Goal: Task Accomplishment & Management: Manage account settings

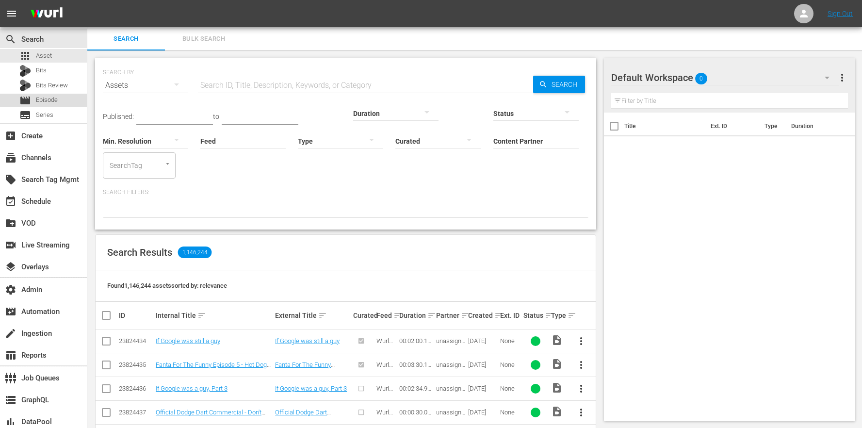
click at [48, 106] on div "movie Episode" at bounding box center [38, 101] width 38 height 14
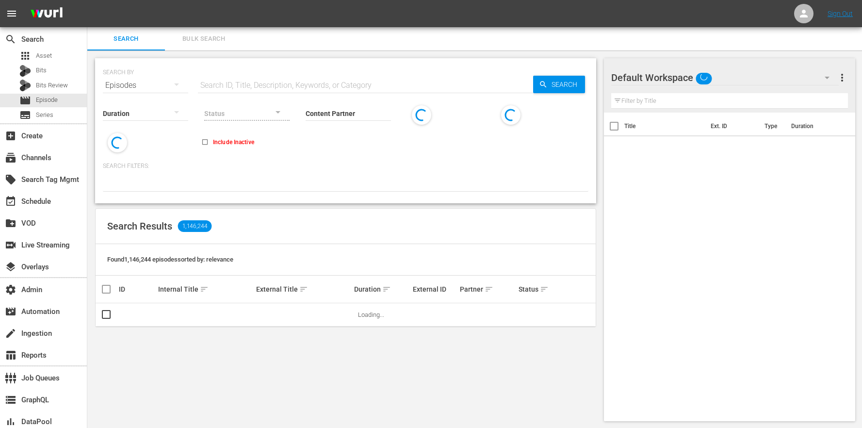
click at [182, 46] on button "Bulk Search" at bounding box center [204, 38] width 78 height 23
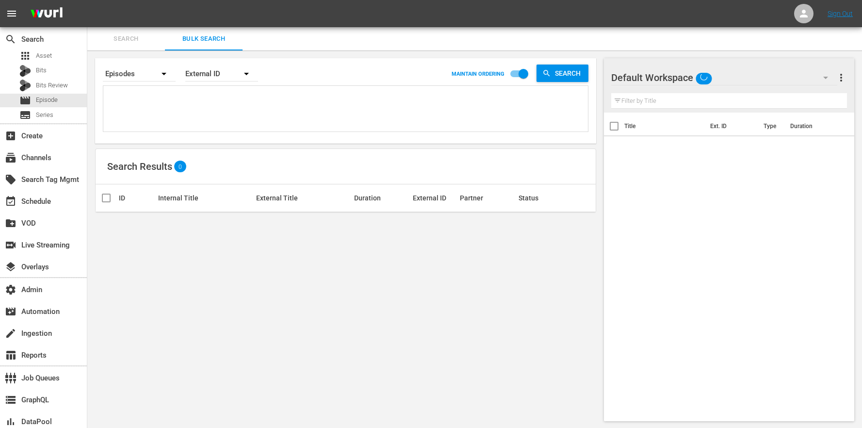
click at [185, 97] on textarea at bounding box center [347, 110] width 482 height 44
paste textarea "tmk__video__en-us__67329 tmk__video__en-us__67330 tmk__video__en-us__67331 tmk_…"
type textarea "tmk__video__en-us__67329 tmk__video__en-us__67330 tmk__video__en-us__67331 tmk_…"
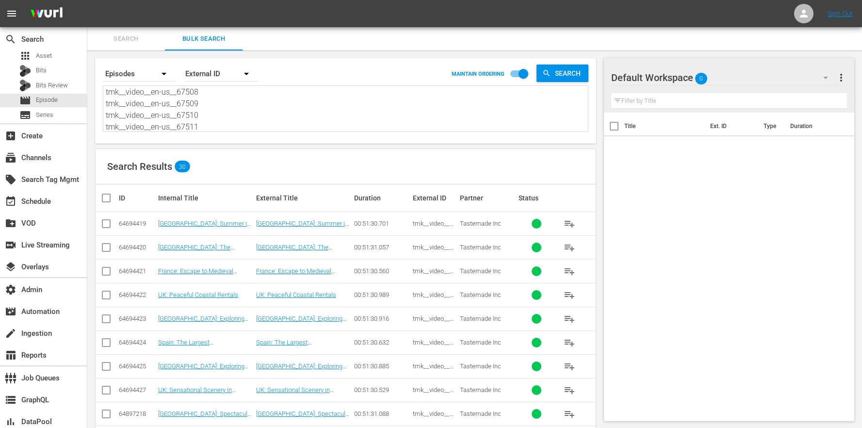
type textarea "tmk__video__en-us__67329 tmk__video__en-us__67330 tmk__video__en-us__67331 tmk_…"
click at [115, 196] on input "checkbox" at bounding box center [109, 198] width 19 height 12
checkbox input "true"
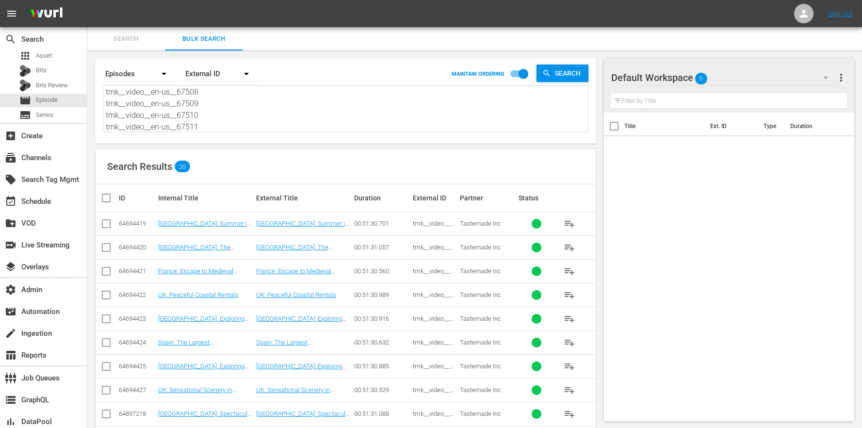
checkbox input "true"
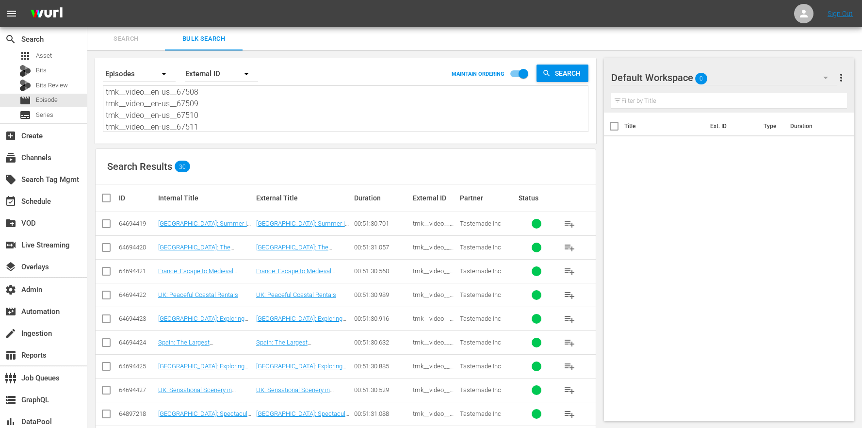
checkbox input "true"
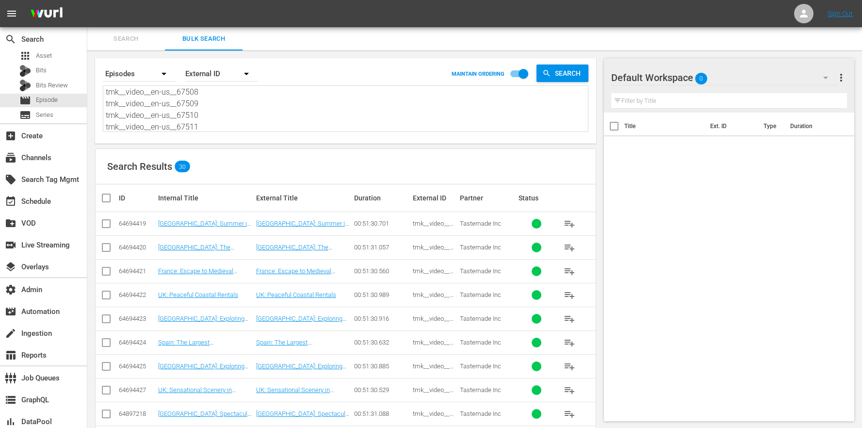
checkbox input "true"
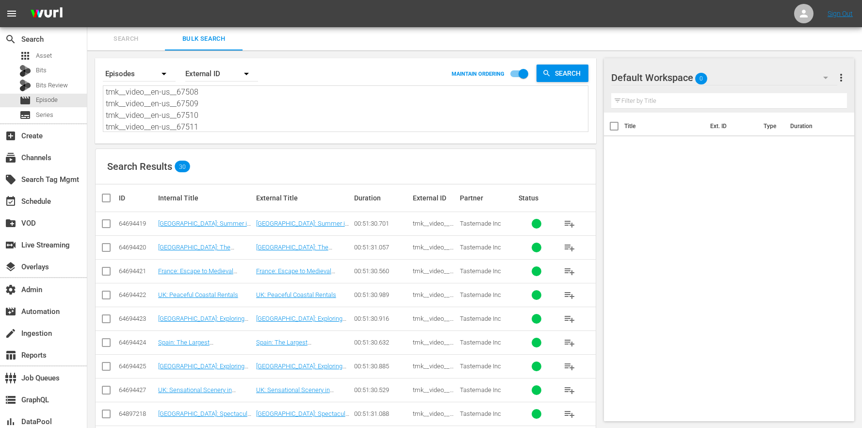
checkbox input "true"
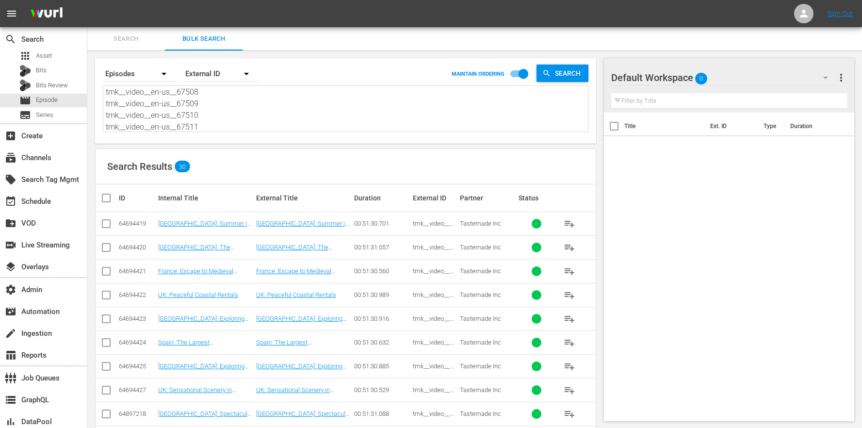
checkbox input "true"
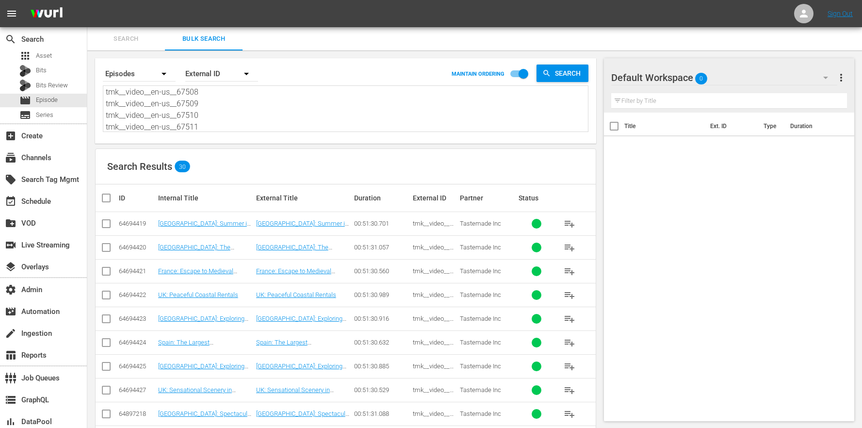
checkbox input "true"
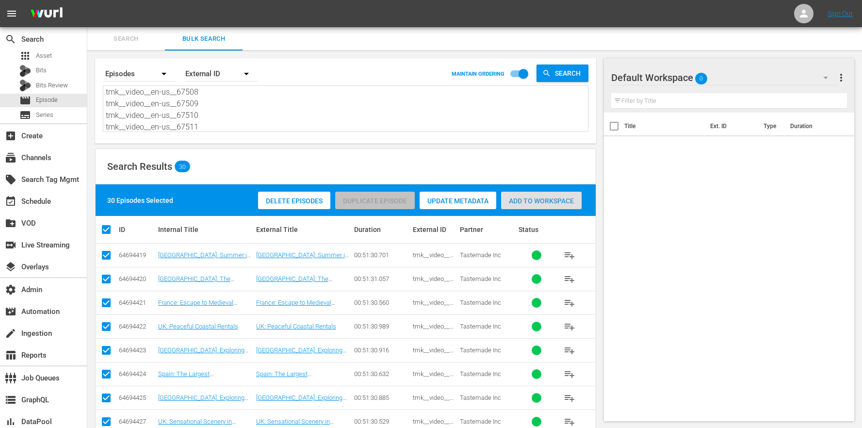
click at [533, 197] on span "Add to Workspace" at bounding box center [541, 201] width 80 height 8
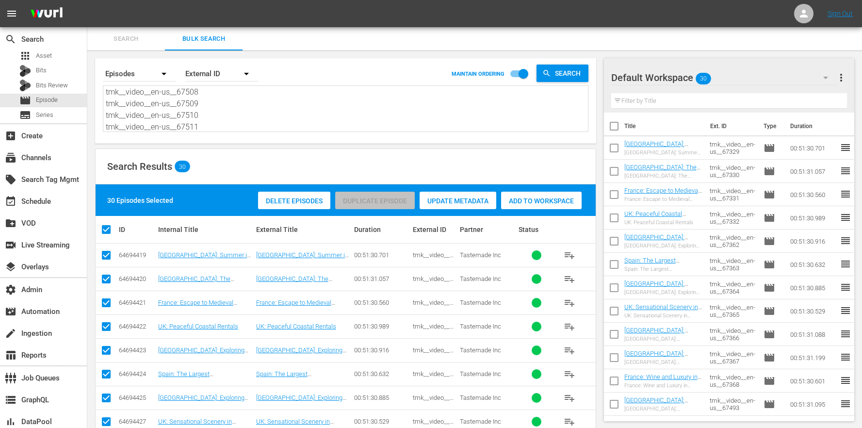
click at [226, 130] on textarea "tmk__video__en-us__67329 tmk__video__en-us__67330 tmk__video__en-us__67331 tmk_…" at bounding box center [347, 109] width 482 height 44
drag, startPoint x: 207, startPoint y: 124, endPoint x: 126, endPoint y: 16, distance: 134.4
paste textarea "9931 tmk__video__en-us__69932 tmk__video__en-us__69933 tmk__video__en-us__69934…"
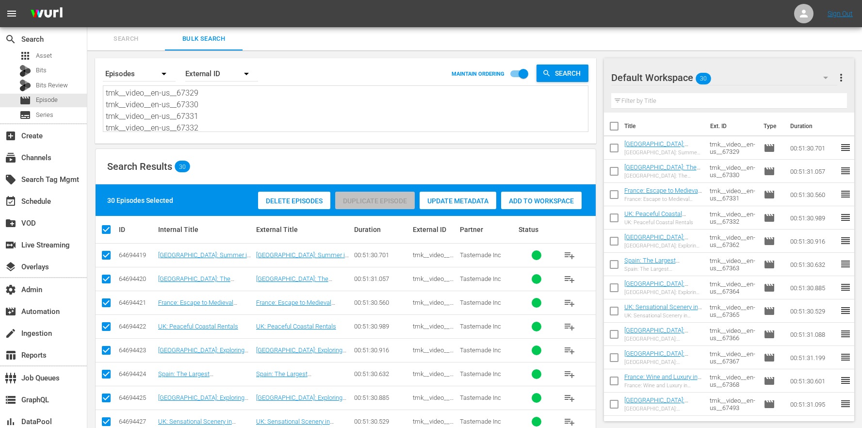
type textarea "tmk__video__en-us__69931 tmk__video__en-us__69932 tmk__video__en-us__69933 tmk_…"
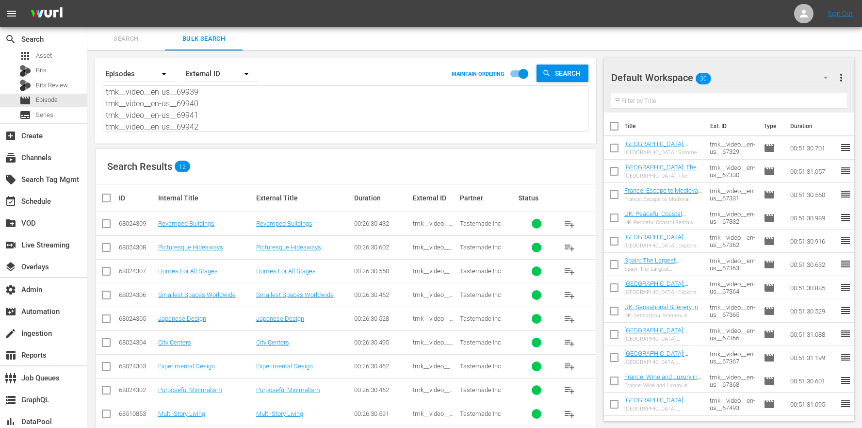
type textarea "tmk__video__en-us__69931 tmk__video__en-us__69932 tmk__video__en-us__69933 tmk_…"
click at [111, 204] on th at bounding box center [107, 197] width 22 height 27
click at [116, 193] on input "checkbox" at bounding box center [109, 198] width 19 height 12
checkbox input "true"
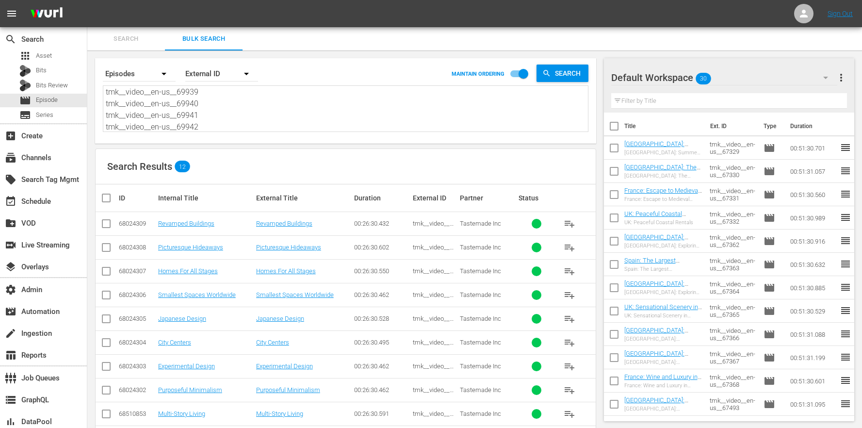
checkbox input "true"
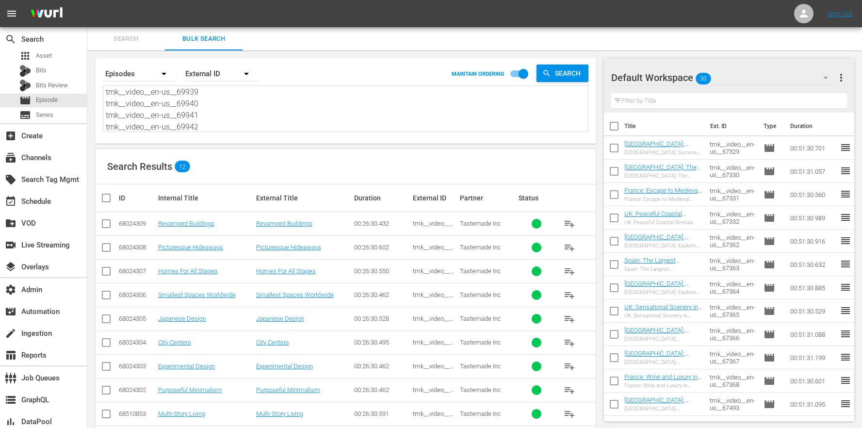
checkbox input "true"
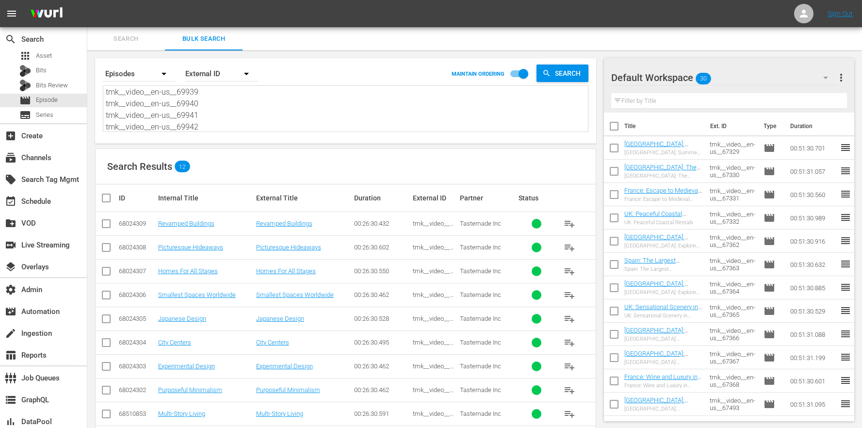
checkbox input "true"
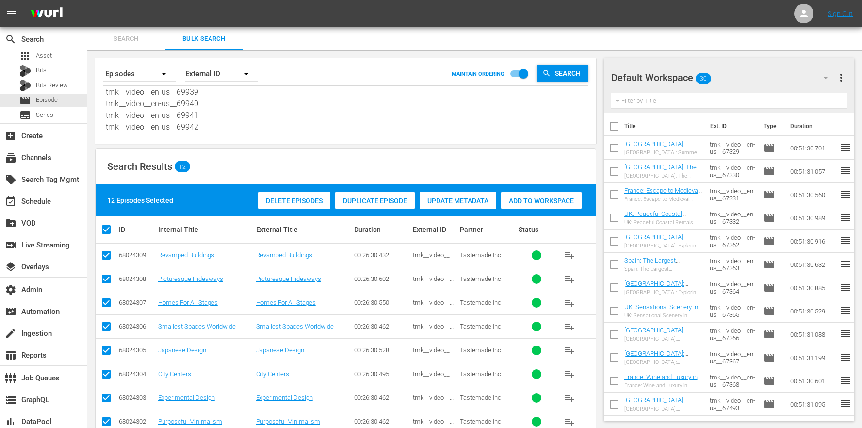
click at [530, 200] on span "Add to Workspace" at bounding box center [541, 201] width 80 height 8
click at [842, 78] on span "more_vert" at bounding box center [841, 78] width 12 height 12
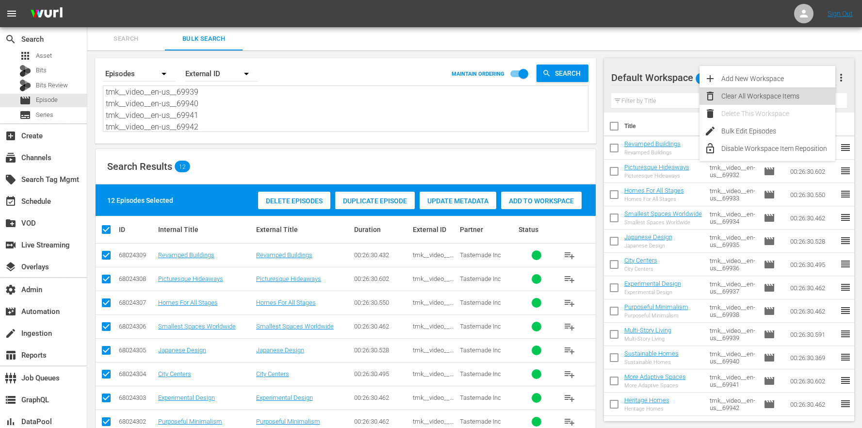
click at [788, 101] on div "Clear All Workspace Items" at bounding box center [778, 95] width 114 height 17
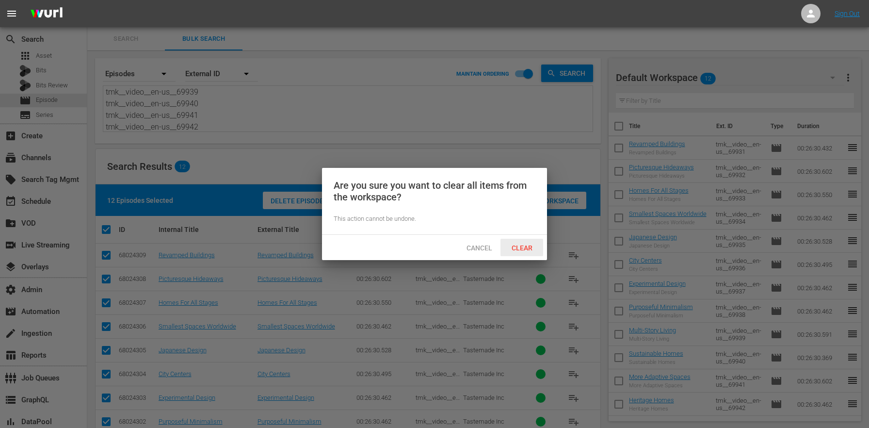
click at [502, 250] on div "Clear" at bounding box center [521, 248] width 43 height 18
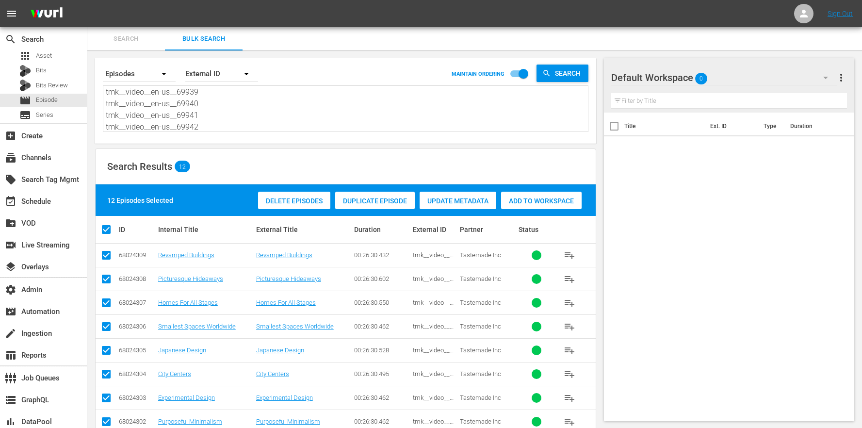
click at [216, 101] on textarea "tmk__video__en-us__69931 tmk__video__en-us__69932 tmk__video__en-us__69933 tmk_…" at bounding box center [347, 109] width 482 height 44
drag, startPoint x: 207, startPoint y: 121, endPoint x: 199, endPoint y: 24, distance: 97.3
click at [199, 24] on div "menu Sign Out search Search apps Asset Bits Bits Review movie Episode subtitles…" at bounding box center [431, 273] width 862 height 547
paste textarea "7638 tmk__video__en-us__67639 tmk__video__en-us__67640 tmk__video__en-us__67641…"
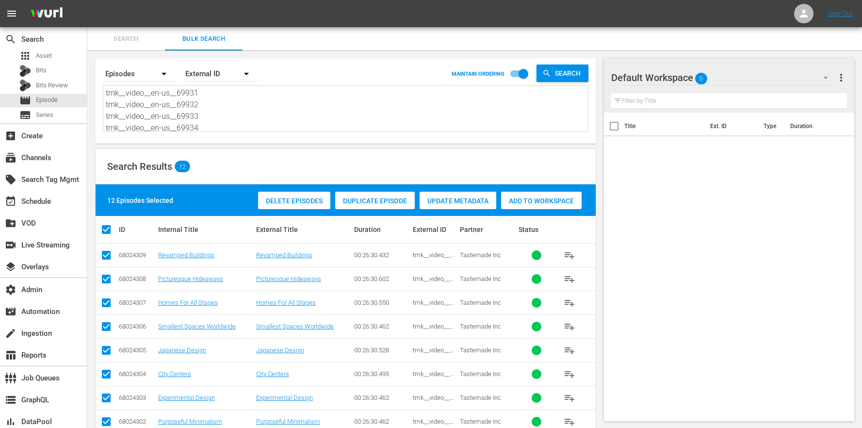
type textarea "tmk__video__en-us__67638 tmk__video__en-us__67639 tmk__video__en-us__67640 tmk_…"
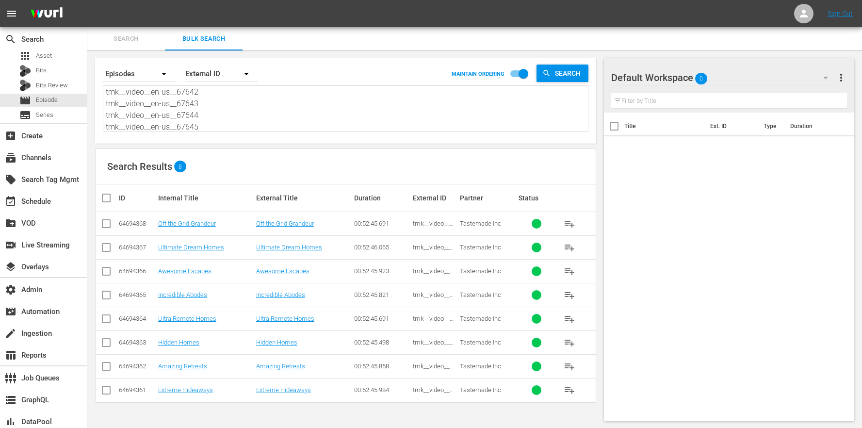
type textarea "tmk__video__en-us__67638 tmk__video__en-us__67639 tmk__video__en-us__67640 tmk_…"
click at [108, 195] on input "checkbox" at bounding box center [109, 198] width 19 height 12
checkbox input "true"
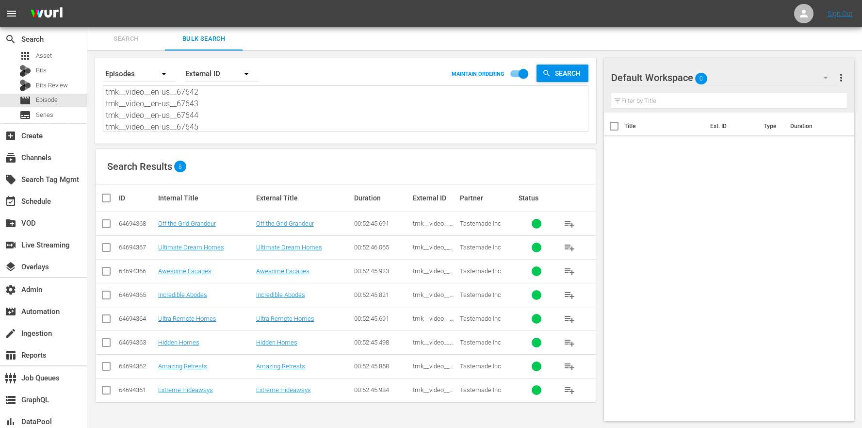
checkbox input "true"
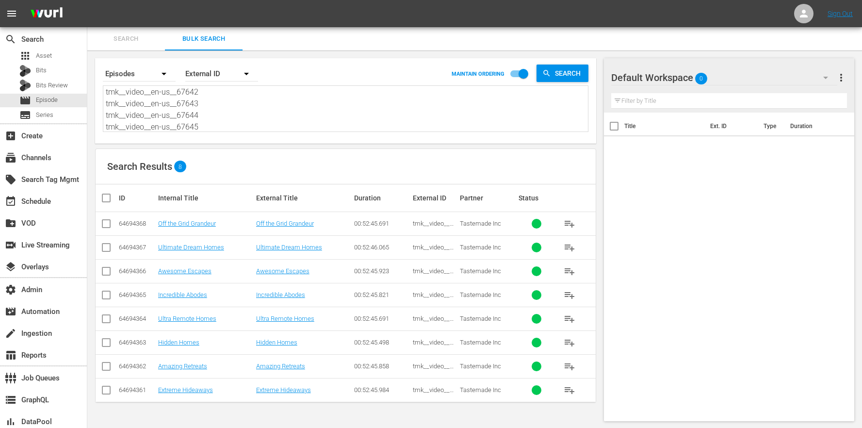
checkbox input "true"
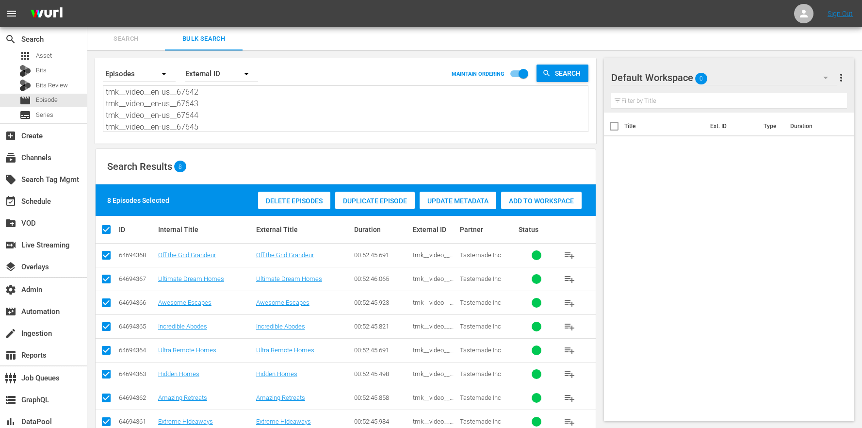
click at [520, 184] on div "8 Episodes Selected Delete Episodes Duplicate Episode Update Metadata Add to Wo…" at bounding box center [346, 200] width 500 height 32
click at [526, 193] on div "Add to Workspace" at bounding box center [541, 201] width 80 height 18
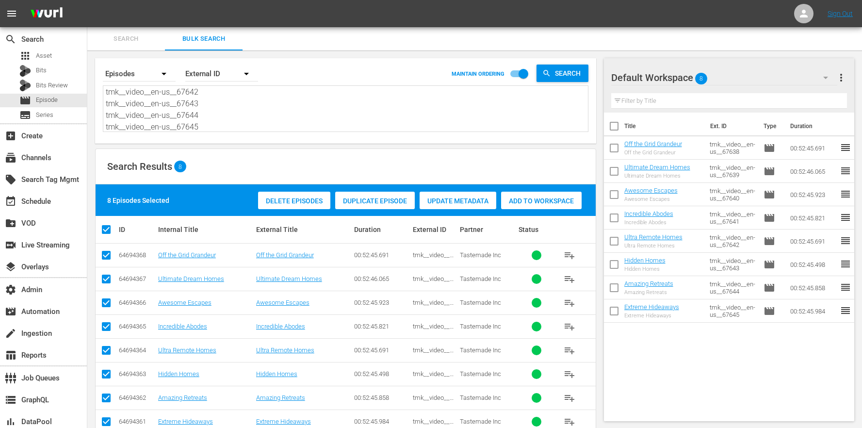
click at [839, 72] on span "more_vert" at bounding box center [841, 78] width 12 height 12
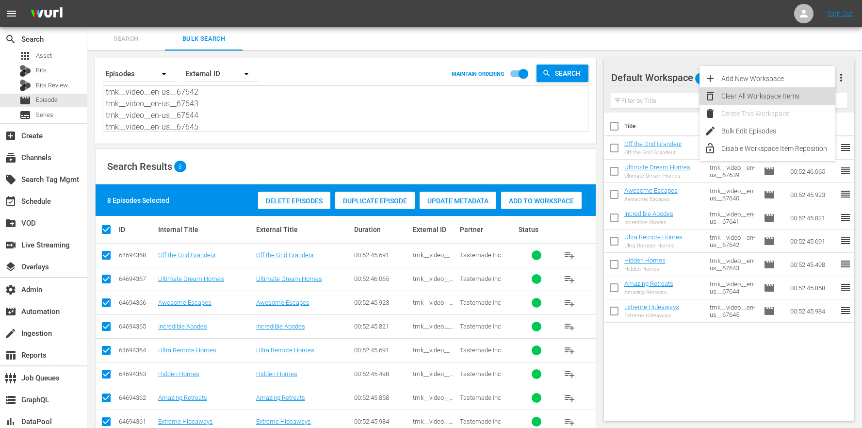
click at [797, 97] on div "Clear All Workspace Items" at bounding box center [778, 95] width 114 height 17
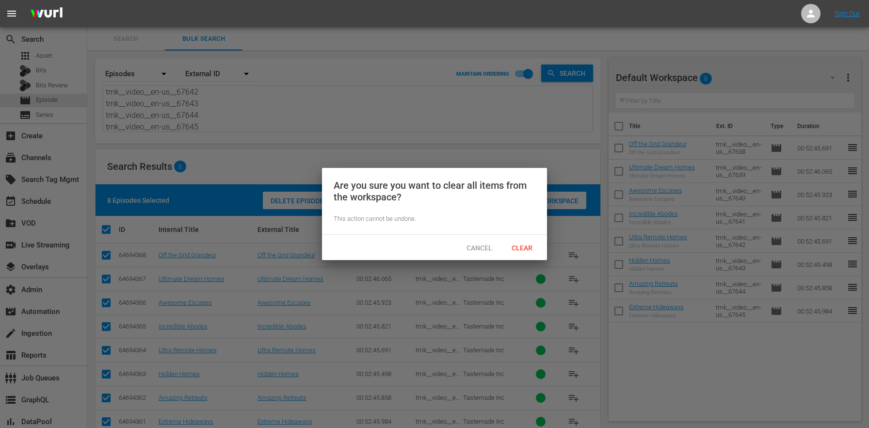
click at [512, 251] on span "Clear" at bounding box center [522, 248] width 36 height 8
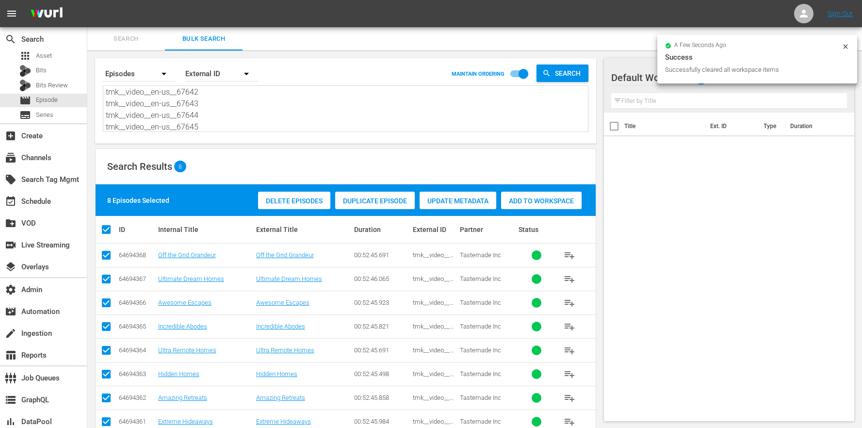
click at [178, 113] on textarea "tmk__video__en-us__67638 tmk__video__en-us__67639 tmk__video__en-us__67640 tmk_…" at bounding box center [347, 109] width 482 height 44
click at [255, 113] on textarea "tmk__video__en-us__67638 tmk__video__en-us__67639 tmk__video__en-us__67640 tmk_…" at bounding box center [347, 109] width 482 height 44
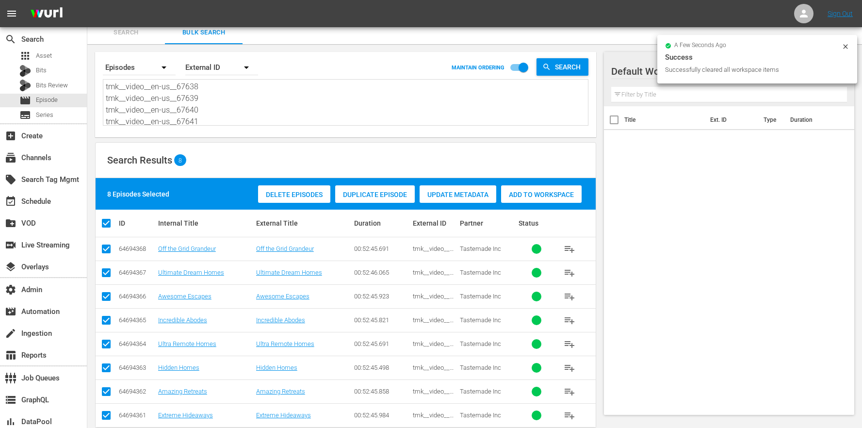
scroll to position [1, 0]
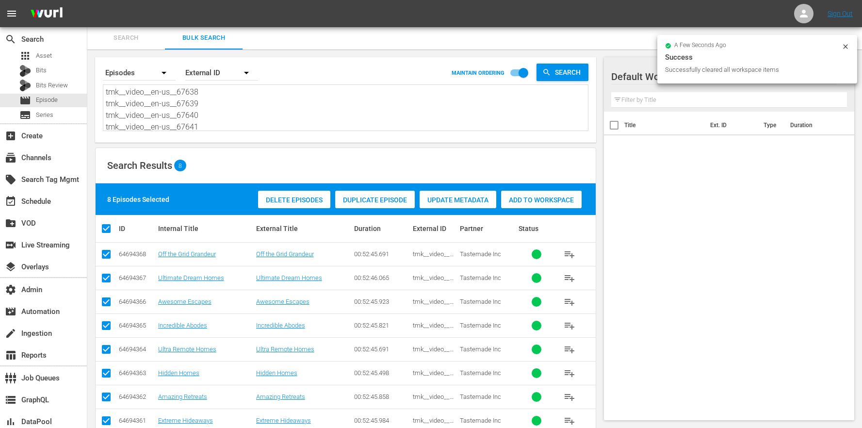
drag, startPoint x: 232, startPoint y: 124, endPoint x: 161, endPoint y: 3, distance: 140.6
click at [161, 3] on div "menu Sign Out search Search apps Asset Bits Bits Review movie Episode subtitles…" at bounding box center [431, 224] width 862 height 451
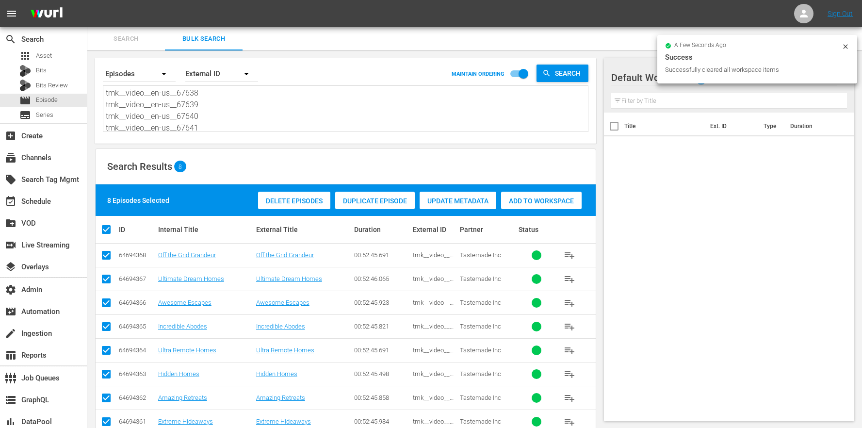
paste textarea "57715 tmk__video__en-us__57716 tmk__video__en-us__57717 tmk__video__en-us__5771…"
type textarea "tmk__video__en-us__57715 tmk__video__en-us__57716 tmk__video__en-us__57717 tmk_…"
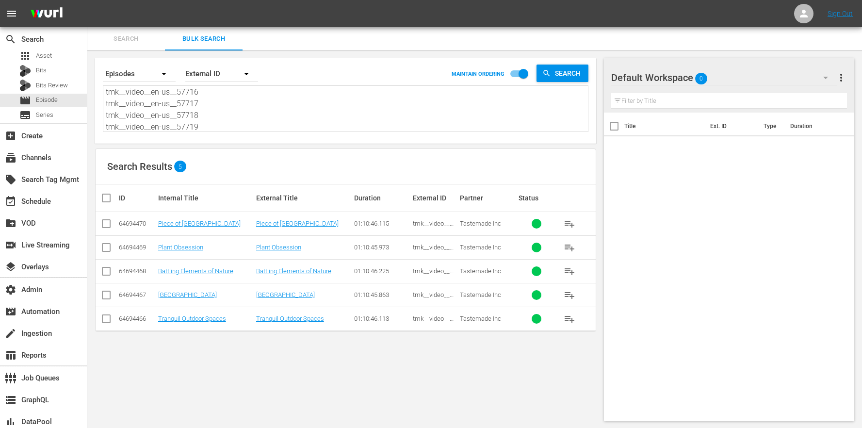
type textarea "tmk__video__en-us__57715 tmk__video__en-us__57716 tmk__video__en-us__57717 tmk_…"
click at [107, 202] on input "checkbox" at bounding box center [109, 198] width 19 height 12
checkbox input "true"
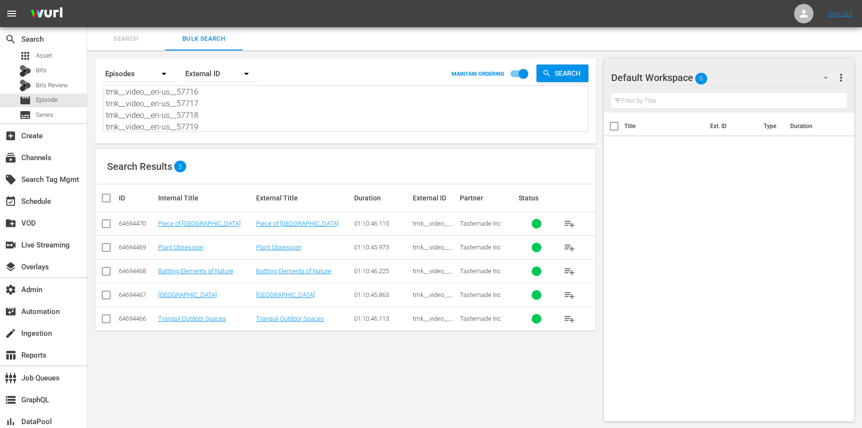
checkbox input "true"
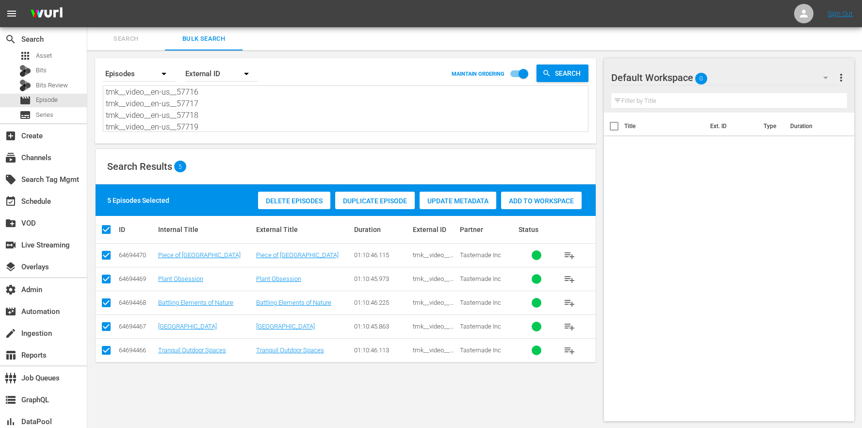
click at [564, 192] on div "Add to Workspace" at bounding box center [541, 201] width 80 height 18
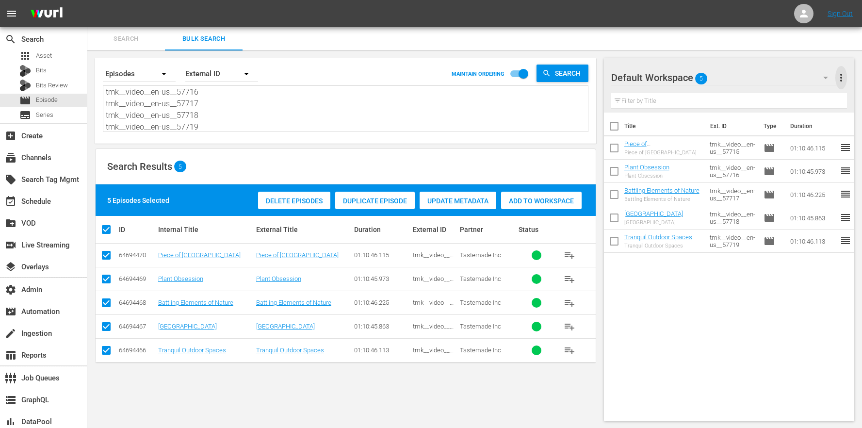
click at [837, 79] on span "more_vert" at bounding box center [841, 78] width 12 height 12
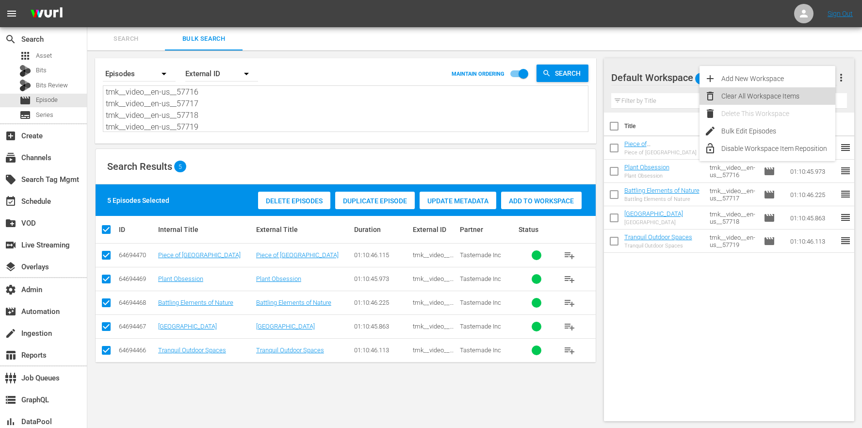
click at [783, 97] on div "Clear All Workspace Items" at bounding box center [778, 95] width 114 height 17
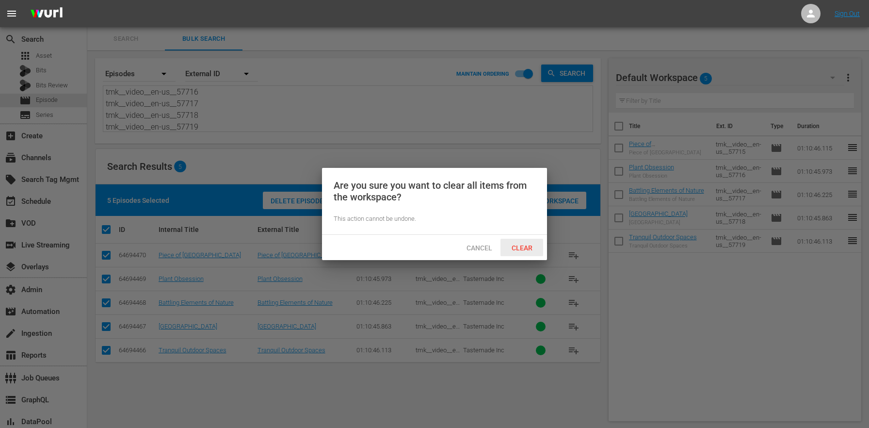
click at [520, 242] on div "Clear" at bounding box center [521, 248] width 43 height 18
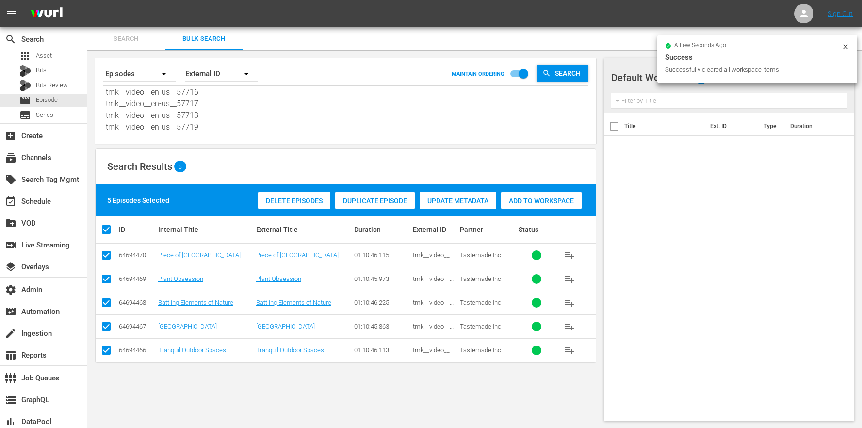
click at [214, 111] on textarea "tmk__video__en-us__57715 tmk__video__en-us__57716 tmk__video__en-us__57717 tmk_…" at bounding box center [347, 109] width 482 height 44
drag, startPoint x: 210, startPoint y: 122, endPoint x: 151, endPoint y: 0, distance: 135.3
click at [151, 0] on div "menu Sign Out search Search apps Asset Bits Bits Review movie Episode subtitles…" at bounding box center [431, 214] width 862 height 429
paste textarea "69543 tmk__video__en-us__69544 tmk__video__en-us__69545 tmk__video__en-us__6954…"
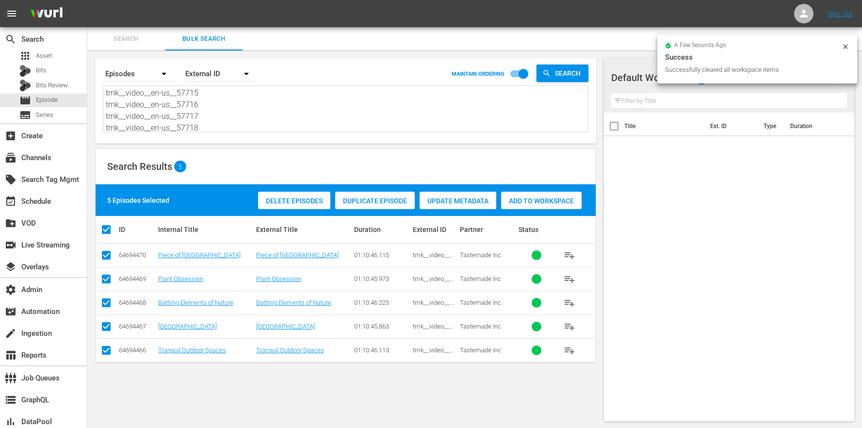
type textarea "tmk__video__en-us__69543 tmk__video__en-us__69544 tmk__video__en-us__69545 tmk_…"
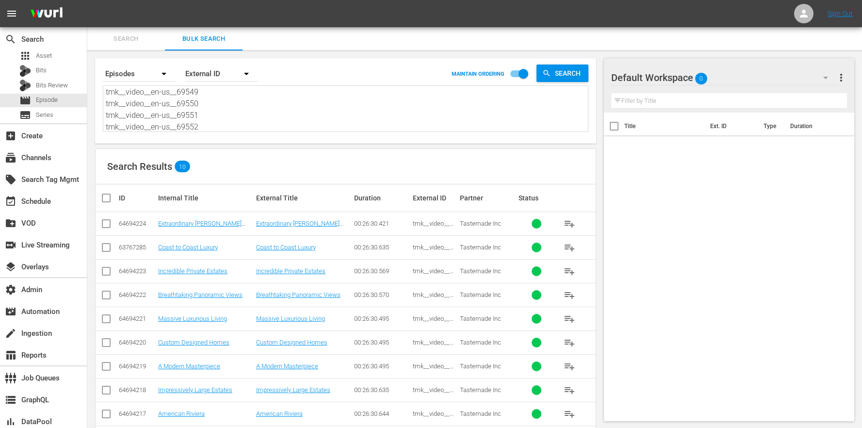
type textarea "tmk__video__en-us__69543 tmk__video__en-us__69544 tmk__video__en-us__69545 tmk_…"
click at [113, 199] on input "checkbox" at bounding box center [109, 198] width 19 height 12
checkbox input "true"
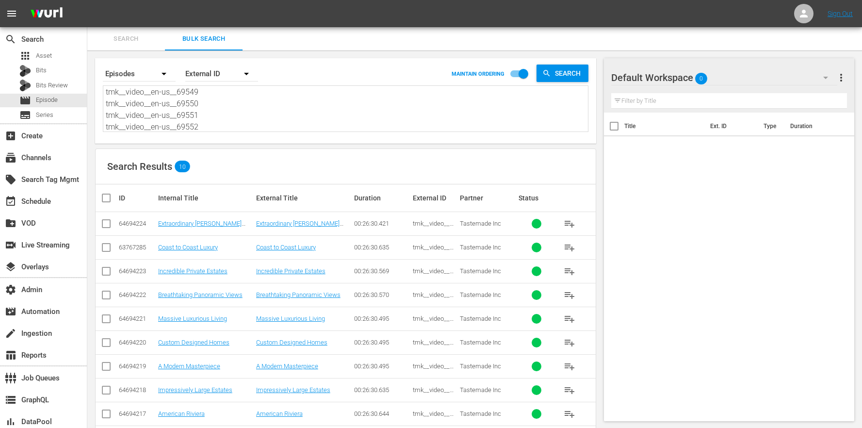
checkbox input "true"
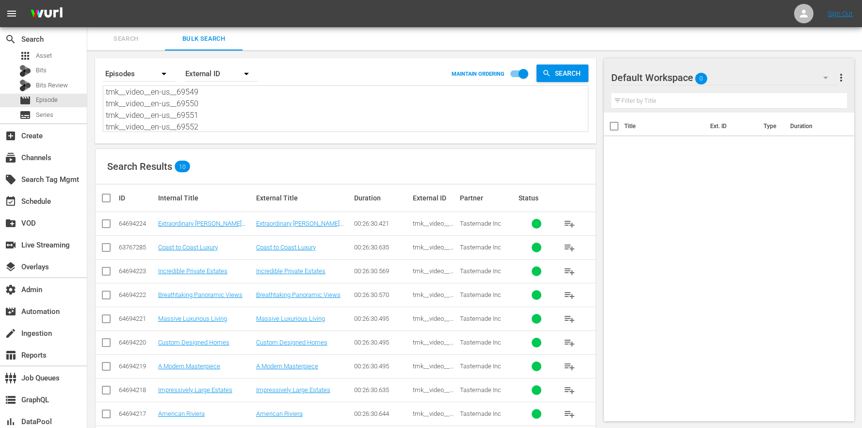
checkbox input "true"
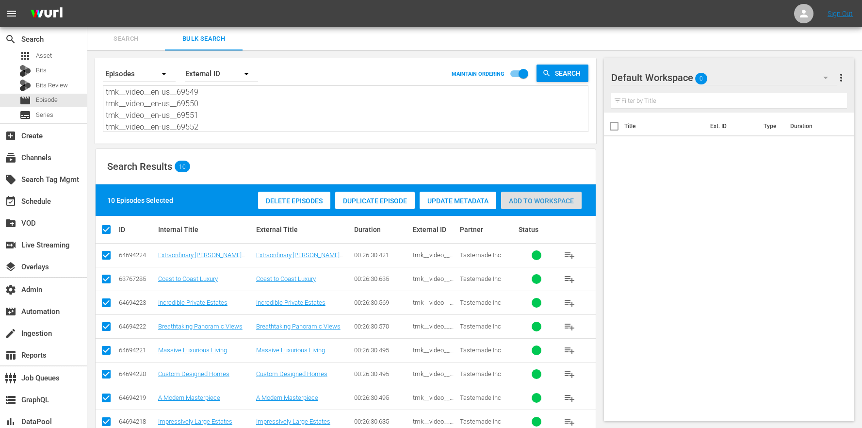
click at [533, 205] on div "Add to Workspace" at bounding box center [541, 201] width 80 height 18
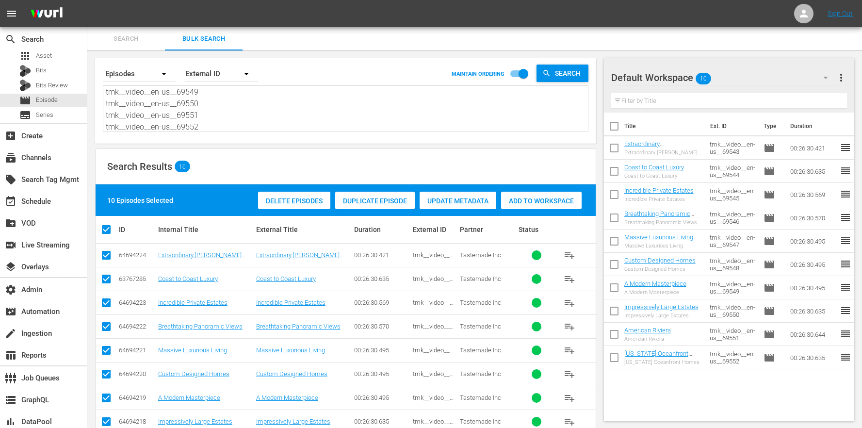
click at [838, 76] on span "more_vert" at bounding box center [841, 78] width 12 height 12
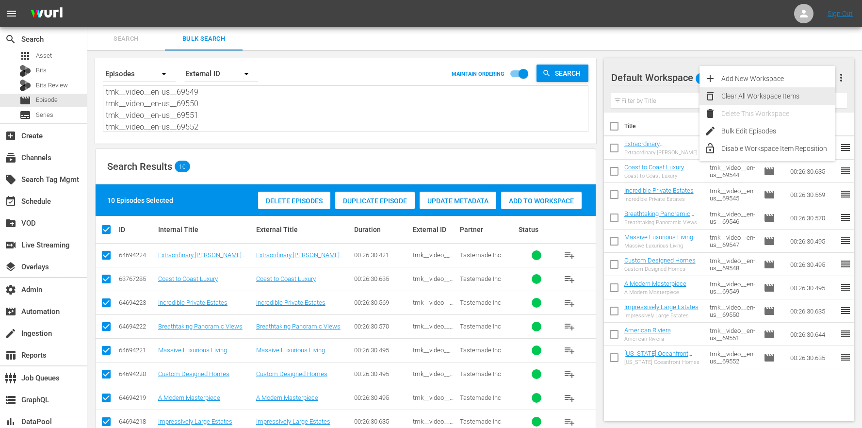
click at [786, 96] on div "Clear All Workspace Items" at bounding box center [778, 95] width 114 height 17
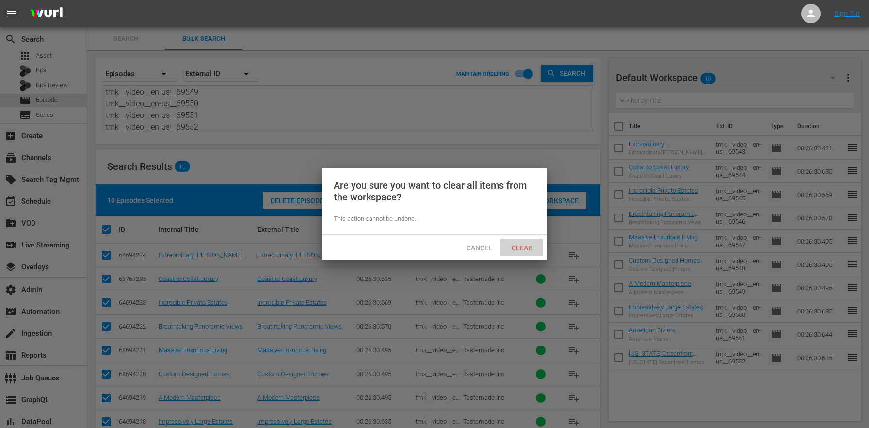
click at [522, 242] on div "Clear" at bounding box center [521, 248] width 43 height 18
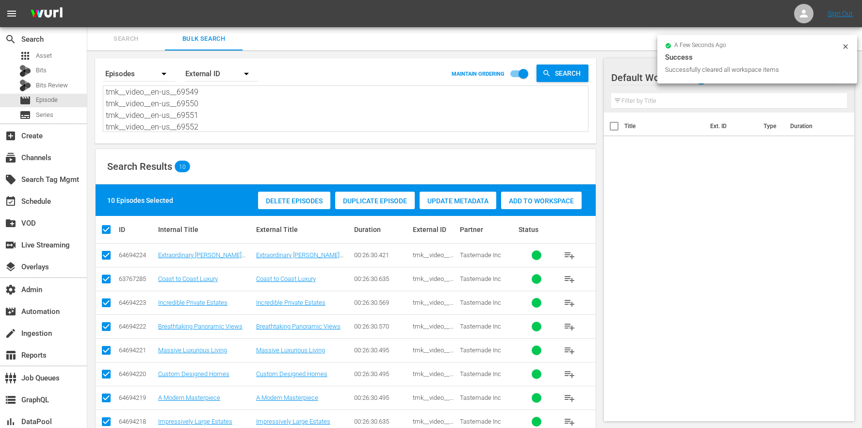
click at [217, 117] on textarea "tmk__video__en-us__69543 tmk__video__en-us__69544 tmk__video__en-us__69545 tmk_…" at bounding box center [347, 109] width 482 height 44
drag, startPoint x: 210, startPoint y: 123, endPoint x: 158, endPoint y: -25, distance: 157.2
click at [158, 0] on html "menu Sign Out search Search apps Asset Bits Bits Review movie Episode subtitles…" at bounding box center [431, 214] width 862 height 428
paste textarea "7333 tmk__video__en-us__67334 tmk__video__en-us__67335 tmk__video__en-us__67336"
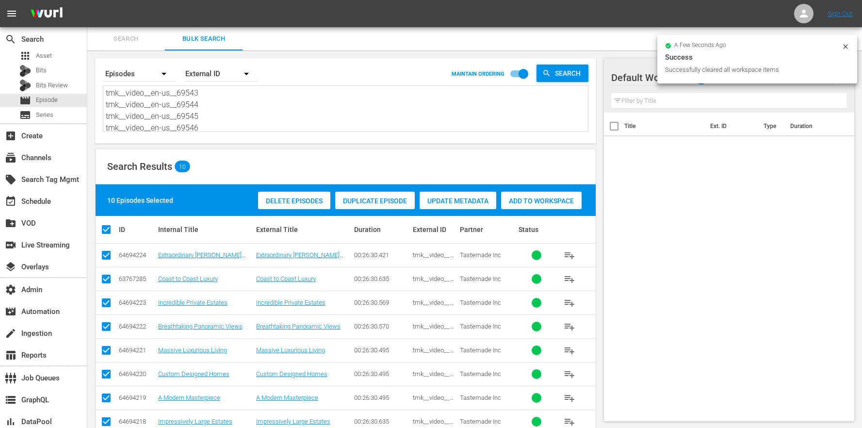
type textarea "tmk__video__en-us__67333 tmk__video__en-us__67334 tmk__video__en-us__67335 tmk_…"
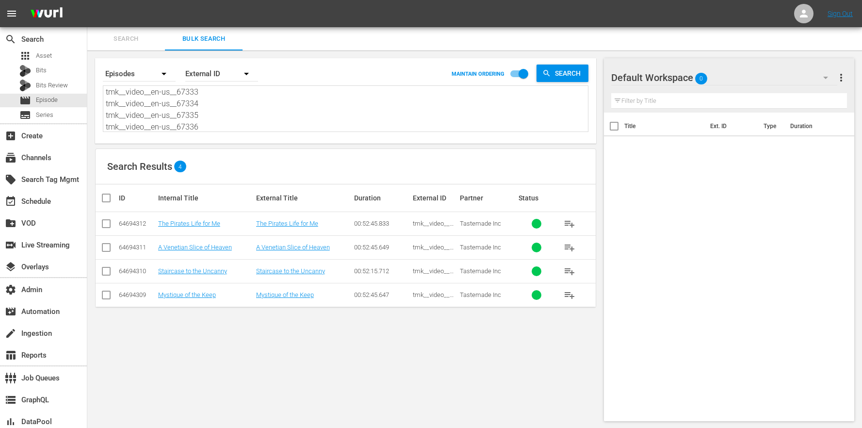
type textarea "tmk__video__en-us__67333 tmk__video__en-us__67334 tmk__video__en-us__67335 tmk_…"
click at [109, 207] on th at bounding box center [107, 197] width 22 height 27
click at [107, 200] on input "checkbox" at bounding box center [109, 198] width 19 height 12
checkbox input "true"
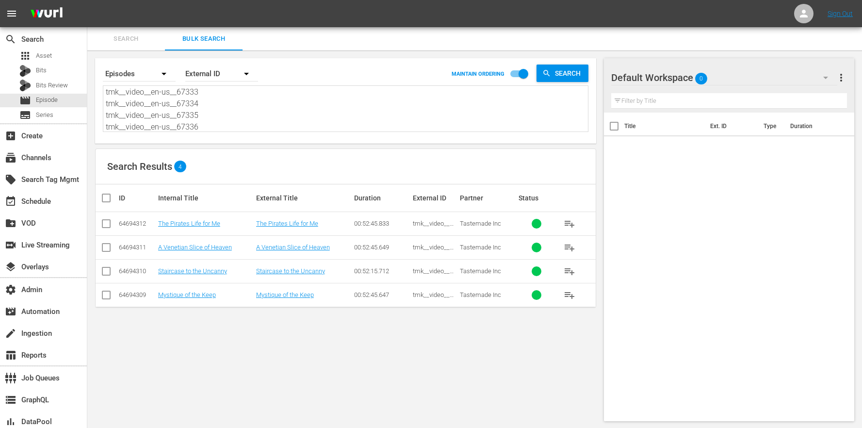
checkbox input "true"
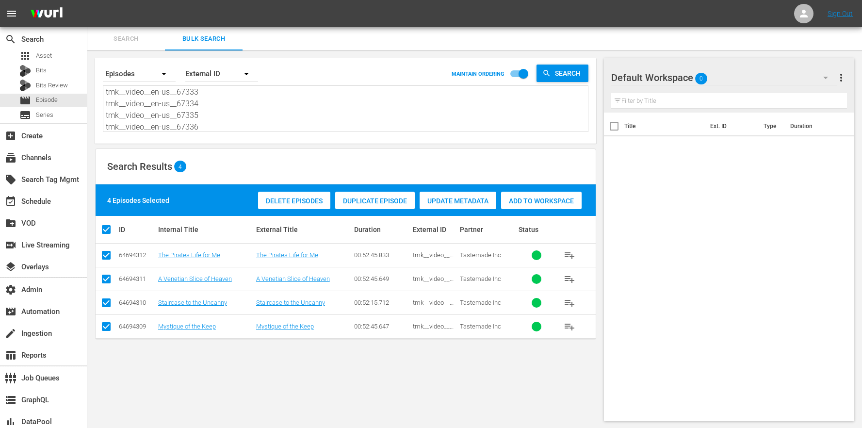
click at [578, 193] on div "Add to Workspace" at bounding box center [541, 201] width 80 height 18
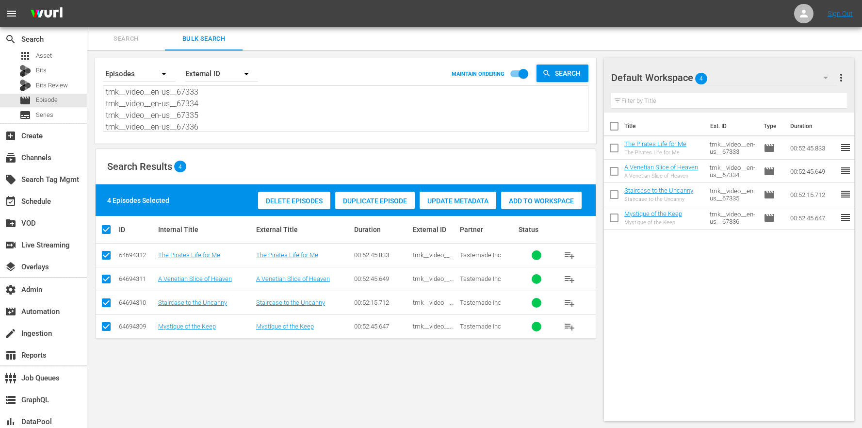
click at [840, 76] on span "more_vert" at bounding box center [841, 78] width 12 height 12
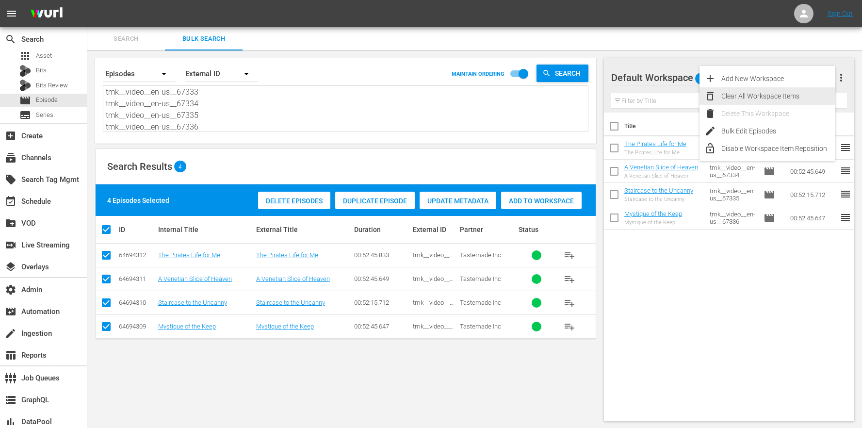
click at [770, 97] on div "Clear All Workspace Items" at bounding box center [778, 95] width 114 height 17
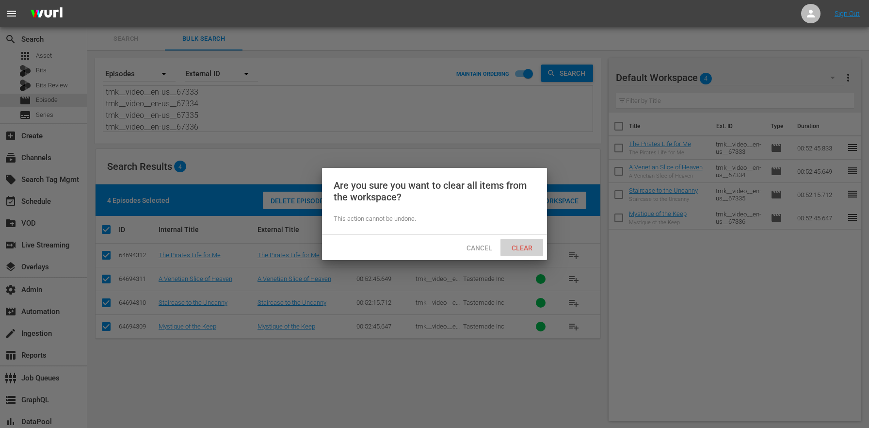
click at [521, 248] on span "Clear" at bounding box center [522, 248] width 36 height 8
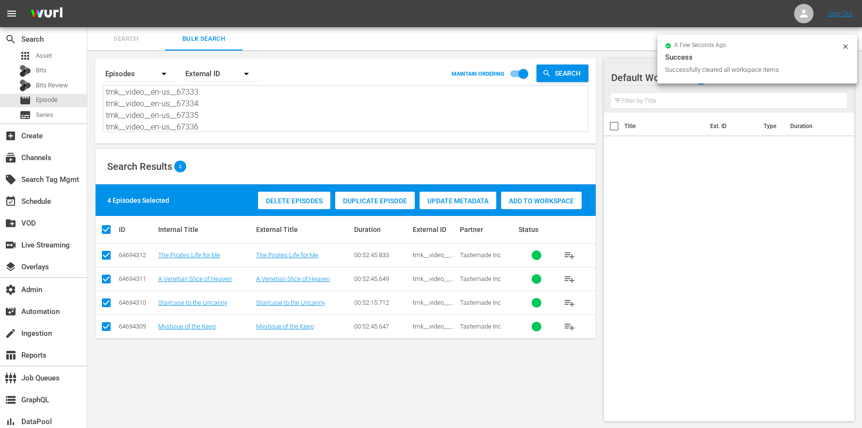
click at [214, 114] on textarea "tmk__video__en-us__67333 tmk__video__en-us__67334 tmk__video__en-us__67335 tmk_…" at bounding box center [347, 109] width 482 height 44
drag, startPoint x: 210, startPoint y: 123, endPoint x: 158, endPoint y: 7, distance: 127.2
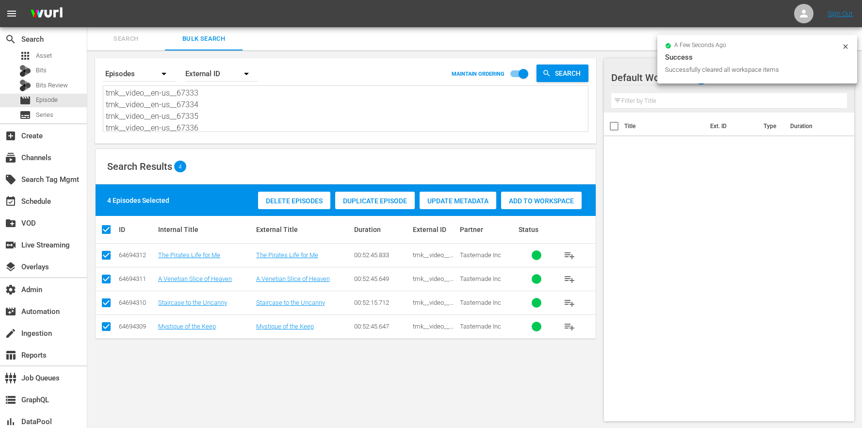
click at [158, 7] on div "menu Sign Out search Search apps Asset Bits Bits Review movie Episode subtitles…" at bounding box center [431, 214] width 862 height 429
paste textarea "905 tmk__video__en-us__67906 tmk__video__en-us__67907 tmk__video__en-us__67908"
type textarea "tmk__video__en-us__67905 tmk__video__en-us__67906 tmk__video__en-us__67907 tmk_…"
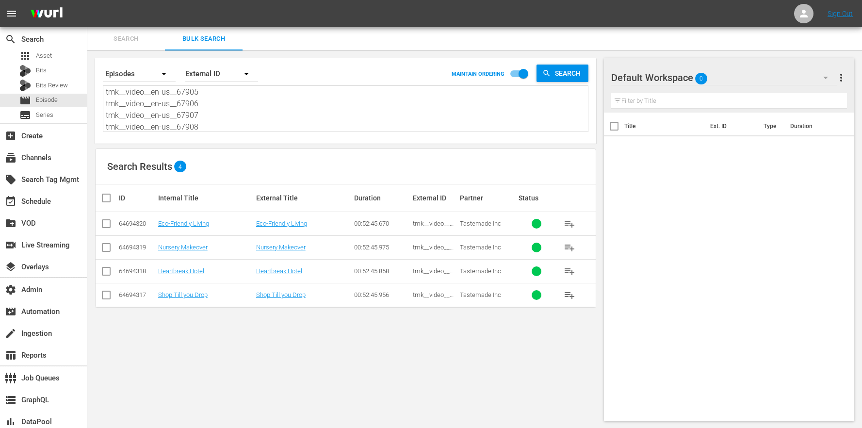
type textarea "tmk__video__en-us__67905 tmk__video__en-us__67906 tmk__video__en-us__67907 tmk_…"
click at [111, 200] on input "checkbox" at bounding box center [109, 198] width 19 height 12
checkbox input "true"
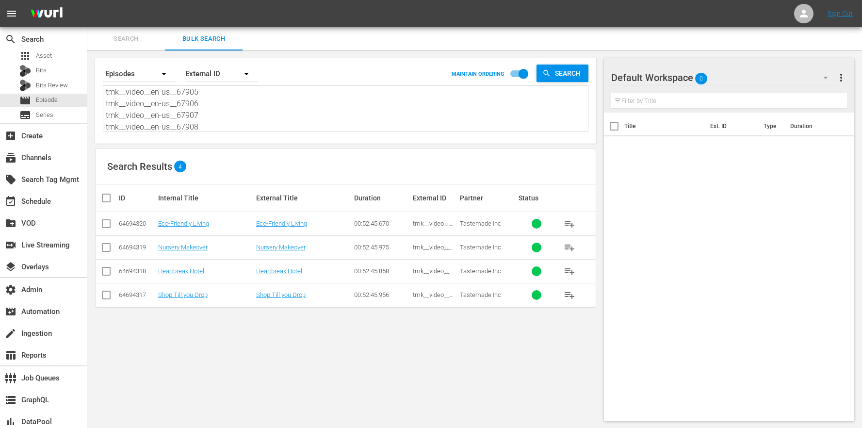
checkbox input "true"
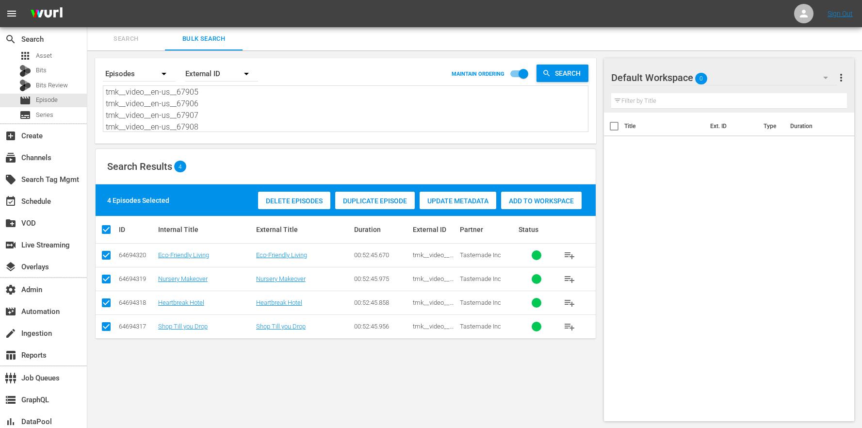
click at [531, 199] on span "Add to Workspace" at bounding box center [541, 201] width 80 height 8
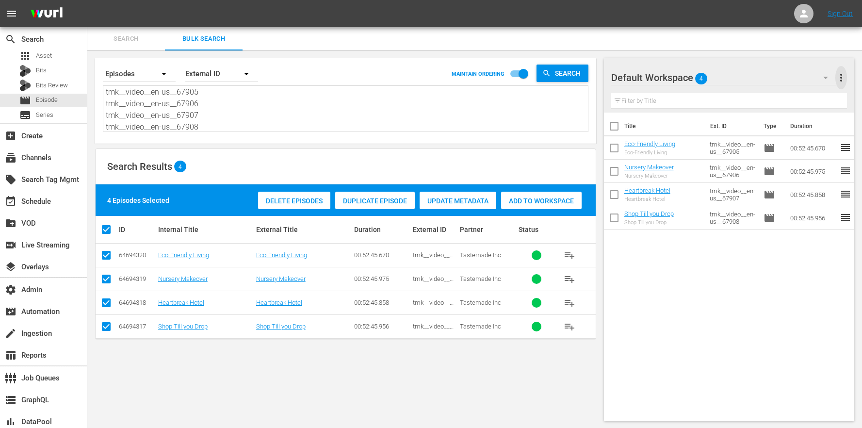
click at [844, 78] on span "more_vert" at bounding box center [841, 78] width 12 height 12
click at [794, 100] on div "Clear All Workspace Items" at bounding box center [778, 95] width 114 height 17
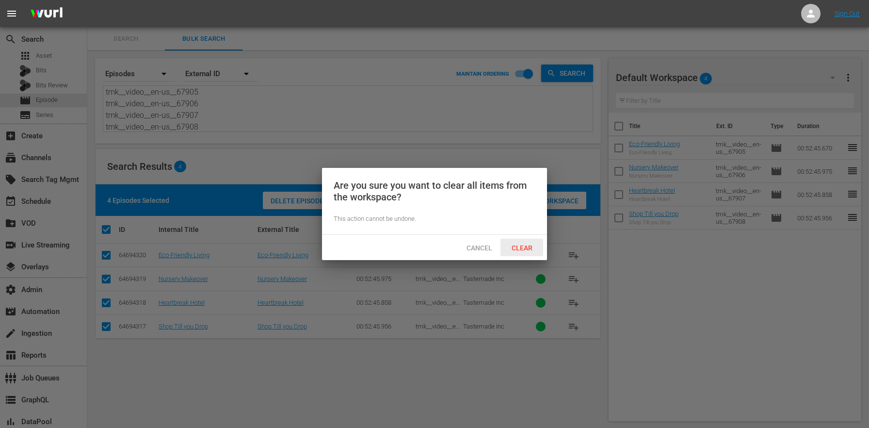
drag, startPoint x: 520, startPoint y: 249, endPoint x: 521, endPoint y: 231, distance: 18.4
click at [520, 249] on span "Clear" at bounding box center [522, 248] width 36 height 8
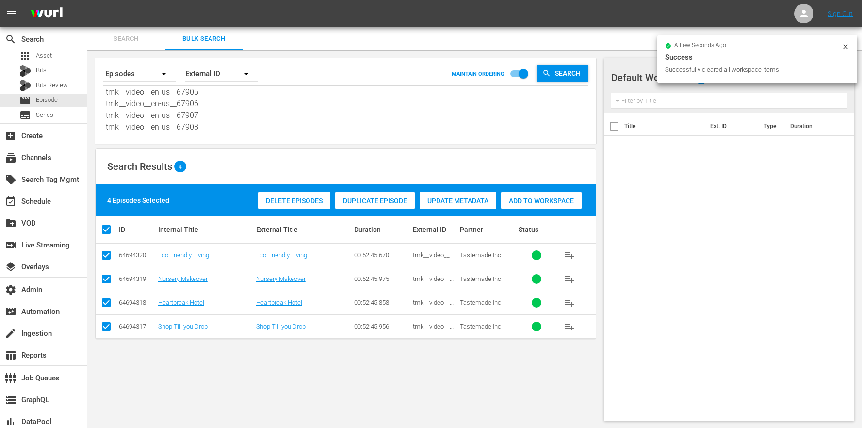
click at [203, 111] on textarea "tmk__video__en-us__67905 tmk__video__en-us__67906 tmk__video__en-us__67907 tmk_…" at bounding box center [347, 109] width 482 height 44
drag, startPoint x: 209, startPoint y: 126, endPoint x: 132, endPoint y: 25, distance: 126.4
click at [145, 9] on div "menu Sign Out search Search apps Asset Bits Bits Review movie Episode subtitles…" at bounding box center [431, 214] width 862 height 429
paste textarea "214 tmk__video__en-us__67215 tmk__video__en-us__67216 tmk__video__en-us__67217 …"
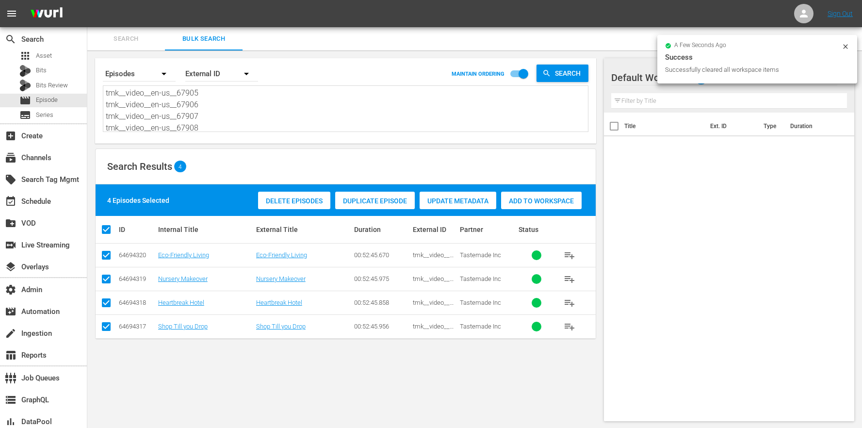
type textarea "tmk__video__en-us__67214 tmk__video__en-us__67215 tmk__video__en-us__67216 tmk_…"
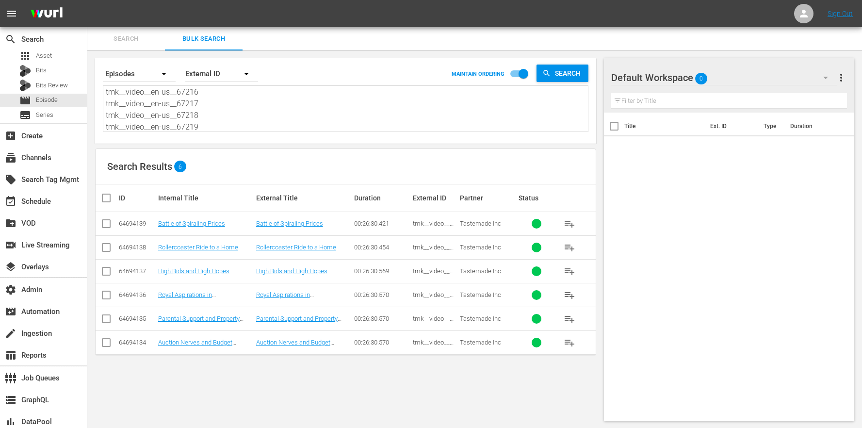
type textarea "tmk__video__en-us__67214 tmk__video__en-us__67215 tmk__video__en-us__67216 tmk_…"
click at [109, 202] on input "checkbox" at bounding box center [109, 198] width 19 height 12
checkbox input "true"
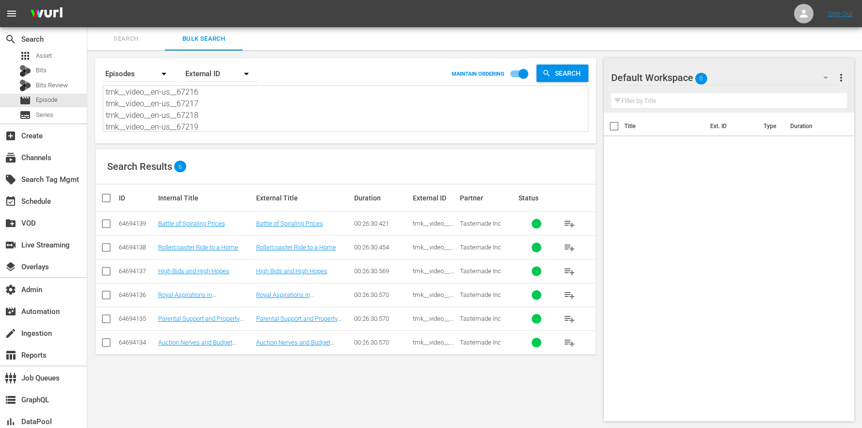
checkbox input "true"
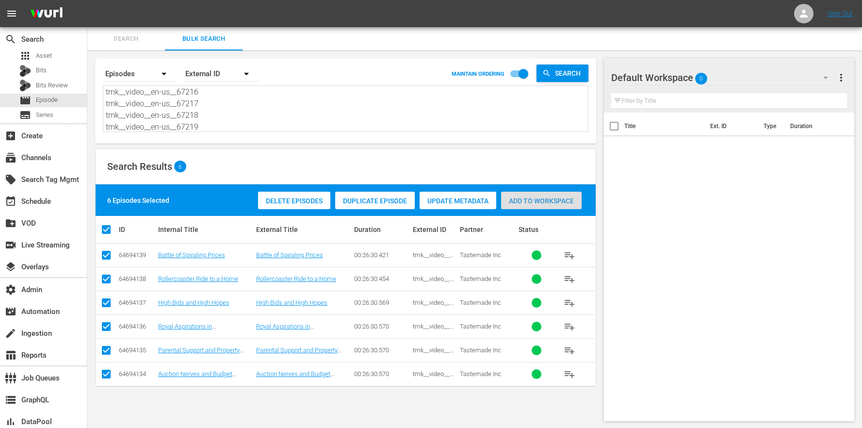
click at [507, 202] on span "Add to Workspace" at bounding box center [541, 201] width 80 height 8
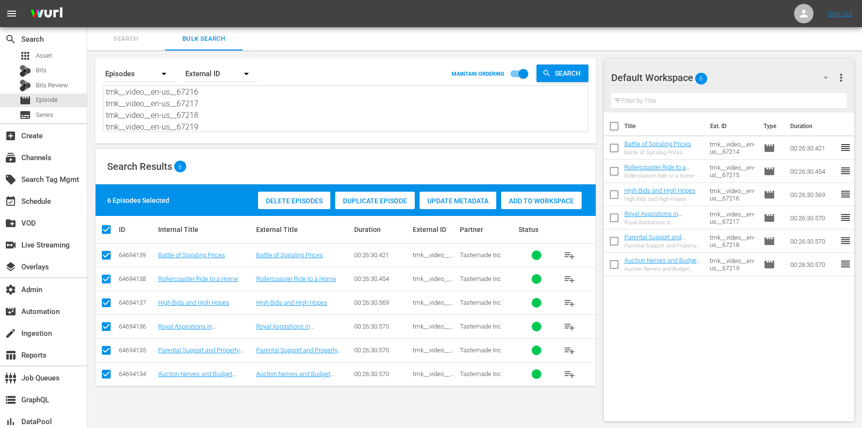
click at [224, 115] on textarea "tmk__video__en-us__67214 tmk__video__en-us__67215 tmk__video__en-us__67216 tmk_…" at bounding box center [347, 109] width 482 height 44
drag, startPoint x: 222, startPoint y: 124, endPoint x: 186, endPoint y: 33, distance: 98.0
click at [171, 16] on div "menu Sign Out search Search apps Asset Bits Bits Review movie Episode subtitles…" at bounding box center [431, 214] width 862 height 429
paste textarea "59829 tmk__video__en-us__59830 tmk__video__en-us__59831 tmk__video__en-us__5983…"
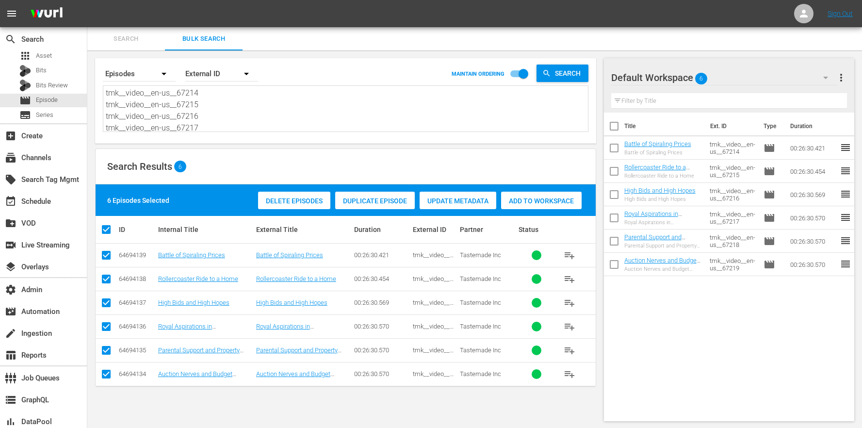
type textarea "tmk__video__en-us__59829 tmk__video__en-us__59830 tmk__video__en-us__59831 tmk_…"
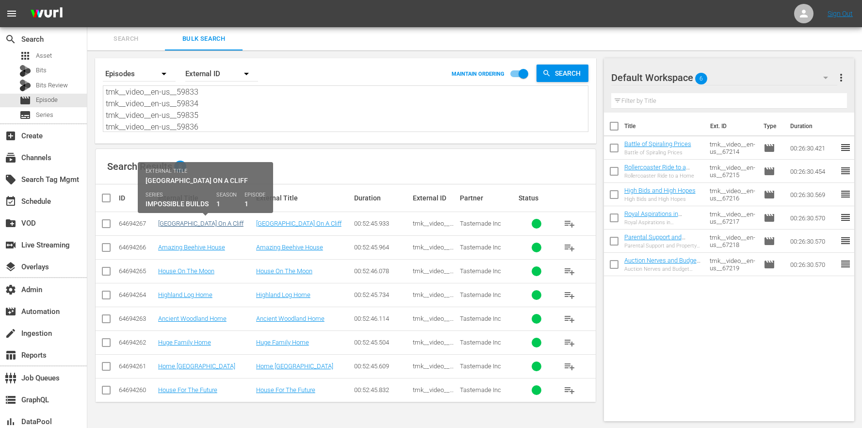
type textarea "tmk__video__en-us__59829 tmk__video__en-us__59830 tmk__video__en-us__59831 tmk_…"
click at [211, 224] on link "[GEOGRAPHIC_DATA] On A Cliff" at bounding box center [200, 223] width 85 height 7
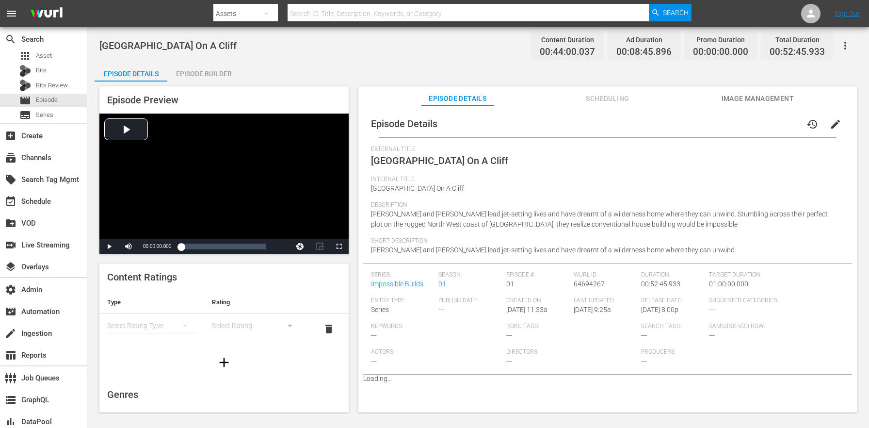
click at [611, 88] on button "Scheduling" at bounding box center [607, 95] width 73 height 19
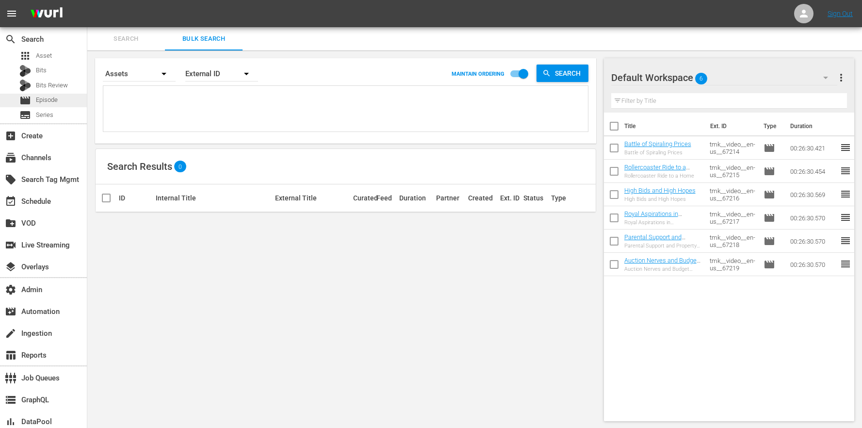
click at [42, 98] on span "Episode" at bounding box center [47, 100] width 22 height 10
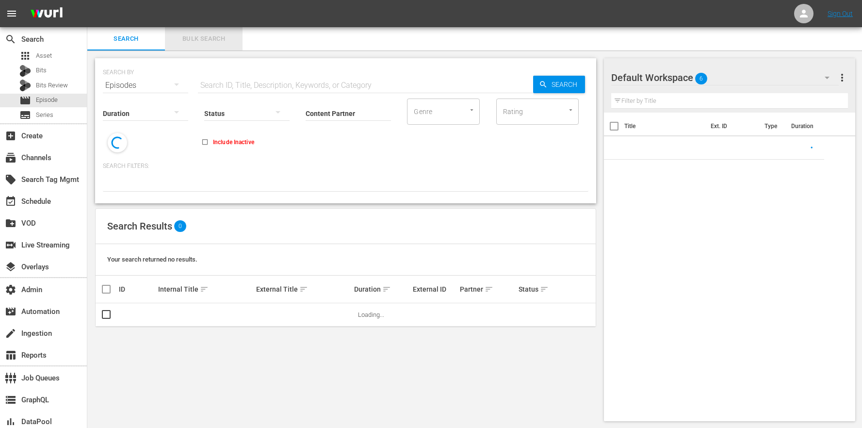
click at [223, 36] on span "Bulk Search" at bounding box center [204, 38] width 66 height 11
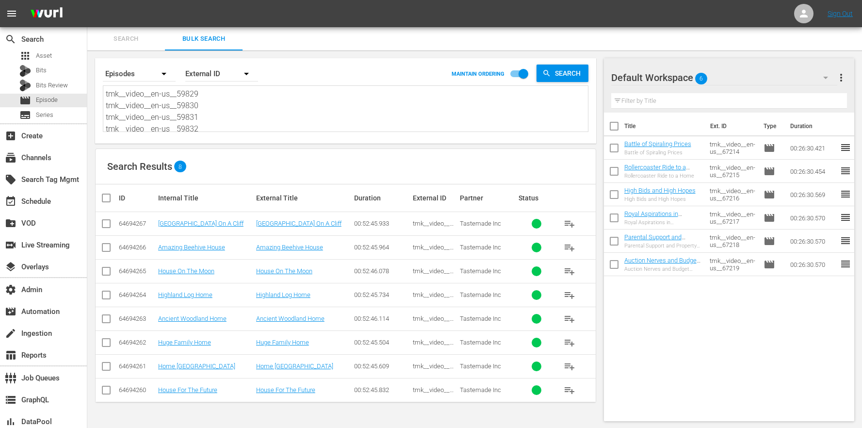
click at [298, 253] on td "Amazing Beehive House" at bounding box center [304, 247] width 98 height 24
click at [298, 247] on link "Amazing Beehive House" at bounding box center [289, 246] width 67 height 7
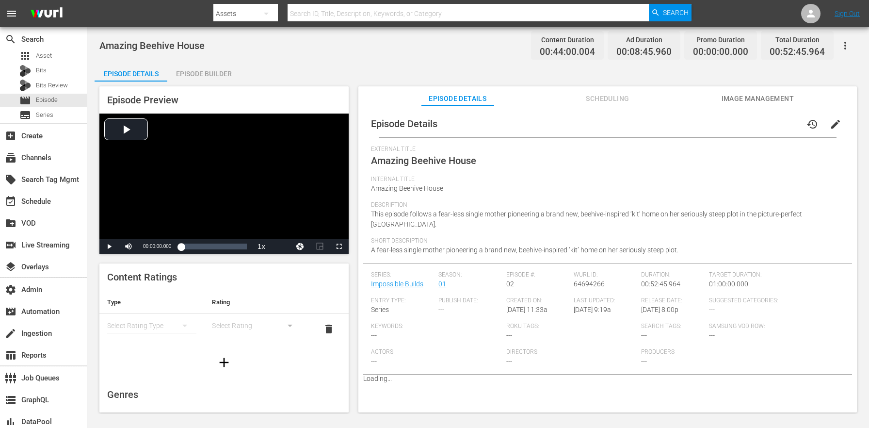
click at [603, 99] on span "Scheduling" at bounding box center [607, 99] width 73 height 12
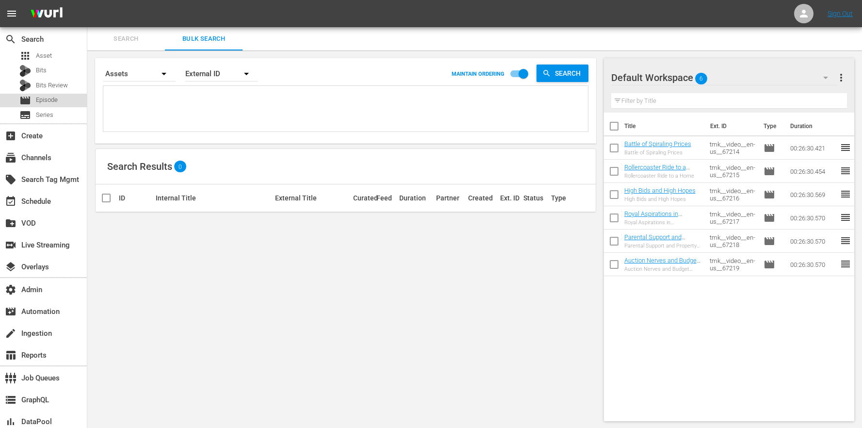
click at [51, 99] on span "Episode" at bounding box center [47, 100] width 22 height 10
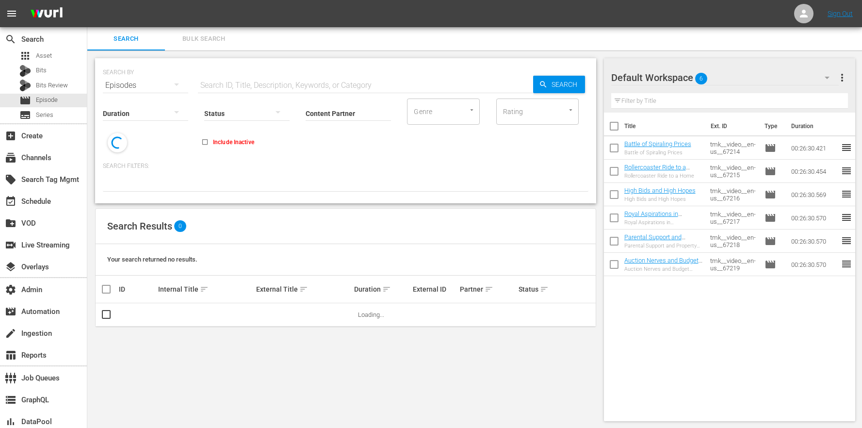
click at [277, 349] on div "SEARCH BY Search By Episodes Search ID, Title, Description, Keywords, or Catego…" at bounding box center [345, 239] width 516 height 378
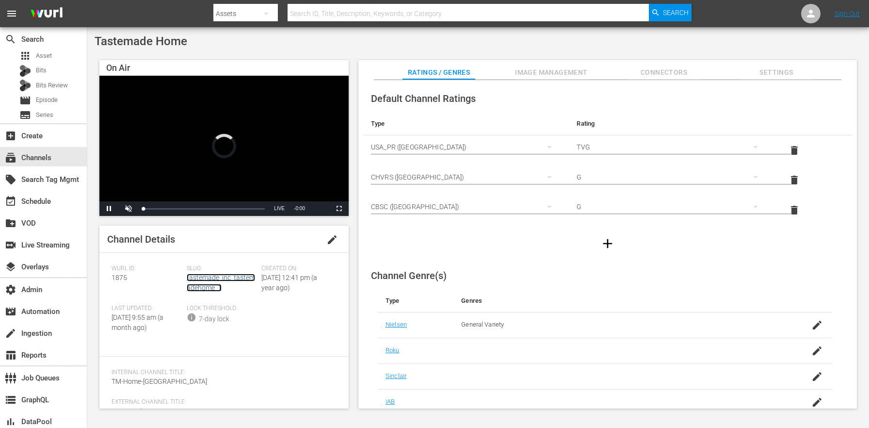
click at [209, 278] on link "tastemade_inc_tastemadehome_1" at bounding box center [221, 282] width 68 height 18
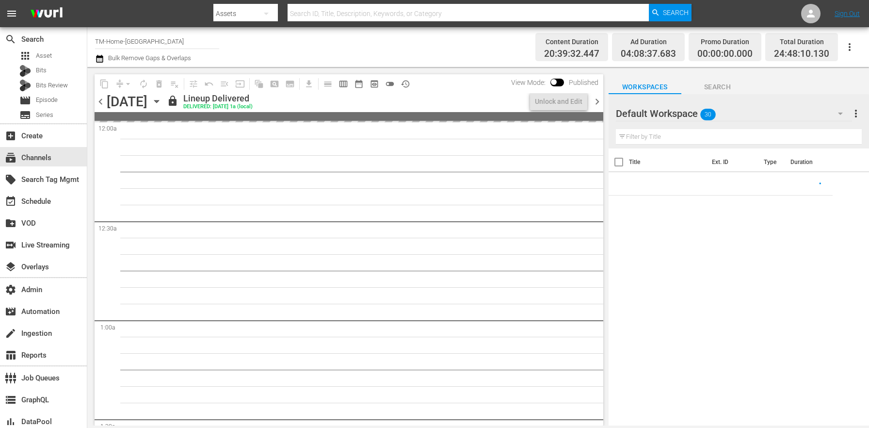
click at [162, 102] on icon "button" at bounding box center [156, 101] width 11 height 11
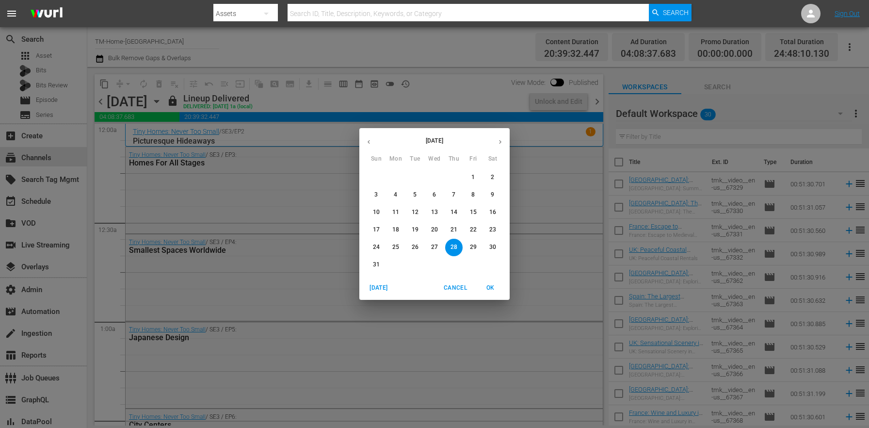
click at [495, 140] on button "button" at bounding box center [500, 141] width 19 height 19
click at [397, 174] on p "1" at bounding box center [395, 177] width 3 height 8
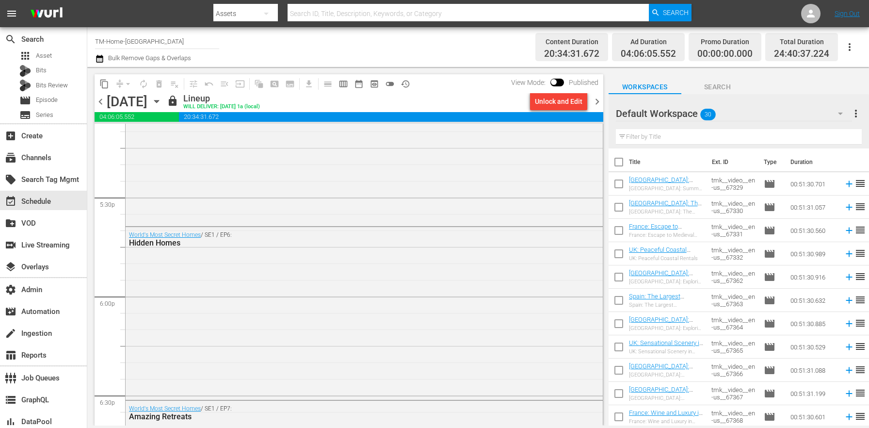
scroll to position [3658, 0]
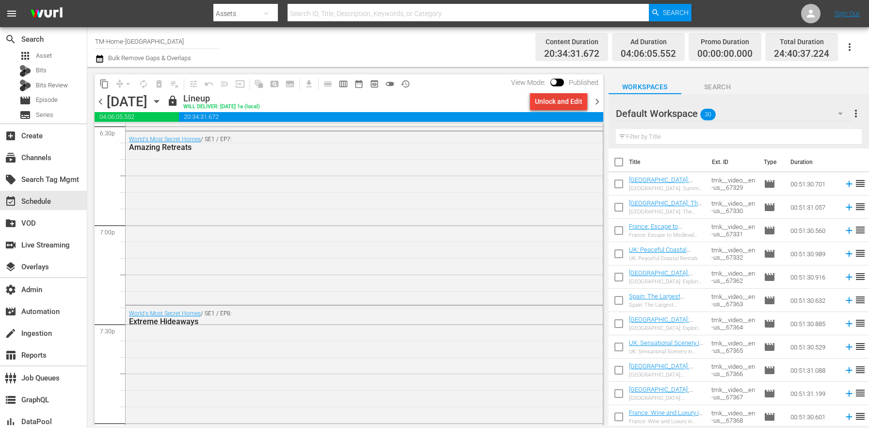
click at [550, 97] on div "Unlock and Edit" at bounding box center [559, 101] width 48 height 17
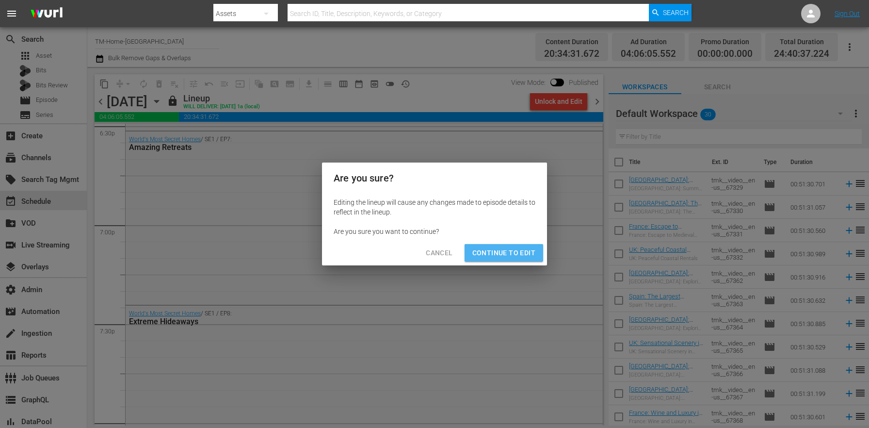
click at [524, 248] on span "Continue to Edit" at bounding box center [503, 253] width 63 height 12
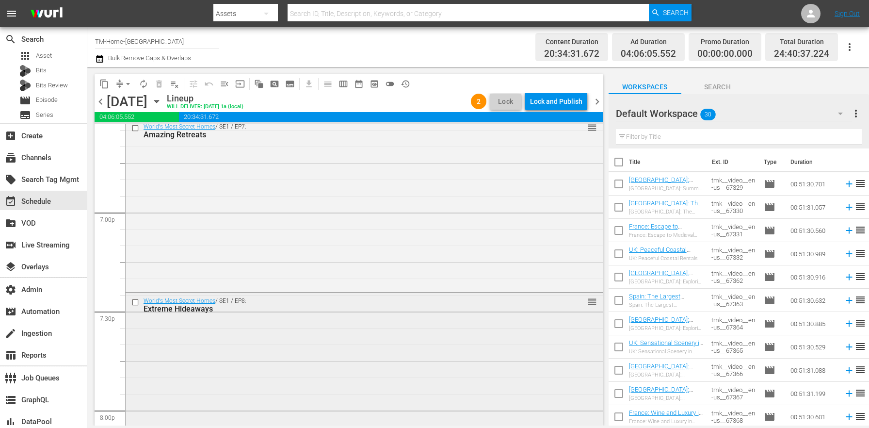
scroll to position [3817, 0]
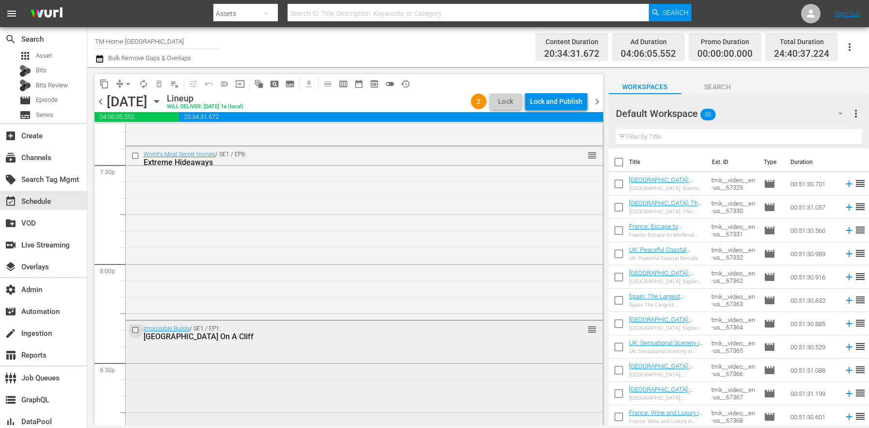
click at [133, 330] on input "checkbox" at bounding box center [136, 329] width 10 height 8
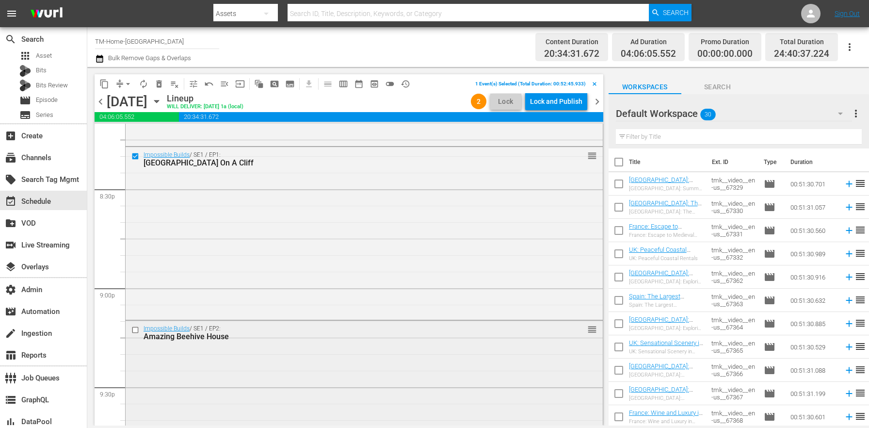
click at [139, 330] on input "checkbox" at bounding box center [136, 330] width 10 height 8
click at [138, 329] on input "checkbox" at bounding box center [136, 327] width 10 height 8
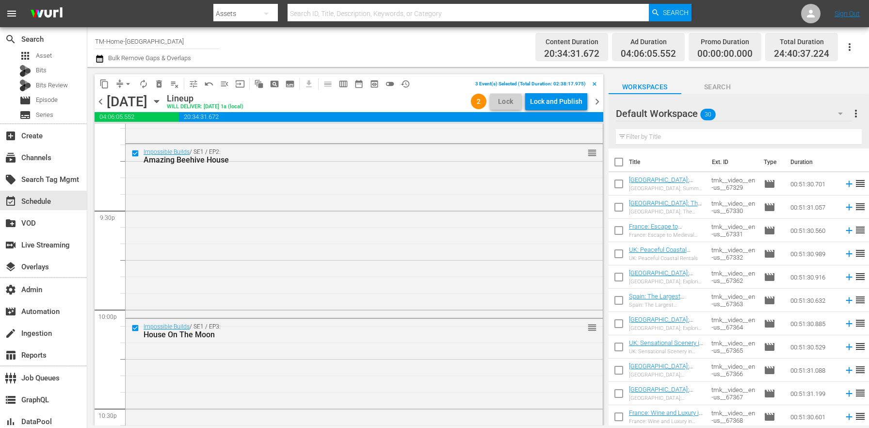
scroll to position [4287, 0]
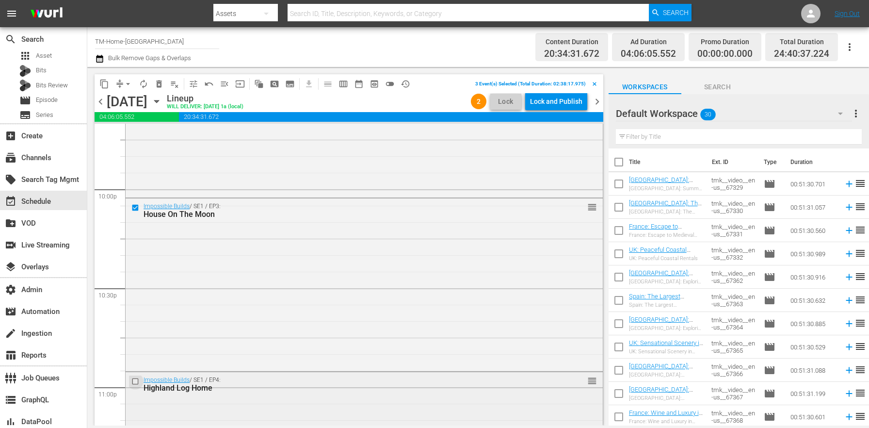
click at [134, 383] on input "checkbox" at bounding box center [136, 381] width 10 height 8
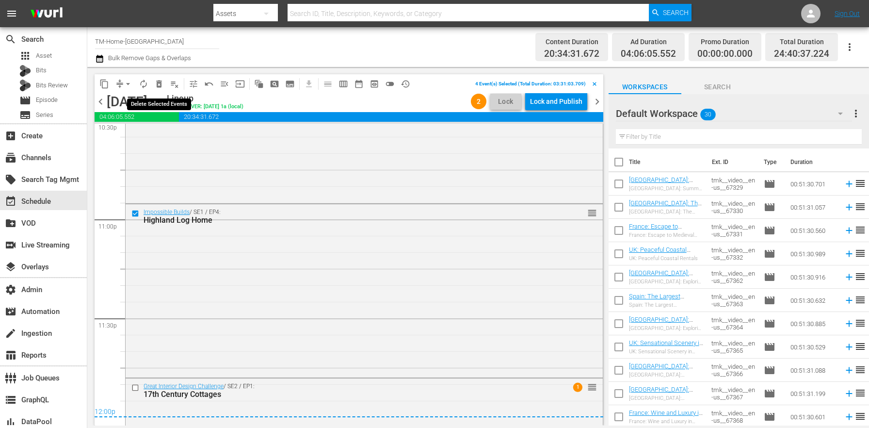
click at [163, 85] on span "delete_forever_outlined" at bounding box center [159, 84] width 10 height 10
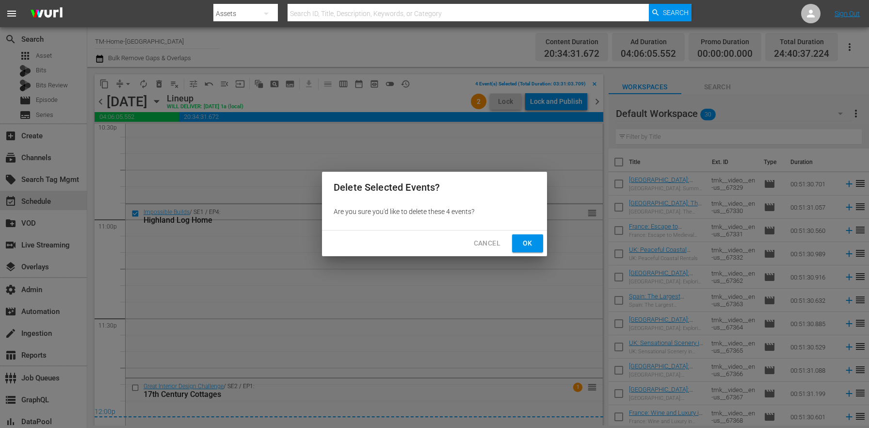
click at [532, 244] on span "Ok" at bounding box center [528, 243] width 16 height 12
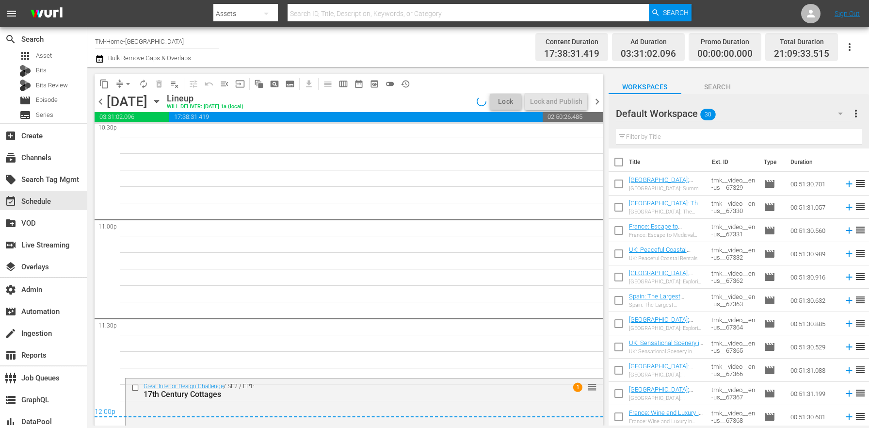
scroll to position [4472, 0]
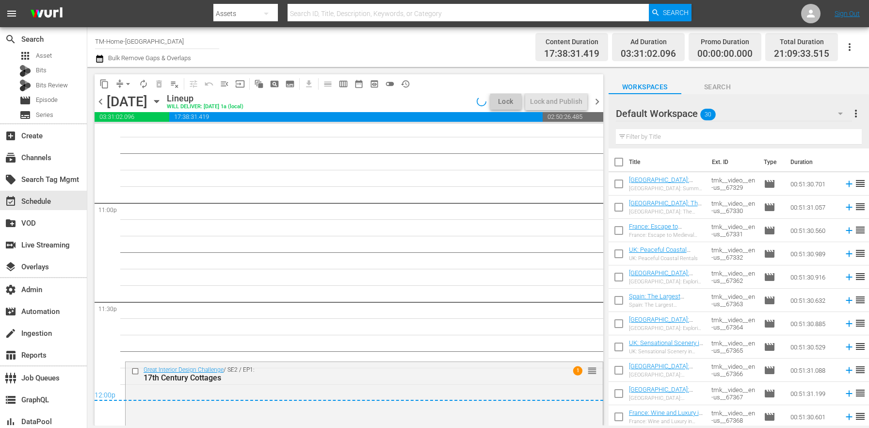
click at [624, 275] on input "checkbox" at bounding box center [619, 279] width 20 height 20
checkbox input "true"
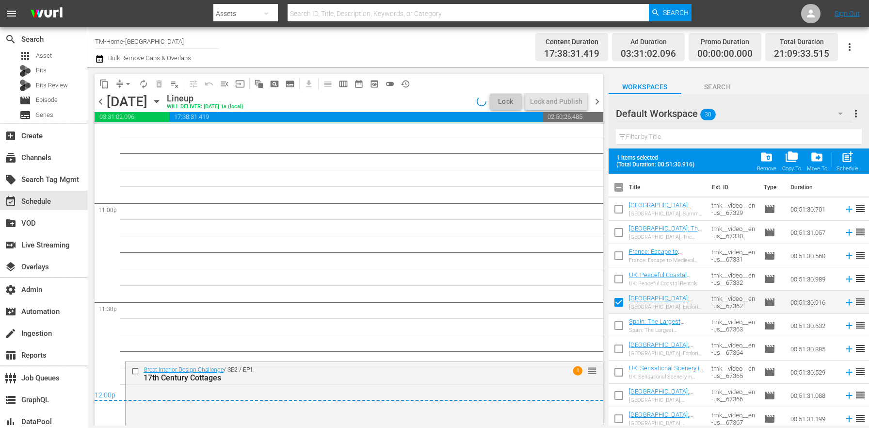
click at [616, 322] on input "checkbox" at bounding box center [619, 327] width 20 height 20
checkbox input "true"
click at [619, 348] on input "checkbox" at bounding box center [619, 350] width 20 height 20
checkbox input "true"
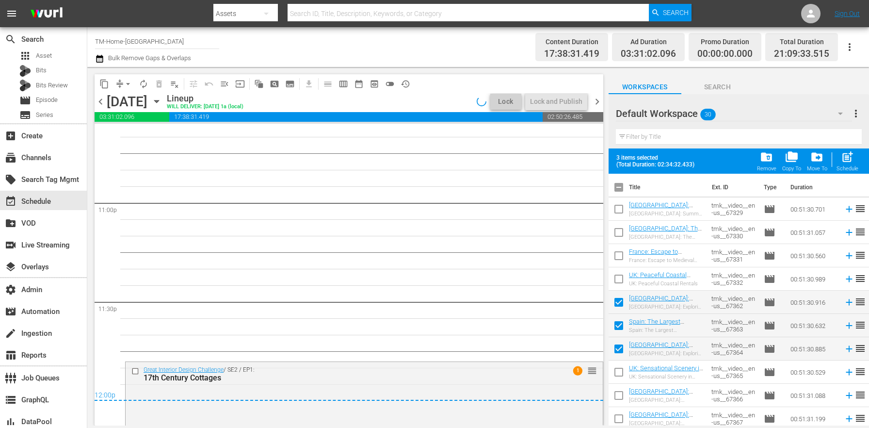
click at [620, 374] on input "checkbox" at bounding box center [619, 374] width 20 height 20
checkbox input "true"
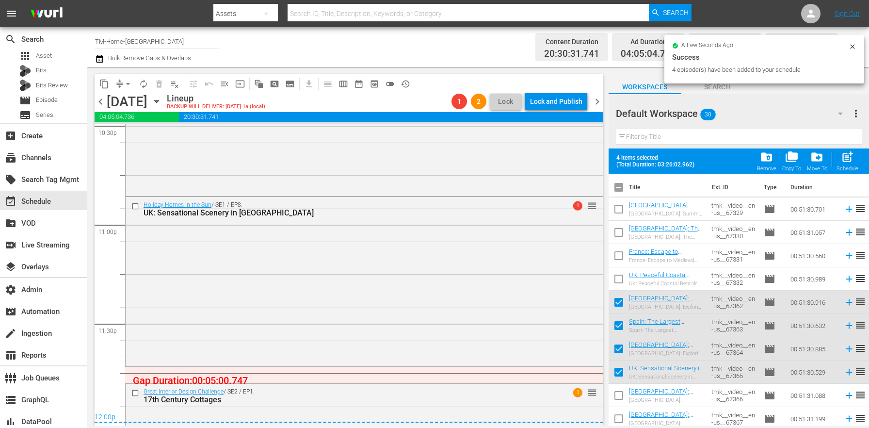
scroll to position [4469, 0]
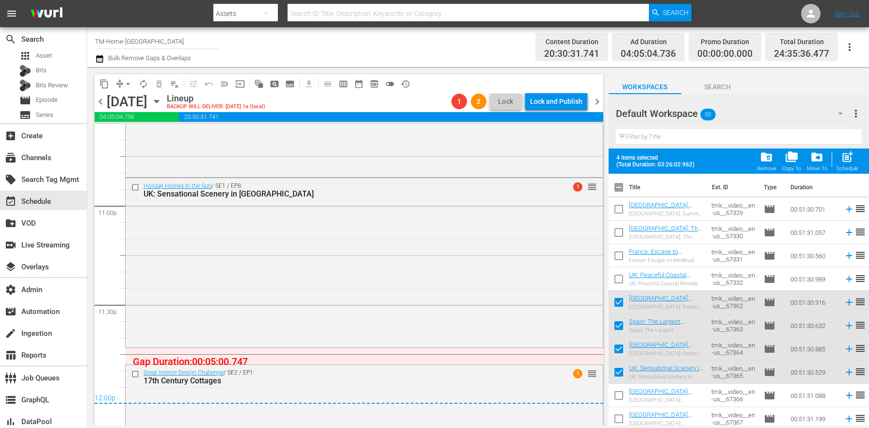
click at [621, 305] on input "checkbox" at bounding box center [619, 304] width 20 height 20
checkbox input "false"
click at [619, 329] on input "checkbox" at bounding box center [619, 327] width 20 height 20
checkbox input "false"
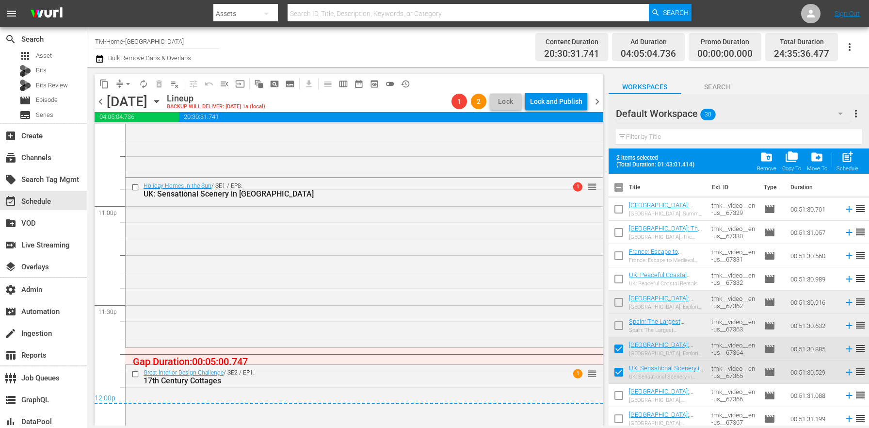
click at [622, 351] on input "checkbox" at bounding box center [619, 350] width 20 height 20
checkbox input "false"
click at [620, 371] on input "checkbox" at bounding box center [619, 374] width 20 height 20
checkbox input "false"
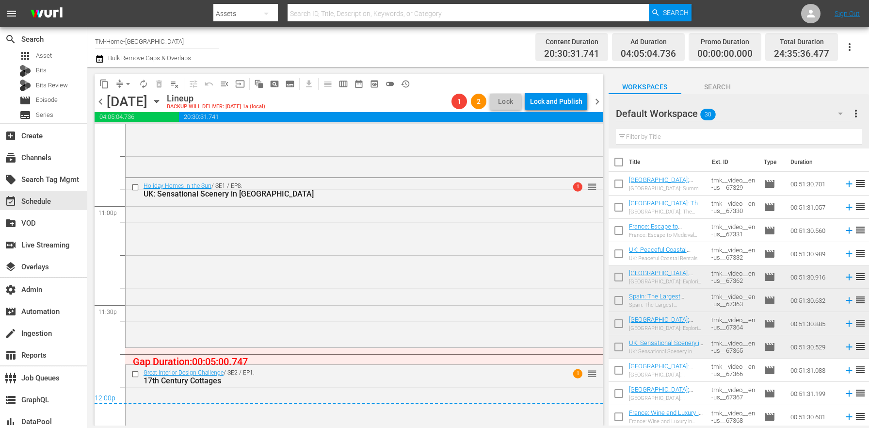
click at [593, 103] on span "chevron_right" at bounding box center [597, 102] width 12 height 12
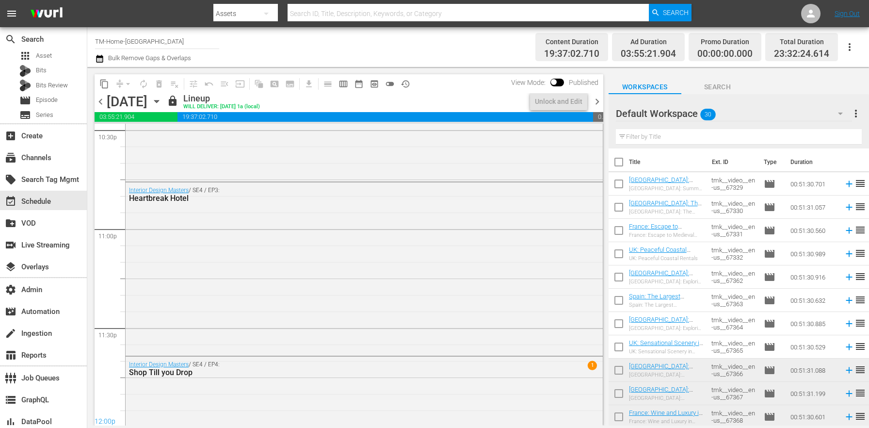
scroll to position [4436, 0]
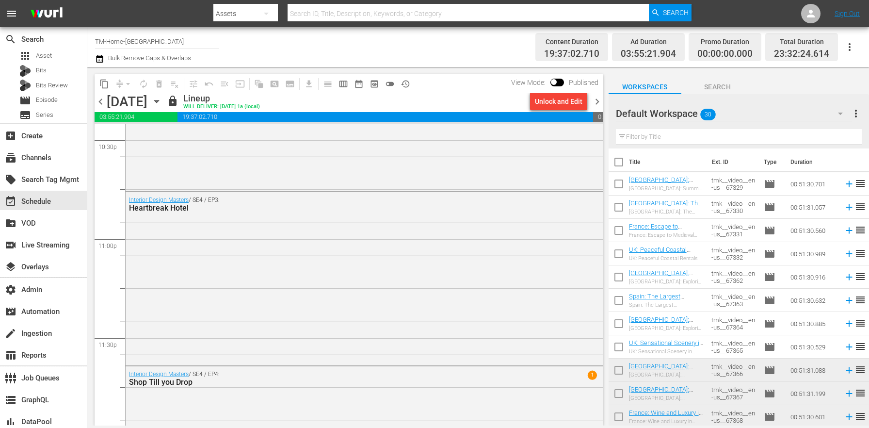
click at [159, 100] on icon "button" at bounding box center [156, 101] width 4 height 2
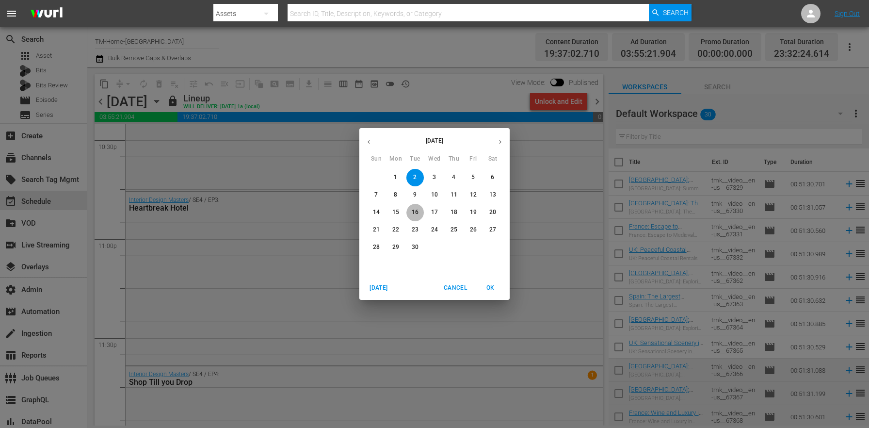
click at [420, 210] on span "16" at bounding box center [414, 212] width 17 height 8
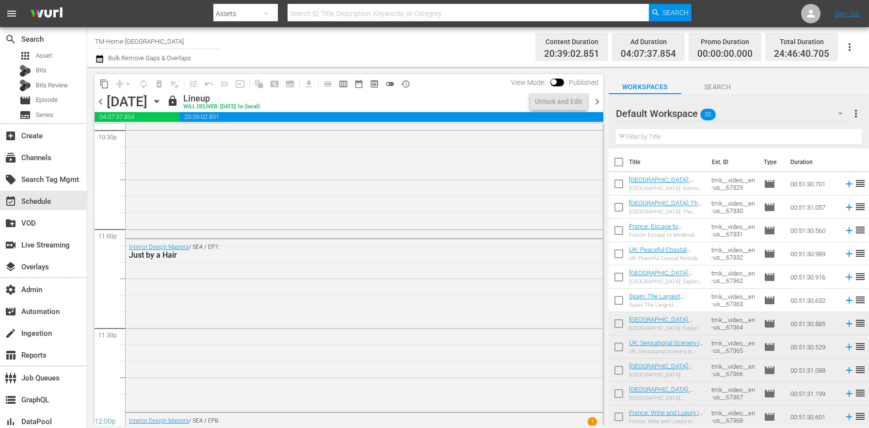
scroll to position [4436, 0]
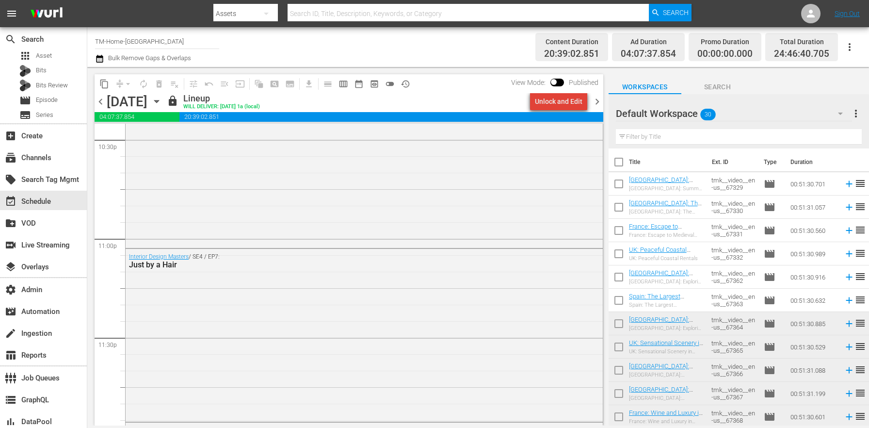
click at [572, 106] on div "Unlock and Edit" at bounding box center [559, 101] width 48 height 17
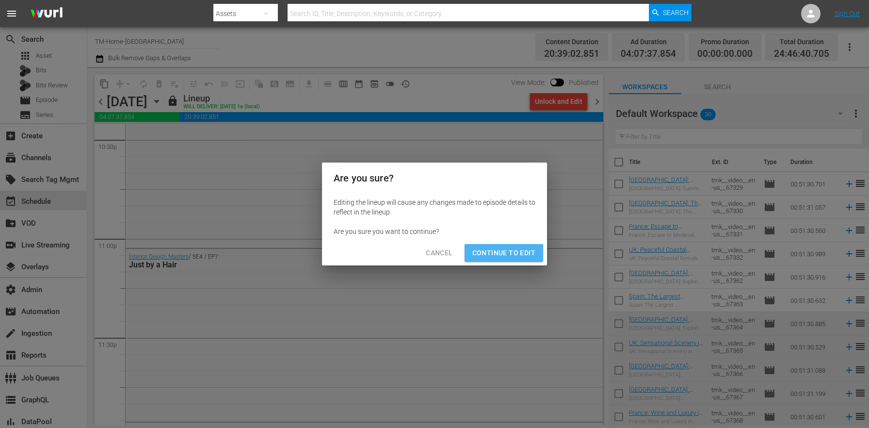
drag, startPoint x: 521, startPoint y: 247, endPoint x: 508, endPoint y: 245, distance: 13.8
click at [521, 247] on span "Continue to Edit" at bounding box center [503, 253] width 63 height 12
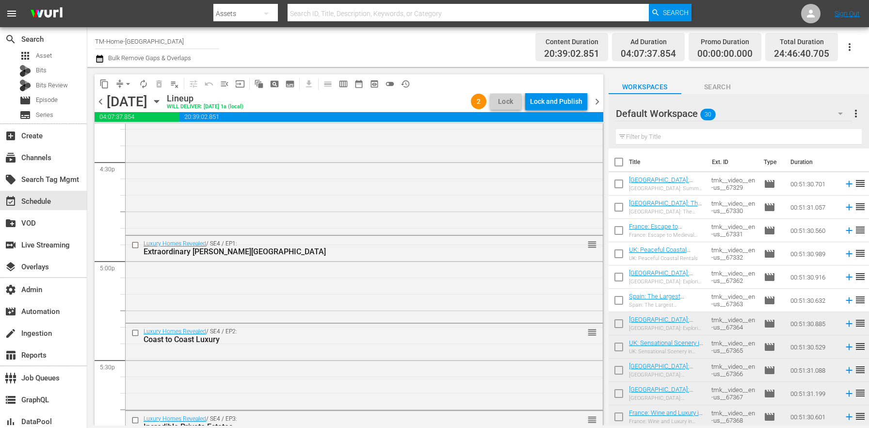
scroll to position [3038, 0]
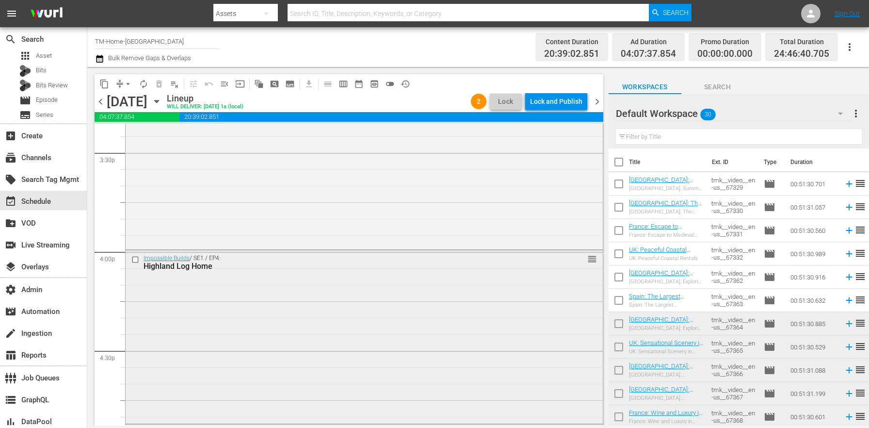
click at [138, 257] on input "checkbox" at bounding box center [136, 260] width 10 height 8
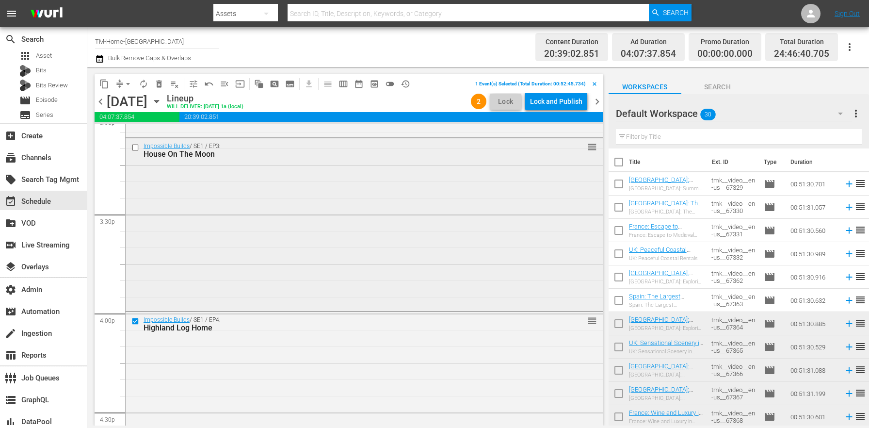
scroll to position [2948, 0]
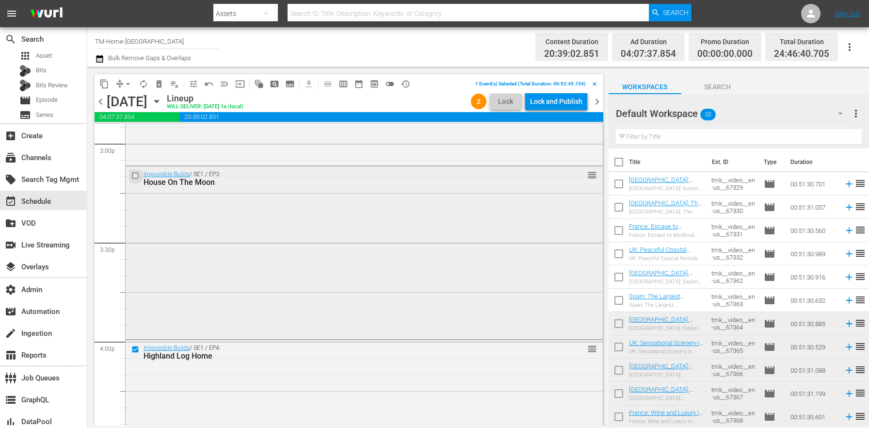
click at [133, 177] on input "checkbox" at bounding box center [136, 175] width 10 height 8
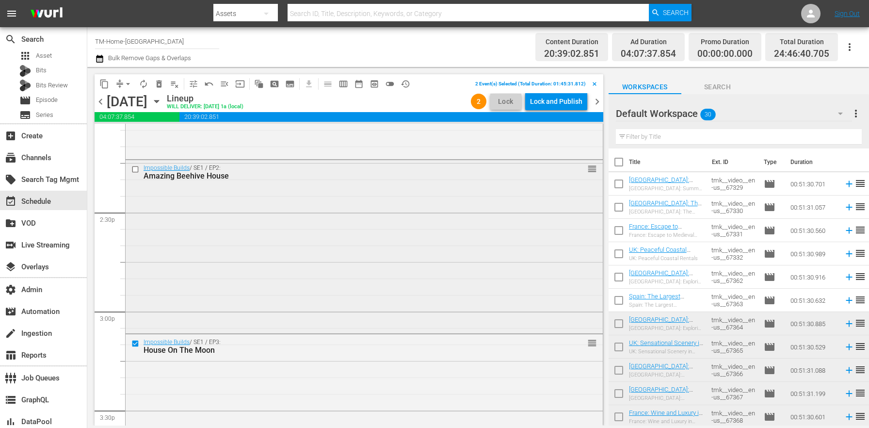
click at [136, 169] on input "checkbox" at bounding box center [136, 169] width 10 height 8
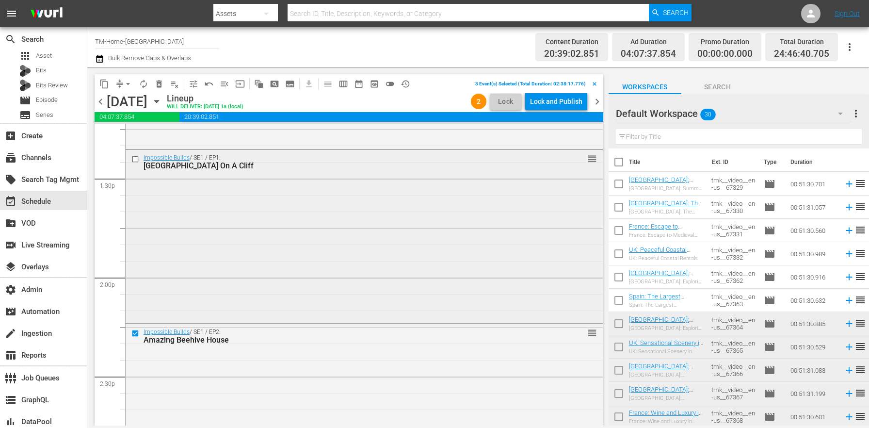
click at [135, 159] on input "checkbox" at bounding box center [136, 159] width 10 height 8
click at [161, 85] on span "delete_forever_outlined" at bounding box center [159, 84] width 10 height 10
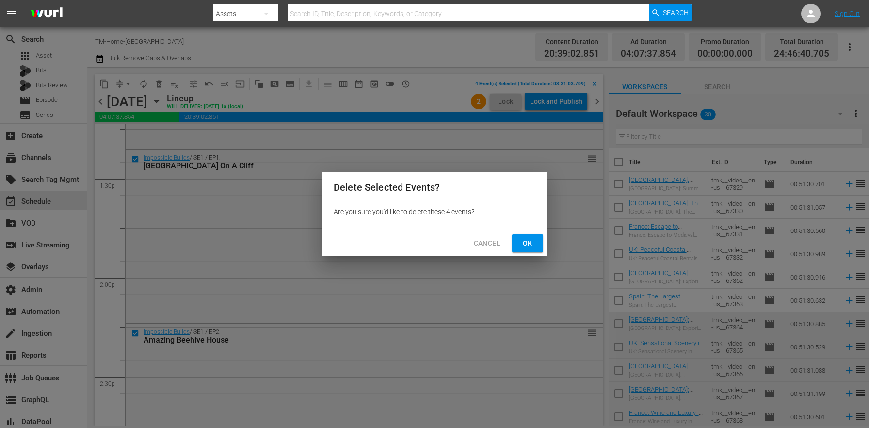
click at [518, 239] on button "Ok" at bounding box center [527, 243] width 31 height 18
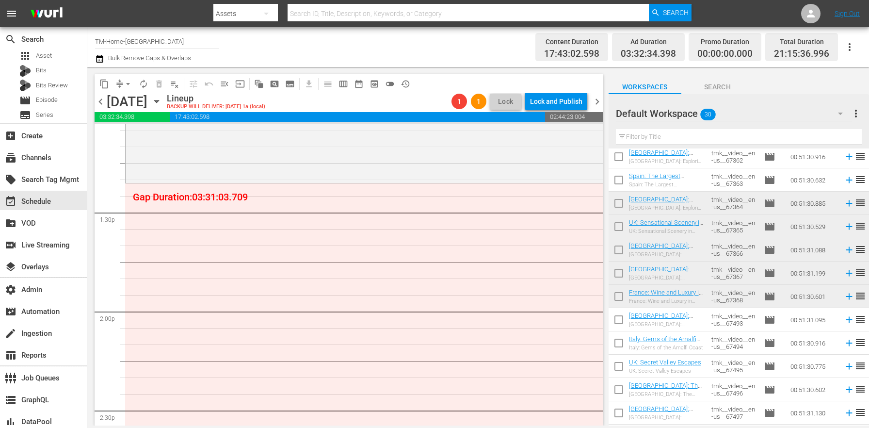
scroll to position [169, 0]
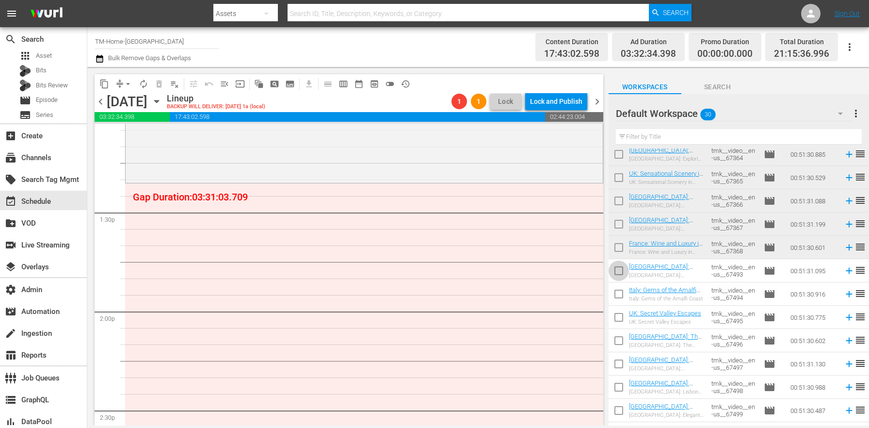
click at [621, 272] on input "checkbox" at bounding box center [619, 272] width 20 height 20
checkbox input "true"
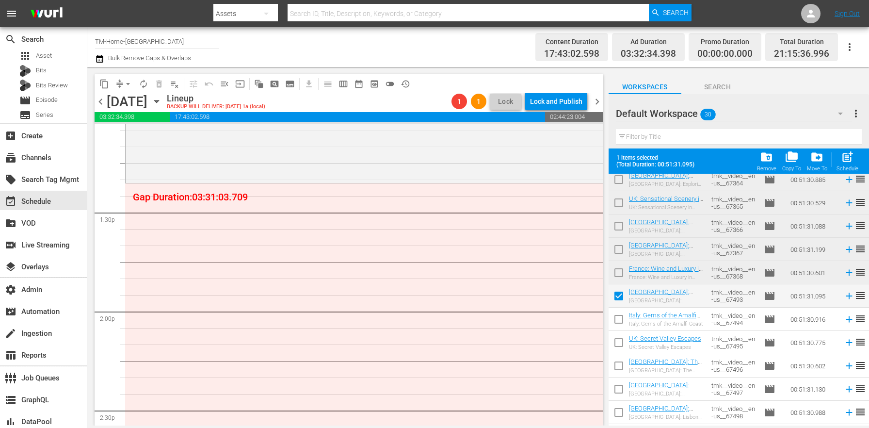
click at [615, 318] on input "checkbox" at bounding box center [619, 321] width 20 height 20
checkbox input "true"
click at [618, 343] on input "checkbox" at bounding box center [619, 344] width 20 height 20
checkbox input "true"
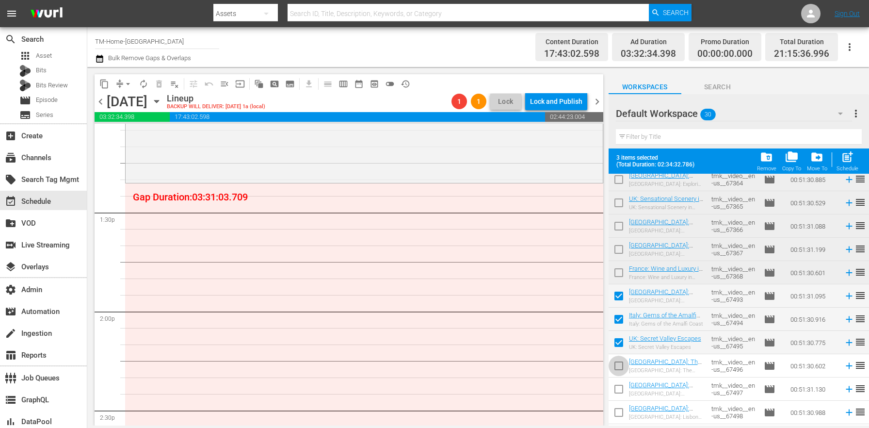
click at [620, 367] on input "checkbox" at bounding box center [619, 367] width 20 height 20
checkbox input "true"
click at [619, 388] on input "checkbox" at bounding box center [619, 391] width 20 height 20
checkbox input "true"
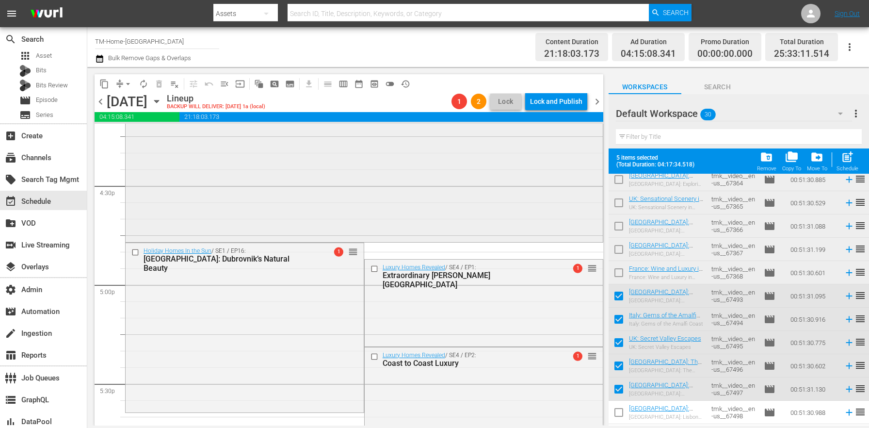
scroll to position [2987, 0]
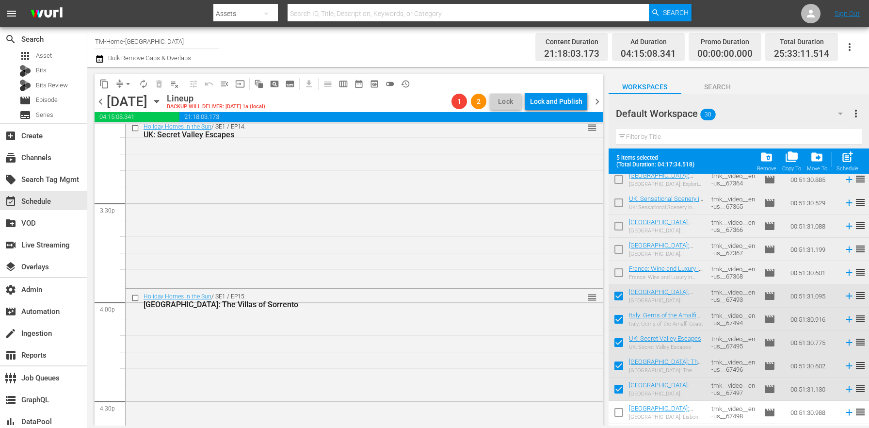
click at [597, 106] on span "chevron_right" at bounding box center [597, 102] width 12 height 12
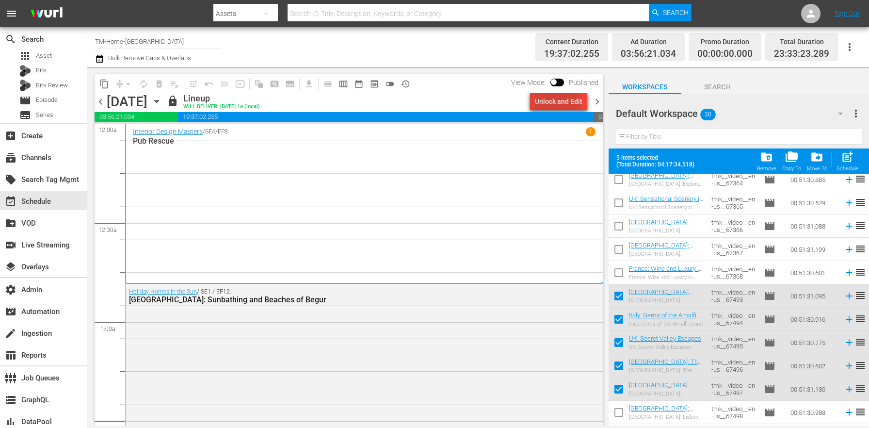
click at [558, 105] on div "Unlock and Edit" at bounding box center [559, 101] width 48 height 17
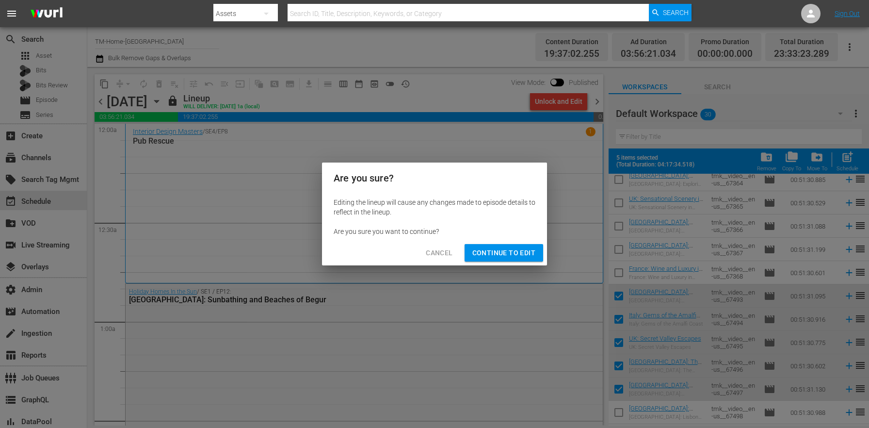
click at [520, 255] on span "Continue to Edit" at bounding box center [503, 253] width 63 height 12
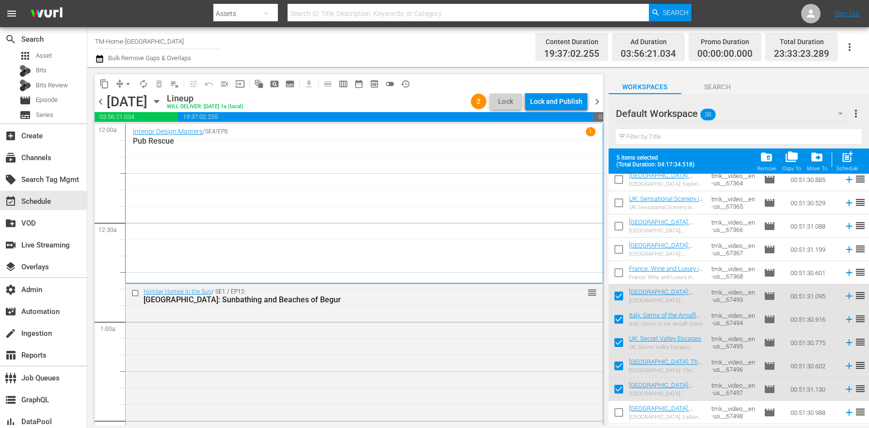
click at [135, 292] on input "checkbox" at bounding box center [136, 293] width 10 height 8
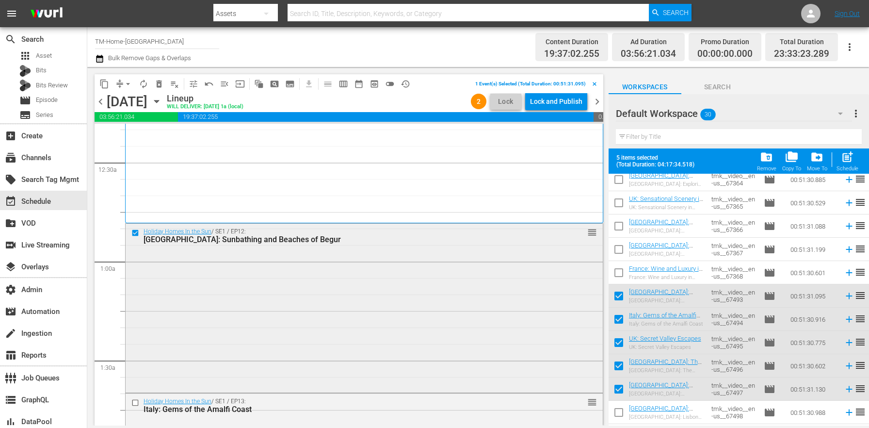
scroll to position [114, 0]
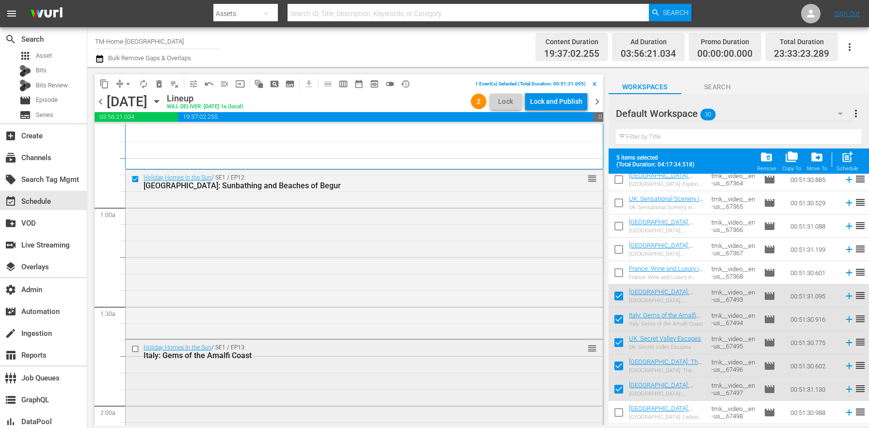
click at [138, 348] on input "checkbox" at bounding box center [136, 349] width 10 height 8
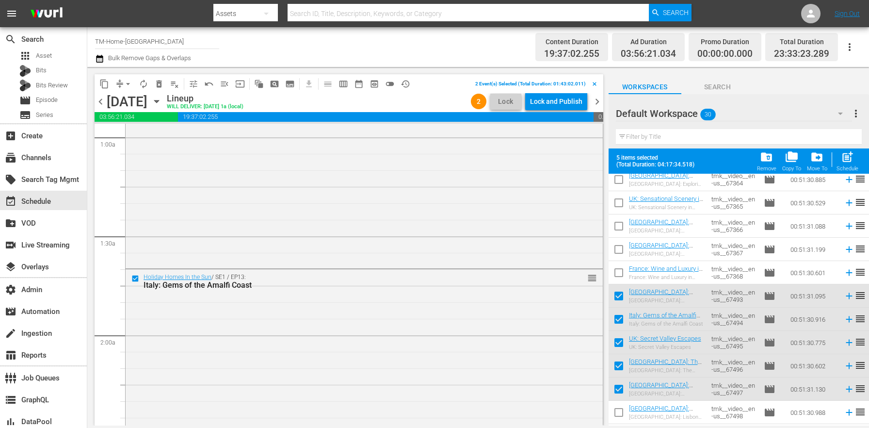
scroll to position [238, 0]
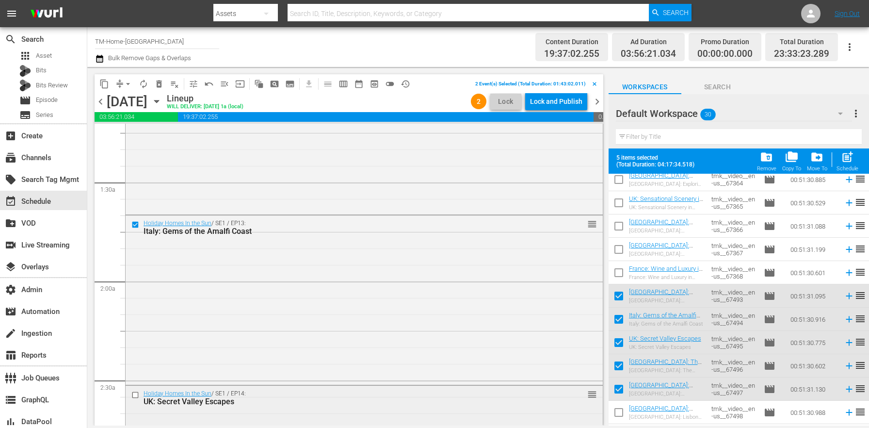
click at [136, 393] on input "checkbox" at bounding box center [136, 394] width 10 height 8
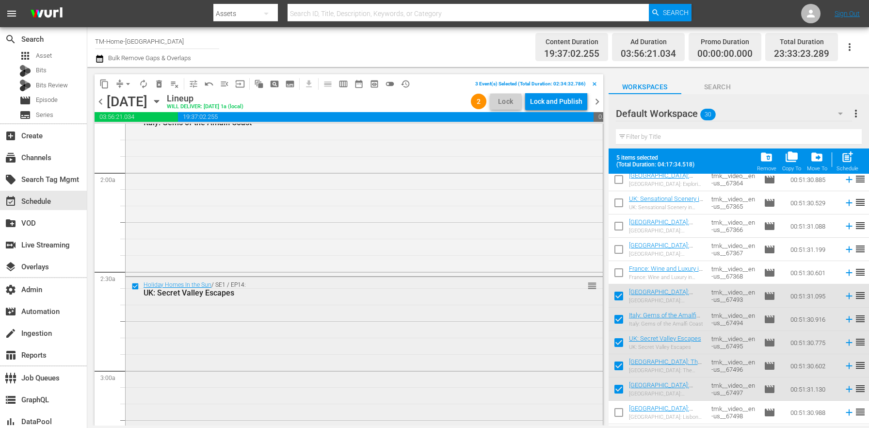
scroll to position [401, 0]
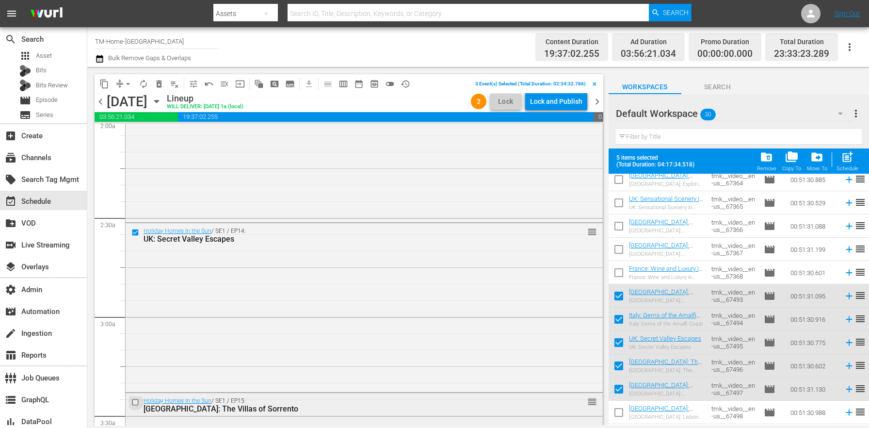
click at [132, 402] on input "checkbox" at bounding box center [136, 402] width 10 height 8
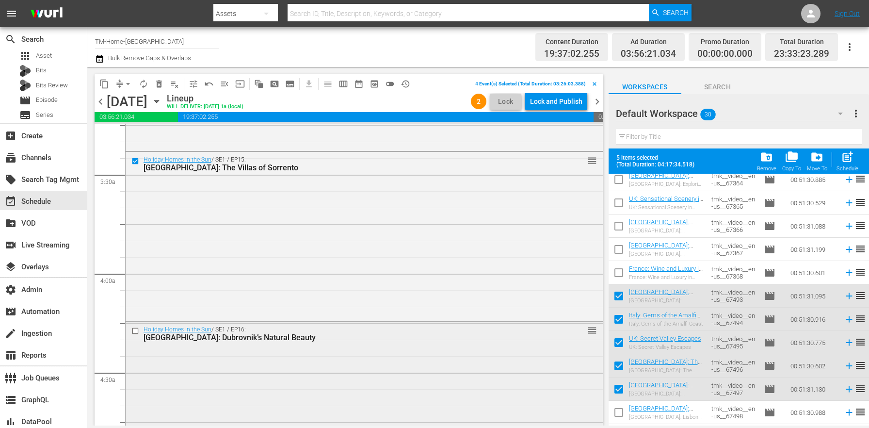
scroll to position [695, 0]
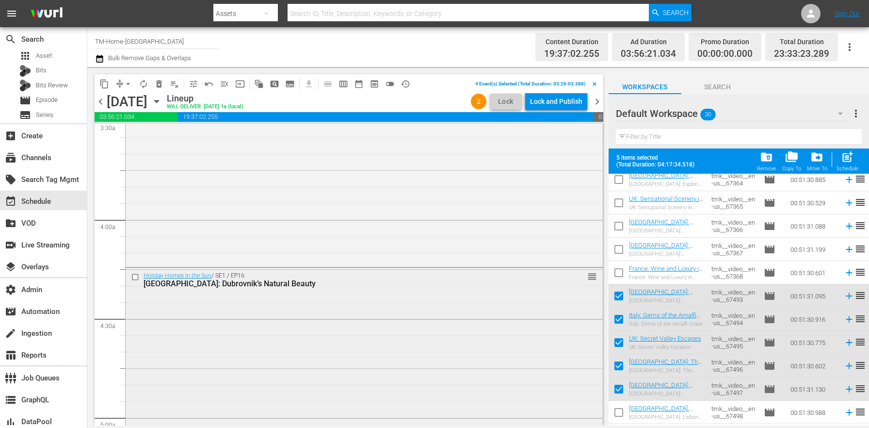
click at [134, 278] on input "checkbox" at bounding box center [136, 277] width 10 height 8
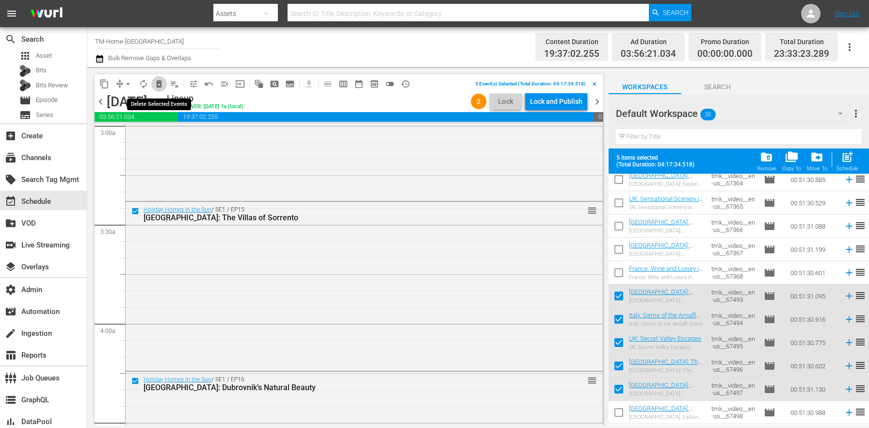
click at [161, 85] on span "delete_forever_outlined" at bounding box center [159, 84] width 10 height 10
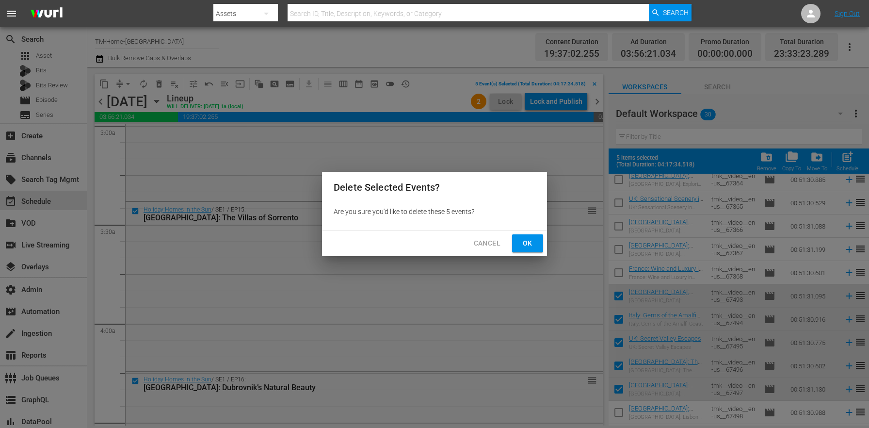
click at [529, 244] on span "Ok" at bounding box center [528, 243] width 16 height 12
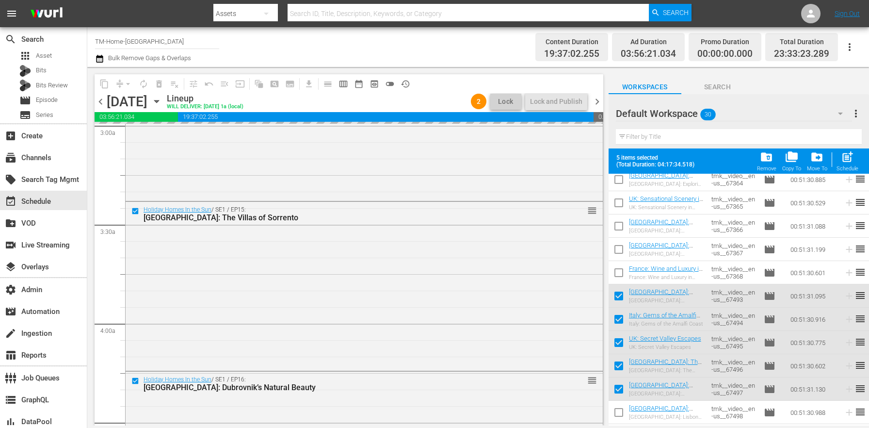
click at [621, 297] on input "checkbox" at bounding box center [619, 298] width 20 height 20
checkbox input "false"
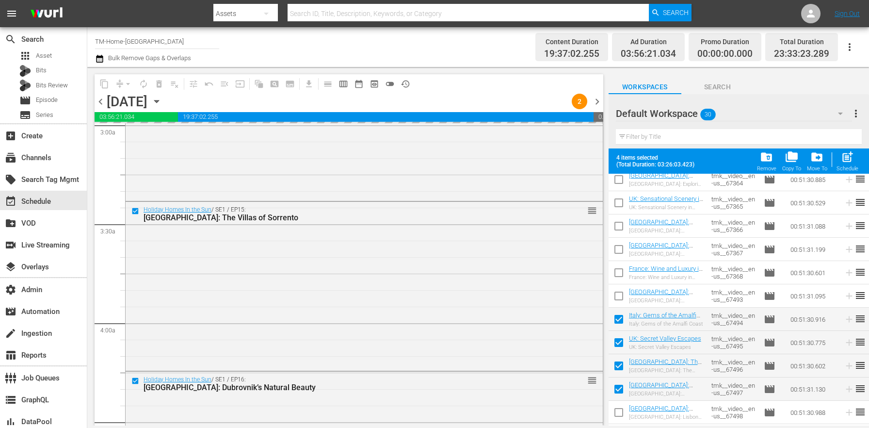
click at [629, 323] on div "Italy: Gems of the Amalfi Coast" at bounding box center [666, 324] width 75 height 6
click at [622, 325] on input "checkbox" at bounding box center [619, 321] width 20 height 20
checkbox input "false"
click at [623, 347] on input "checkbox" at bounding box center [619, 344] width 20 height 20
checkbox input "false"
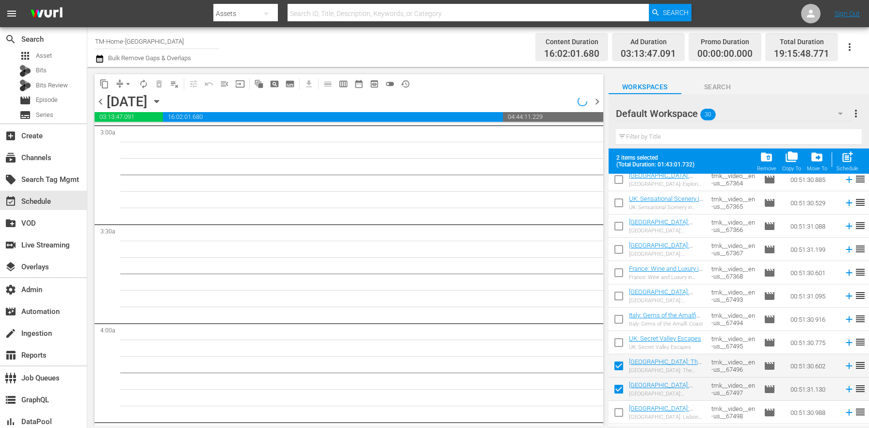
click at [623, 365] on input "checkbox" at bounding box center [619, 367] width 20 height 20
checkbox input "false"
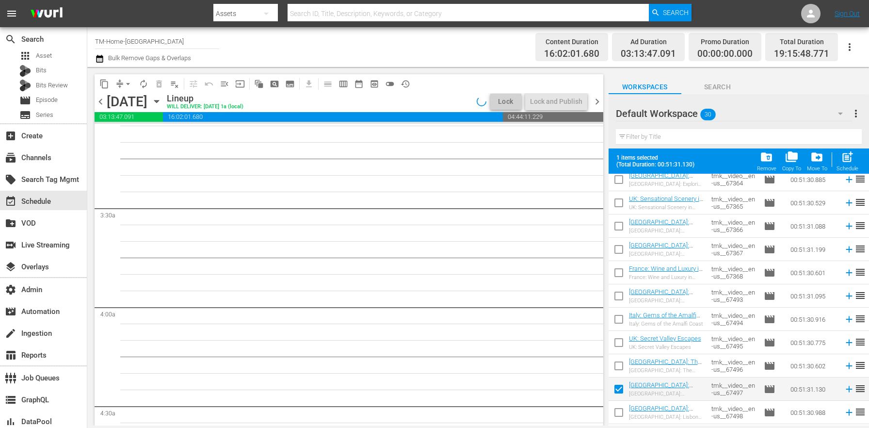
click at [618, 392] on input "checkbox" at bounding box center [619, 391] width 20 height 20
checkbox input "false"
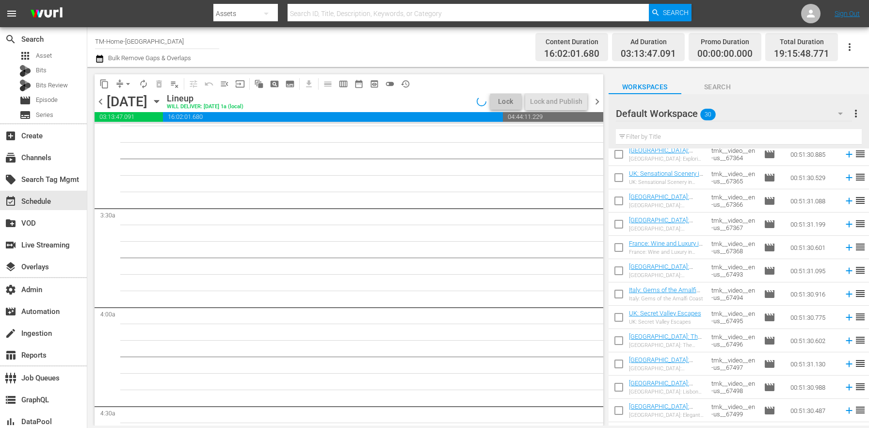
click at [619, 413] on input "checkbox" at bounding box center [619, 412] width 20 height 20
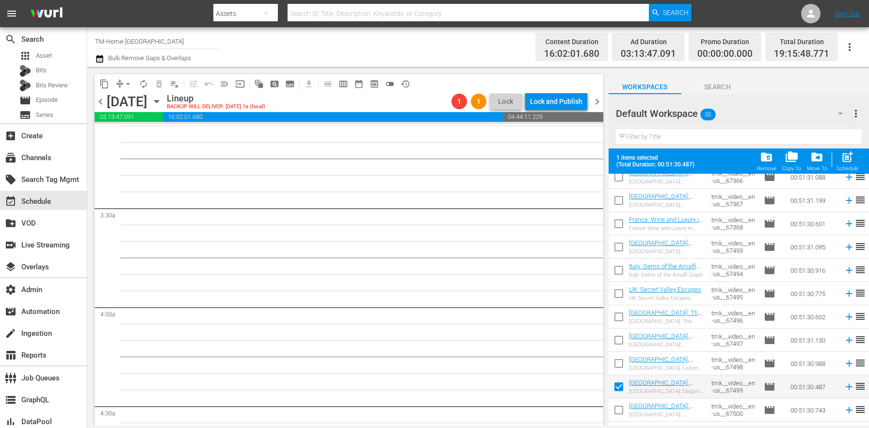
scroll to position [272, 0]
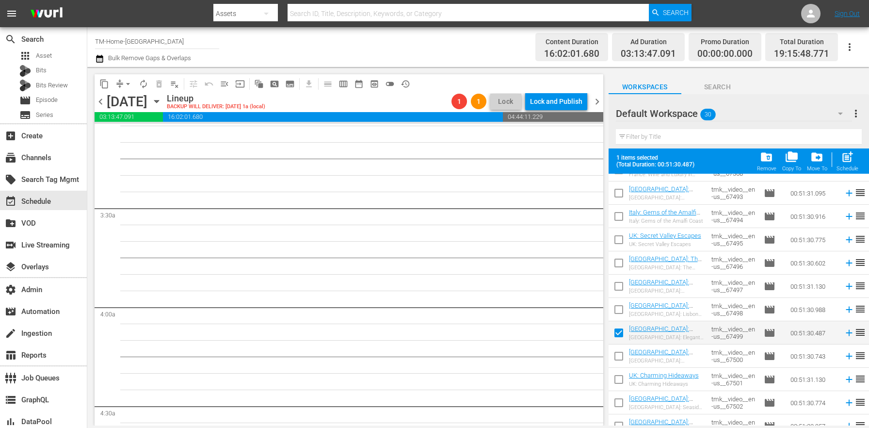
click at [618, 335] on input "checkbox" at bounding box center [619, 334] width 20 height 20
checkbox input "false"
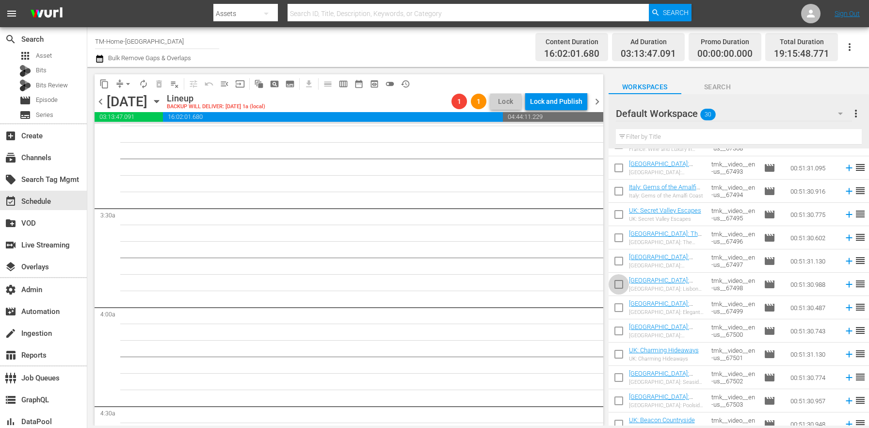
click at [623, 282] on input "checkbox" at bounding box center [619, 286] width 20 height 20
checkbox input "true"
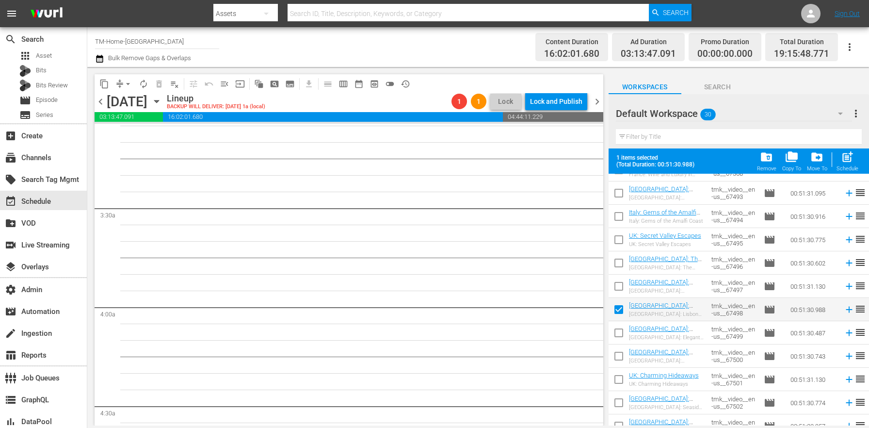
click at [626, 335] on input "checkbox" at bounding box center [619, 334] width 20 height 20
checkbox input "true"
click at [621, 359] on input "checkbox" at bounding box center [619, 358] width 20 height 20
checkbox input "true"
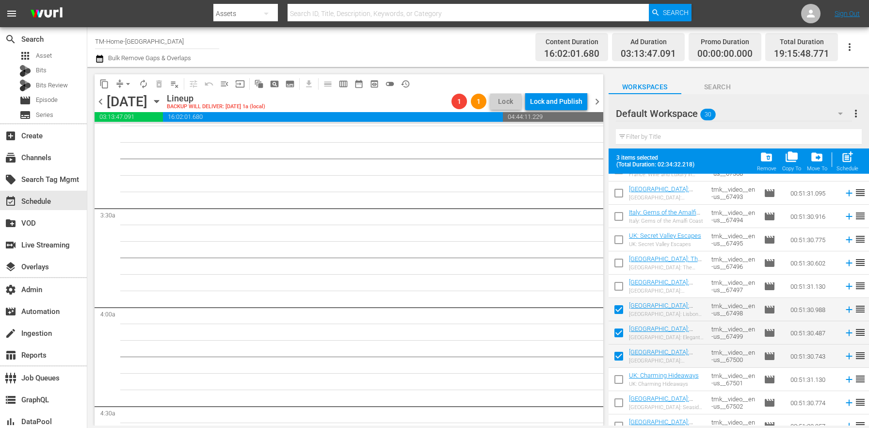
click at [619, 382] on input "checkbox" at bounding box center [619, 381] width 20 height 20
checkbox input "true"
click at [620, 403] on input "checkbox" at bounding box center [619, 404] width 20 height 20
checkbox input "true"
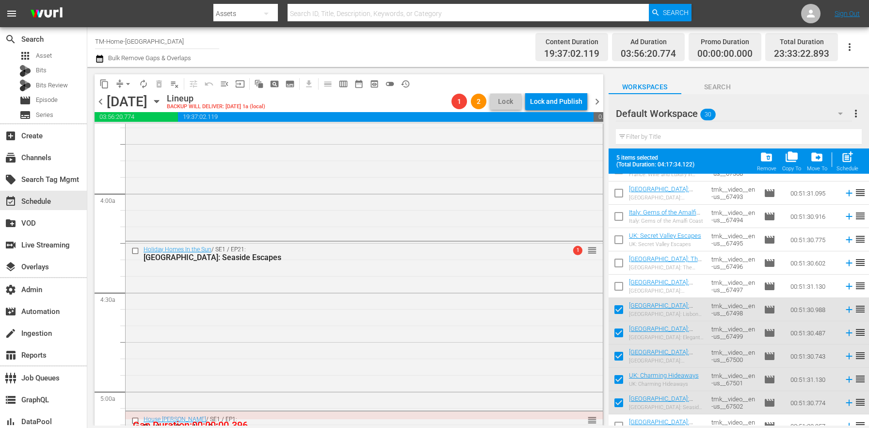
scroll to position [813, 0]
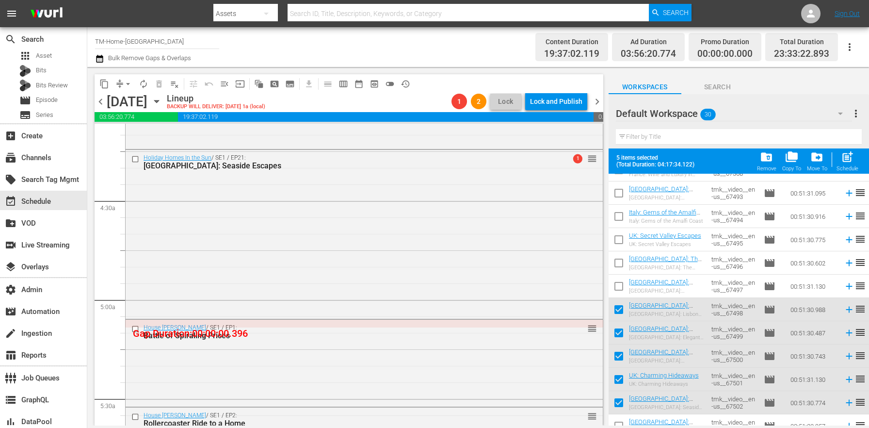
click at [612, 306] on input "checkbox" at bounding box center [619, 311] width 20 height 20
checkbox input "false"
click at [617, 338] on input "checkbox" at bounding box center [619, 334] width 20 height 20
checkbox input "false"
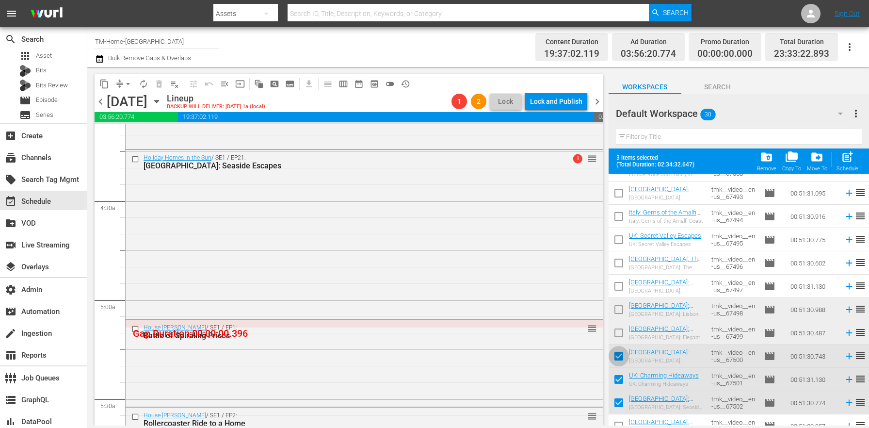
click at [620, 355] on input "checkbox" at bounding box center [619, 358] width 20 height 20
checkbox input "false"
click at [622, 376] on input "checkbox" at bounding box center [619, 381] width 20 height 20
checkbox input "false"
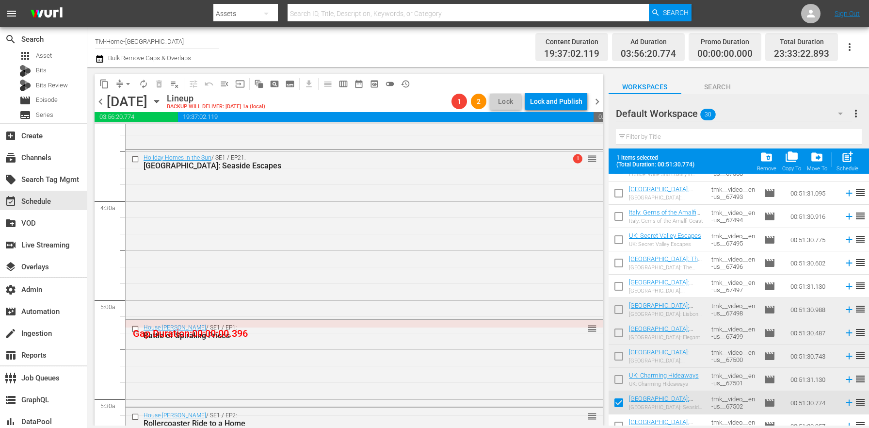
click at [619, 404] on input "checkbox" at bounding box center [619, 404] width 20 height 20
checkbox input "false"
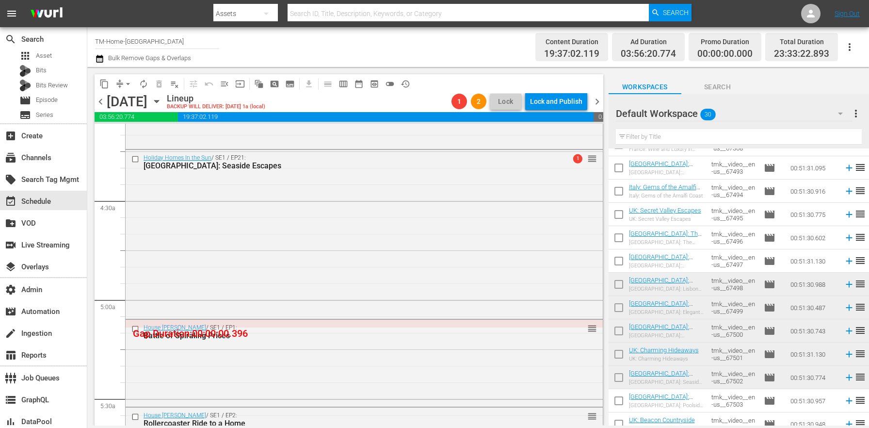
click at [164, 103] on div "Wednesday, September 17th September 17th" at bounding box center [136, 102] width 58 height 16
click at [162, 98] on icon "button" at bounding box center [156, 101] width 11 height 11
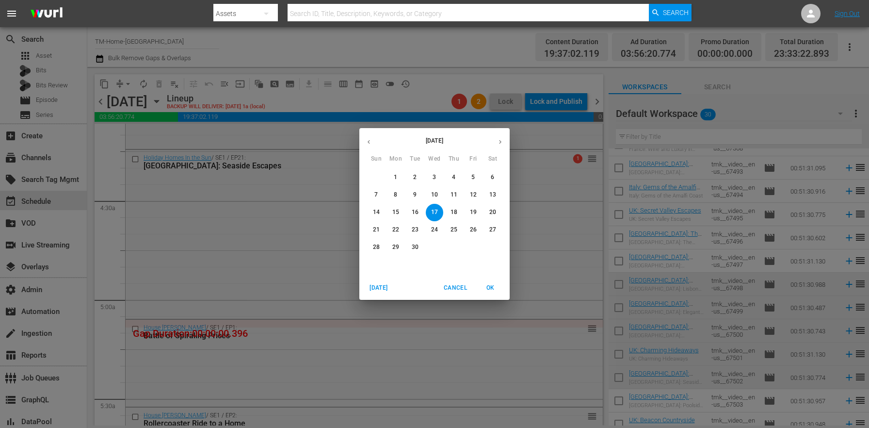
click at [451, 215] on p "18" at bounding box center [453, 212] width 7 height 8
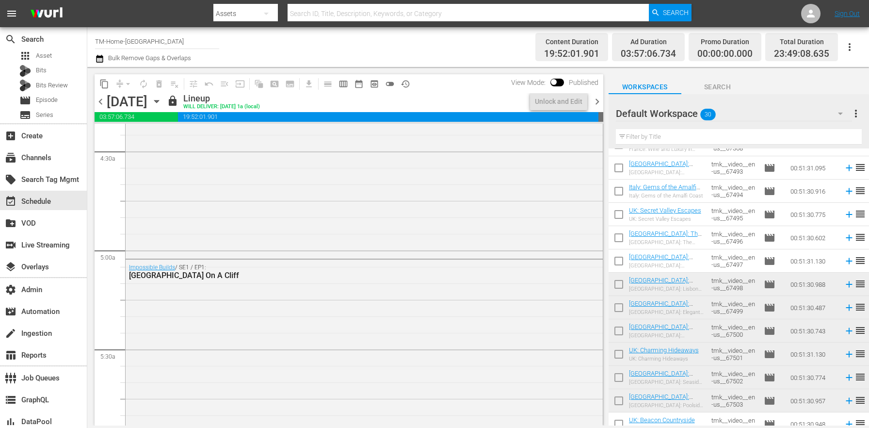
scroll to position [813, 0]
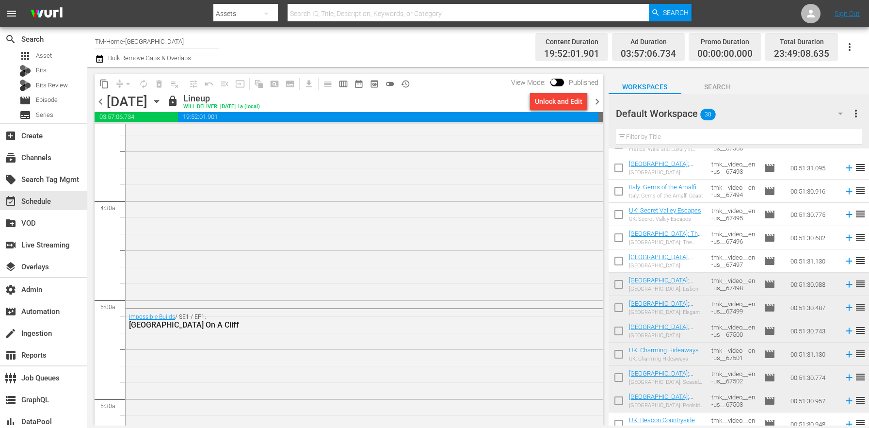
click at [563, 101] on div "Unlock and Edit" at bounding box center [559, 101] width 48 height 17
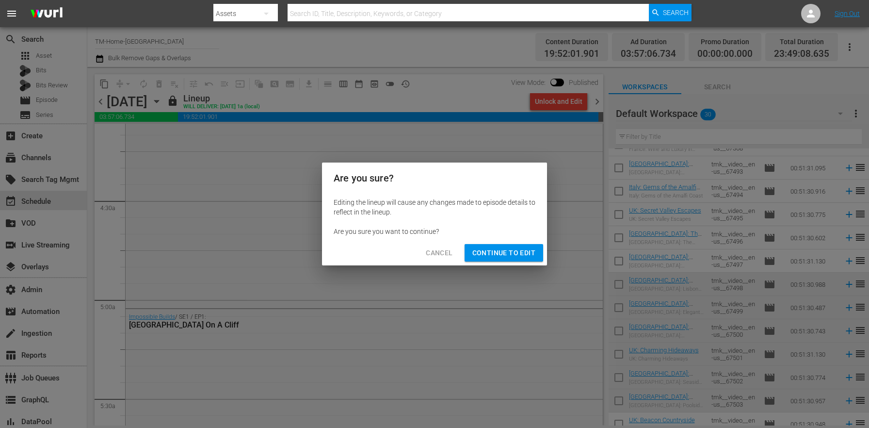
click at [514, 249] on span "Continue to Edit" at bounding box center [503, 253] width 63 height 12
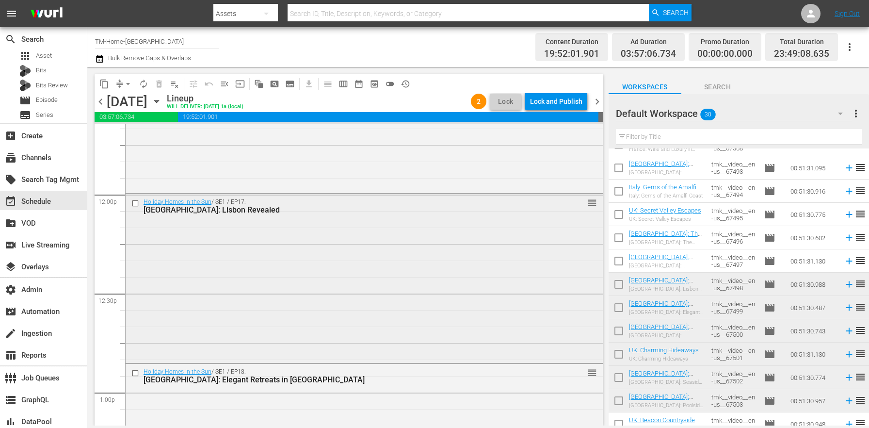
scroll to position [2250, 0]
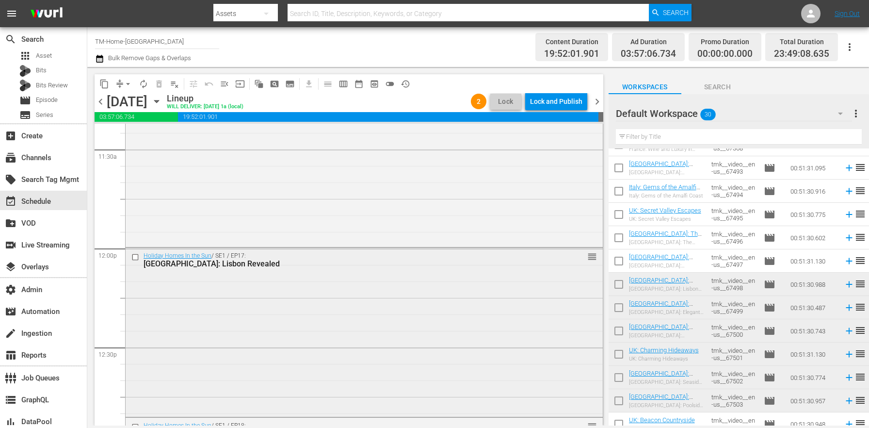
click at [133, 253] on input "checkbox" at bounding box center [136, 257] width 10 height 8
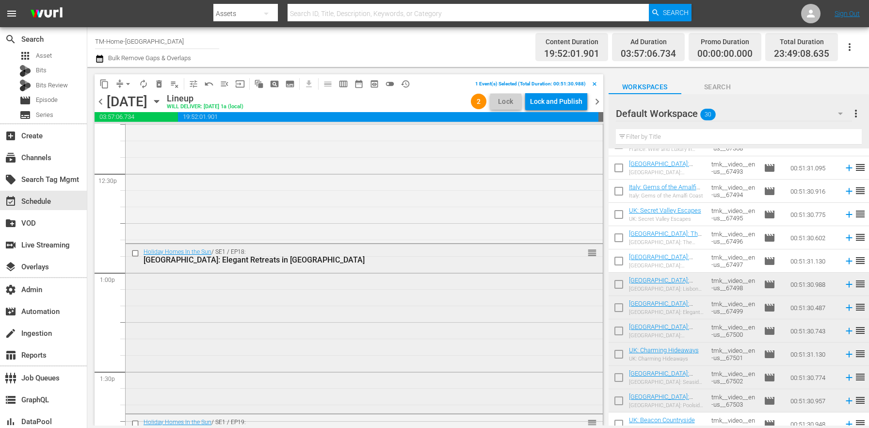
click at [133, 257] on input "checkbox" at bounding box center [136, 253] width 10 height 8
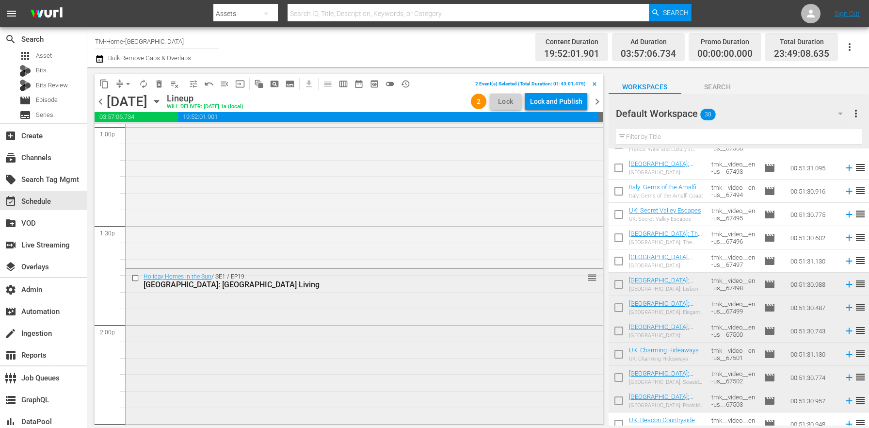
click at [135, 280] on input "checkbox" at bounding box center [136, 277] width 10 height 8
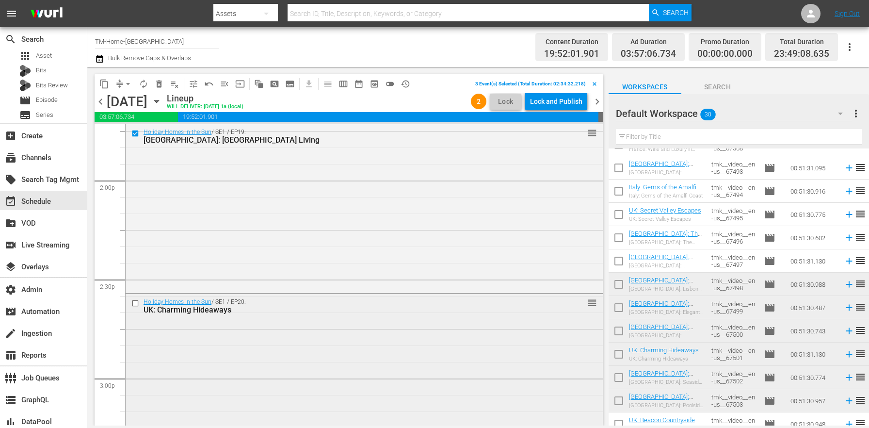
click at [139, 301] on input "checkbox" at bounding box center [136, 303] width 10 height 8
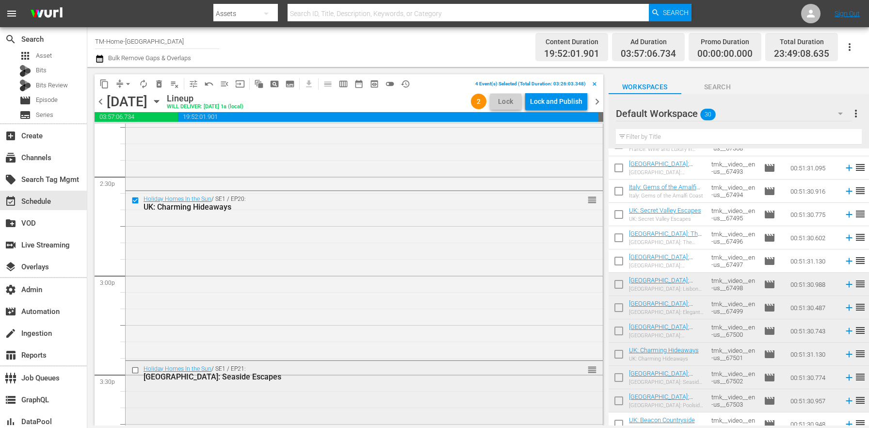
click at [139, 367] on input "checkbox" at bounding box center [136, 370] width 10 height 8
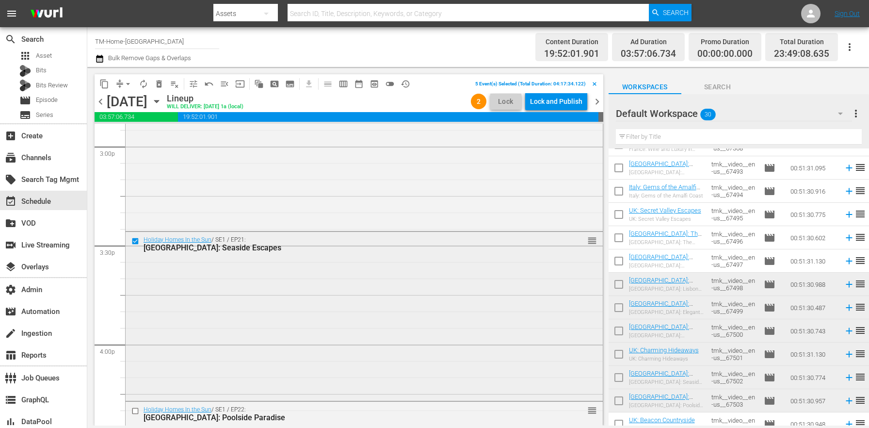
scroll to position [2993, 0]
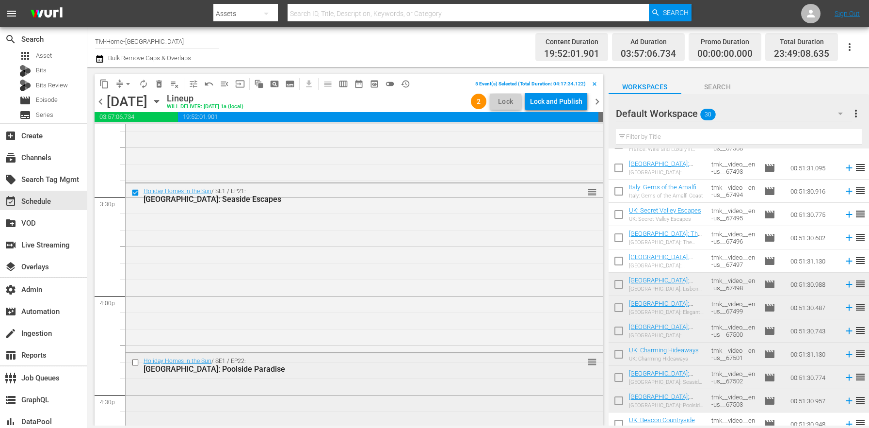
click at [138, 362] on input "checkbox" at bounding box center [136, 362] width 10 height 8
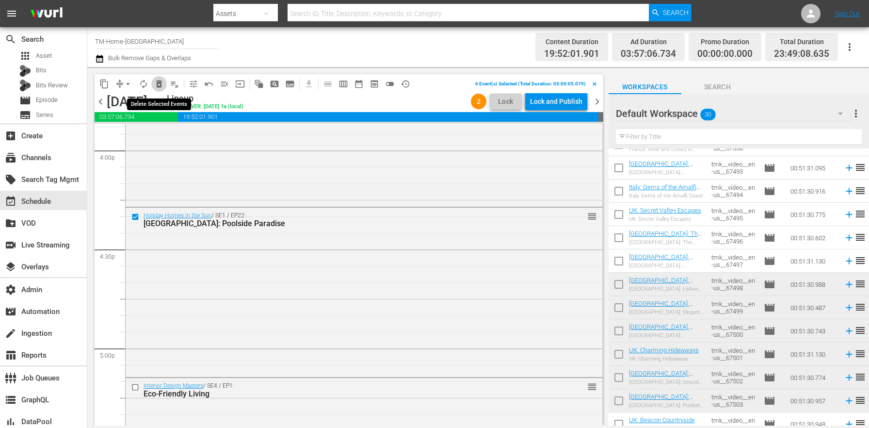
click at [164, 89] on button "delete_forever_outlined" at bounding box center [159, 84] width 16 height 16
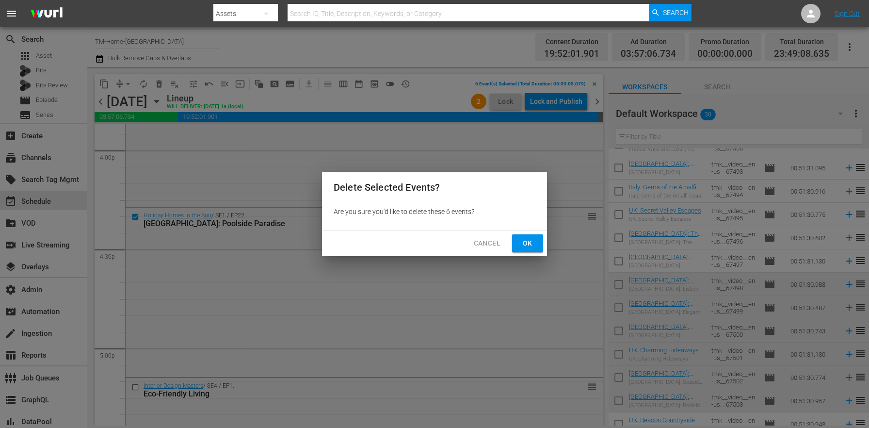
click at [516, 242] on button "Ok" at bounding box center [527, 243] width 31 height 18
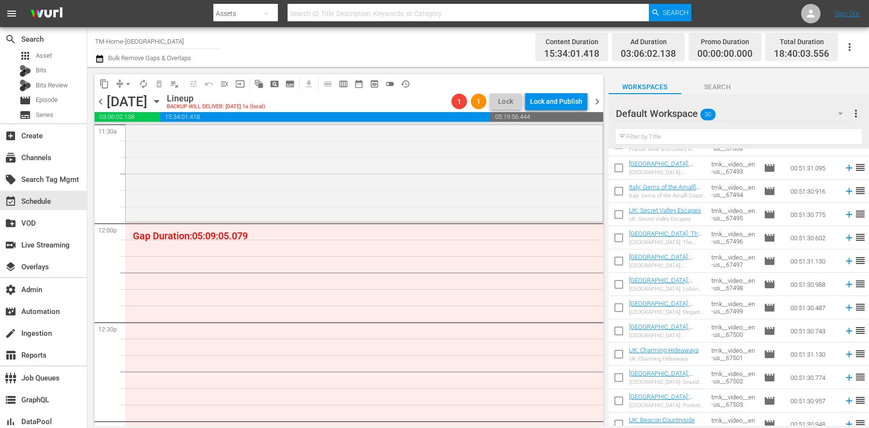
scroll to position [444, 0]
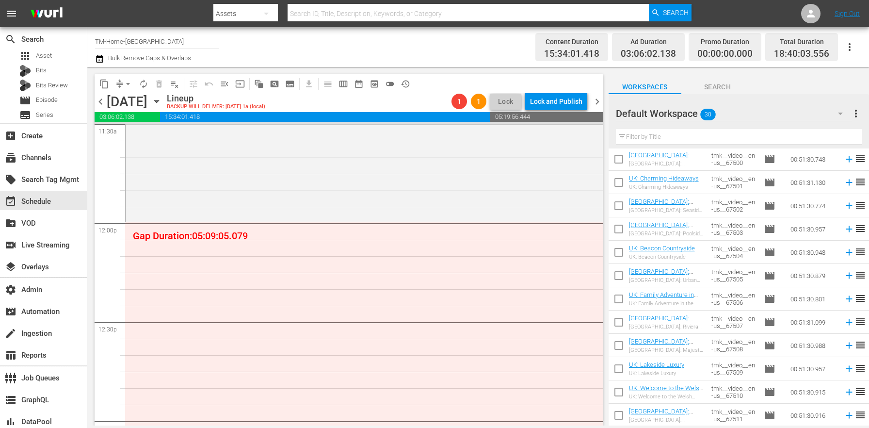
click at [622, 230] on input "checkbox" at bounding box center [619, 231] width 20 height 20
checkbox input "true"
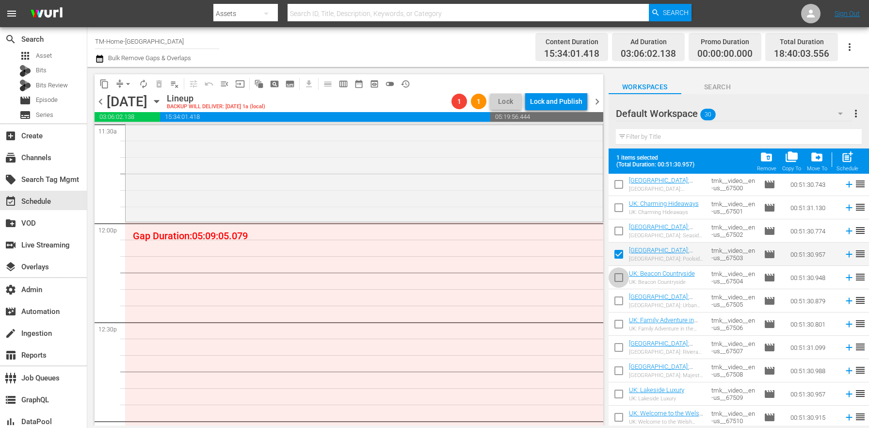
click at [612, 277] on input "checkbox" at bounding box center [619, 279] width 20 height 20
checkbox input "true"
drag, startPoint x: 617, startPoint y: 306, endPoint x: 617, endPoint y: 320, distance: 14.1
click at [617, 306] on input "checkbox" at bounding box center [619, 302] width 20 height 20
checkbox input "true"
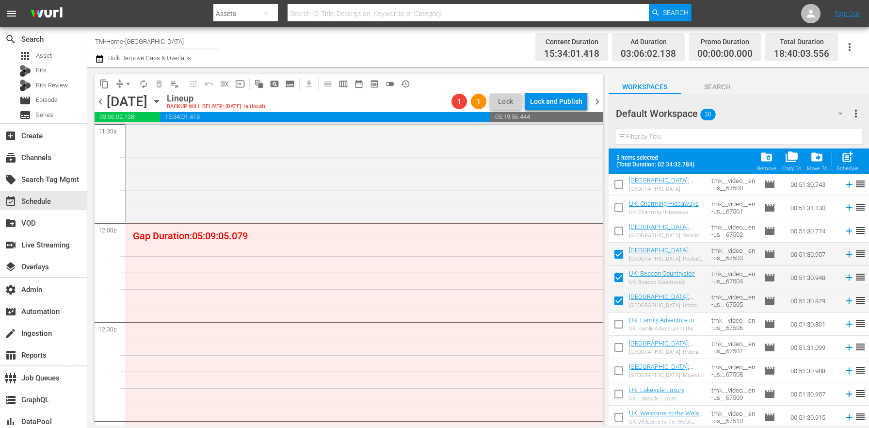
click at [618, 337] on span at bounding box center [619, 347] width 20 height 20
click at [618, 326] on input "checkbox" at bounding box center [619, 326] width 20 height 20
checkbox input "true"
click at [622, 349] on input "checkbox" at bounding box center [619, 349] width 20 height 20
checkbox input "true"
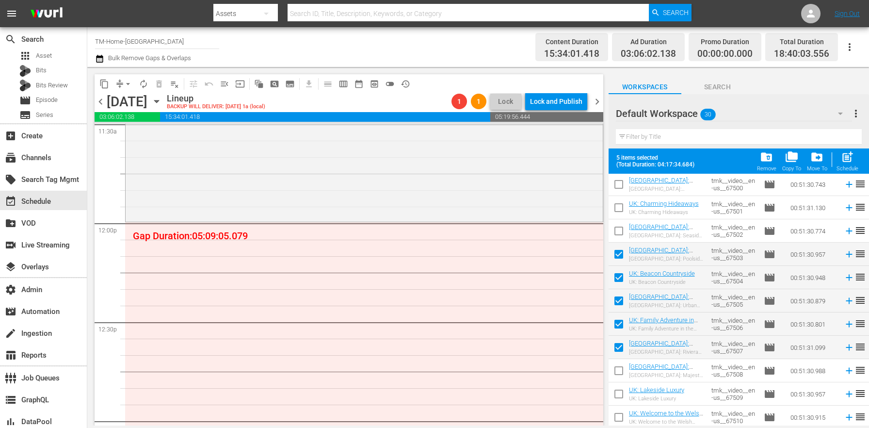
click at [623, 370] on input "checkbox" at bounding box center [619, 372] width 20 height 20
checkbox input "true"
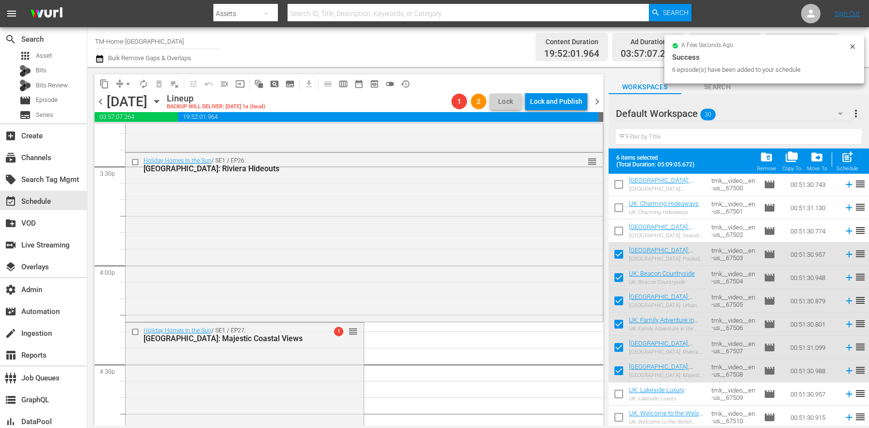
scroll to position [3239, 0]
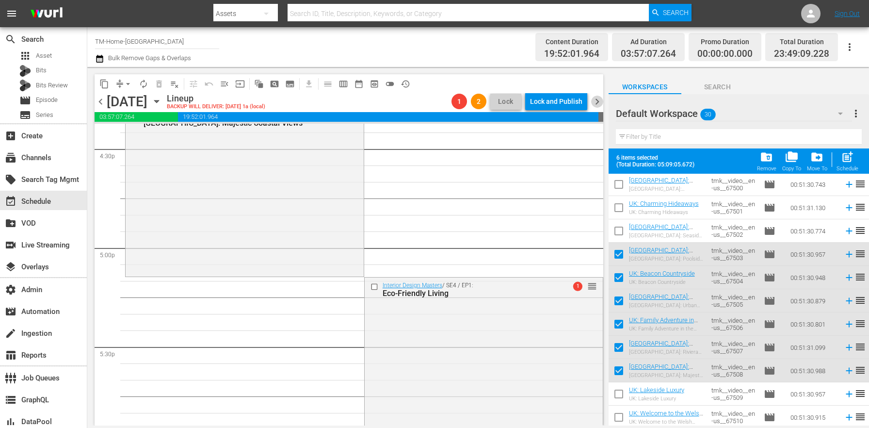
click at [596, 100] on span "chevron_right" at bounding box center [597, 102] width 12 height 12
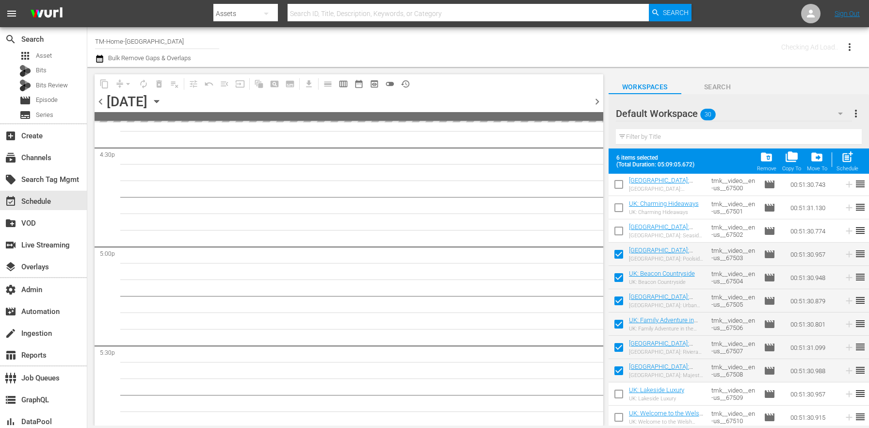
scroll to position [3421, 0]
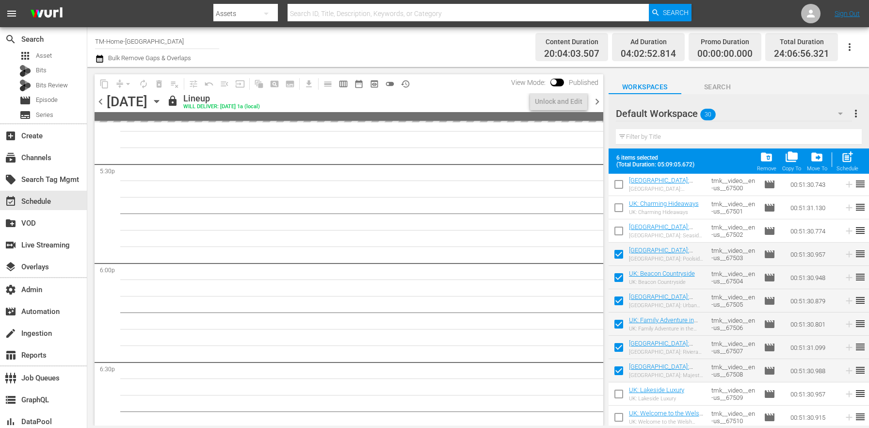
click at [621, 257] on input "checkbox" at bounding box center [619, 256] width 20 height 20
checkbox input "false"
click at [616, 281] on input "checkbox" at bounding box center [619, 279] width 20 height 20
checkbox input "false"
click at [615, 304] on input "checkbox" at bounding box center [619, 302] width 20 height 20
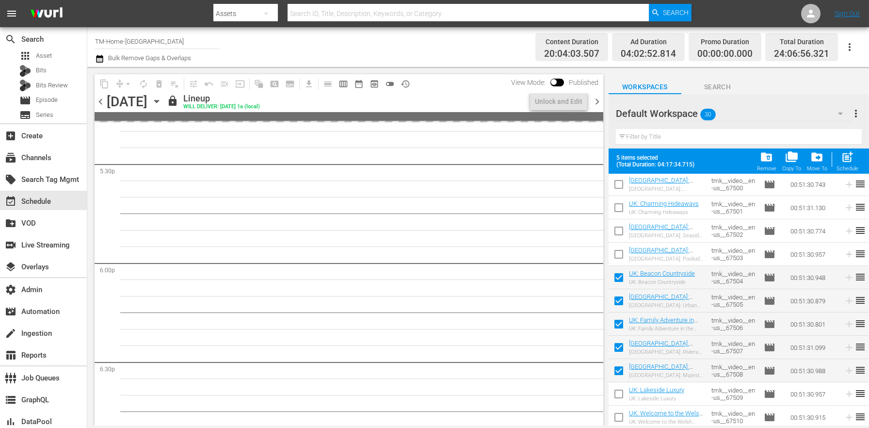
checkbox input "false"
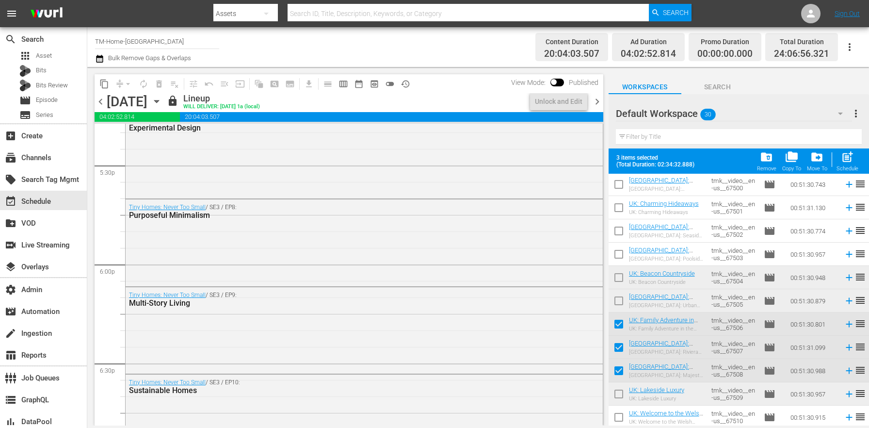
scroll to position [3190, 0]
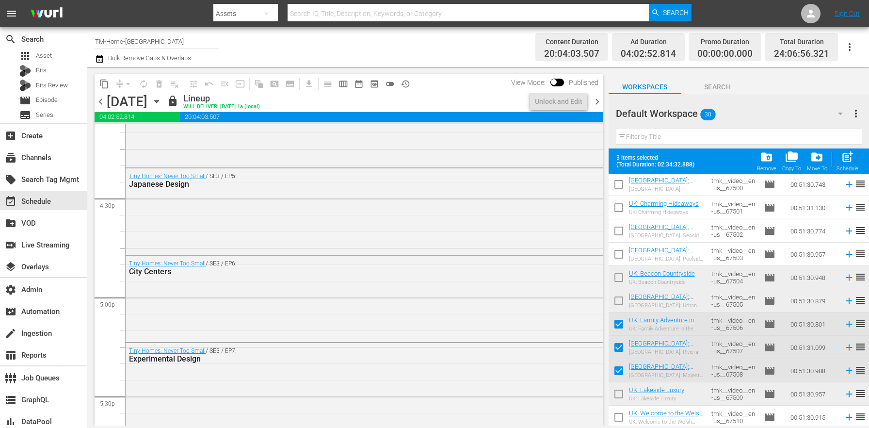
click at [617, 326] on input "checkbox" at bounding box center [619, 326] width 20 height 20
checkbox input "false"
click at [620, 351] on input "checkbox" at bounding box center [619, 349] width 20 height 20
checkbox input "false"
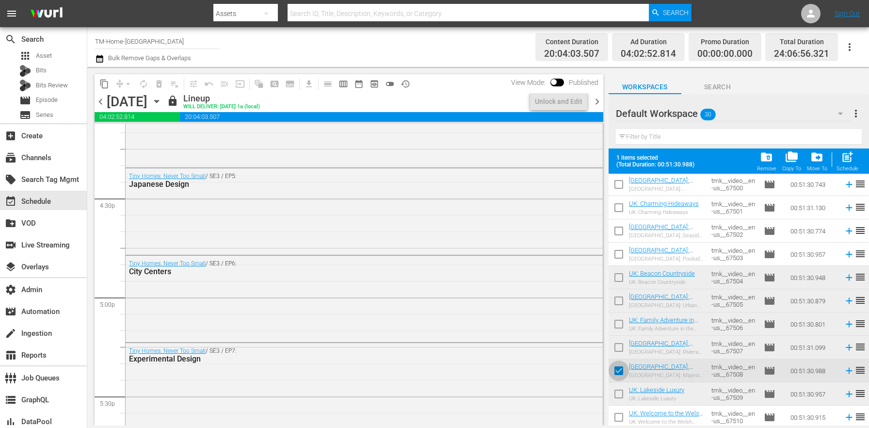
click at [620, 372] on input "checkbox" at bounding box center [619, 372] width 20 height 20
checkbox input "false"
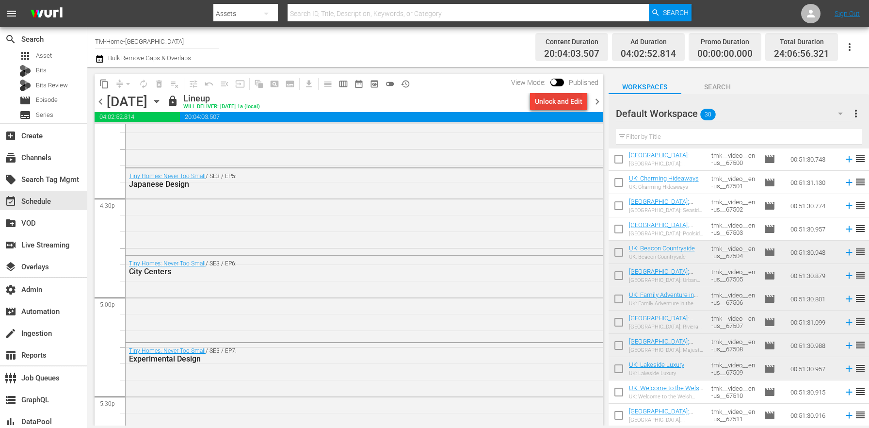
click at [568, 97] on div "Unlock and Edit" at bounding box center [559, 101] width 48 height 17
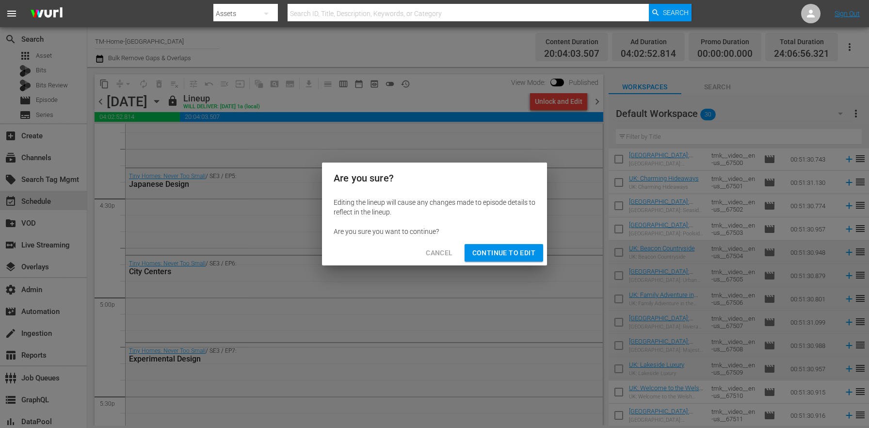
click at [527, 256] on span "Continue to Edit" at bounding box center [503, 253] width 63 height 12
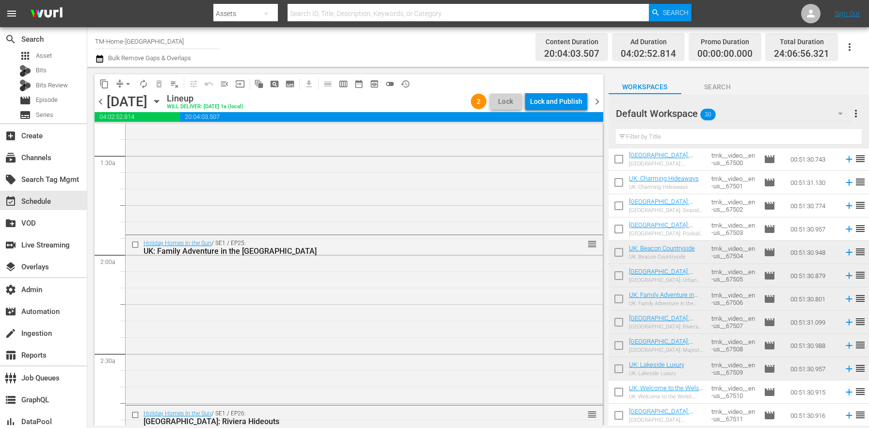
scroll to position [0, 0]
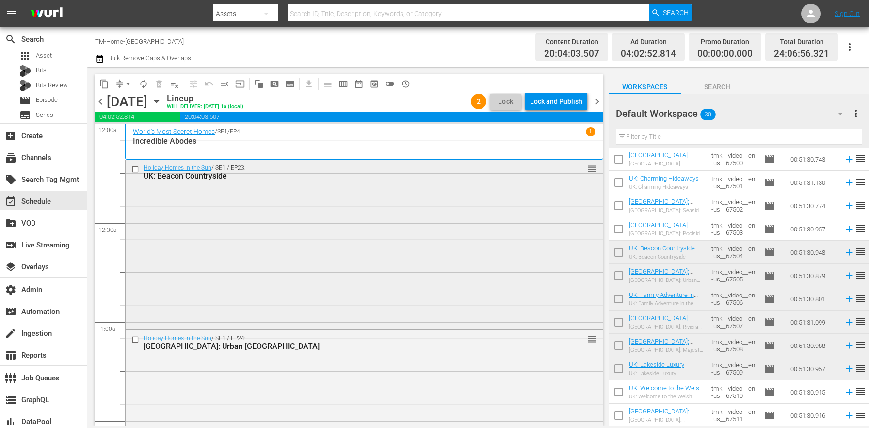
click at [134, 167] on input "checkbox" at bounding box center [136, 169] width 10 height 8
click at [132, 339] on input "checkbox" at bounding box center [136, 339] width 10 height 8
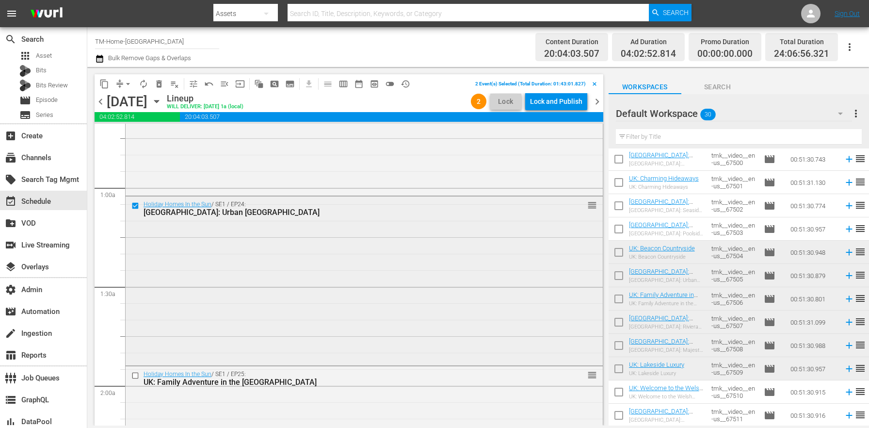
scroll to position [178, 0]
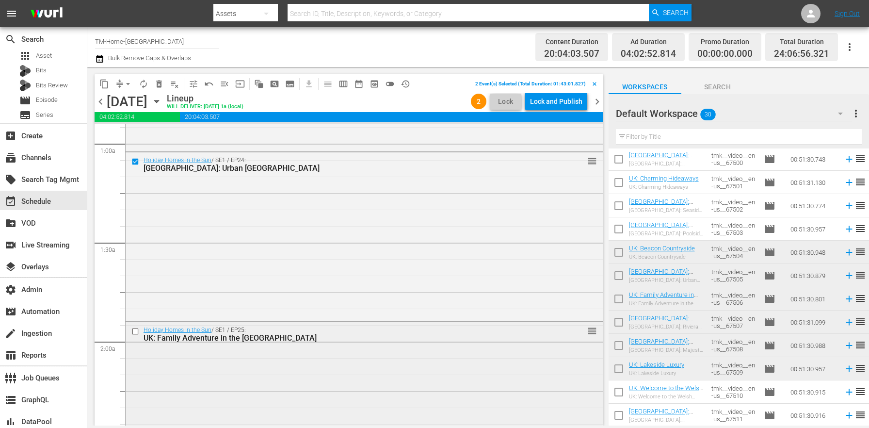
click at [135, 332] on input "checkbox" at bounding box center [136, 331] width 10 height 8
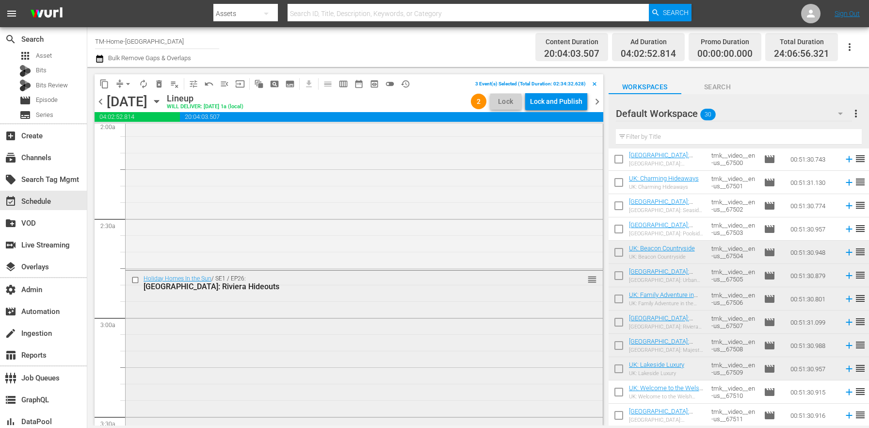
click at [134, 279] on input "checkbox" at bounding box center [136, 279] width 10 height 8
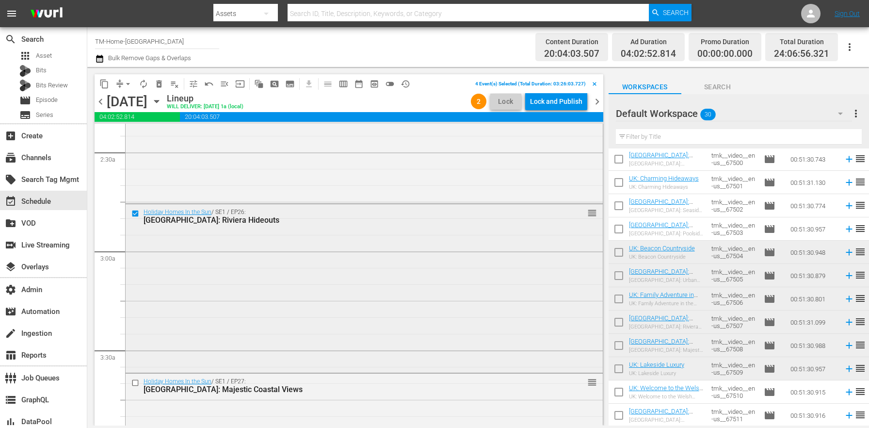
scroll to position [574, 0]
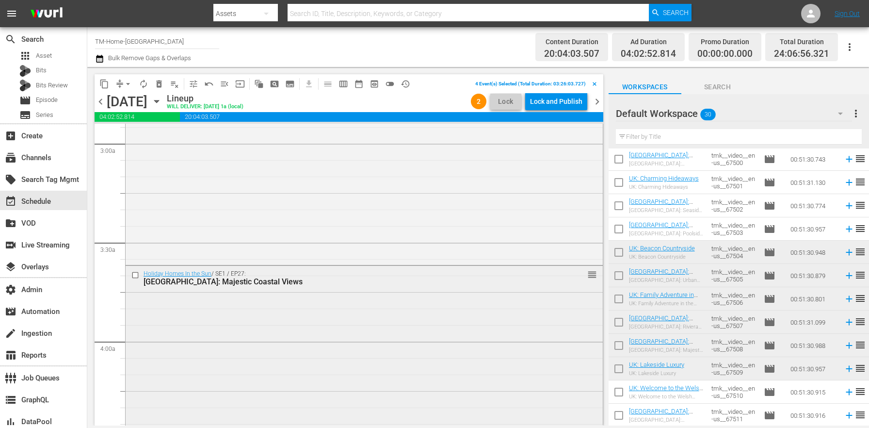
click at [134, 273] on input "checkbox" at bounding box center [136, 275] width 10 height 8
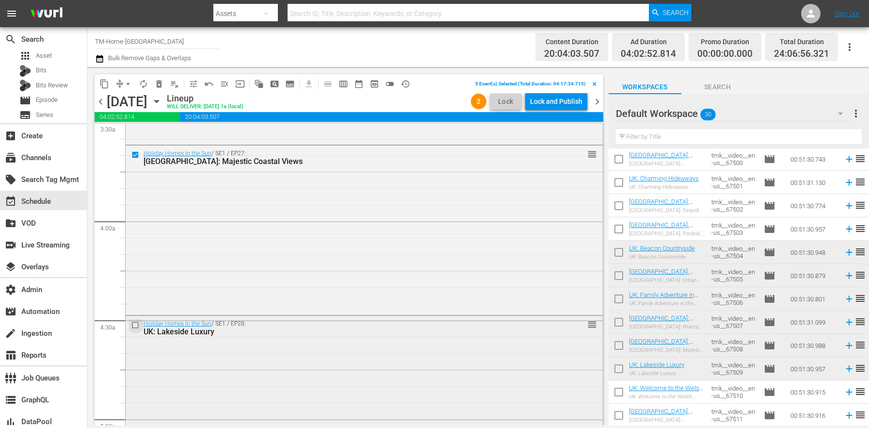
click at [135, 324] on input "checkbox" at bounding box center [136, 325] width 10 height 8
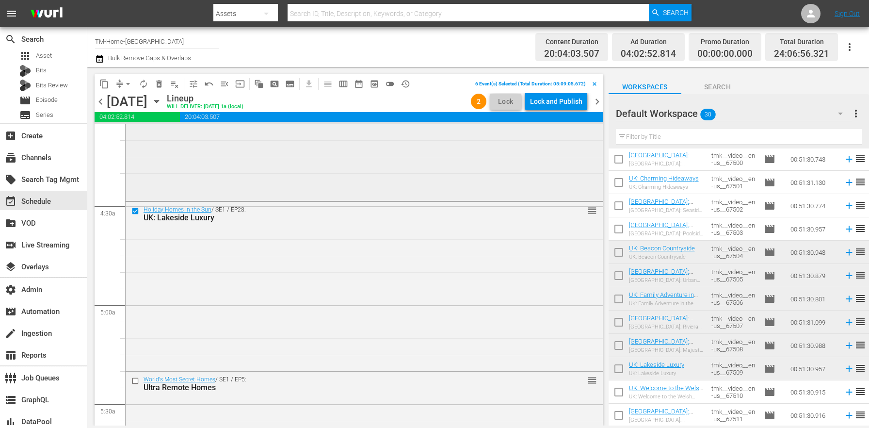
scroll to position [862, 0]
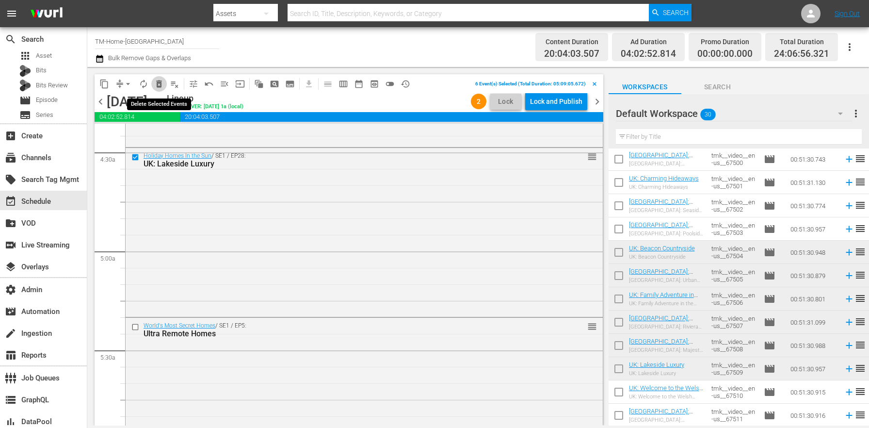
click at [165, 84] on button "delete_forever_outlined" at bounding box center [159, 84] width 16 height 16
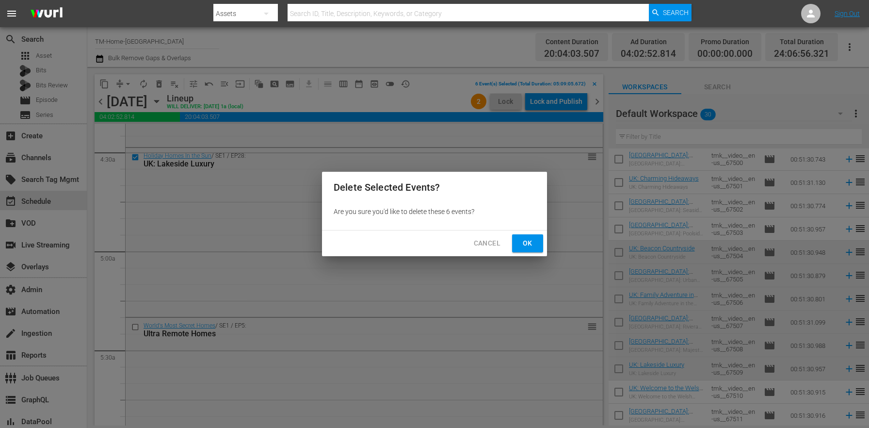
click at [518, 241] on button "Ok" at bounding box center [527, 243] width 31 height 18
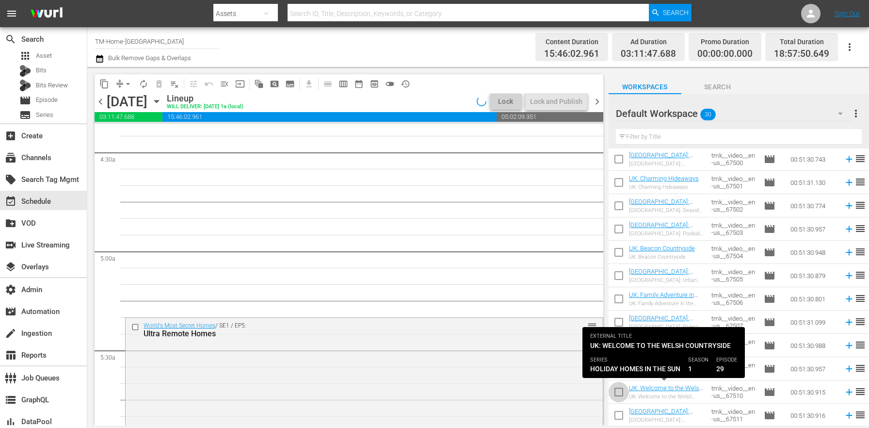
click at [618, 393] on input "checkbox" at bounding box center [619, 394] width 20 height 20
checkbox input "true"
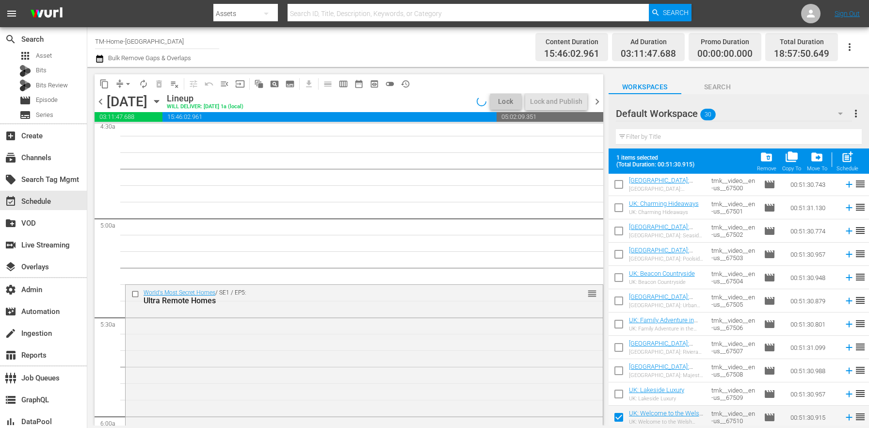
scroll to position [469, 0]
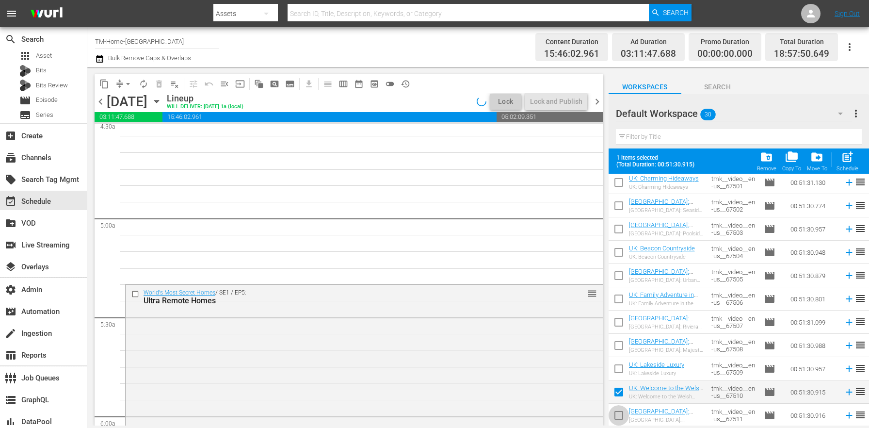
click at [622, 414] on input "checkbox" at bounding box center [619, 417] width 20 height 20
checkbox input "true"
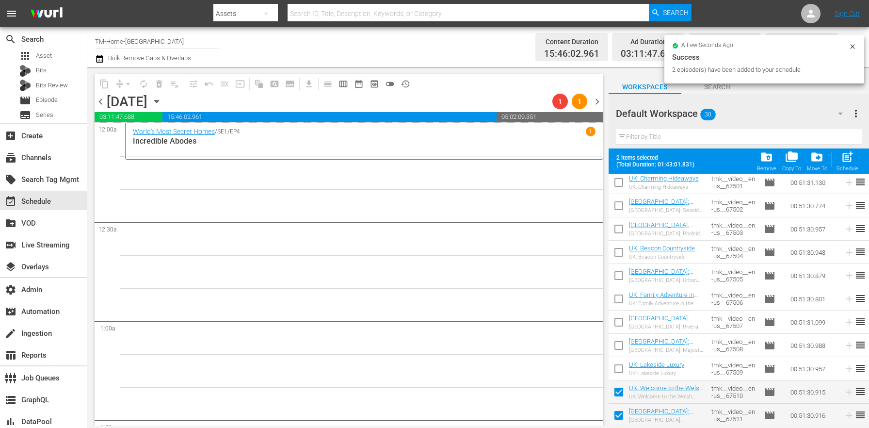
scroll to position [0, 0]
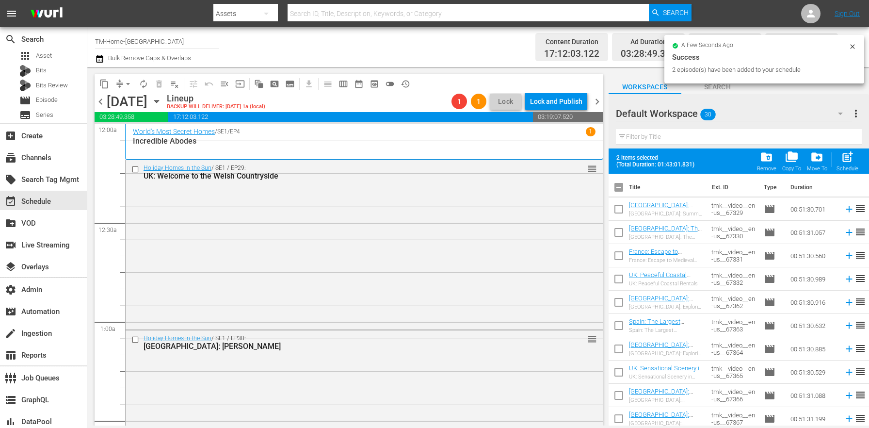
click at [621, 188] on input "checkbox" at bounding box center [619, 189] width 20 height 20
checkbox input "true"
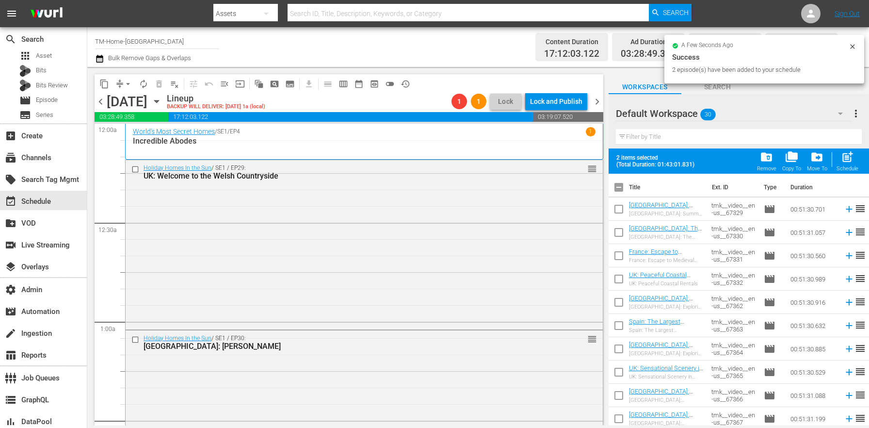
checkbox input "true"
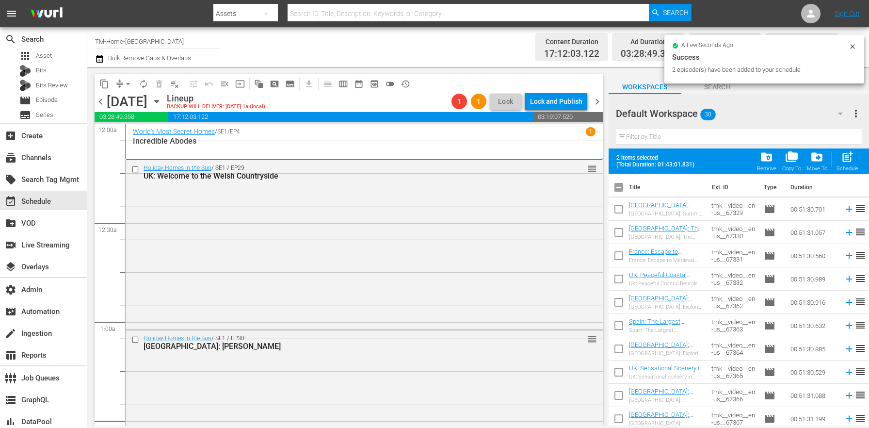
checkbox input "true"
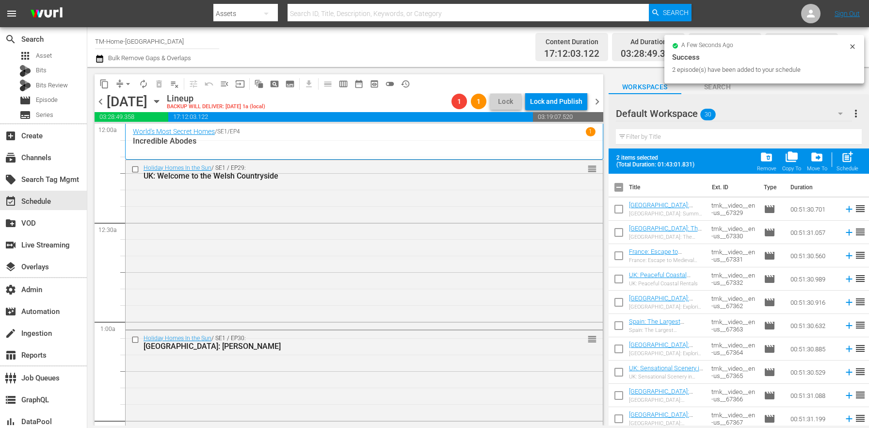
checkbox input "true"
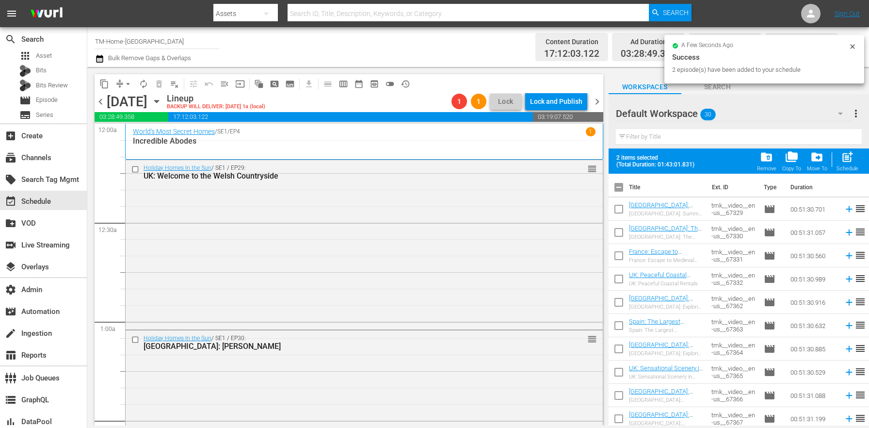
checkbox input "true"
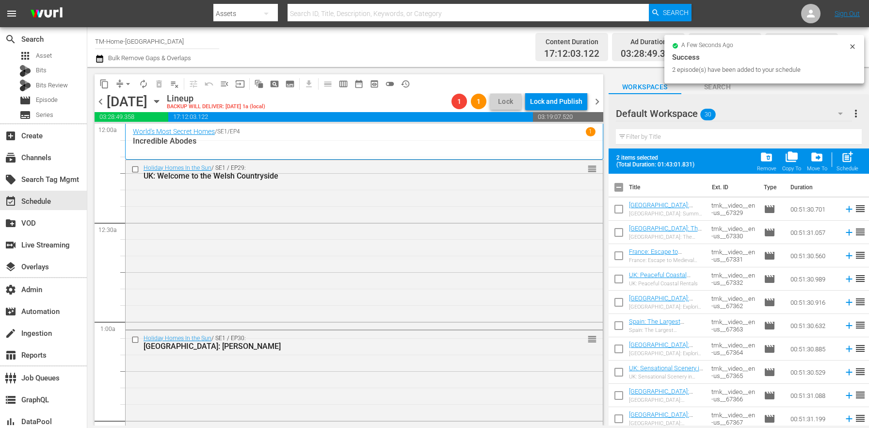
checkbox input "true"
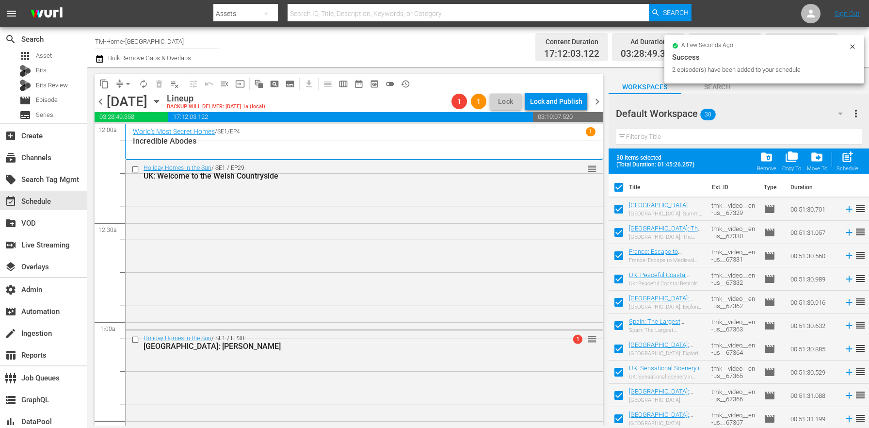
click at [618, 186] on input "checkbox" at bounding box center [619, 189] width 20 height 20
checkbox input "false"
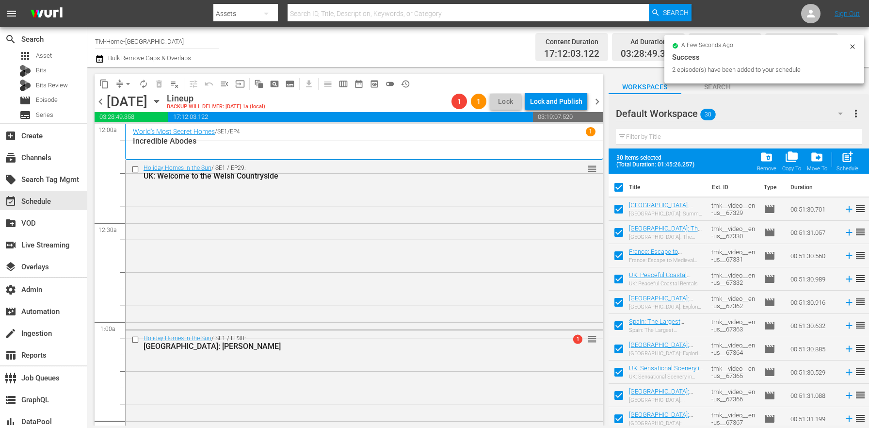
checkbox input "false"
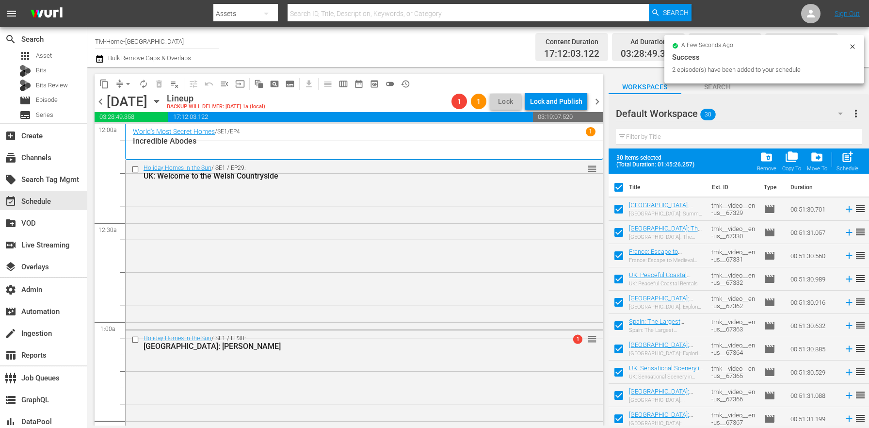
checkbox input "false"
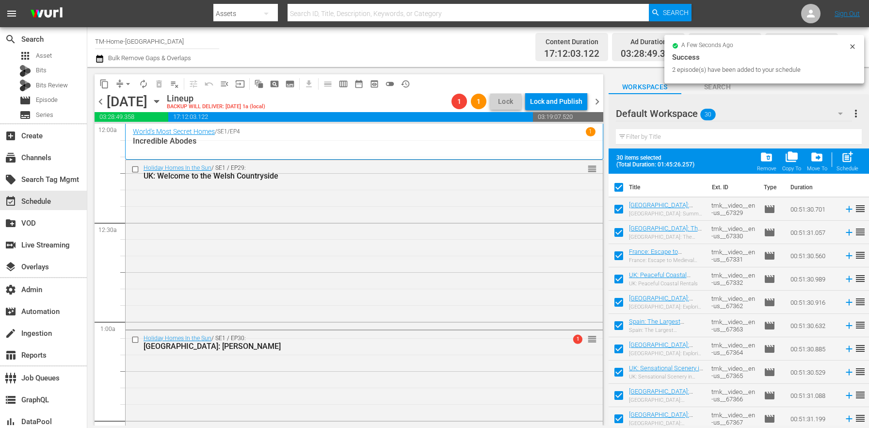
checkbox input "false"
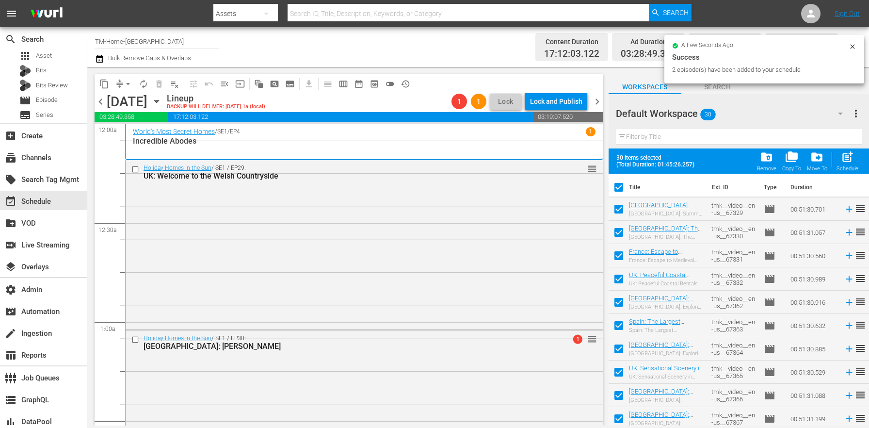
checkbox input "false"
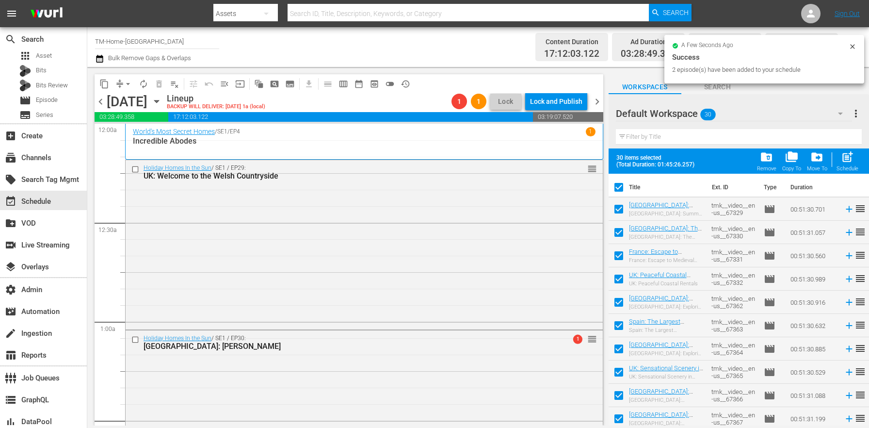
checkbox input "false"
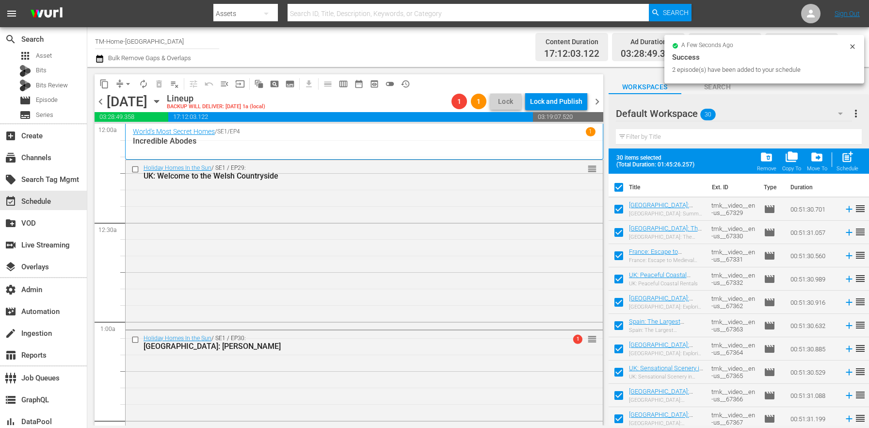
checkbox input "false"
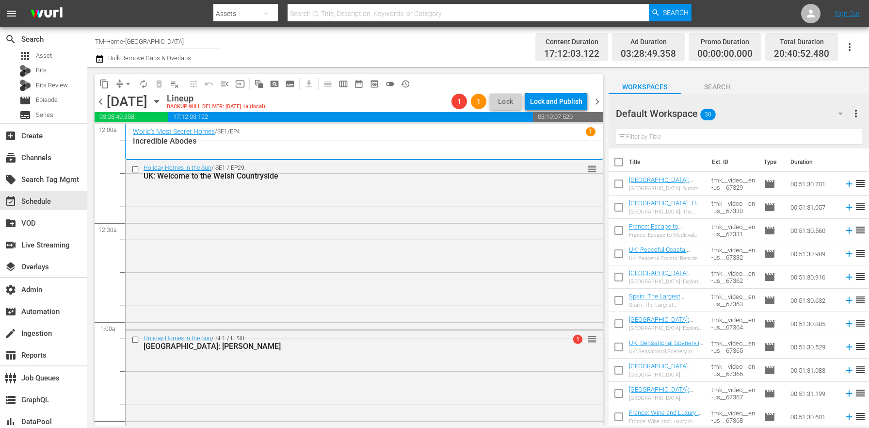
click at [623, 188] on input "checkbox" at bounding box center [619, 186] width 20 height 20
checkbox input "true"
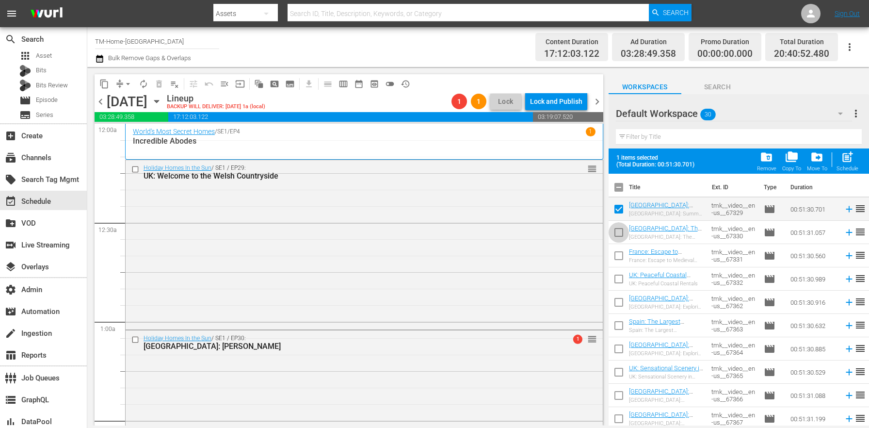
click at [624, 235] on input "checkbox" at bounding box center [619, 234] width 20 height 20
checkbox input "true"
click at [620, 258] on input "checkbox" at bounding box center [619, 257] width 20 height 20
checkbox input "true"
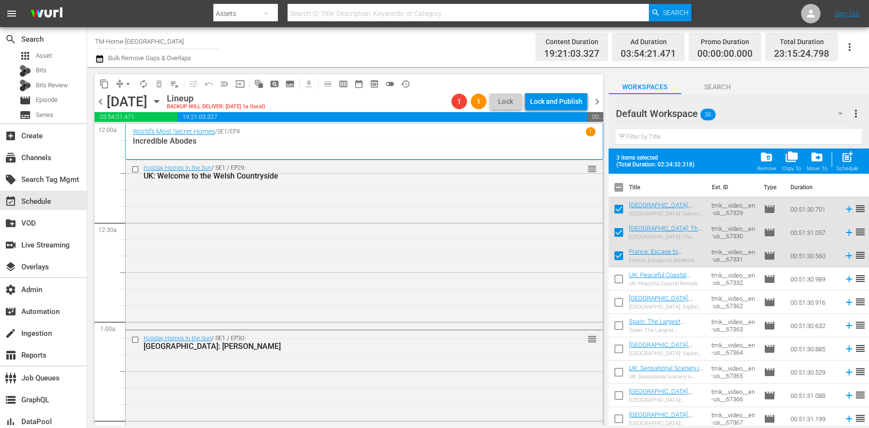
click at [623, 185] on input "checkbox" at bounding box center [619, 189] width 20 height 20
checkbox input "true"
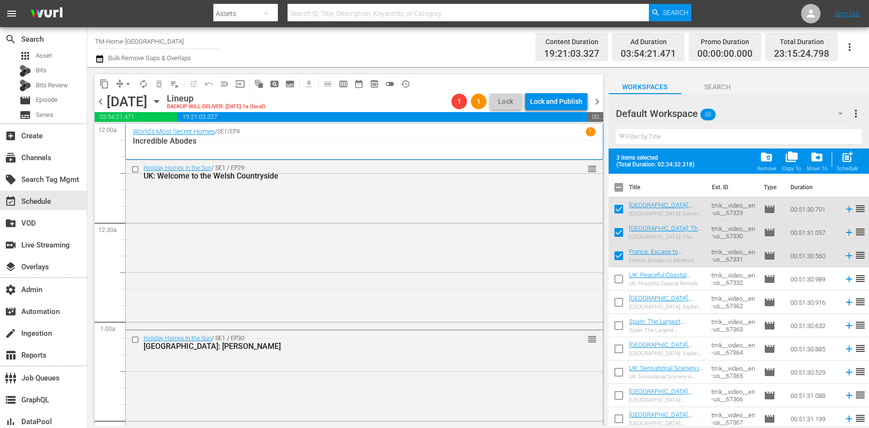
checkbox input "true"
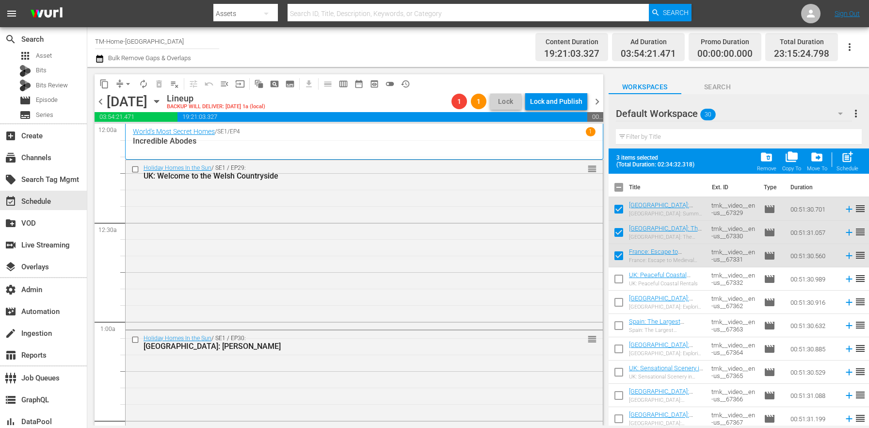
checkbox input "true"
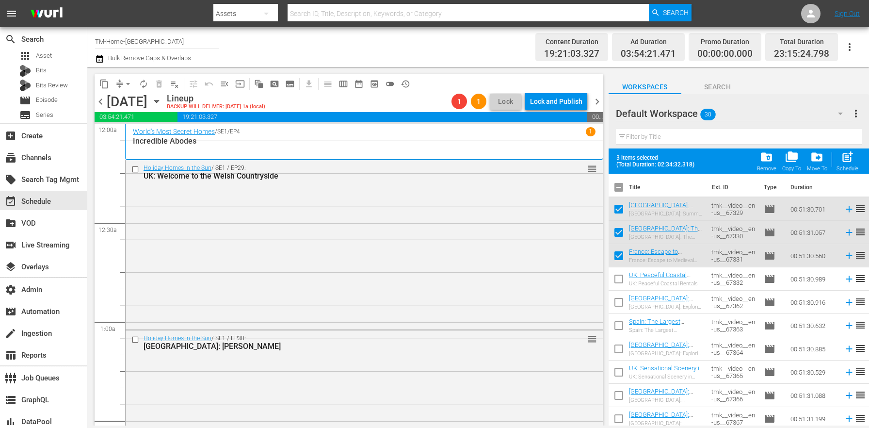
checkbox input "true"
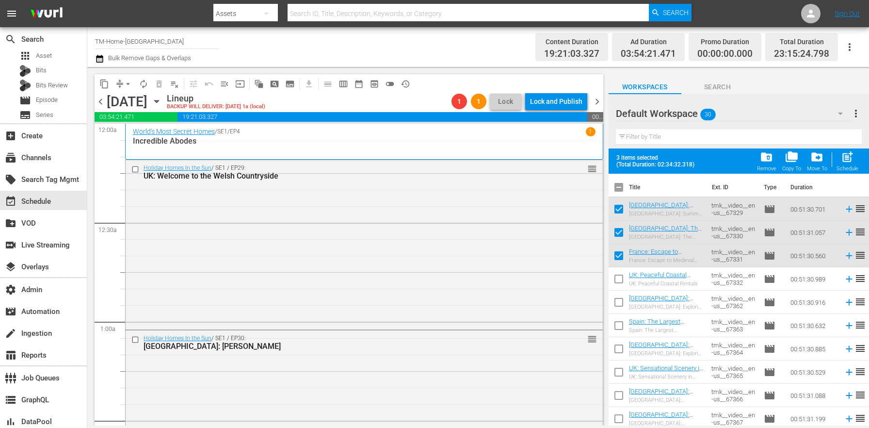
checkbox input "true"
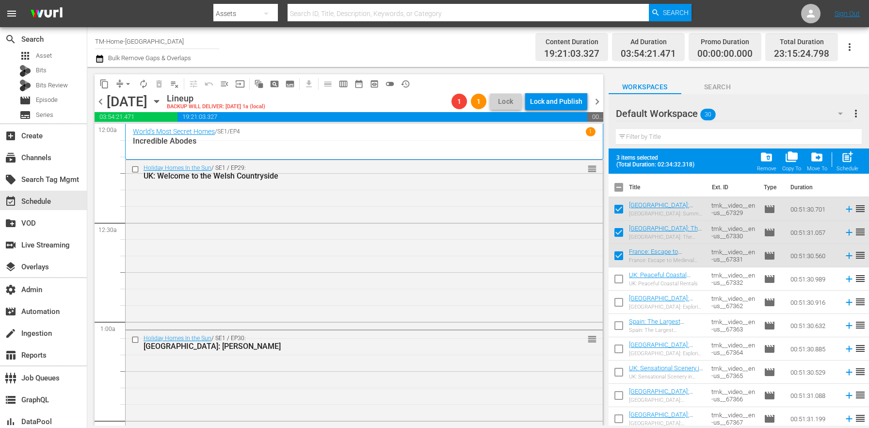
checkbox input "true"
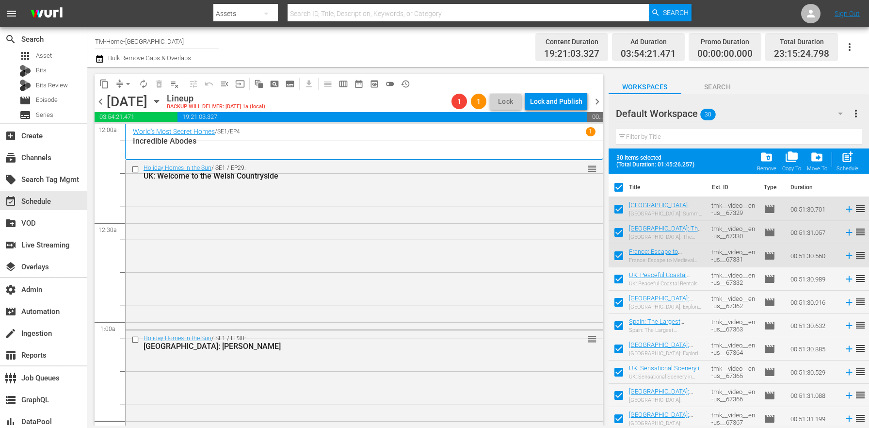
click at [623, 185] on input "checkbox" at bounding box center [619, 189] width 20 height 20
checkbox input "false"
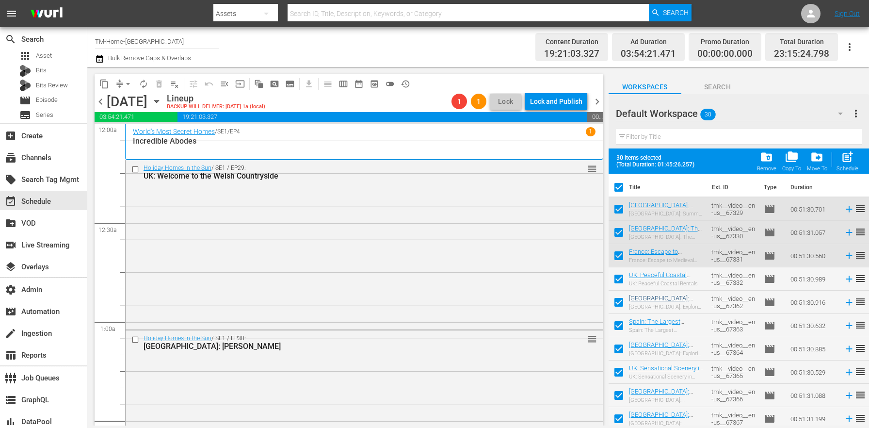
checkbox input "false"
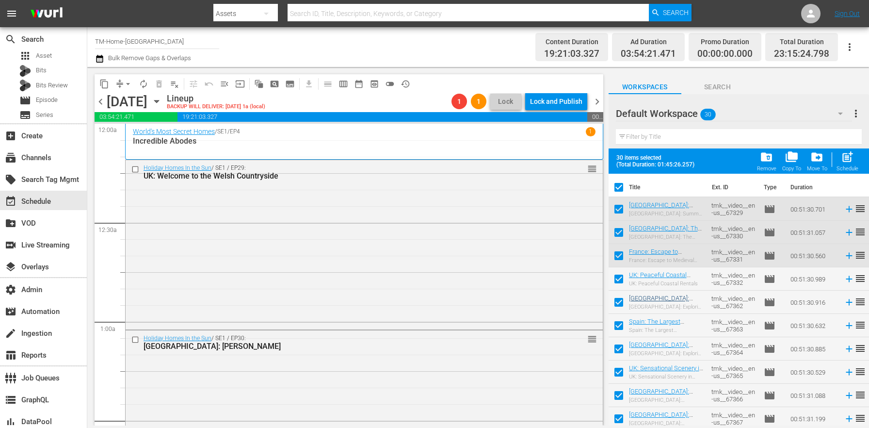
checkbox input "false"
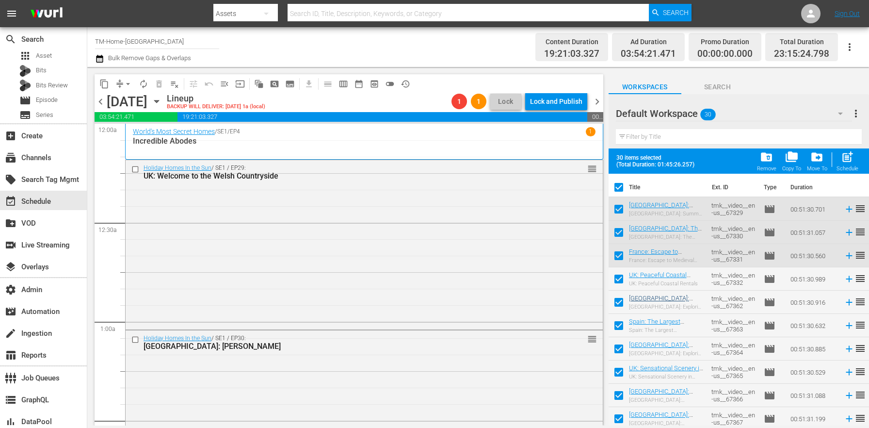
checkbox input "false"
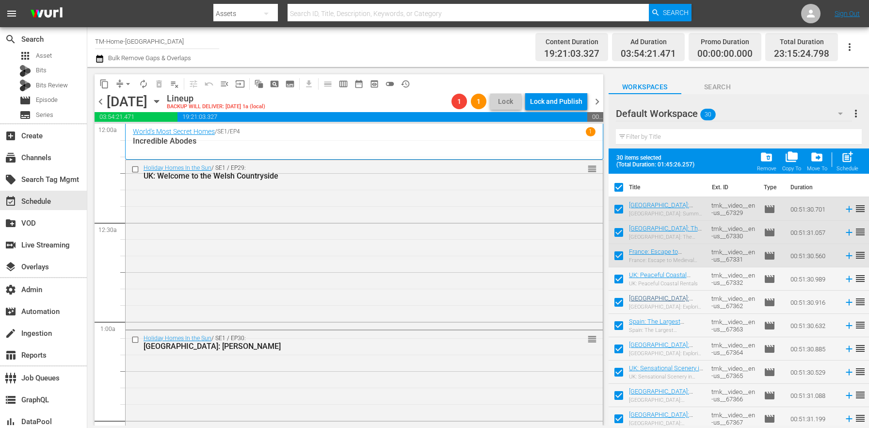
checkbox input "false"
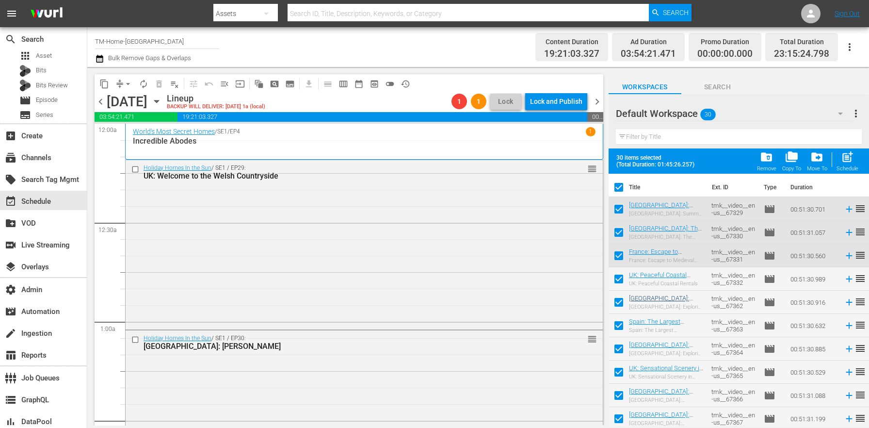
checkbox input "false"
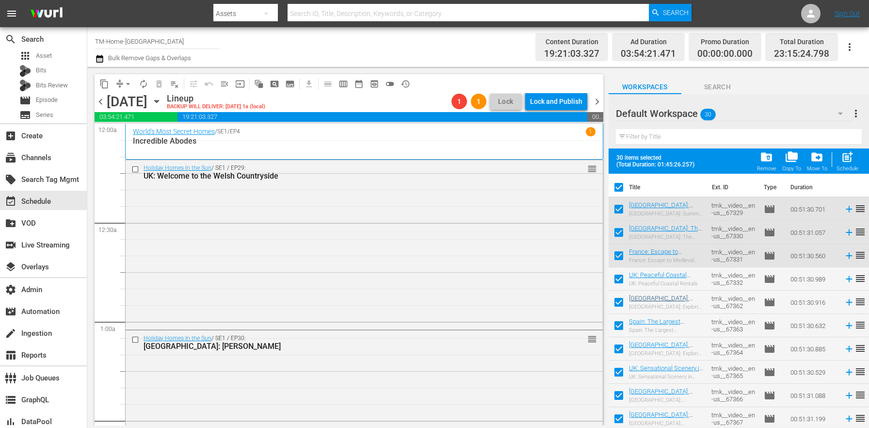
checkbox input "false"
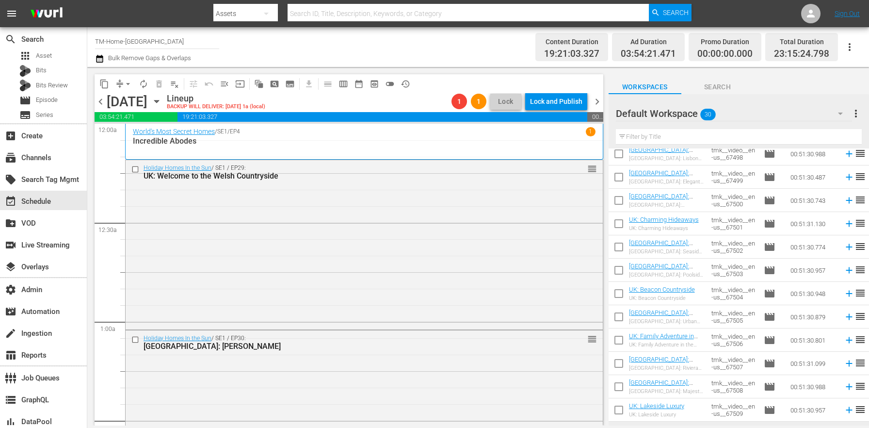
scroll to position [444, 0]
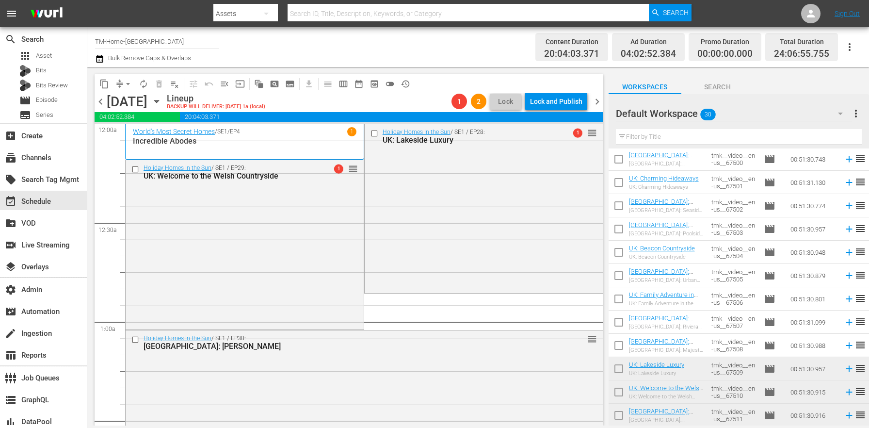
click at [600, 103] on span "chevron_right" at bounding box center [597, 102] width 12 height 12
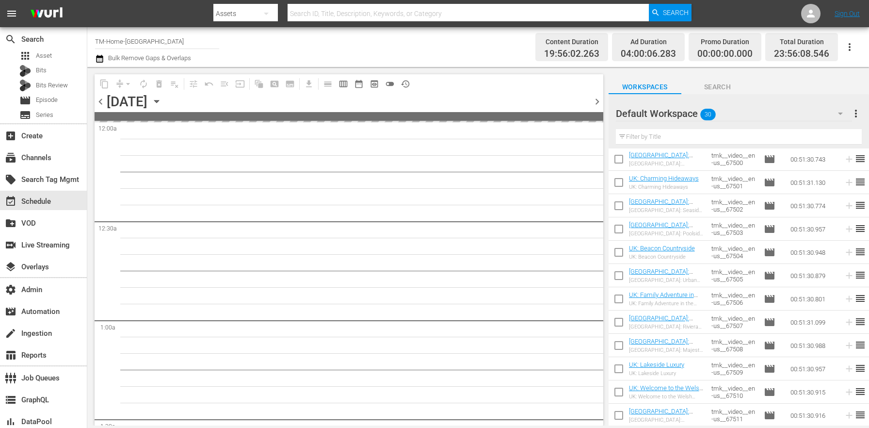
click at [600, 103] on span "chevron_right" at bounding box center [597, 102] width 12 height 12
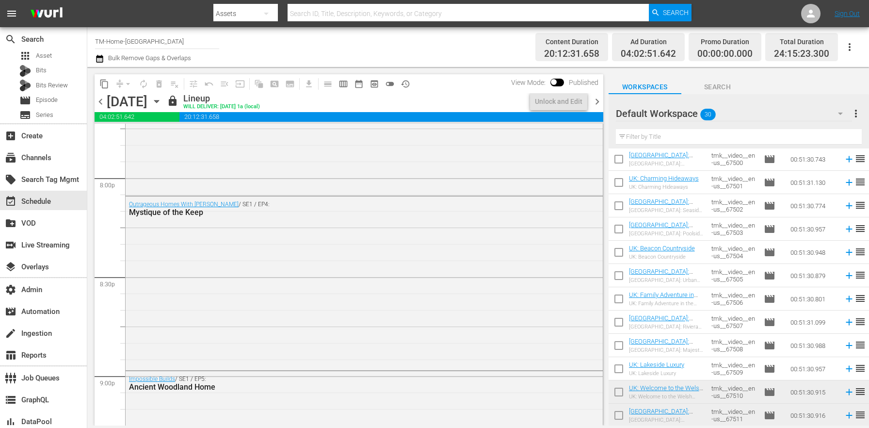
scroll to position [4544, 0]
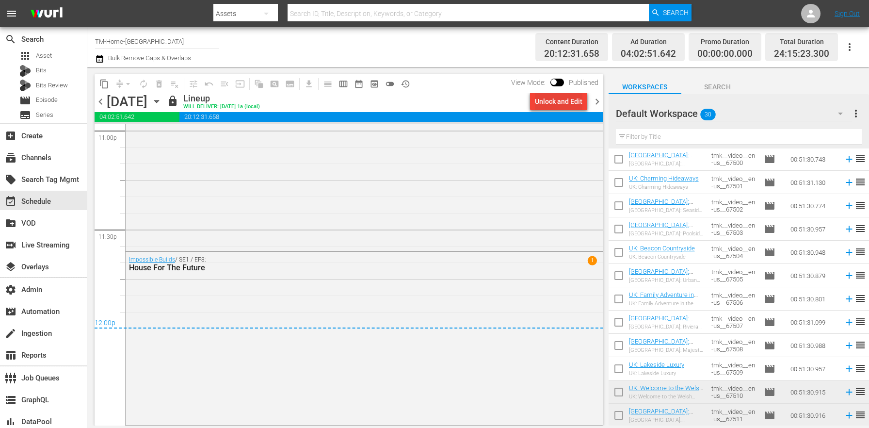
click at [564, 104] on div "Unlock and Edit" at bounding box center [559, 101] width 48 height 17
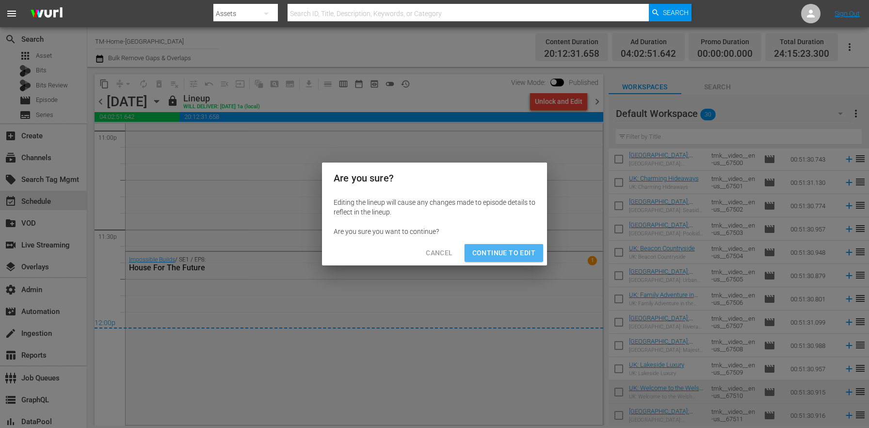
click at [502, 248] on span "Continue to Edit" at bounding box center [503, 253] width 63 height 12
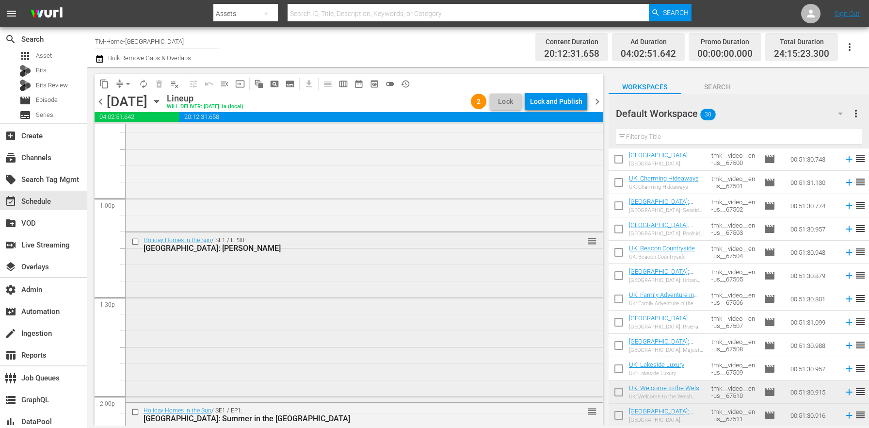
scroll to position [2491, 0]
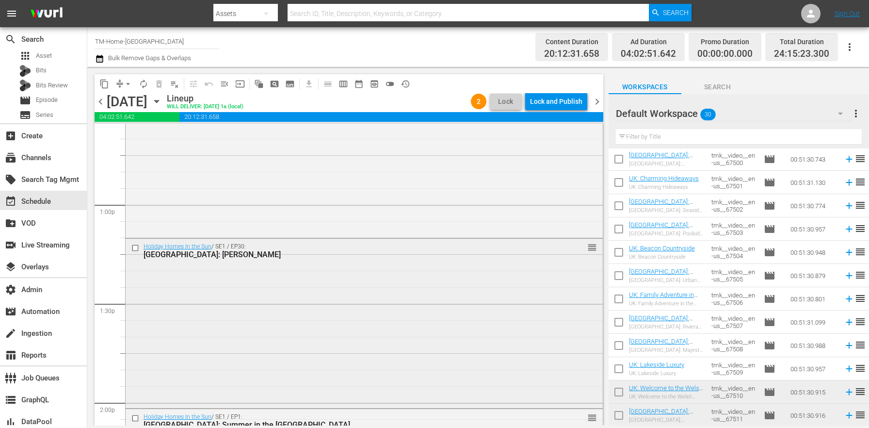
click at [137, 244] on input "checkbox" at bounding box center [136, 248] width 10 height 8
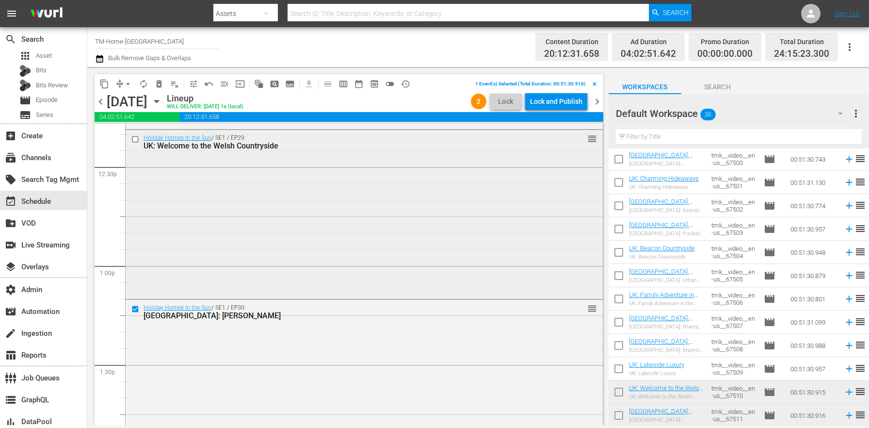
scroll to position [2376, 0]
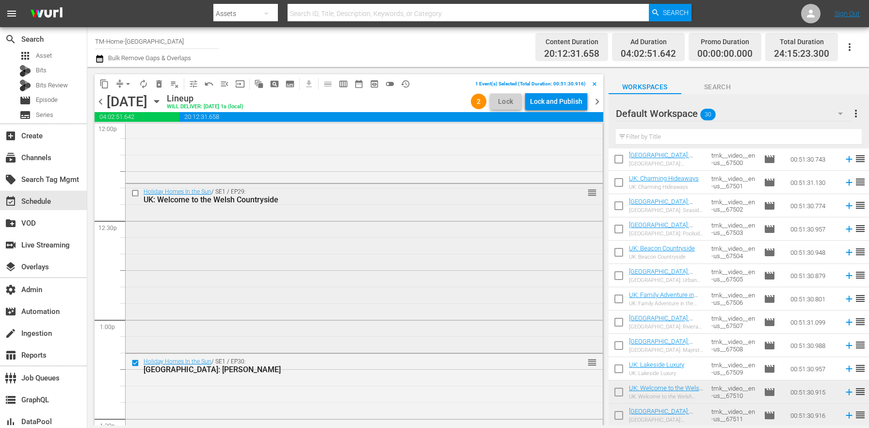
click at [139, 194] on input "checkbox" at bounding box center [136, 193] width 10 height 8
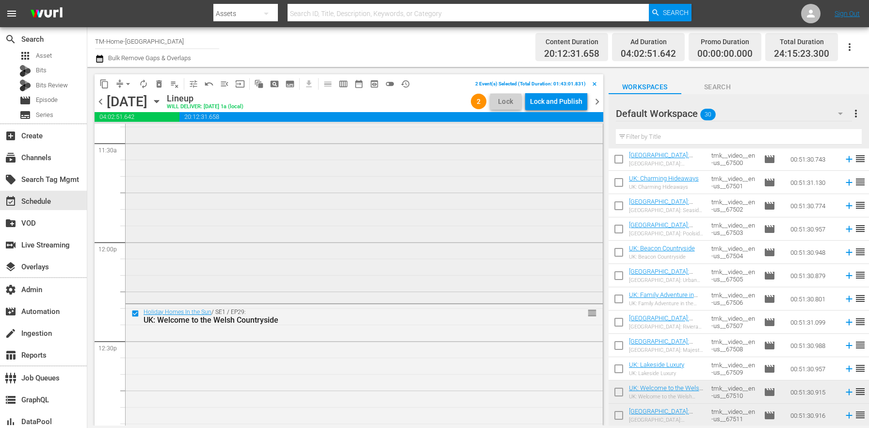
scroll to position [2250, 0]
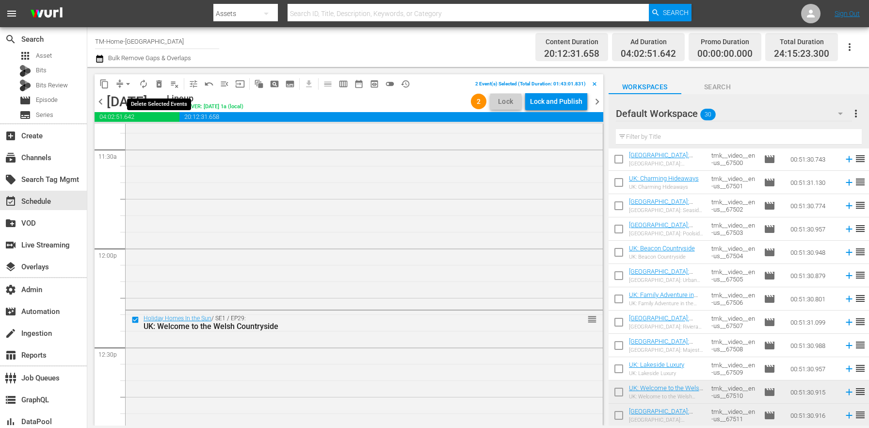
click at [160, 83] on span "delete_forever_outlined" at bounding box center [159, 84] width 10 height 10
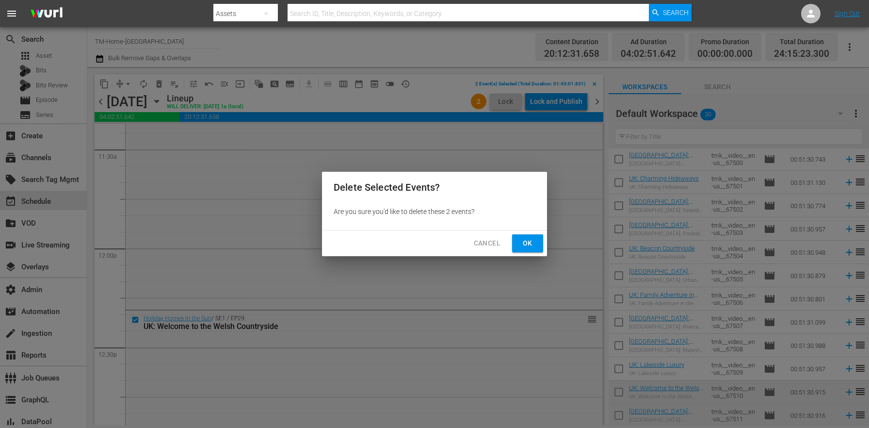
click at [530, 241] on span "Ok" at bounding box center [528, 243] width 16 height 12
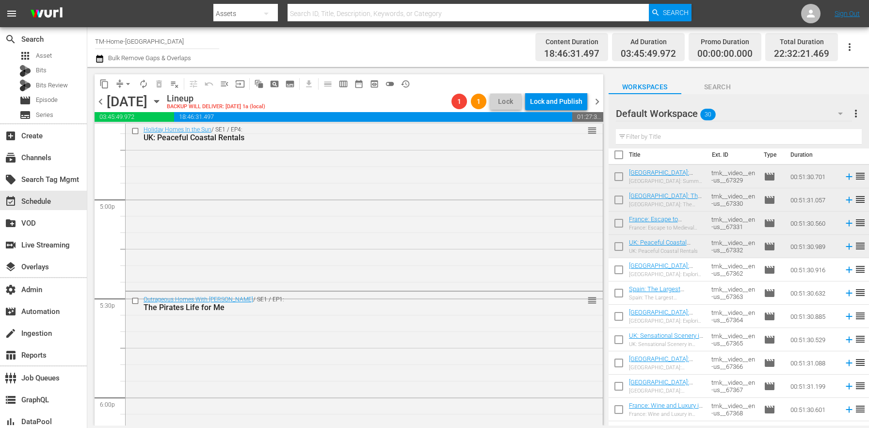
scroll to position [0, 0]
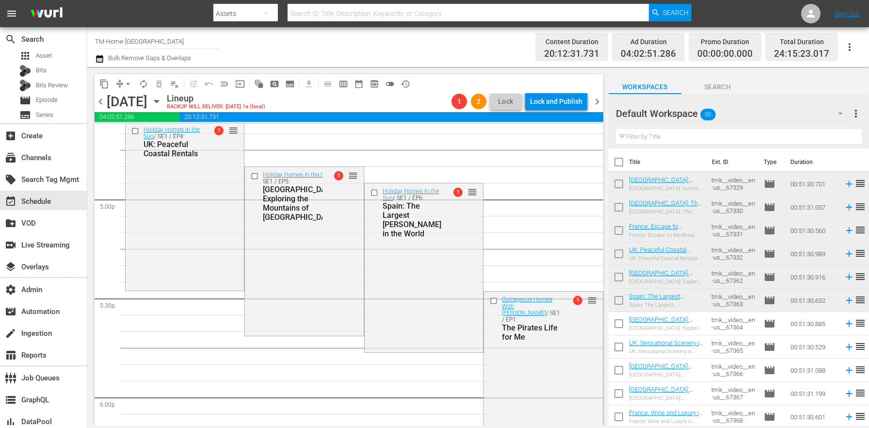
click at [855, 115] on span "more_vert" at bounding box center [856, 114] width 12 height 12
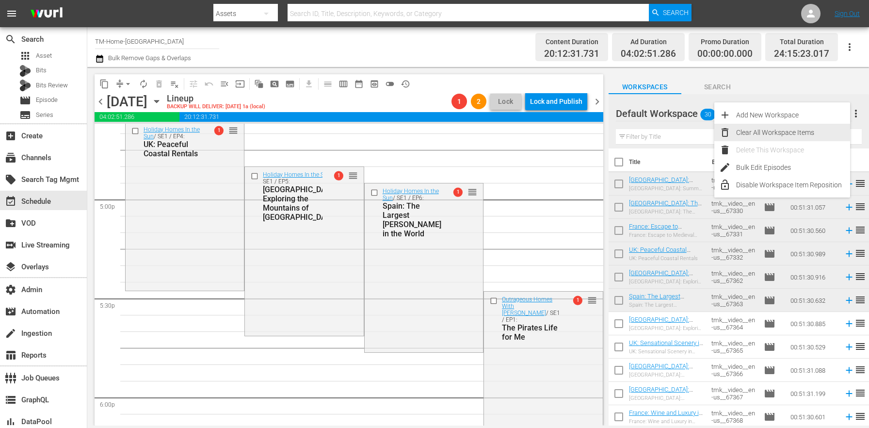
click at [797, 132] on div "Clear All Workspace Items" at bounding box center [793, 132] width 114 height 17
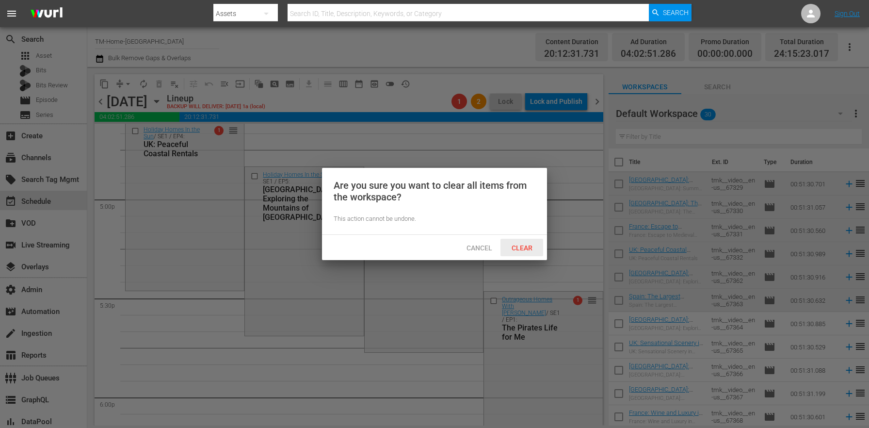
click at [518, 256] on div "Clear" at bounding box center [521, 248] width 43 height 18
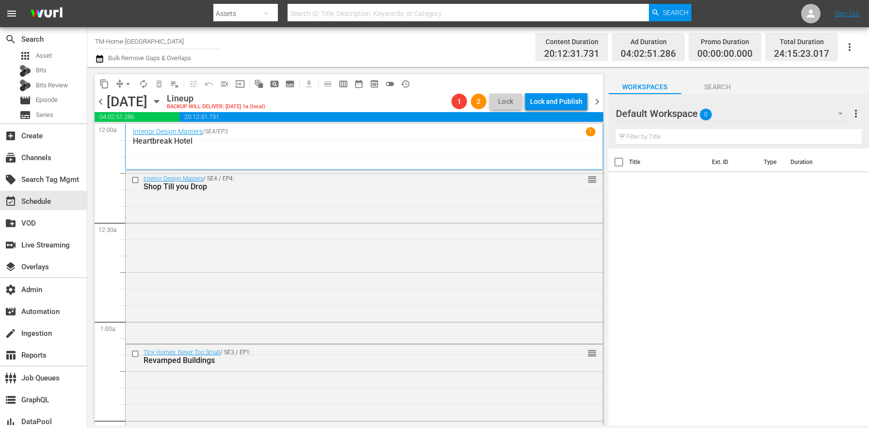
scroll to position [3288, 0]
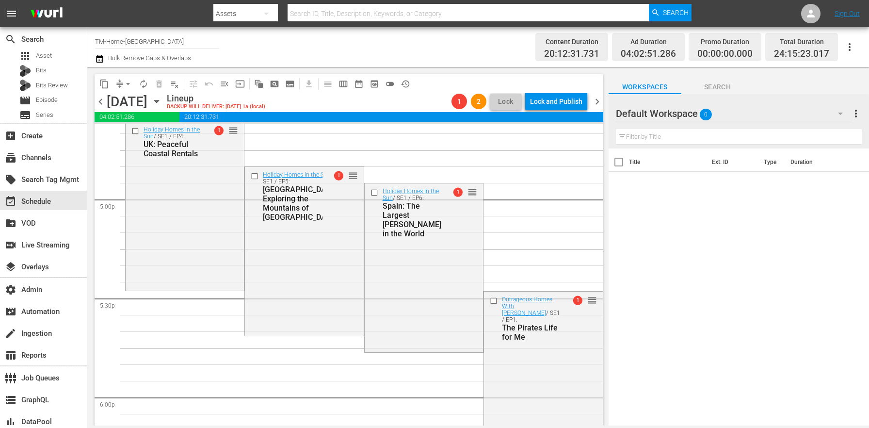
click at [162, 103] on icon "button" at bounding box center [156, 101] width 11 height 11
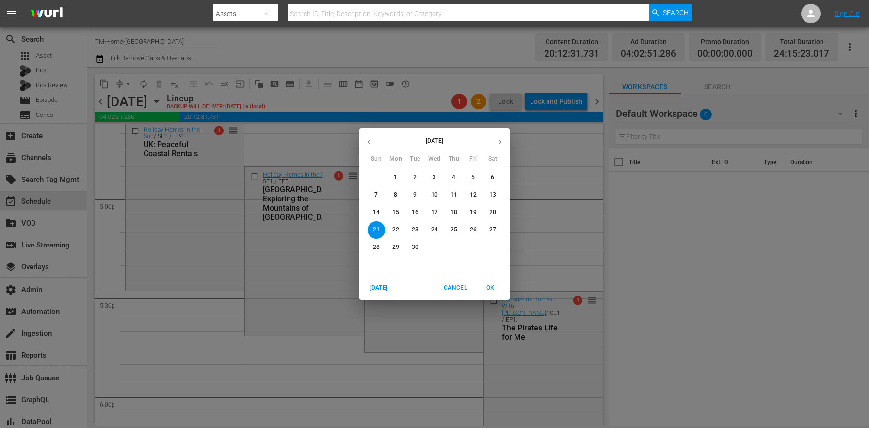
click at [412, 173] on button "2" at bounding box center [414, 177] width 17 height 17
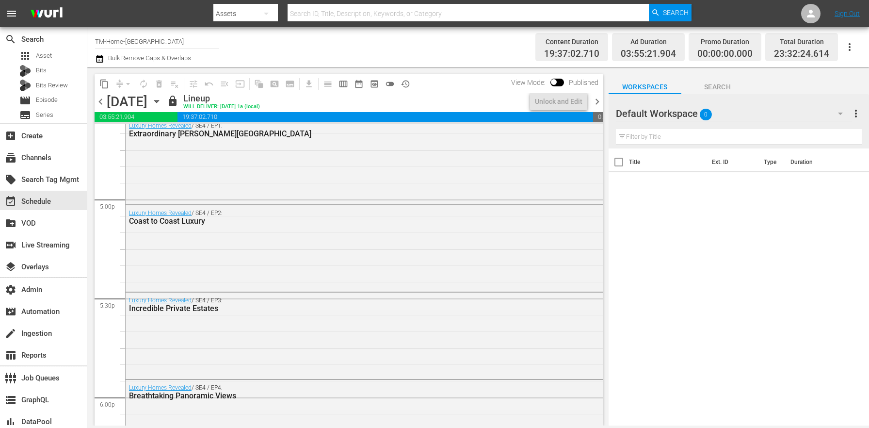
scroll to position [3123, 0]
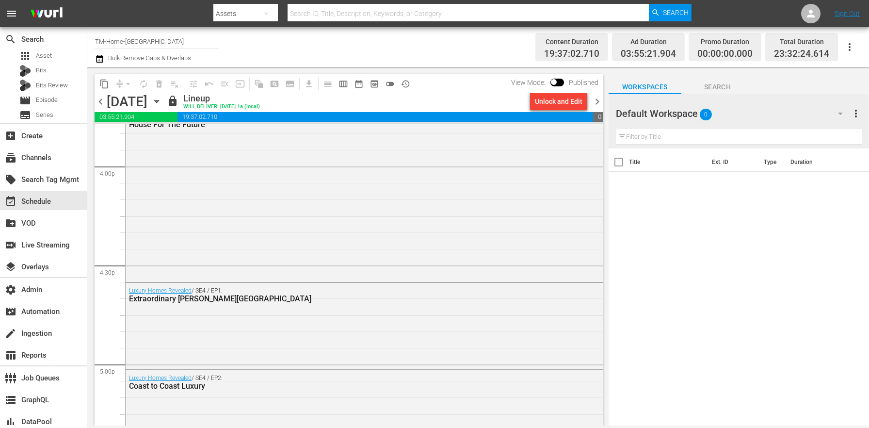
click at [556, 103] on div "Unlock and Edit" at bounding box center [559, 101] width 48 height 17
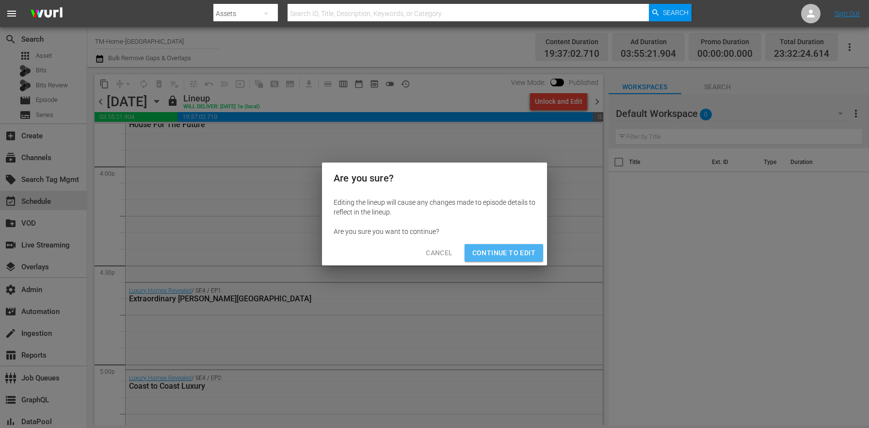
click at [531, 253] on span "Continue to Edit" at bounding box center [503, 253] width 63 height 12
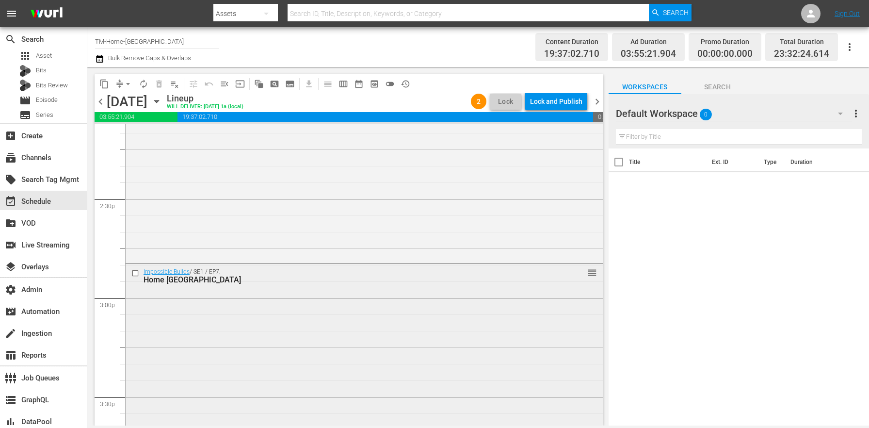
scroll to position [2871, 0]
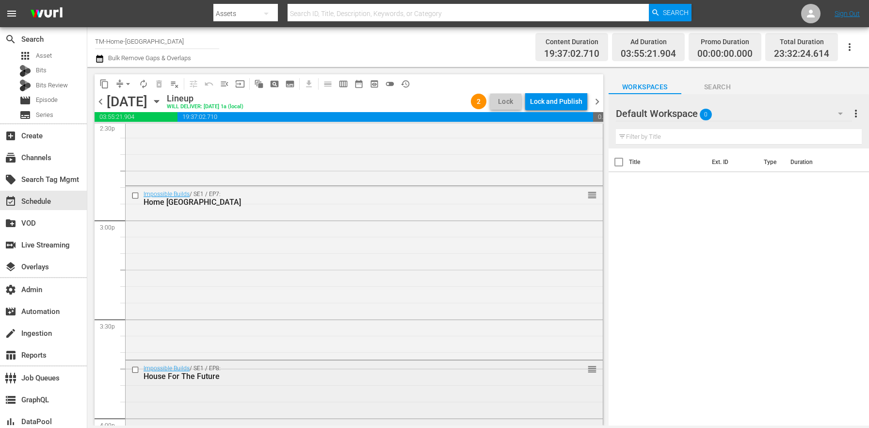
click at [136, 368] on input "checkbox" at bounding box center [136, 370] width 10 height 8
click at [138, 197] on input "checkbox" at bounding box center [136, 196] width 10 height 8
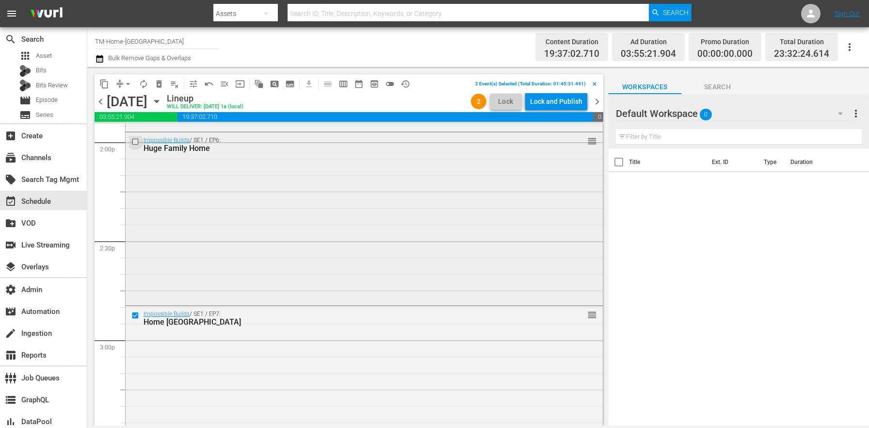
click at [132, 142] on input "checkbox" at bounding box center [136, 141] width 10 height 8
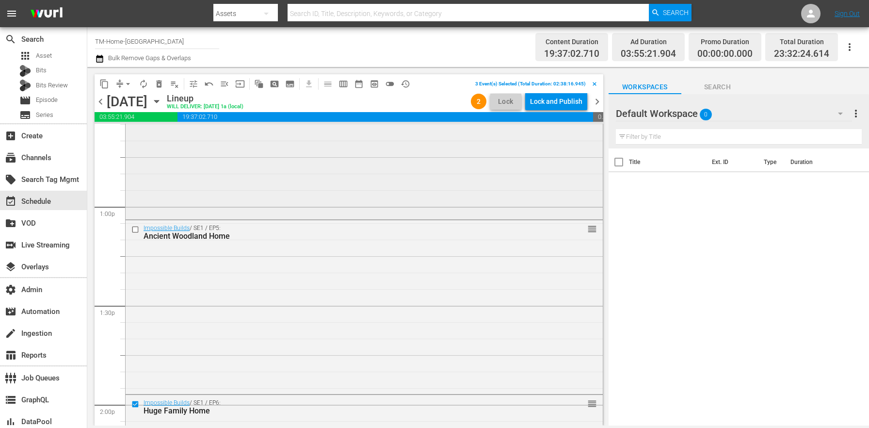
scroll to position [2435, 0]
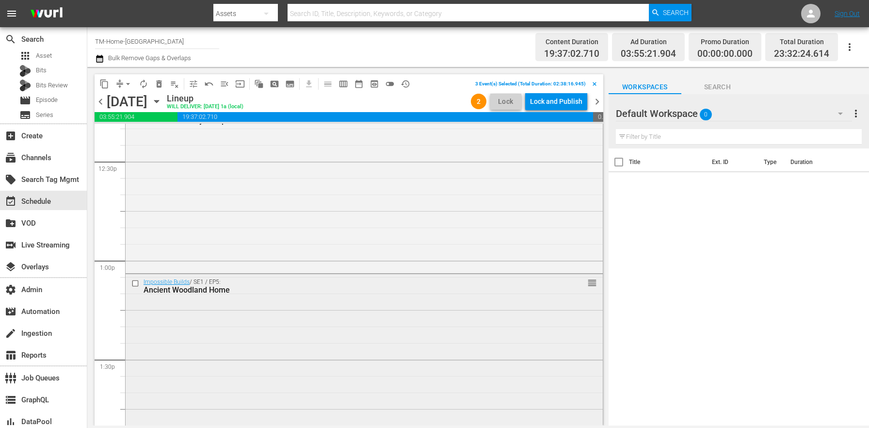
click at [137, 282] on input "checkbox" at bounding box center [136, 283] width 10 height 8
click at [164, 84] on button "delete_forever_outlined" at bounding box center [159, 84] width 16 height 16
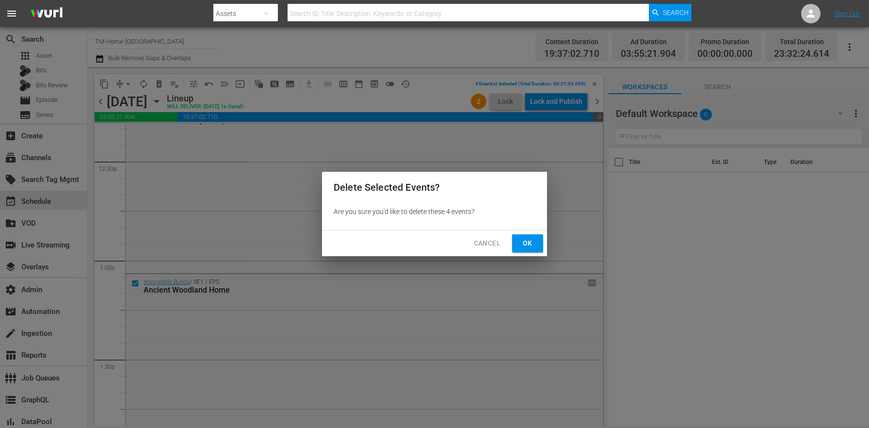
drag, startPoint x: 528, startPoint y: 242, endPoint x: 520, endPoint y: 235, distance: 9.9
click at [528, 242] on span "Ok" at bounding box center [528, 243] width 16 height 12
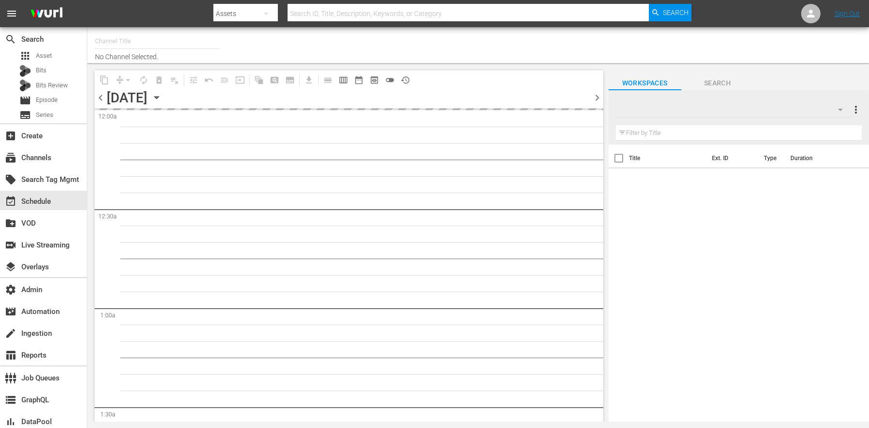
type input "TM-Home-[GEOGRAPHIC_DATA] (1875)"
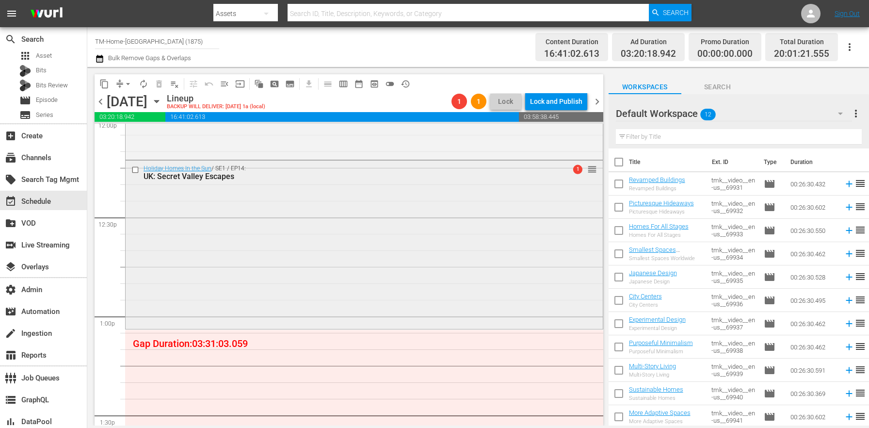
scroll to position [2520, 0]
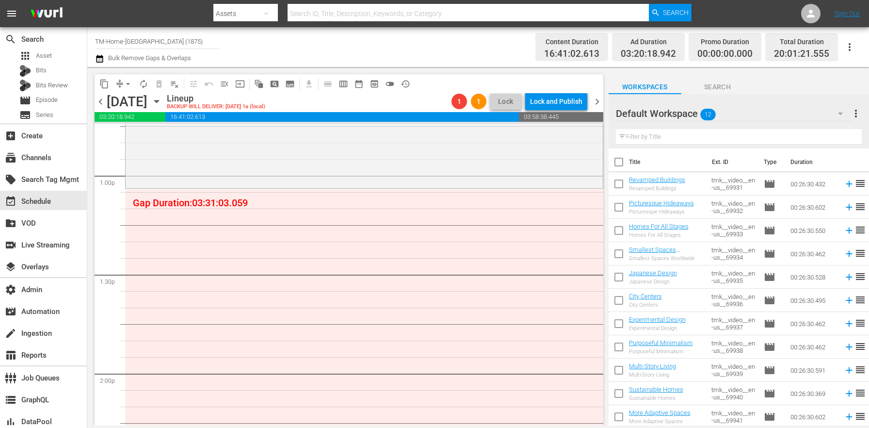
click at [613, 165] on input "checkbox" at bounding box center [619, 164] width 20 height 20
checkbox input "true"
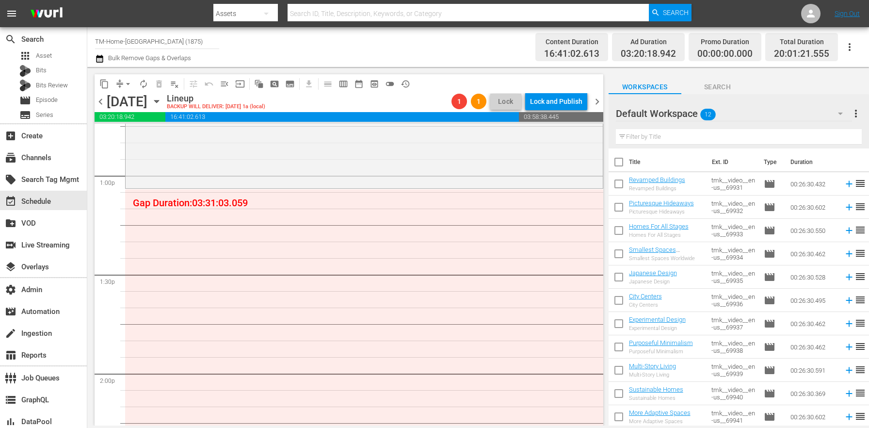
checkbox input "true"
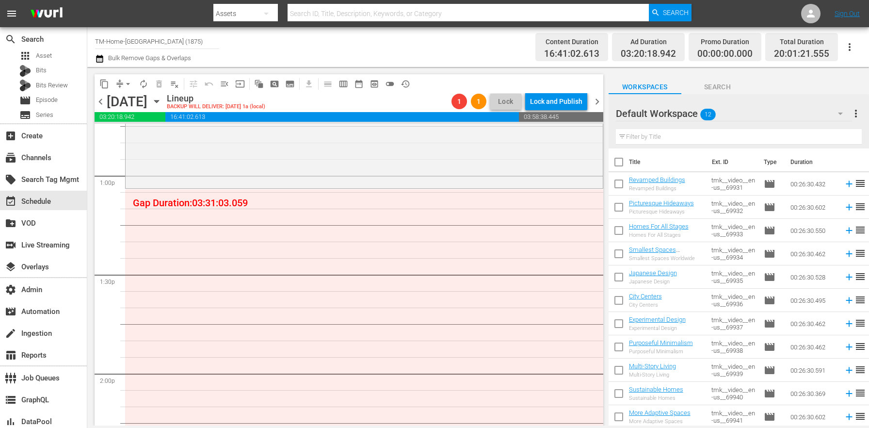
checkbox input "true"
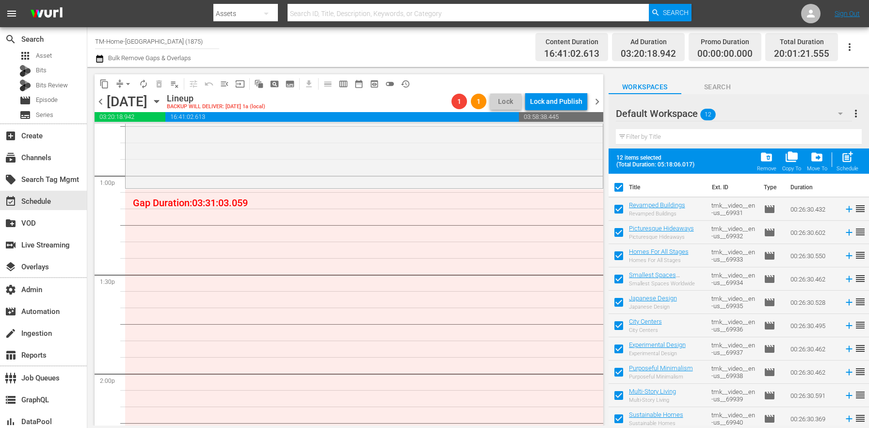
scroll to position [50, 0]
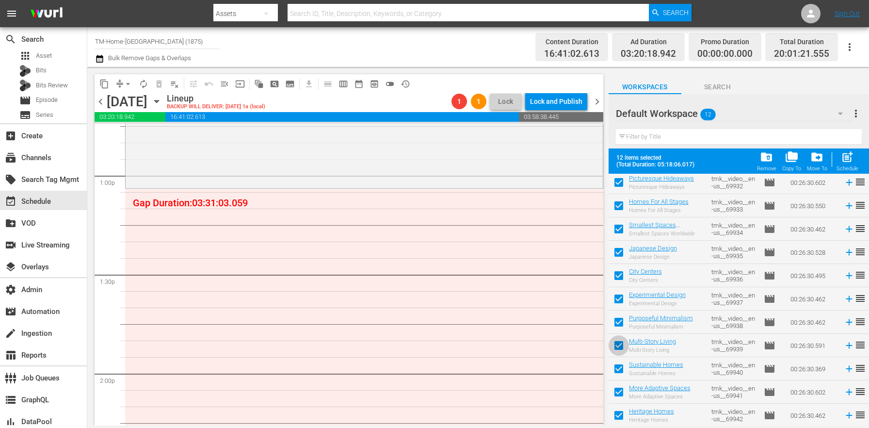
click at [622, 345] on input "checkbox" at bounding box center [619, 347] width 20 height 20
checkbox input "false"
click at [624, 365] on input "checkbox" at bounding box center [619, 370] width 20 height 20
checkbox input "false"
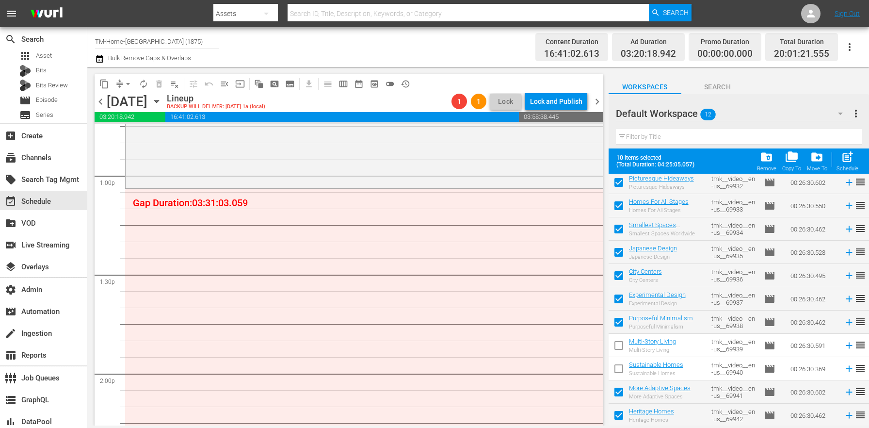
click at [618, 400] on input "checkbox" at bounding box center [619, 394] width 20 height 20
checkbox input "false"
click at [620, 413] on input "checkbox" at bounding box center [619, 417] width 20 height 20
checkbox input "false"
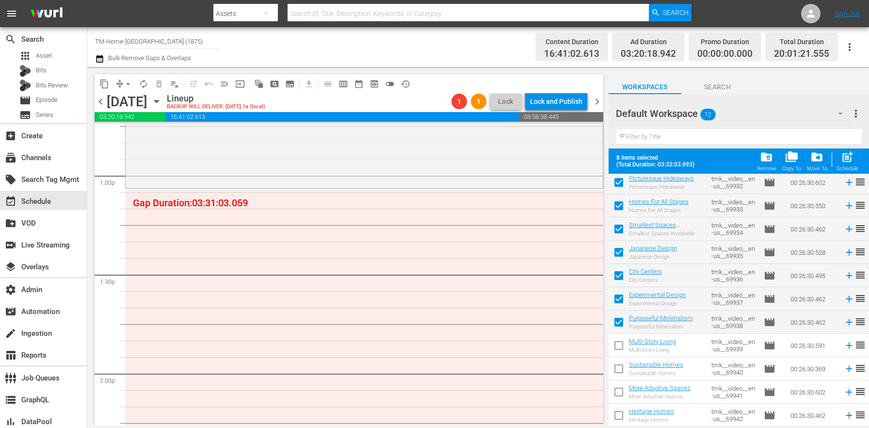
scroll to position [0, 0]
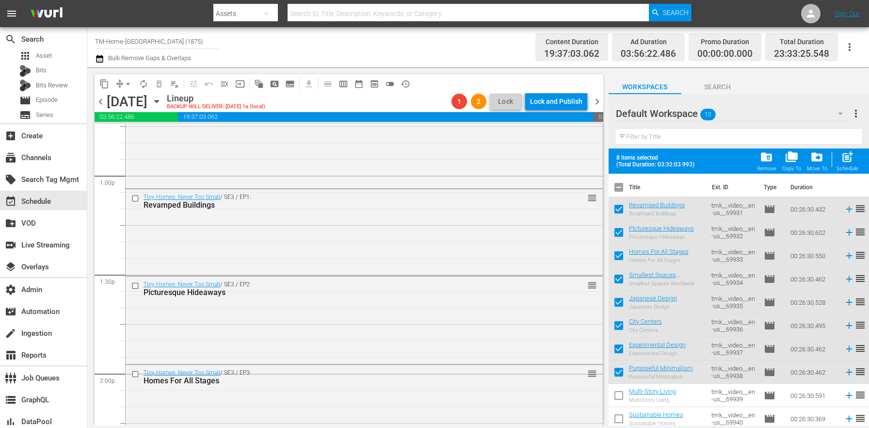
click at [162, 100] on icon "button" at bounding box center [156, 101] width 11 height 11
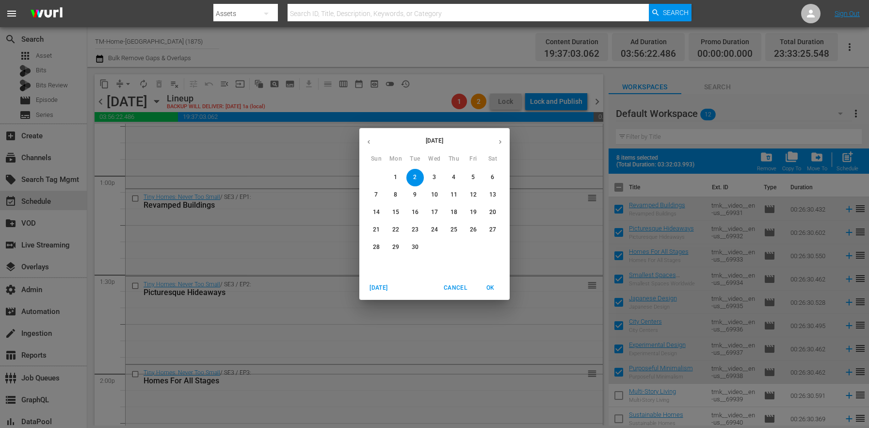
click at [430, 194] on span "10" at bounding box center [434, 195] width 17 height 8
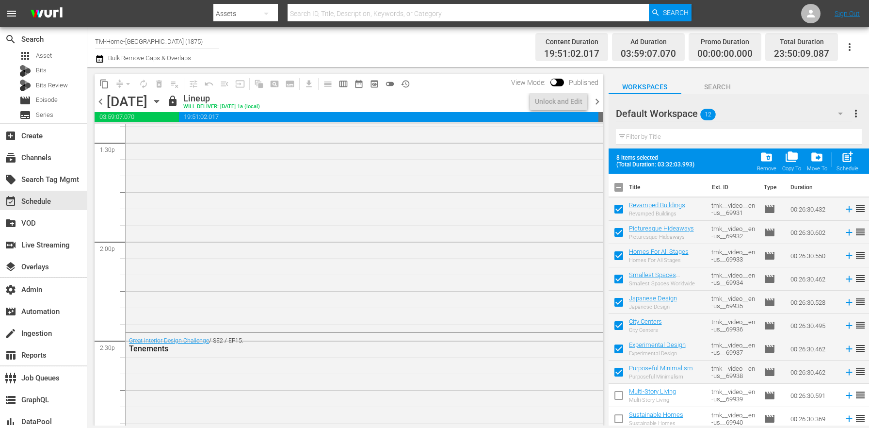
scroll to position [2487, 0]
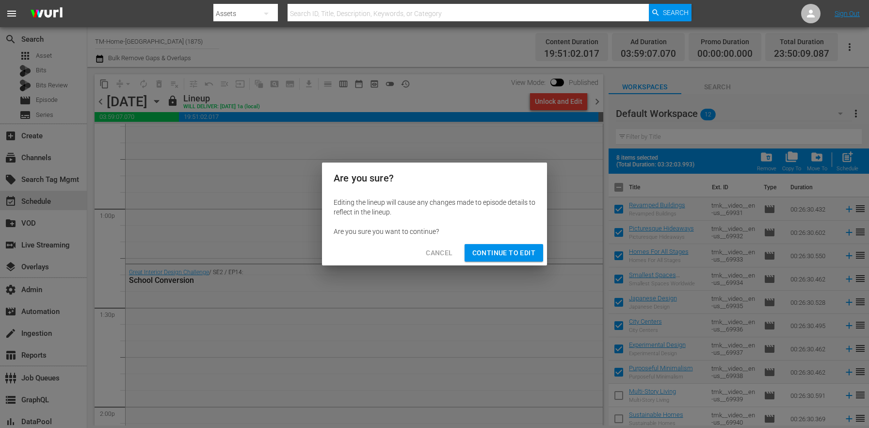
click at [518, 245] on button "Continue to Edit" at bounding box center [504, 253] width 79 height 18
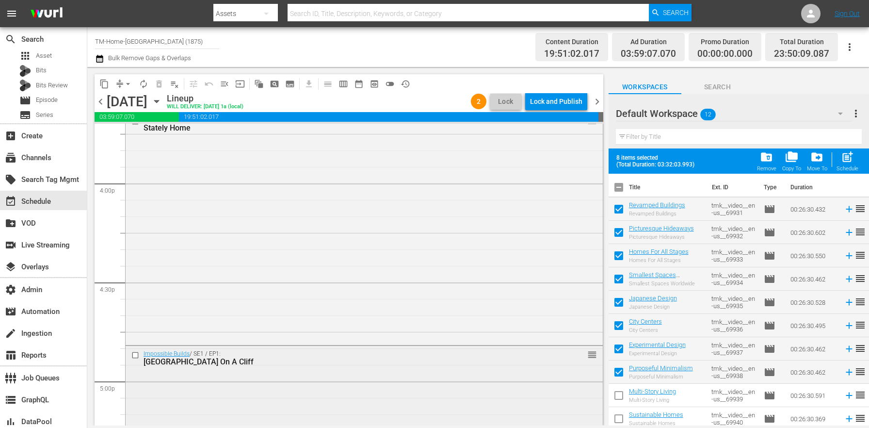
scroll to position [3321, 0]
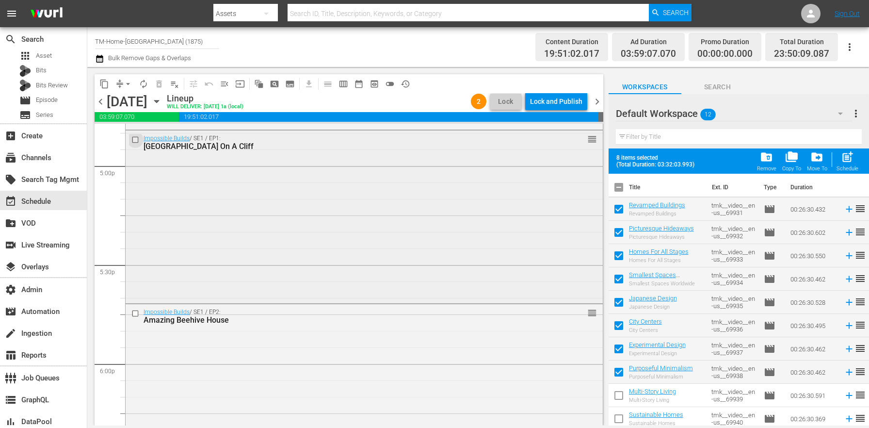
click at [134, 143] on input "checkbox" at bounding box center [136, 139] width 10 height 8
click at [136, 316] on input "checkbox" at bounding box center [136, 313] width 10 height 8
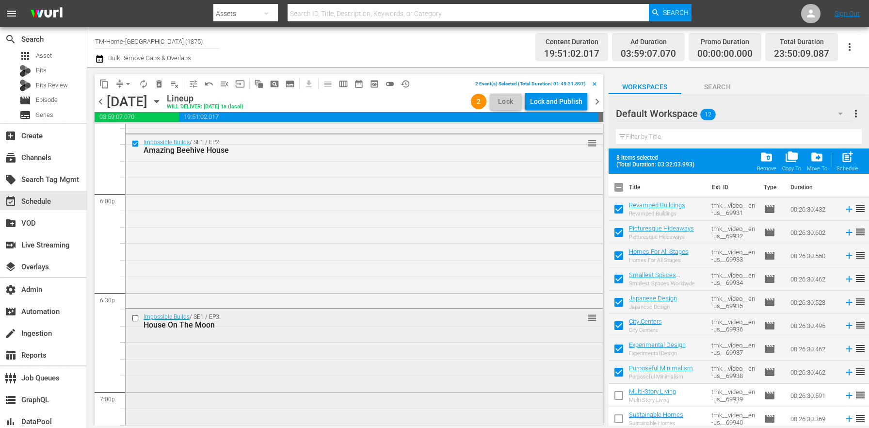
click at [139, 319] on input "checkbox" at bounding box center [136, 318] width 10 height 8
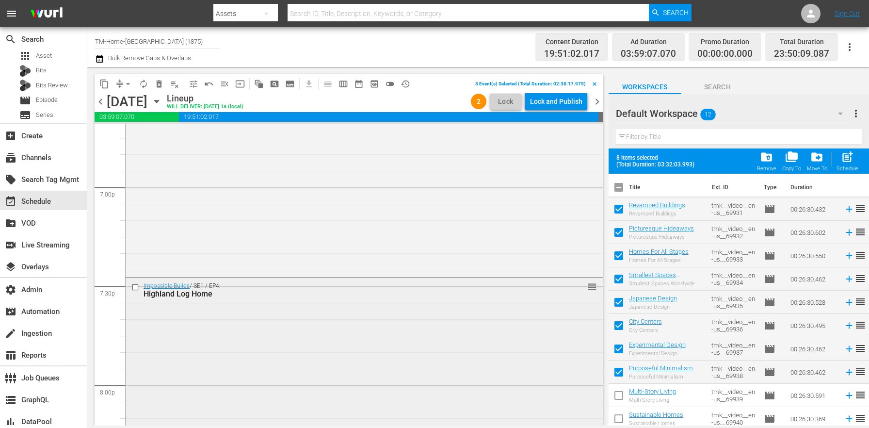
click at [137, 287] on input "checkbox" at bounding box center [136, 287] width 10 height 8
click at [162, 83] on span "delete_forever_outlined" at bounding box center [159, 84] width 10 height 10
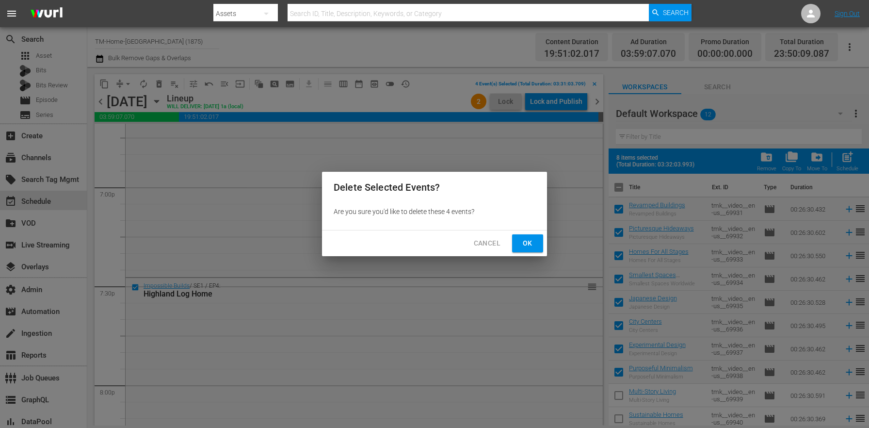
click at [536, 241] on button "Ok" at bounding box center [527, 243] width 31 height 18
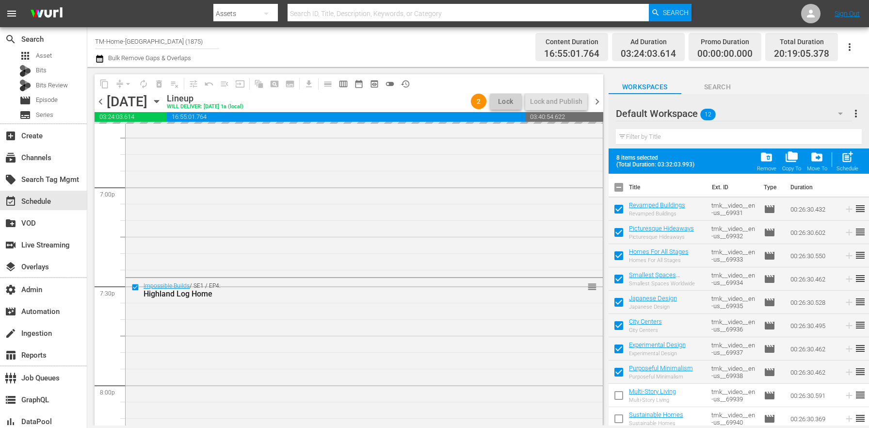
click at [623, 189] on input "checkbox" at bounding box center [619, 189] width 20 height 20
checkbox input "true"
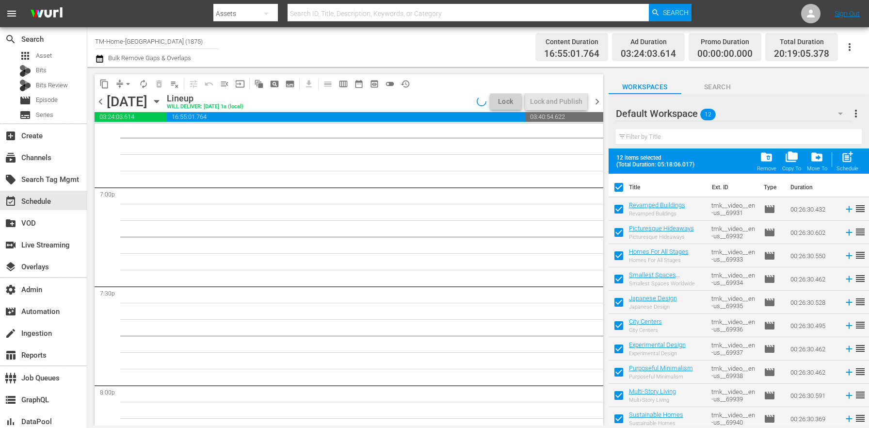
checkbox input "true"
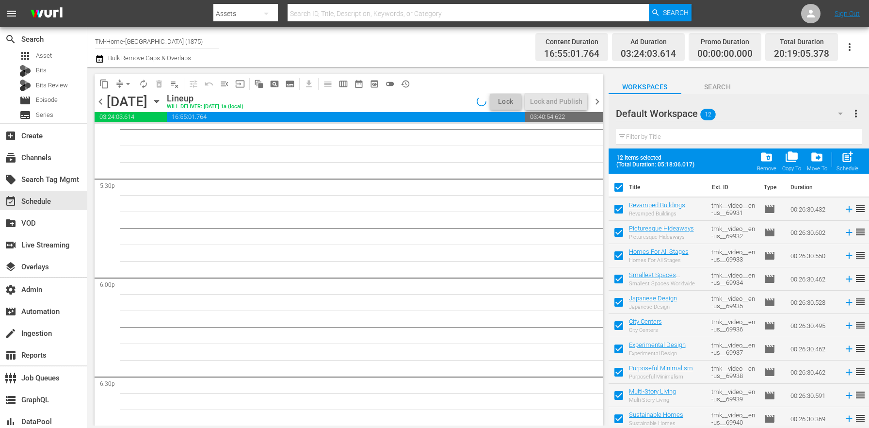
scroll to position [3257, 0]
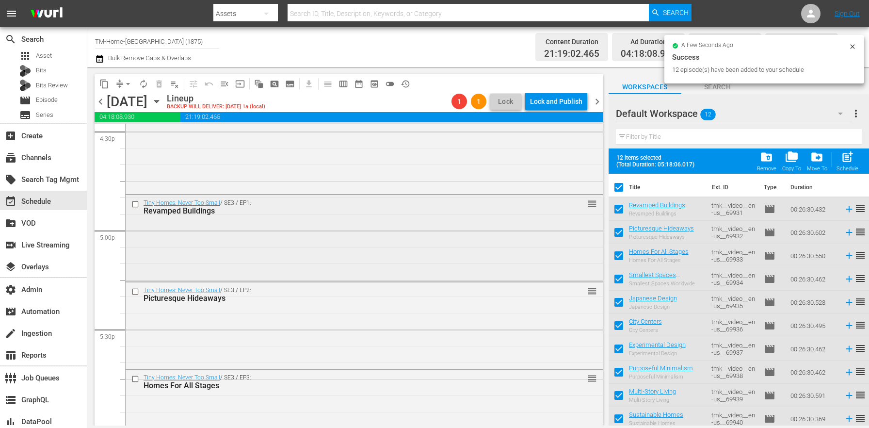
click at [136, 206] on input "checkbox" at bounding box center [136, 204] width 10 height 8
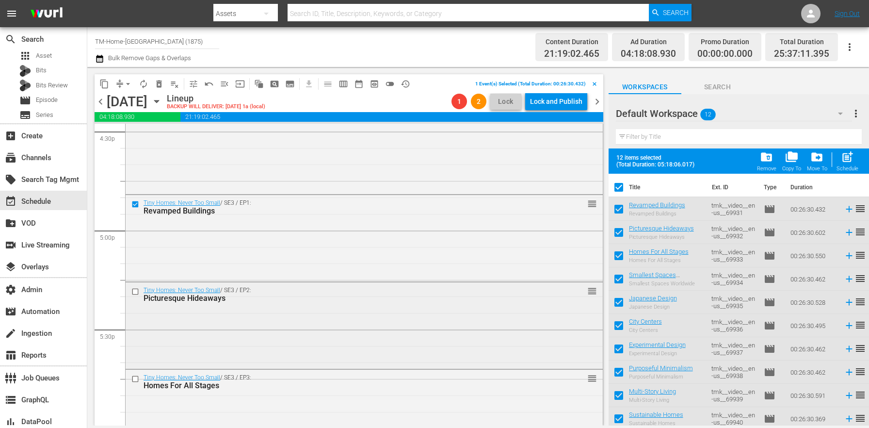
click at [138, 294] on input "checkbox" at bounding box center [136, 292] width 10 height 8
click at [135, 380] on input "checkbox" at bounding box center [136, 379] width 10 height 8
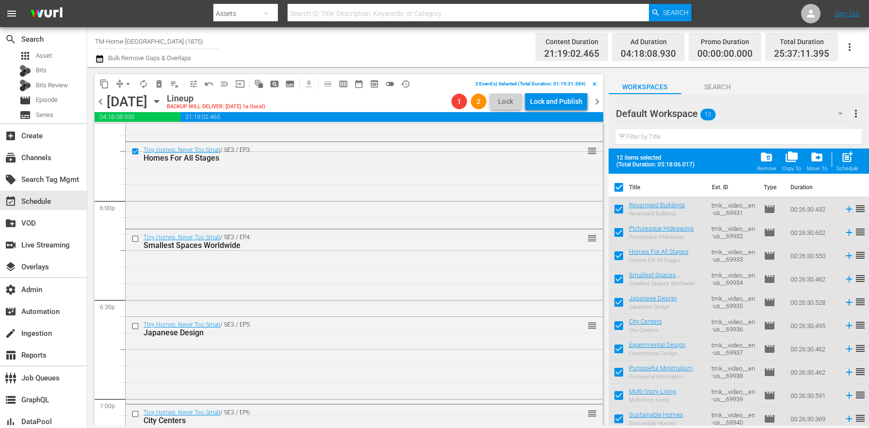
click at [157, 82] on span "delete_forever_outlined" at bounding box center [159, 84] width 10 height 10
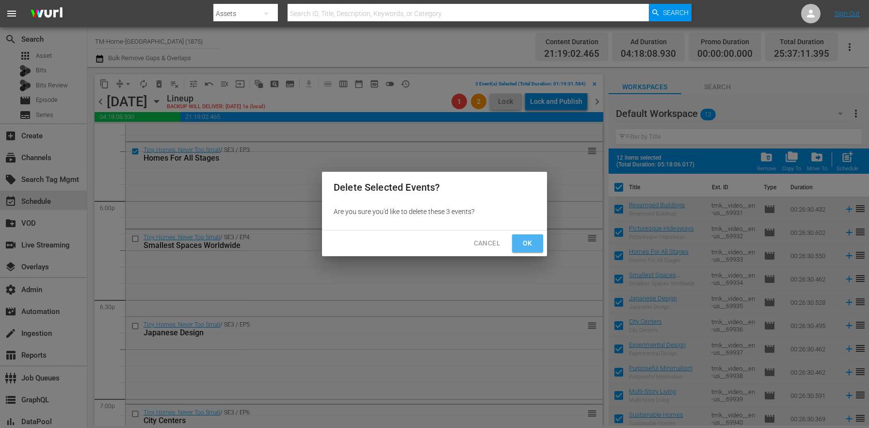
click at [536, 247] on button "Ok" at bounding box center [527, 243] width 31 height 18
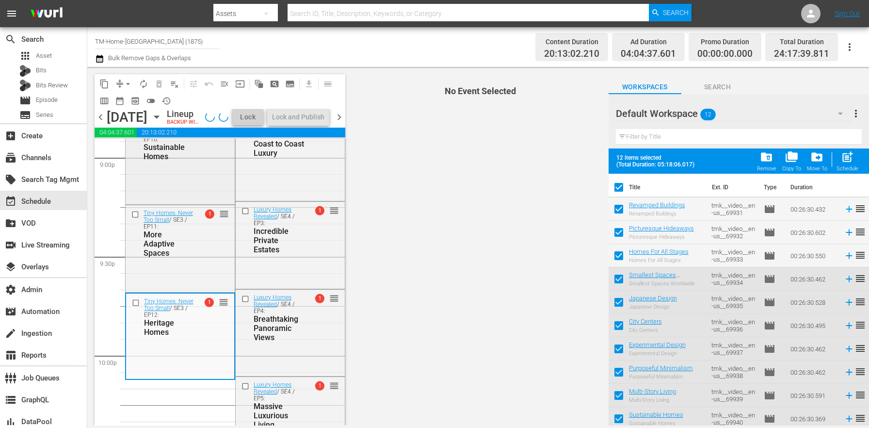
scroll to position [4169, 0]
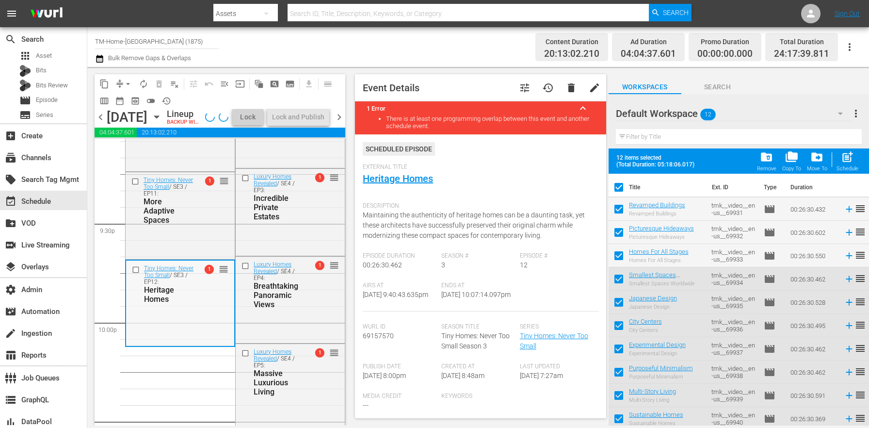
click at [134, 273] on input "checkbox" at bounding box center [137, 269] width 10 height 8
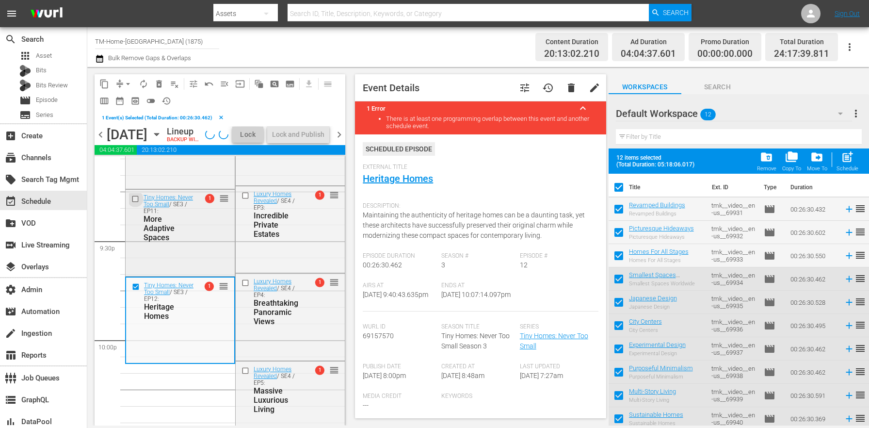
click at [134, 203] on input "checkbox" at bounding box center [136, 199] width 10 height 8
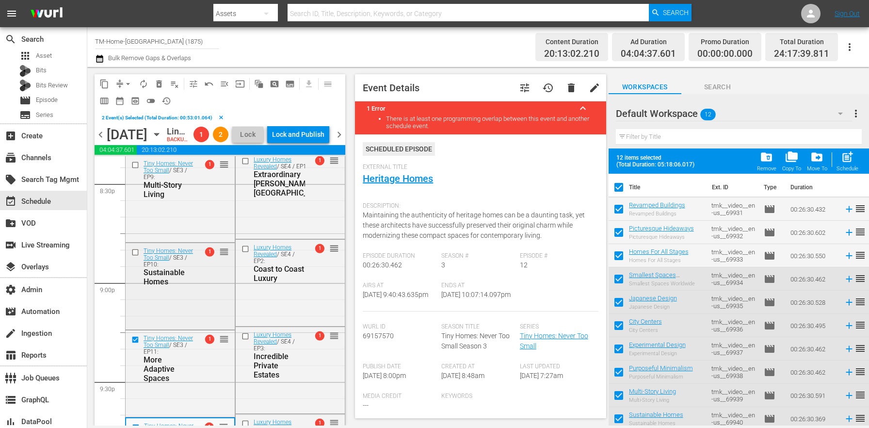
click at [135, 257] on input "checkbox" at bounding box center [136, 252] width 10 height 8
click at [140, 169] on input "checkbox" at bounding box center [136, 165] width 10 height 8
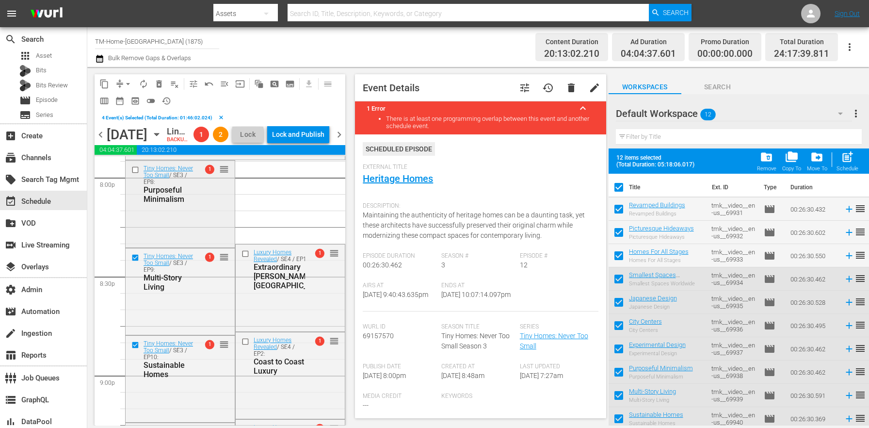
click at [136, 174] on input "checkbox" at bounding box center [136, 169] width 10 height 8
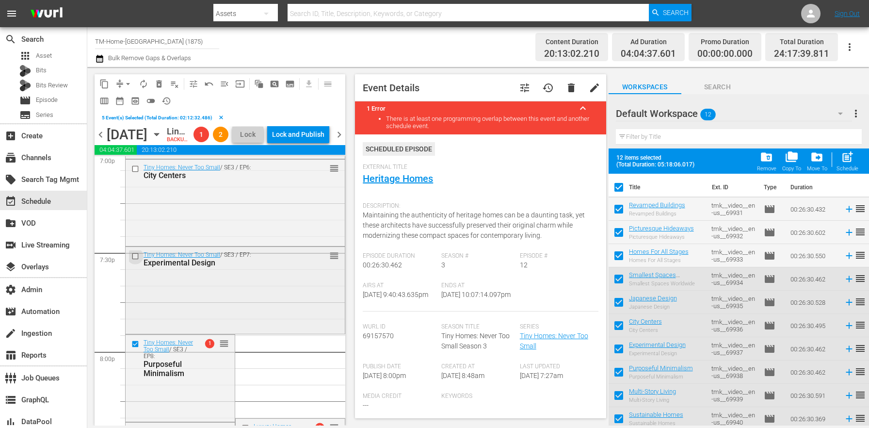
click at [137, 260] on input "checkbox" at bounding box center [136, 256] width 10 height 8
click at [140, 173] on input "checkbox" at bounding box center [136, 169] width 10 height 8
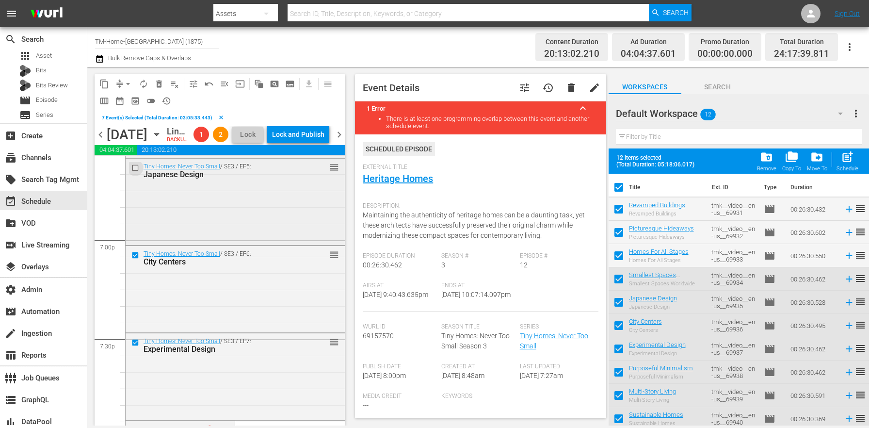
click at [136, 172] on input "checkbox" at bounding box center [136, 168] width 10 height 8
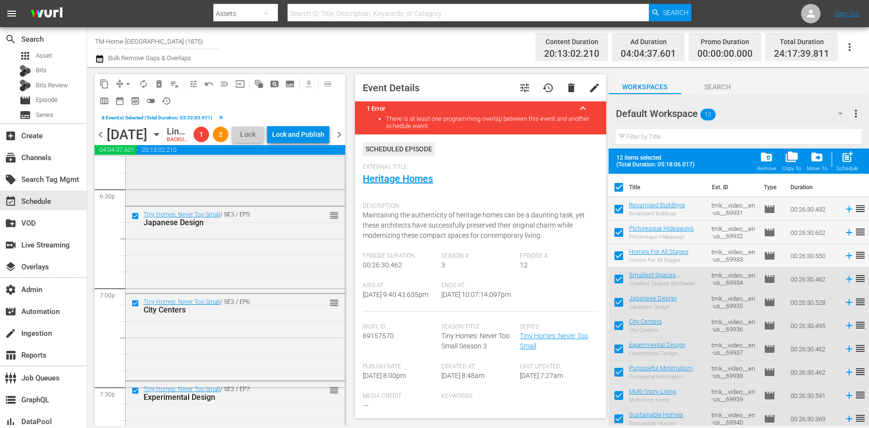
scroll to position [3582, 0]
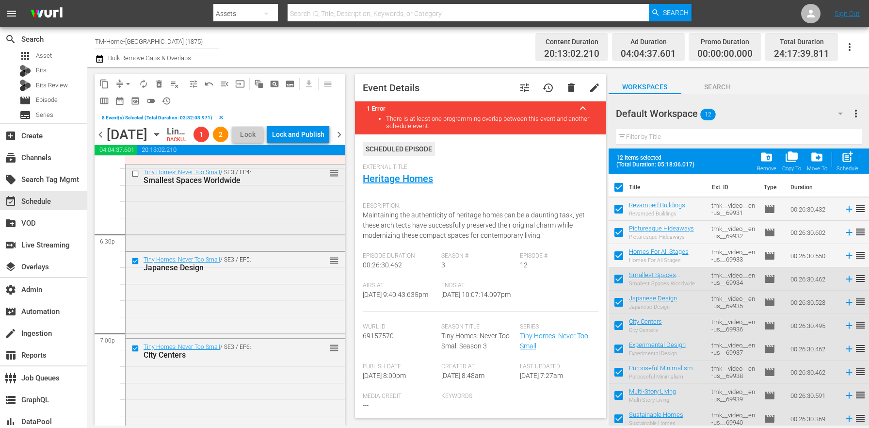
click at [137, 179] on div at bounding box center [136, 174] width 15 height 12
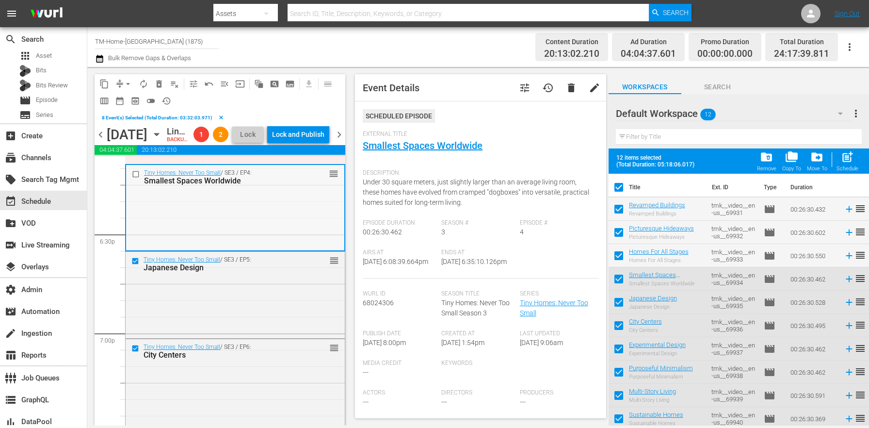
click at [135, 178] on input "checkbox" at bounding box center [137, 174] width 10 height 8
click at [157, 83] on span "delete_forever_outlined" at bounding box center [159, 84] width 10 height 10
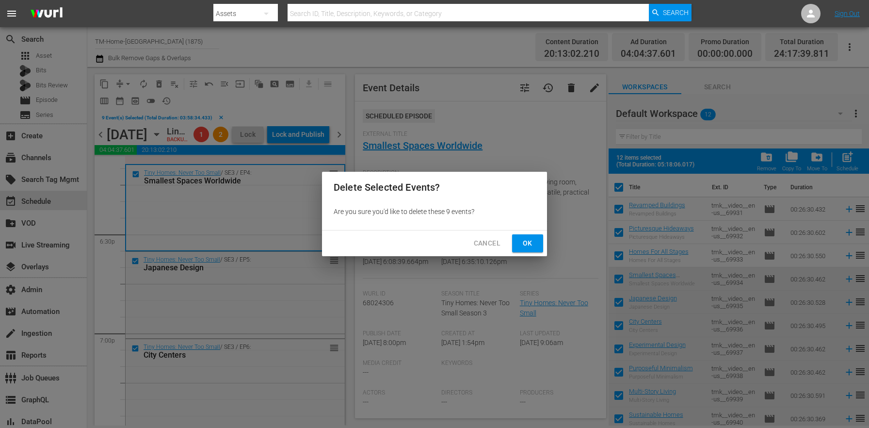
click at [518, 241] on button "Ok" at bounding box center [527, 243] width 31 height 18
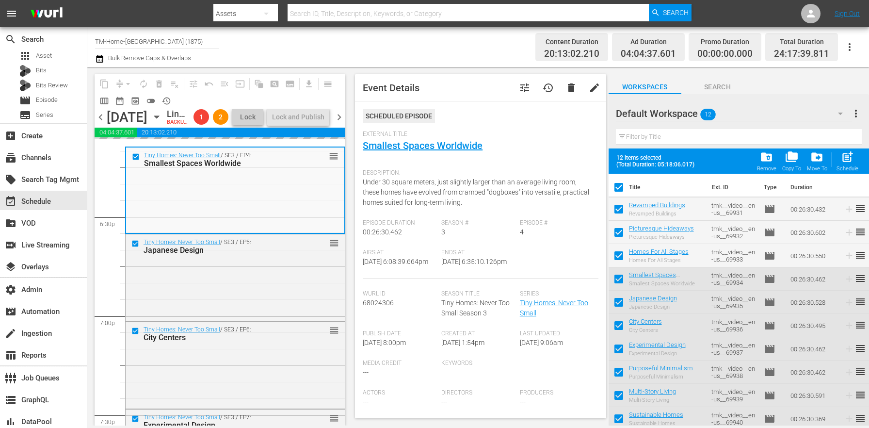
click at [615, 201] on input "checkbox" at bounding box center [619, 211] width 20 height 20
checkbox input "false"
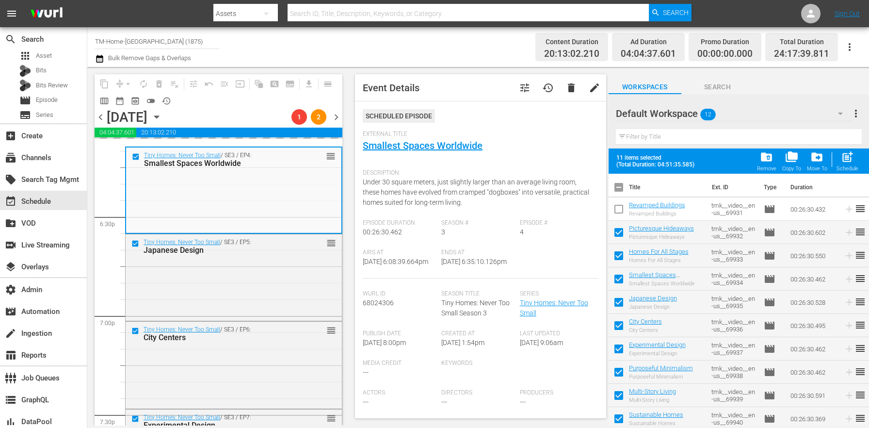
checkbox input "false"
click at [619, 237] on input "checkbox" at bounding box center [619, 234] width 20 height 20
checkbox input "false"
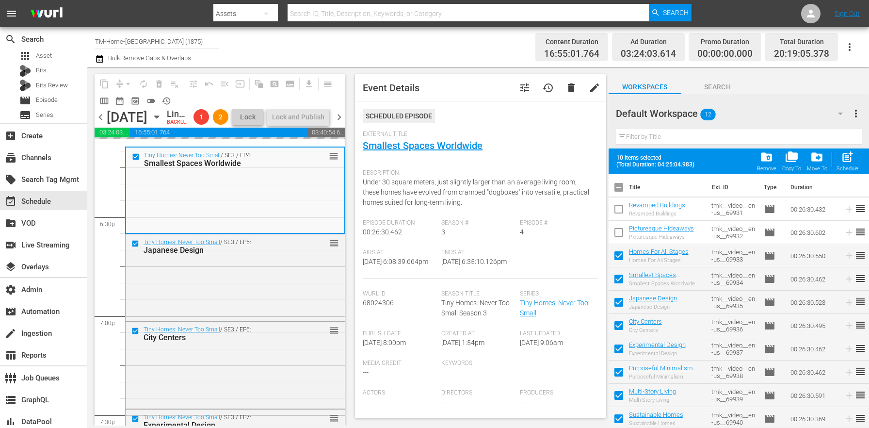
click at [624, 254] on input "checkbox" at bounding box center [619, 257] width 20 height 20
checkbox input "false"
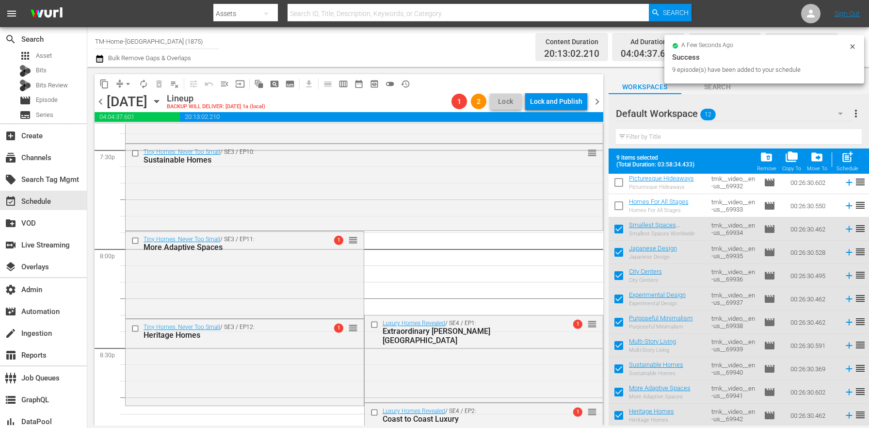
scroll to position [3886, 0]
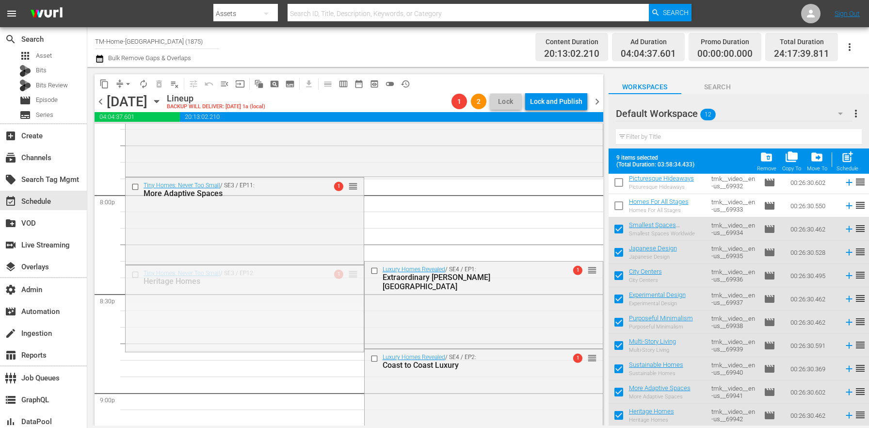
drag, startPoint x: 349, startPoint y: 274, endPoint x: 353, endPoint y: 237, distance: 38.0
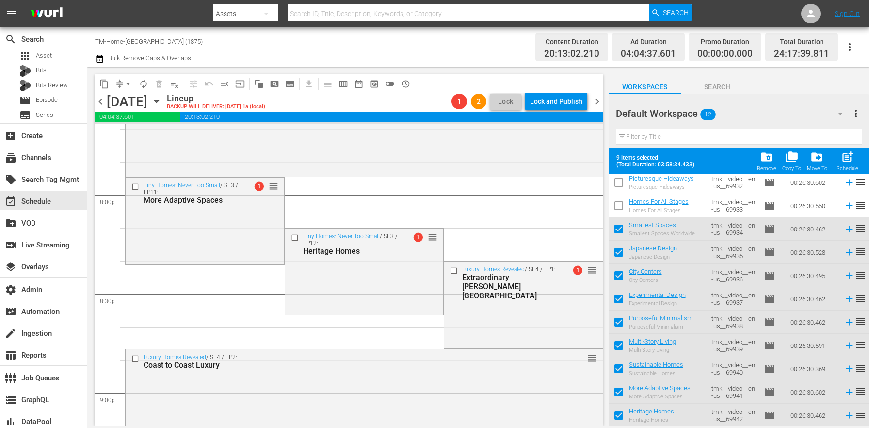
click at [162, 97] on icon "button" at bounding box center [156, 101] width 11 height 11
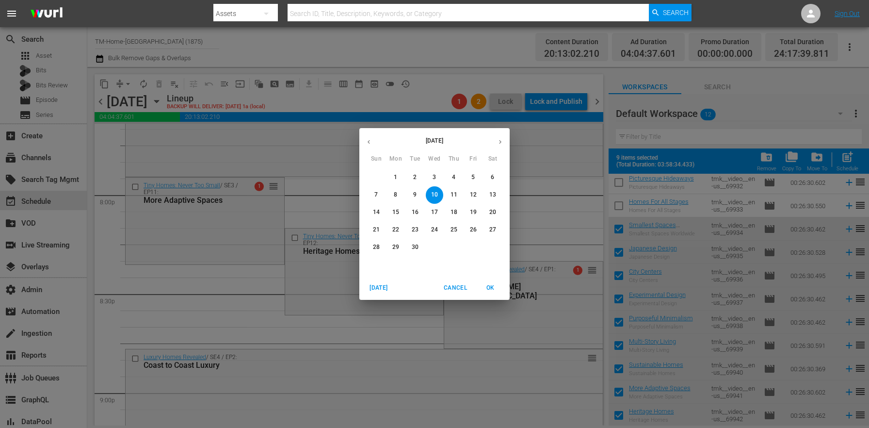
click at [430, 177] on span "3" at bounding box center [434, 177] width 17 height 8
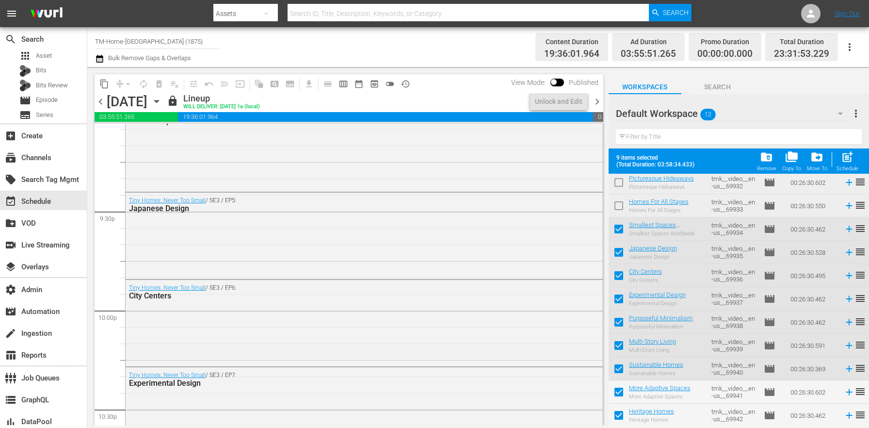
scroll to position [3919, 0]
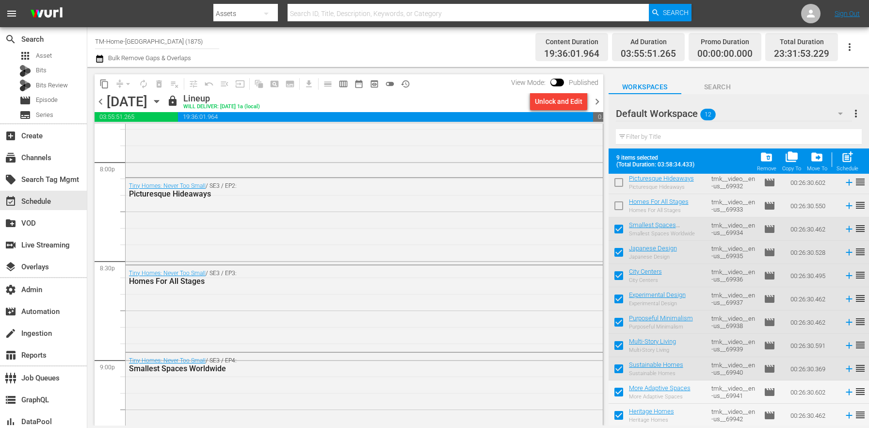
click at [566, 105] on div "Unlock and Edit" at bounding box center [559, 101] width 48 height 17
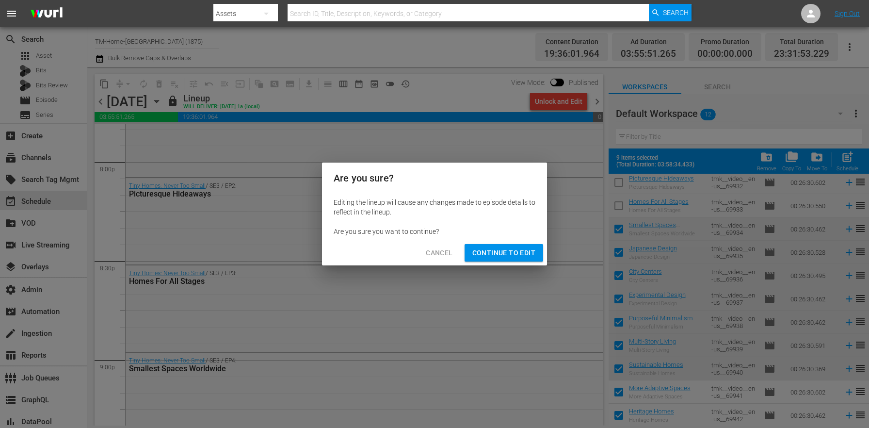
click at [508, 257] on span "Continue to Edit" at bounding box center [503, 253] width 63 height 12
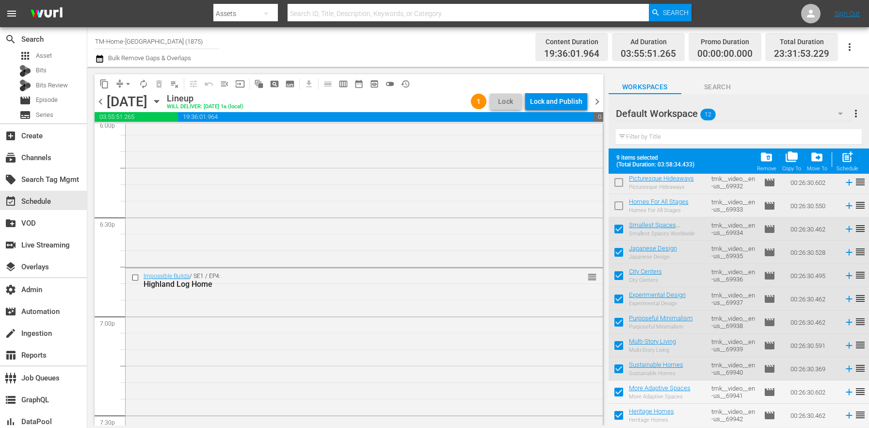
scroll to position [3560, 0]
click at [133, 281] on input "checkbox" at bounding box center [136, 284] width 10 height 8
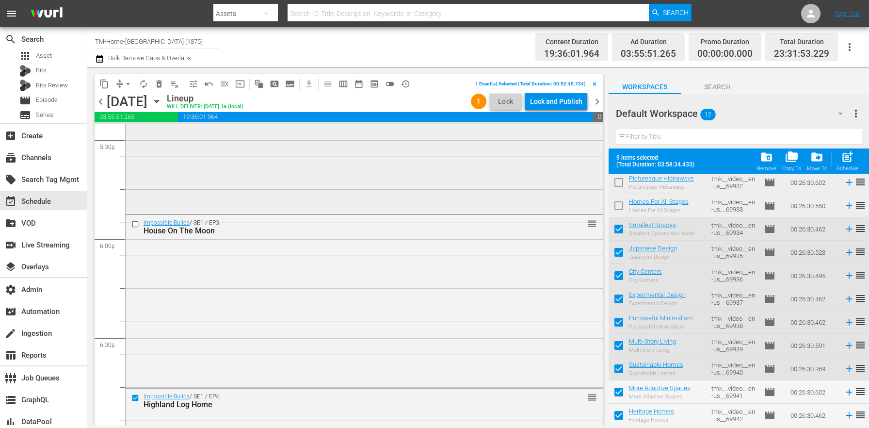
scroll to position [3339, 0]
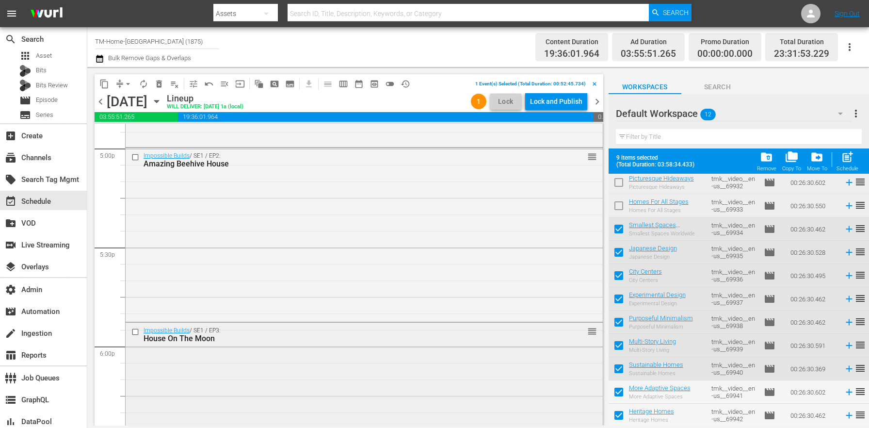
click at [139, 330] on input "checkbox" at bounding box center [136, 331] width 10 height 8
click at [133, 156] on input "checkbox" at bounding box center [136, 157] width 10 height 8
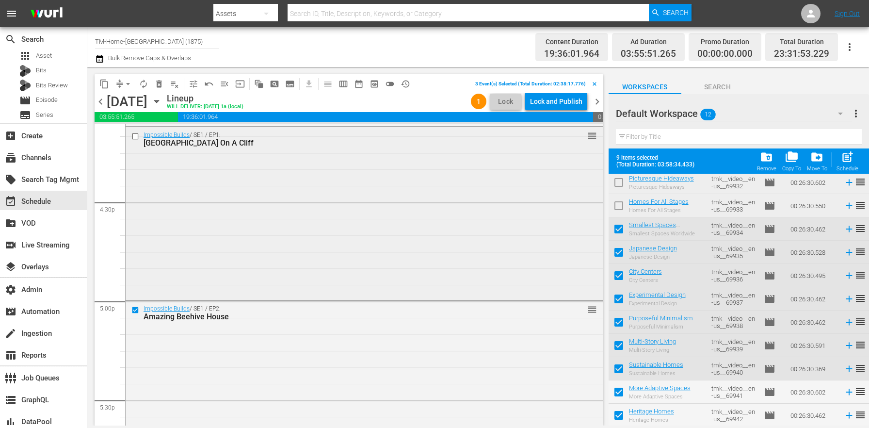
click at [141, 135] on input "checkbox" at bounding box center [136, 136] width 10 height 8
click at [161, 89] on button "delete_forever_outlined" at bounding box center [159, 84] width 16 height 16
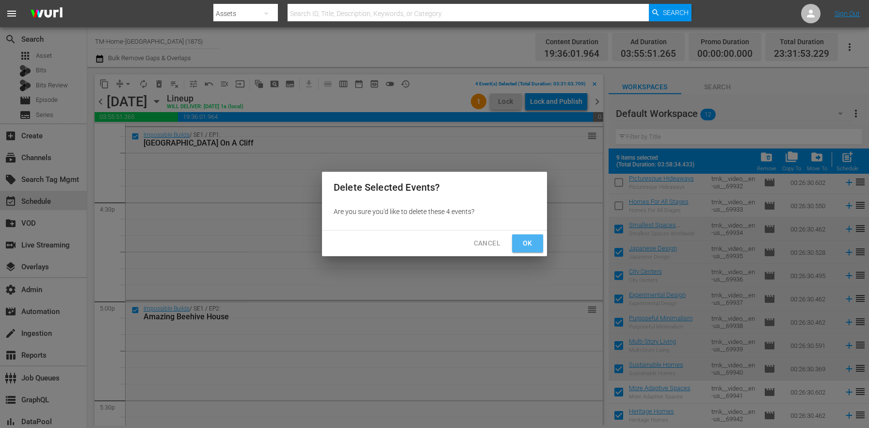
click at [540, 247] on button "Ok" at bounding box center [527, 243] width 31 height 18
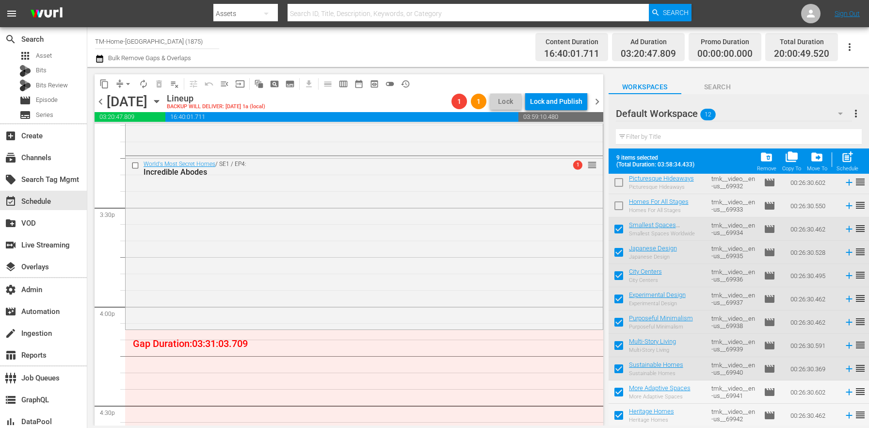
scroll to position [0, 0]
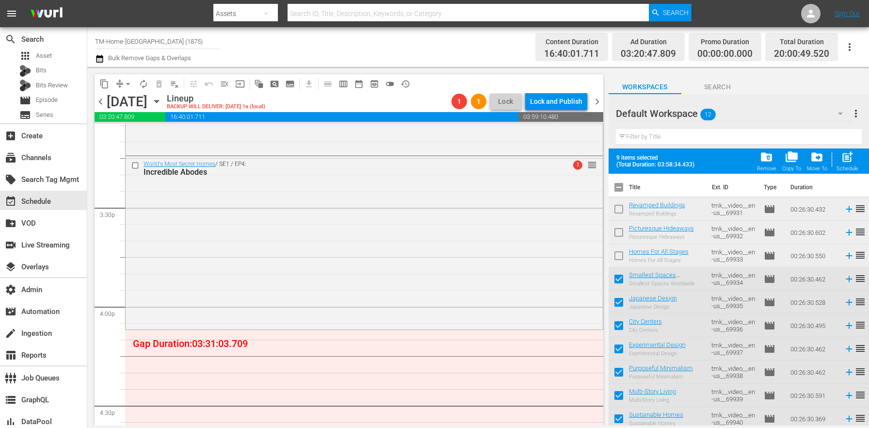
click at [614, 187] on input "checkbox" at bounding box center [619, 189] width 20 height 20
checkbox input "true"
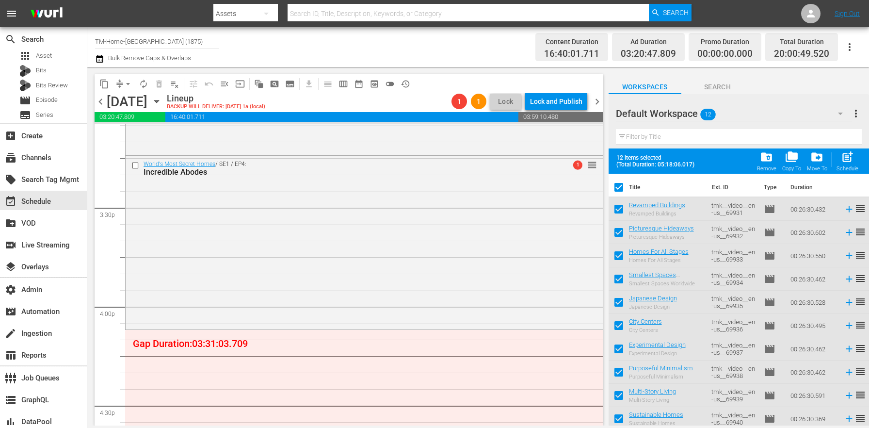
drag, startPoint x: 615, startPoint y: 187, endPoint x: 608, endPoint y: 186, distance: 7.9
click at [615, 187] on input "checkbox" at bounding box center [619, 189] width 20 height 20
checkbox input "false"
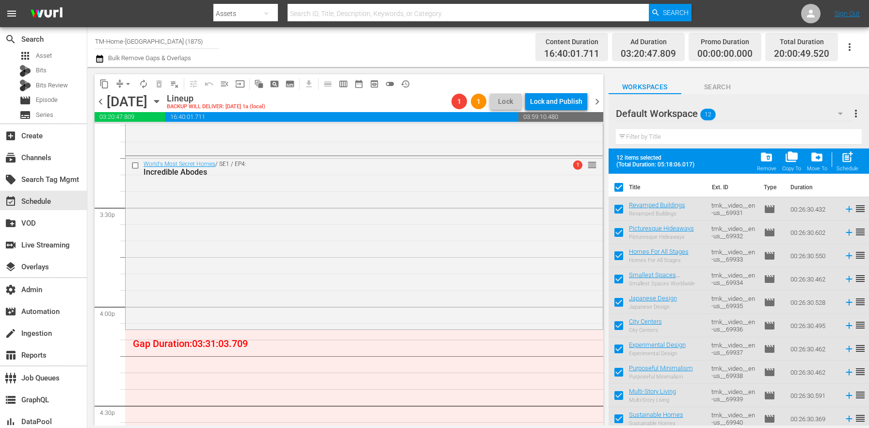
checkbox input "false"
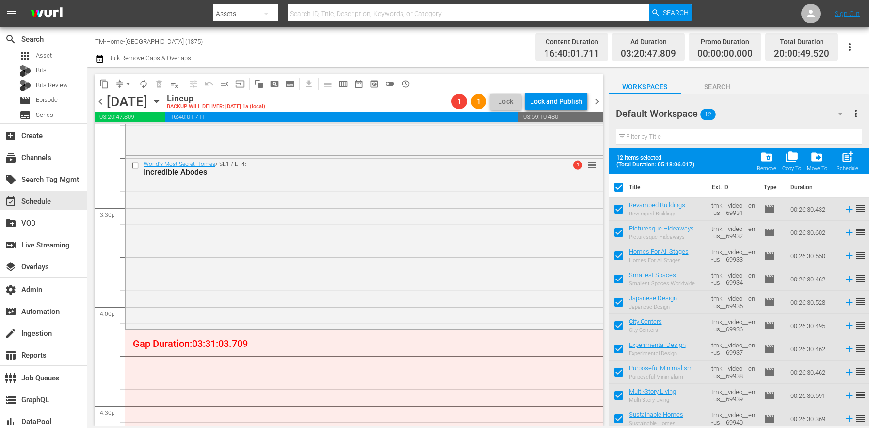
checkbox input "false"
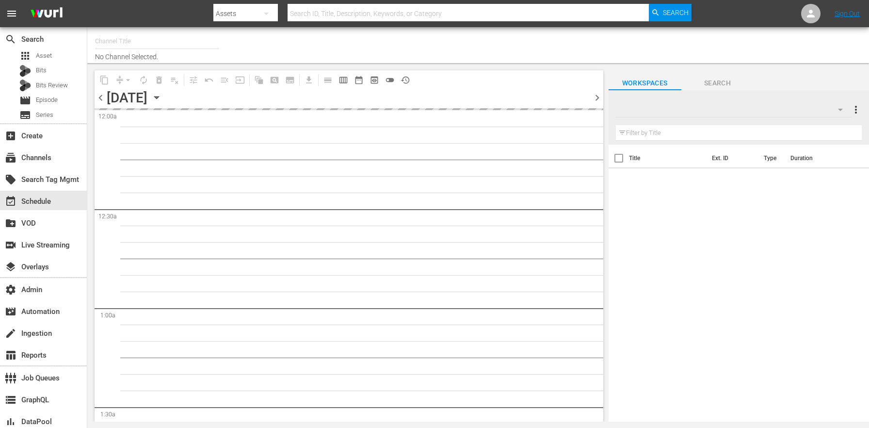
type input "TM-Home-[GEOGRAPHIC_DATA] (1875)"
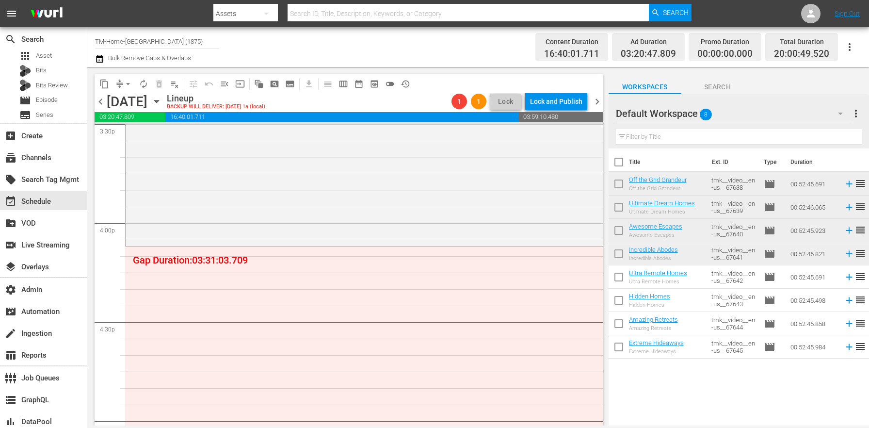
scroll to position [3073, 0]
click at [617, 273] on input "checkbox" at bounding box center [619, 279] width 20 height 20
checkbox input "true"
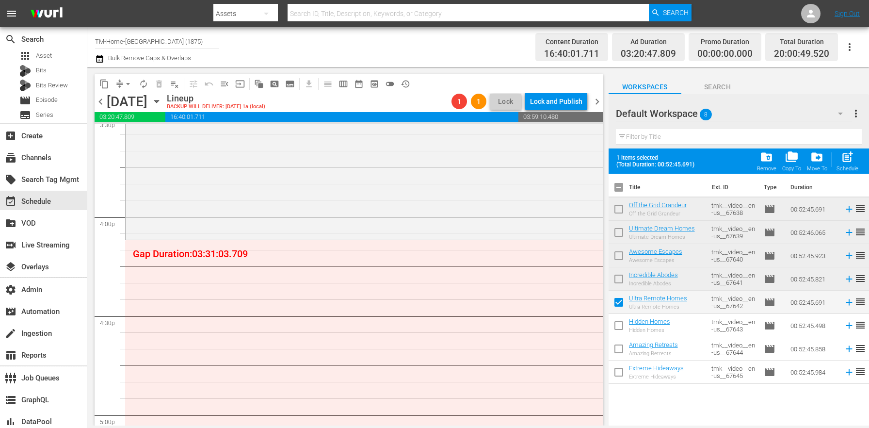
click at [616, 329] on input "checkbox" at bounding box center [619, 327] width 20 height 20
checkbox input "true"
click at [622, 359] on input "checkbox" at bounding box center [619, 350] width 20 height 20
checkbox input "true"
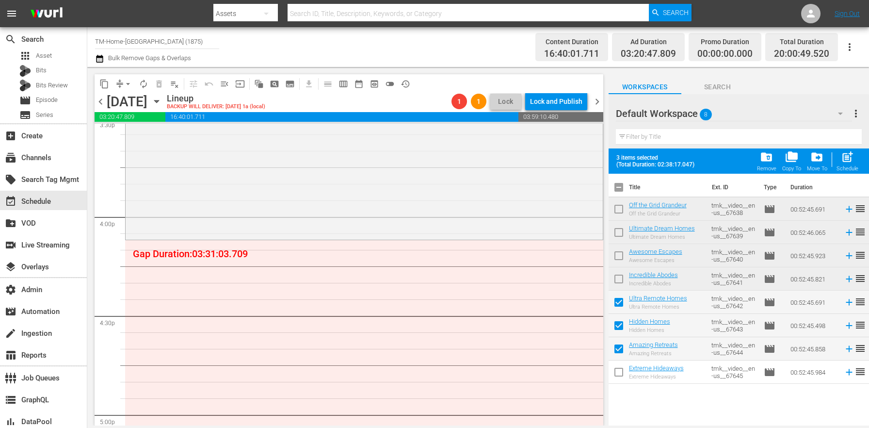
click at [626, 377] on input "checkbox" at bounding box center [619, 374] width 20 height 20
checkbox input "true"
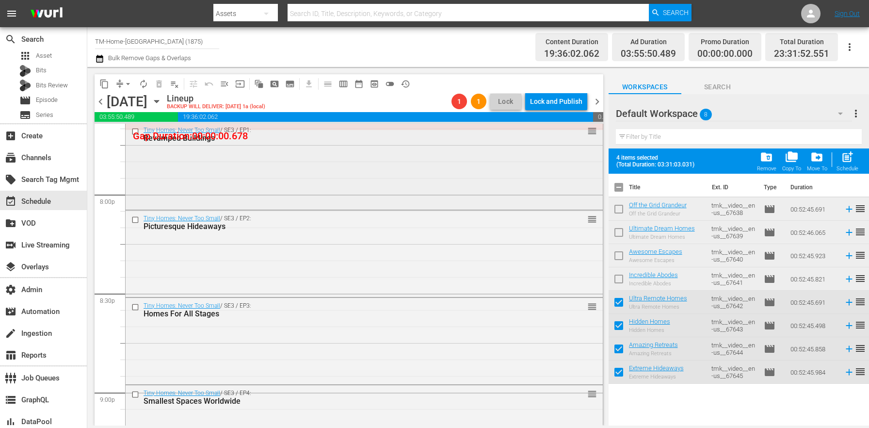
scroll to position [3880, 0]
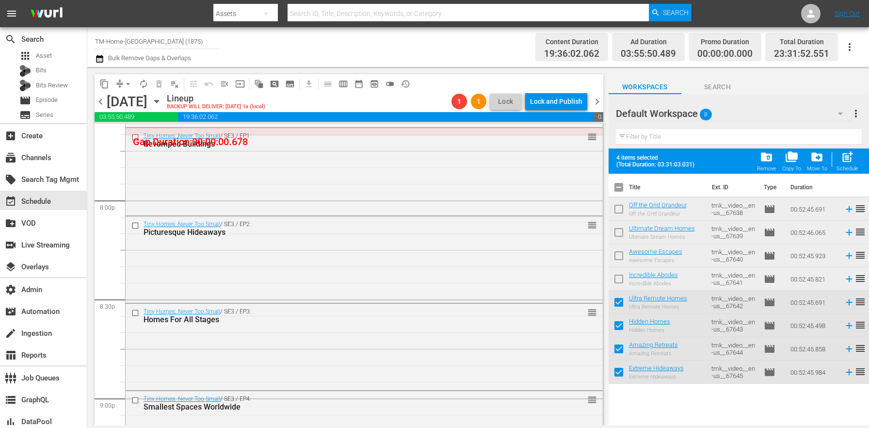
click at [159, 100] on icon "button" at bounding box center [156, 101] width 4 height 2
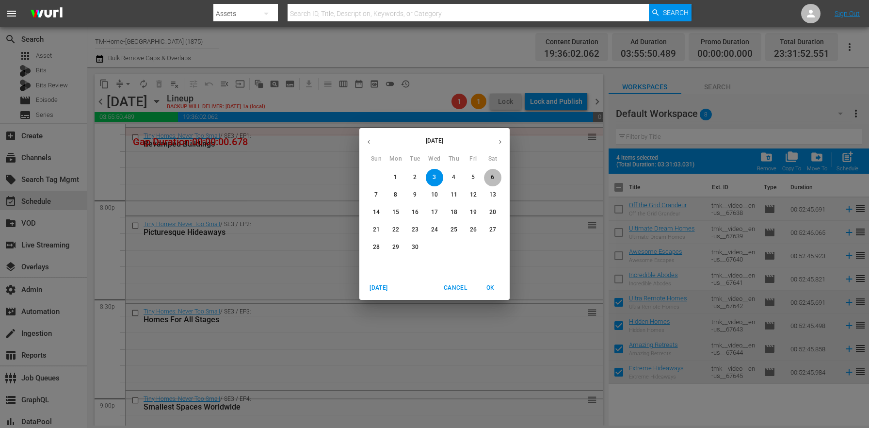
click at [490, 176] on span "6" at bounding box center [492, 177] width 17 height 8
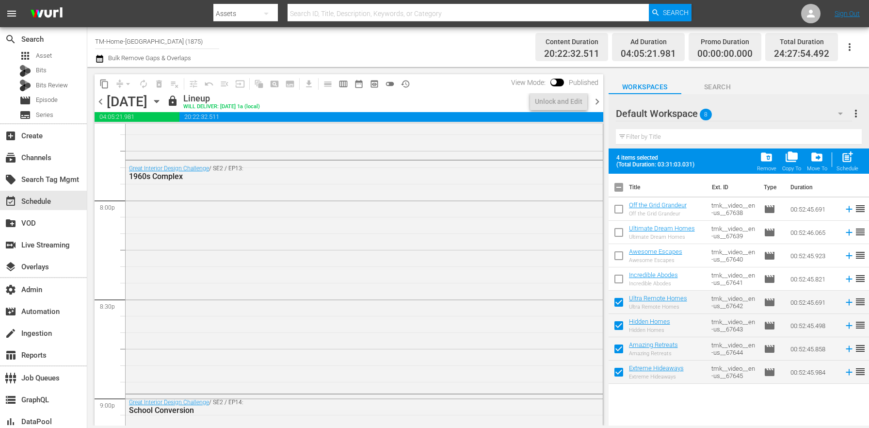
scroll to position [3584, 0]
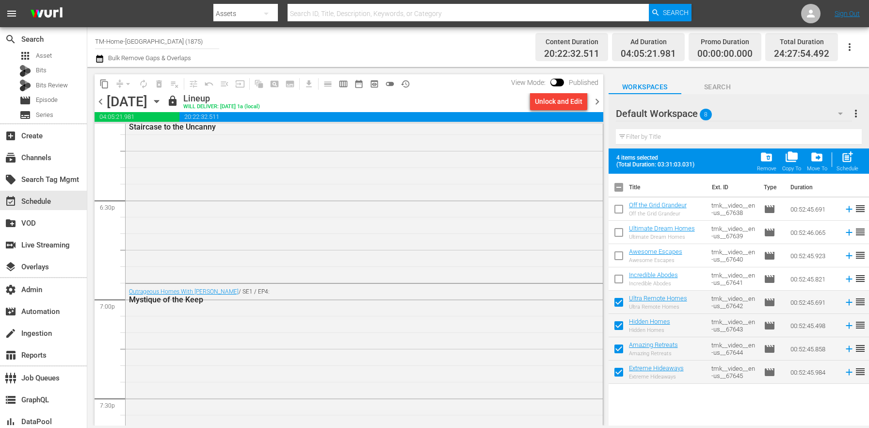
click at [551, 105] on div "Unlock and Edit" at bounding box center [559, 101] width 48 height 17
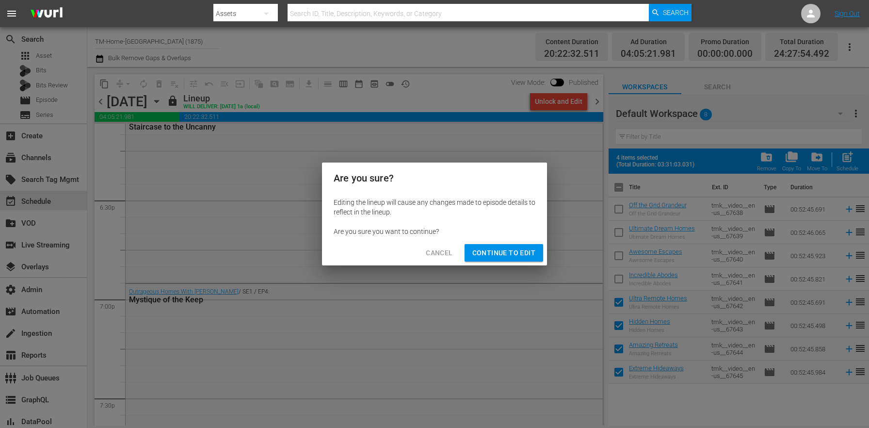
click at [502, 252] on span "Continue to Edit" at bounding box center [503, 253] width 63 height 12
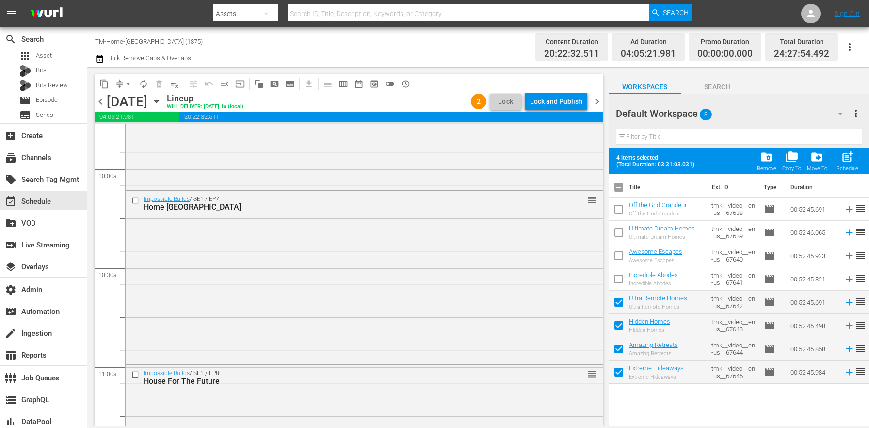
scroll to position [2010, 0]
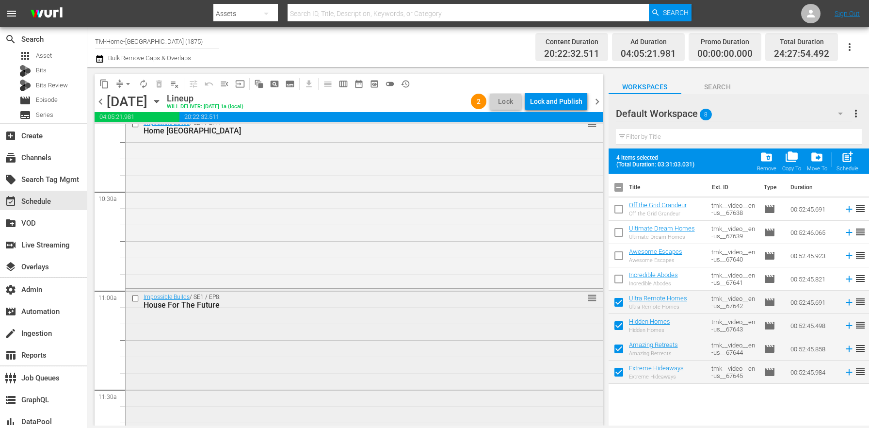
click at [138, 301] on input "checkbox" at bounding box center [136, 298] width 10 height 8
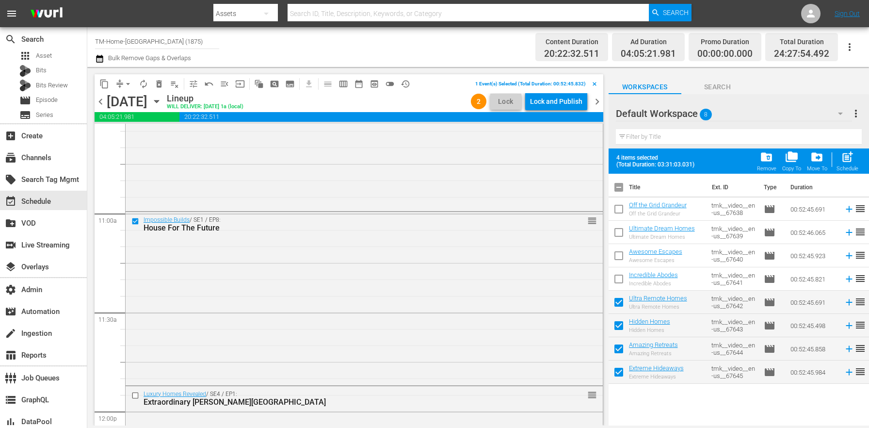
scroll to position [1891, 0]
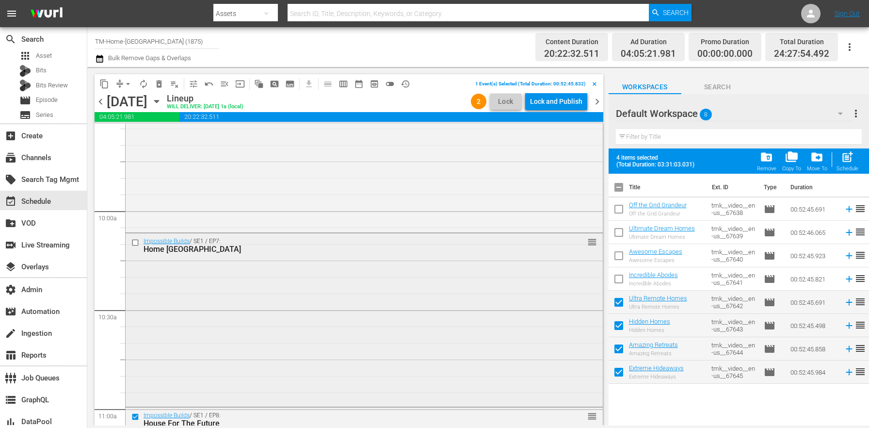
click at [136, 242] on input "checkbox" at bounding box center [136, 243] width 10 height 8
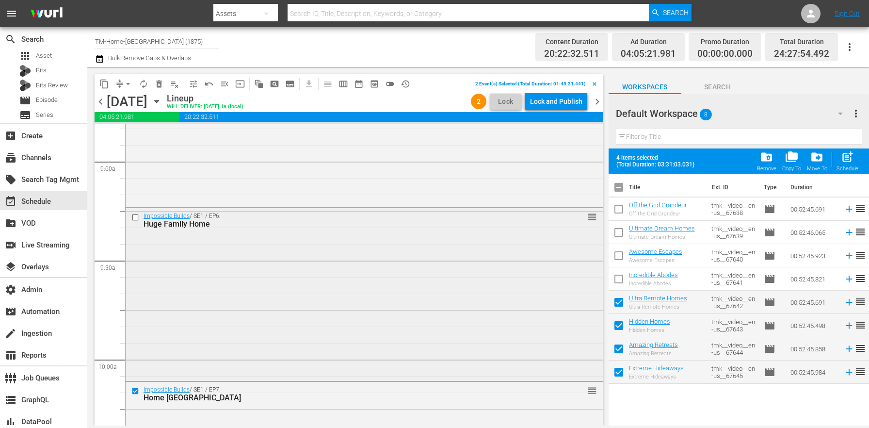
click at [133, 216] on input "checkbox" at bounding box center [136, 217] width 10 height 8
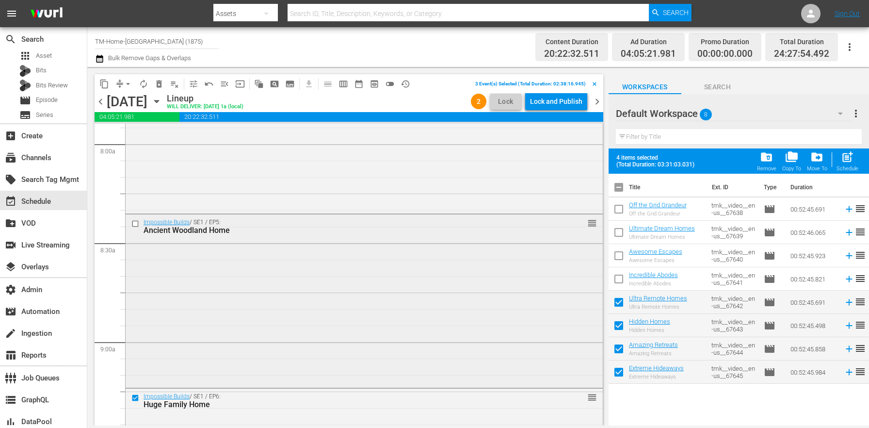
click at [137, 220] on input "checkbox" at bounding box center [136, 224] width 10 height 8
click at [156, 83] on span "delete_forever_outlined" at bounding box center [159, 84] width 10 height 10
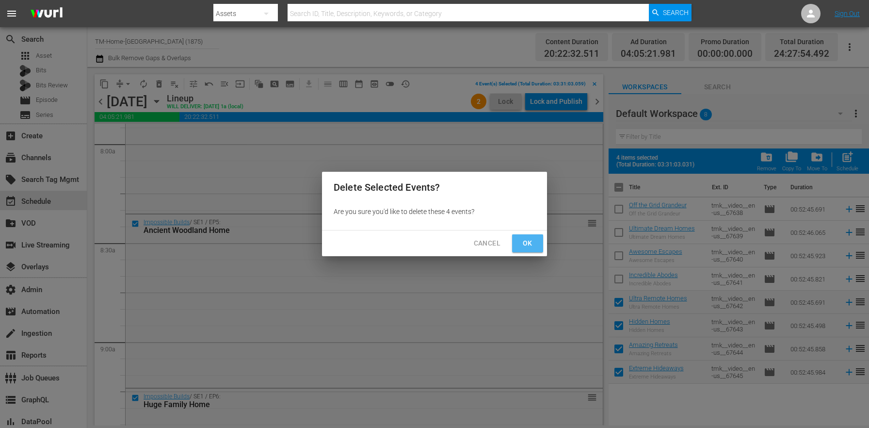
click at [536, 243] on button "Ok" at bounding box center [527, 243] width 31 height 18
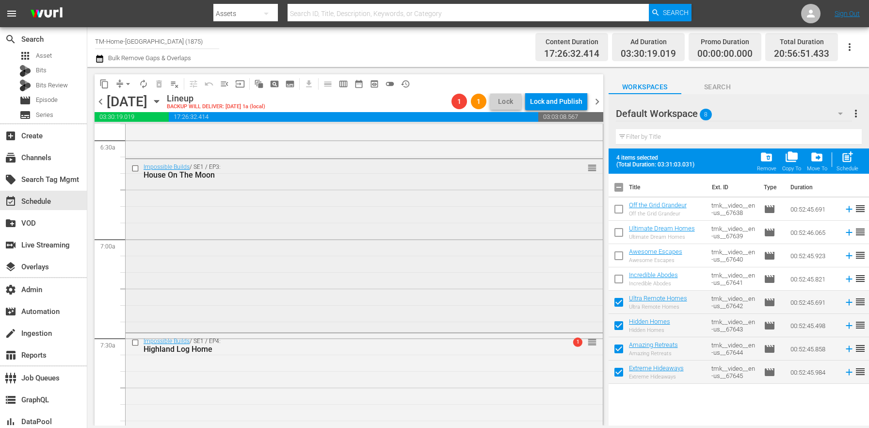
scroll to position [1281, 0]
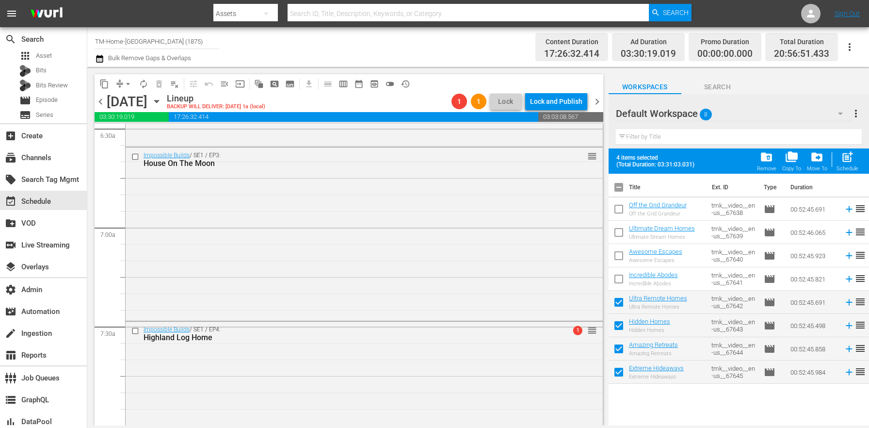
click at [137, 330] on input "checkbox" at bounding box center [136, 330] width 10 height 8
click at [138, 156] on input "checkbox" at bounding box center [136, 157] width 10 height 8
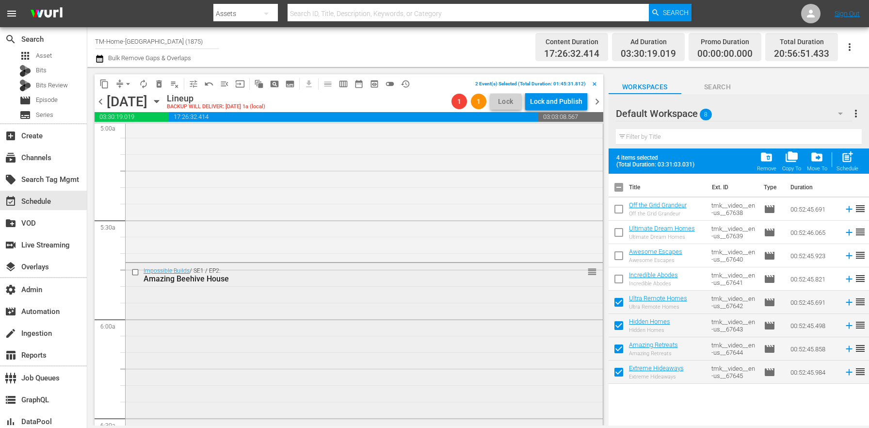
click at [132, 272] on input "checkbox" at bounding box center [136, 272] width 10 height 8
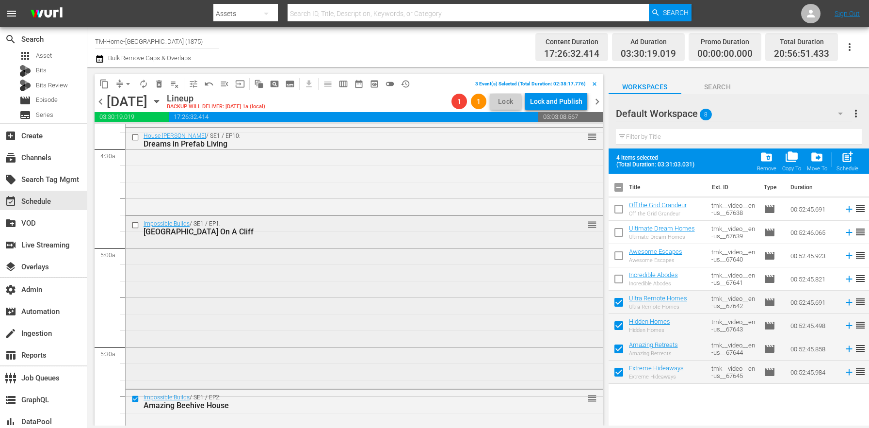
click at [136, 224] on input "checkbox" at bounding box center [136, 225] width 10 height 8
click at [153, 83] on button "delete_forever_outlined" at bounding box center [159, 84] width 16 height 16
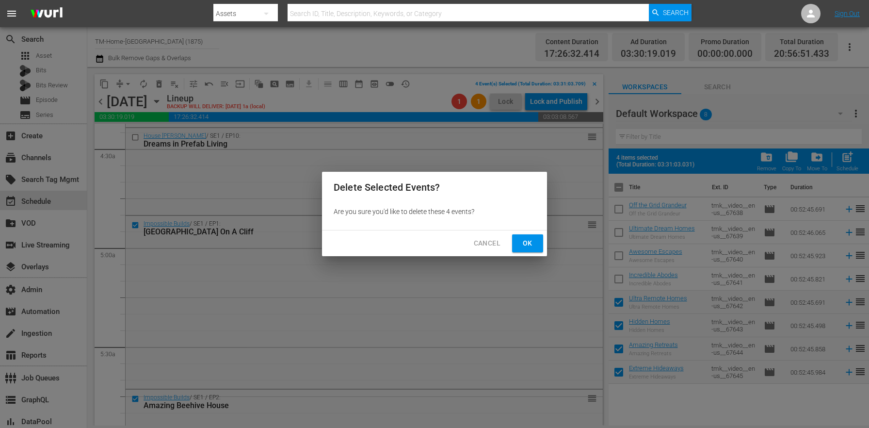
click at [514, 232] on div "Cancel Ok" at bounding box center [434, 243] width 225 height 26
click at [528, 242] on span "Ok" at bounding box center [528, 243] width 16 height 12
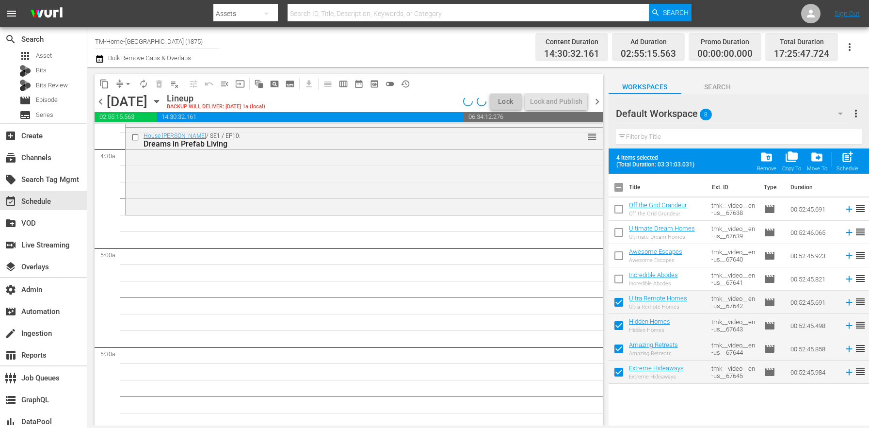
click at [628, 190] on input "checkbox" at bounding box center [619, 189] width 20 height 20
checkbox input "true"
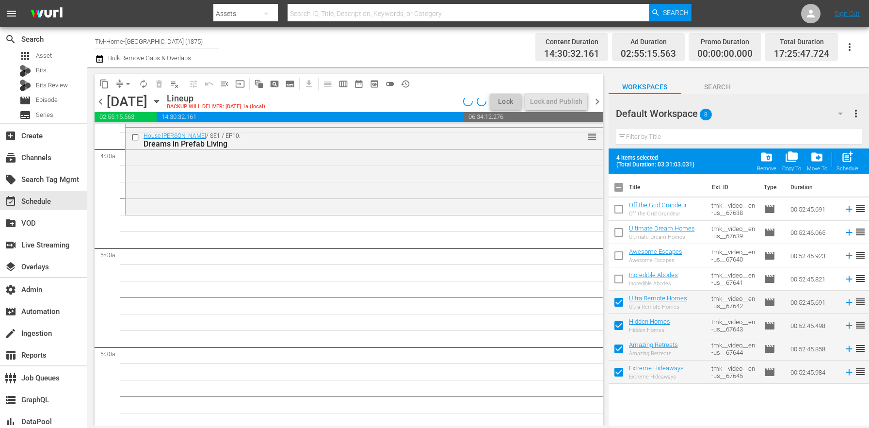
checkbox input "true"
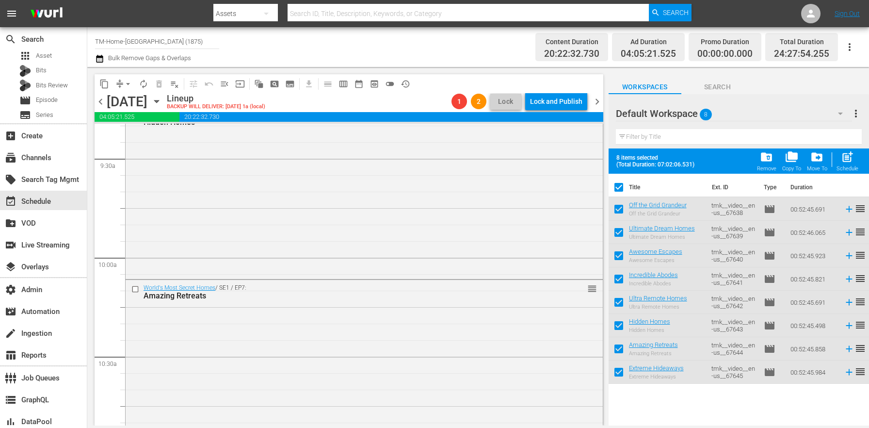
scroll to position [2120, 0]
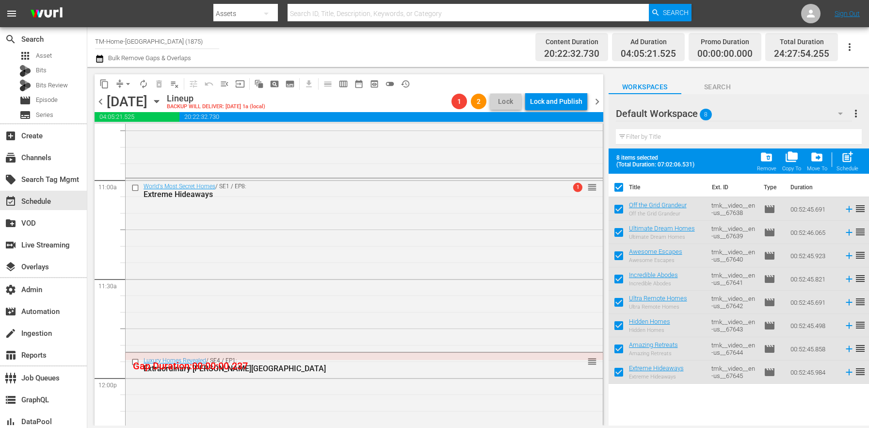
click at [257, 93] on div "chevron_left [DATE] [DATE] Lineup BACKUP WILL DELIVER: [DATE] 1a (local) 1 2 Lo…" at bounding box center [349, 102] width 509 height 19
click at [159, 100] on icon "button" at bounding box center [156, 101] width 4 height 2
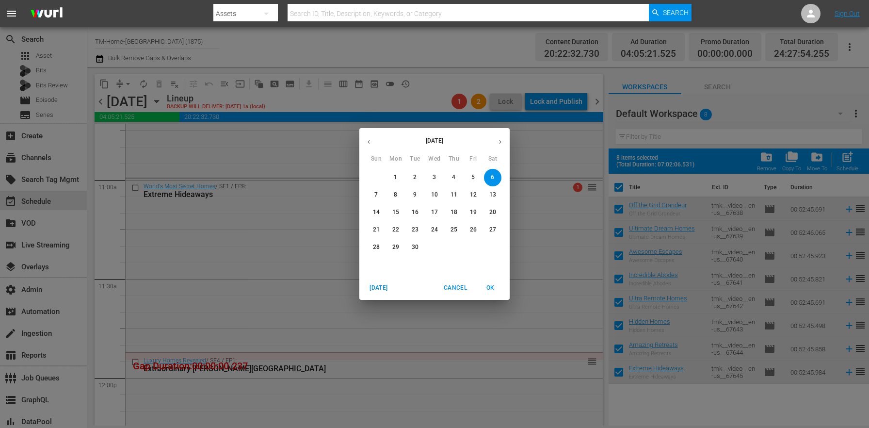
click at [492, 195] on p "13" at bounding box center [492, 195] width 7 height 8
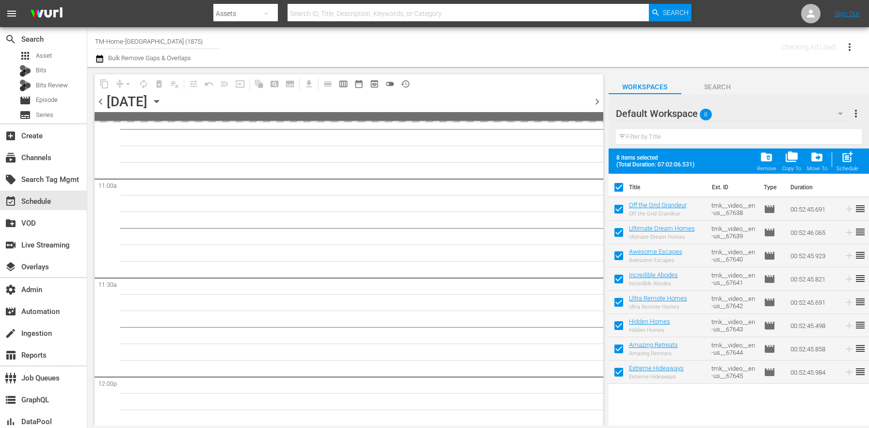
scroll to position [2285, 0]
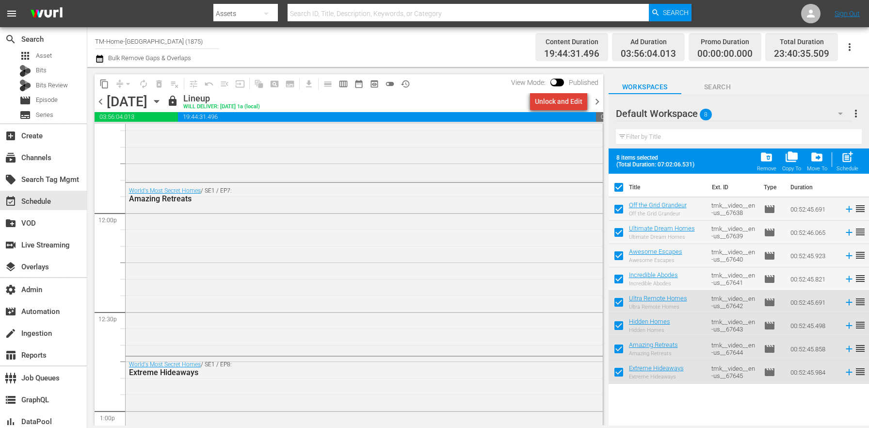
click at [568, 106] on div "Unlock and Edit" at bounding box center [559, 101] width 48 height 17
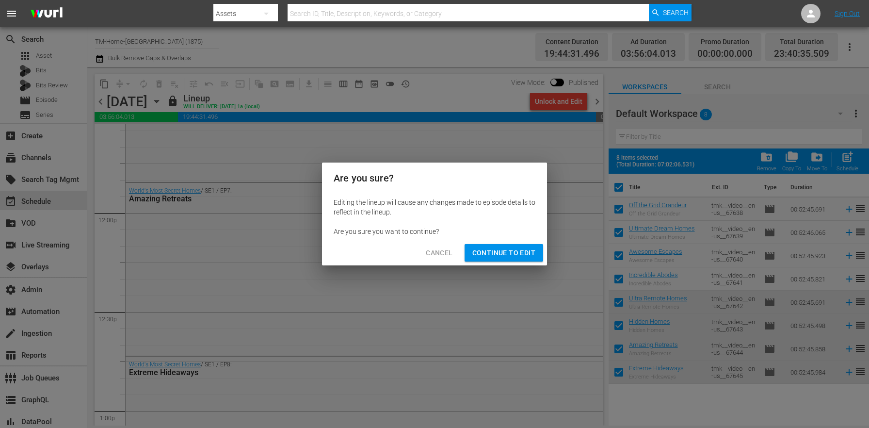
drag, startPoint x: 517, startPoint y: 254, endPoint x: 495, endPoint y: 257, distance: 23.1
click at [517, 254] on span "Continue to Edit" at bounding box center [503, 253] width 63 height 12
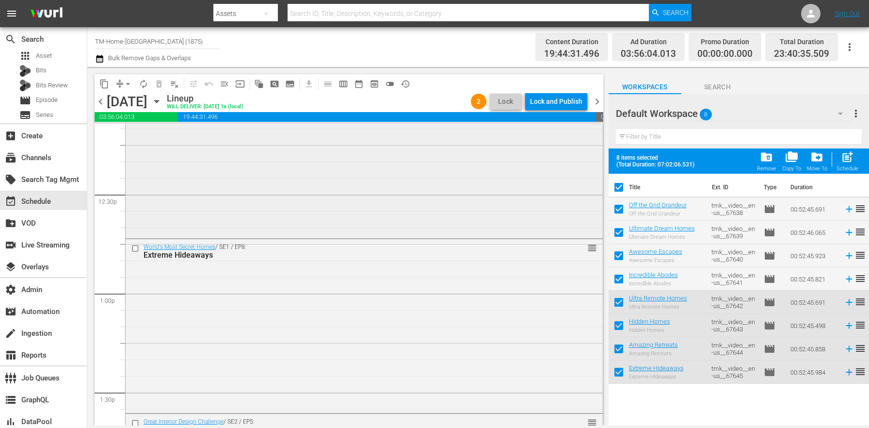
scroll to position [2456, 0]
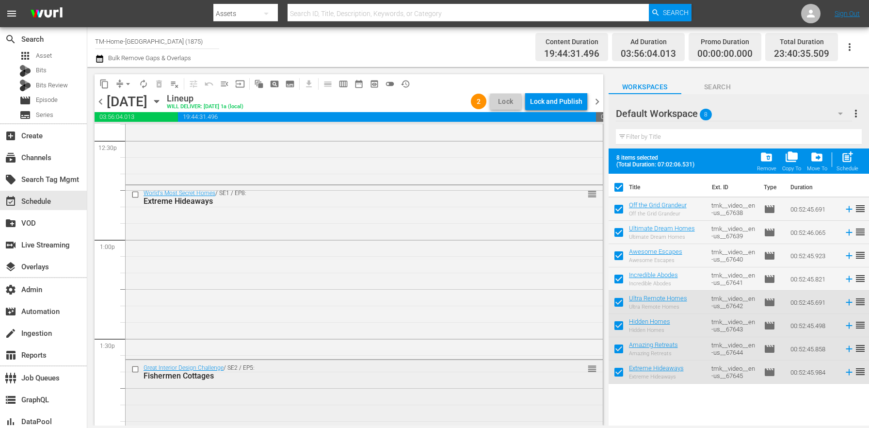
click at [133, 369] on input "checkbox" at bounding box center [136, 369] width 10 height 8
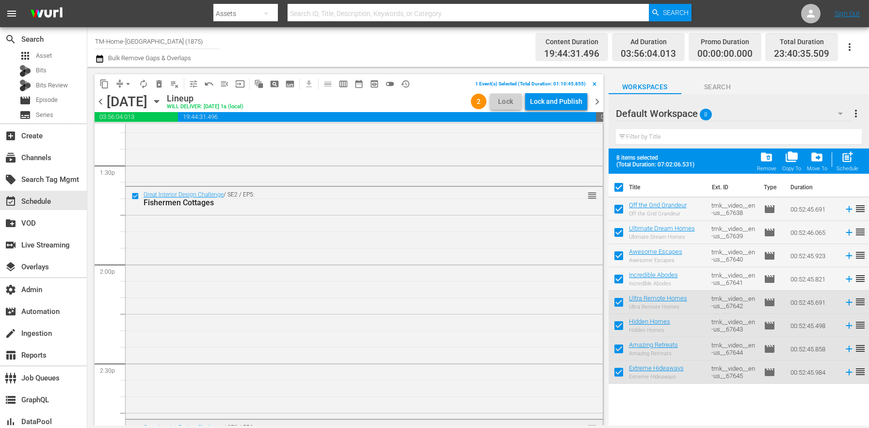
scroll to position [2750, 0]
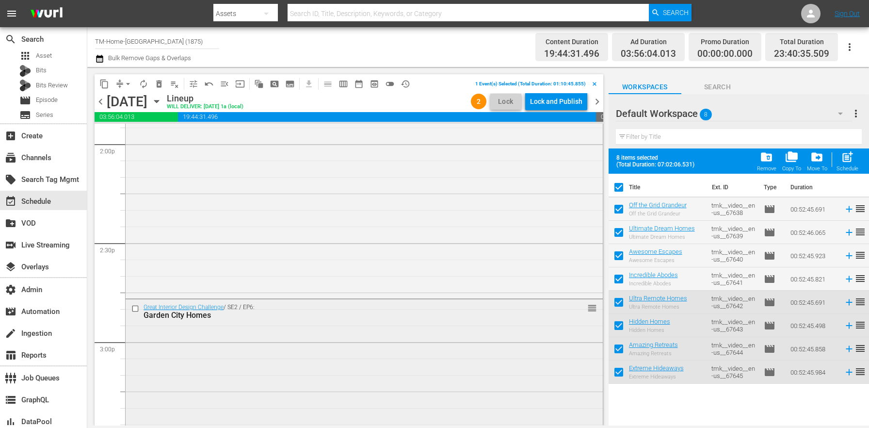
click at [134, 305] on input "checkbox" at bounding box center [136, 309] width 10 height 8
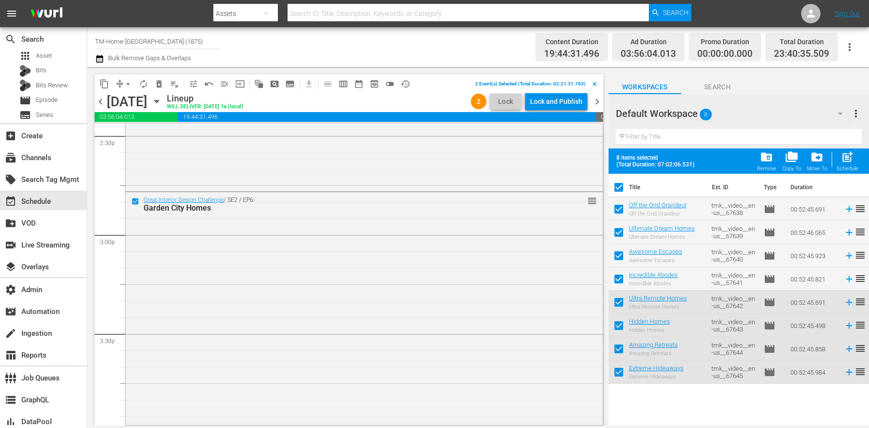
scroll to position [3031, 0]
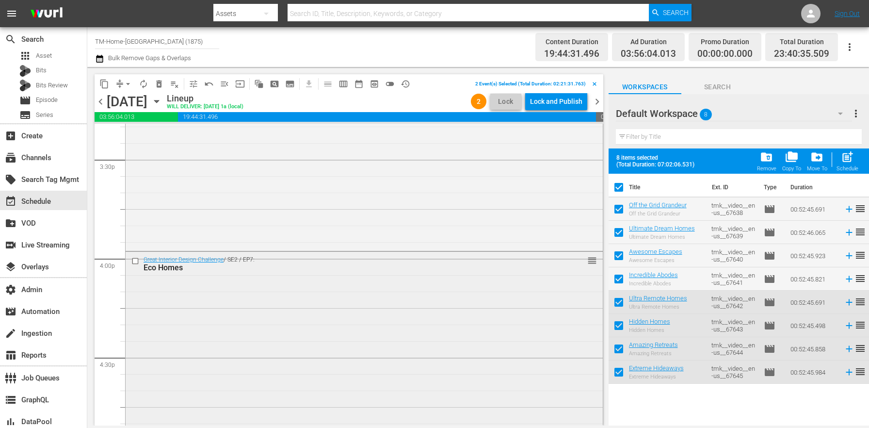
click at [135, 262] on input "checkbox" at bounding box center [136, 261] width 10 height 8
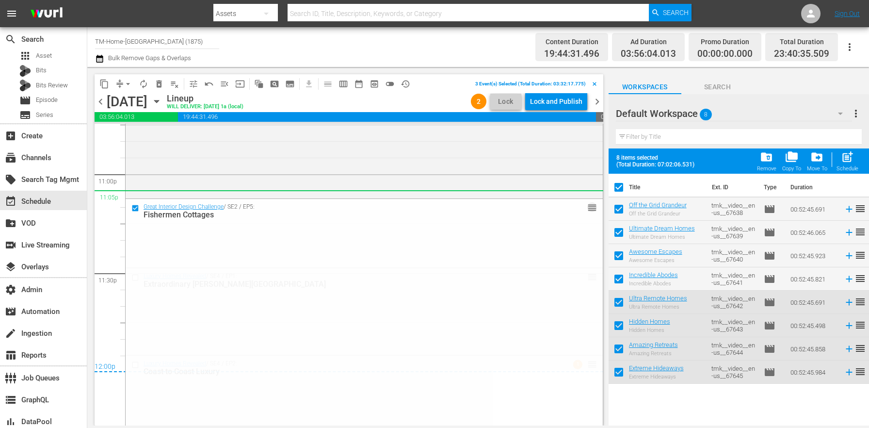
scroll to position [4399, 0]
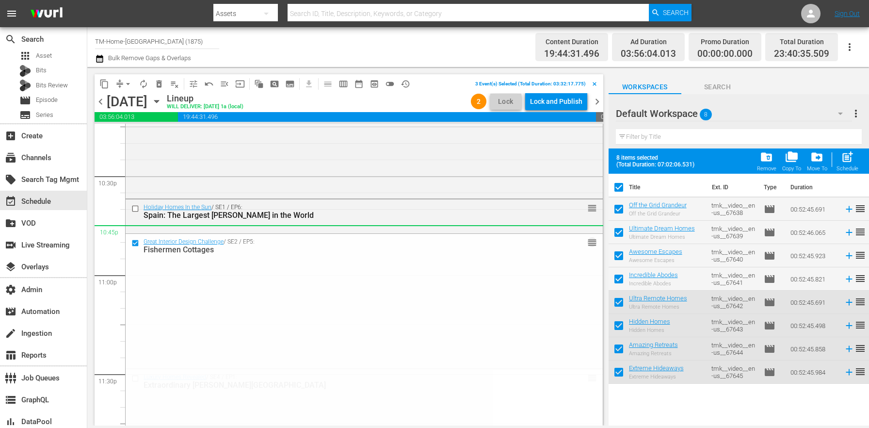
drag, startPoint x: 585, startPoint y: 189, endPoint x: 389, endPoint y: 230, distance: 199.8
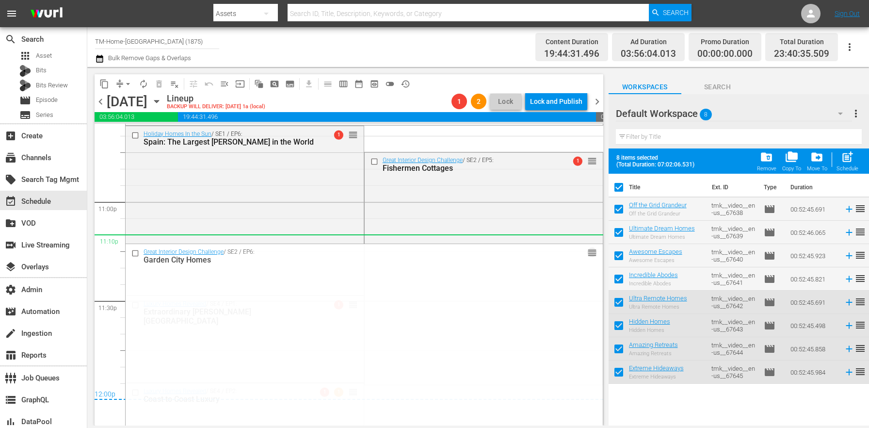
scroll to position [4442, 0]
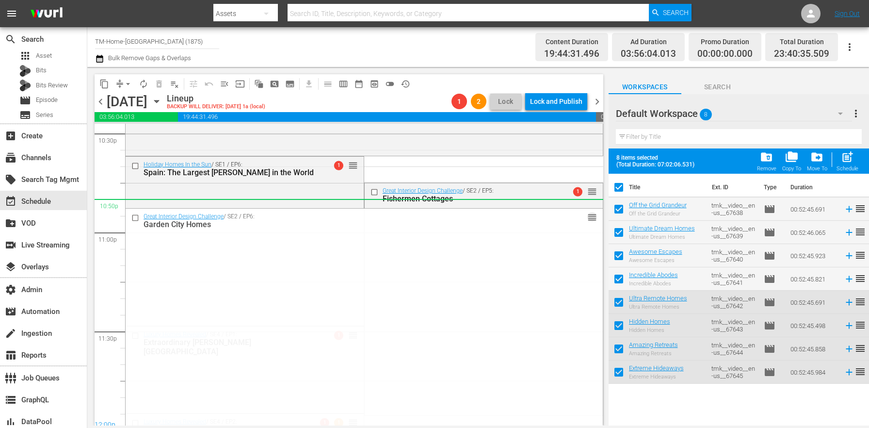
drag, startPoint x: 585, startPoint y: 293, endPoint x: 432, endPoint y: 209, distance: 175.1
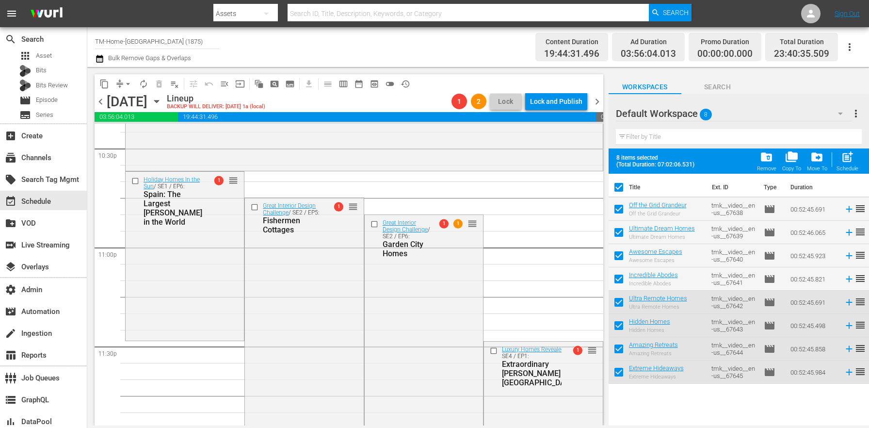
scroll to position [4373, 0]
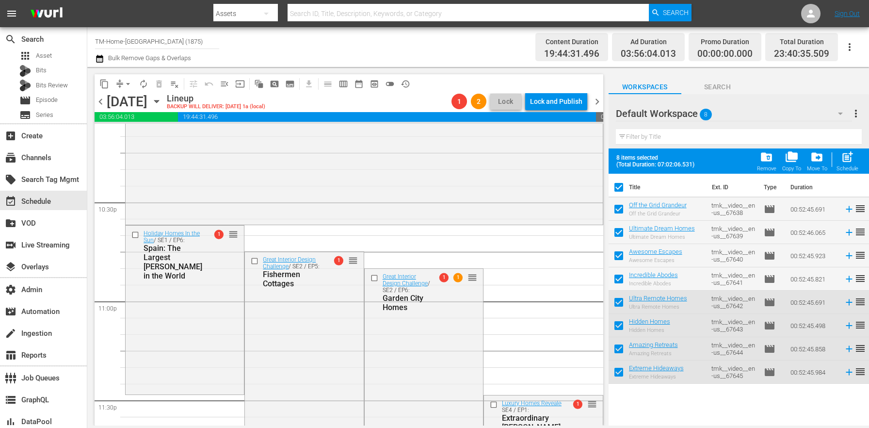
drag, startPoint x: 582, startPoint y: 174, endPoint x: 492, endPoint y: 298, distance: 153.4
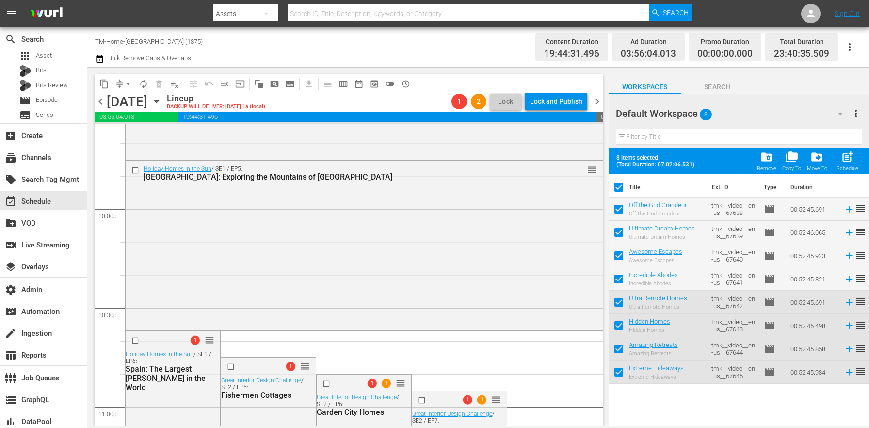
scroll to position [4375, 0]
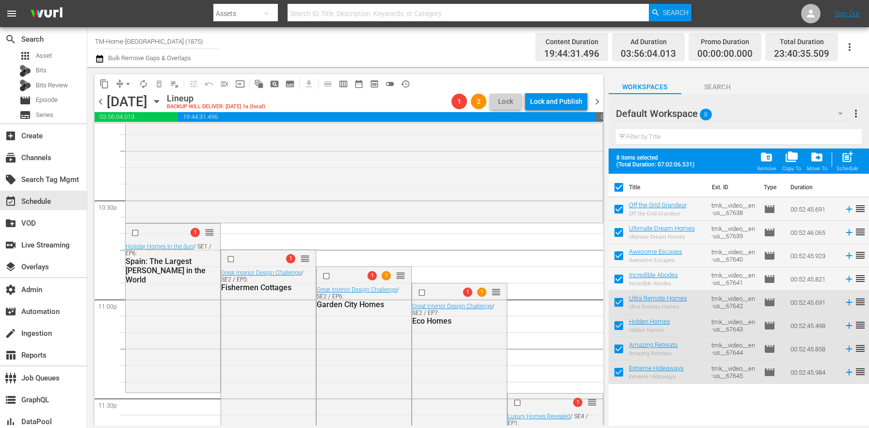
drag, startPoint x: 584, startPoint y: 268, endPoint x: 484, endPoint y: 310, distance: 108.3
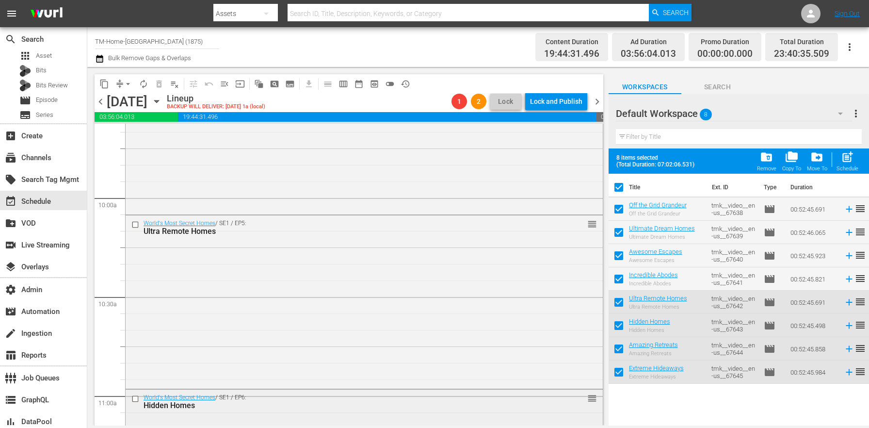
scroll to position [1733, 0]
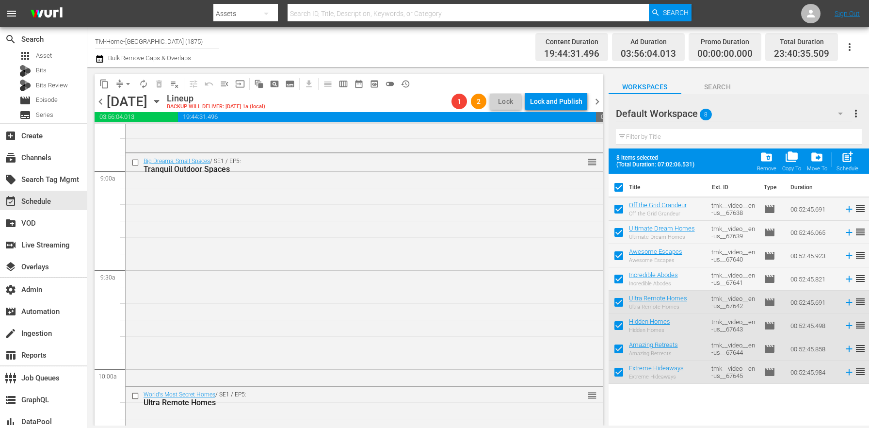
click at [618, 186] on input "checkbox" at bounding box center [619, 189] width 20 height 20
checkbox input "false"
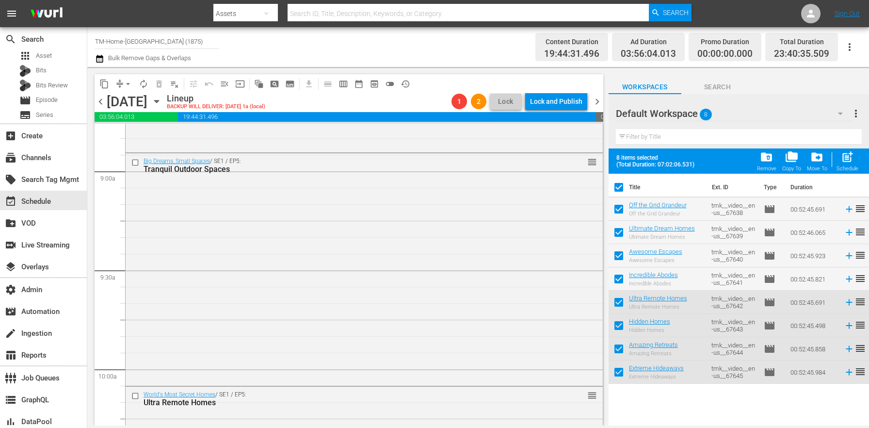
checkbox input "false"
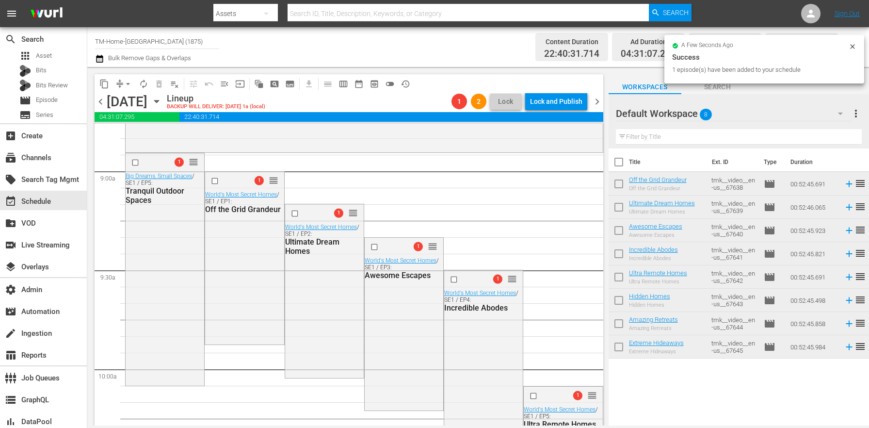
click at [594, 97] on span "chevron_right" at bounding box center [597, 102] width 12 height 12
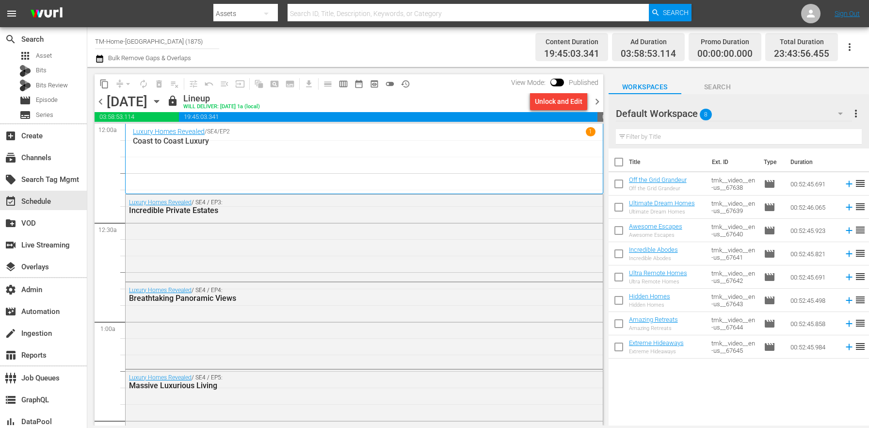
click at [552, 105] on div "Unlock and Edit" at bounding box center [559, 101] width 48 height 17
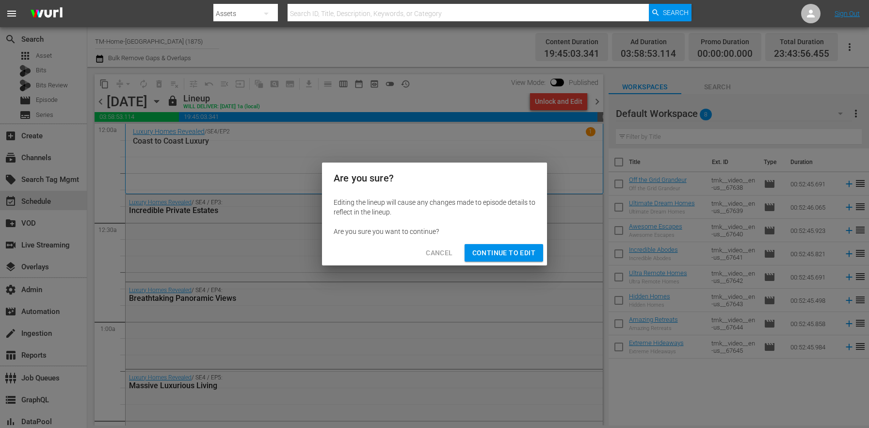
click at [502, 247] on span "Continue to Edit" at bounding box center [503, 253] width 63 height 12
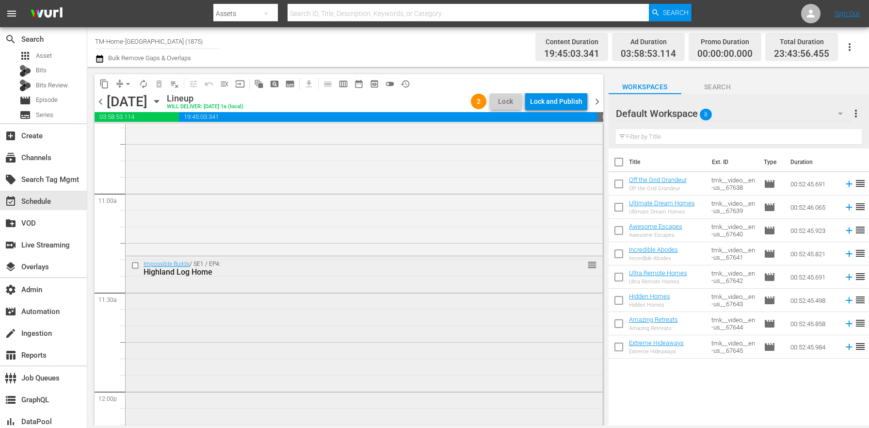
scroll to position [2160, 0]
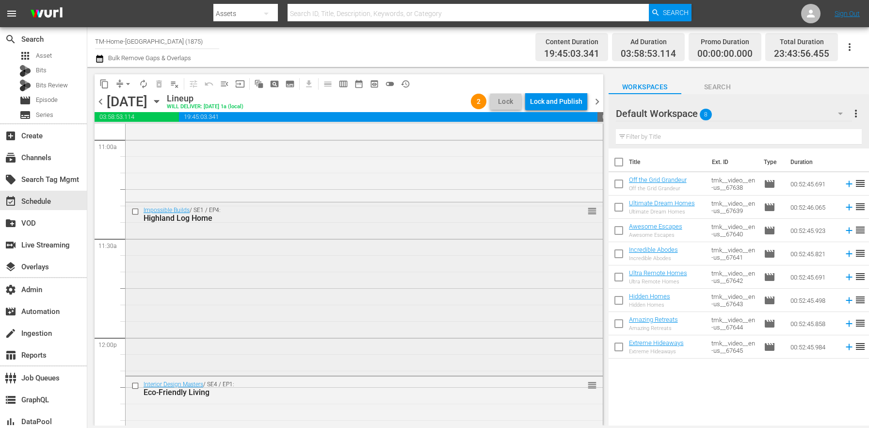
click at [137, 210] on input "checkbox" at bounding box center [136, 212] width 10 height 8
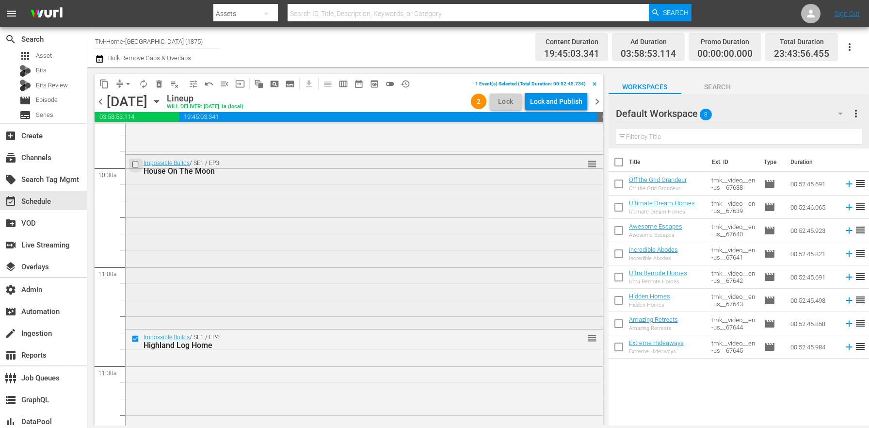
click at [136, 162] on input "checkbox" at bounding box center [136, 165] width 10 height 8
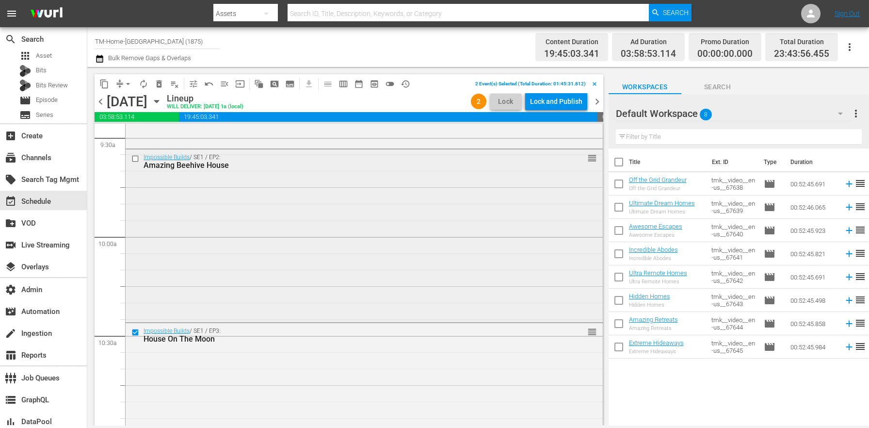
click at [133, 156] on input "checkbox" at bounding box center [136, 158] width 10 height 8
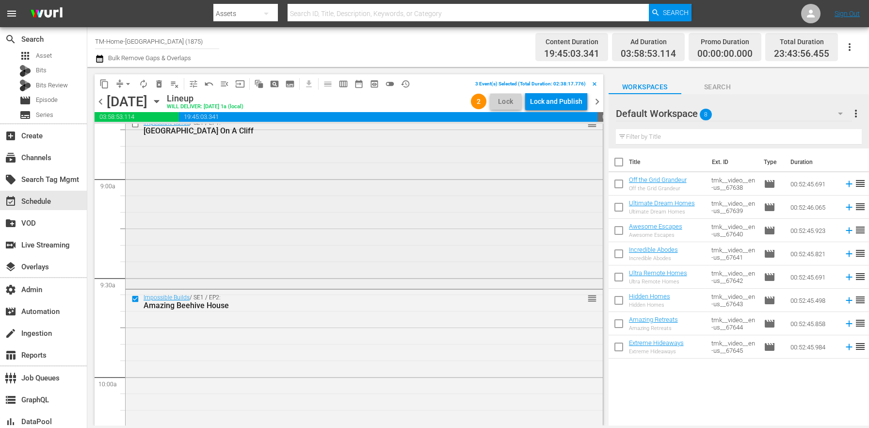
scroll to position [1713, 0]
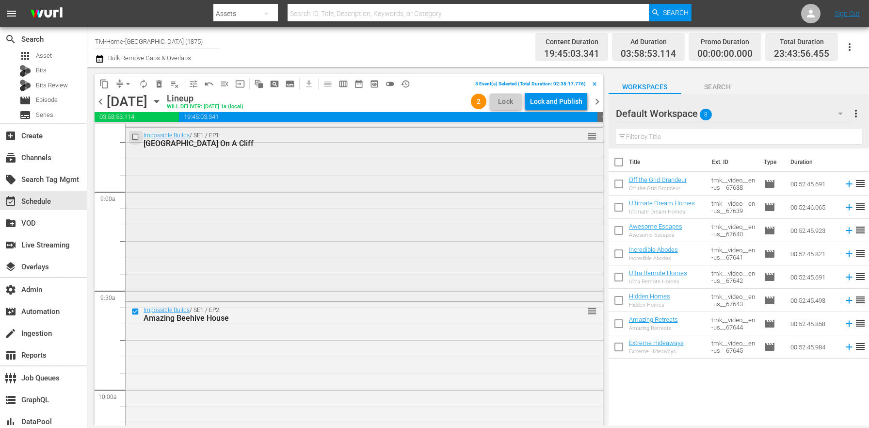
click at [133, 137] on input "checkbox" at bounding box center [136, 137] width 10 height 8
click at [157, 81] on span "delete_forever_outlined" at bounding box center [159, 84] width 10 height 10
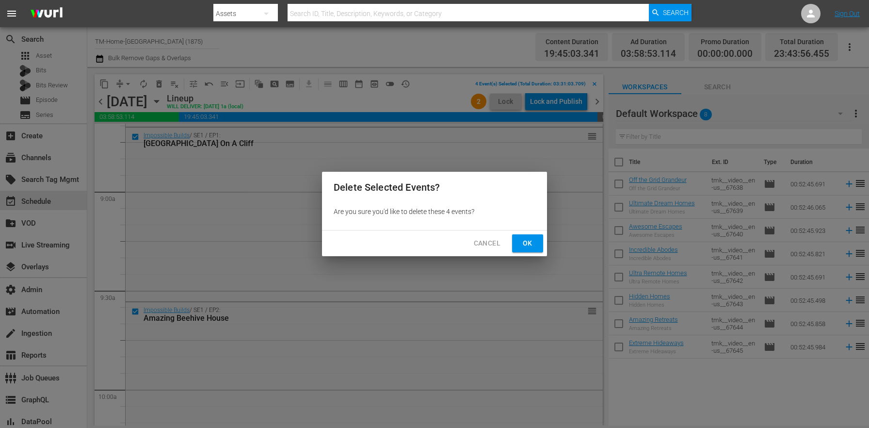
click at [531, 247] on span "Ok" at bounding box center [528, 243] width 16 height 12
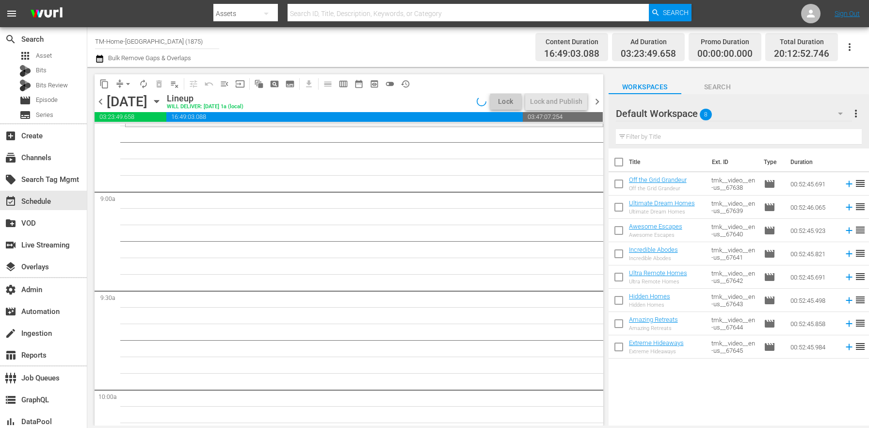
click at [101, 59] on icon "button" at bounding box center [99, 59] width 7 height 8
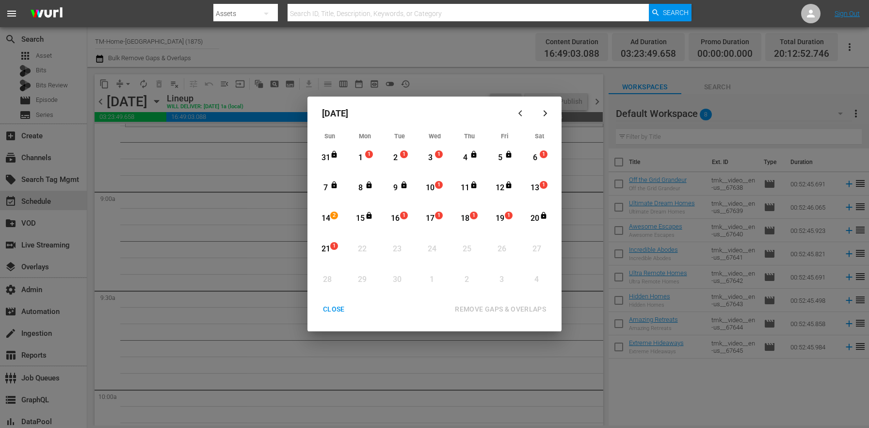
click at [532, 189] on div "13" at bounding box center [535, 187] width 12 height 11
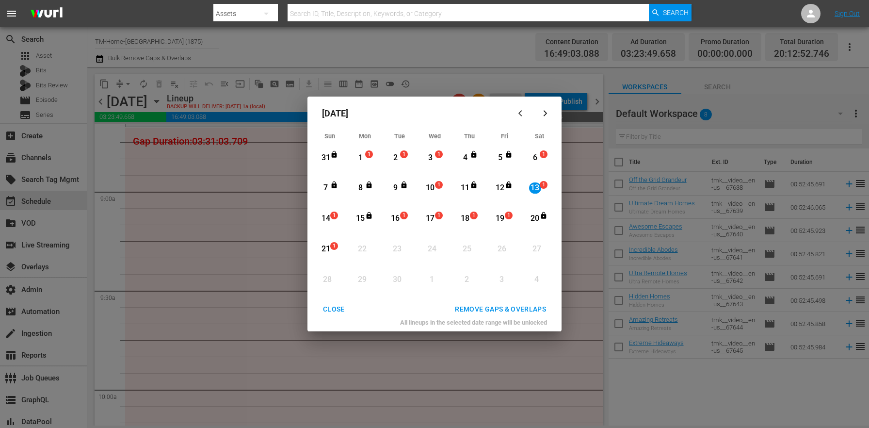
click at [330, 215] on div "1" at bounding box center [334, 215] width 8 height 8
click at [528, 313] on div "REMOVE GAPS & OVERLAPS" at bounding box center [500, 309] width 107 height 12
click at [327, 307] on div "CLOSE" at bounding box center [333, 309] width 37 height 12
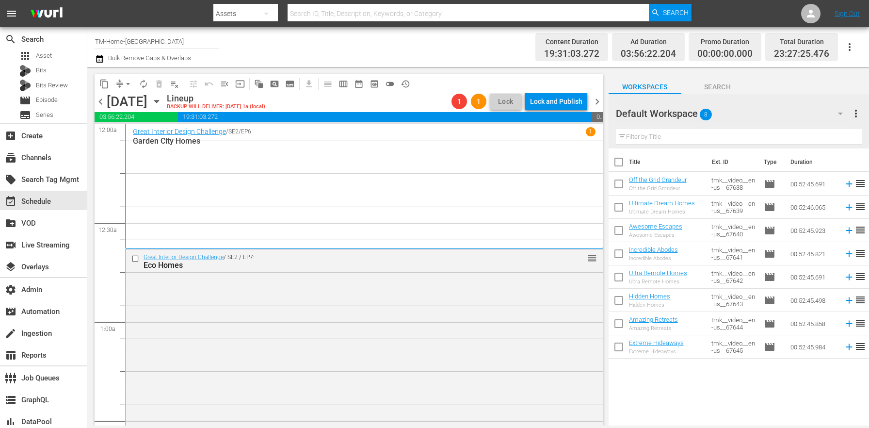
click at [162, 103] on icon "button" at bounding box center [156, 101] width 11 height 11
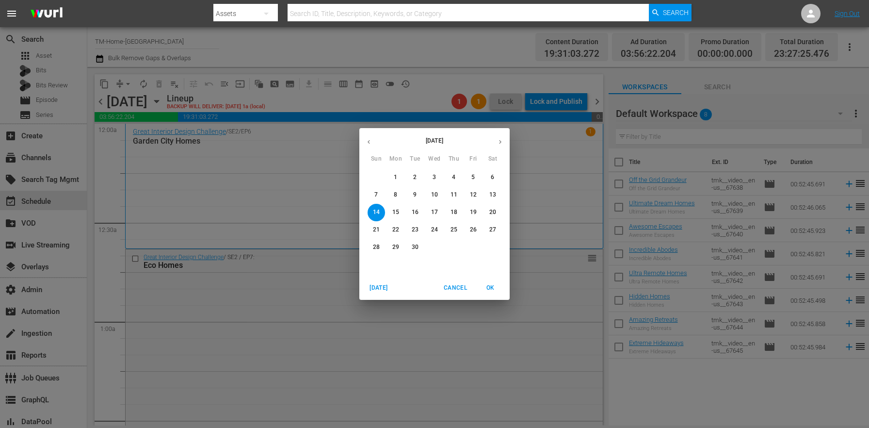
click at [378, 233] on p "21" at bounding box center [376, 229] width 7 height 8
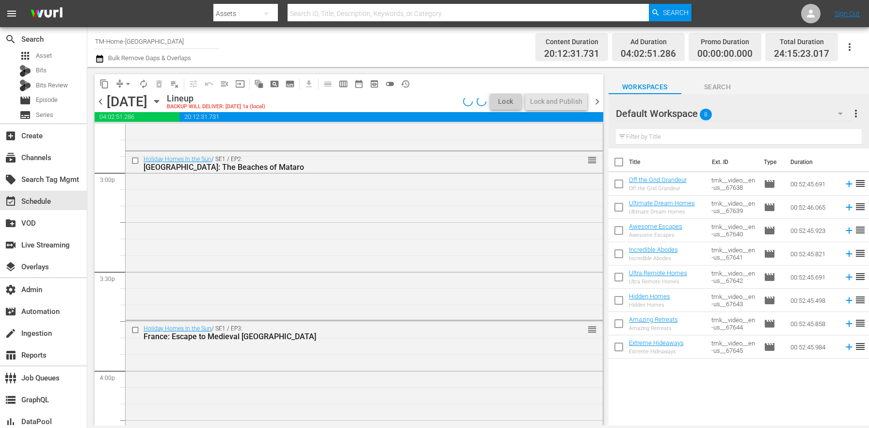
scroll to position [4544, 0]
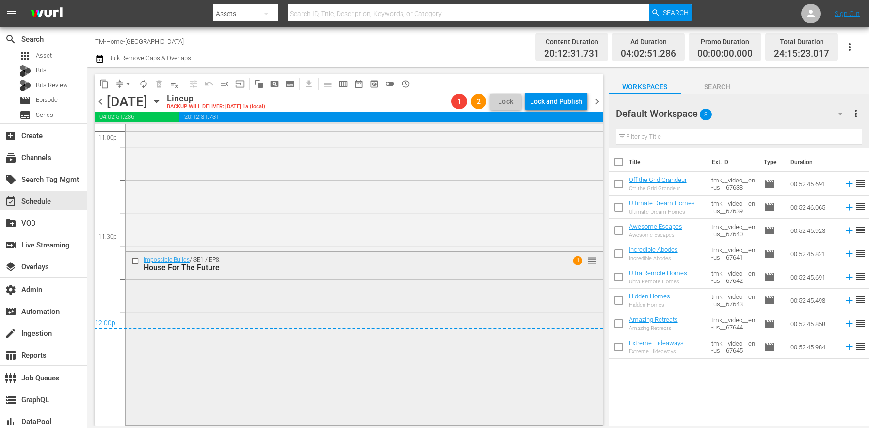
click at [138, 259] on input "checkbox" at bounding box center [136, 261] width 10 height 8
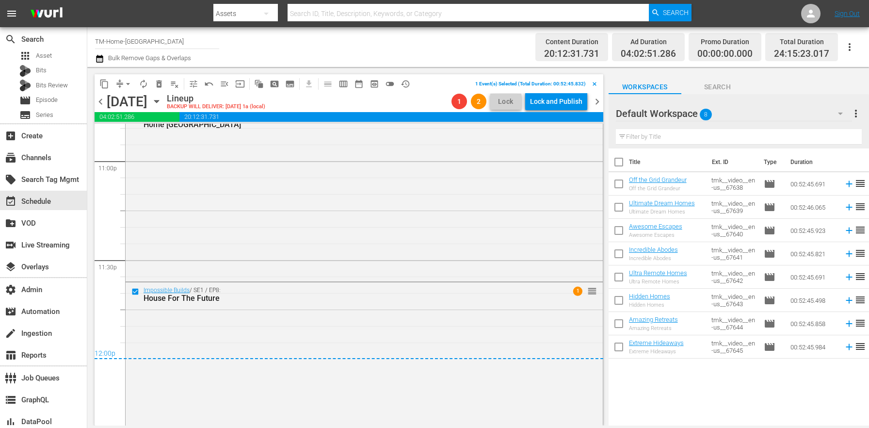
scroll to position [4367, 0]
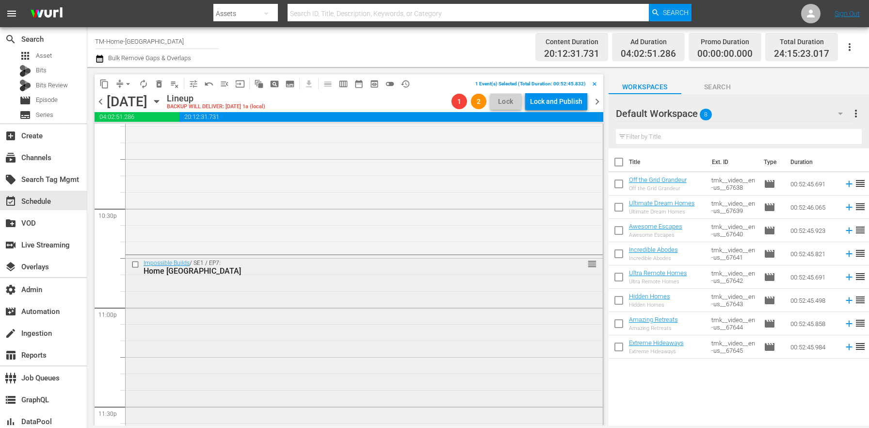
click at [136, 264] on input "checkbox" at bounding box center [136, 264] width 10 height 8
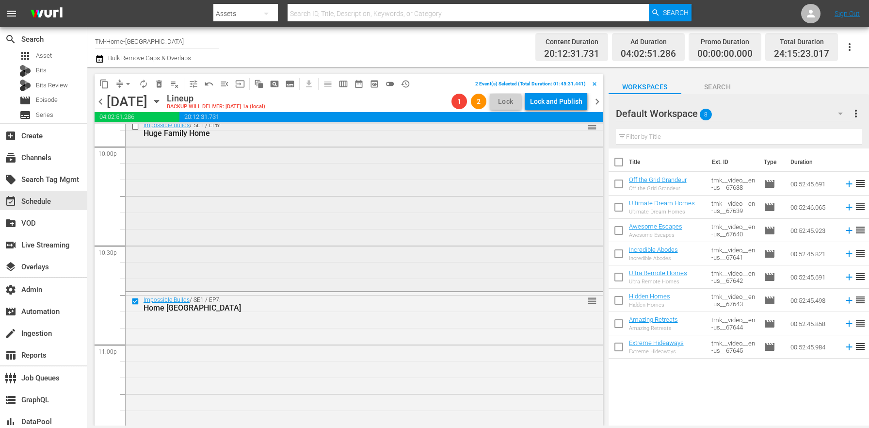
scroll to position [4293, 0]
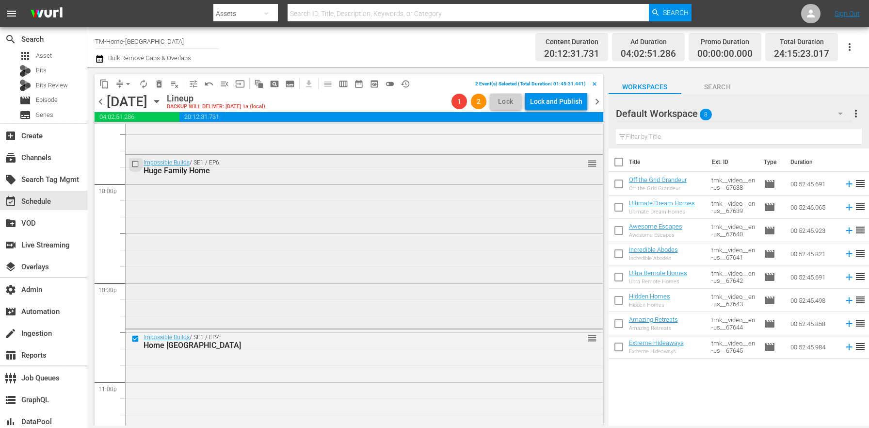
click at [134, 164] on input "checkbox" at bounding box center [136, 164] width 10 height 8
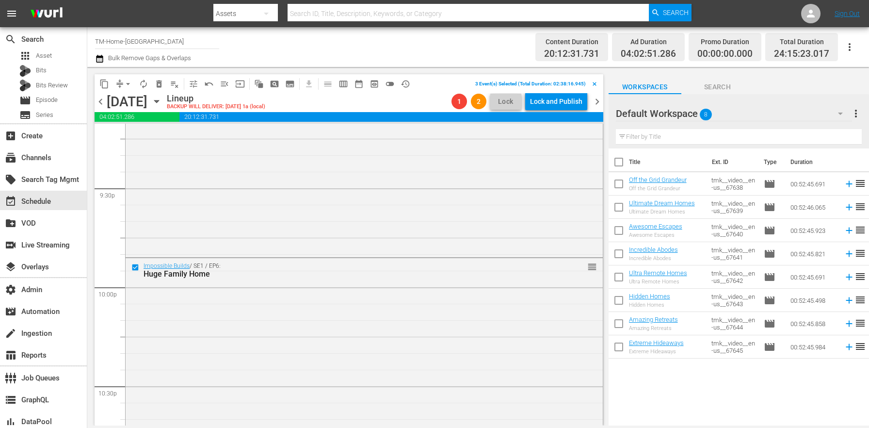
scroll to position [4135, 0]
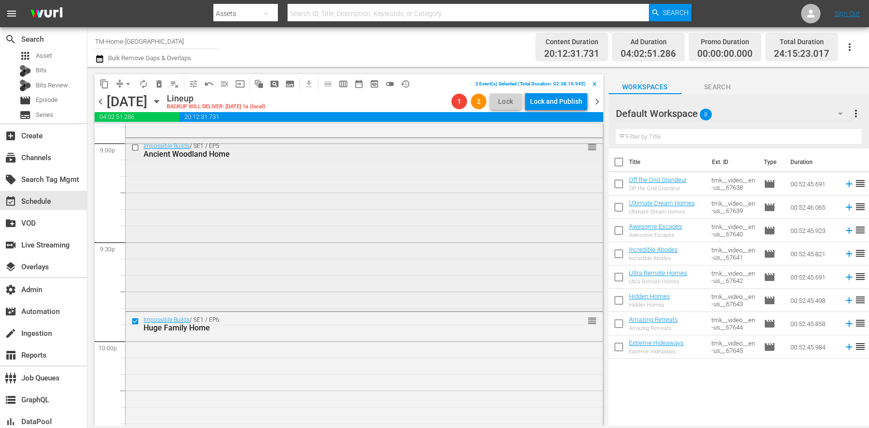
click at [136, 146] on input "checkbox" at bounding box center [136, 147] width 10 height 8
click at [163, 82] on span "delete_forever_outlined" at bounding box center [159, 84] width 10 height 10
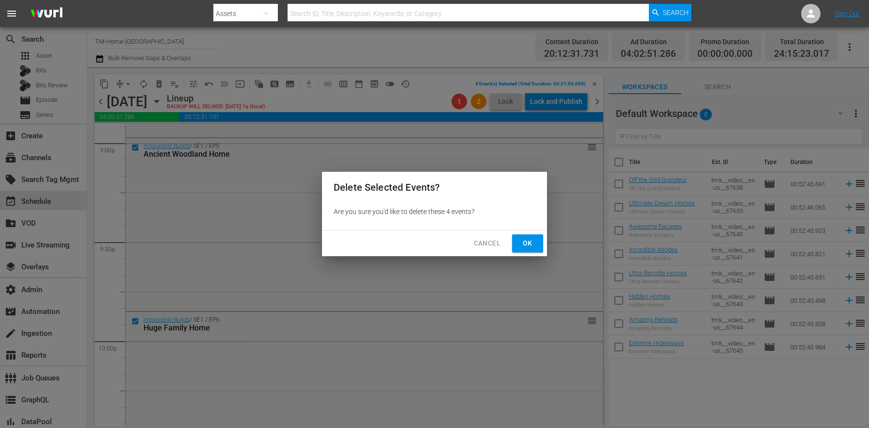
click at [531, 247] on span "Ok" at bounding box center [528, 243] width 16 height 12
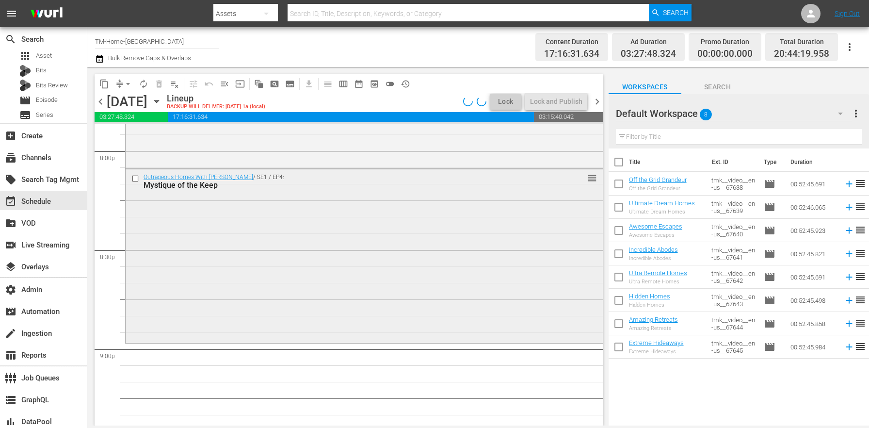
scroll to position [3911, 0]
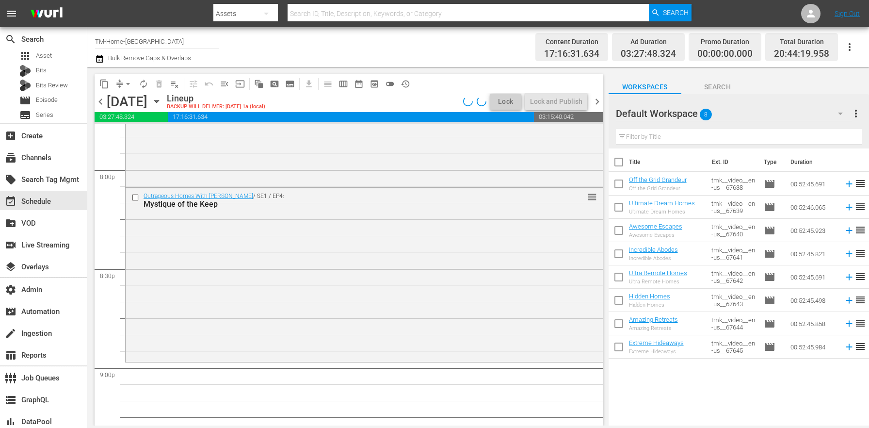
click at [622, 185] on input "checkbox" at bounding box center [619, 186] width 20 height 20
checkbox input "true"
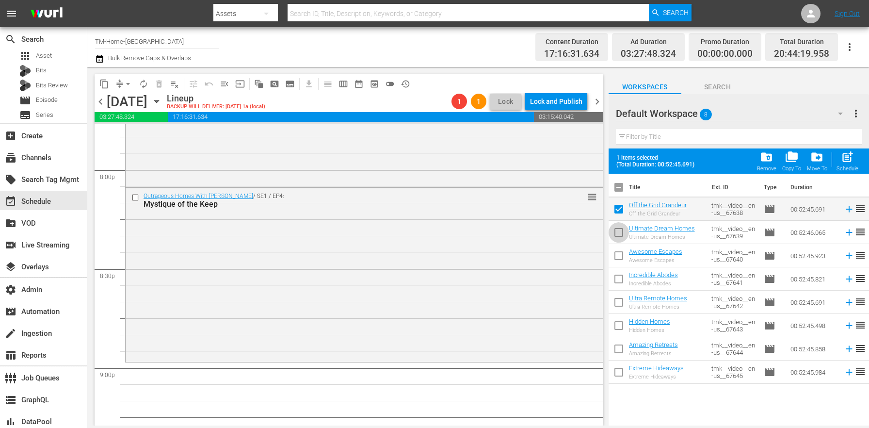
click at [624, 237] on input "checkbox" at bounding box center [619, 234] width 20 height 20
checkbox input "true"
click at [615, 258] on input "checkbox" at bounding box center [619, 257] width 20 height 20
checkbox input "true"
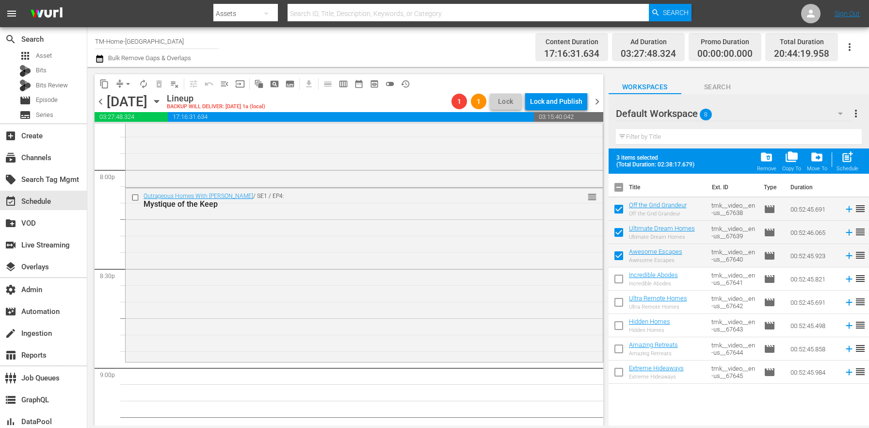
click at [620, 277] on input "checkbox" at bounding box center [619, 281] width 20 height 20
checkbox input "true"
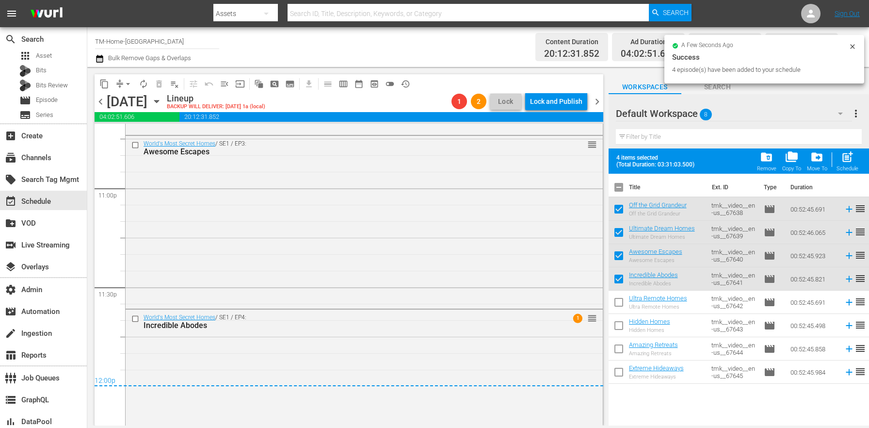
scroll to position [4544, 0]
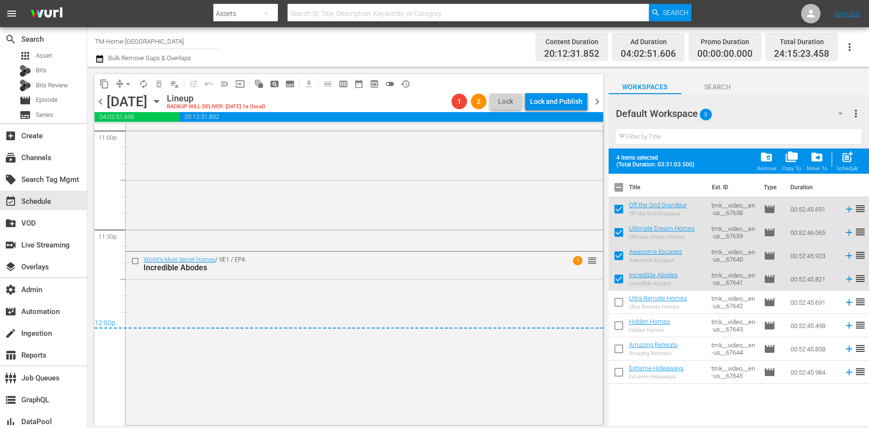
drag, startPoint x: 692, startPoint y: 210, endPoint x: 834, endPoint y: 131, distance: 162.4
click at [162, 102] on icon "button" at bounding box center [156, 101] width 11 height 11
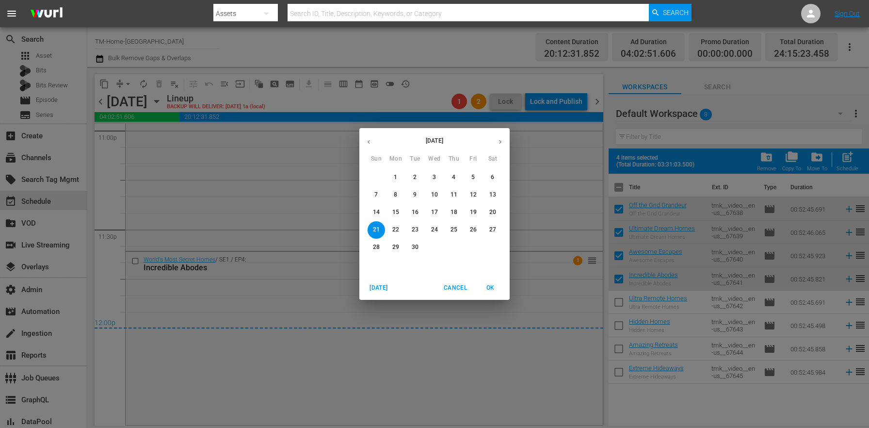
click at [451, 175] on span "4" at bounding box center [453, 177] width 17 height 8
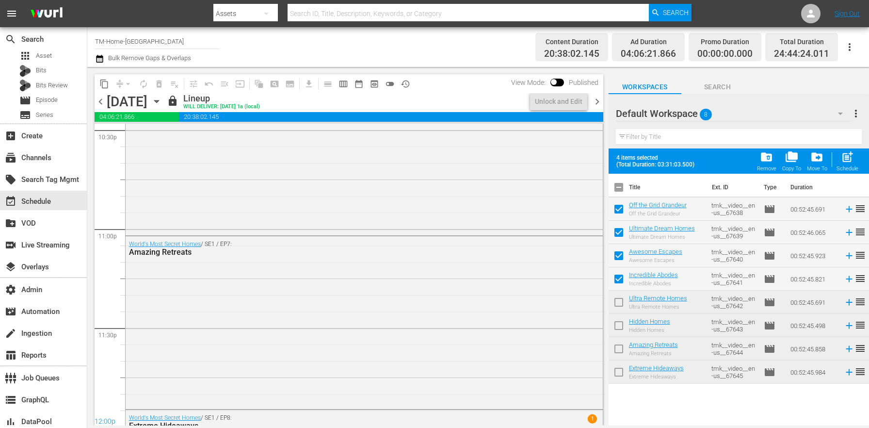
scroll to position [4544, 0]
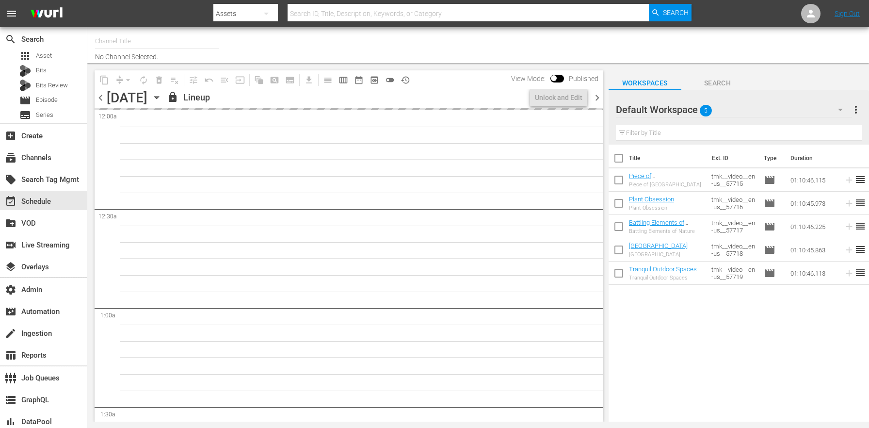
type input "TM-Home-[GEOGRAPHIC_DATA] (1875)"
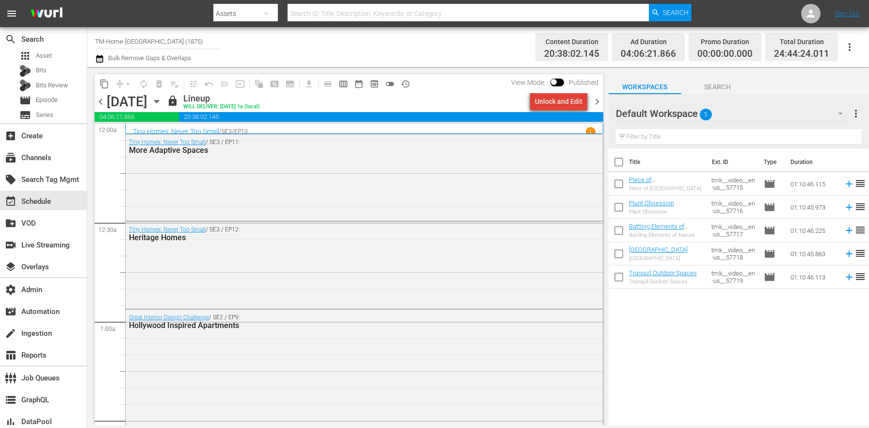
click at [567, 103] on div "Unlock and Edit" at bounding box center [559, 101] width 48 height 17
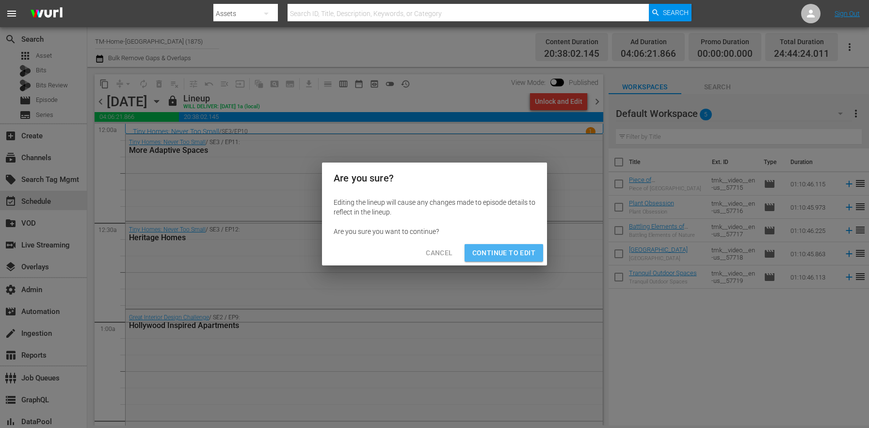
click at [516, 257] on span "Continue to Edit" at bounding box center [503, 253] width 63 height 12
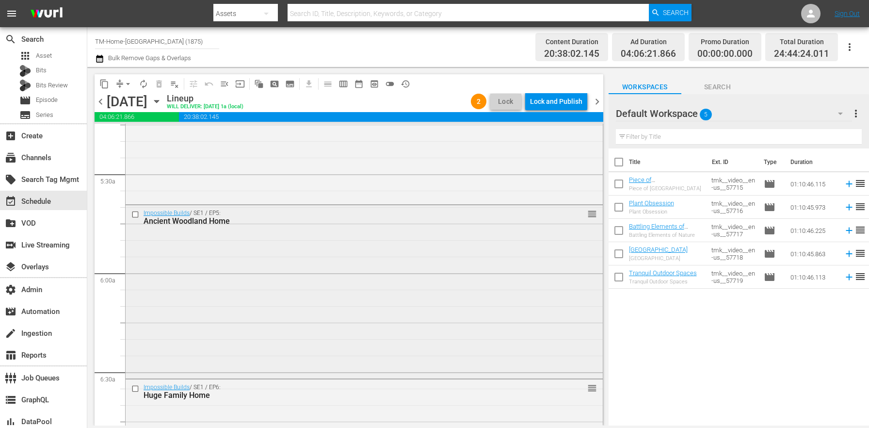
scroll to position [1092, 0]
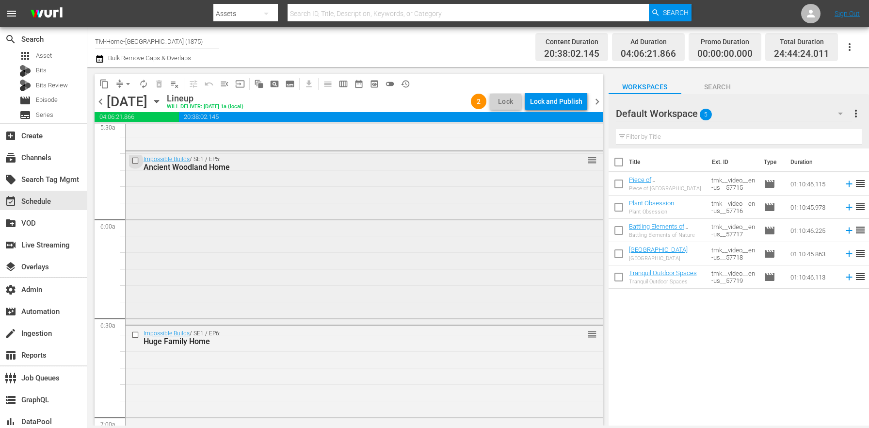
click at [133, 161] on input "checkbox" at bounding box center [136, 160] width 10 height 8
click at [140, 336] on input "checkbox" at bounding box center [136, 335] width 10 height 8
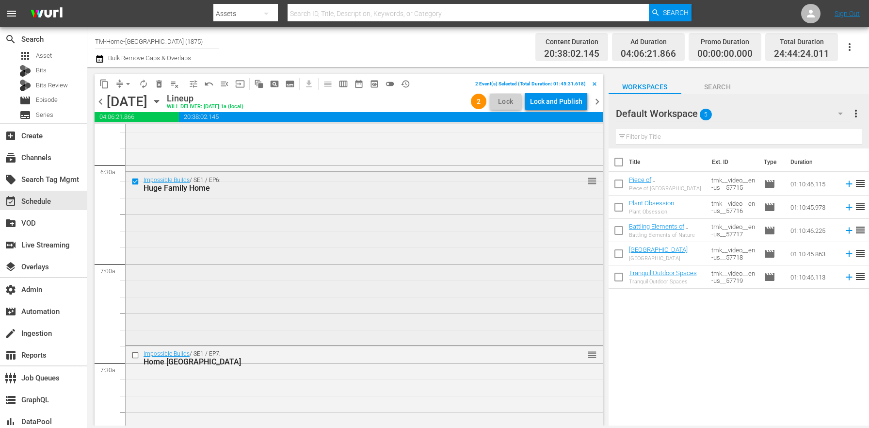
click at [139, 356] on input "checkbox" at bounding box center [136, 355] width 10 height 8
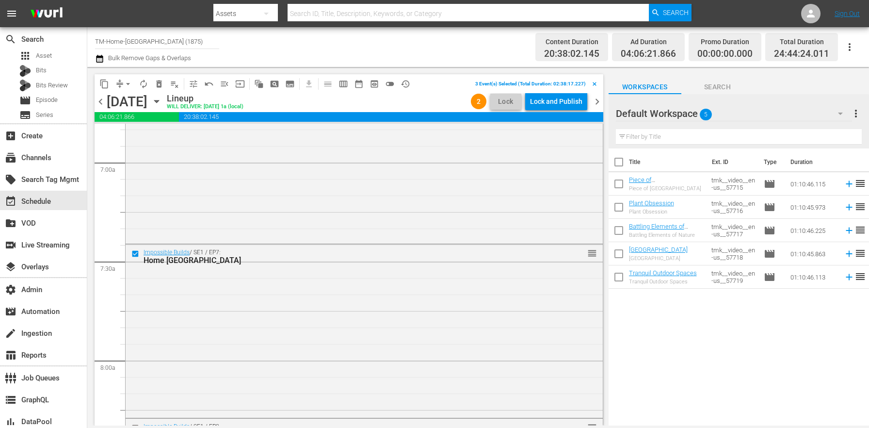
scroll to position [1382, 0]
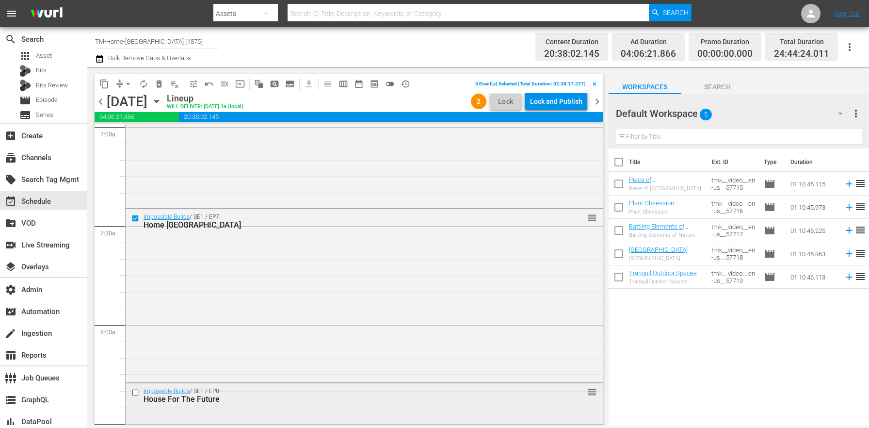
click at [135, 392] on input "checkbox" at bounding box center [136, 392] width 10 height 8
click at [159, 84] on span "delete_forever_outlined" at bounding box center [159, 84] width 10 height 10
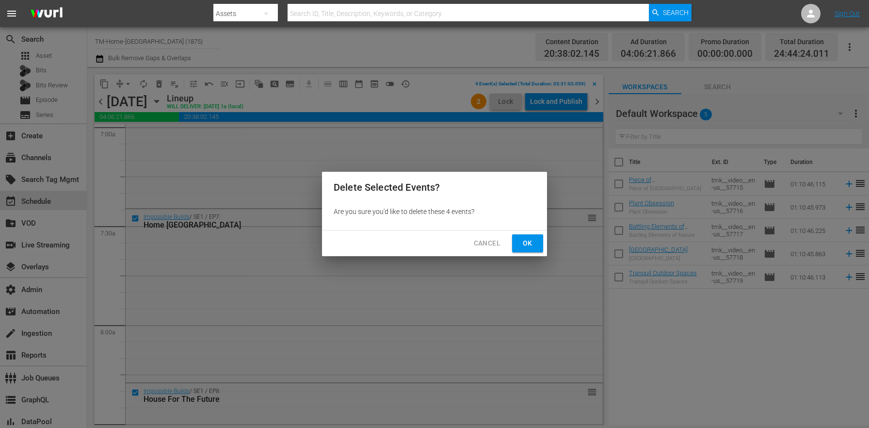
click at [530, 247] on span "Ok" at bounding box center [528, 243] width 16 height 12
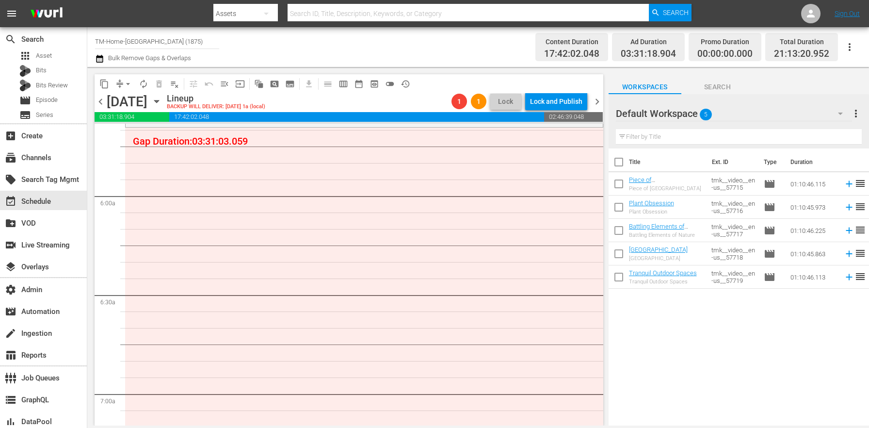
scroll to position [1109, 0]
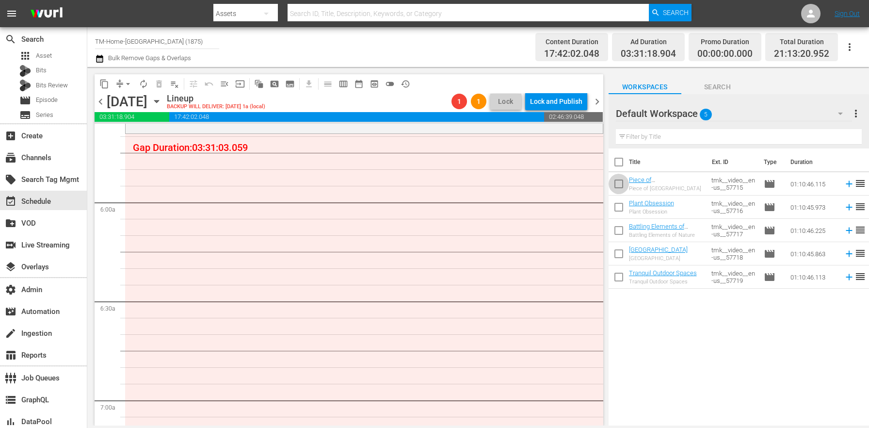
click at [621, 188] on input "checkbox" at bounding box center [619, 186] width 20 height 20
checkbox input "true"
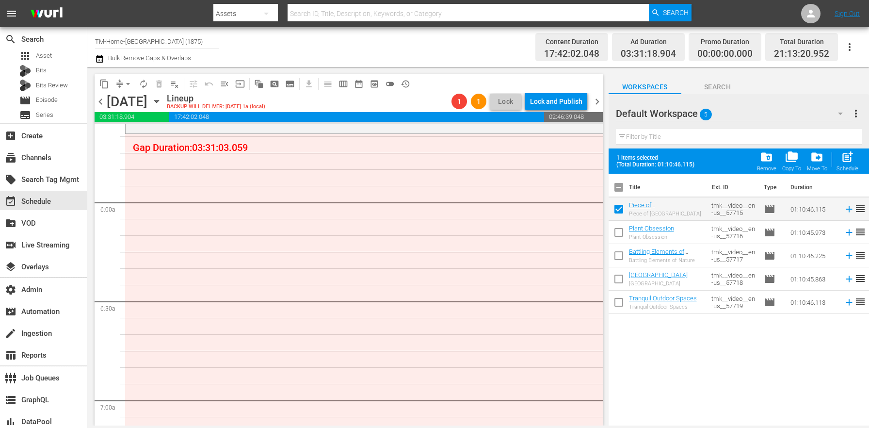
click at [621, 234] on input "checkbox" at bounding box center [619, 234] width 20 height 20
checkbox input "true"
click at [622, 252] on input "checkbox" at bounding box center [619, 257] width 20 height 20
checkbox input "true"
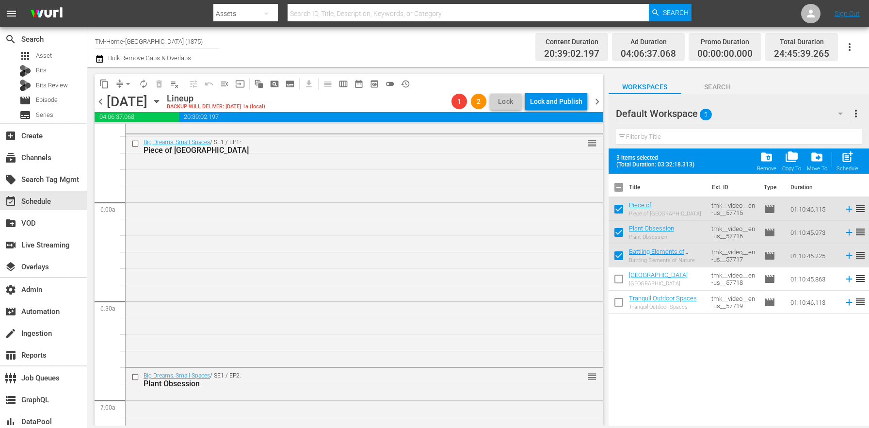
click at [162, 104] on icon "button" at bounding box center [156, 101] width 11 height 11
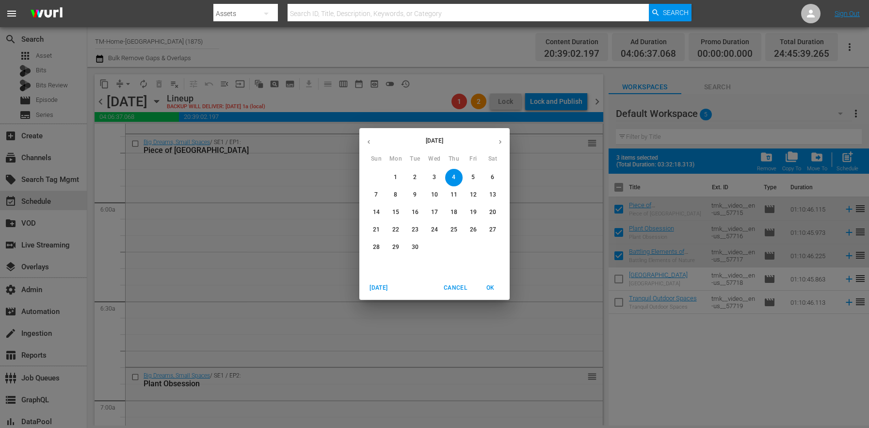
click at [433, 193] on p "10" at bounding box center [434, 195] width 7 height 8
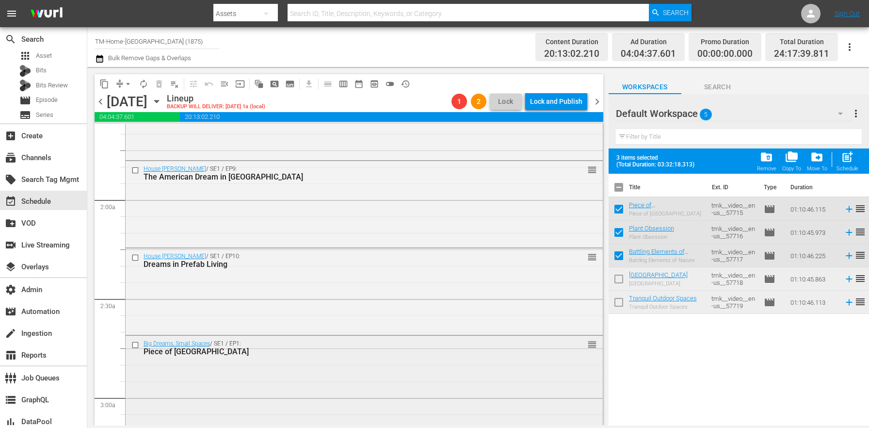
scroll to position [435, 0]
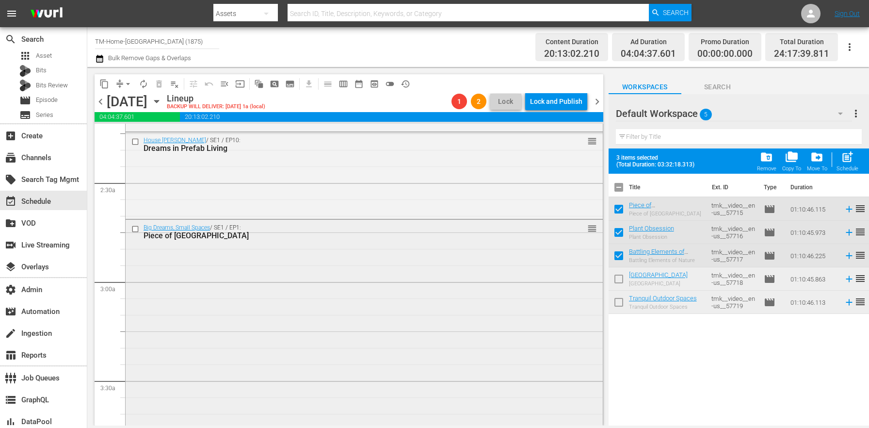
click at [176, 292] on div "Big Dreams, Small Spaces / SE1 / EP1: Piece of Portugal reorder" at bounding box center [364, 335] width 477 height 230
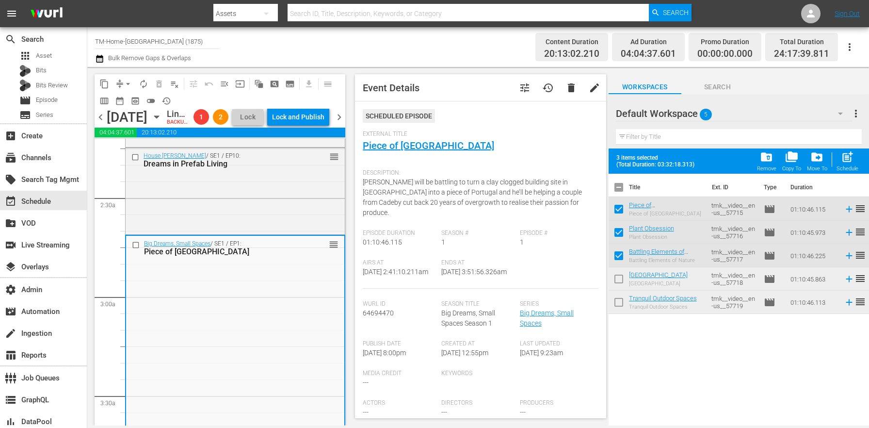
click at [565, 88] on span "delete" at bounding box center [571, 88] width 12 height 12
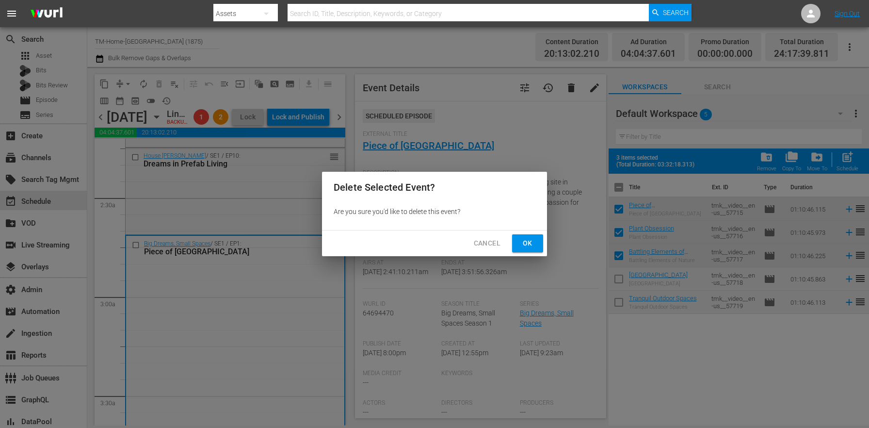
click at [530, 241] on span "Ok" at bounding box center [528, 243] width 16 height 12
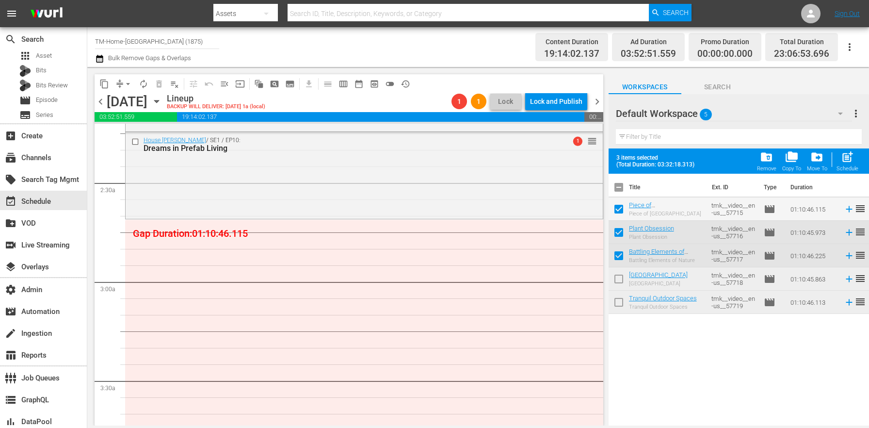
click at [159, 102] on icon "button" at bounding box center [156, 101] width 4 height 2
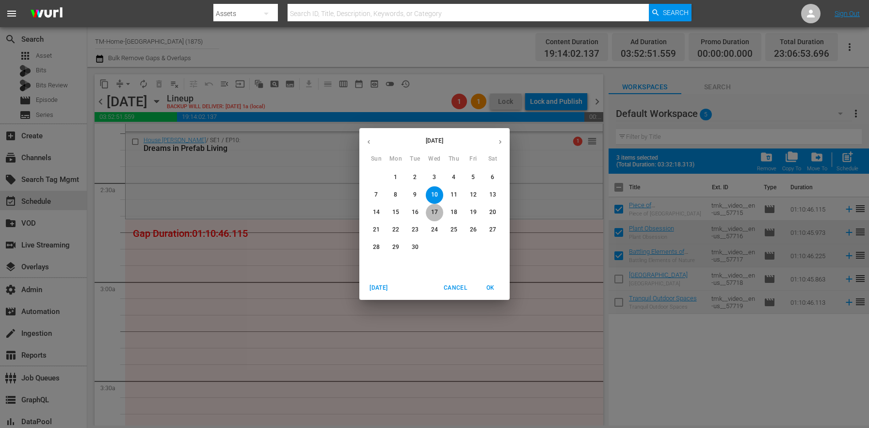
click at [431, 213] on span "17" at bounding box center [434, 212] width 17 height 8
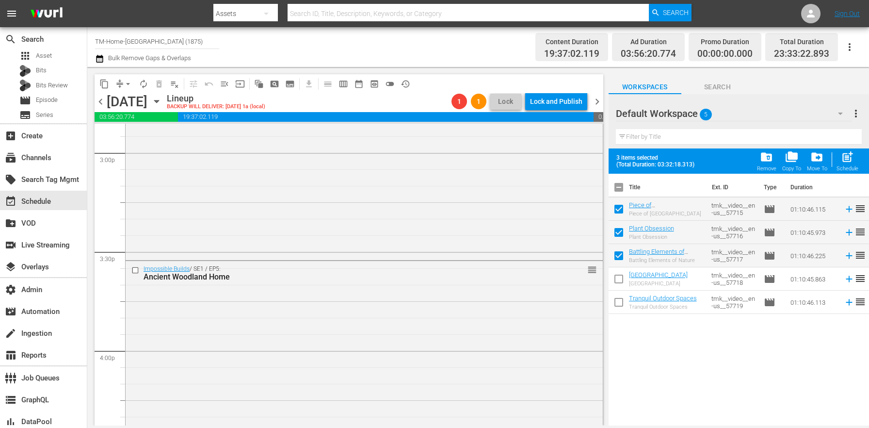
scroll to position [2992, 0]
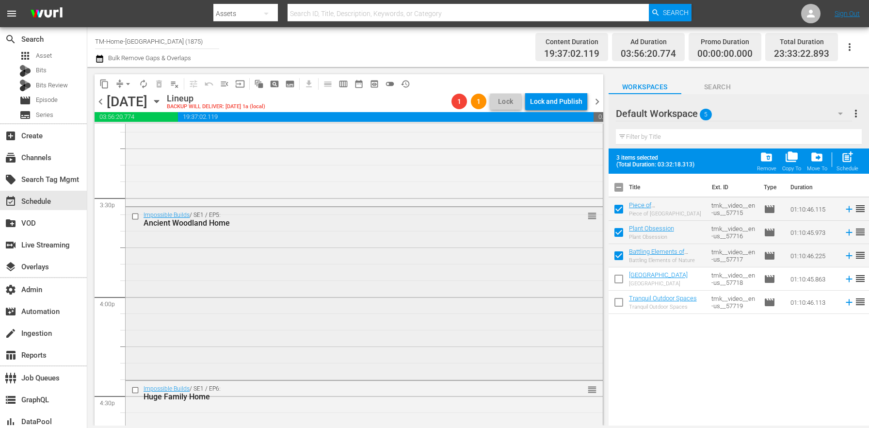
click at [135, 217] on input "checkbox" at bounding box center [136, 216] width 10 height 8
click at [134, 388] on input "checkbox" at bounding box center [136, 390] width 10 height 8
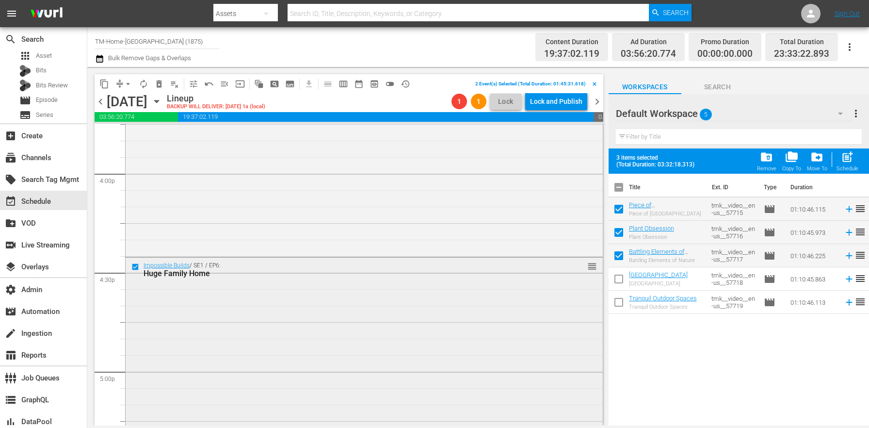
scroll to position [3169, 0]
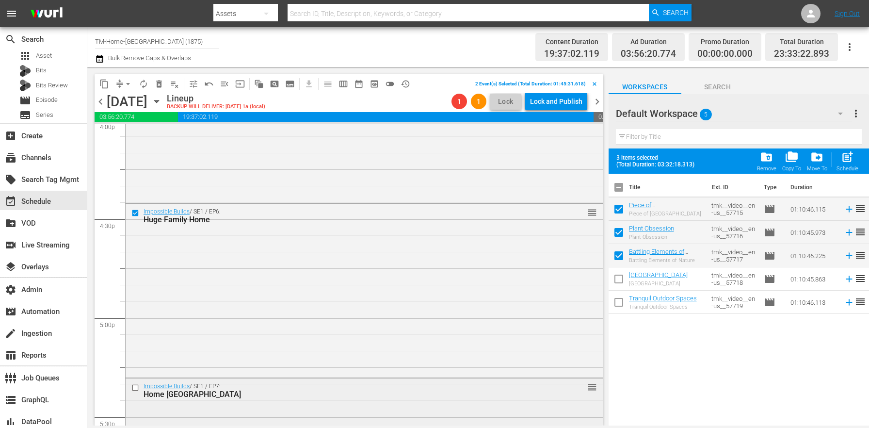
click at [137, 386] on input "checkbox" at bounding box center [136, 387] width 10 height 8
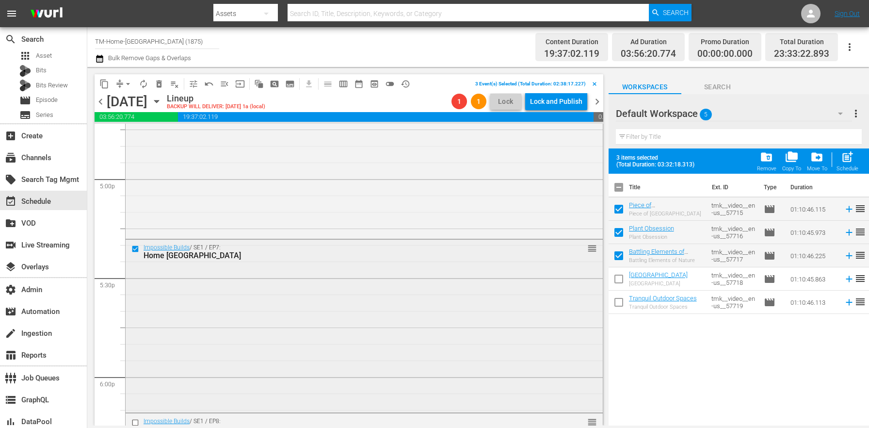
scroll to position [3362, 0]
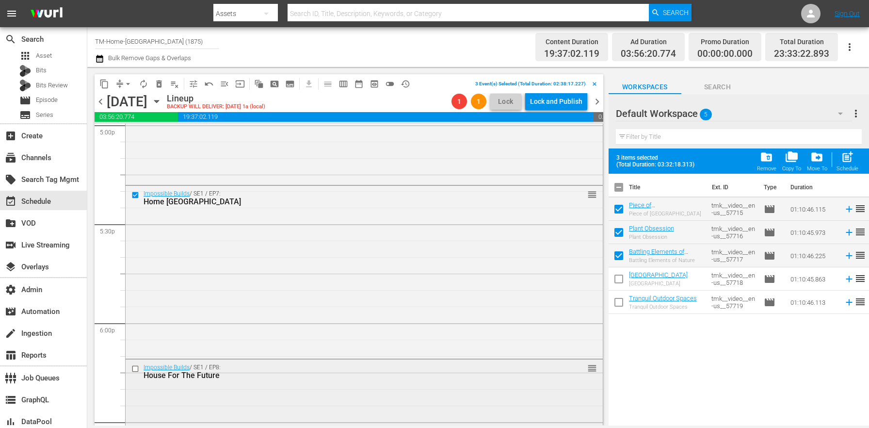
click at [135, 369] on input "checkbox" at bounding box center [136, 369] width 10 height 8
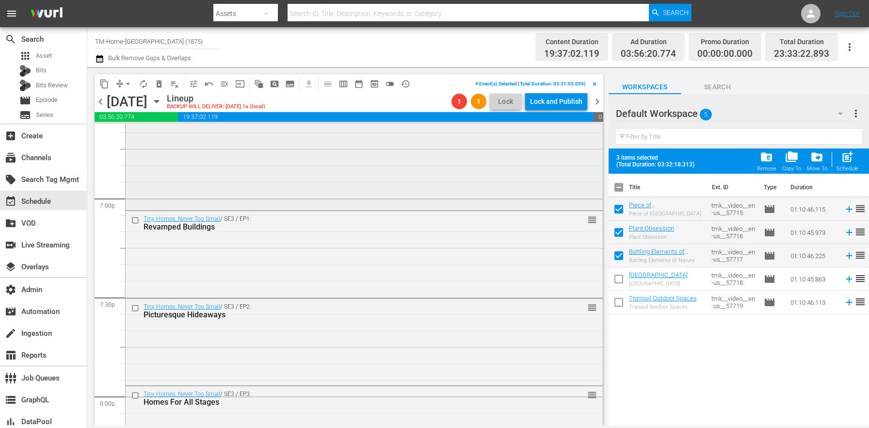
scroll to position [3679, 0]
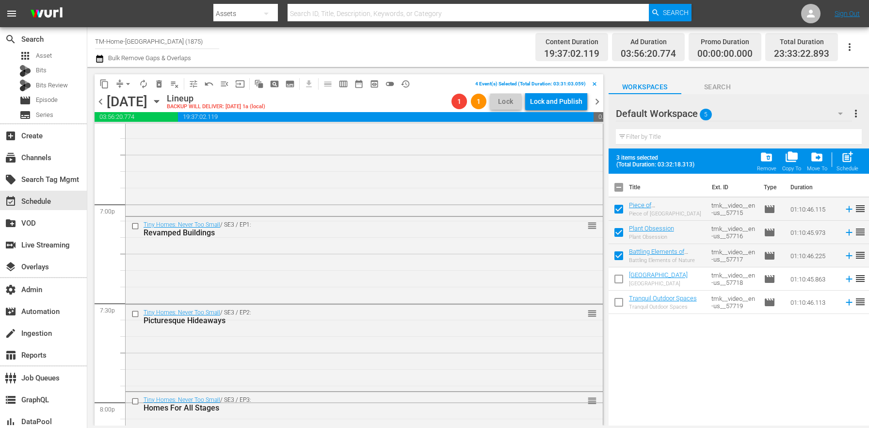
click at [158, 79] on span "delete_forever_outlined" at bounding box center [159, 84] width 10 height 10
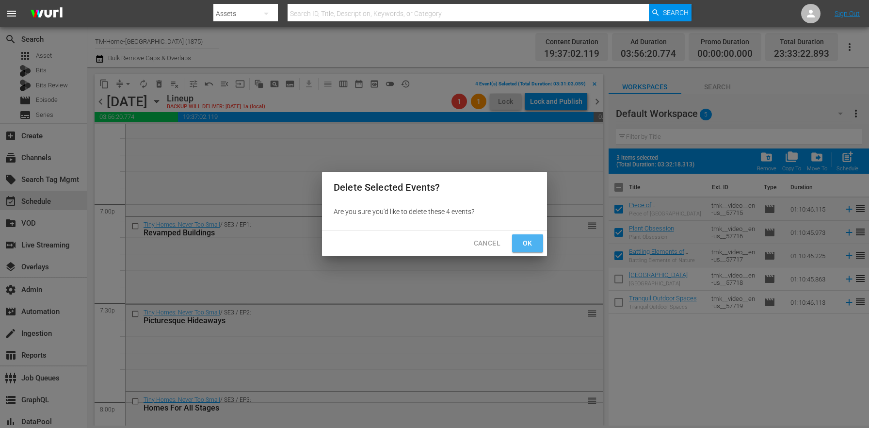
click at [519, 241] on button "Ok" at bounding box center [527, 243] width 31 height 18
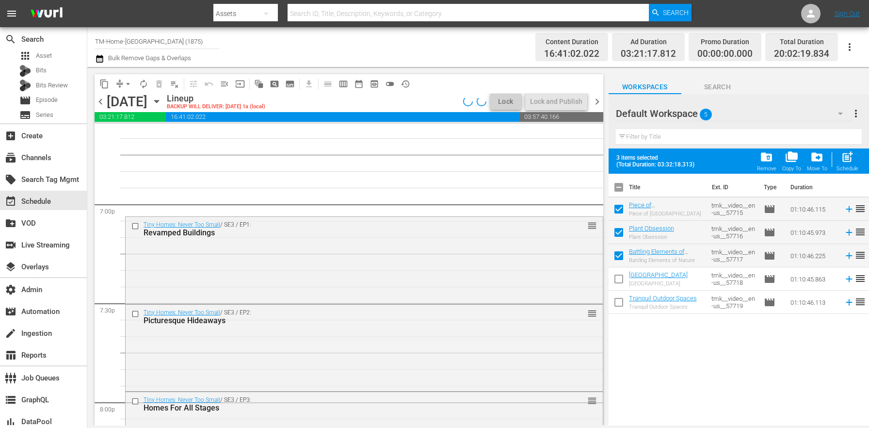
scroll to position [3695, 0]
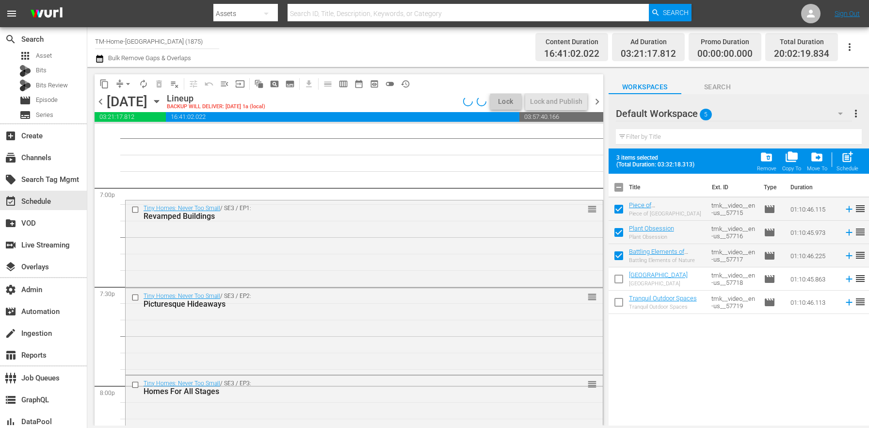
click at [622, 190] on input "checkbox" at bounding box center [619, 189] width 20 height 20
checkbox input "true"
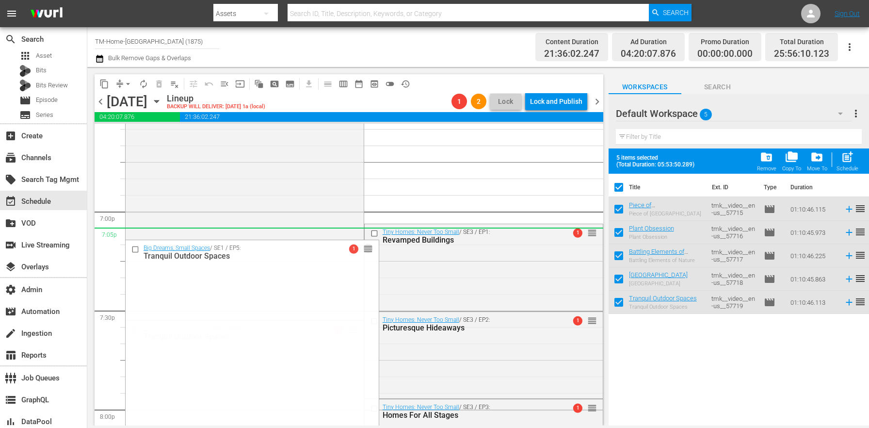
scroll to position [3618, 0]
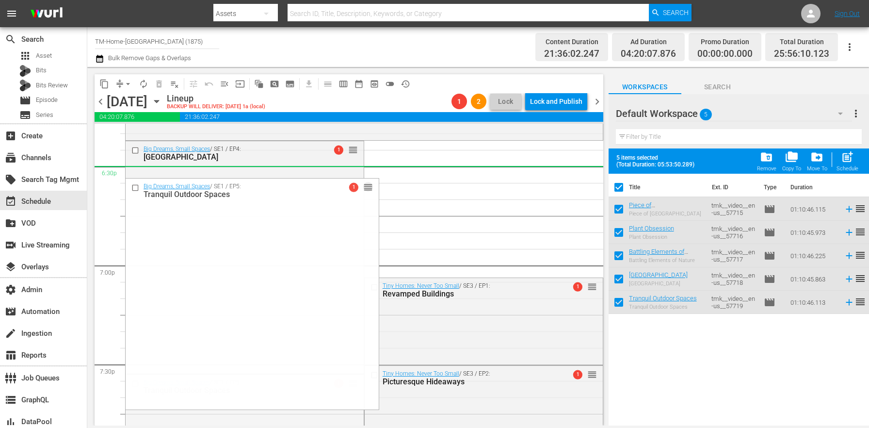
drag, startPoint x: 346, startPoint y: 255, endPoint x: 325, endPoint y: 172, distance: 85.5
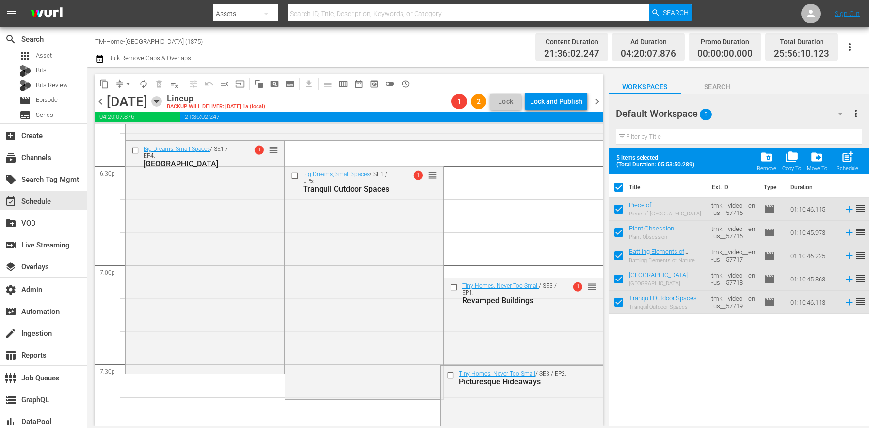
click at [162, 101] on icon "button" at bounding box center [156, 101] width 11 height 11
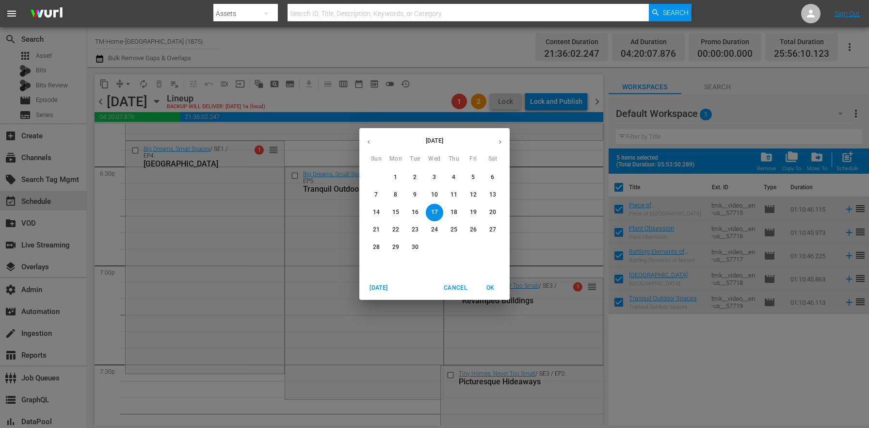
click at [394, 193] on p "8" at bounding box center [395, 195] width 3 height 8
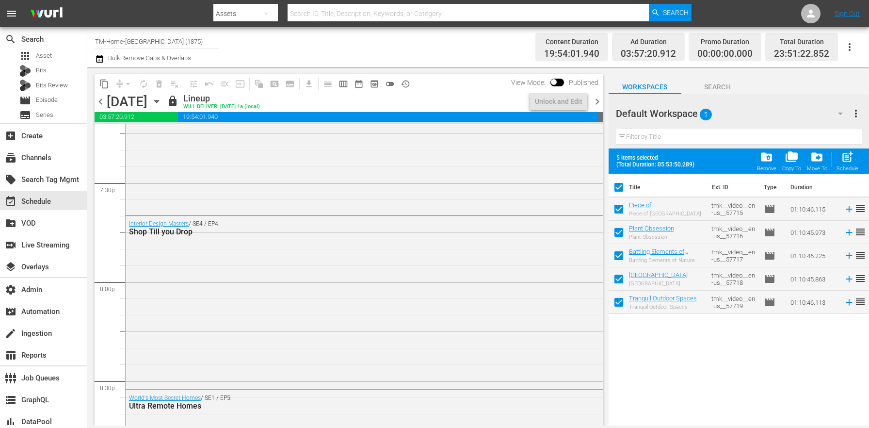
scroll to position [3585, 0]
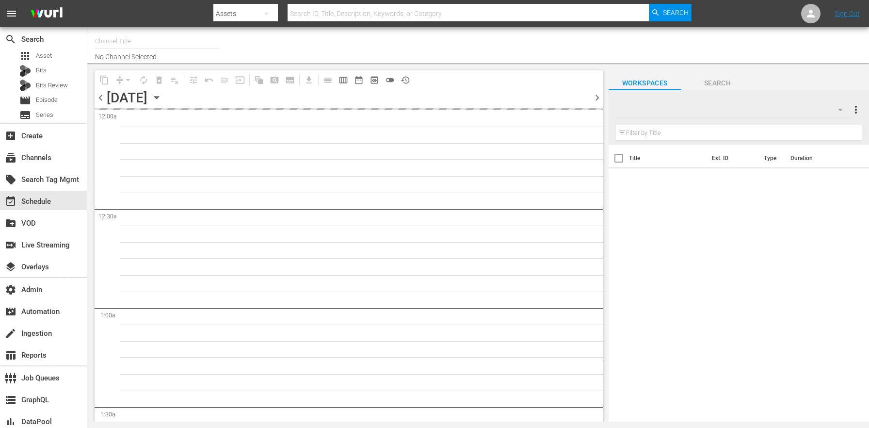
type input "TM-Home-[GEOGRAPHIC_DATA] (1875)"
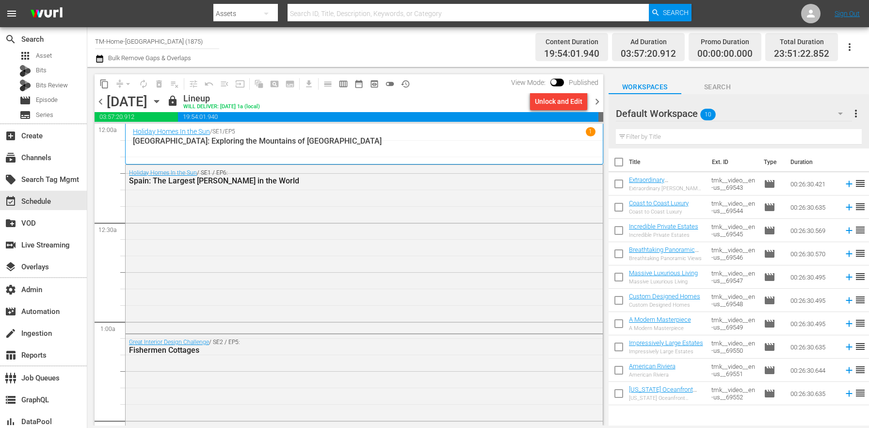
click at [548, 103] on div "Unlock and Edit" at bounding box center [559, 101] width 48 height 17
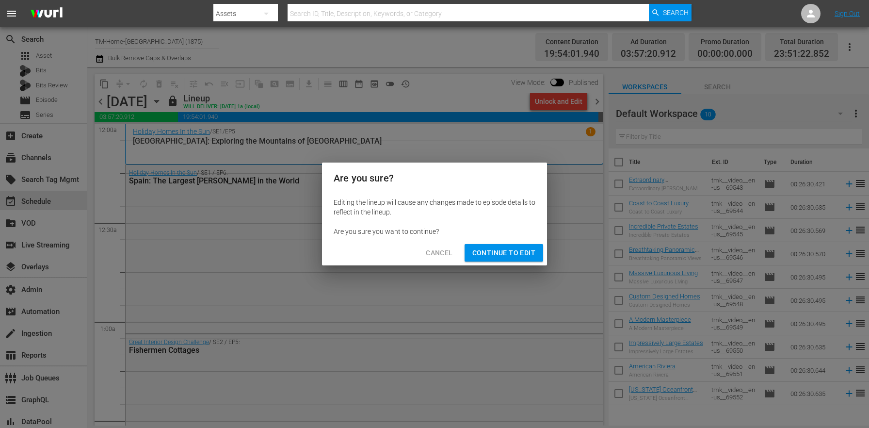
click at [508, 247] on span "Continue to Edit" at bounding box center [503, 253] width 63 height 12
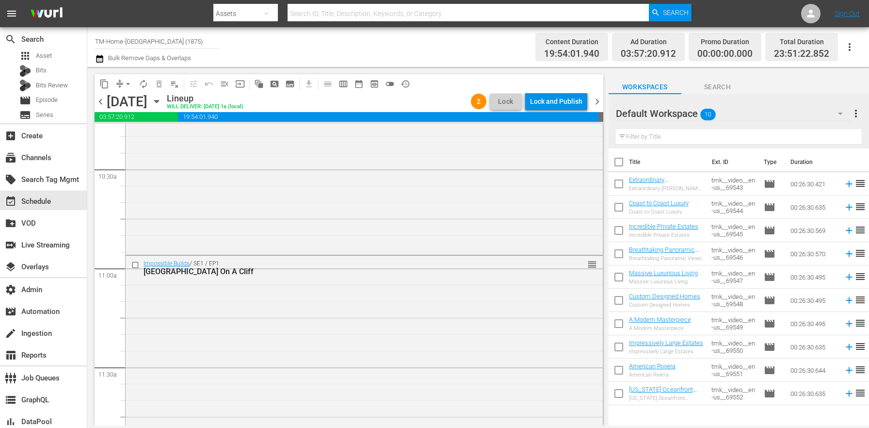
scroll to position [2051, 0]
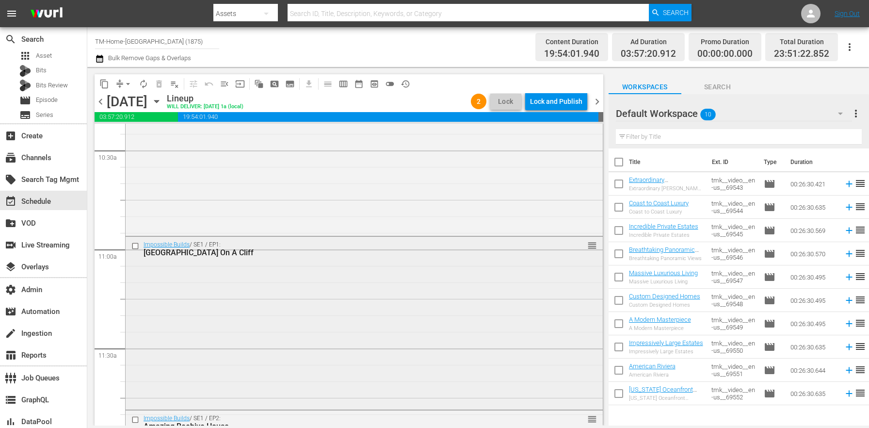
click at [137, 244] on input "checkbox" at bounding box center [136, 245] width 10 height 8
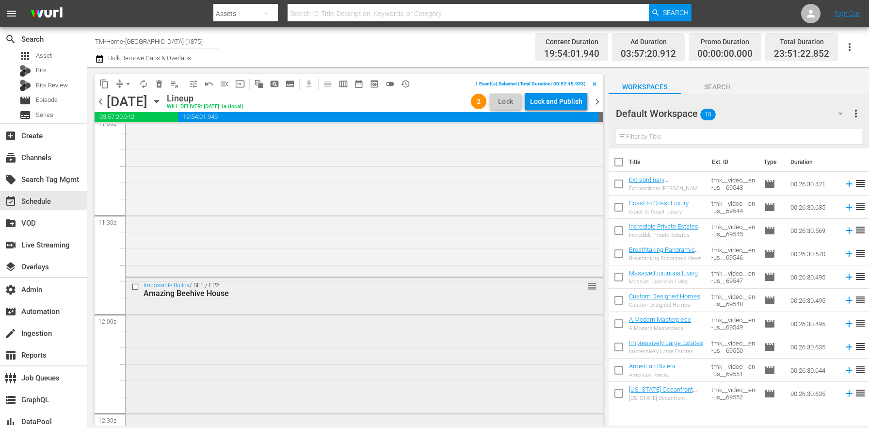
click at [136, 285] on input "checkbox" at bounding box center [136, 287] width 10 height 8
click at [135, 286] on input "checkbox" at bounding box center [136, 286] width 10 height 8
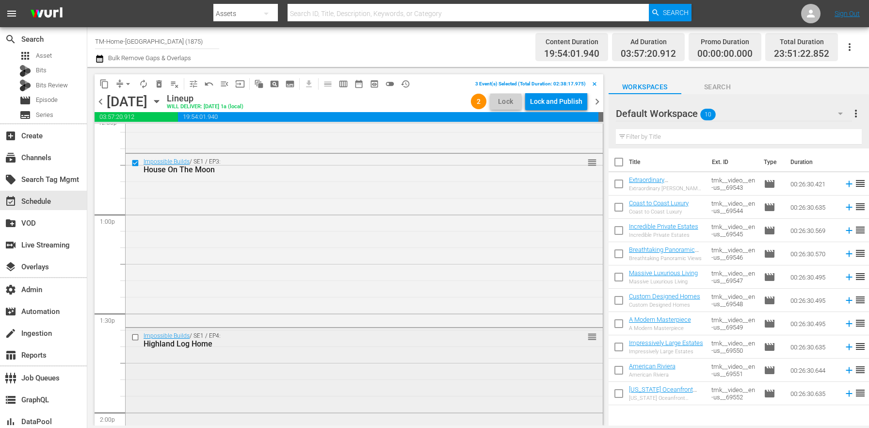
click at [135, 336] on input "checkbox" at bounding box center [136, 337] width 10 height 8
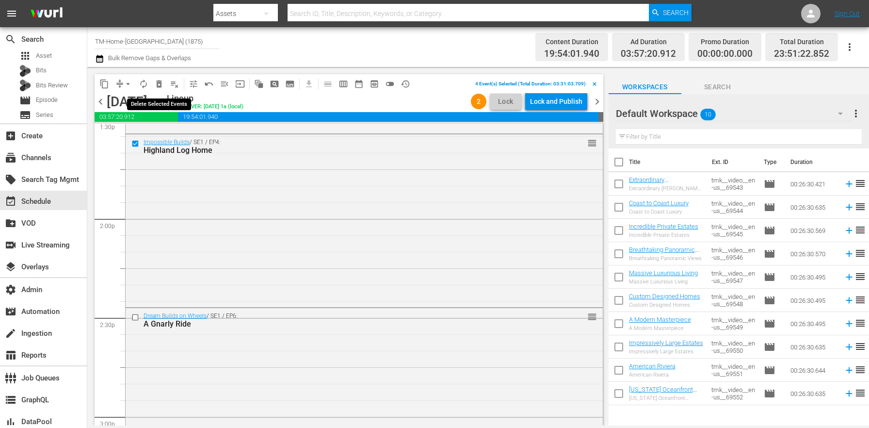
click at [160, 81] on span "delete_forever_outlined" at bounding box center [159, 84] width 10 height 10
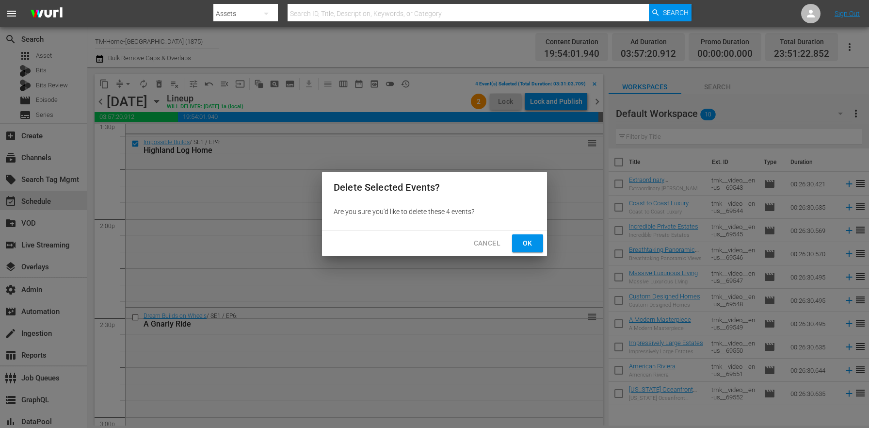
click at [535, 242] on button "Ok" at bounding box center [527, 243] width 31 height 18
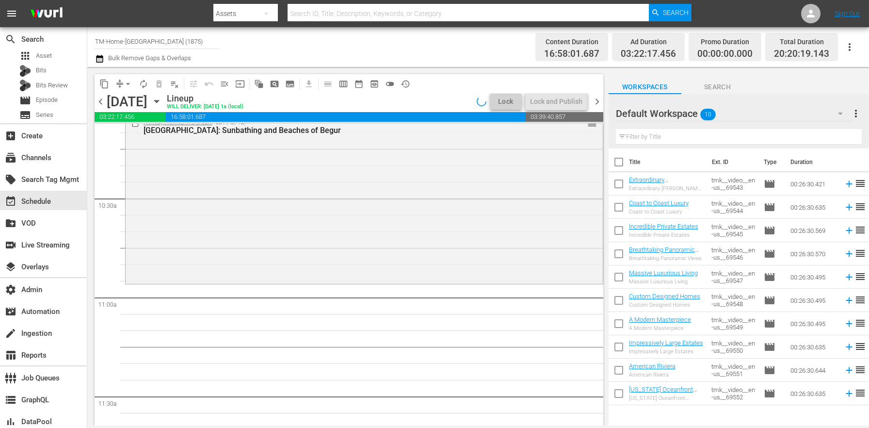
scroll to position [1996, 0]
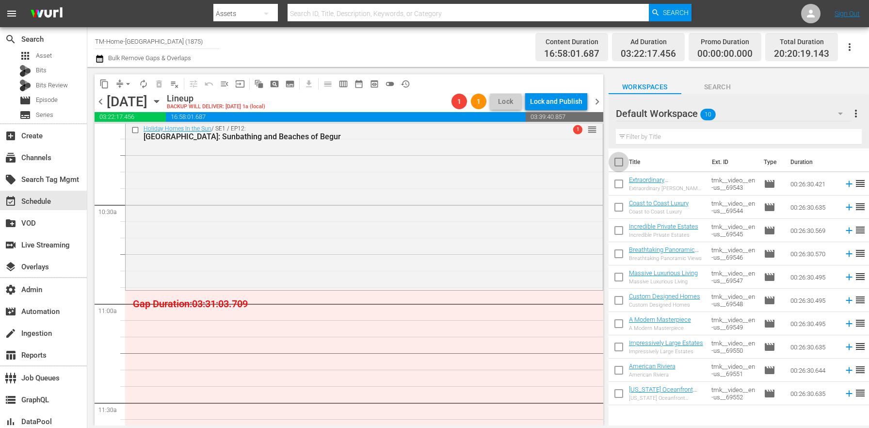
click at [617, 166] on input "checkbox" at bounding box center [619, 164] width 20 height 20
checkbox input "true"
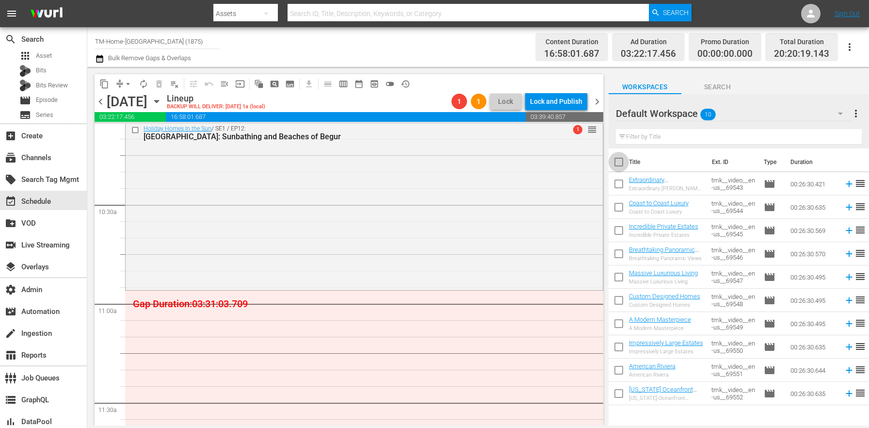
checkbox input "true"
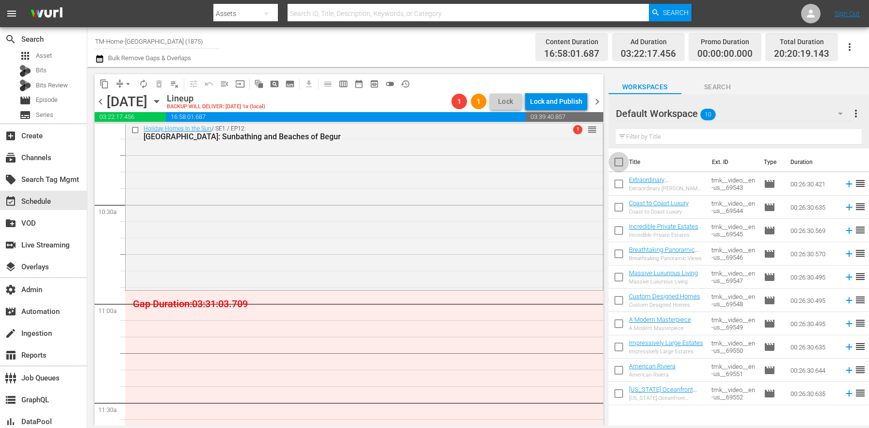
checkbox input "true"
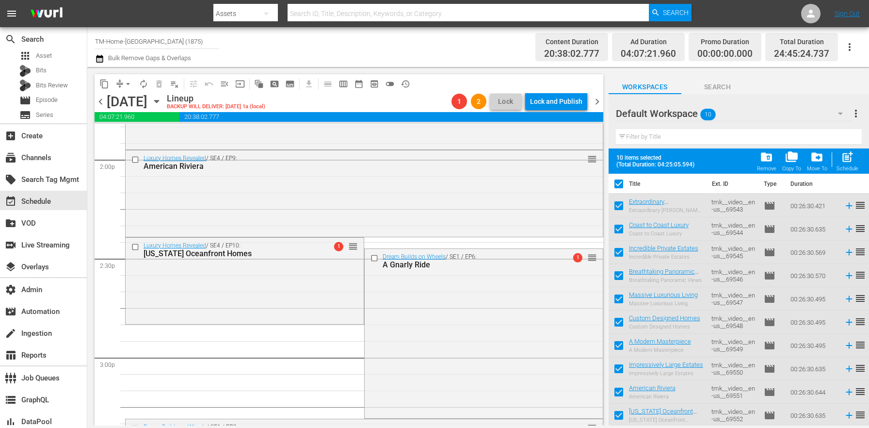
scroll to position [2788, 0]
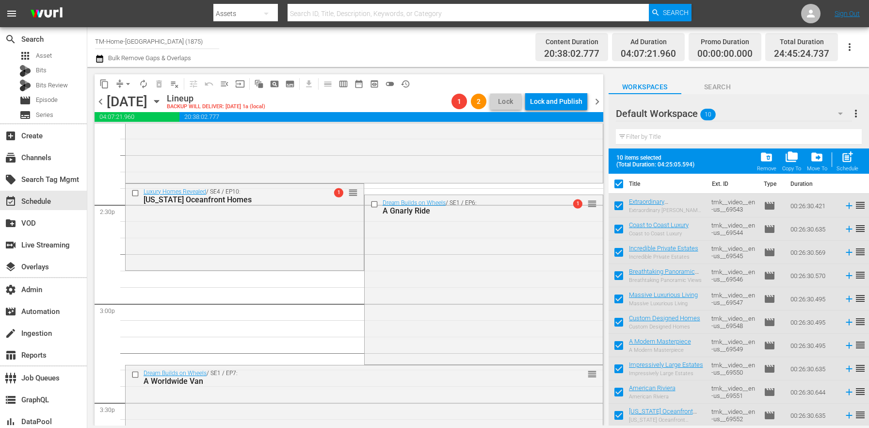
drag, startPoint x: 735, startPoint y: 202, endPoint x: 788, endPoint y: 213, distance: 53.9
drag, startPoint x: 602, startPoint y: 102, endPoint x: 287, endPoint y: 9, distance: 328.8
click at [602, 102] on span "chevron_right" at bounding box center [597, 102] width 12 height 12
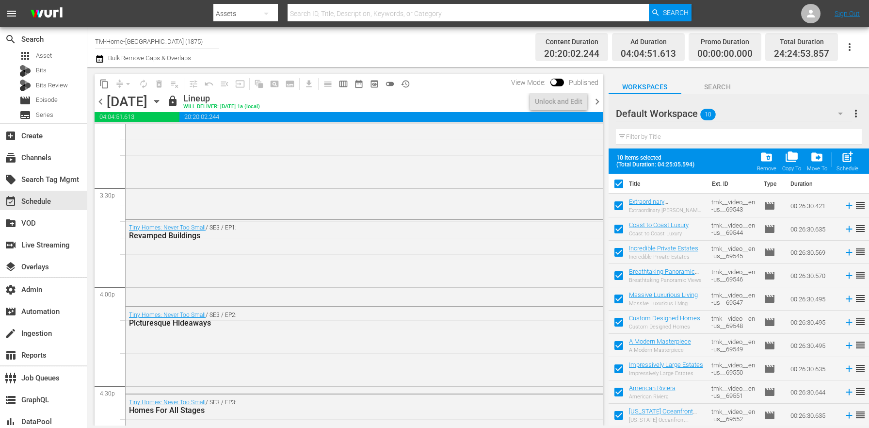
scroll to position [2821, 0]
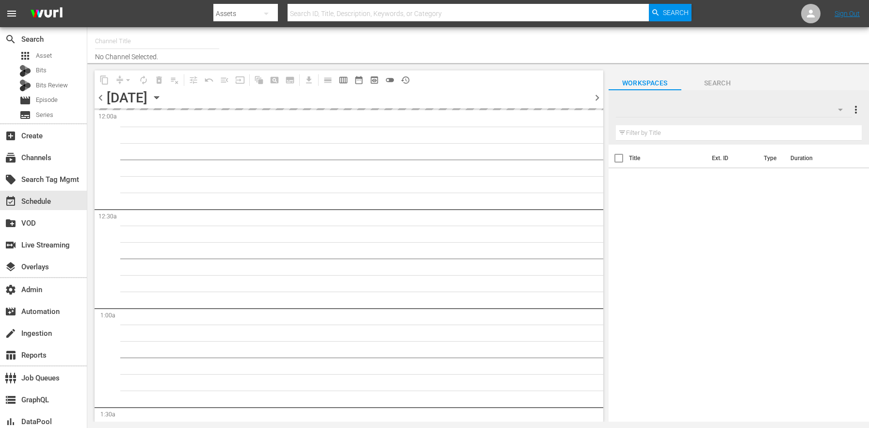
type input "TM-Home-[GEOGRAPHIC_DATA] (1875)"
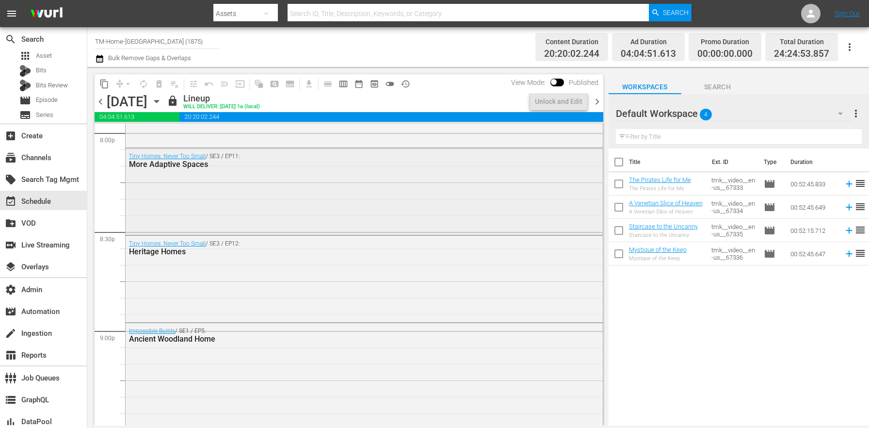
scroll to position [4541, 0]
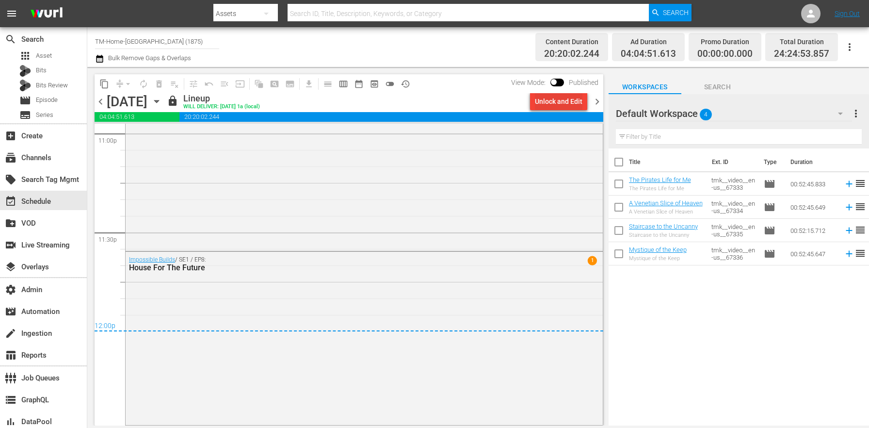
click at [562, 94] on div "Unlock and Edit" at bounding box center [559, 101] width 48 height 17
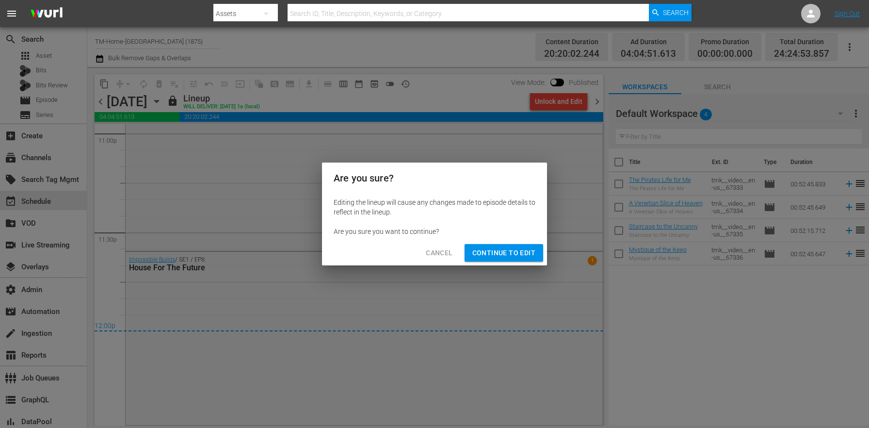
click at [505, 248] on span "Continue to Edit" at bounding box center [503, 253] width 63 height 12
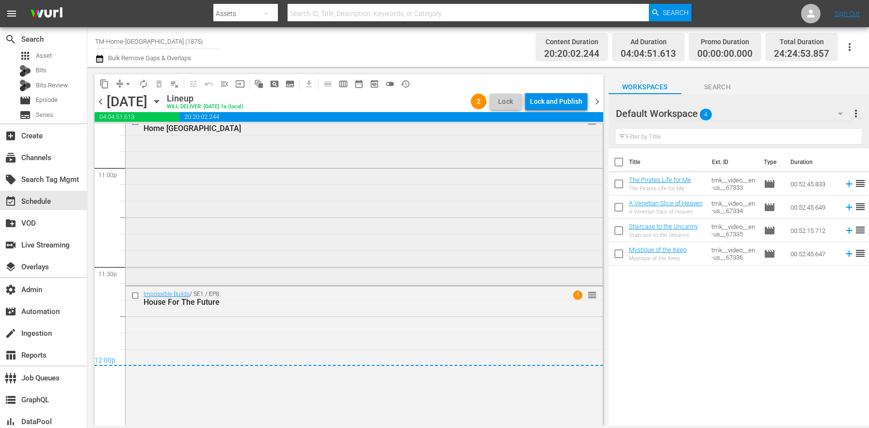
scroll to position [4467, 0]
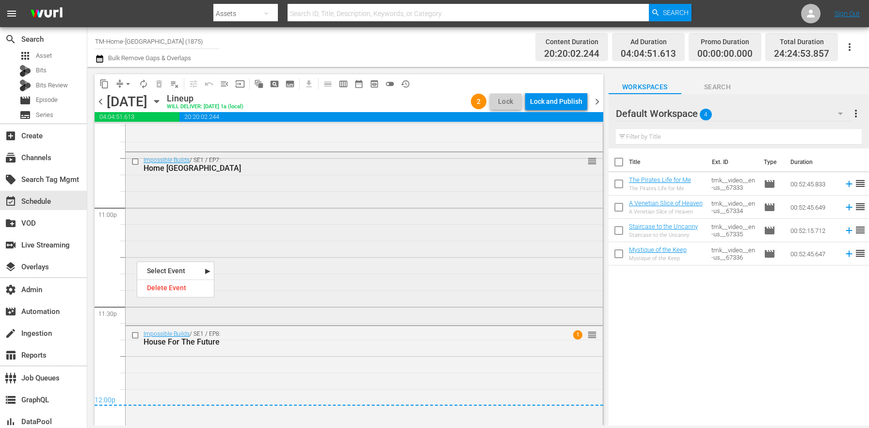
click at [137, 161] on input "checkbox" at bounding box center [136, 161] width 10 height 8
click at [134, 337] on input "checkbox" at bounding box center [136, 335] width 10 height 8
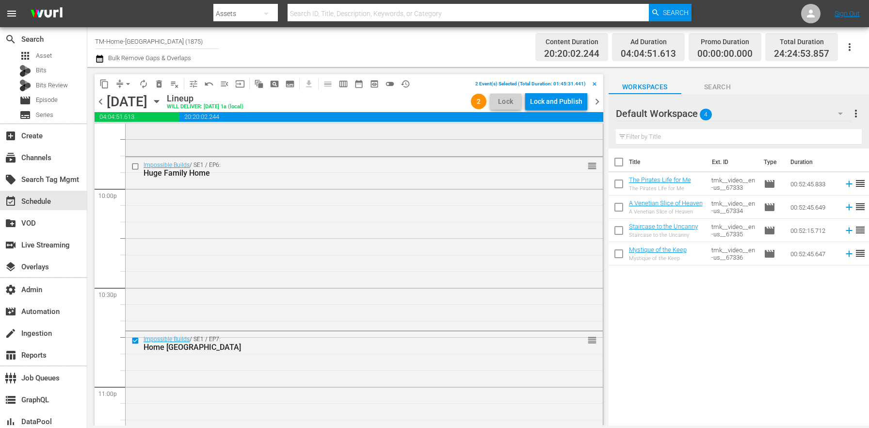
scroll to position [4234, 0]
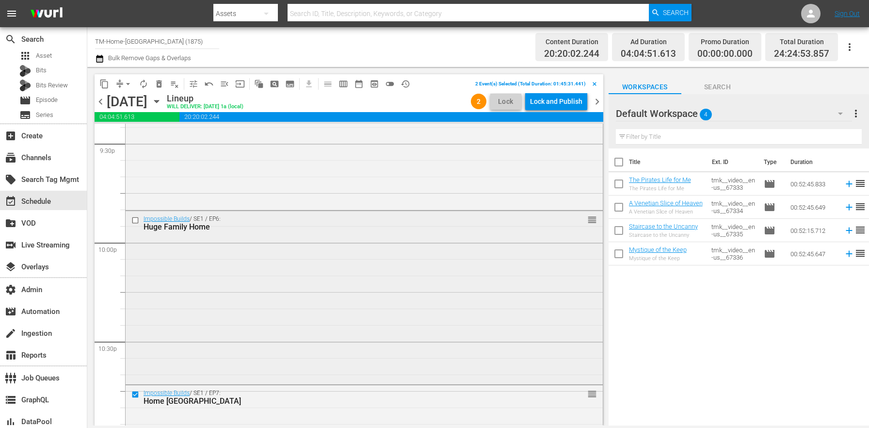
click at [135, 221] on input "checkbox" at bounding box center [136, 220] width 10 height 8
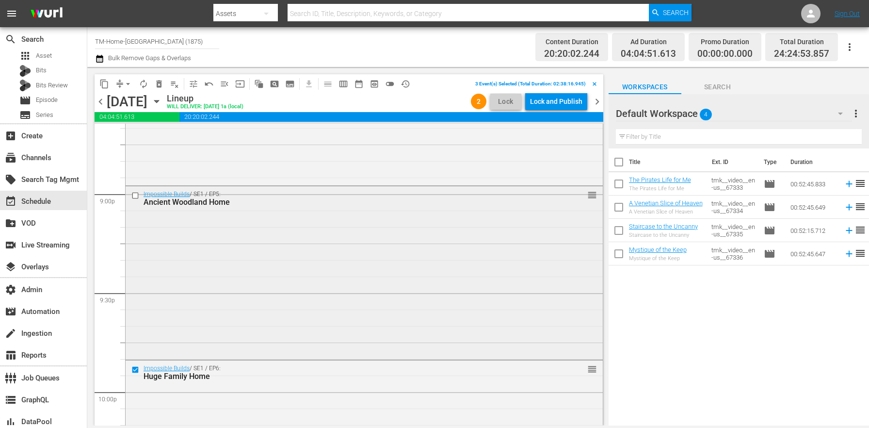
click at [139, 198] on input "checkbox" at bounding box center [136, 196] width 10 height 8
click at [161, 90] on button "delete_forever_outlined" at bounding box center [159, 84] width 16 height 16
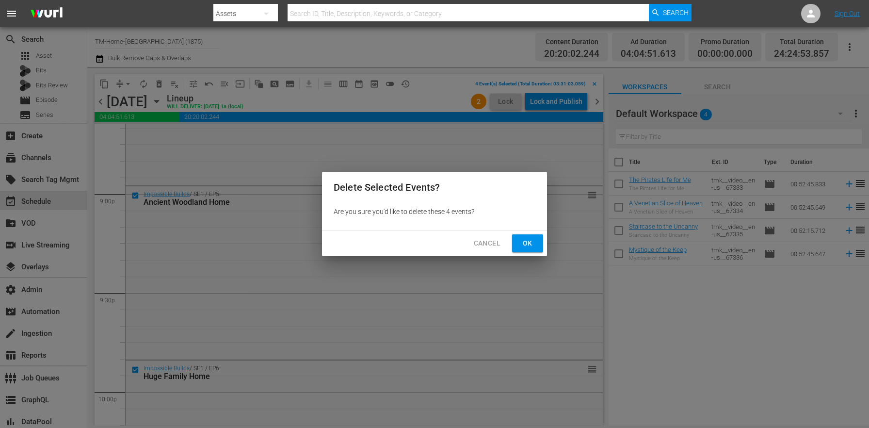
click at [531, 246] on span "Ok" at bounding box center [528, 243] width 16 height 12
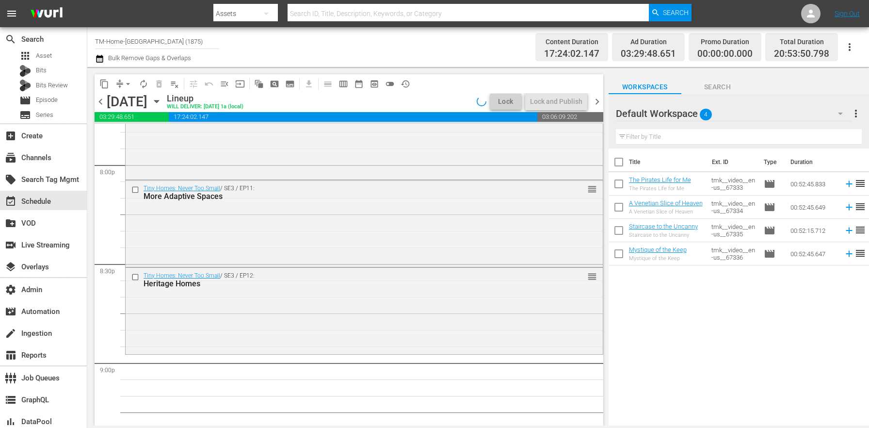
scroll to position [3986, 0]
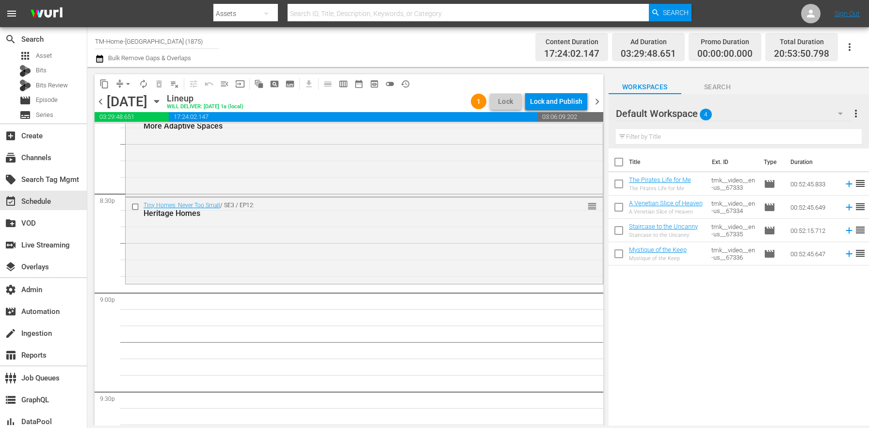
click at [621, 164] on input "checkbox" at bounding box center [619, 164] width 20 height 20
checkbox input "true"
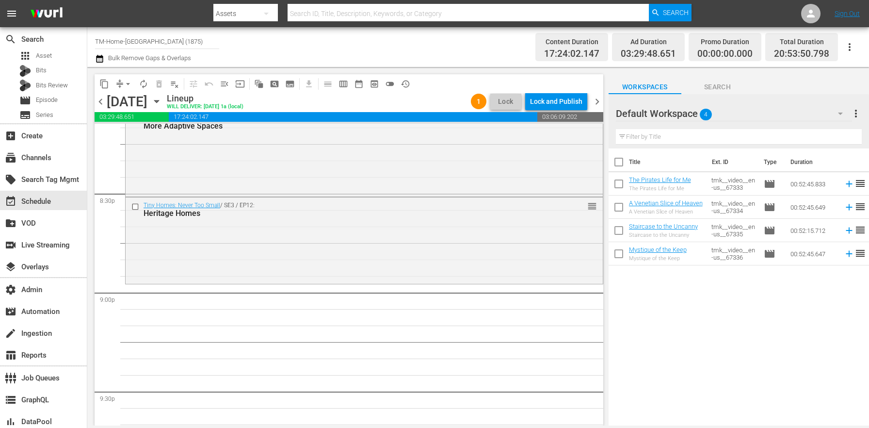
checkbox input "true"
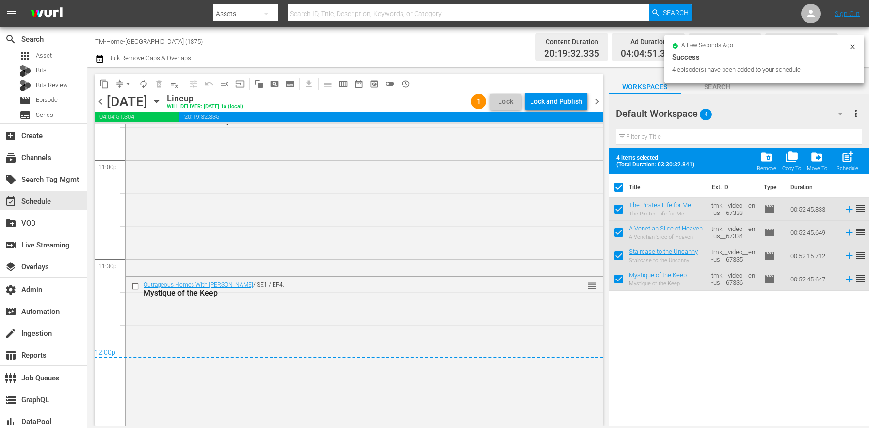
scroll to position [4539, 0]
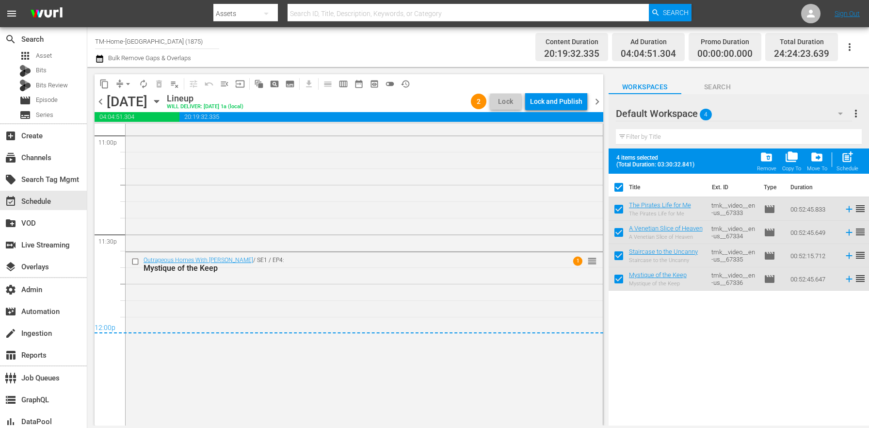
click at [164, 102] on div "[DATE] [DATE]" at bounding box center [136, 102] width 58 height 16
click at [162, 99] on icon "button" at bounding box center [156, 101] width 11 height 11
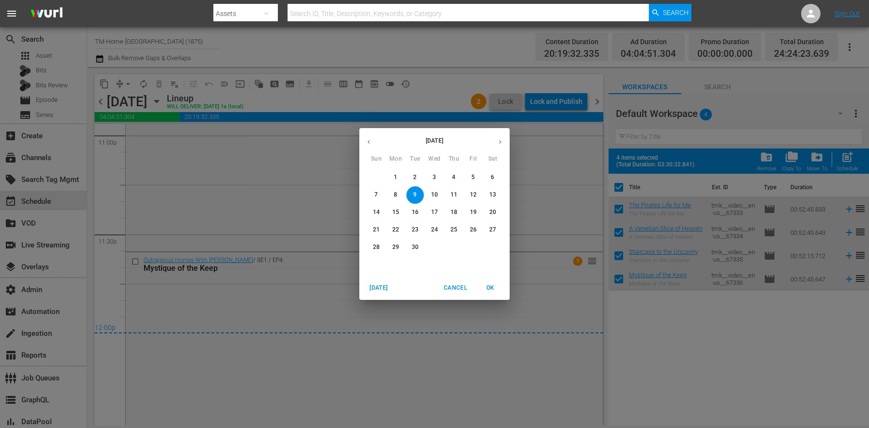
click at [459, 209] on span "18" at bounding box center [453, 212] width 17 height 8
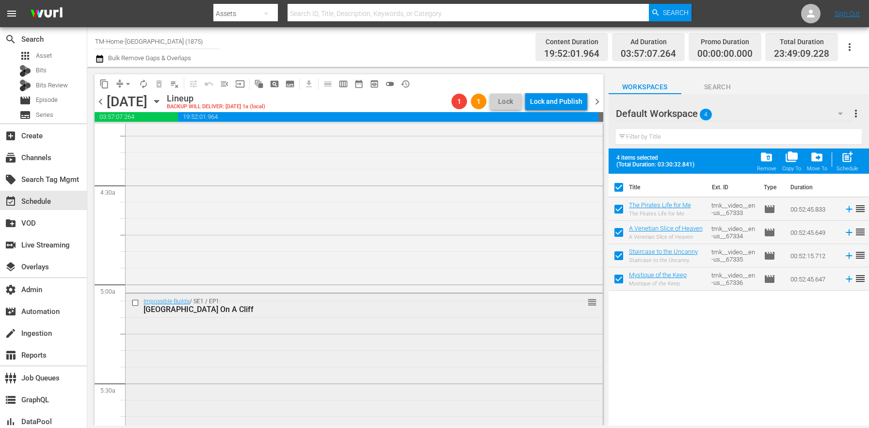
scroll to position [883, 0]
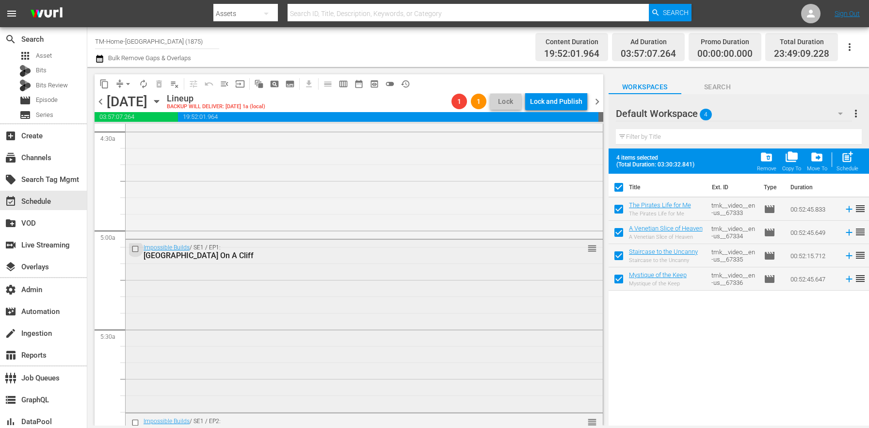
click at [135, 246] on input "checkbox" at bounding box center [136, 248] width 10 height 8
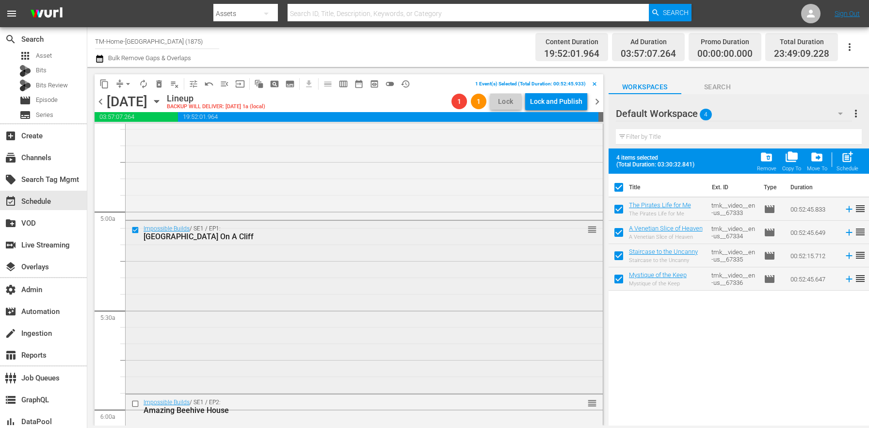
scroll to position [910, 0]
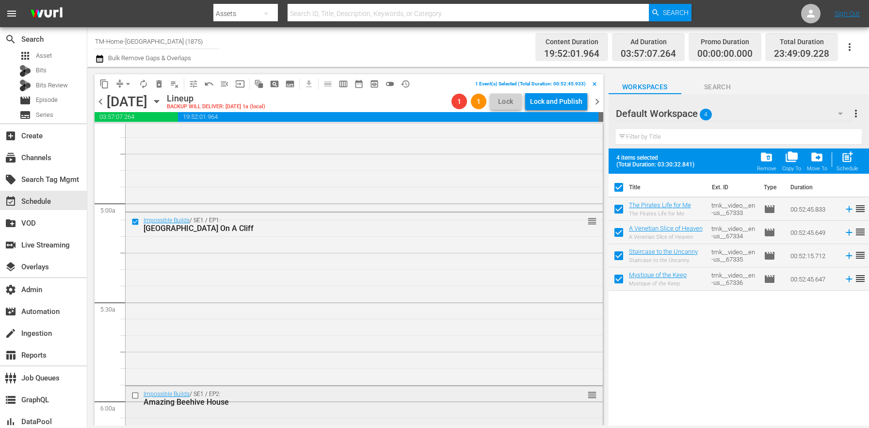
click at [133, 396] on input "checkbox" at bounding box center [136, 395] width 10 height 8
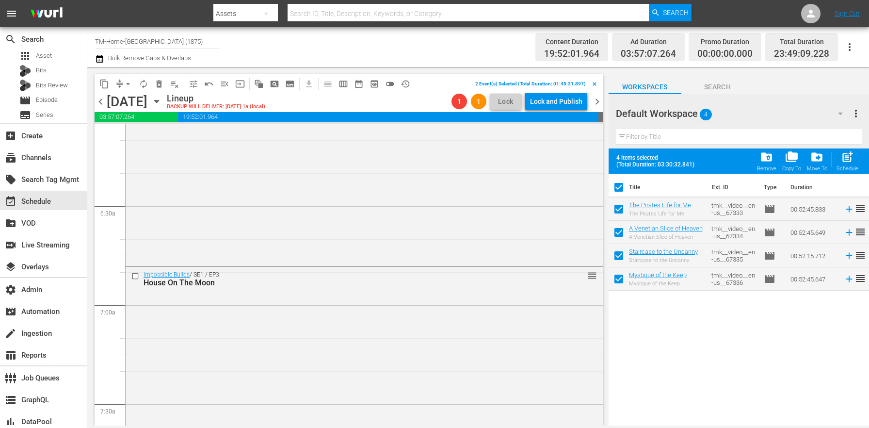
scroll to position [1419, 0]
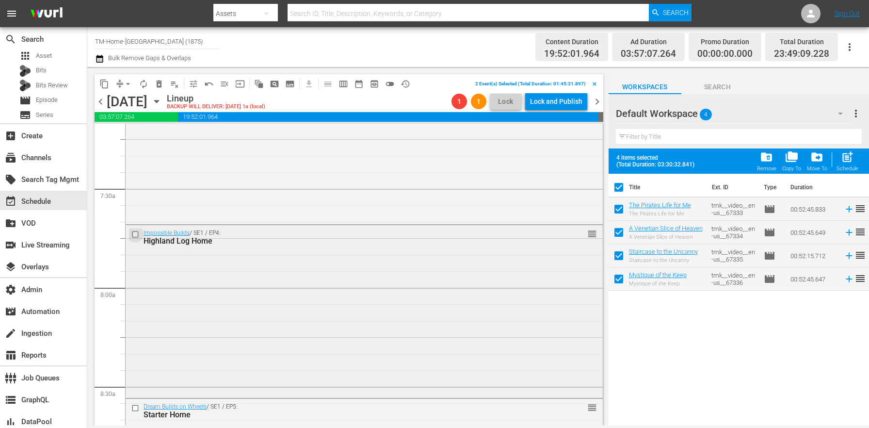
click at [137, 232] on input "checkbox" at bounding box center [136, 234] width 10 height 8
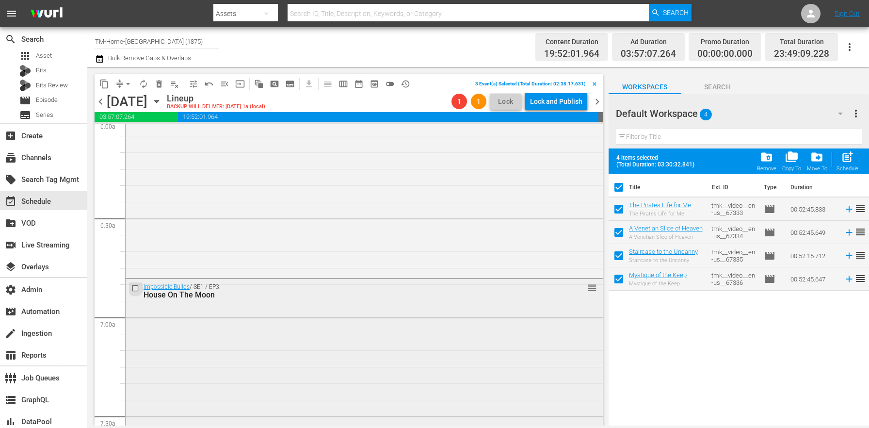
click at [135, 290] on input "checkbox" at bounding box center [136, 288] width 10 height 8
click at [163, 82] on span "delete_forever_outlined" at bounding box center [159, 84] width 10 height 10
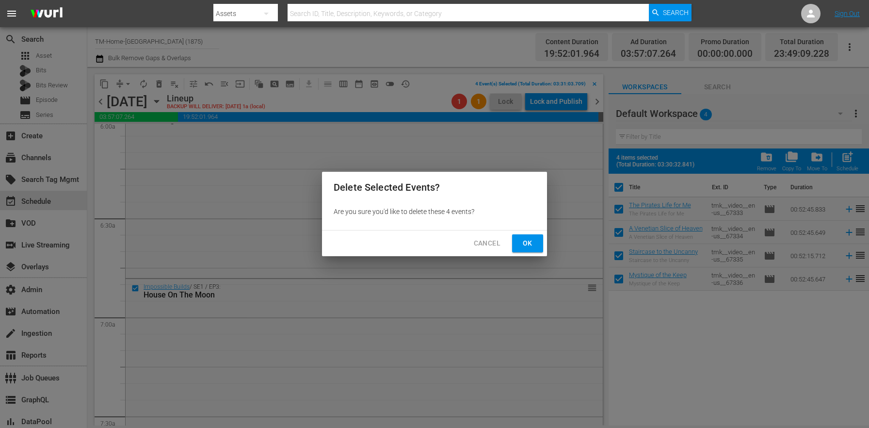
click at [522, 239] on span "Ok" at bounding box center [528, 243] width 16 height 12
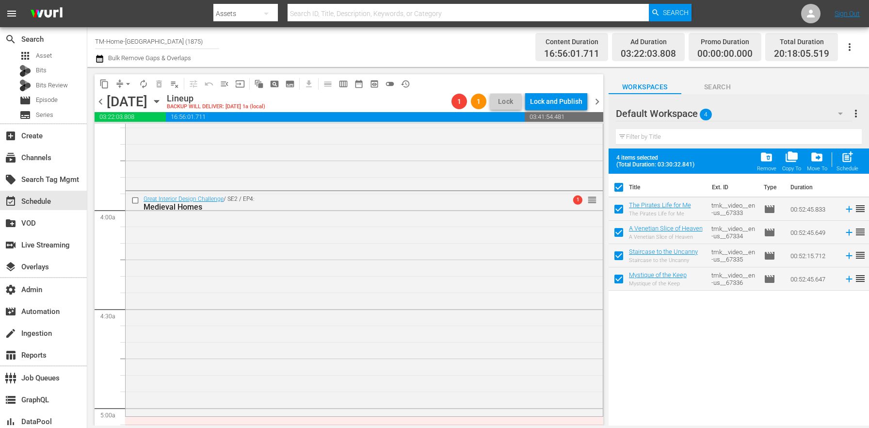
scroll to position [879, 0]
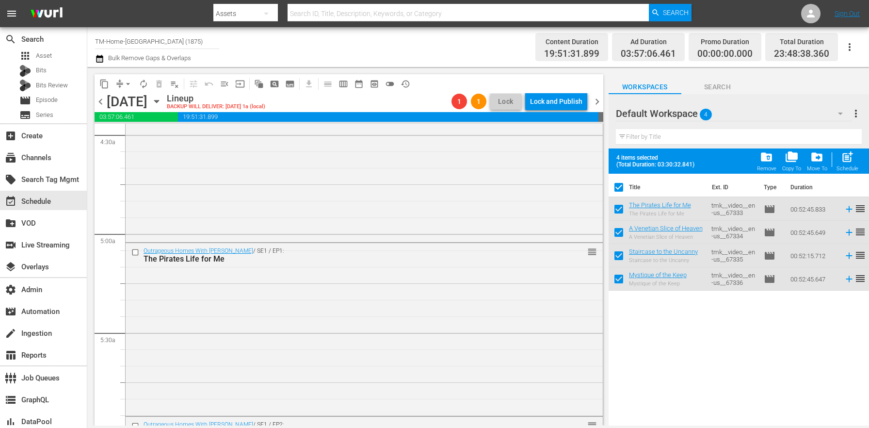
drag, startPoint x: 692, startPoint y: 209, endPoint x: 809, endPoint y: 192, distance: 118.2
click at [162, 98] on icon "button" at bounding box center [156, 101] width 11 height 11
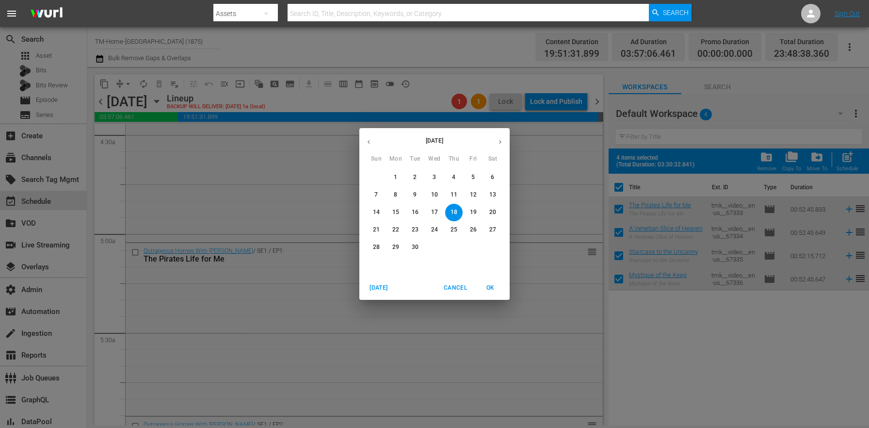
click at [458, 193] on span "11" at bounding box center [453, 195] width 17 height 8
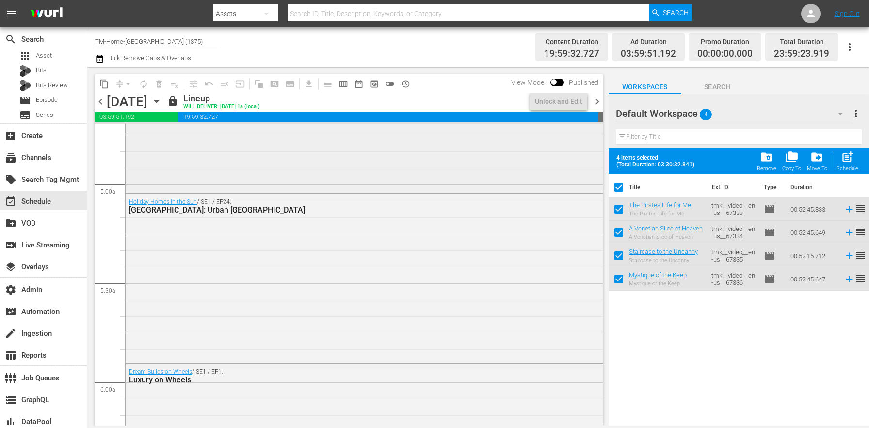
scroll to position [863, 0]
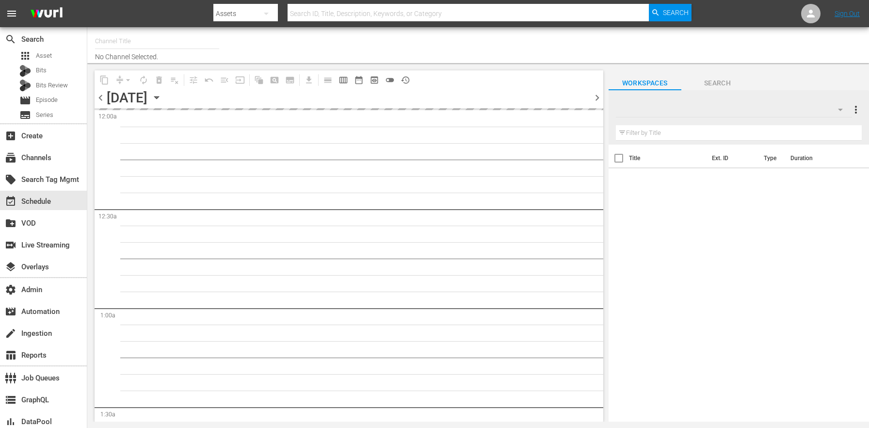
type input "TM-Home-[GEOGRAPHIC_DATA] (1875)"
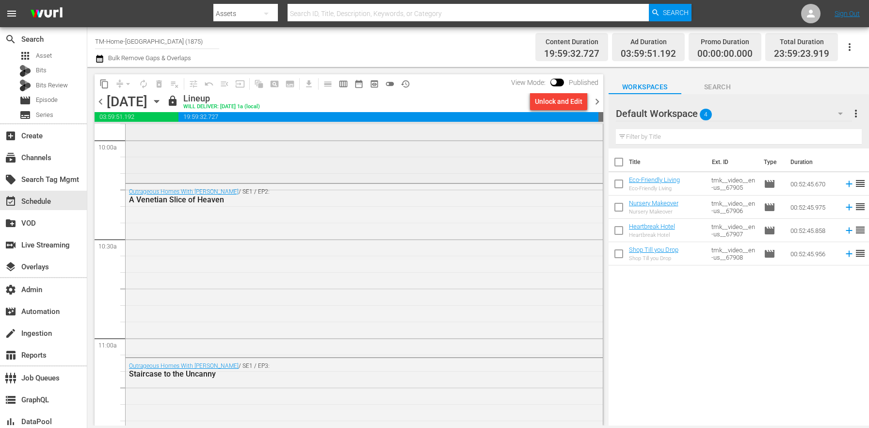
scroll to position [2016, 0]
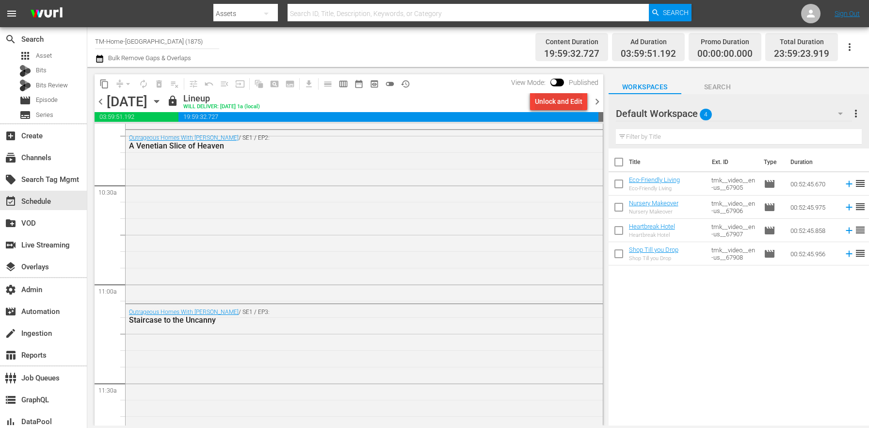
click at [561, 102] on div "Unlock and Edit" at bounding box center [559, 101] width 48 height 17
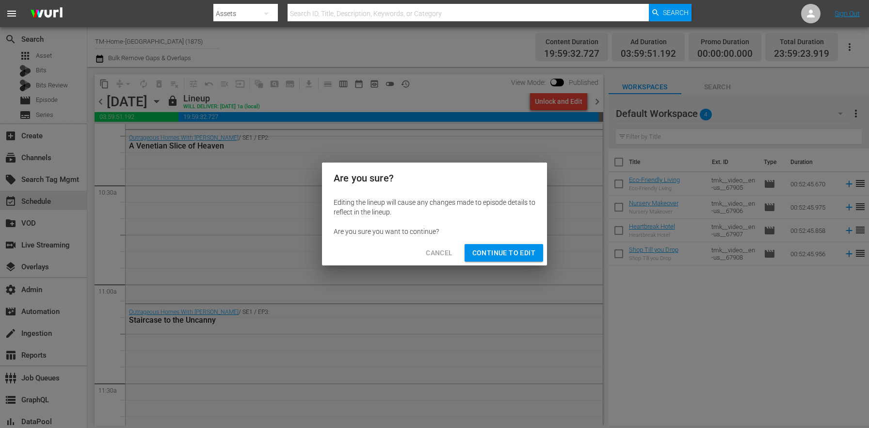
click at [504, 253] on span "Continue to Edit" at bounding box center [503, 253] width 63 height 12
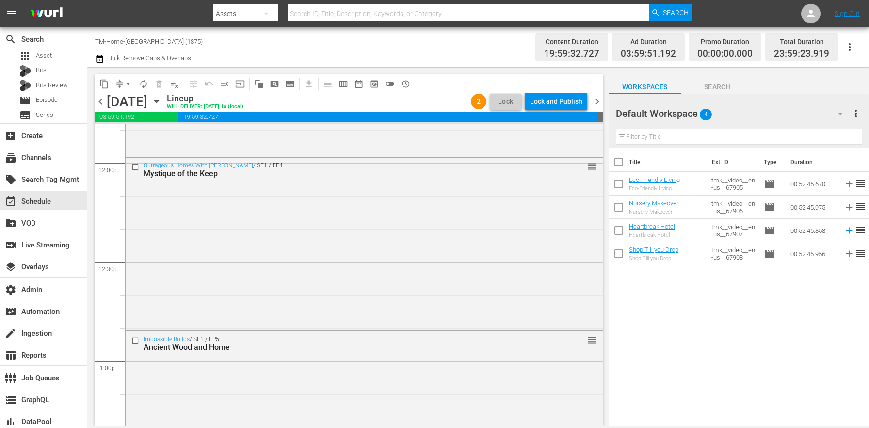
scroll to position [2676, 0]
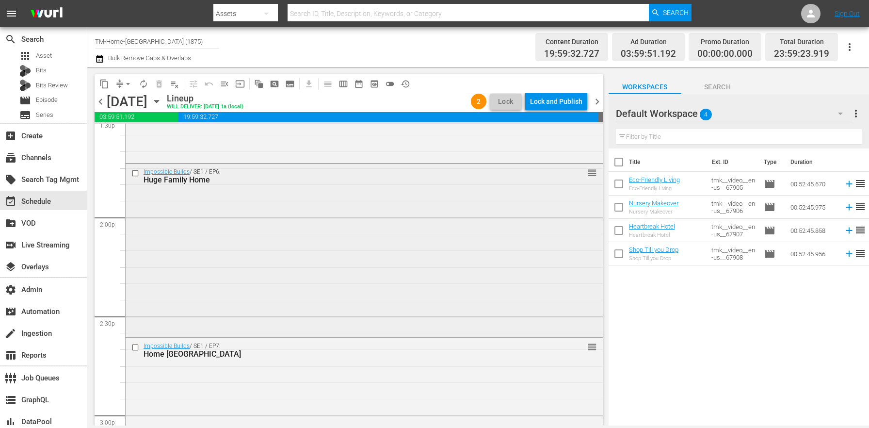
click at [136, 172] on input "checkbox" at bounding box center [136, 173] width 10 height 8
click at [135, 347] on input "checkbox" at bounding box center [136, 347] width 10 height 8
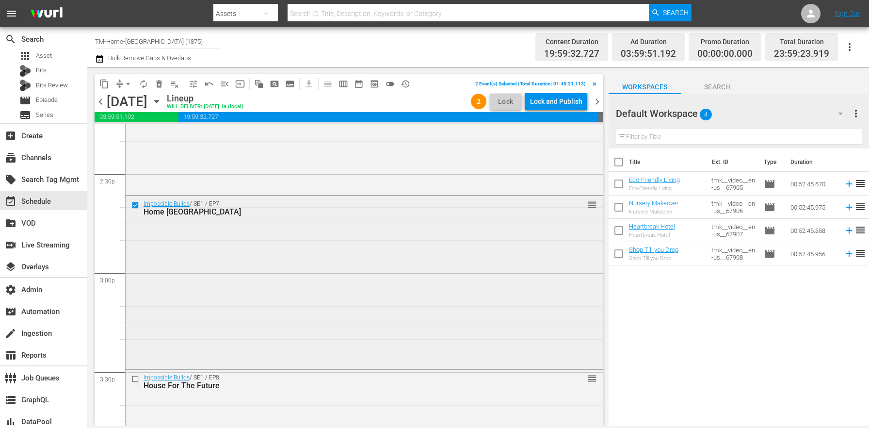
scroll to position [2926, 0]
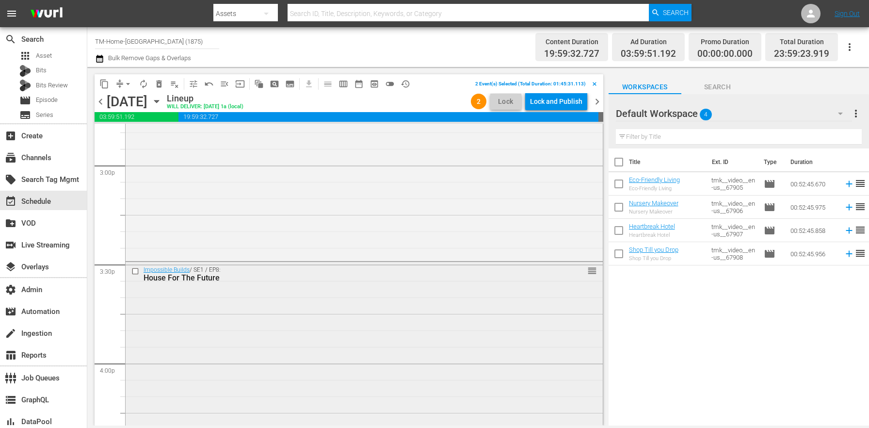
click at [138, 273] on input "checkbox" at bounding box center [136, 271] width 10 height 8
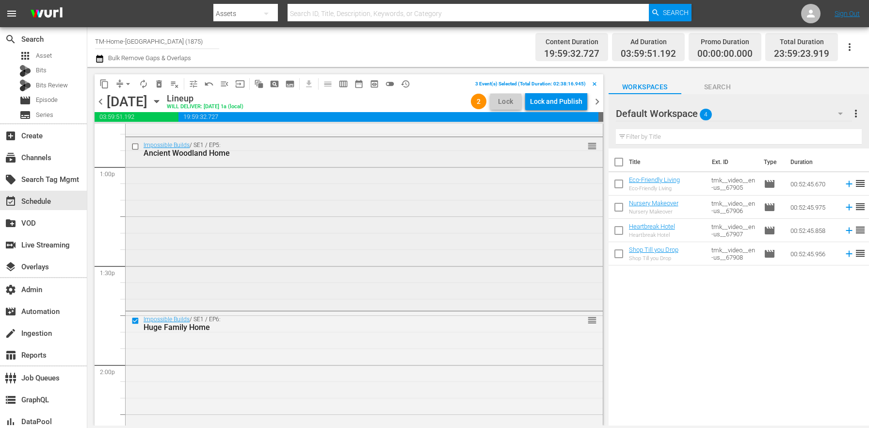
scroll to position [2492, 0]
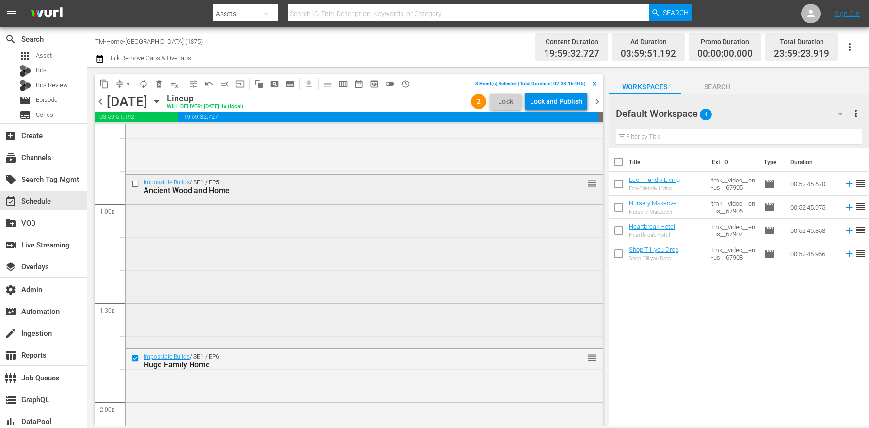
click at [135, 187] on input "checkbox" at bounding box center [136, 184] width 10 height 8
click at [163, 80] on span "delete_forever_outlined" at bounding box center [159, 84] width 10 height 10
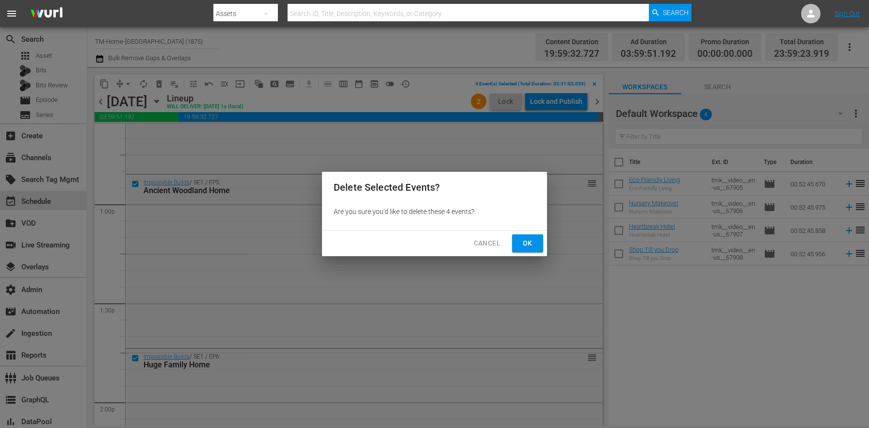
click at [528, 245] on span "Ok" at bounding box center [528, 243] width 16 height 12
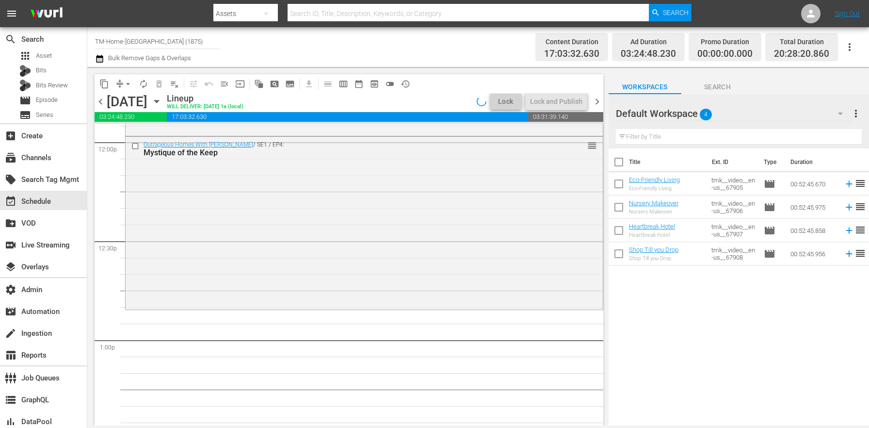
scroll to position [2463, 0]
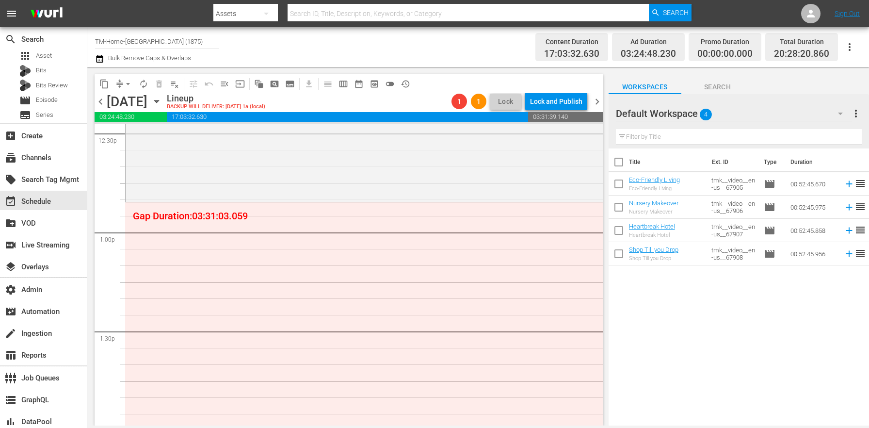
click at [620, 157] on input "checkbox" at bounding box center [619, 164] width 20 height 20
checkbox input "true"
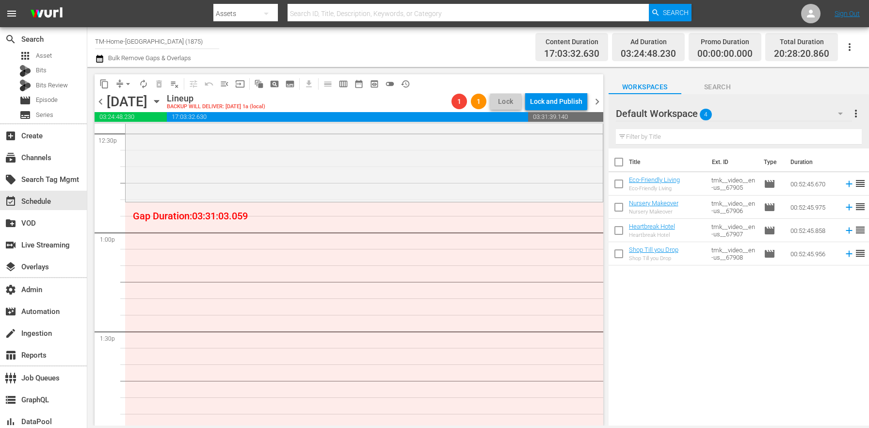
checkbox input "true"
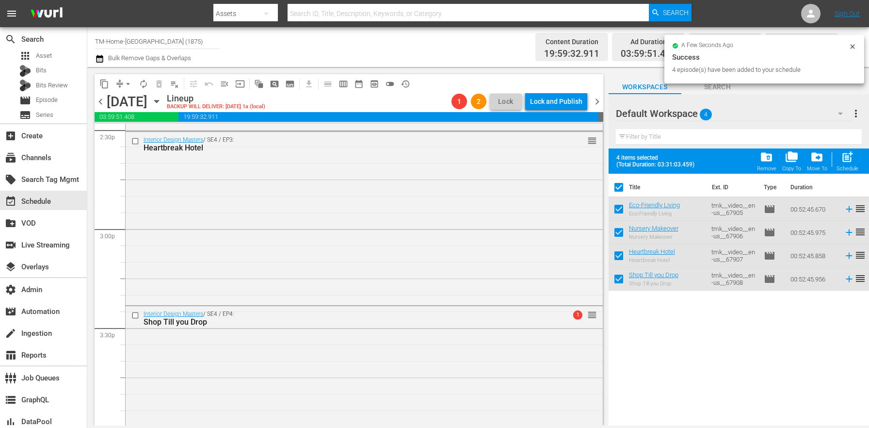
scroll to position [3030, 0]
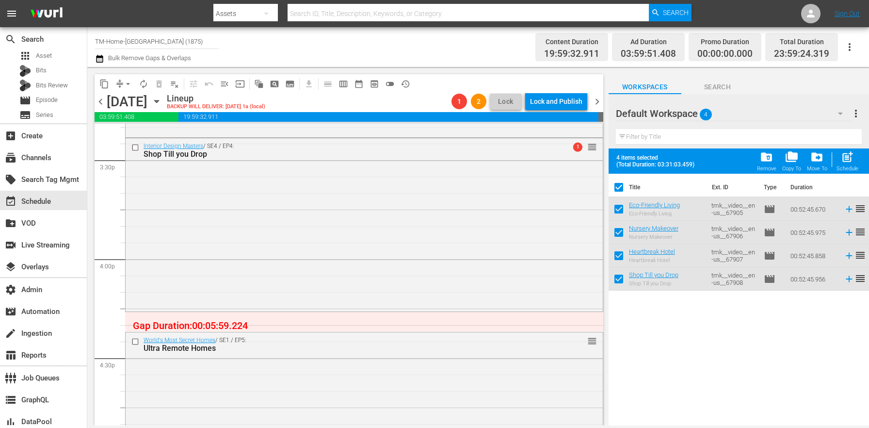
click at [164, 100] on div "[DATE] [DATE]" at bounding box center [136, 102] width 58 height 16
click at [159, 100] on icon "button" at bounding box center [156, 101] width 4 height 2
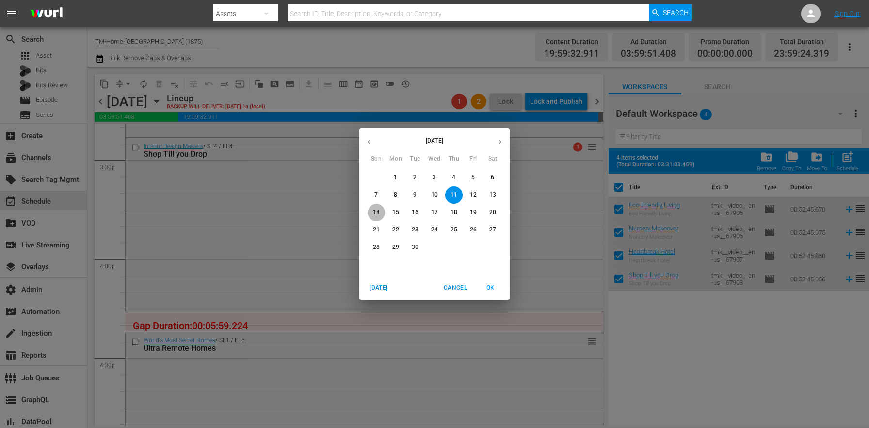
drag, startPoint x: 371, startPoint y: 211, endPoint x: 417, endPoint y: 215, distance: 45.3
click at [371, 211] on span "14" at bounding box center [376, 212] width 17 height 8
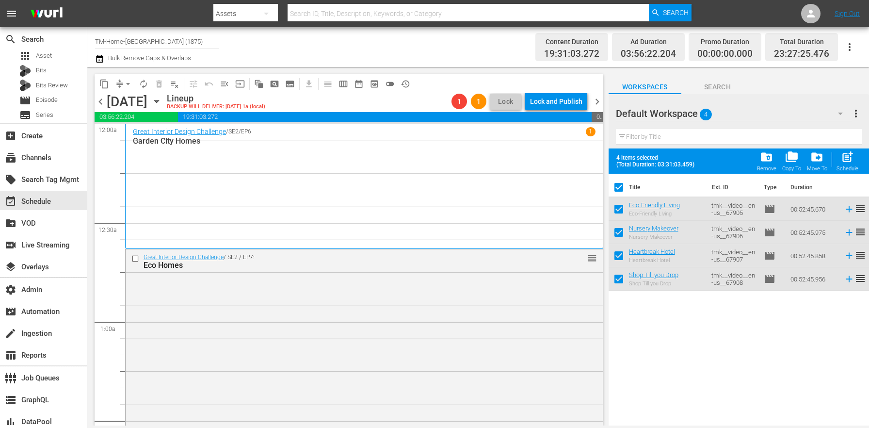
click at [595, 102] on span "chevron_right" at bounding box center [597, 102] width 12 height 12
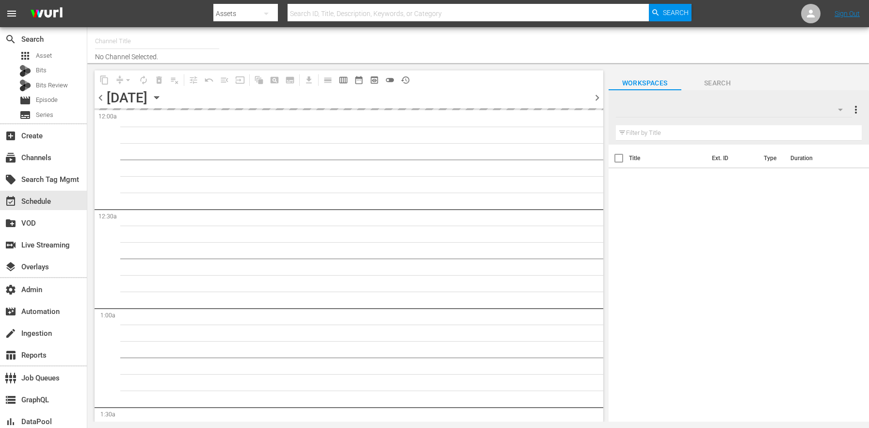
type input "TM-Home-[GEOGRAPHIC_DATA] (1875)"
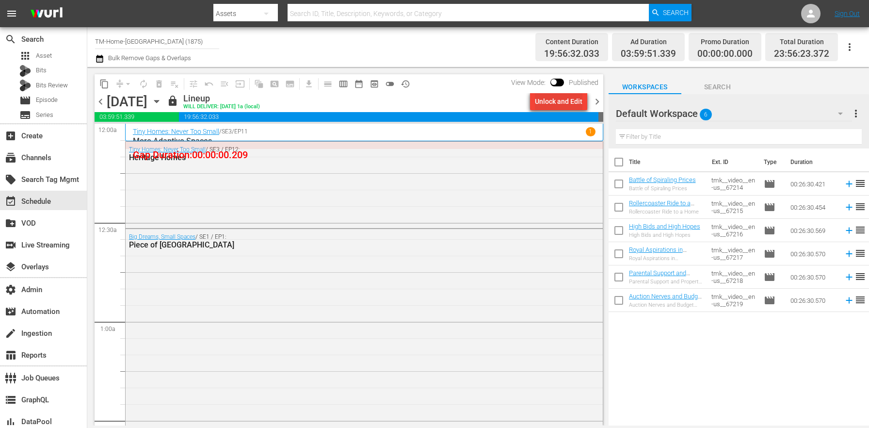
click at [582, 100] on button "Unlock and Edit" at bounding box center [558, 101] width 57 height 17
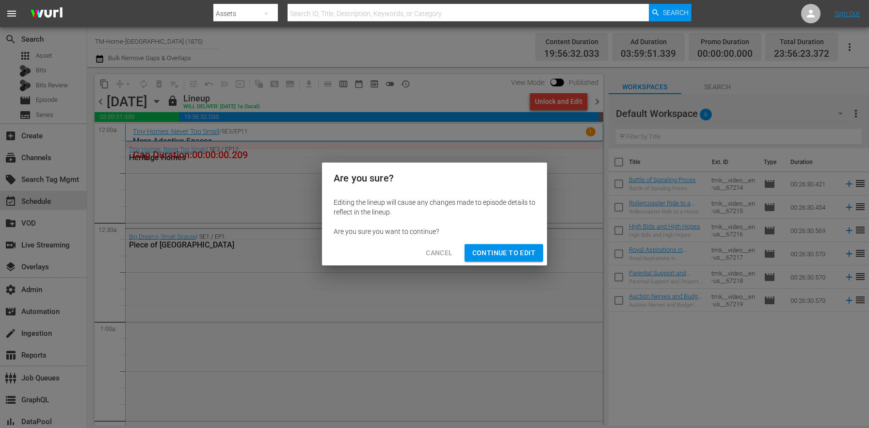
click at [503, 254] on span "Continue to Edit" at bounding box center [503, 253] width 63 height 12
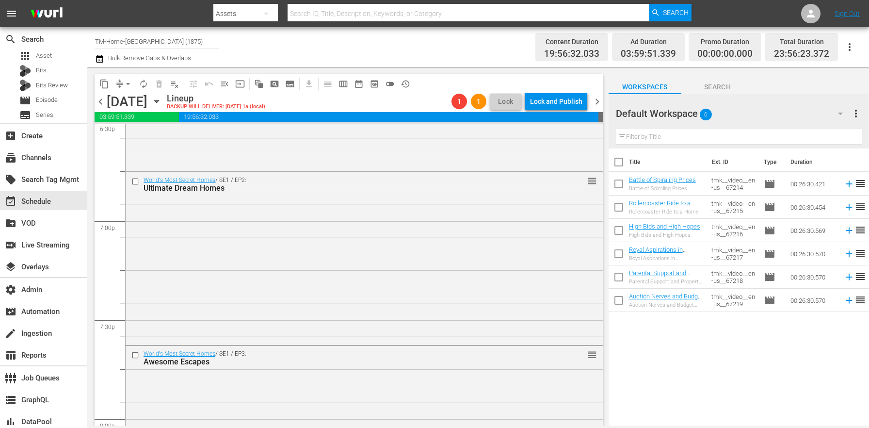
scroll to position [4452, 0]
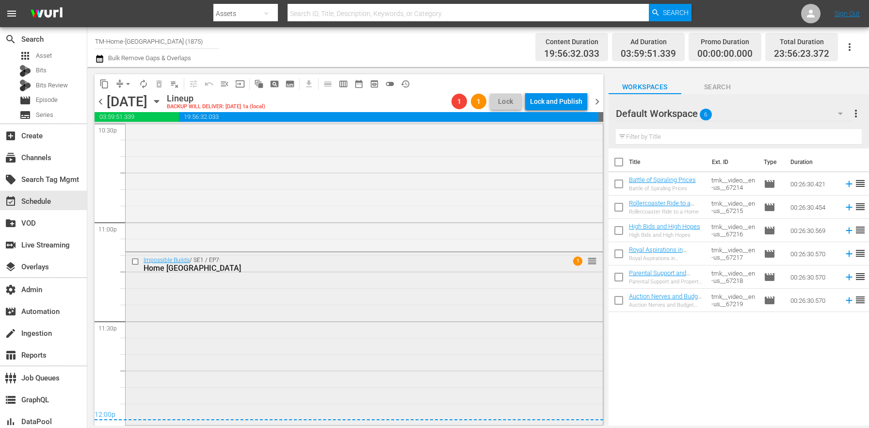
click at [138, 258] on input "checkbox" at bounding box center [136, 261] width 10 height 8
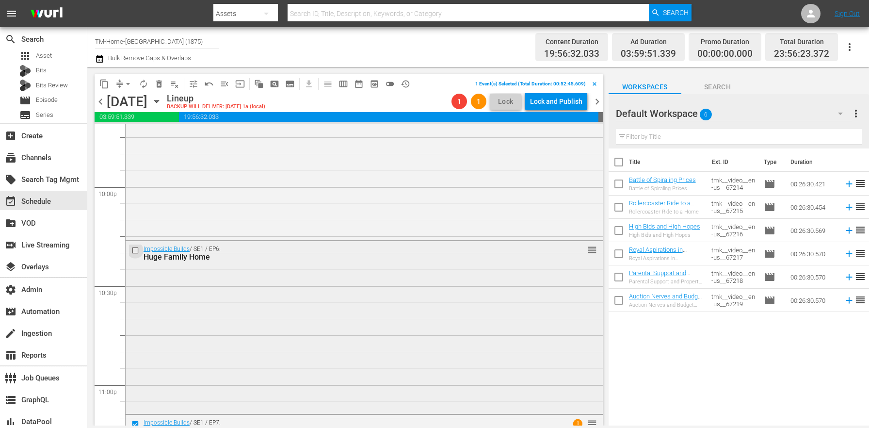
click at [138, 249] on input "checkbox" at bounding box center [136, 250] width 10 height 8
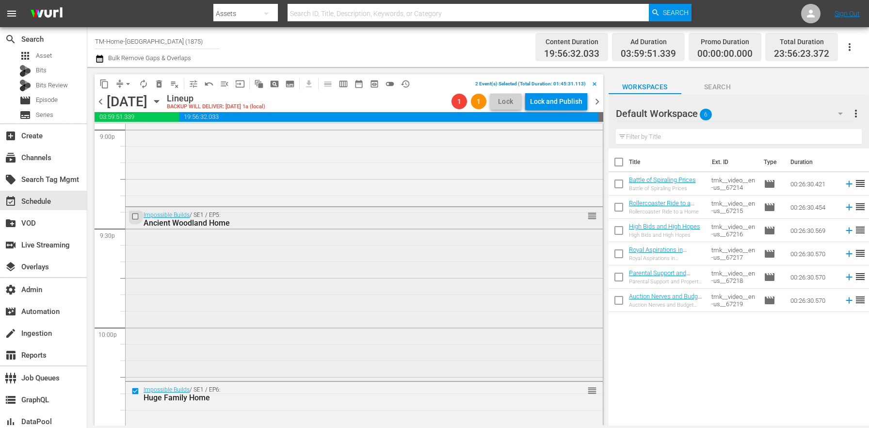
click at [139, 217] on input "checkbox" at bounding box center [136, 216] width 10 height 8
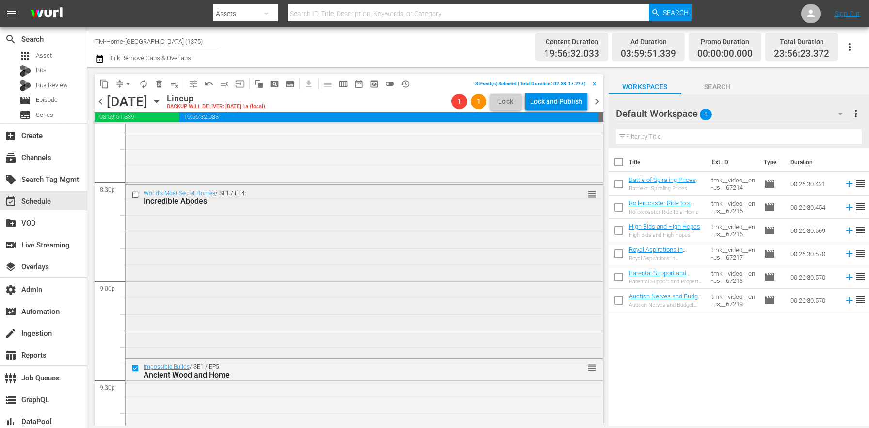
scroll to position [3943, 0]
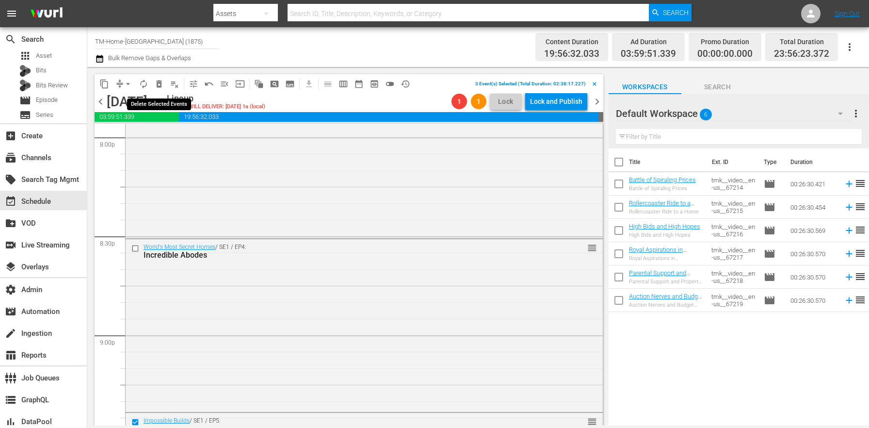
click at [163, 82] on span "delete_forever_outlined" at bounding box center [159, 84] width 10 height 10
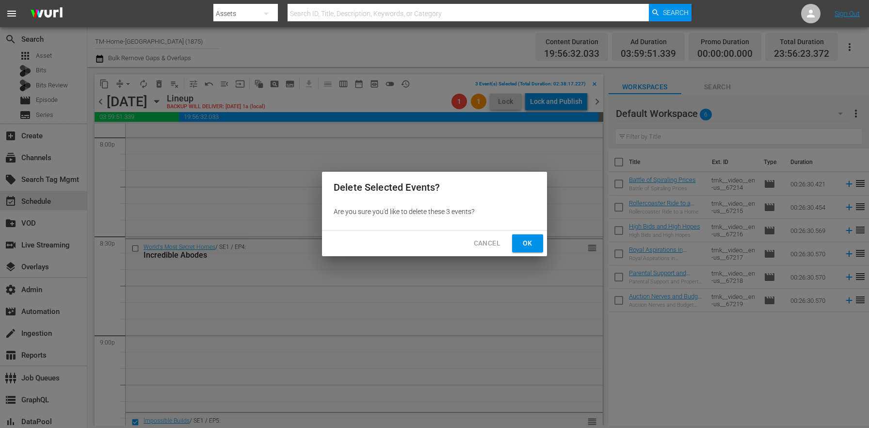
click at [528, 240] on span "Ok" at bounding box center [528, 243] width 16 height 12
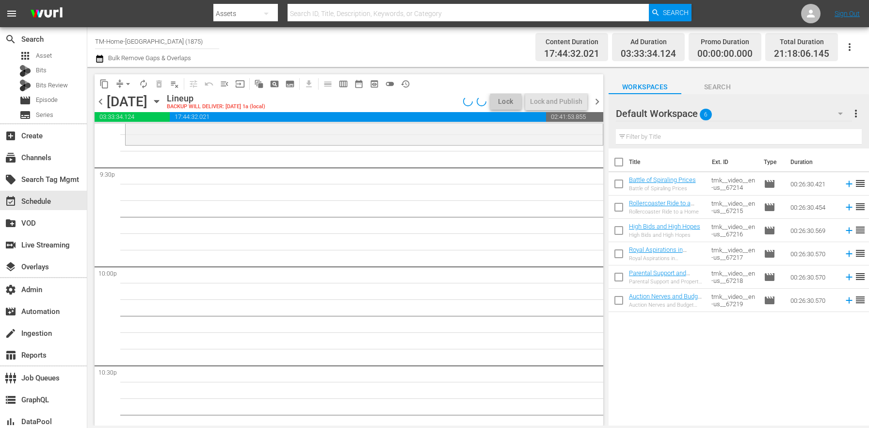
scroll to position [4264, 0]
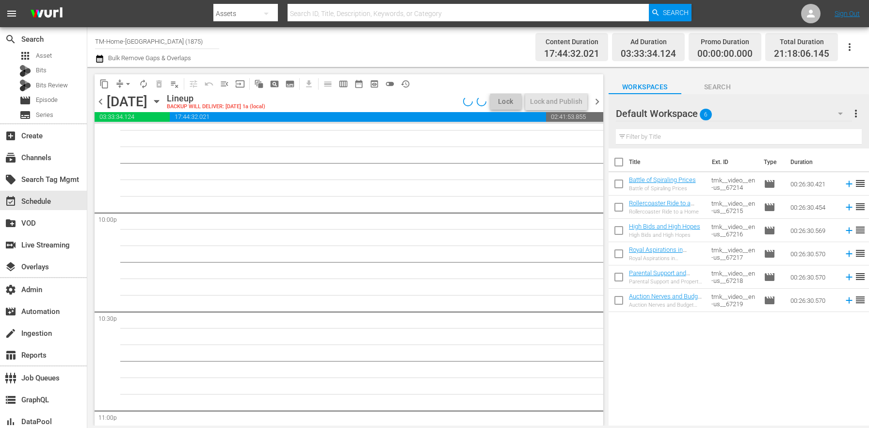
click at [611, 170] on input "checkbox" at bounding box center [619, 164] width 20 height 20
checkbox input "true"
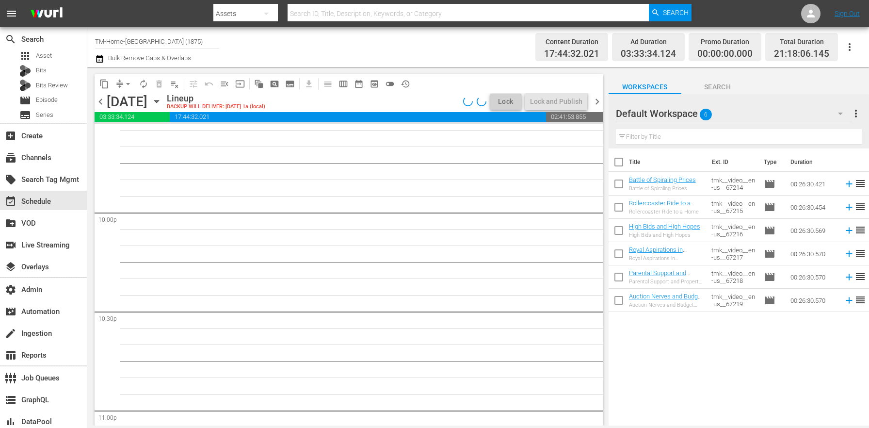
checkbox input "true"
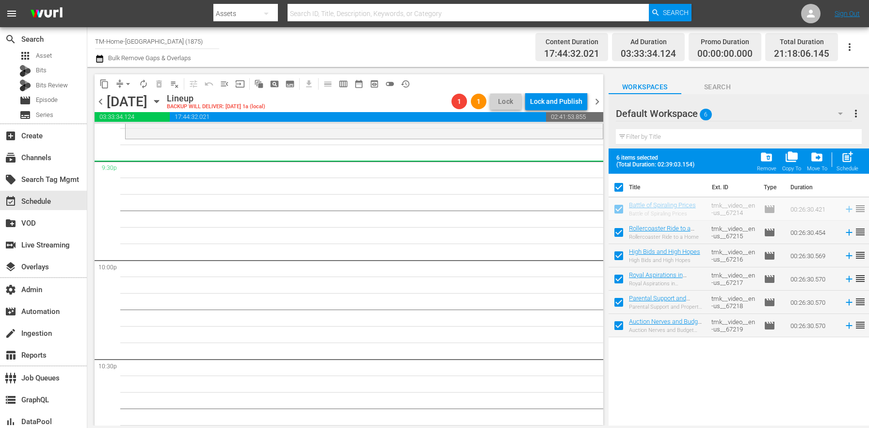
scroll to position [4183, 0]
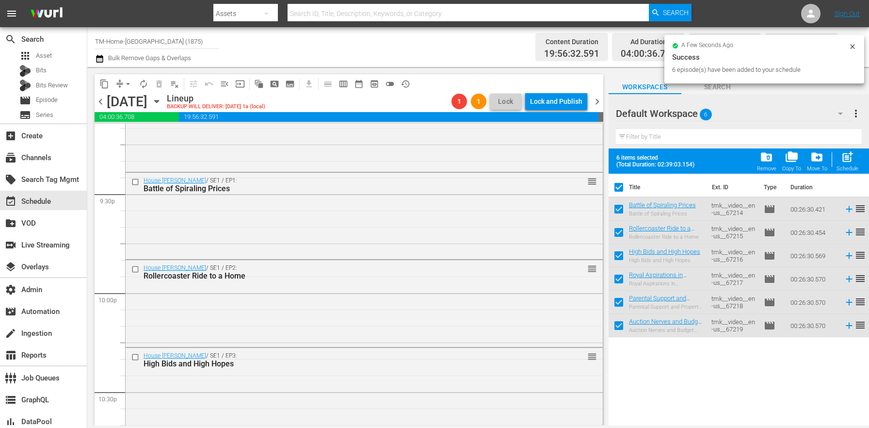
click at [599, 103] on span "chevron_right" at bounding box center [597, 102] width 12 height 12
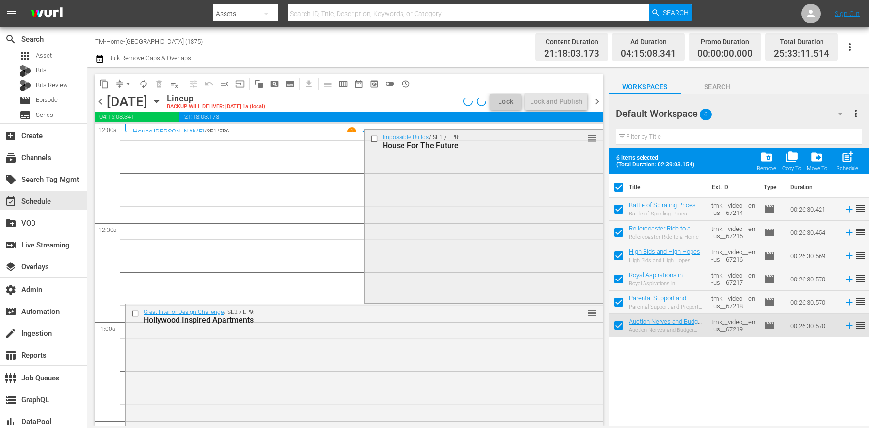
click at [427, 203] on div "Impossible Builds / SE1 / EP8: House For The Future reorder" at bounding box center [484, 214] width 238 height 171
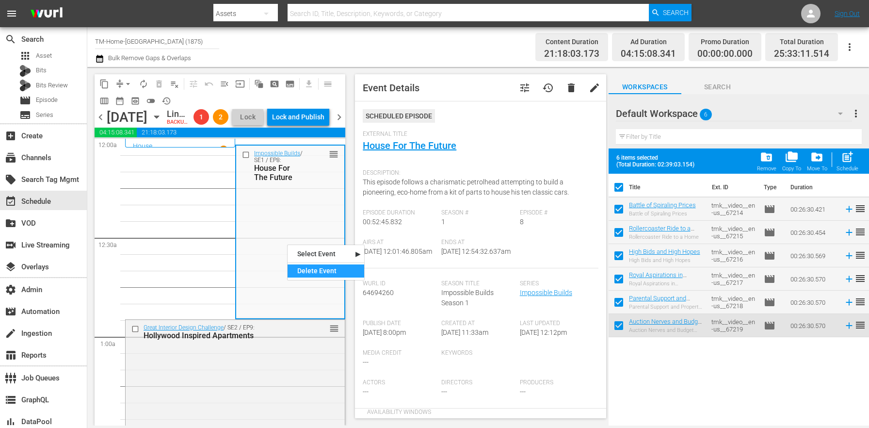
click at [302, 273] on div "Delete Event" at bounding box center [326, 270] width 77 height 13
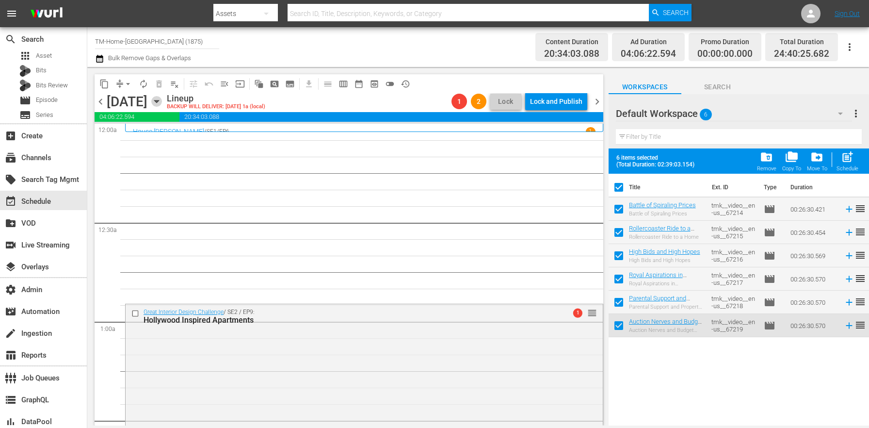
click at [162, 103] on icon "button" at bounding box center [156, 101] width 11 height 11
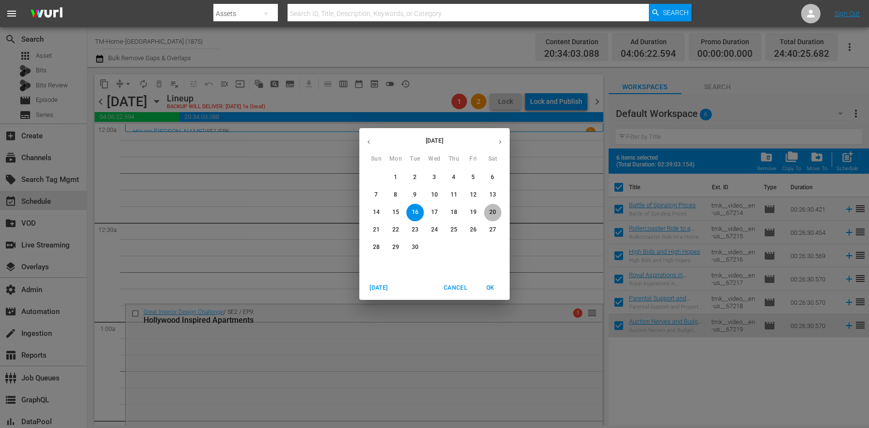
click at [490, 212] on p "20" at bounding box center [492, 212] width 7 height 8
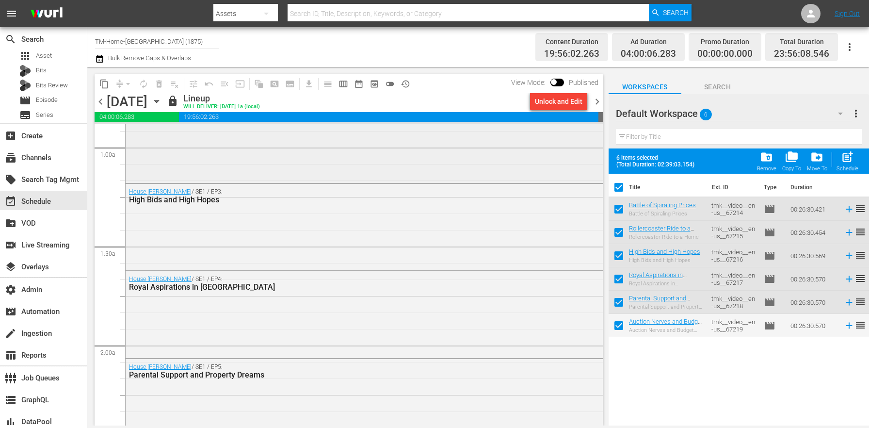
scroll to position [348, 0]
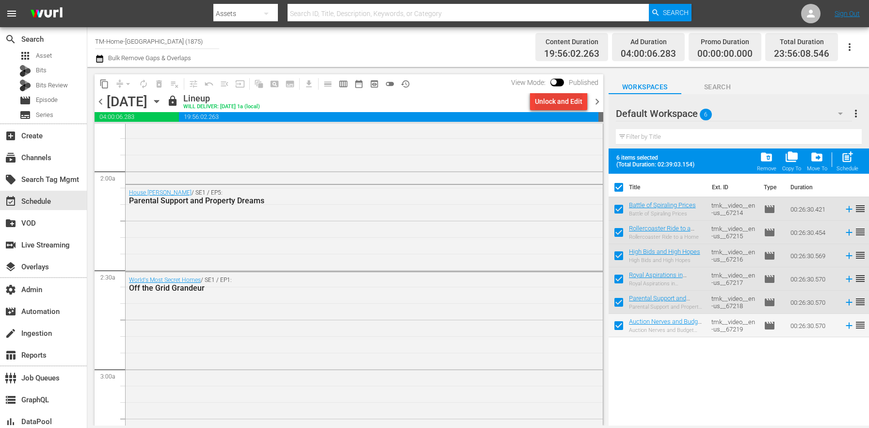
click at [574, 104] on div "Unlock and Edit" at bounding box center [559, 101] width 48 height 17
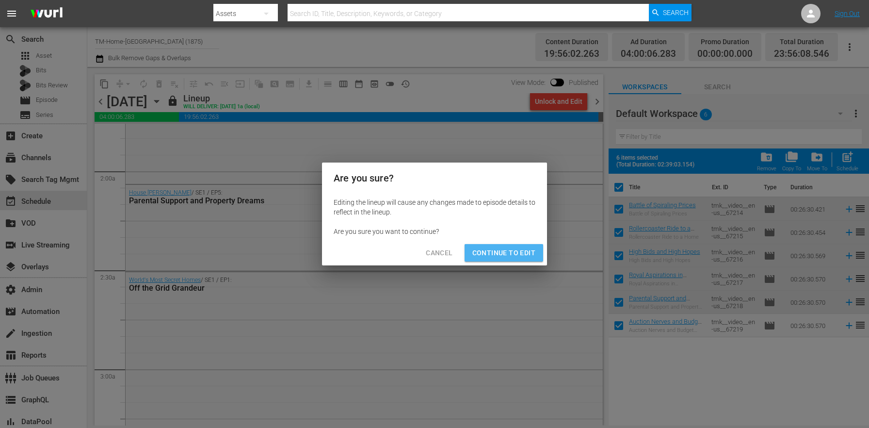
click at [508, 255] on span "Continue to Edit" at bounding box center [503, 253] width 63 height 12
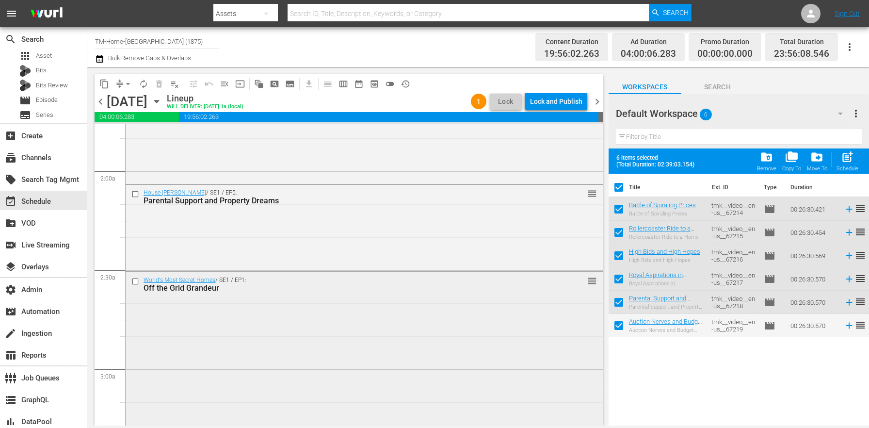
click at [136, 280] on input "checkbox" at bounding box center [136, 281] width 10 height 8
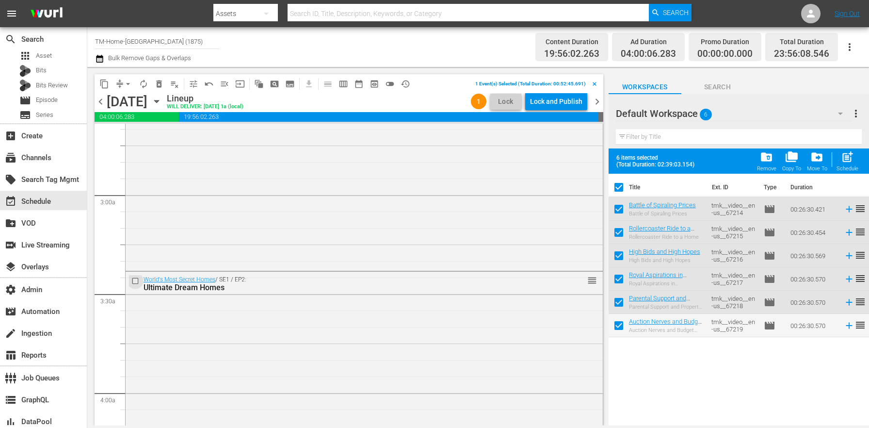
click at [136, 280] on input "checkbox" at bounding box center [136, 281] width 10 height 8
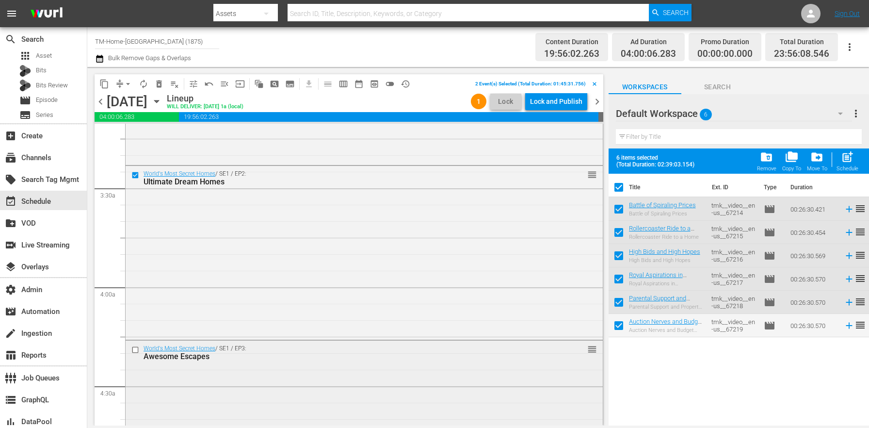
click at [138, 350] on input "checkbox" at bounding box center [136, 349] width 10 height 8
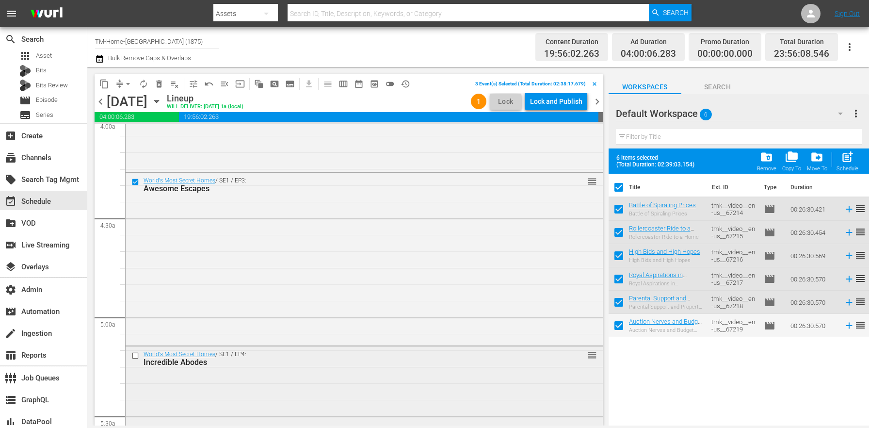
scroll to position [850, 0]
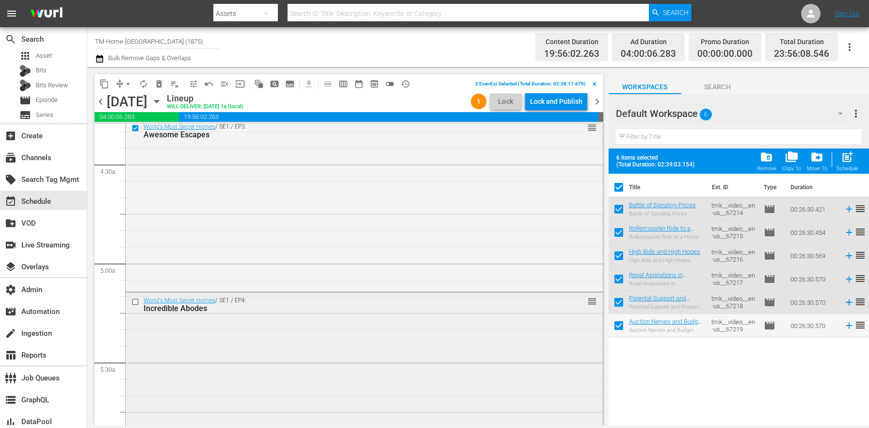
click at [134, 303] on input "checkbox" at bounding box center [136, 302] width 10 height 8
click at [161, 84] on span "delete_forever_outlined" at bounding box center [159, 84] width 10 height 10
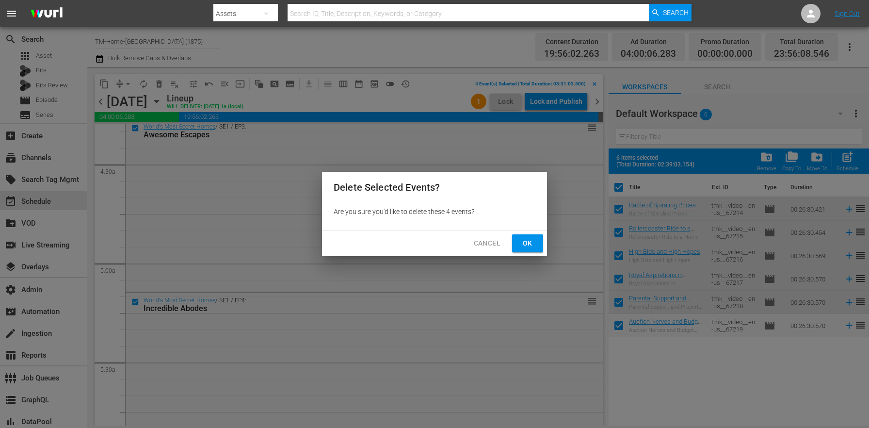
click at [535, 242] on button "Ok" at bounding box center [527, 243] width 31 height 18
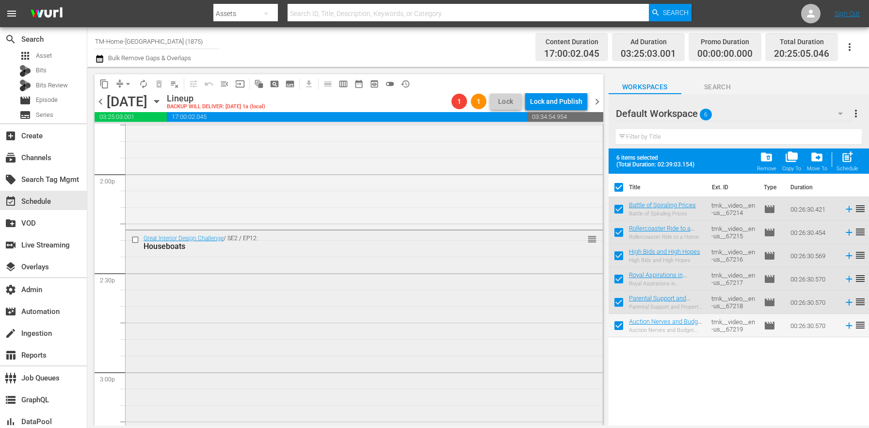
scroll to position [2726, 0]
click at [708, 89] on span "Search" at bounding box center [717, 87] width 73 height 12
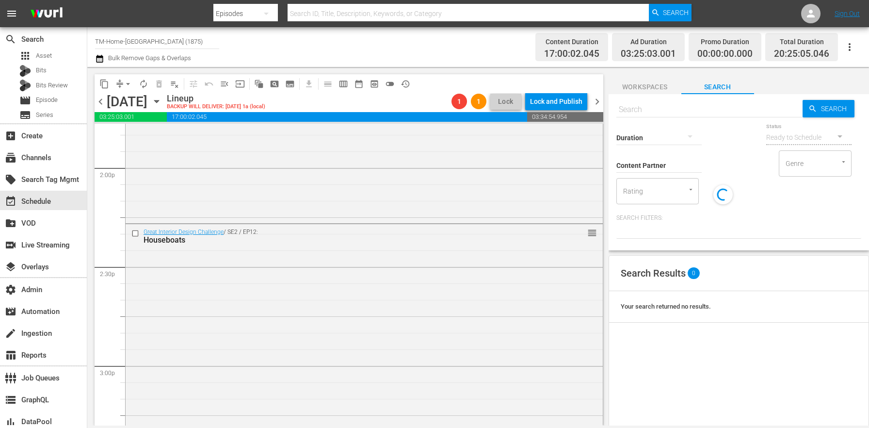
click at [687, 116] on div "Duration" at bounding box center [658, 131] width 85 height 35
click at [678, 110] on input "text" at bounding box center [709, 109] width 186 height 23
paste input "tmk__video__en-us__58625"
type input "tmk__video__en-us__58625"
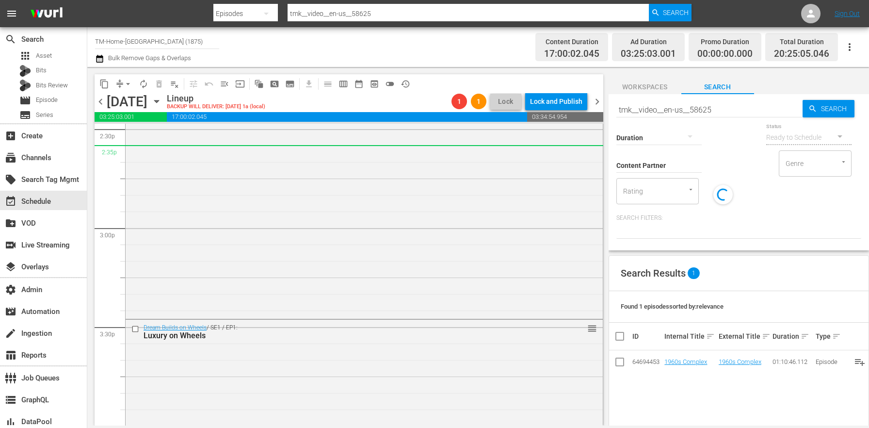
scroll to position [2833, 0]
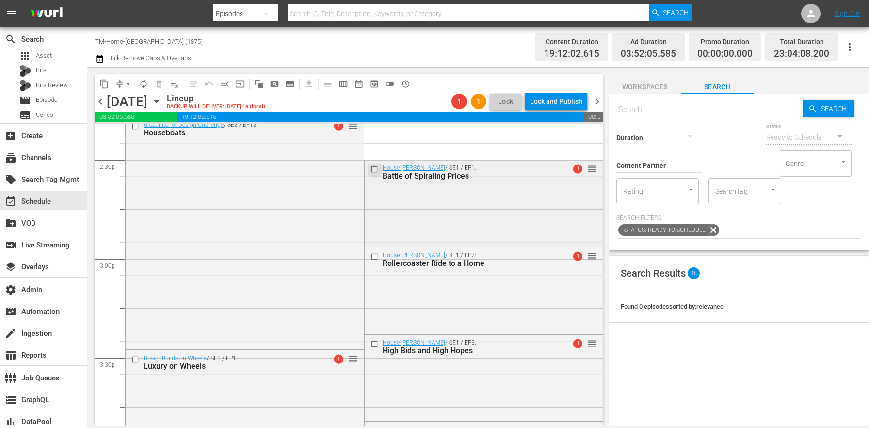
click at [370, 168] on input "checkbox" at bounding box center [375, 169] width 10 height 8
click at [370, 255] on input "checkbox" at bounding box center [375, 257] width 10 height 8
click at [374, 343] on input "checkbox" at bounding box center [375, 344] width 10 height 8
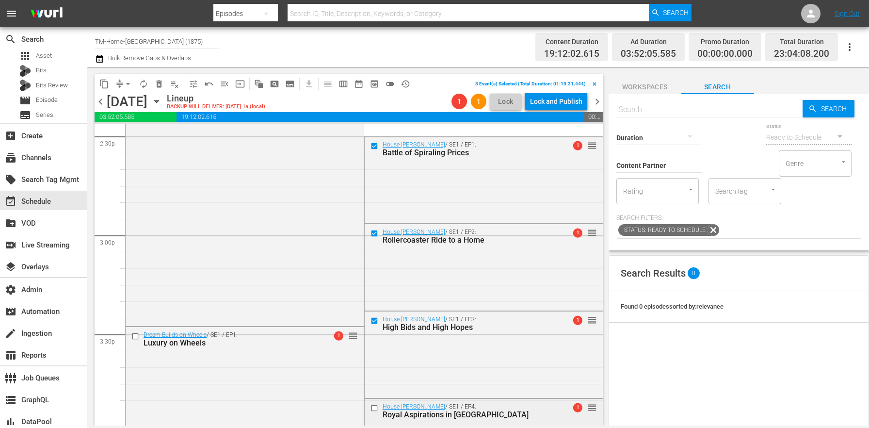
scroll to position [2937, 0]
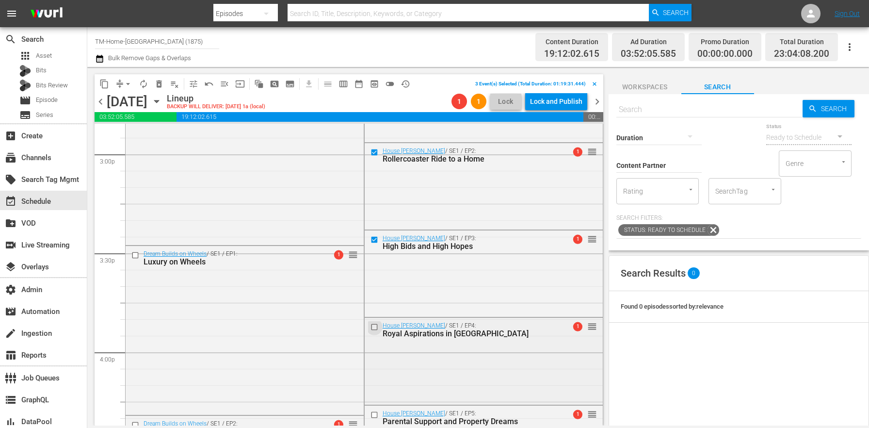
click at [372, 324] on input "checkbox" at bounding box center [375, 327] width 10 height 8
click at [370, 414] on input "checkbox" at bounding box center [375, 414] width 10 height 8
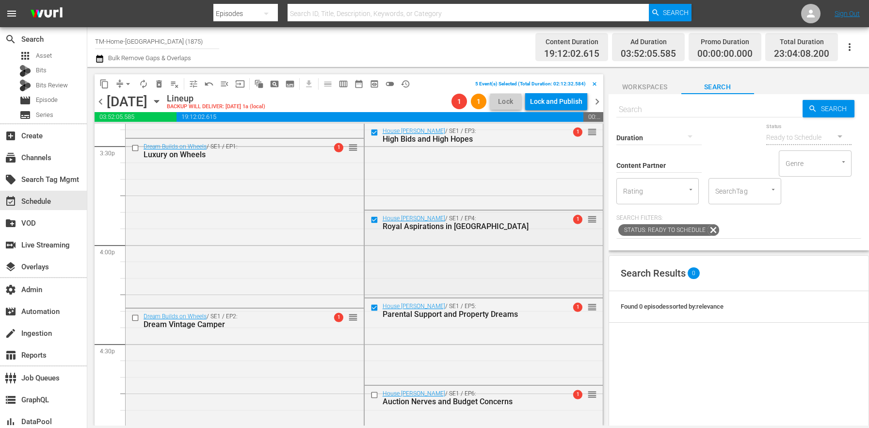
scroll to position [3098, 0]
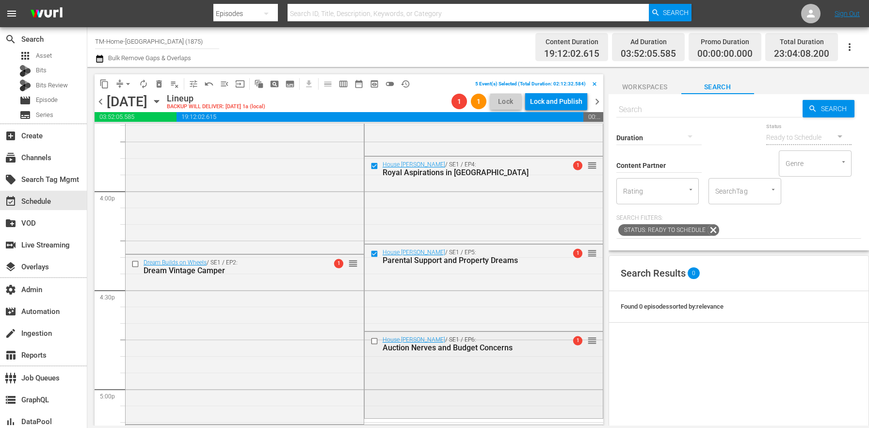
click at [372, 342] on input "checkbox" at bounding box center [375, 341] width 10 height 8
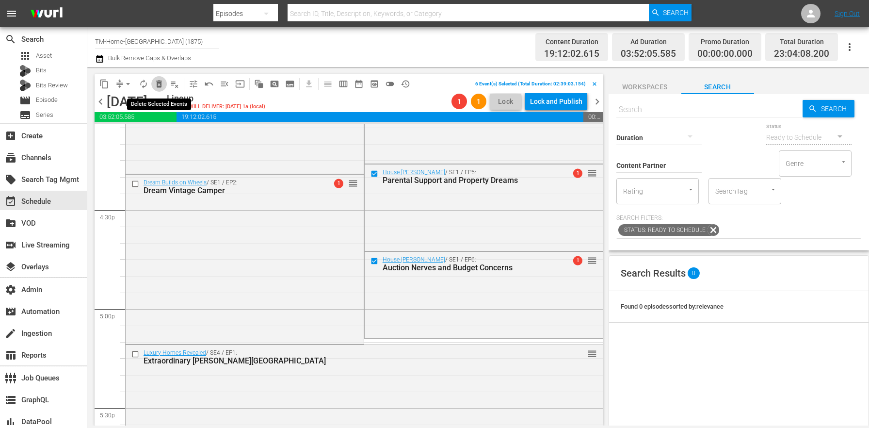
click at [161, 84] on span "delete_forever_outlined" at bounding box center [159, 84] width 10 height 10
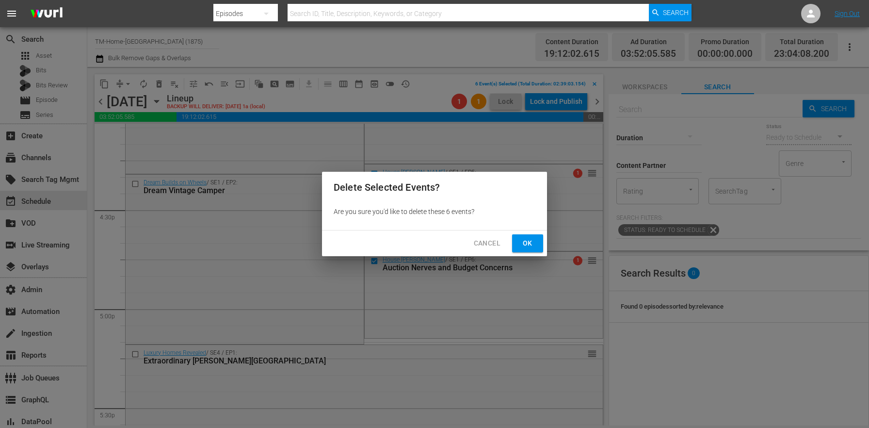
click at [538, 242] on button "Ok" at bounding box center [527, 243] width 31 height 18
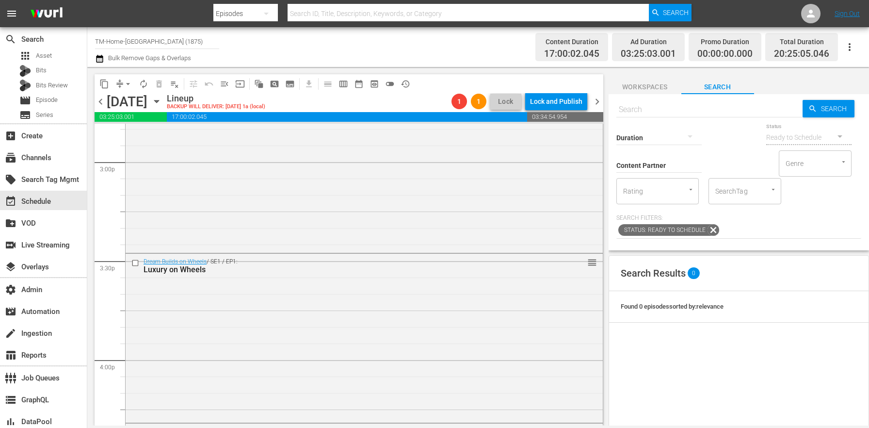
scroll to position [2774, 0]
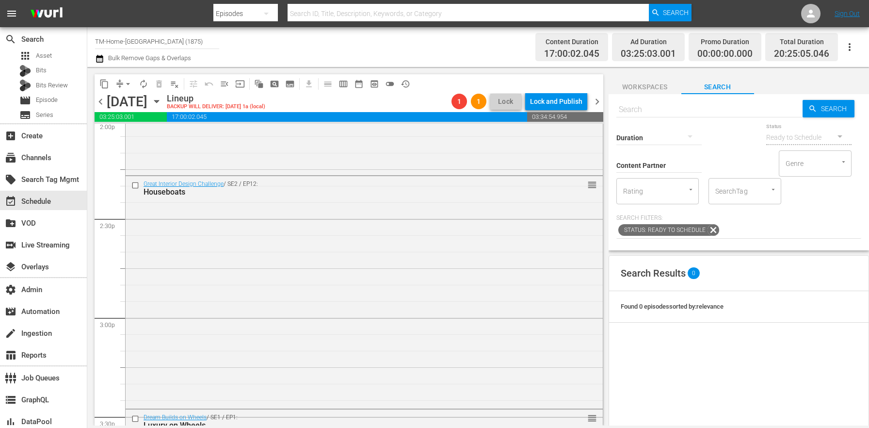
click at [645, 86] on span "Workspaces" at bounding box center [645, 87] width 73 height 12
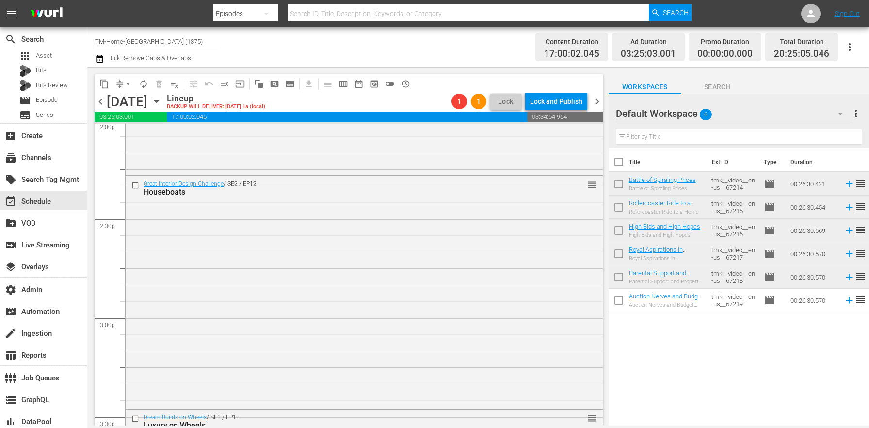
click at [617, 163] on input "checkbox" at bounding box center [619, 164] width 20 height 20
checkbox input "true"
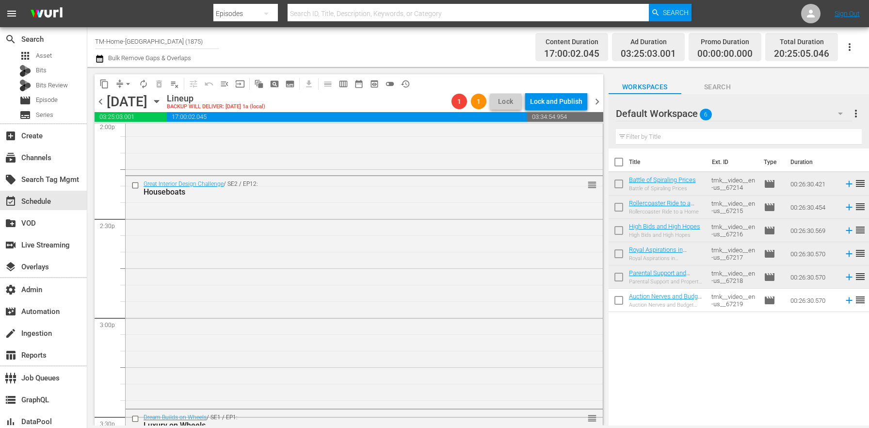
checkbox input "true"
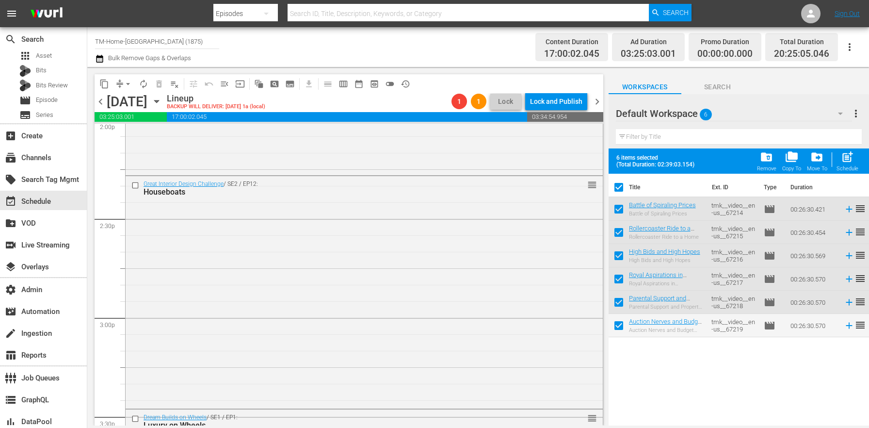
click at [619, 180] on input "checkbox" at bounding box center [619, 189] width 20 height 20
checkbox input "false"
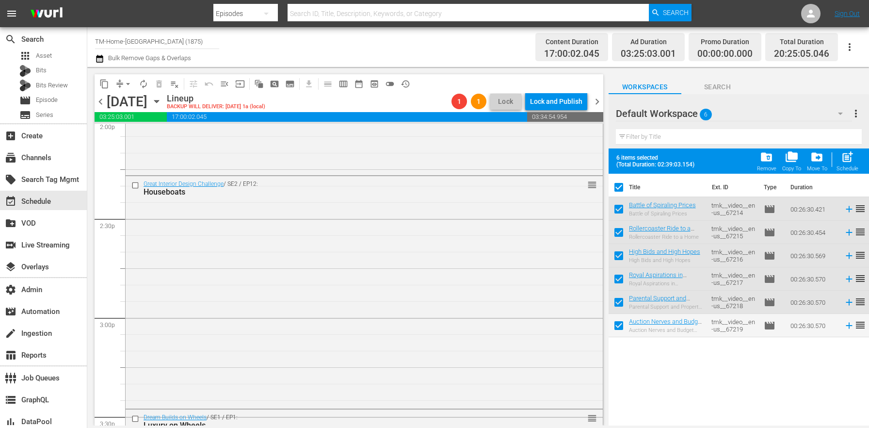
checkbox input "false"
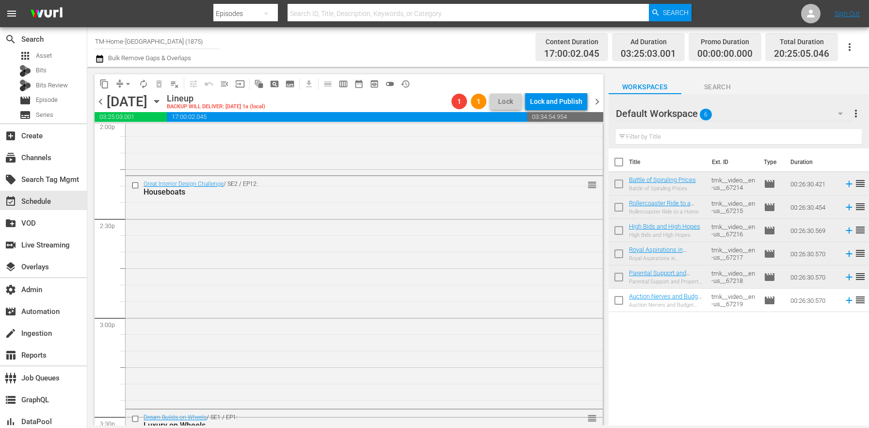
drag, startPoint x: 713, startPoint y: 98, endPoint x: 711, endPoint y: 90, distance: 8.0
click at [713, 98] on div "Default Workspace 6 Default more_vert" at bounding box center [739, 109] width 246 height 31
click at [712, 90] on span "Search" at bounding box center [717, 87] width 73 height 12
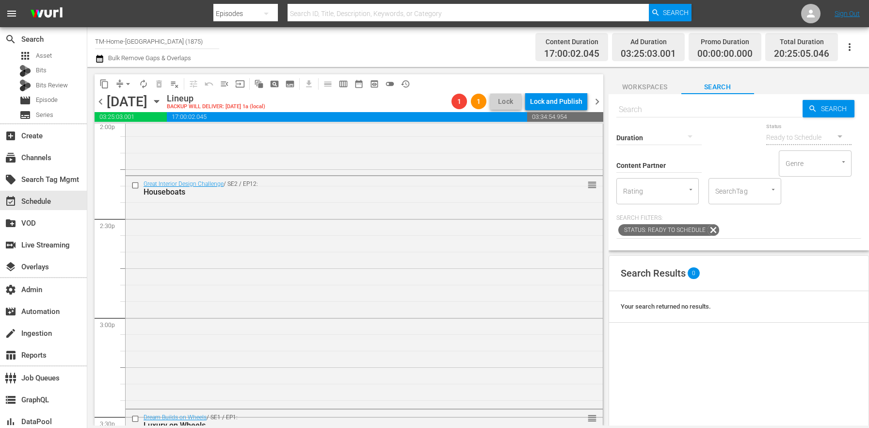
click at [681, 112] on input "text" at bounding box center [709, 109] width 186 height 23
paste input "tmk__video__en-us__58626"
type input "tmk__video__en-us__58626"
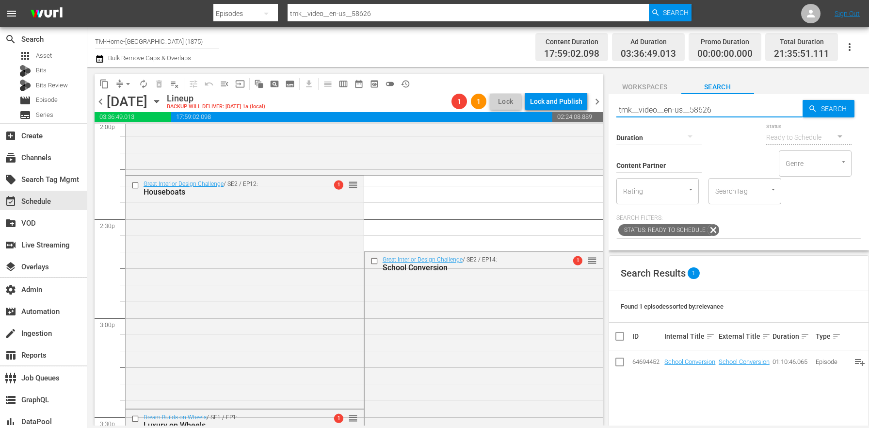
drag, startPoint x: 688, startPoint y: 111, endPoint x: 547, endPoint y: 99, distance: 142.1
click at [548, 100] on div "content_copy compress arrow_drop_down autorenew_outlined delete_forever_outline…" at bounding box center [478, 246] width 782 height 358
paste input "5"
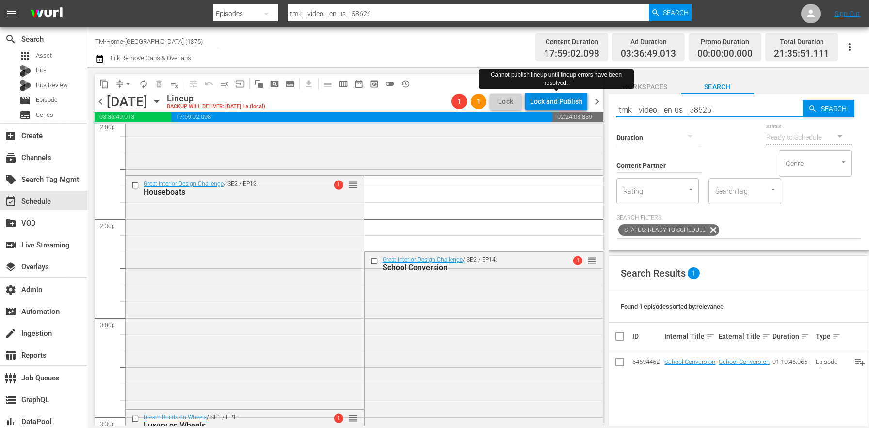
type input "tmk__video__en-us__58625"
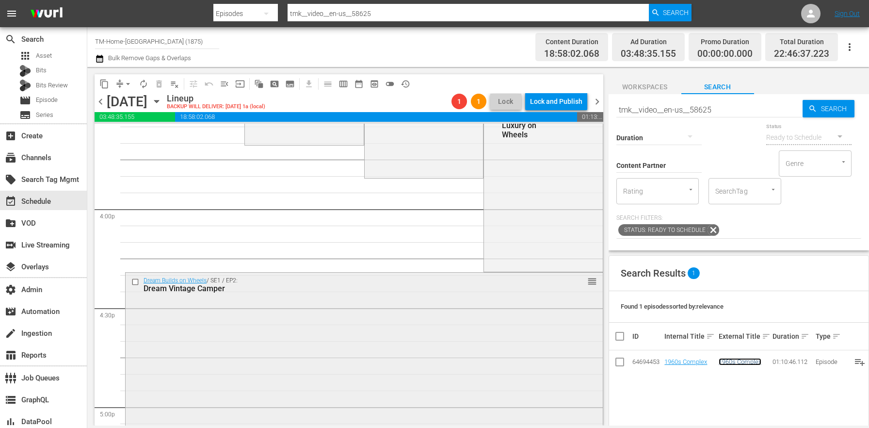
scroll to position [3242, 0]
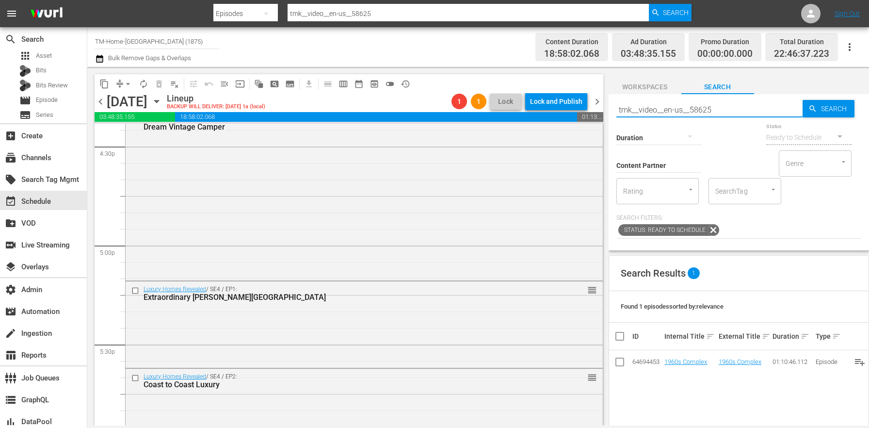
drag, startPoint x: 720, startPoint y: 112, endPoint x: 517, endPoint y: 82, distance: 205.3
click at [517, 82] on div "content_copy compress arrow_drop_down autorenew_outlined delete_forever_outline…" at bounding box center [478, 246] width 782 height 358
paste input "7722"
type input "tmk__video__en-us__57722"
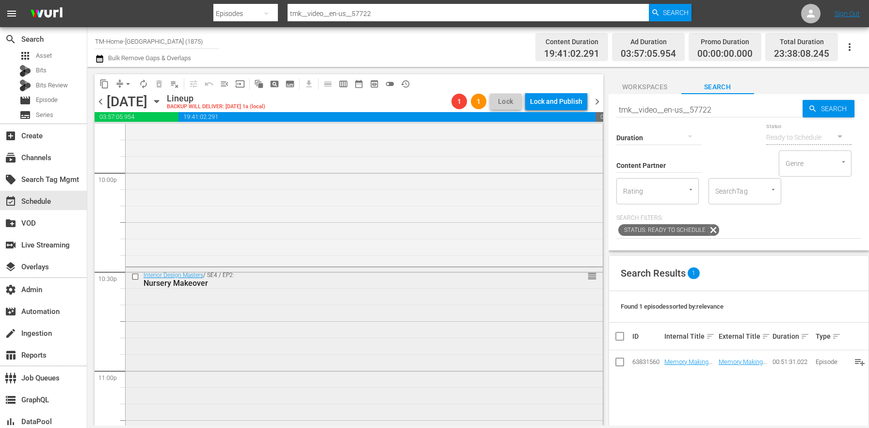
scroll to position [4493, 0]
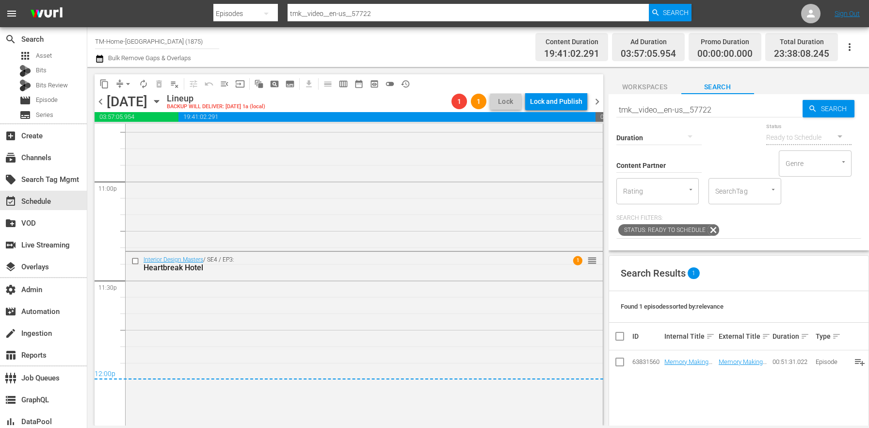
click at [597, 99] on span "chevron_right" at bounding box center [597, 102] width 12 height 12
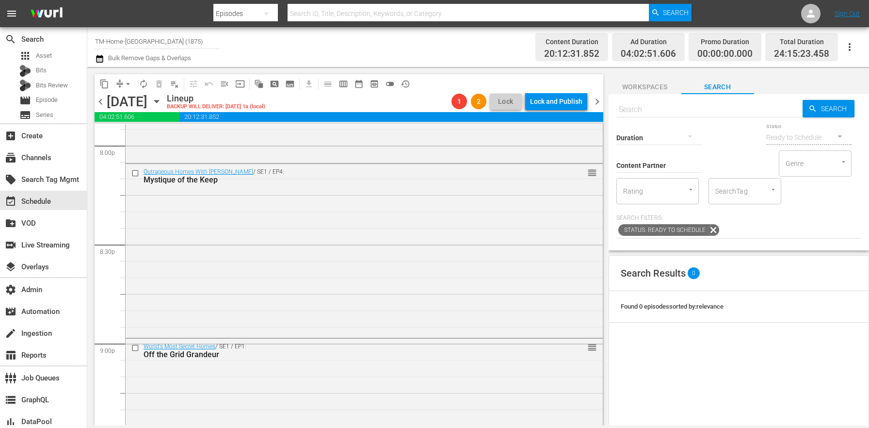
scroll to position [4544, 0]
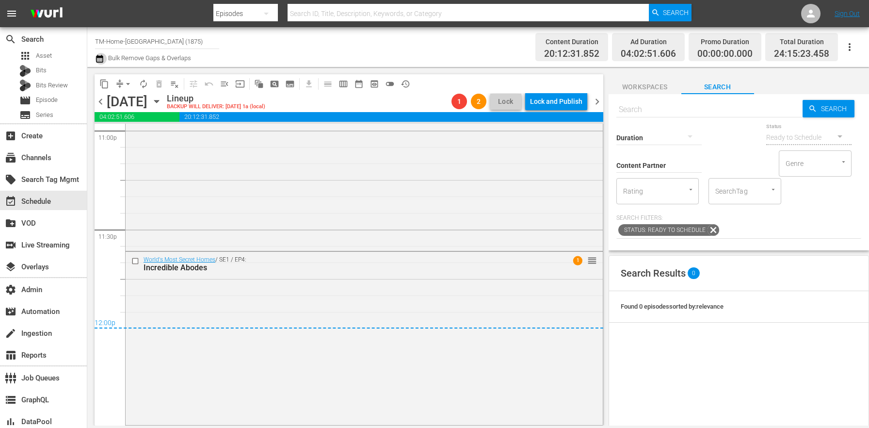
click at [102, 61] on icon "button" at bounding box center [99, 59] width 9 height 12
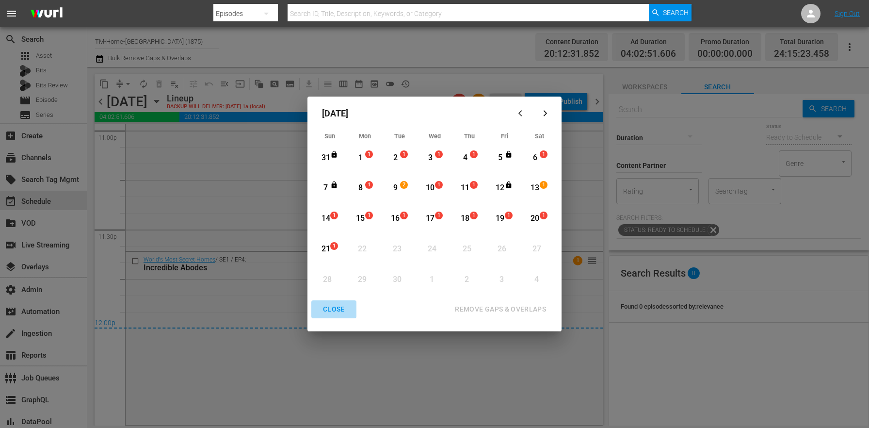
click at [329, 309] on div "CLOSE" at bounding box center [333, 309] width 37 height 12
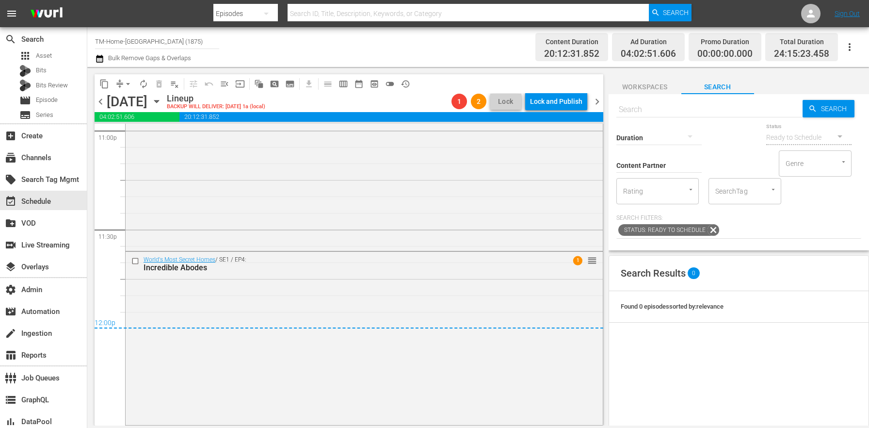
click at [97, 54] on icon "button" at bounding box center [99, 59] width 9 height 12
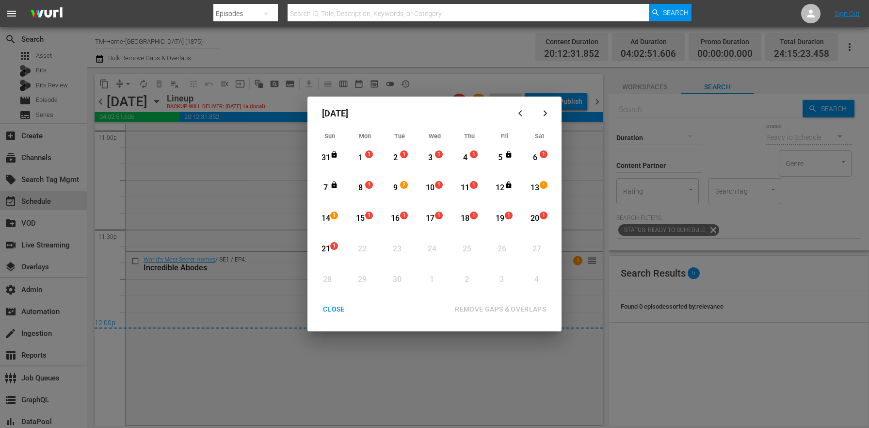
click at [364, 160] on div "1" at bounding box center [360, 157] width 12 height 11
click at [338, 216] on div "1" at bounding box center [336, 219] width 8 height 10
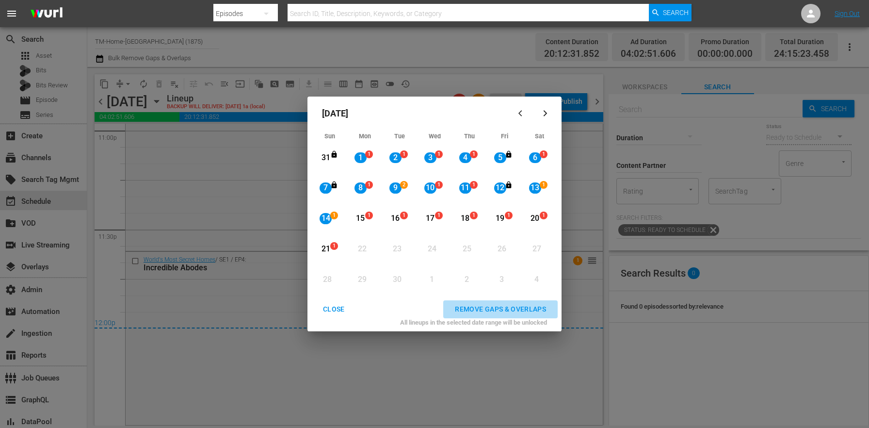
click at [501, 306] on div "REMOVE GAPS & OVERLAPS" at bounding box center [500, 309] width 107 height 12
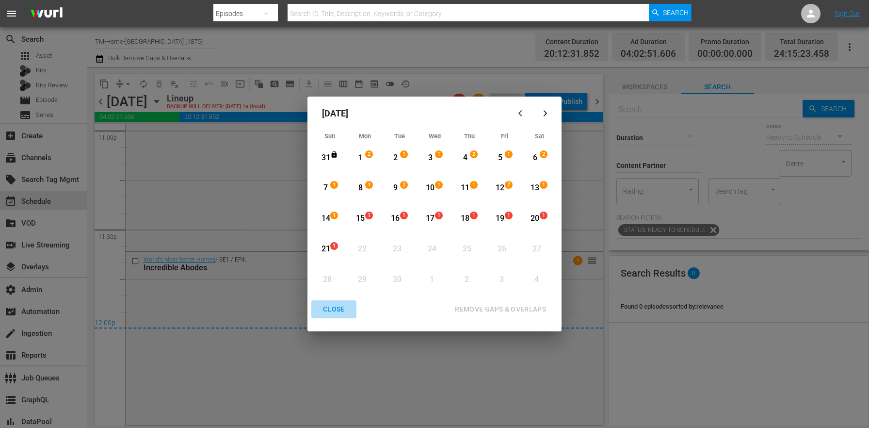
click at [338, 310] on div "CLOSE" at bounding box center [333, 309] width 37 height 12
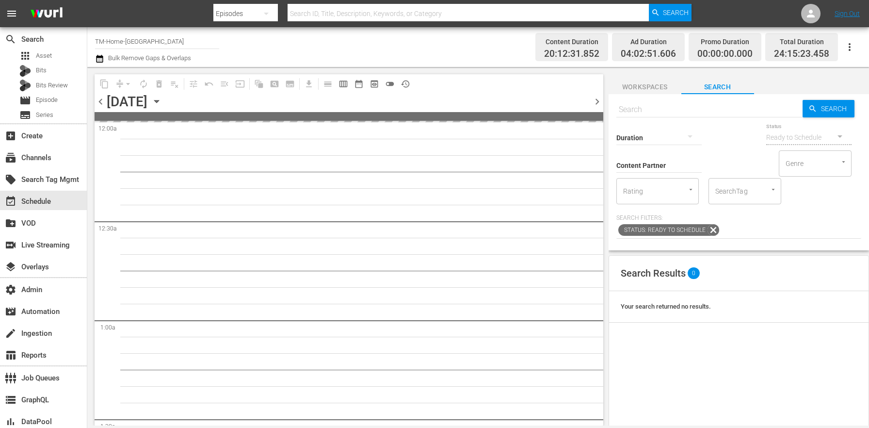
click at [162, 100] on icon "button" at bounding box center [156, 101] width 11 height 11
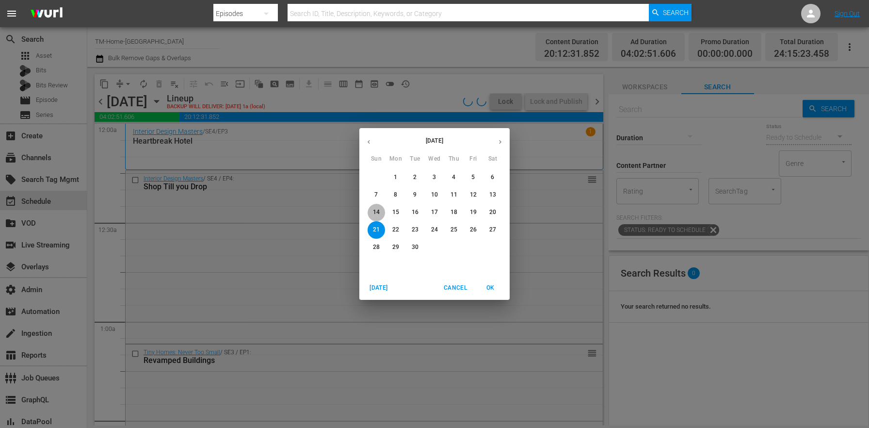
click at [380, 212] on span "14" at bounding box center [376, 212] width 17 height 8
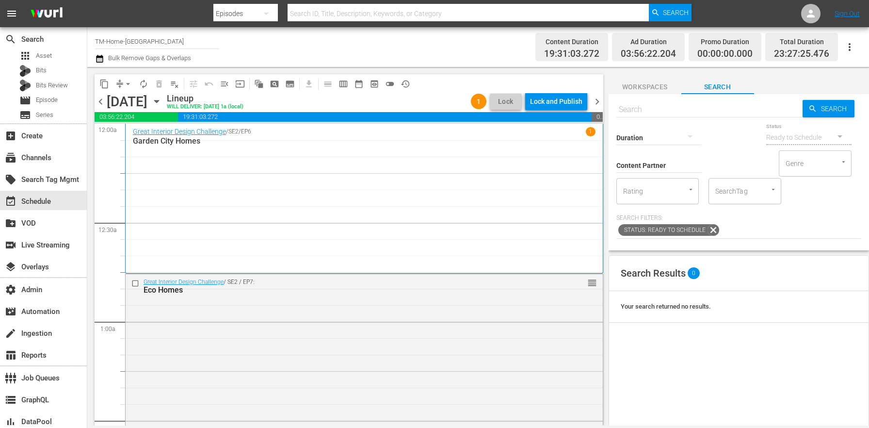
click at [597, 97] on span "chevron_right" at bounding box center [597, 102] width 12 height 12
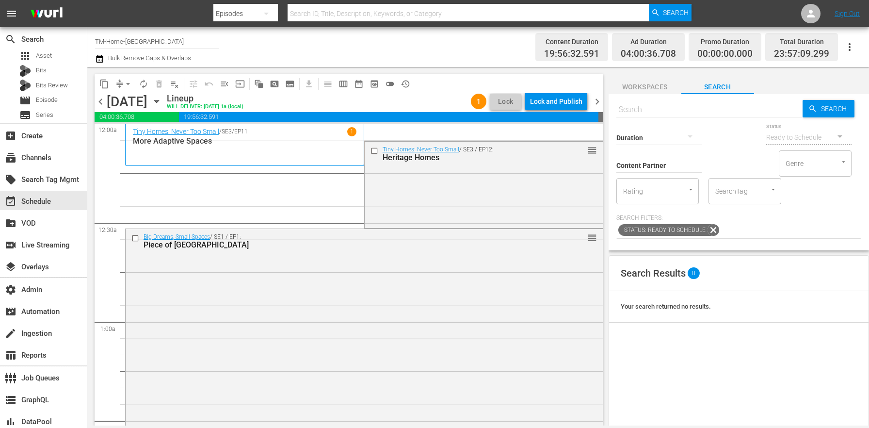
click at [103, 58] on icon "button" at bounding box center [99, 59] width 9 height 12
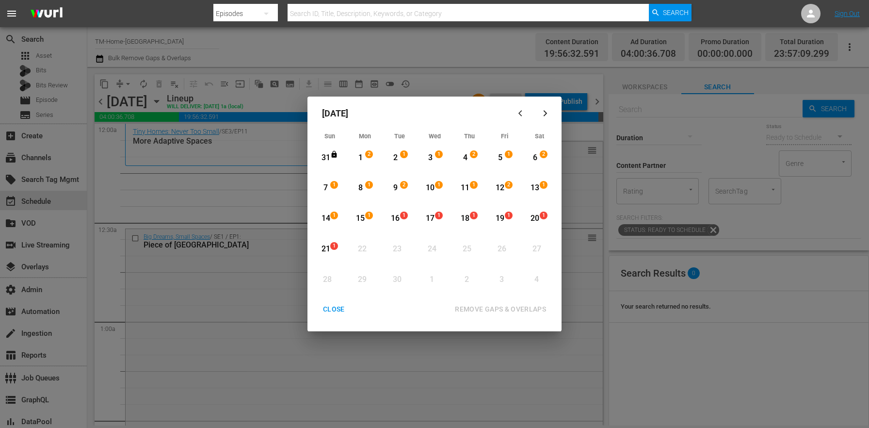
click at [365, 221] on div "15" at bounding box center [360, 218] width 12 height 11
click at [337, 247] on span "1" at bounding box center [334, 246] width 7 height 8
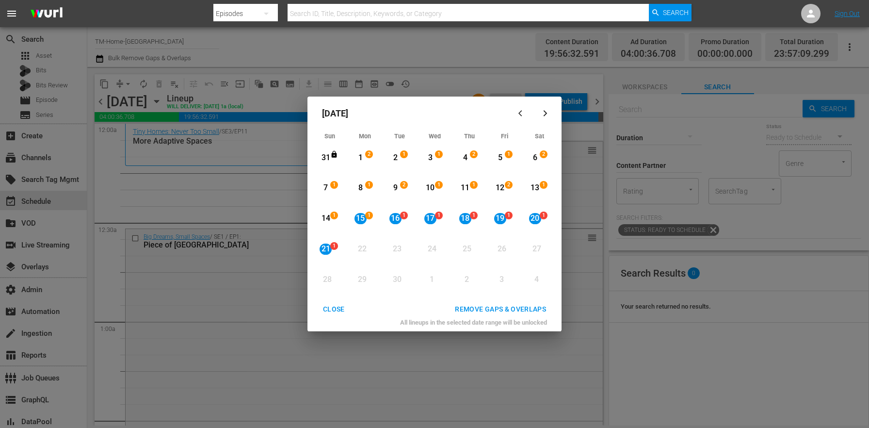
click at [511, 319] on div "All lineups in the selected date range will be unlocked" at bounding box center [434, 324] width 246 height 13
click at [506, 310] on div "REMOVE GAPS & OVERLAPS" at bounding box center [500, 309] width 107 height 12
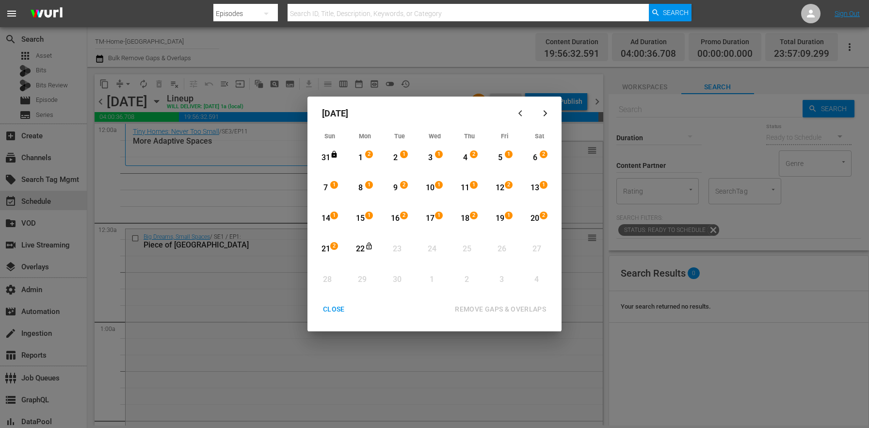
click at [335, 310] on div "CLOSE" at bounding box center [333, 309] width 37 height 12
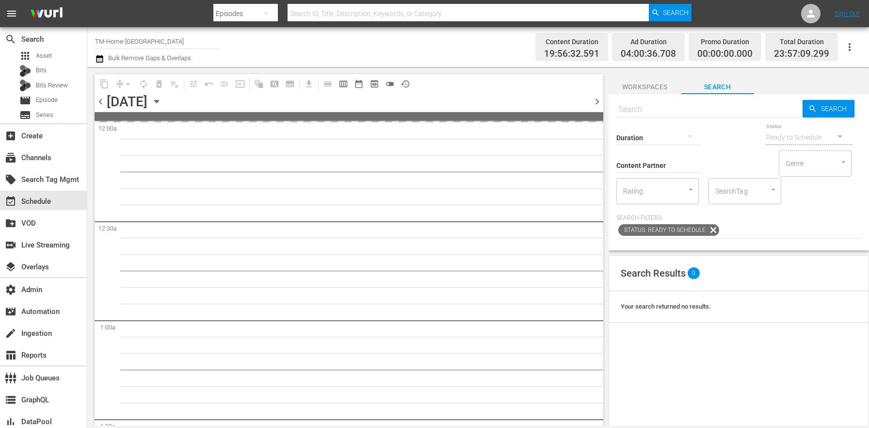
click at [162, 102] on icon "button" at bounding box center [156, 101] width 11 height 11
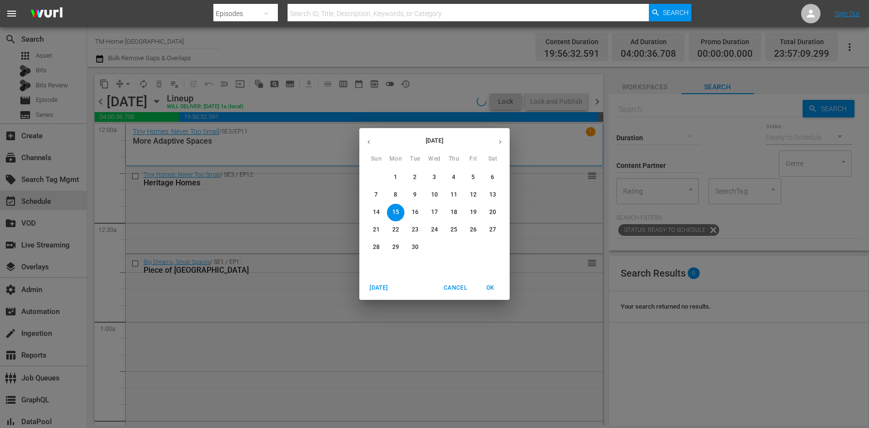
click at [385, 232] on span "21" at bounding box center [376, 229] width 17 height 8
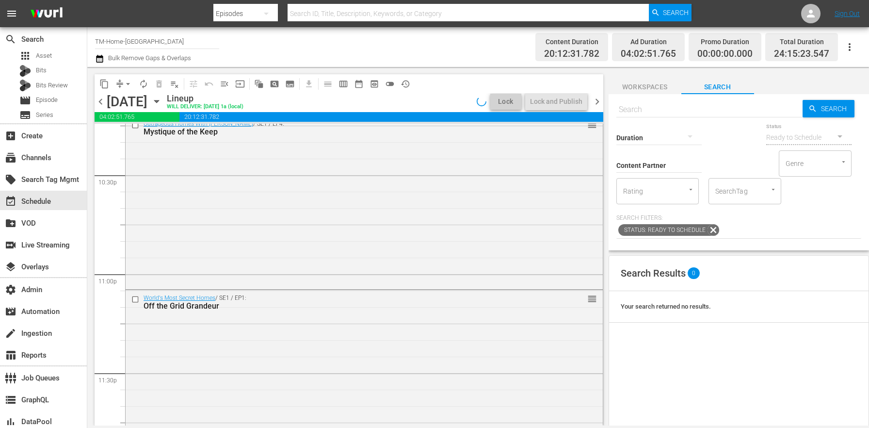
scroll to position [4612, 0]
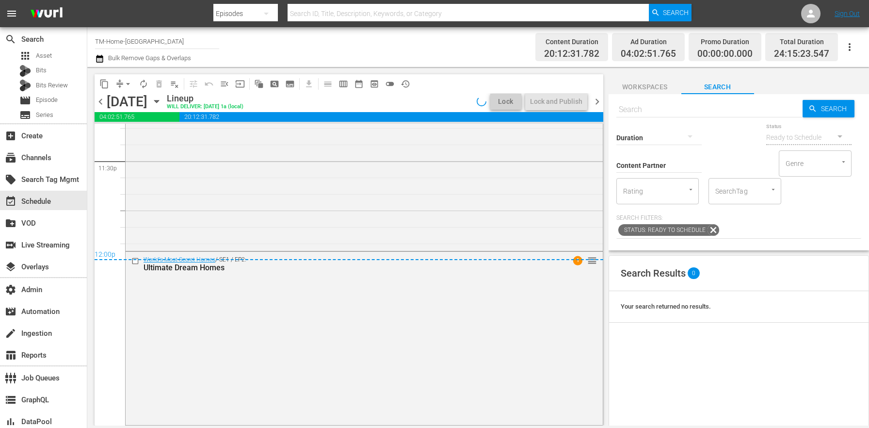
click at [596, 99] on span "chevron_right" at bounding box center [597, 102] width 12 height 12
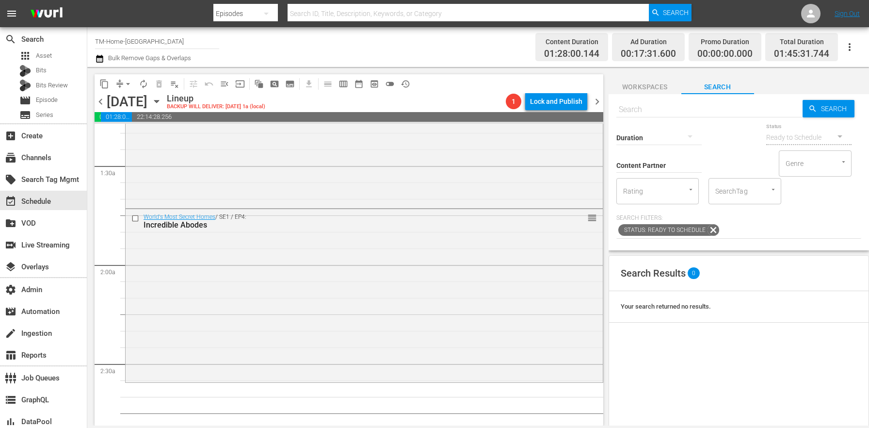
scroll to position [33, 0]
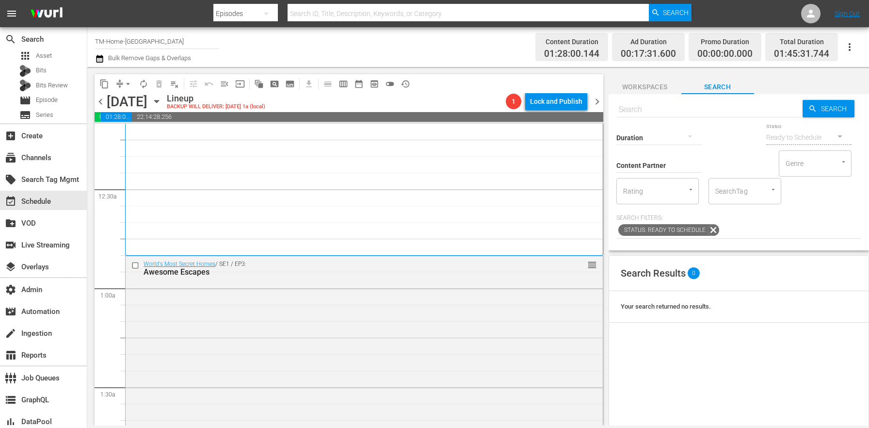
click at [102, 101] on span "chevron_left" at bounding box center [101, 102] width 12 height 12
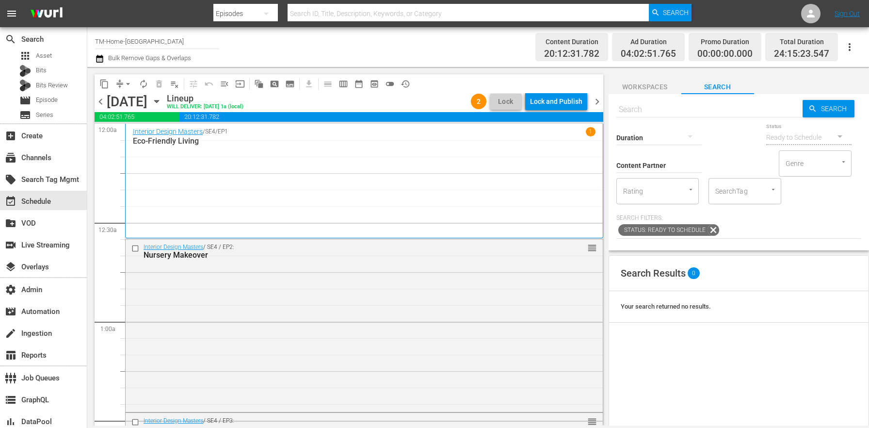
click at [104, 102] on span "chevron_left" at bounding box center [101, 102] width 12 height 12
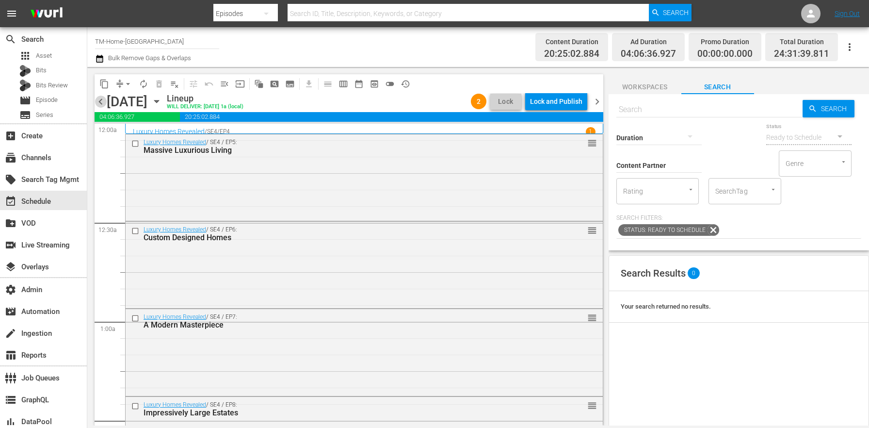
click at [95, 101] on span "chevron_left" at bounding box center [101, 102] width 12 height 12
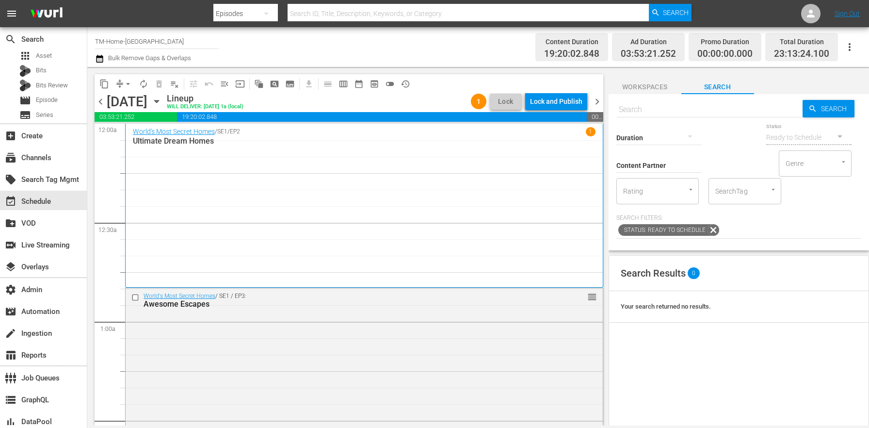
click at [103, 100] on span "chevron_left" at bounding box center [101, 102] width 12 height 12
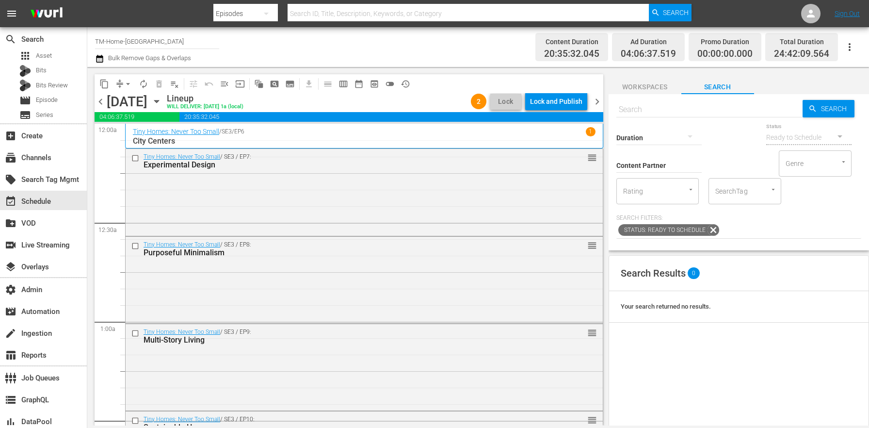
click at [100, 97] on span "chevron_left" at bounding box center [101, 102] width 12 height 12
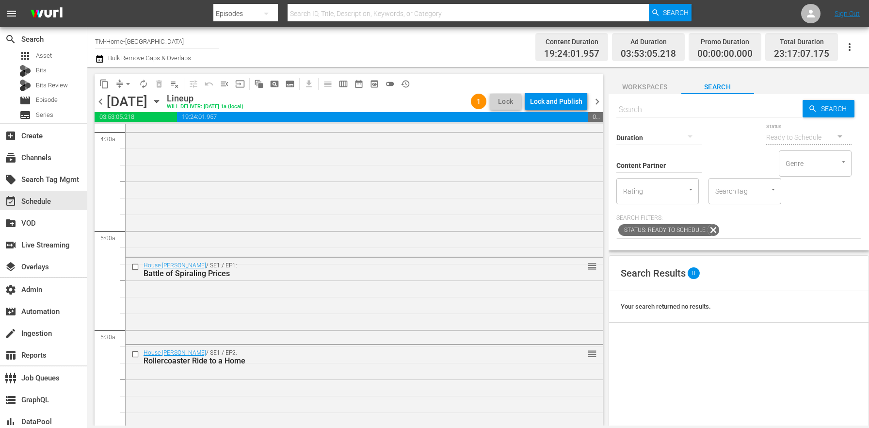
scroll to position [936, 0]
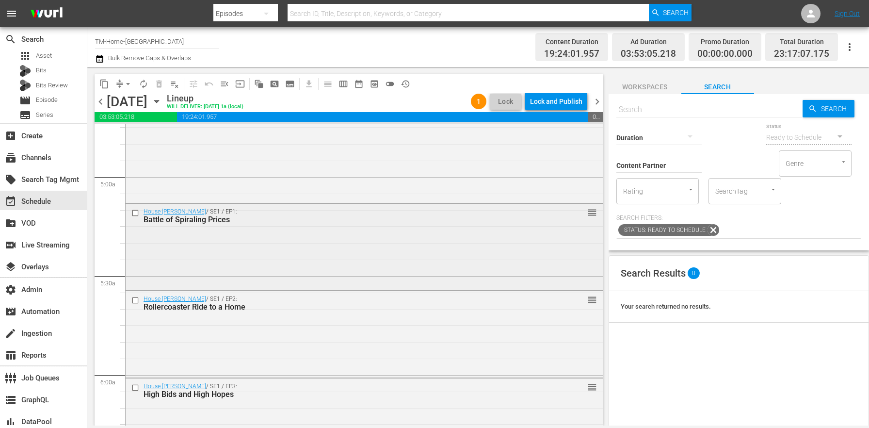
click at [134, 214] on input "checkbox" at bounding box center [136, 213] width 10 height 8
click at [140, 301] on input "checkbox" at bounding box center [136, 300] width 10 height 8
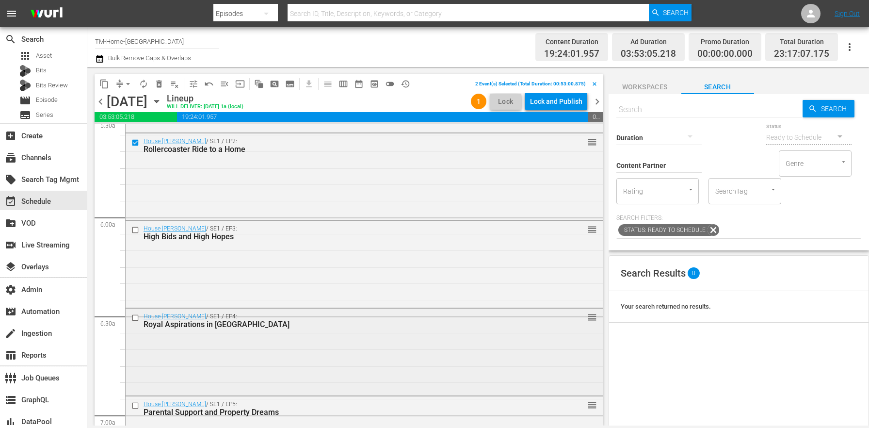
click at [137, 315] on input "checkbox" at bounding box center [136, 317] width 10 height 8
click at [135, 227] on input "checkbox" at bounding box center [136, 230] width 10 height 8
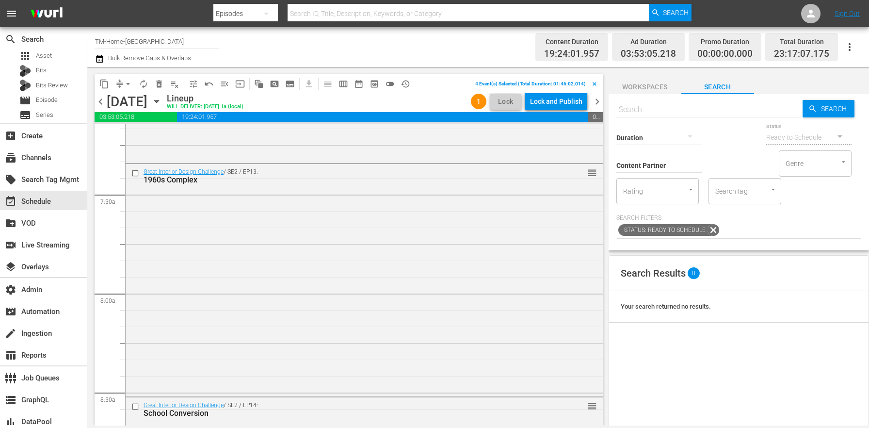
scroll to position [1138, 0]
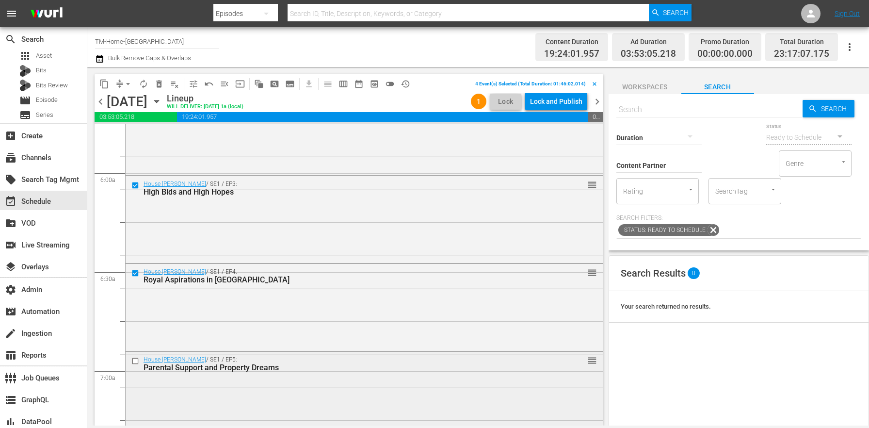
click at [135, 364] on input "checkbox" at bounding box center [136, 360] width 10 height 8
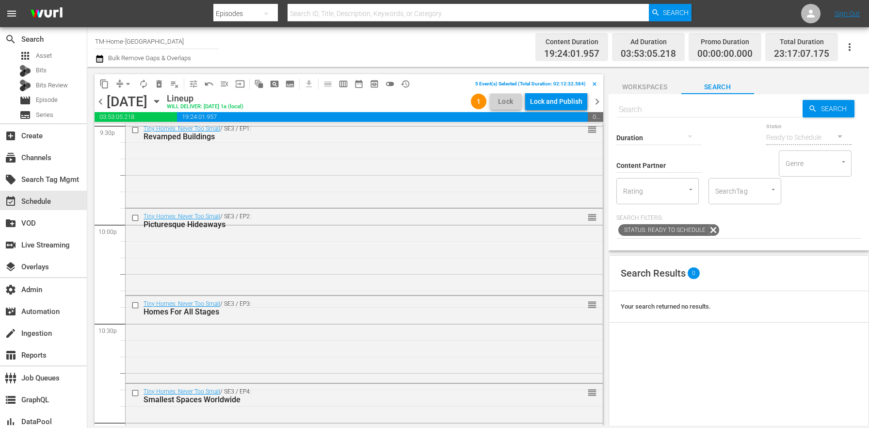
scroll to position [4472, 0]
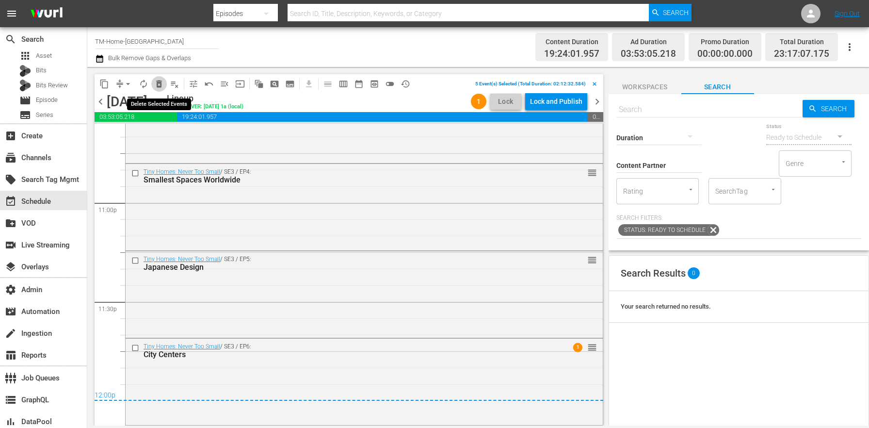
click at [154, 83] on button "delete_forever_outlined" at bounding box center [159, 84] width 16 height 16
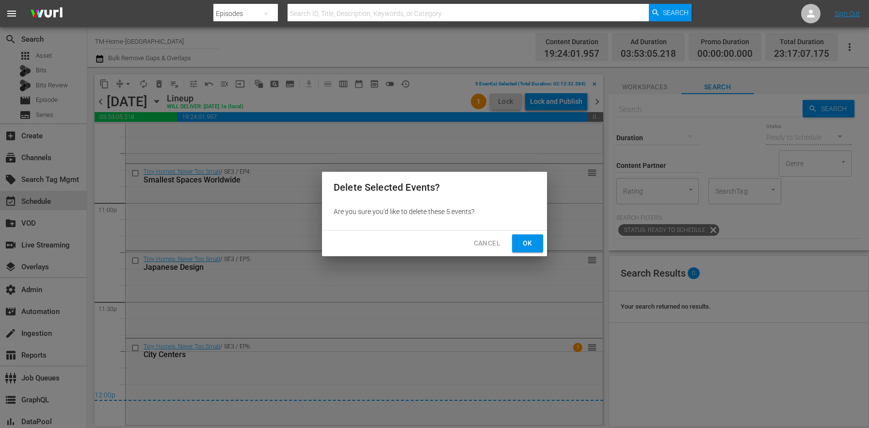
click at [522, 244] on span "Ok" at bounding box center [528, 243] width 16 height 12
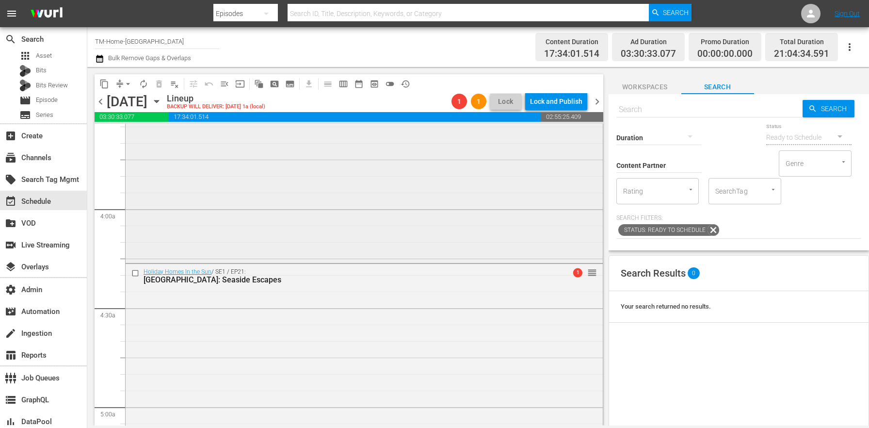
scroll to position [933, 0]
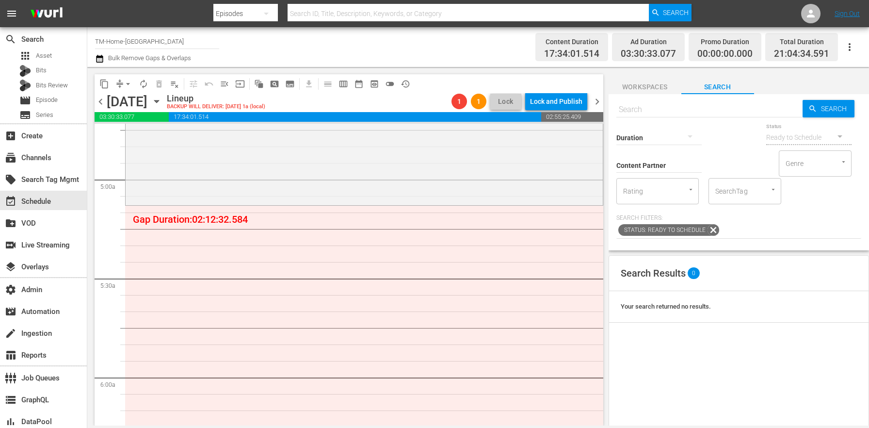
click at [100, 61] on icon "button" at bounding box center [99, 59] width 9 height 12
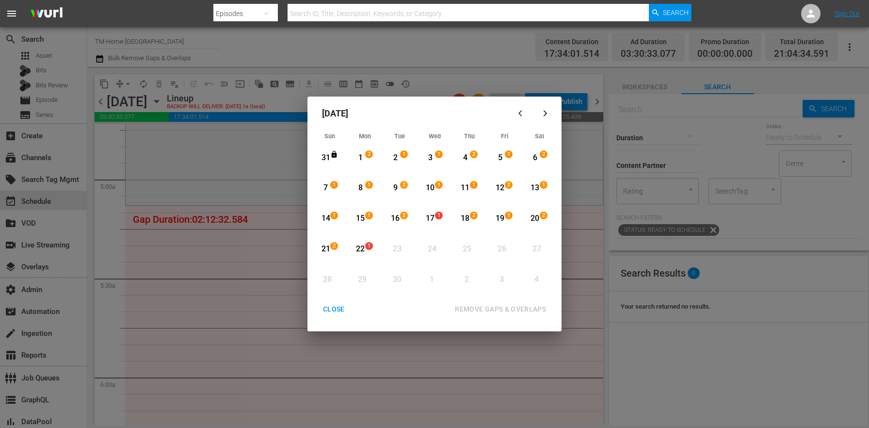
click at [538, 192] on div "13" at bounding box center [535, 187] width 12 height 11
click at [356, 245] on div "22" at bounding box center [360, 248] width 12 height 11
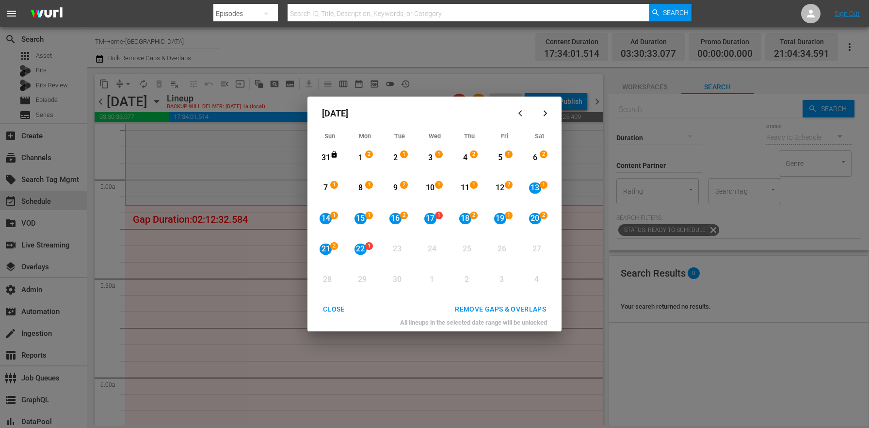
click at [501, 309] on div "REMOVE GAPS & OVERLAPS" at bounding box center [500, 309] width 107 height 12
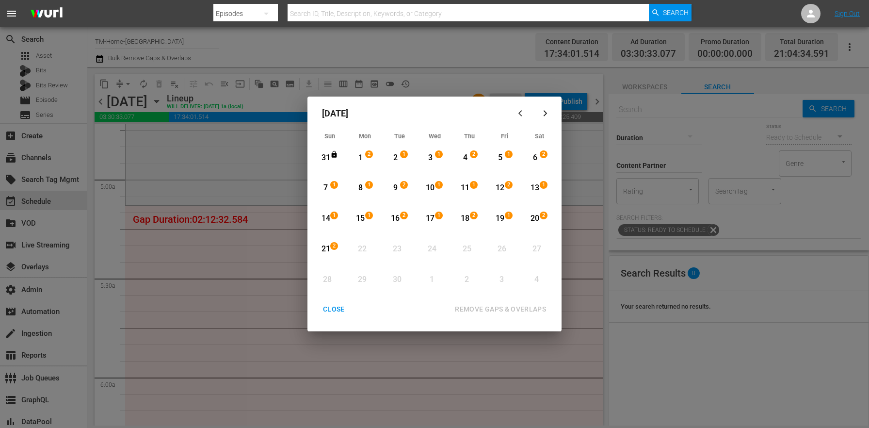
click at [336, 307] on div "CLOSE" at bounding box center [333, 309] width 37 height 12
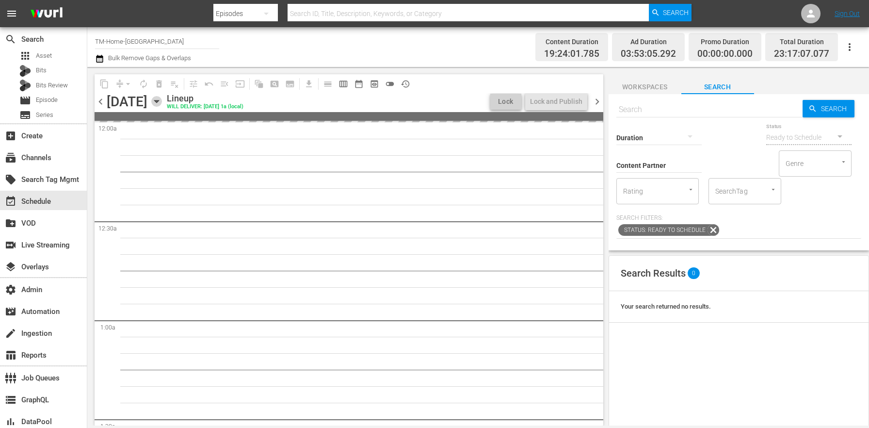
click at [159, 101] on icon "button" at bounding box center [156, 101] width 4 height 2
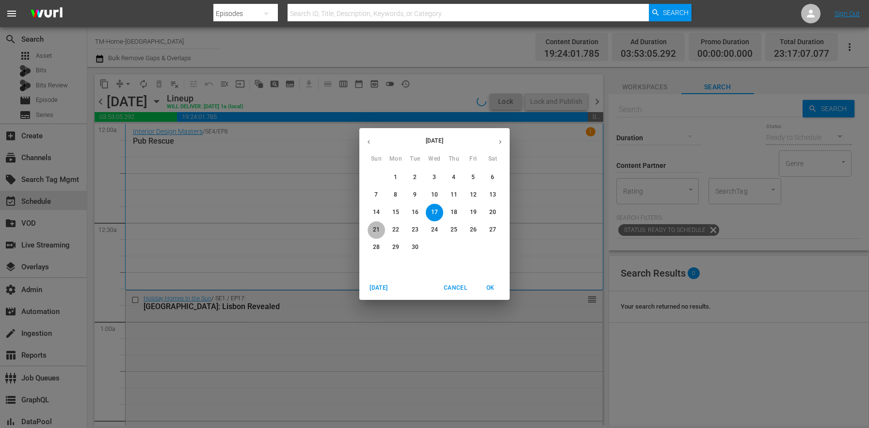
click at [371, 233] on span "21" at bounding box center [376, 229] width 17 height 8
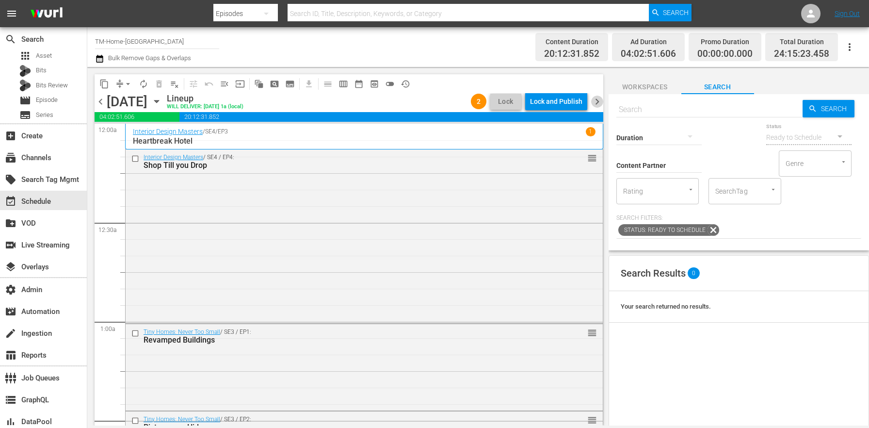
click at [595, 105] on span "chevron_right" at bounding box center [597, 102] width 12 height 12
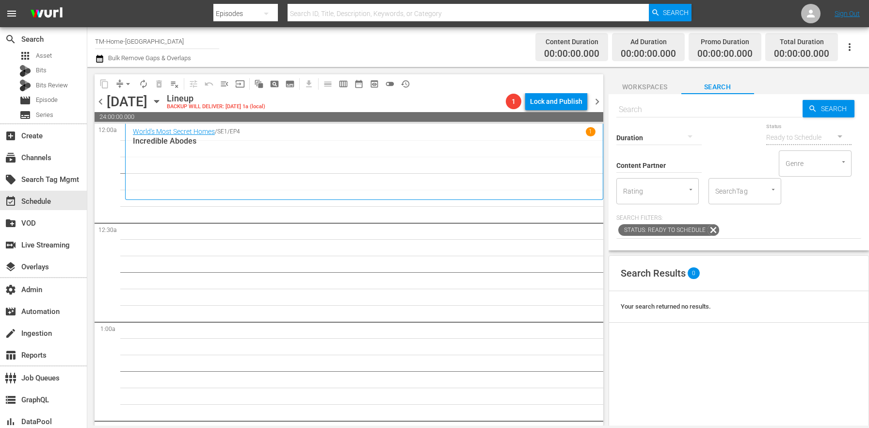
click at [103, 101] on span "chevron_left" at bounding box center [101, 102] width 12 height 12
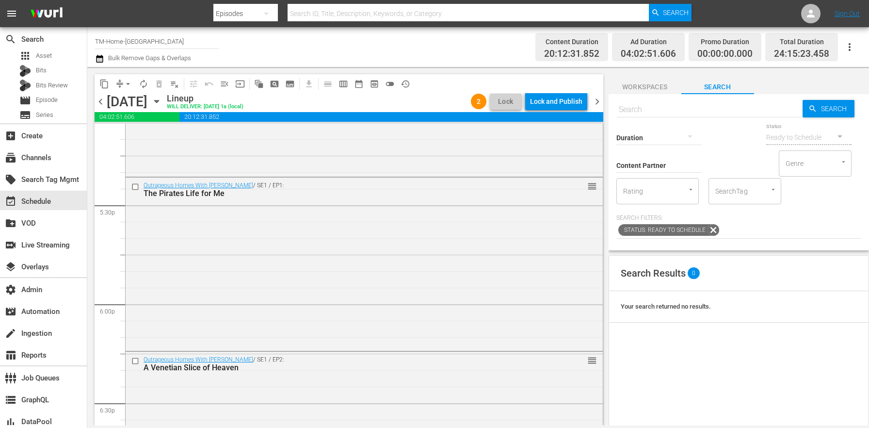
scroll to position [4523, 0]
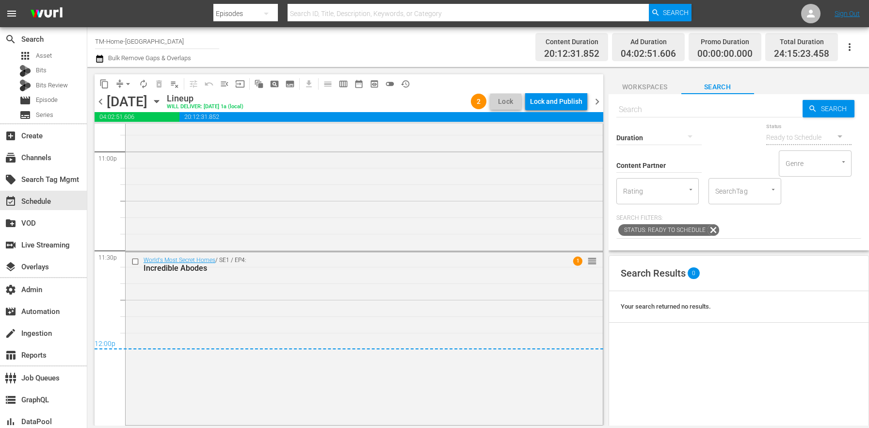
click at [162, 101] on icon "button" at bounding box center [156, 101] width 11 height 11
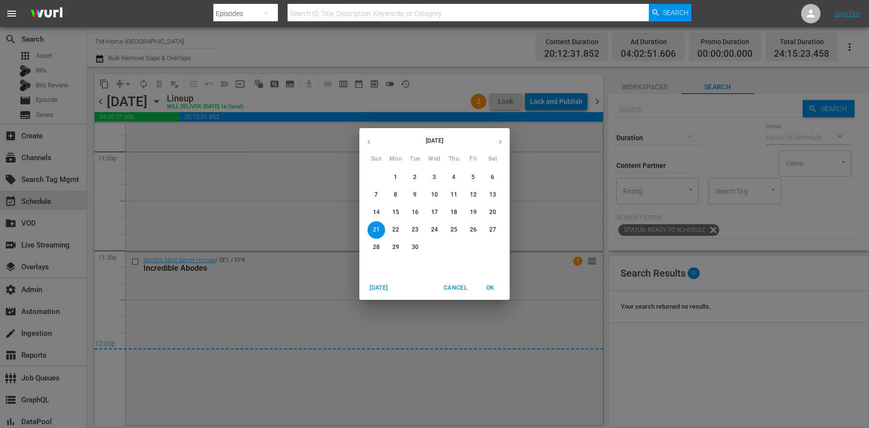
click at [400, 178] on span "1" at bounding box center [395, 177] width 17 height 8
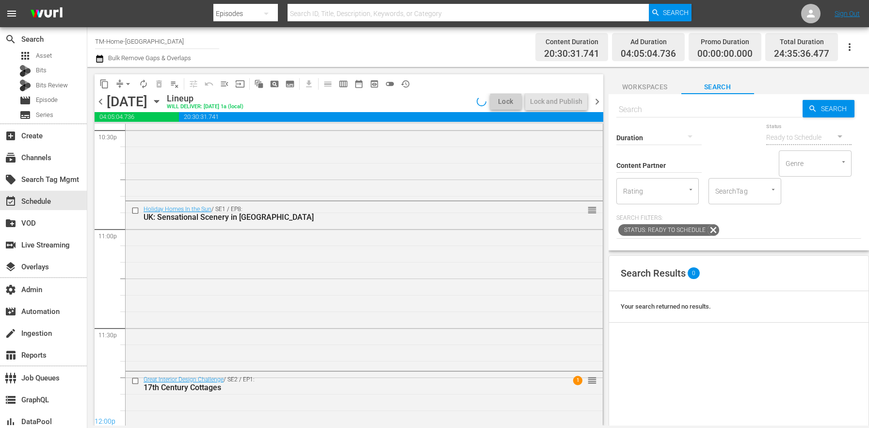
scroll to position [4523, 0]
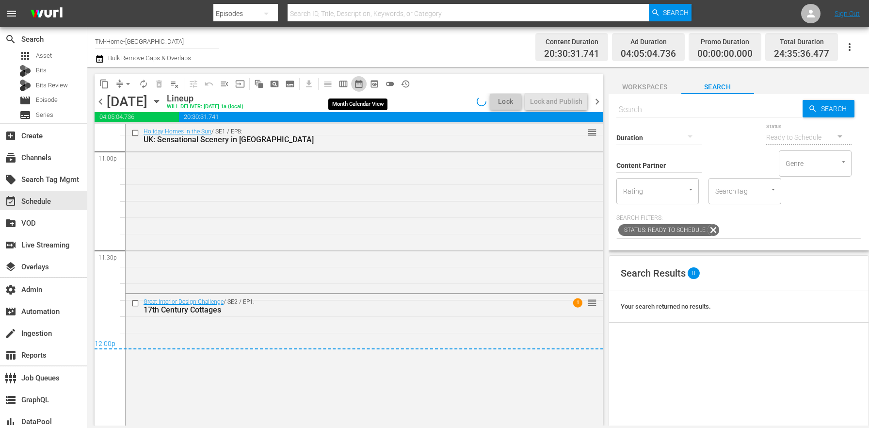
click at [362, 86] on span "date_range_outlined" at bounding box center [359, 84] width 10 height 10
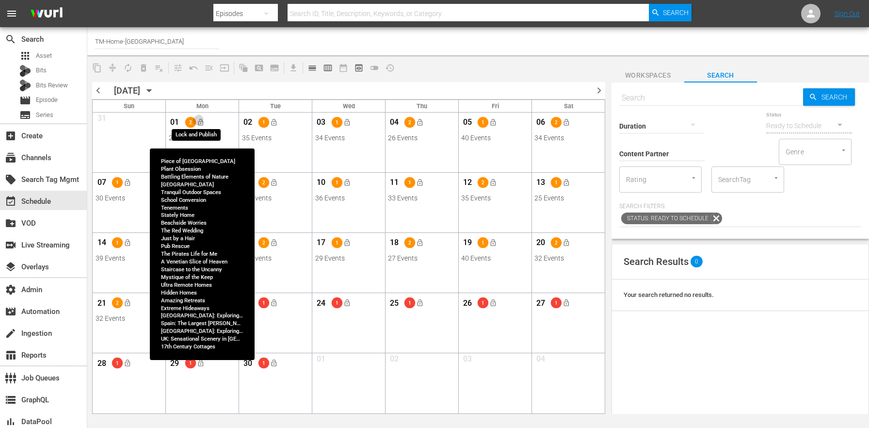
click at [203, 122] on span "lock_open" at bounding box center [200, 122] width 8 height 8
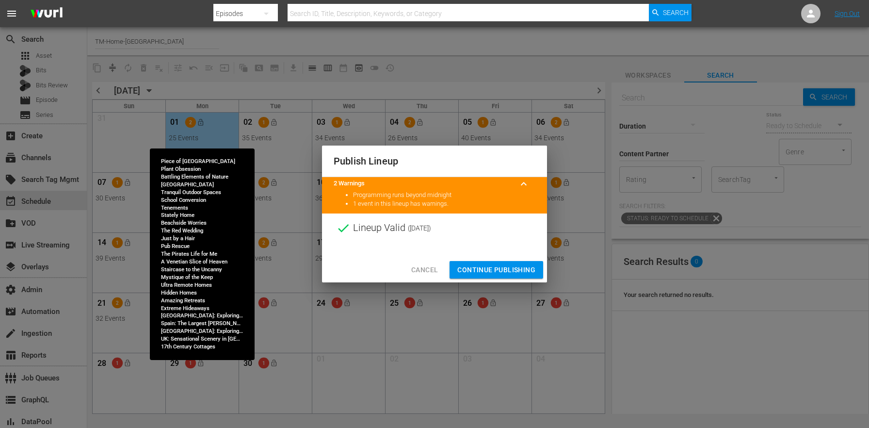
click at [483, 262] on button "Continue Publishing" at bounding box center [497, 270] width 94 height 18
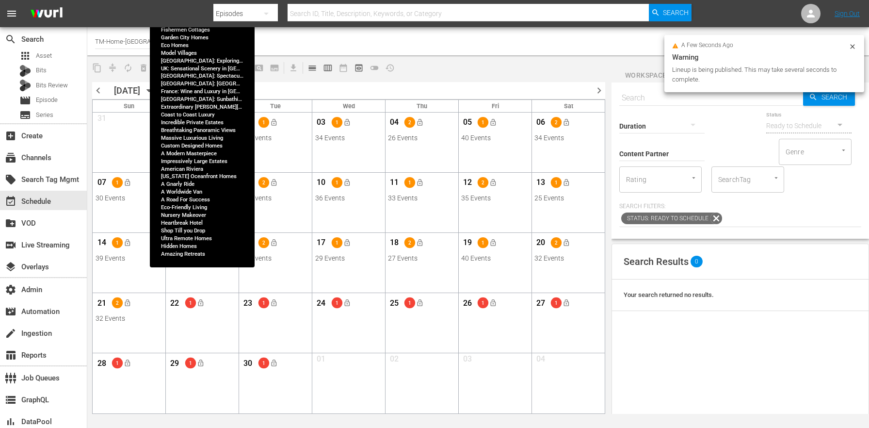
click at [204, 185] on span "lock_open" at bounding box center [200, 182] width 8 height 8
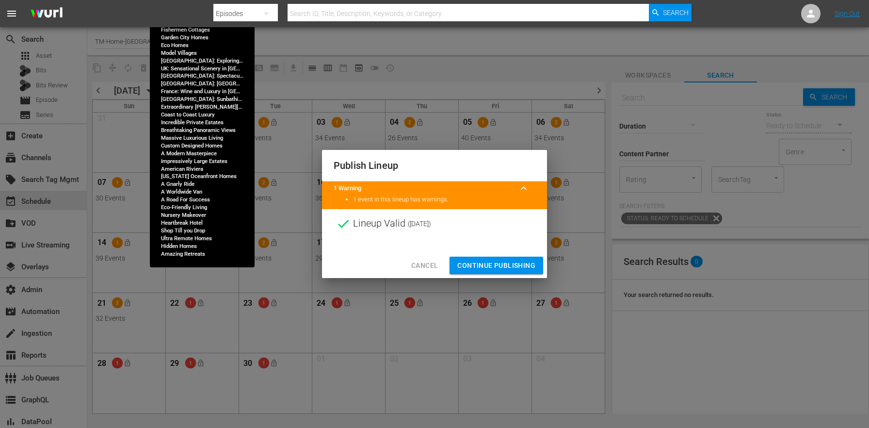
drag, startPoint x: 499, startPoint y: 264, endPoint x: 314, endPoint y: 274, distance: 186.0
click at [499, 264] on span "Continue Publishing" at bounding box center [496, 265] width 78 height 12
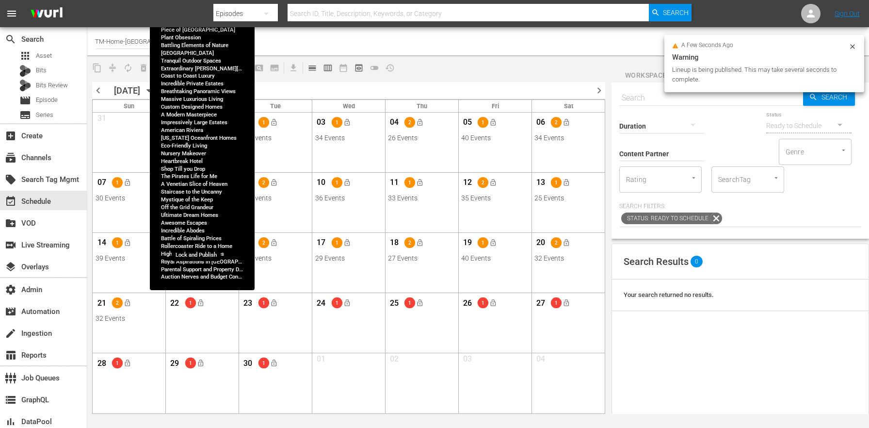
click at [199, 243] on span "lock_open" at bounding box center [200, 243] width 8 height 8
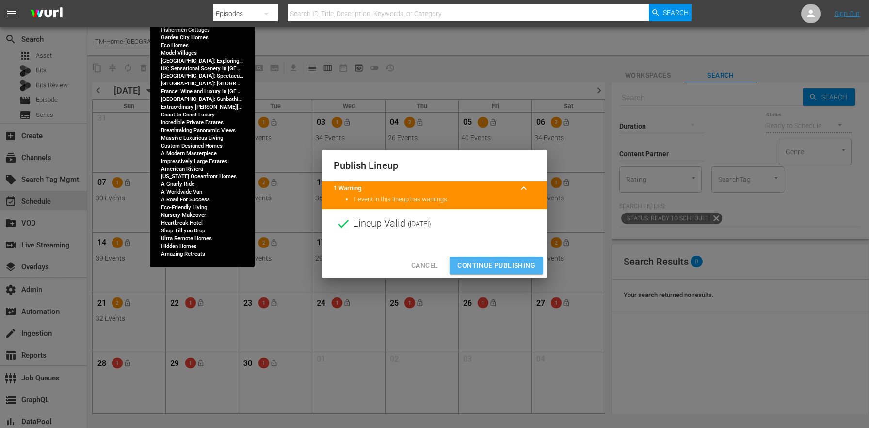
click at [497, 270] on span "Continue Publishing" at bounding box center [496, 265] width 78 height 12
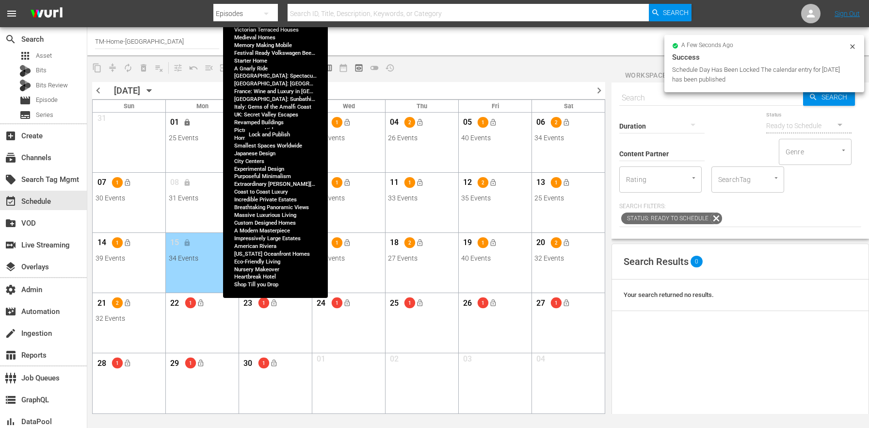
click at [276, 123] on span "lock_open" at bounding box center [274, 122] width 8 height 8
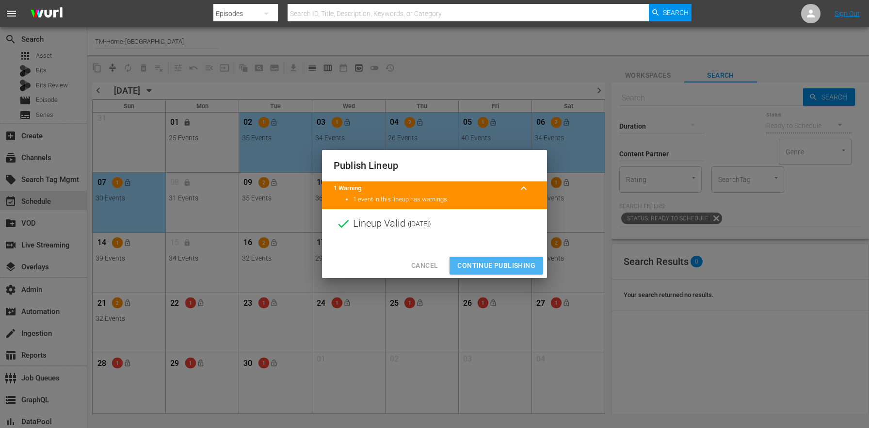
click at [507, 269] on span "Continue Publishing" at bounding box center [496, 265] width 78 height 12
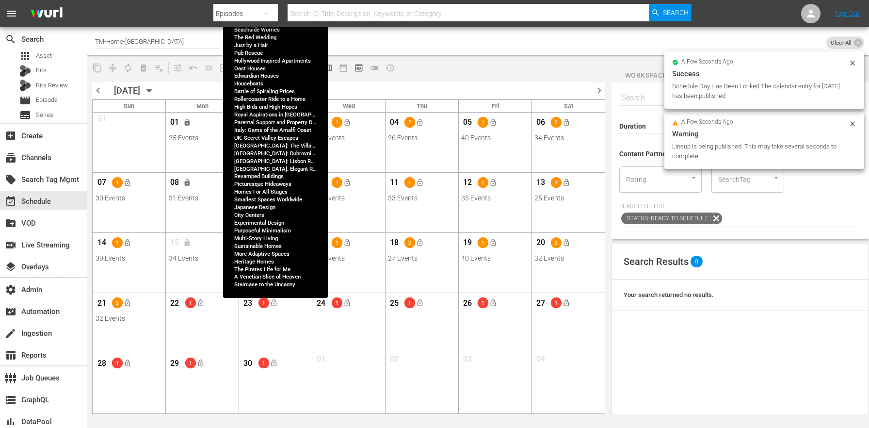
click at [275, 183] on span "lock_open" at bounding box center [274, 182] width 8 height 8
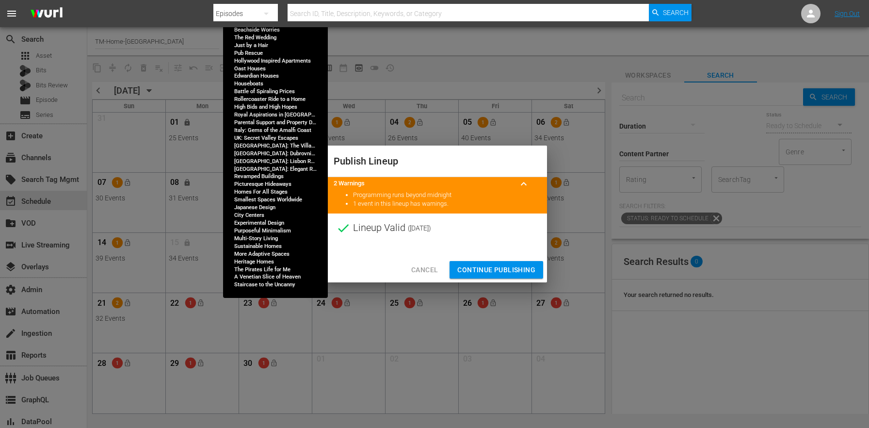
click at [485, 264] on span "Continue Publishing" at bounding box center [496, 270] width 78 height 12
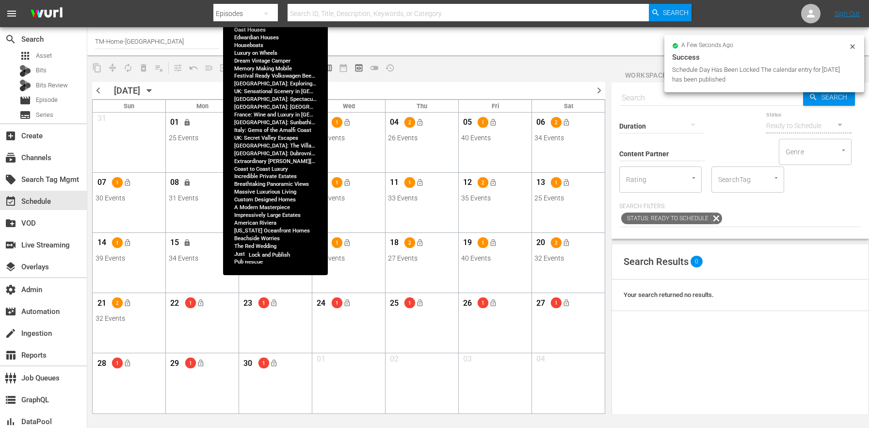
click at [272, 243] on span "lock_open" at bounding box center [274, 243] width 8 height 8
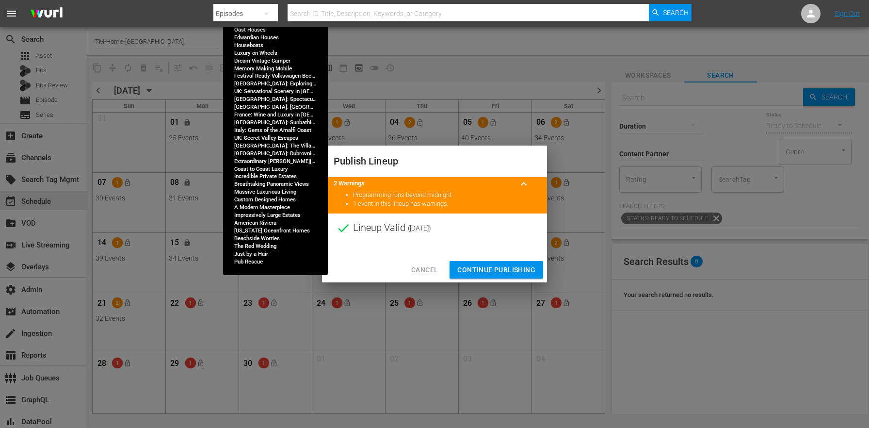
click at [479, 273] on span "Continue Publishing" at bounding box center [496, 270] width 78 height 12
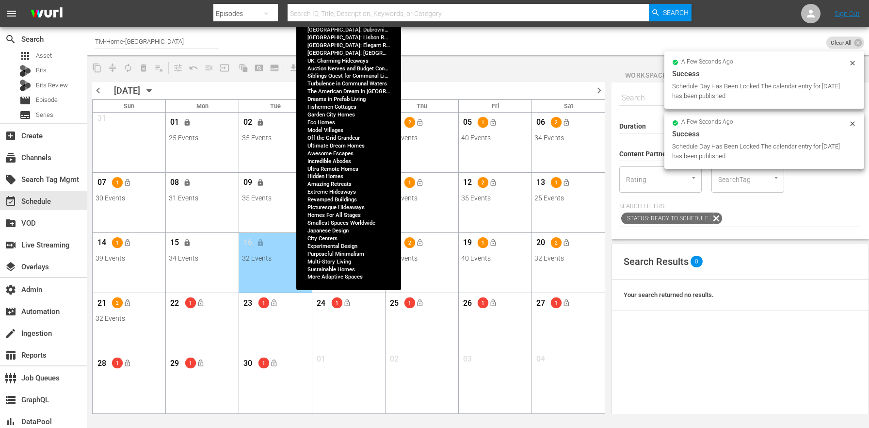
click at [345, 126] on span "lock_open" at bounding box center [347, 122] width 8 height 8
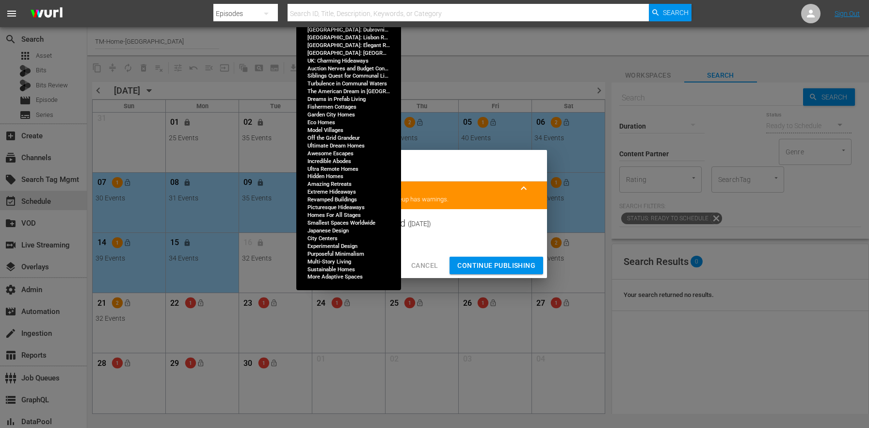
click at [492, 258] on button "Continue Publishing" at bounding box center [497, 266] width 94 height 18
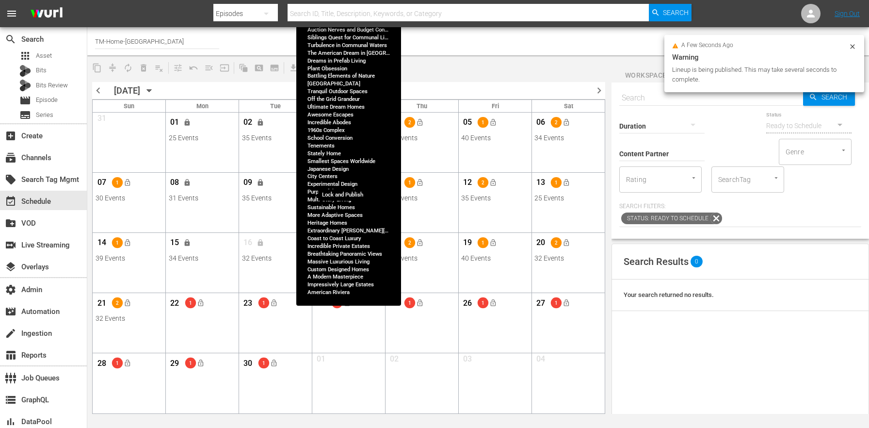
click at [344, 183] on span "lock_open" at bounding box center [347, 182] width 8 height 8
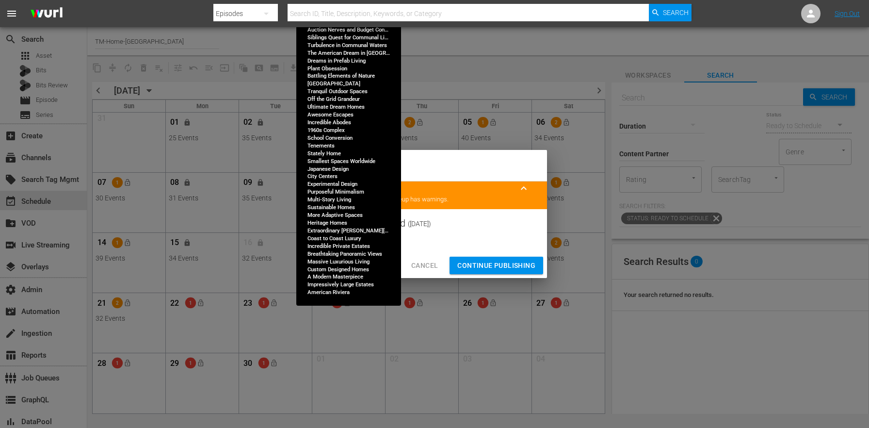
click at [495, 264] on span "Continue Publishing" at bounding box center [496, 265] width 78 height 12
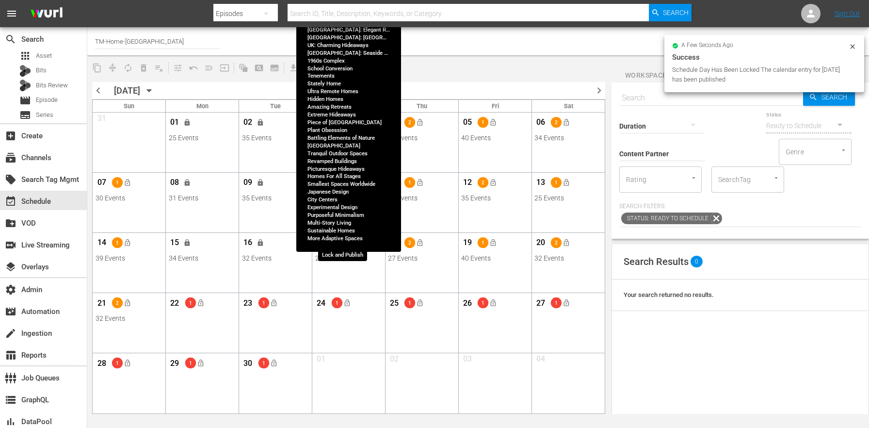
click at [349, 247] on button "lock_open" at bounding box center [347, 243] width 16 height 16
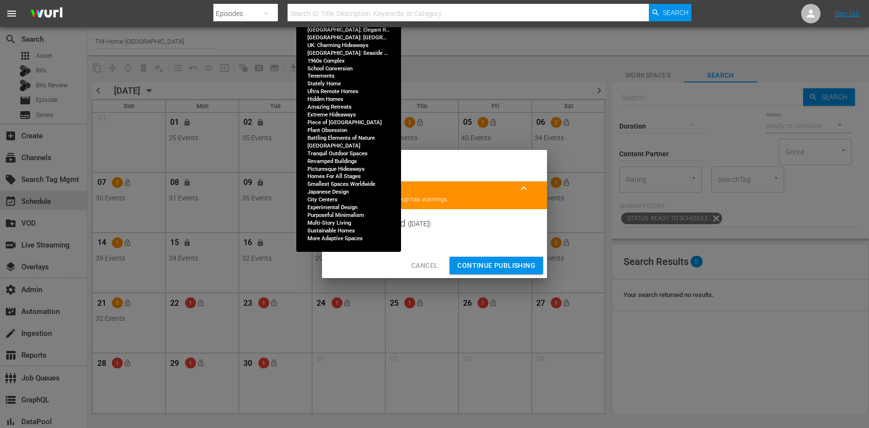
click at [492, 266] on span "Continue Publishing" at bounding box center [496, 265] width 78 height 12
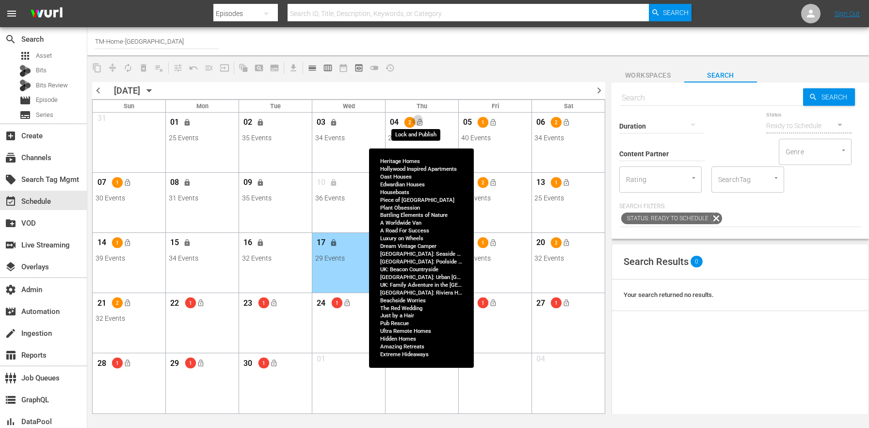
click at [419, 121] on span "lock_open" at bounding box center [420, 122] width 8 height 8
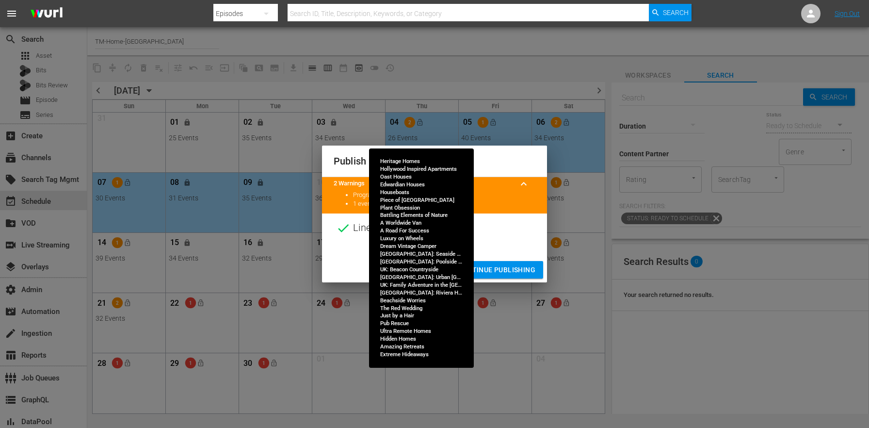
click at [499, 261] on button "Continue Publishing" at bounding box center [497, 270] width 94 height 18
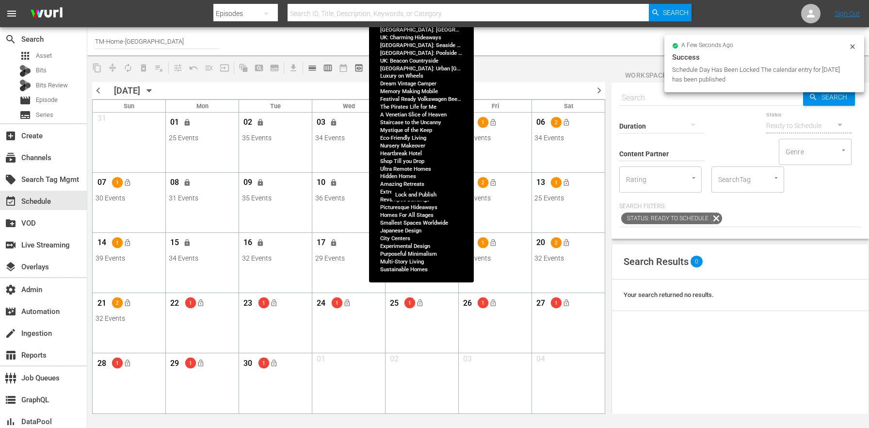
click at [418, 183] on span "lock_open" at bounding box center [420, 182] width 8 height 8
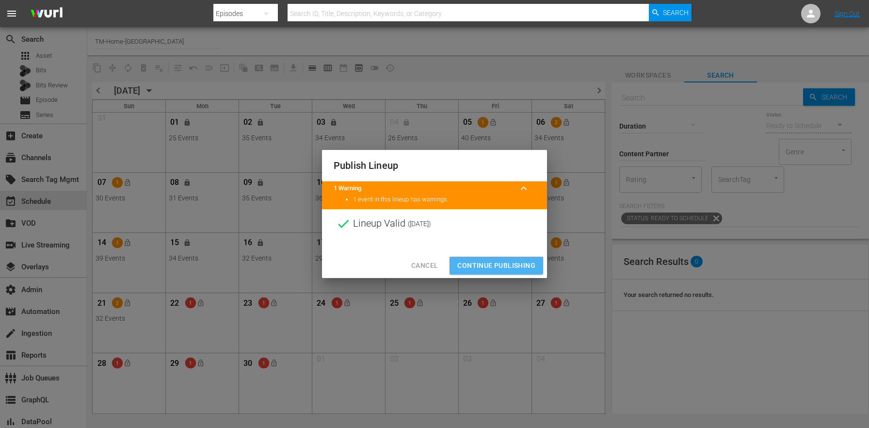
click at [493, 266] on span "Continue Publishing" at bounding box center [496, 265] width 78 height 12
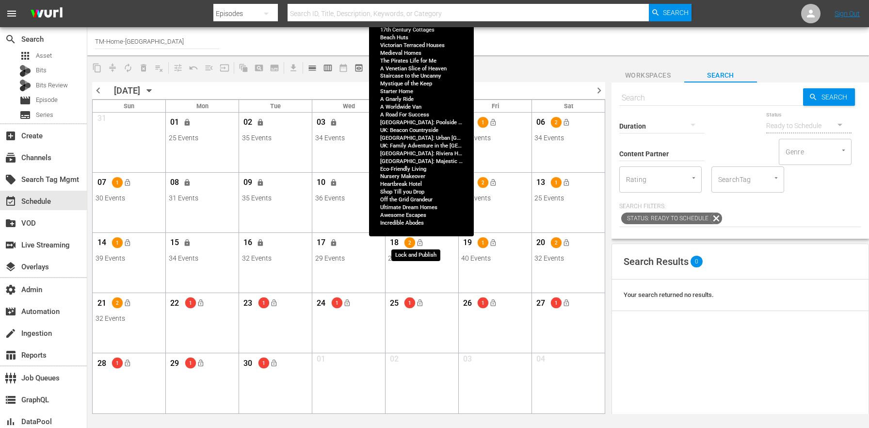
click at [422, 241] on span "lock_open" at bounding box center [420, 243] width 8 height 8
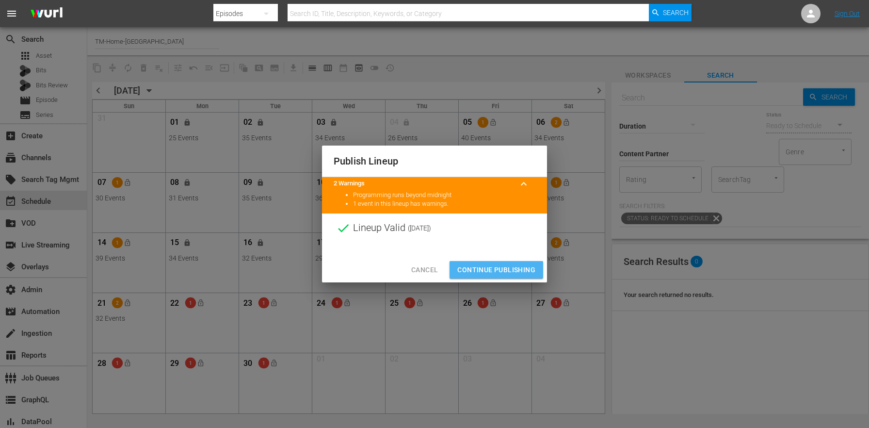
click at [483, 269] on span "Continue Publishing" at bounding box center [496, 270] width 78 height 12
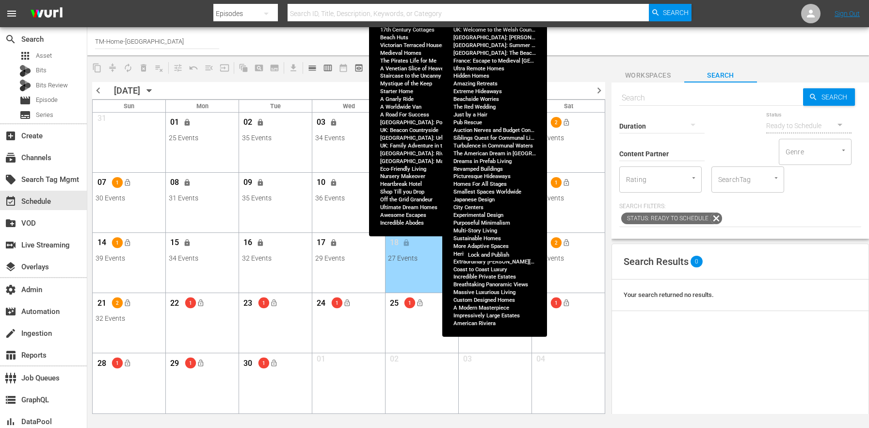
click at [496, 243] on span "lock_open" at bounding box center [493, 243] width 8 height 8
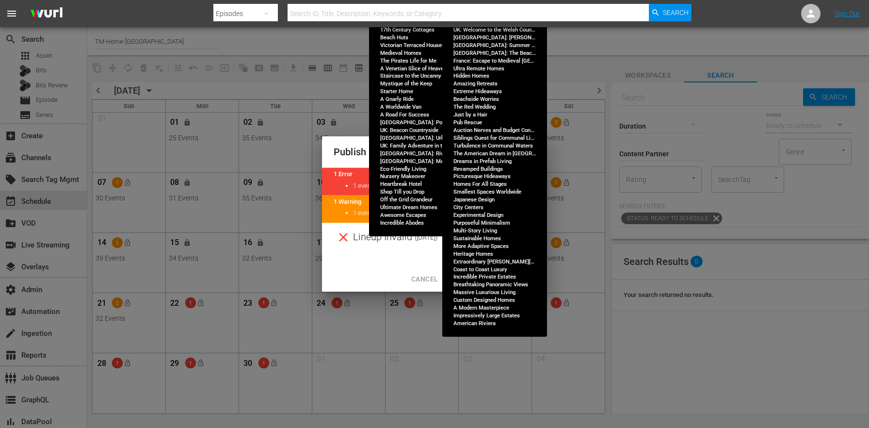
click at [422, 279] on span "Cancel" at bounding box center [424, 279] width 27 height 12
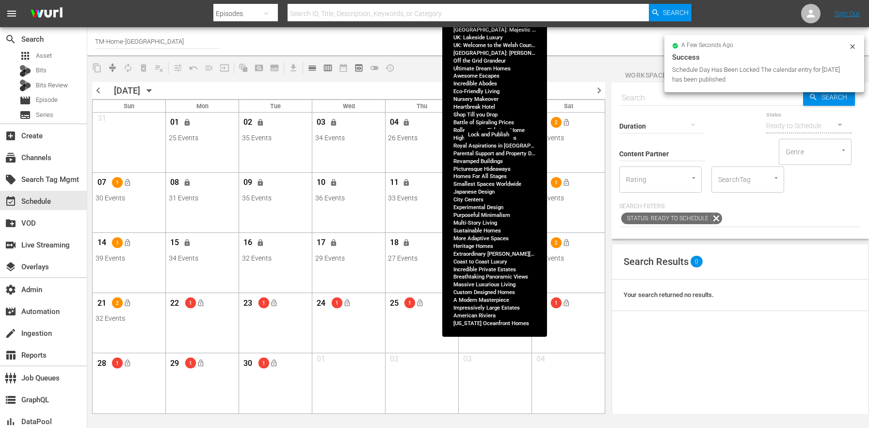
click at [499, 121] on button "lock_open" at bounding box center [493, 122] width 16 height 16
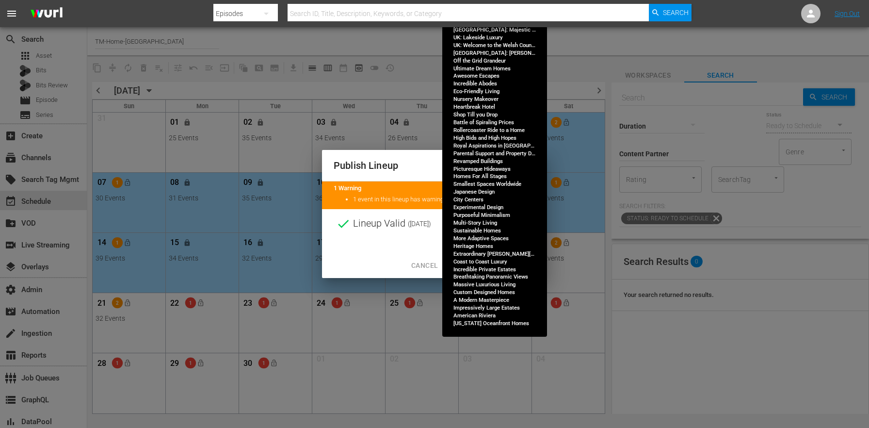
click at [476, 269] on span "Continue Publishing" at bounding box center [496, 265] width 78 height 12
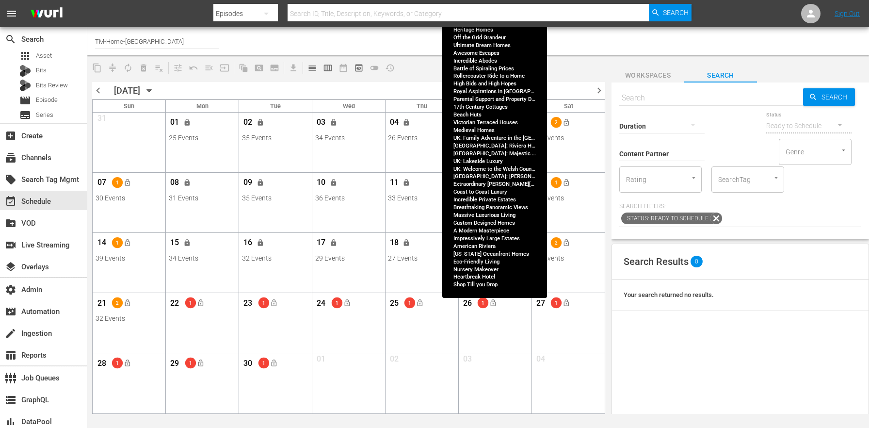
click at [492, 179] on span "lock_open" at bounding box center [493, 182] width 8 height 8
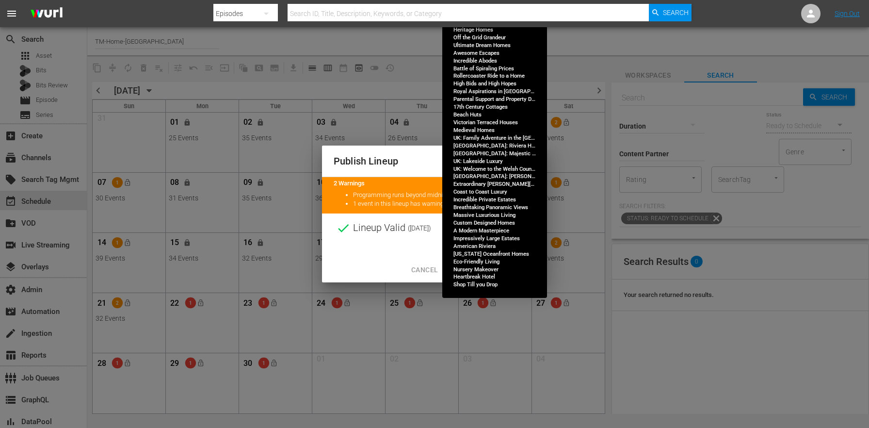
click at [482, 267] on span "Continue Publishing" at bounding box center [496, 270] width 78 height 12
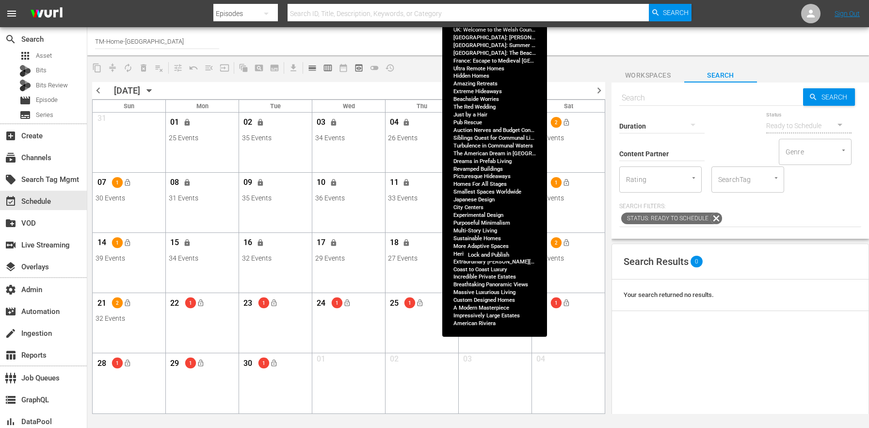
click at [493, 243] on span "lock_open" at bounding box center [493, 243] width 8 height 8
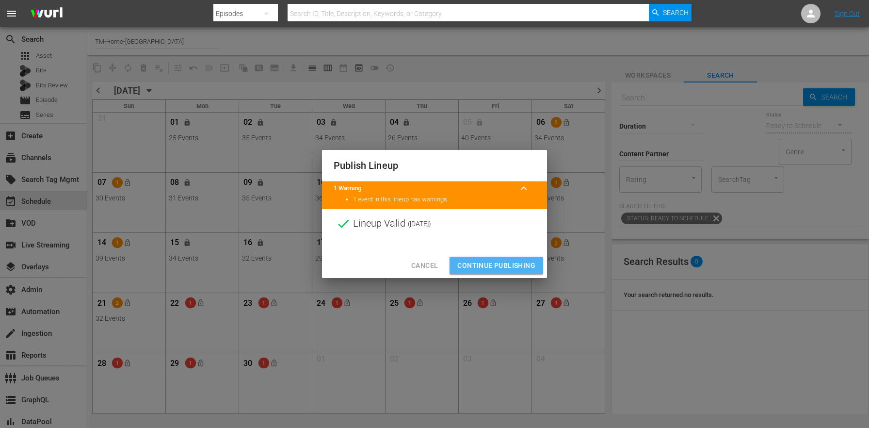
click at [470, 269] on span "Continue Publishing" at bounding box center [496, 265] width 78 height 12
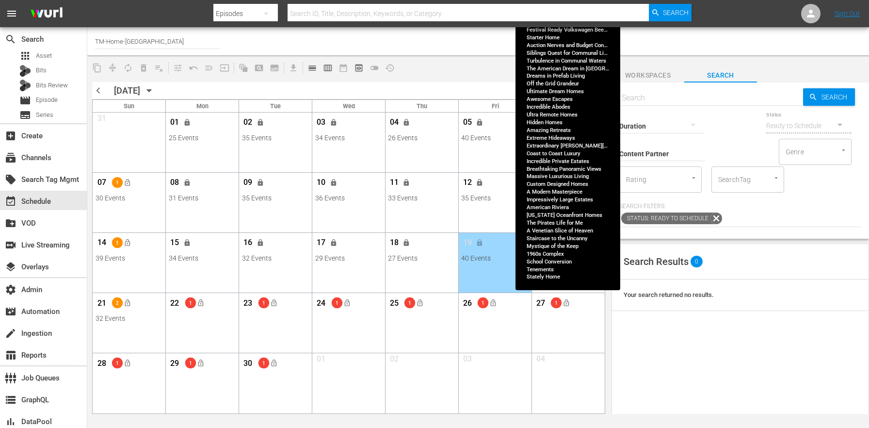
click at [567, 120] on span "lock_open" at bounding box center [567, 122] width 8 height 8
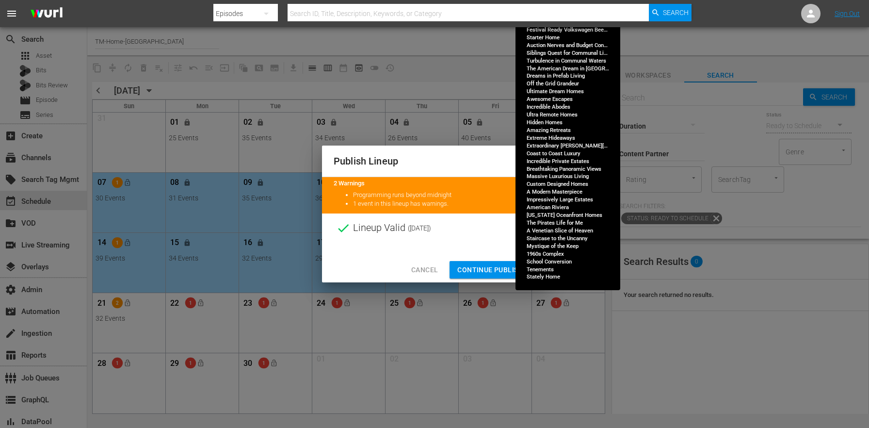
click at [483, 262] on button "Continue Publishing" at bounding box center [497, 270] width 94 height 18
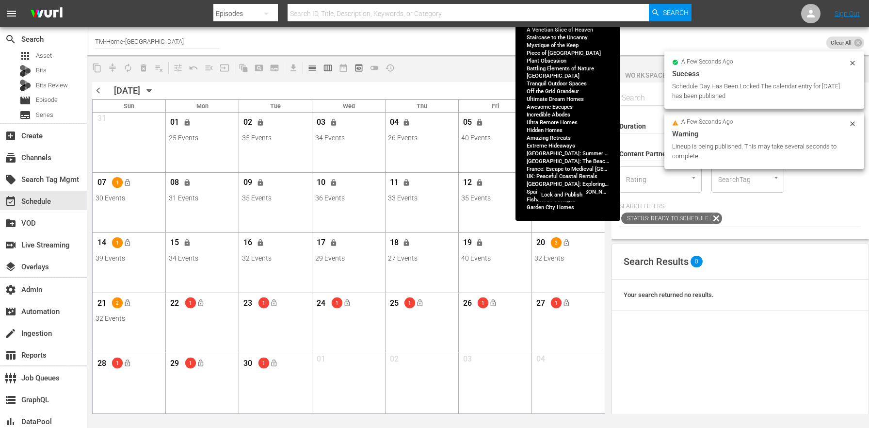
click at [567, 177] on button "lock_open" at bounding box center [566, 183] width 16 height 16
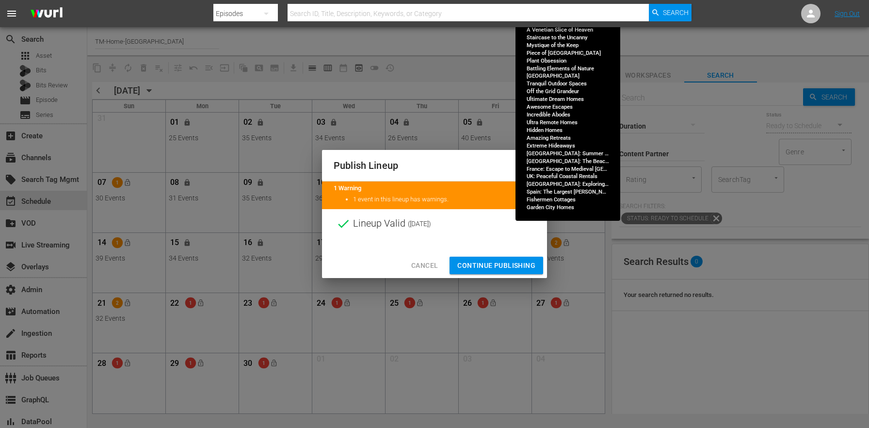
click at [496, 262] on span "Continue Publishing" at bounding box center [496, 265] width 78 height 12
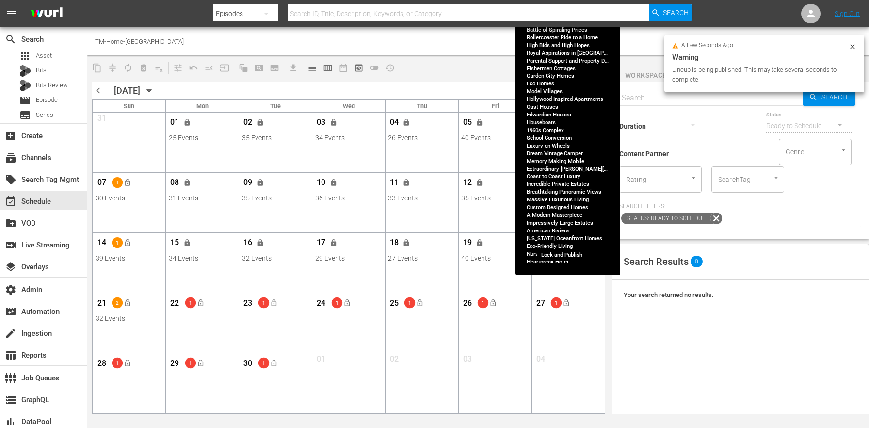
click at [567, 241] on span "lock_open" at bounding box center [567, 243] width 8 height 8
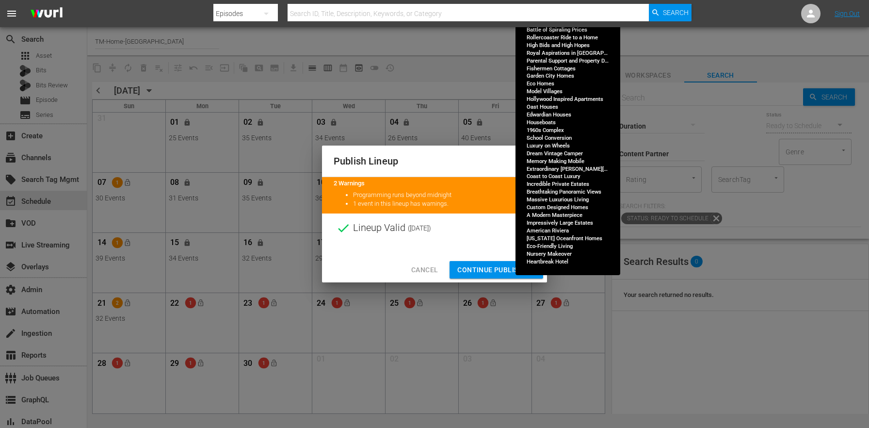
click at [480, 273] on span "Continue Publishing" at bounding box center [496, 270] width 78 height 12
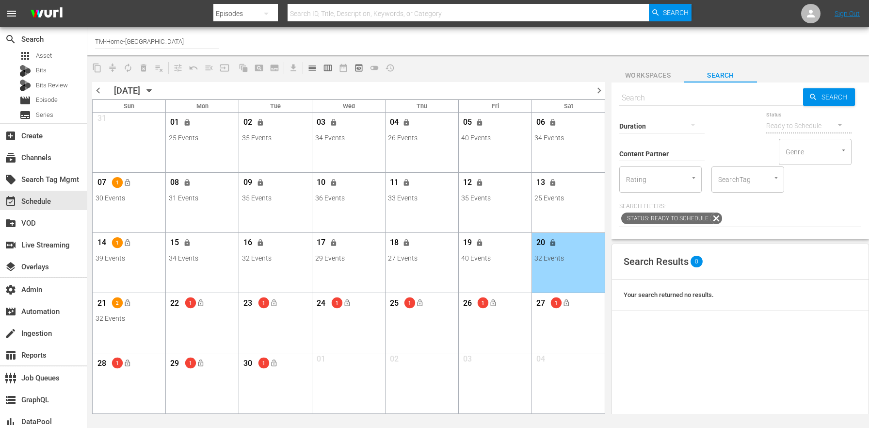
click at [130, 182] on span "lock_open" at bounding box center [128, 182] width 8 height 8
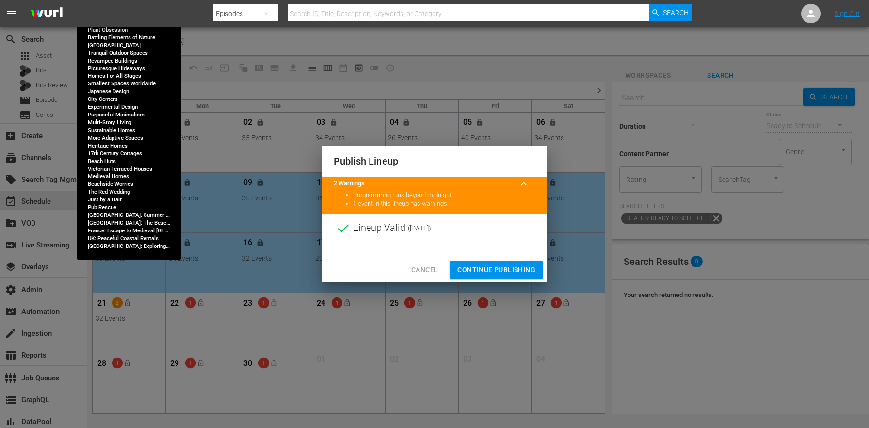
click at [483, 265] on span "Continue Publishing" at bounding box center [496, 270] width 78 height 12
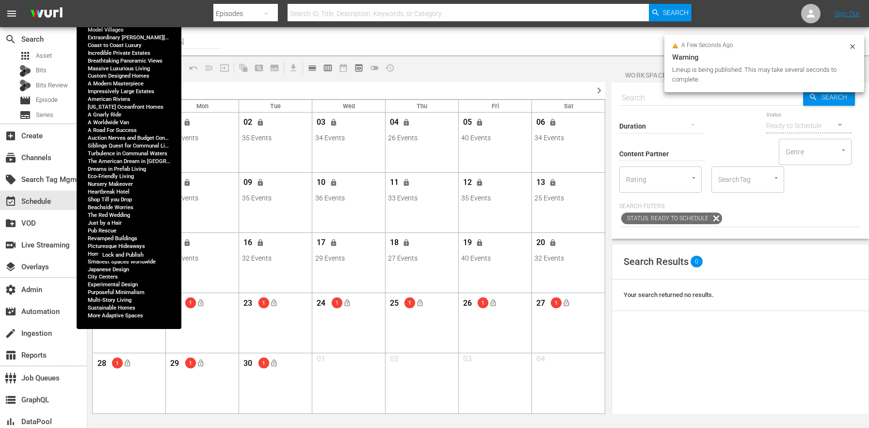
click at [129, 241] on span "lock_open" at bounding box center [128, 243] width 8 height 8
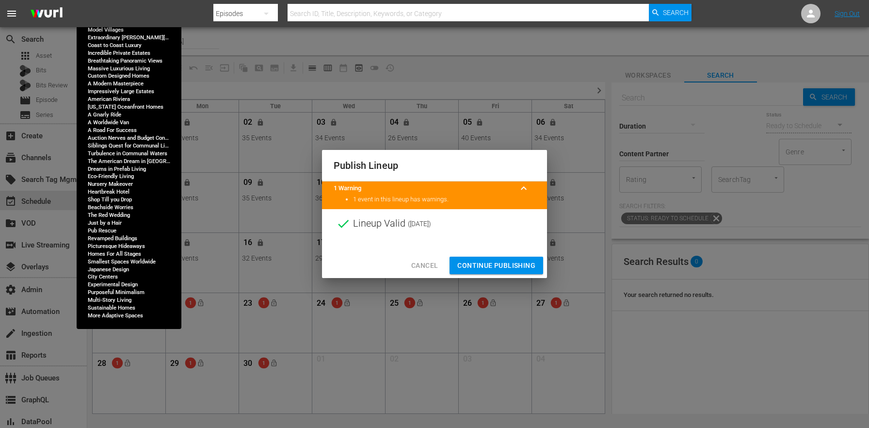
click at [488, 266] on span "Continue Publishing" at bounding box center [496, 265] width 78 height 12
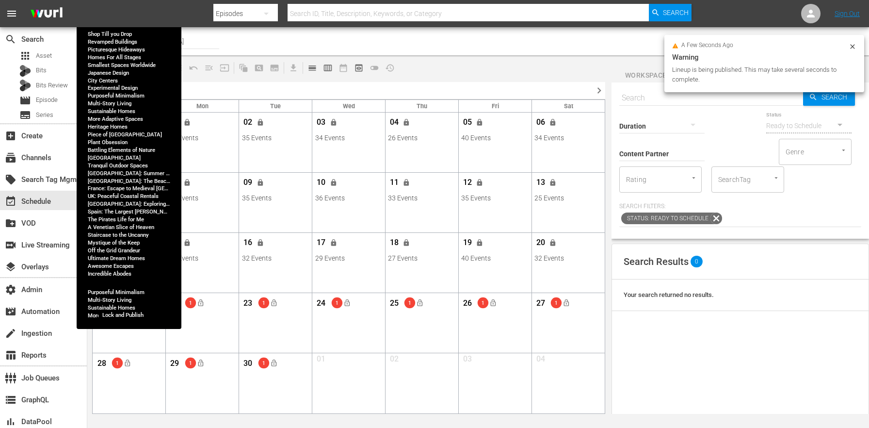
click at [125, 305] on span "lock_open" at bounding box center [128, 303] width 8 height 8
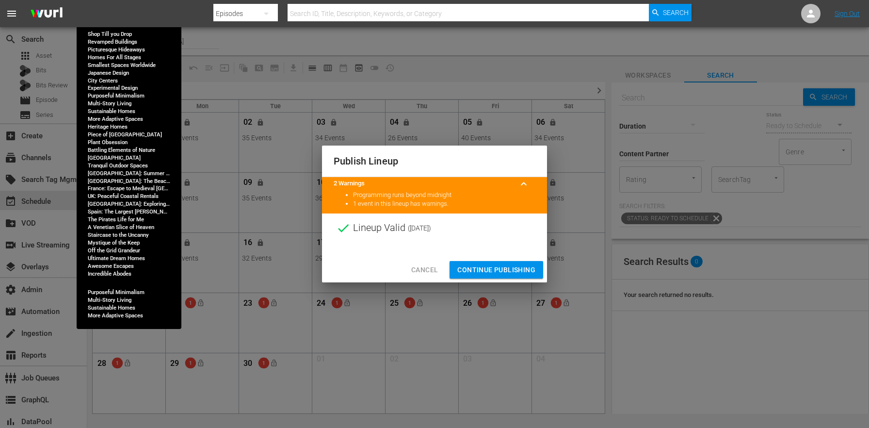
click at [491, 267] on span "Continue Publishing" at bounding box center [496, 270] width 78 height 12
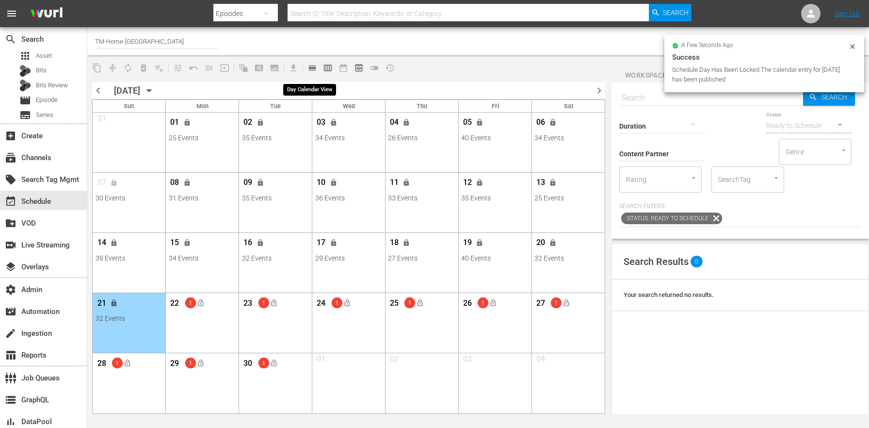
click at [314, 70] on span "calendar_view_day_outlined" at bounding box center [312, 68] width 10 height 10
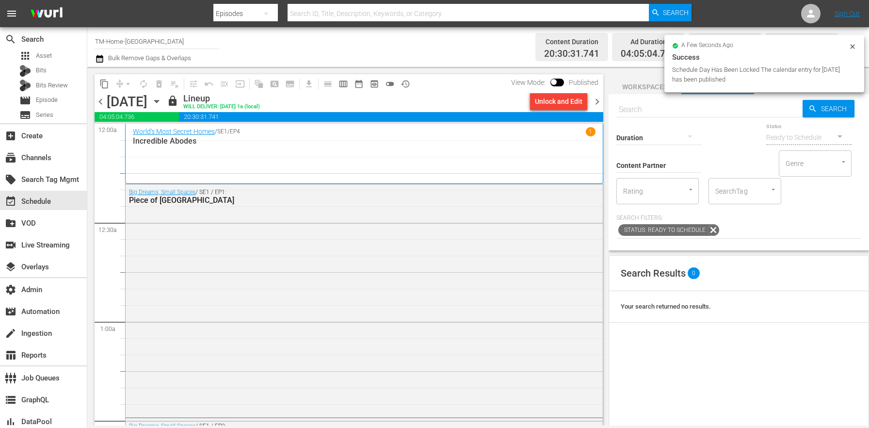
click at [595, 97] on span "chevron_right" at bounding box center [597, 102] width 12 height 12
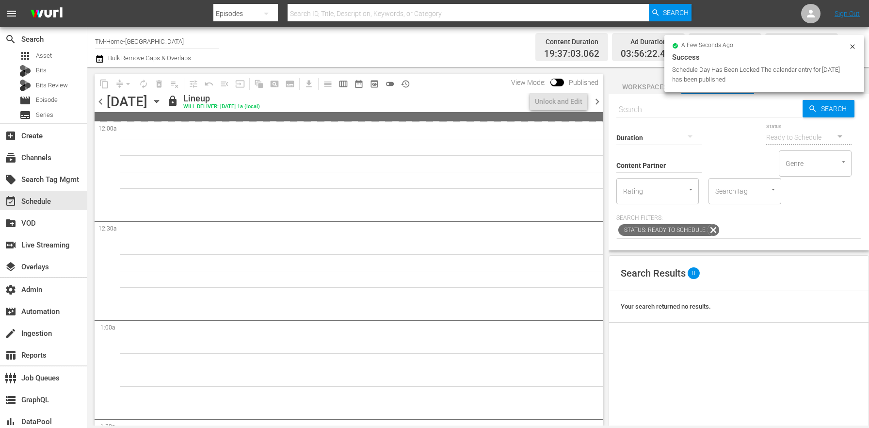
click at [599, 100] on span "chevron_right" at bounding box center [597, 102] width 12 height 12
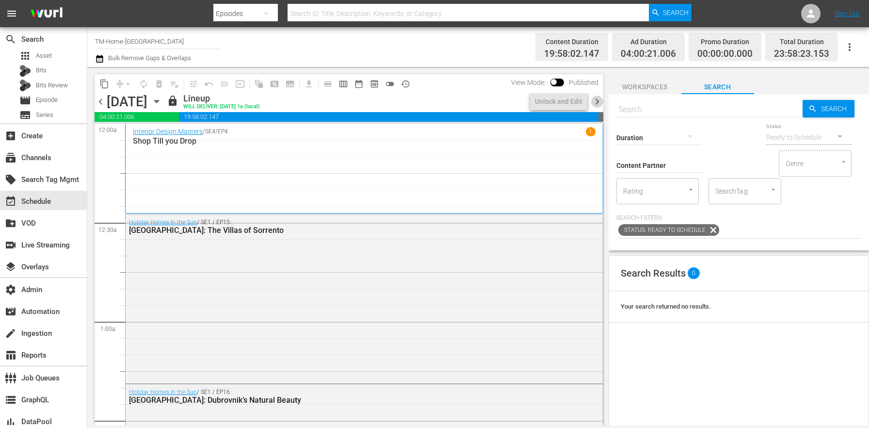
click at [599, 100] on span "chevron_right" at bounding box center [597, 102] width 12 height 12
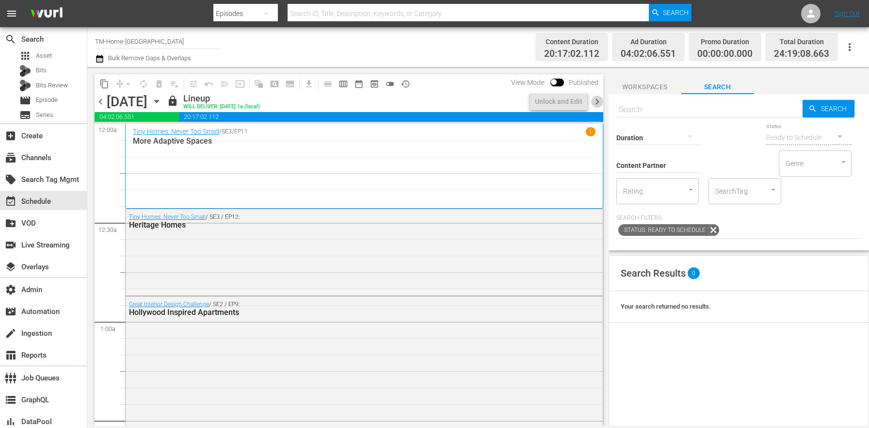
click at [599, 100] on span "chevron_right" at bounding box center [597, 102] width 12 height 12
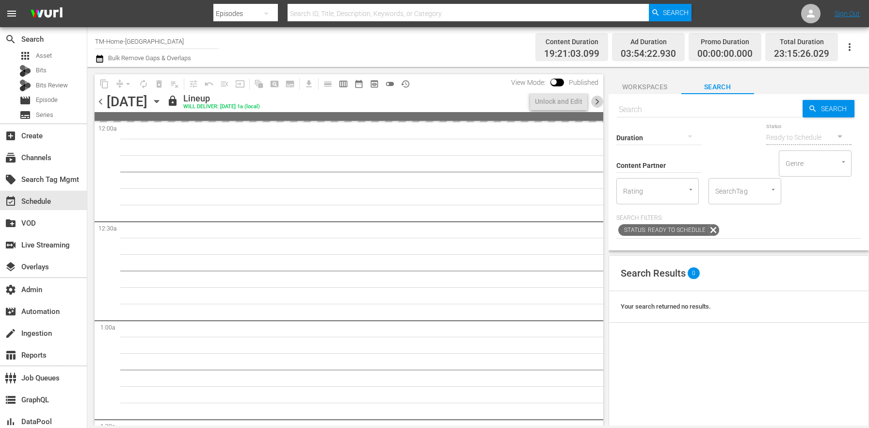
click at [599, 100] on span "chevron_right" at bounding box center [597, 102] width 12 height 12
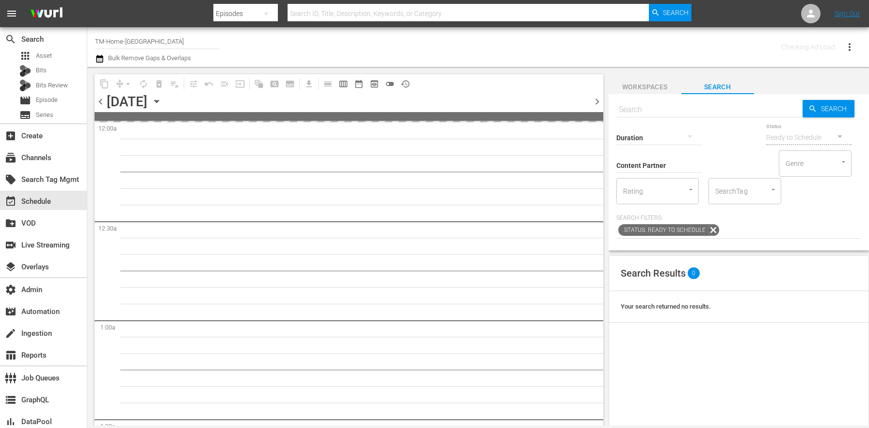
click at [599, 100] on span "chevron_right" at bounding box center [597, 102] width 12 height 12
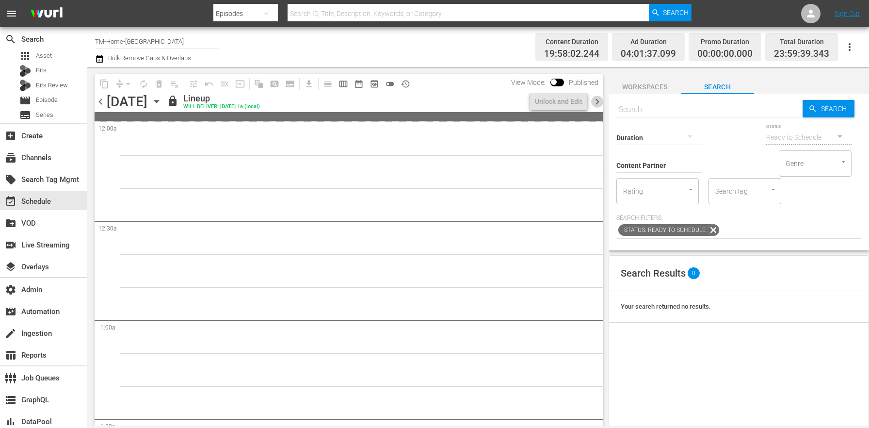
click at [599, 100] on span "chevron_right" at bounding box center [597, 102] width 12 height 12
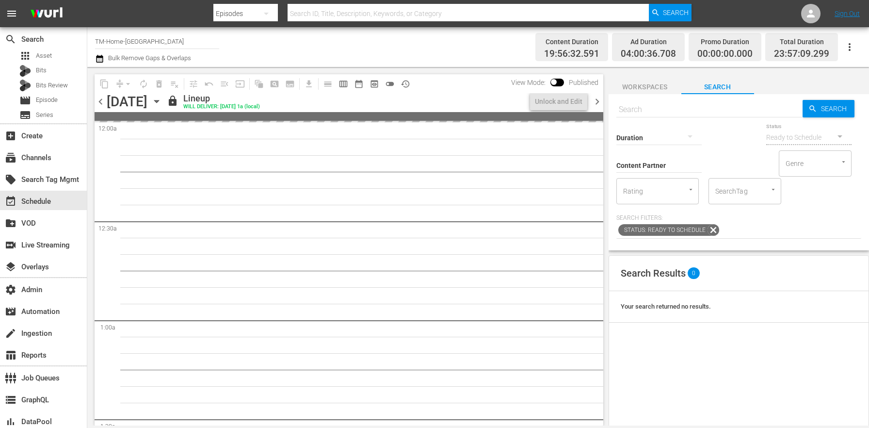
click at [599, 100] on span "chevron_right" at bounding box center [597, 102] width 12 height 12
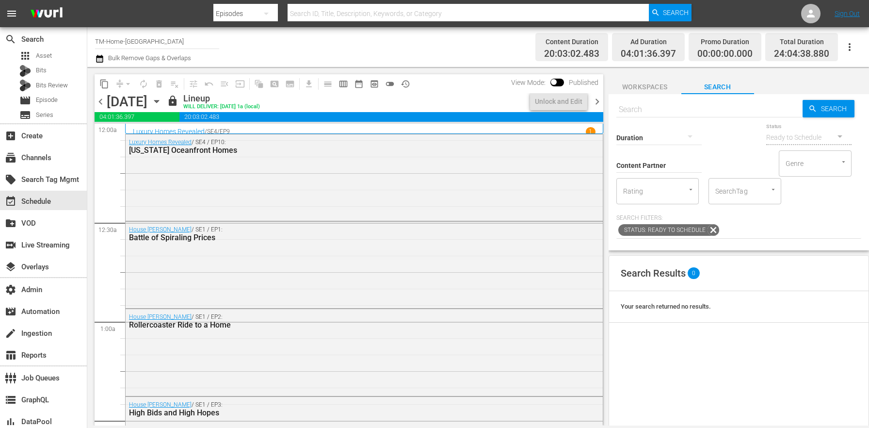
click at [599, 100] on span "chevron_right" at bounding box center [597, 102] width 12 height 12
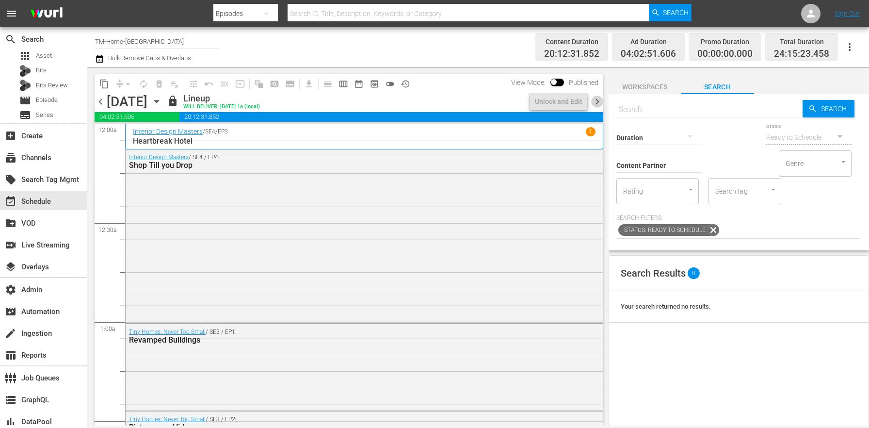
click at [599, 100] on span "chevron_right" at bounding box center [597, 102] width 12 height 12
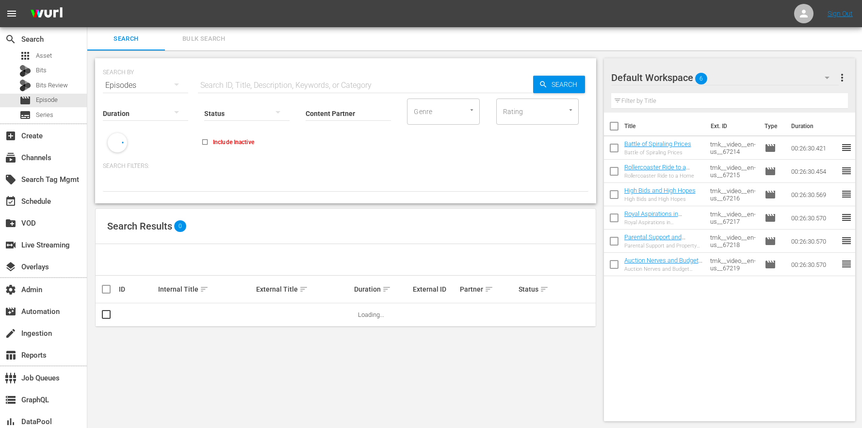
click at [224, 30] on button "Bulk Search" at bounding box center [204, 38] width 78 height 23
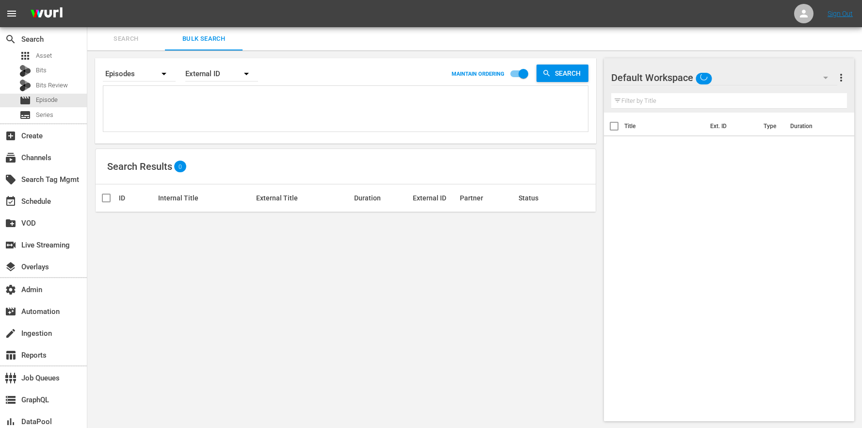
click at [217, 101] on textarea at bounding box center [347, 110] width 482 height 44
paste textarea "tmk__video__en-us__59829 tmk__video__en-us__59830 tmk__video__en-us__59831 tmk_…"
type textarea "tmk__video__en-us__59829 tmk__video__en-us__59830 tmk__video__en-us__59831 tmk_…"
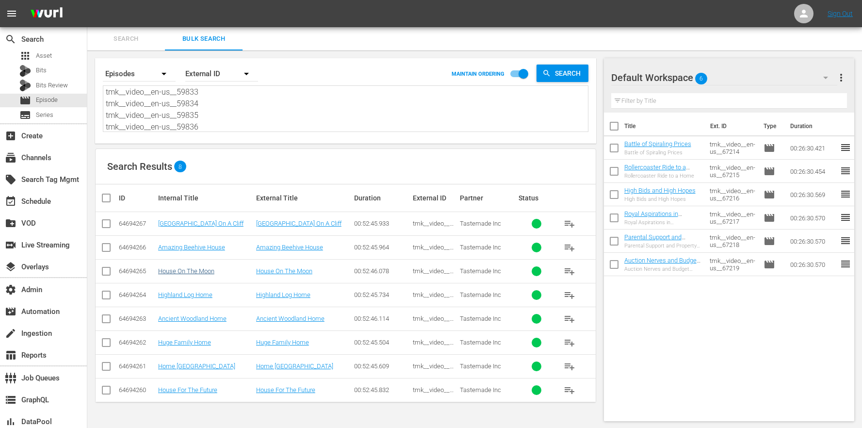
type textarea "tmk__video__en-us__59829 tmk__video__en-us__59830 tmk__video__en-us__59831 tmk_…"
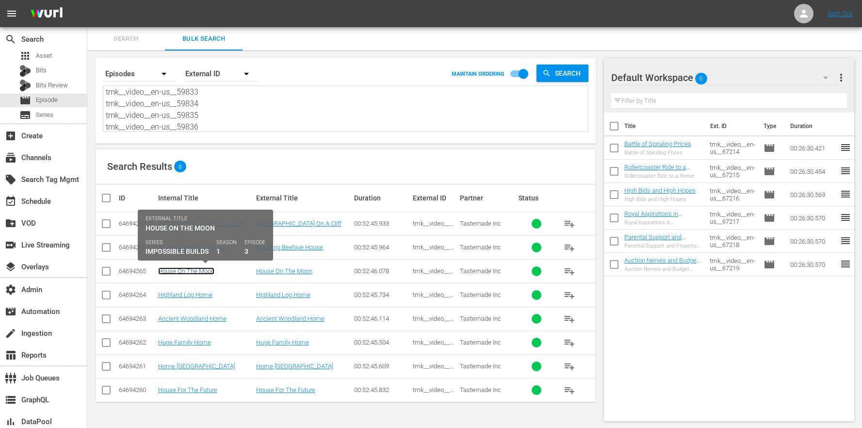
click at [196, 269] on link "House On The Moon" at bounding box center [186, 270] width 56 height 7
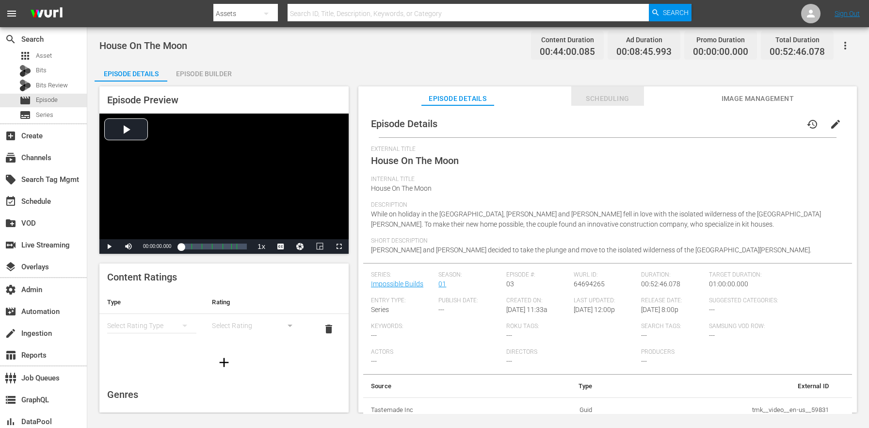
click at [611, 101] on span "Scheduling" at bounding box center [607, 99] width 73 height 12
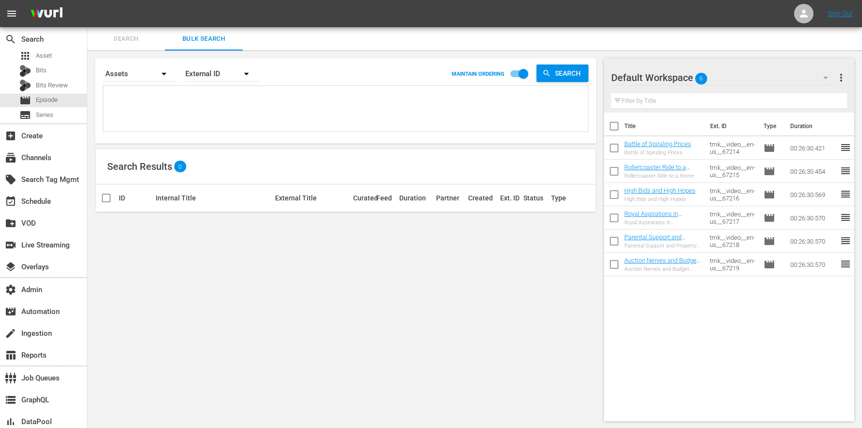
click at [194, 286] on div "Search By Assets Order By External ID MAINTAIN ORDERING Search Search Results 0…" at bounding box center [345, 239] width 516 height 378
click at [69, 97] on div "movie Episode" at bounding box center [43, 101] width 87 height 14
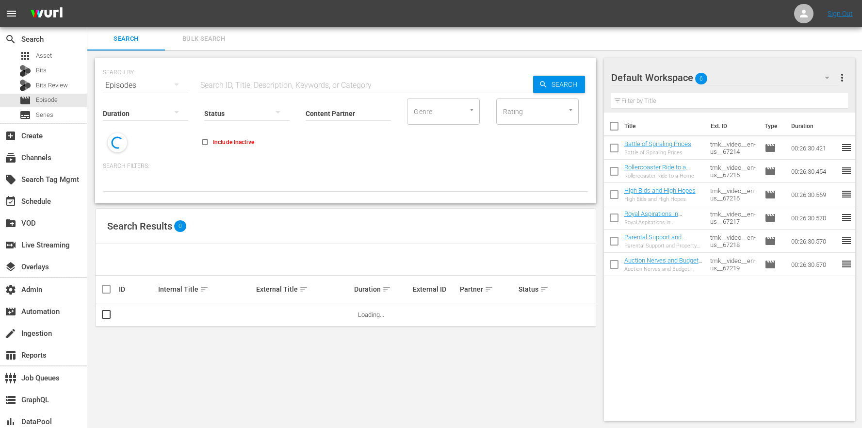
click at [217, 43] on span "Bulk Search" at bounding box center [204, 38] width 66 height 11
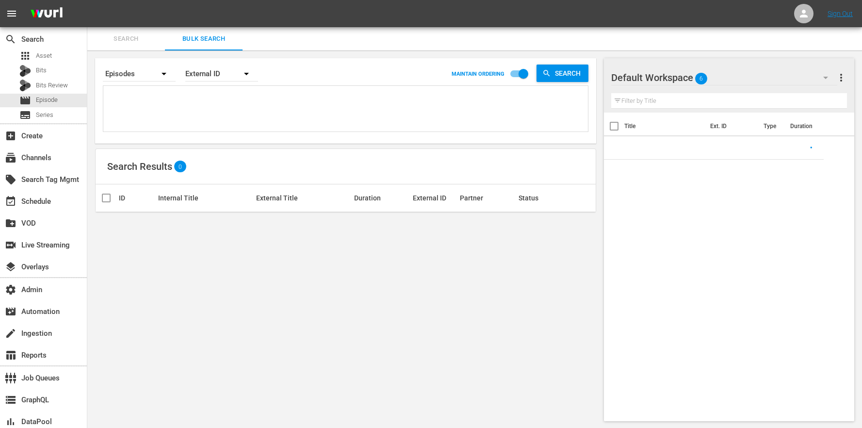
click at [207, 134] on div "Search By Episodes Order By External ID MAINTAIN ORDERING Search" at bounding box center [345, 100] width 501 height 85
paste textarea "tmk__video__en-us__59829 tmk__video__en-us__59830 tmk__video__en-us__59831 tmk_…"
type textarea "tmk__video__en-us__59829 tmk__video__en-us__59830 tmk__video__en-us__59831 tmk_…"
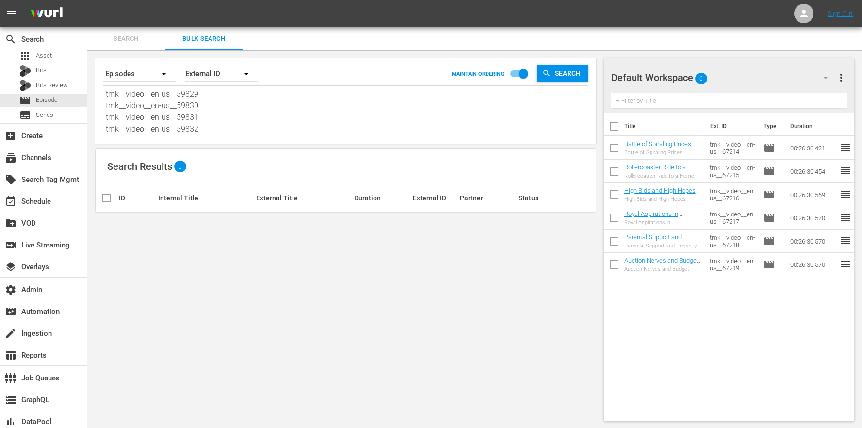
scroll to position [1, 0]
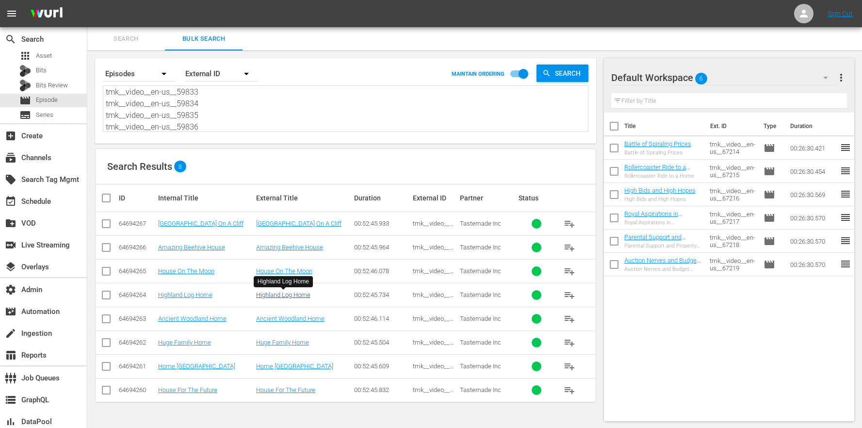
type textarea "tmk__video__en-us__59829 tmk__video__en-us__59830 tmk__video__en-us__59831 tmk_…"
click at [60, 57] on div "apps Asset" at bounding box center [43, 56] width 87 height 14
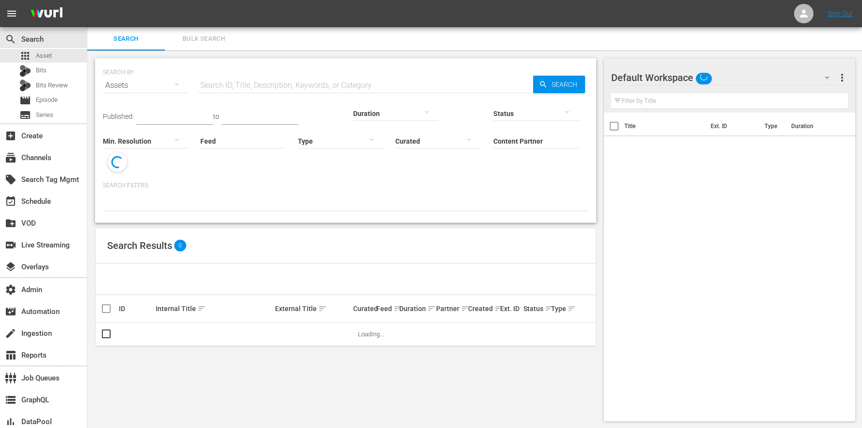
click at [212, 42] on span "Bulk Search" at bounding box center [204, 38] width 66 height 11
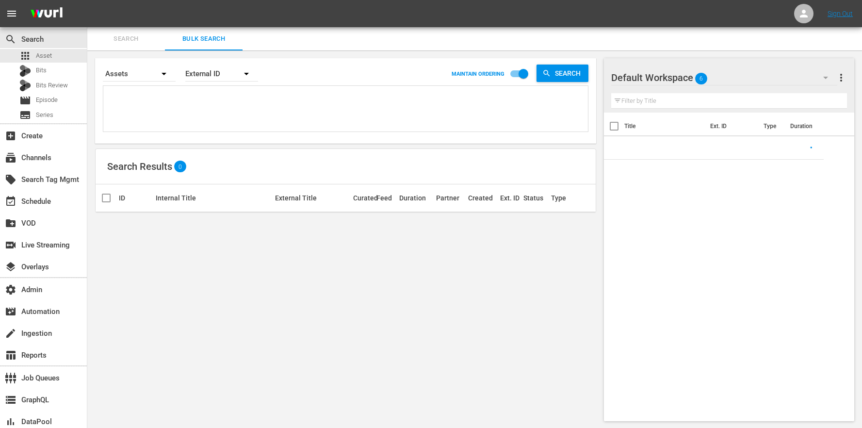
click at [224, 90] on textarea at bounding box center [347, 110] width 482 height 44
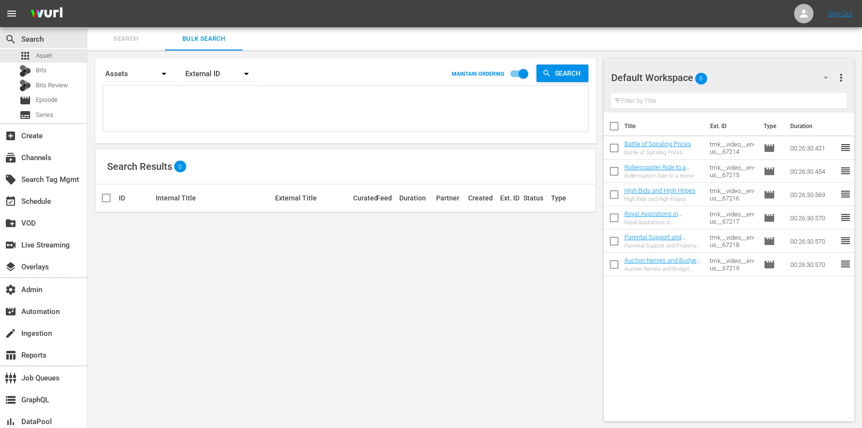
paste textarea "tmk__video__en-us__59829 tmk__video__en-us__59830 tmk__video__en-us__59831 tmk_…"
type textarea "tmk__video__en-us__59829 tmk__video__en-us__59830 tmk__video__en-us__59831 tmk_…"
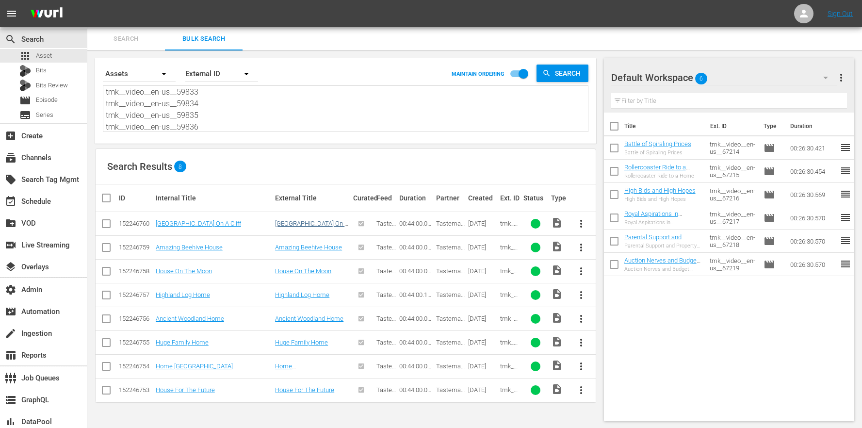
type textarea "tmk__video__en-us__59829 tmk__video__en-us__59830 tmk__video__en-us__59831 tmk_…"
click at [290, 221] on link "[GEOGRAPHIC_DATA] On A Cliff" at bounding box center [311, 227] width 73 height 15
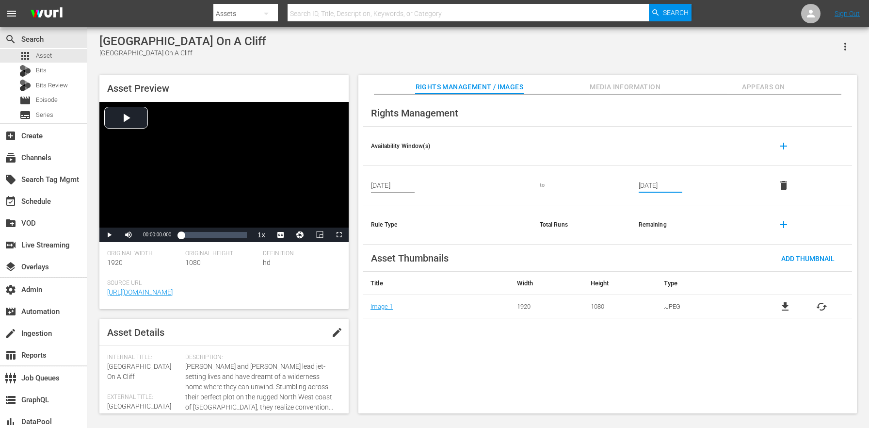
click at [673, 189] on input "[DATE]" at bounding box center [661, 185] width 44 height 15
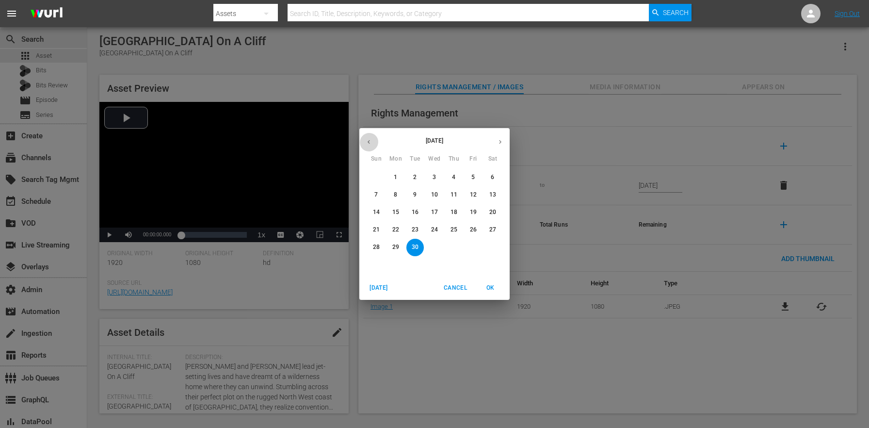
click at [365, 145] on button "button" at bounding box center [368, 141] width 19 height 19
click at [368, 264] on span "31" at bounding box center [376, 264] width 17 height 8
type input "[DATE]"
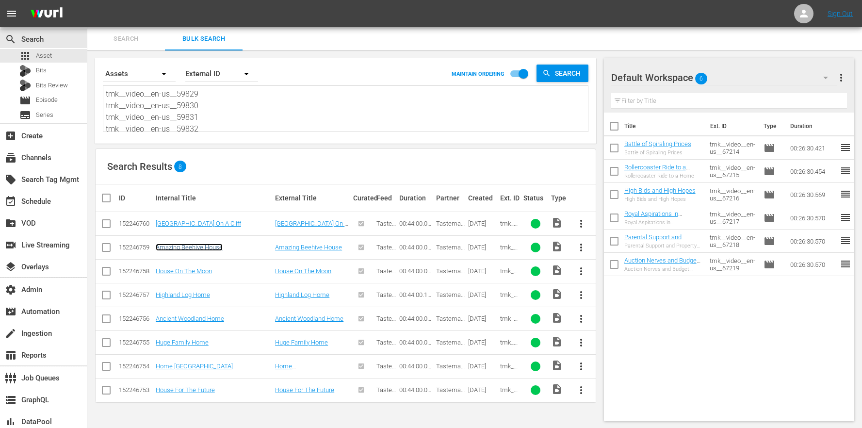
click at [183, 247] on link "Amazing Beehive House" at bounding box center [189, 246] width 67 height 7
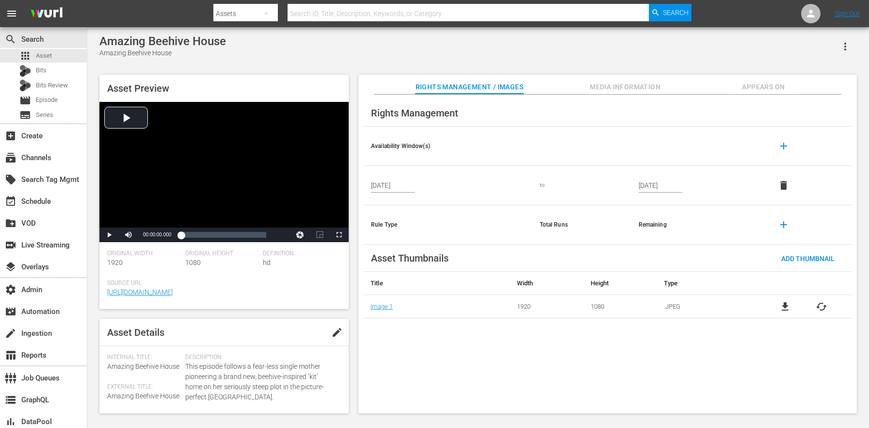
click at [648, 188] on input "[DATE]" at bounding box center [661, 185] width 44 height 15
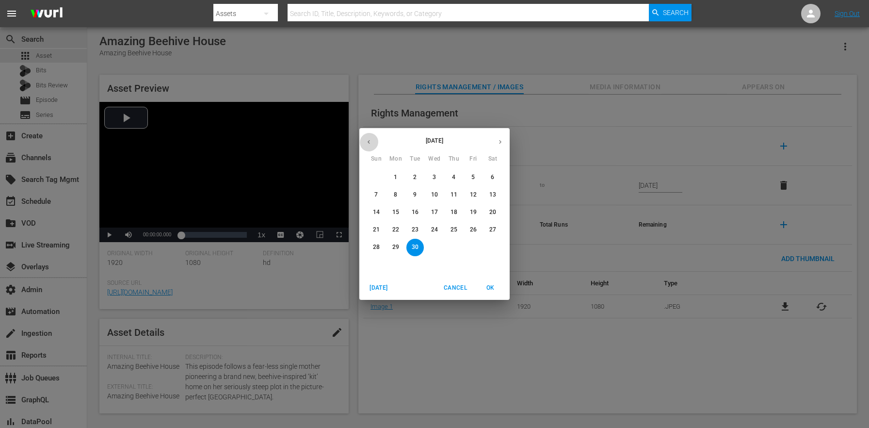
click at [377, 145] on button "button" at bounding box center [368, 141] width 19 height 19
click at [380, 266] on span "31" at bounding box center [376, 264] width 17 height 8
type input "[DATE]"
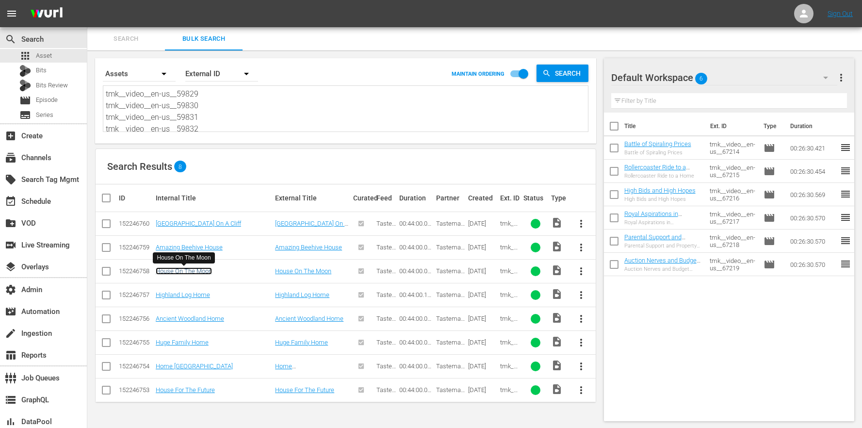
click at [197, 273] on link "House On The Moon" at bounding box center [184, 270] width 56 height 7
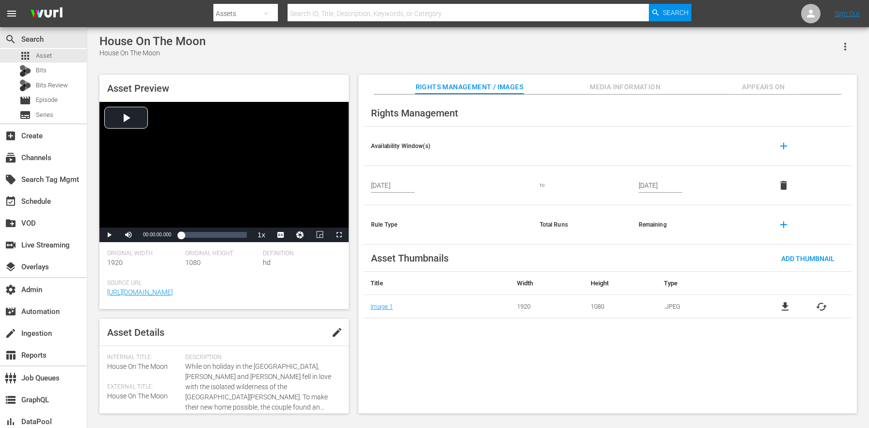
click at [651, 183] on input "[DATE]" at bounding box center [661, 185] width 44 height 15
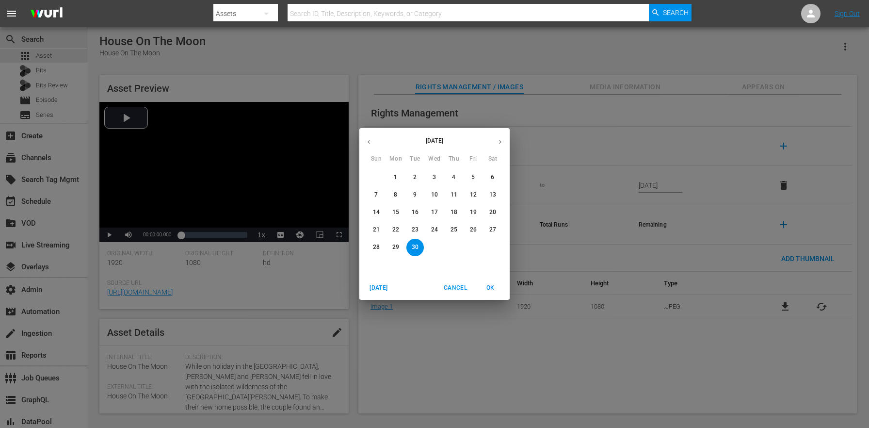
click at [376, 143] on button "button" at bounding box center [368, 141] width 19 height 19
click at [385, 265] on span "31" at bounding box center [376, 264] width 17 height 8
type input "[DATE]"
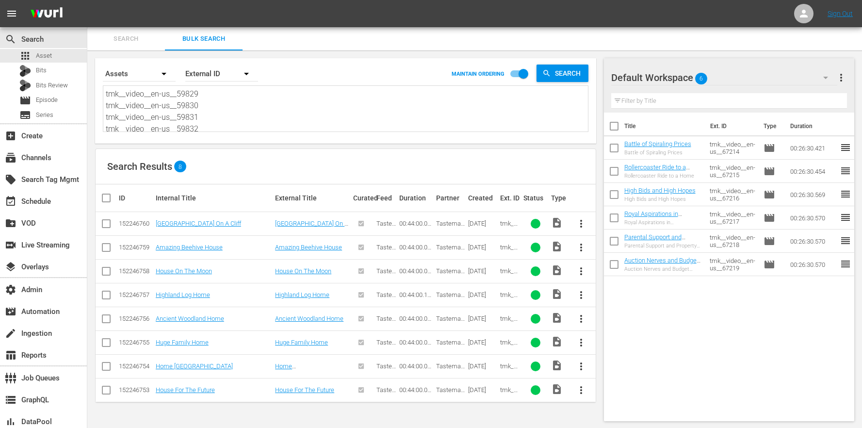
click at [190, 290] on td "Highland Log Home" at bounding box center [213, 295] width 119 height 24
click at [188, 295] on link "Highland Log Home" at bounding box center [183, 294] width 54 height 7
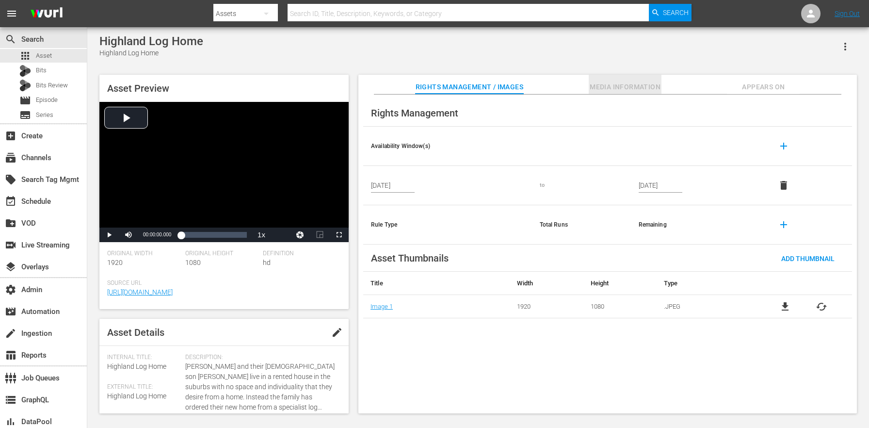
click at [646, 81] on span "Media Information" at bounding box center [625, 87] width 73 height 12
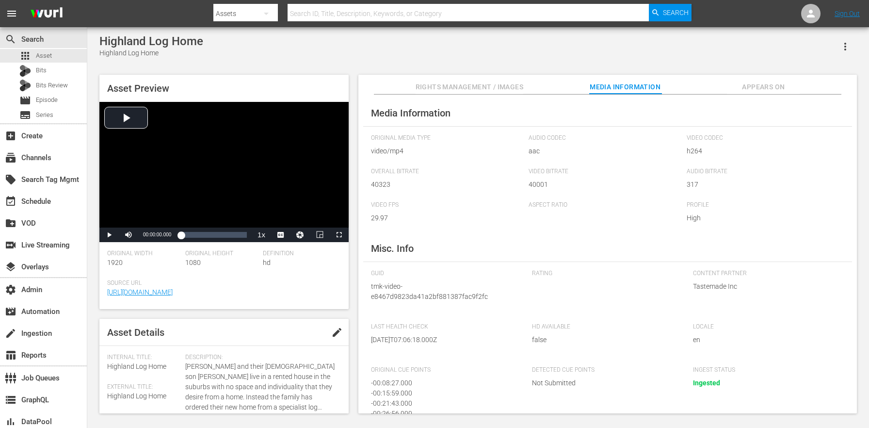
click at [457, 98] on div "Media Information Original Media Type video/mp4 Audio Codec aac Video Codec h26…" at bounding box center [607, 254] width 499 height 319
click at [467, 83] on span "Rights Management / Images" at bounding box center [470, 87] width 108 height 12
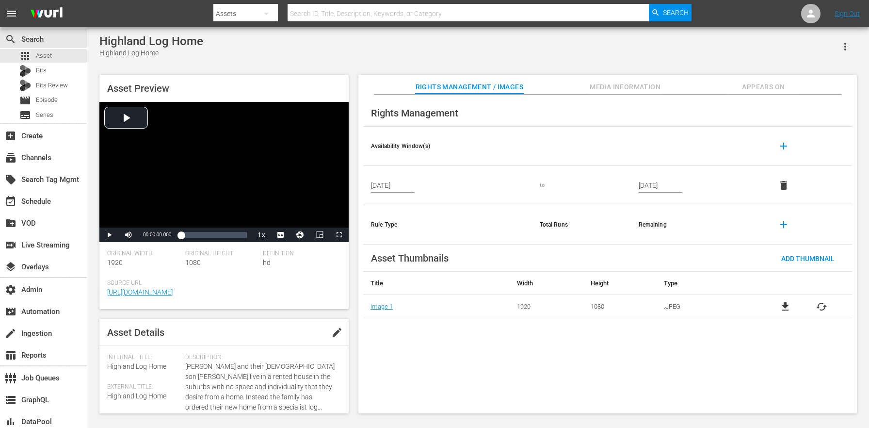
click at [649, 189] on input "[DATE]" at bounding box center [661, 185] width 44 height 15
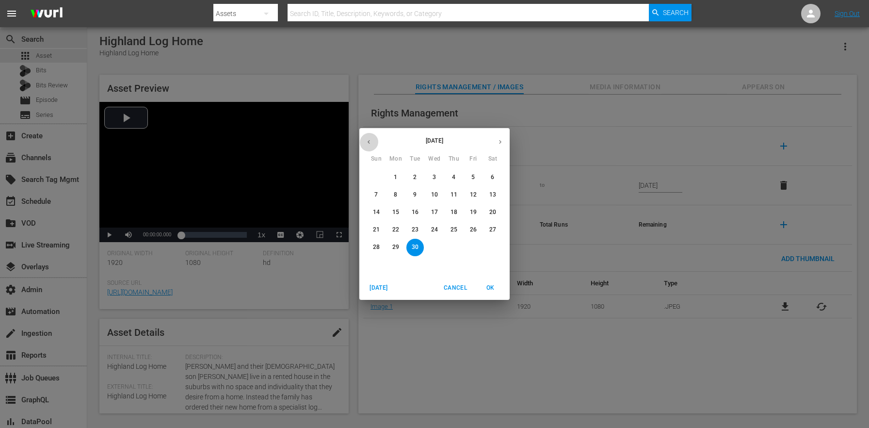
click at [364, 141] on button "button" at bounding box center [368, 141] width 19 height 19
click at [378, 263] on p "31" at bounding box center [376, 264] width 7 height 8
type input "[DATE]"
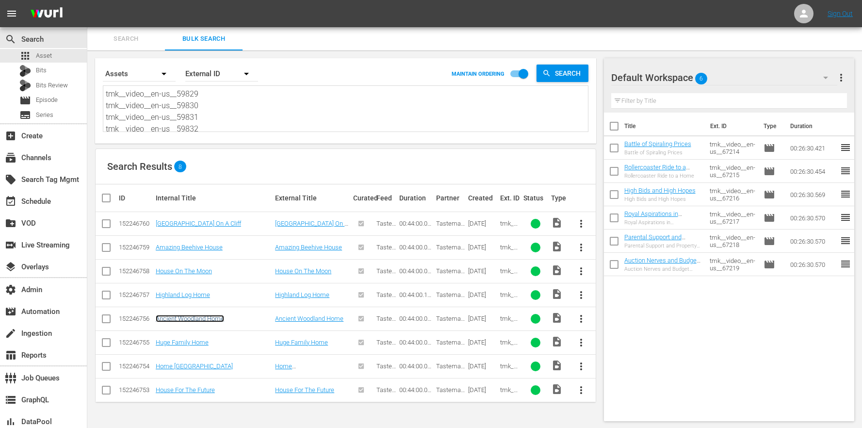
click at [161, 317] on link "Ancient Woodland Home" at bounding box center [190, 318] width 68 height 7
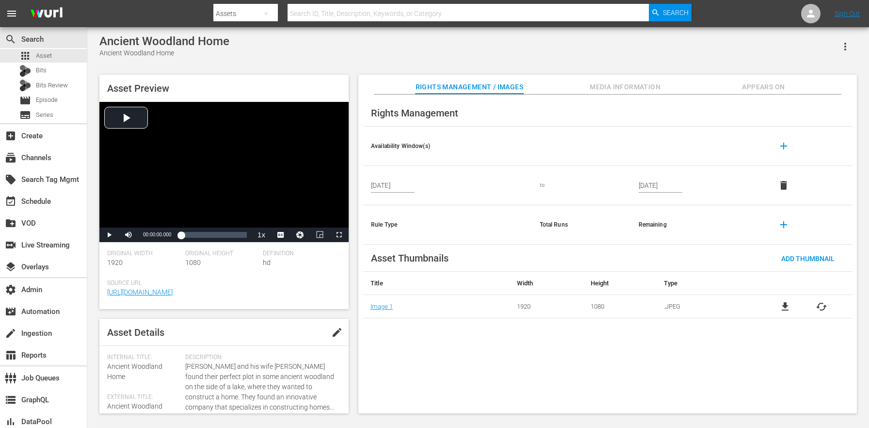
click at [645, 182] on input "[DATE]" at bounding box center [661, 185] width 44 height 15
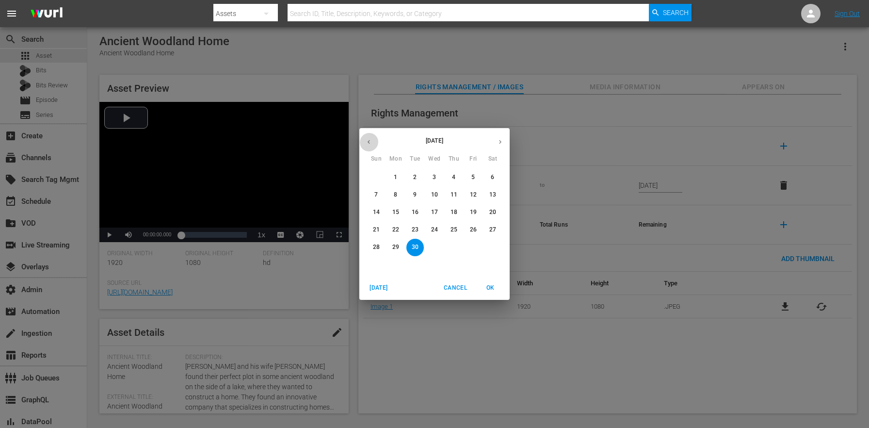
click at [364, 148] on button "button" at bounding box center [368, 141] width 19 height 19
click at [382, 262] on span "31" at bounding box center [376, 264] width 17 height 8
type input "[DATE]"
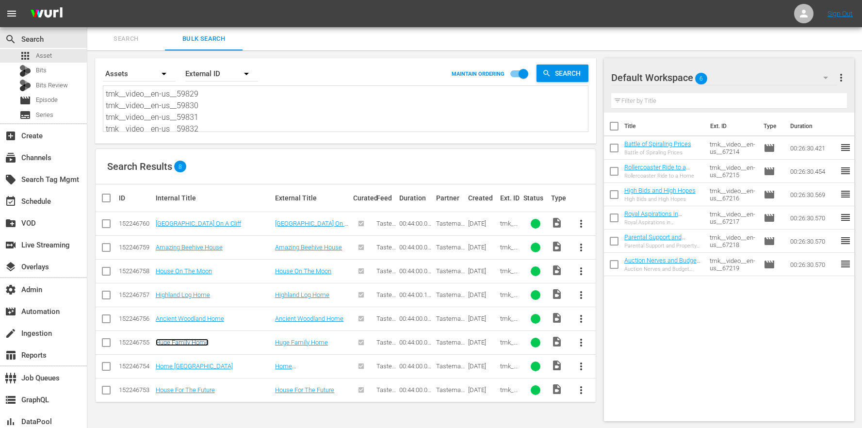
click at [195, 341] on link "Huge Family Home" at bounding box center [182, 341] width 53 height 7
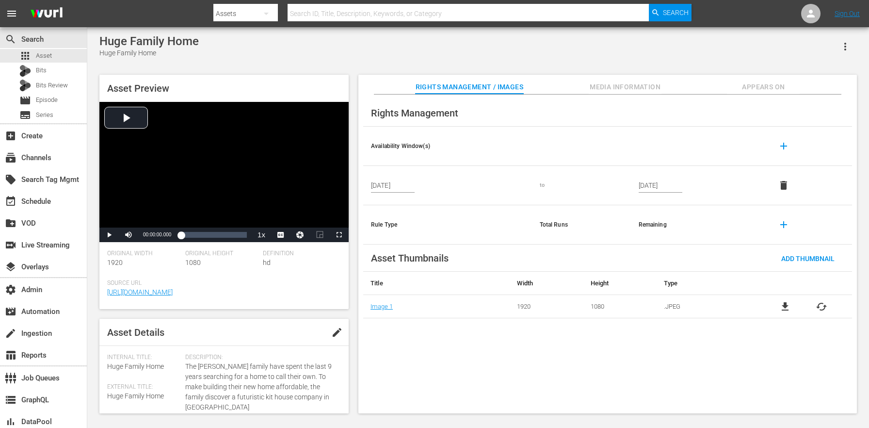
click at [650, 184] on input "[DATE]" at bounding box center [661, 185] width 44 height 15
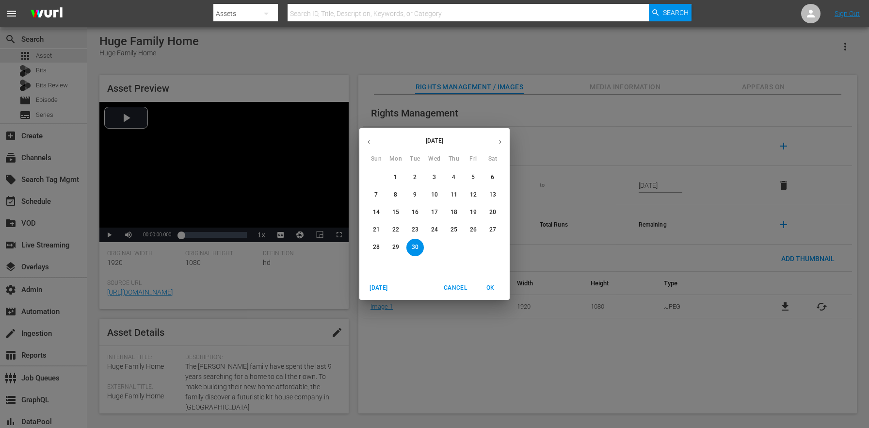
click at [366, 142] on icon "button" at bounding box center [368, 141] width 7 height 7
click at [383, 264] on span "31" at bounding box center [376, 264] width 17 height 8
type input "[DATE]"
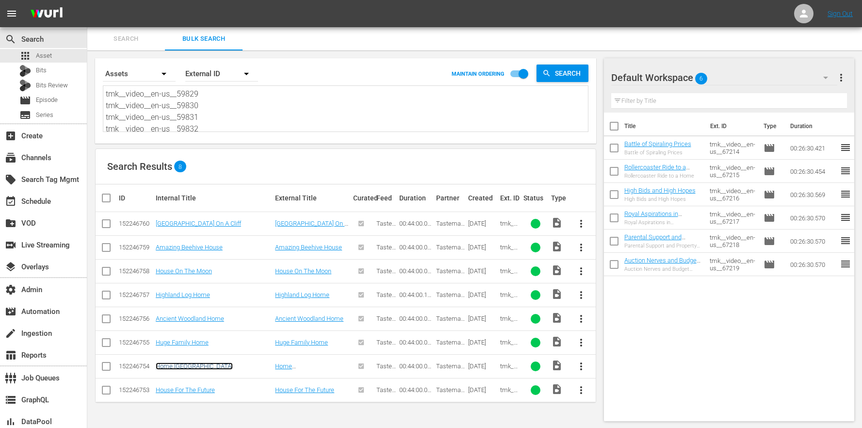
click at [202, 366] on link "Home [GEOGRAPHIC_DATA]" at bounding box center [194, 365] width 77 height 7
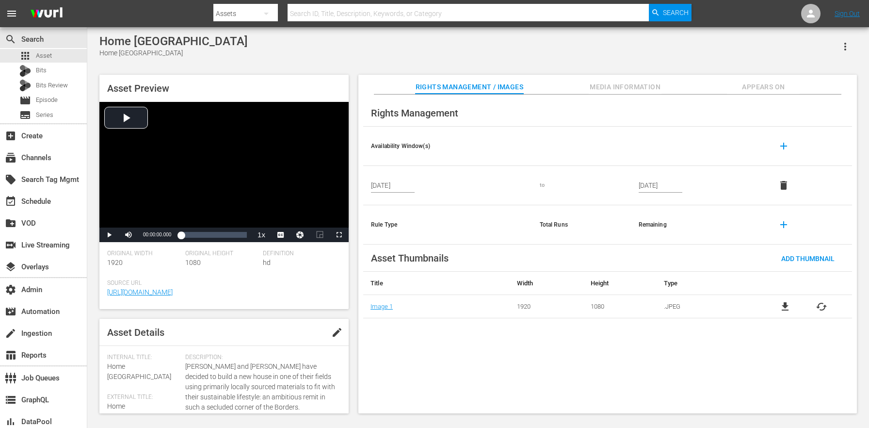
click at [643, 182] on input "[DATE]" at bounding box center [661, 185] width 44 height 15
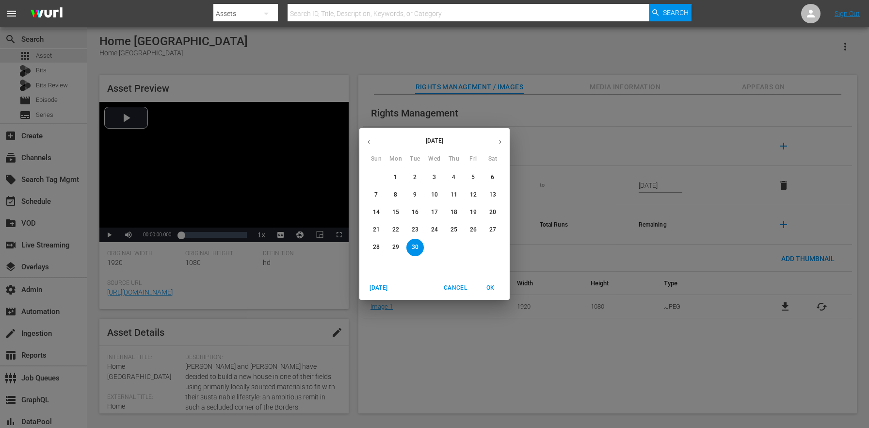
click at [372, 146] on button "button" at bounding box center [368, 141] width 19 height 19
click at [373, 263] on p "31" at bounding box center [376, 264] width 7 height 8
type input "[DATE]"
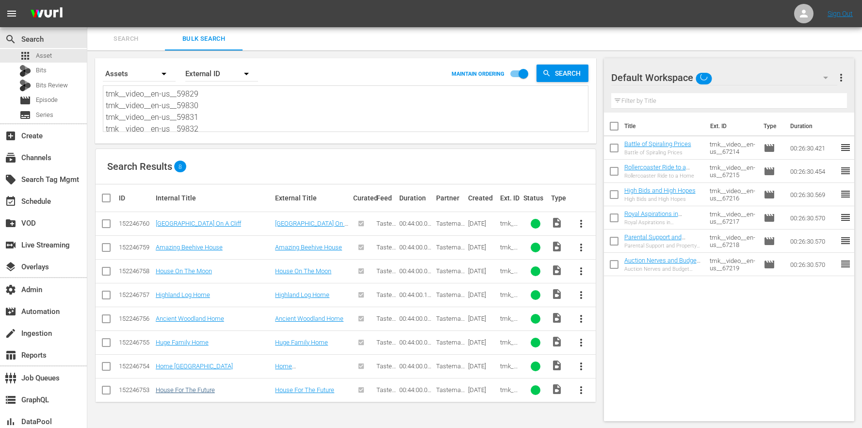
click at [213, 386] on td "House For The Future" at bounding box center [213, 390] width 119 height 24
click at [213, 387] on link "House For The Future" at bounding box center [185, 389] width 59 height 7
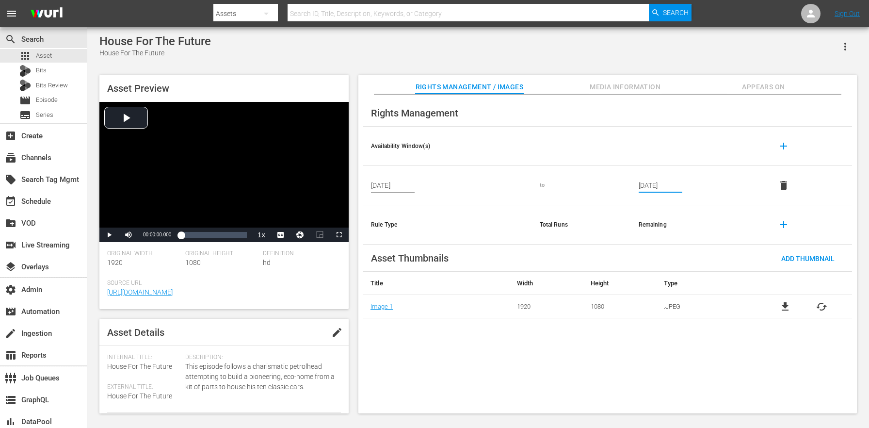
click at [652, 183] on input "[DATE]" at bounding box center [661, 185] width 44 height 15
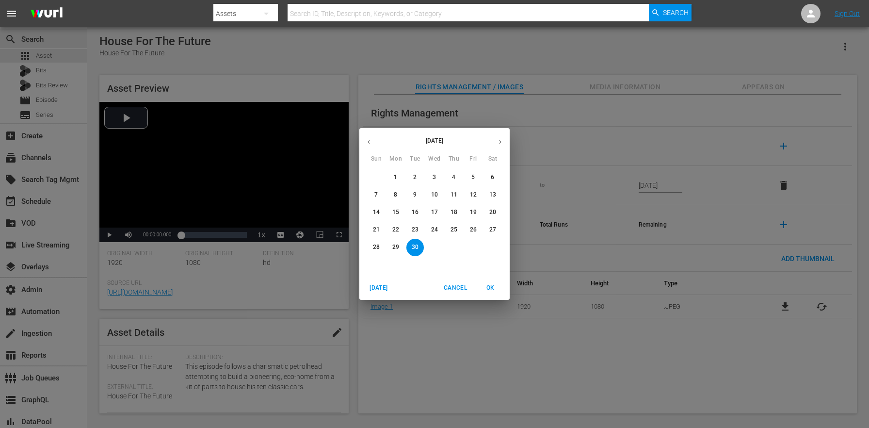
click at [380, 139] on p "[DATE]" at bounding box center [434, 140] width 113 height 9
click at [364, 142] on button "button" at bounding box center [368, 141] width 19 height 19
click at [382, 268] on span "31" at bounding box center [376, 264] width 17 height 8
type input "[DATE]"
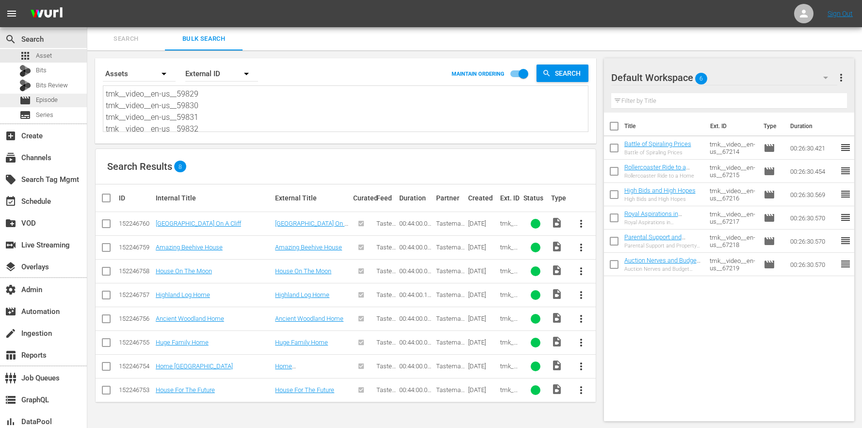
click at [61, 98] on div "movie Episode" at bounding box center [43, 101] width 87 height 14
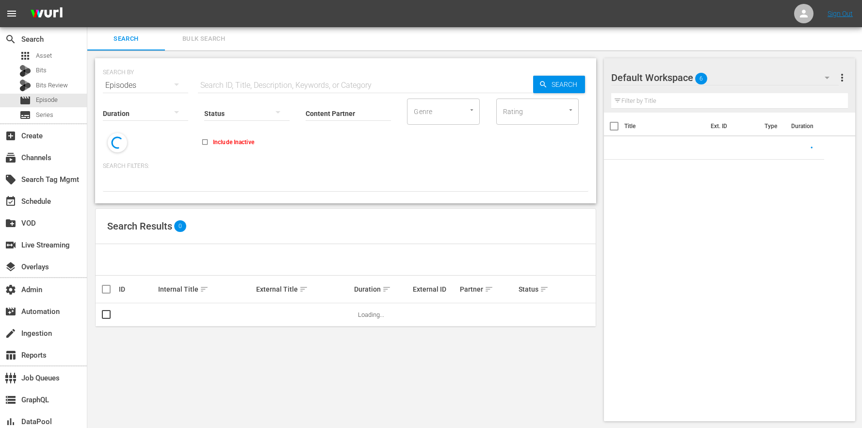
click at [202, 46] on button "Bulk Search" at bounding box center [204, 38] width 78 height 23
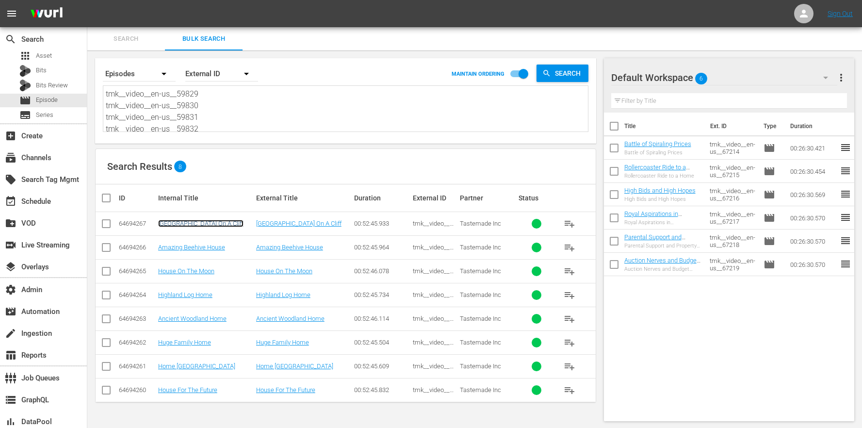
click at [193, 225] on link "[GEOGRAPHIC_DATA] On A Cliff" at bounding box center [200, 223] width 85 height 7
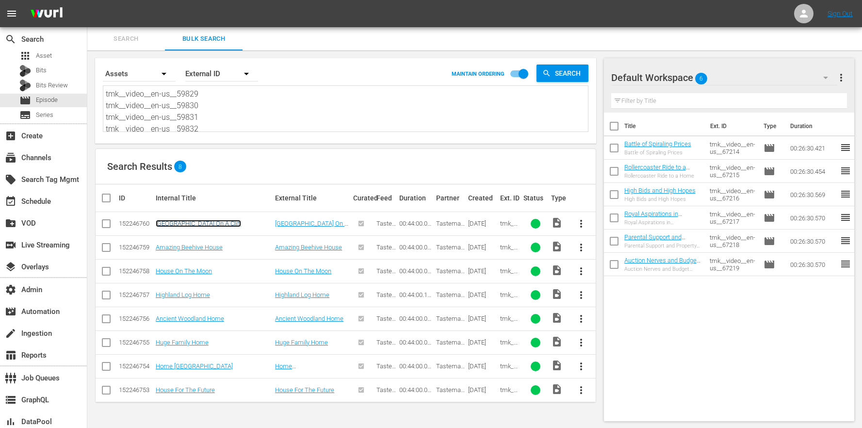
click at [212, 220] on link "[GEOGRAPHIC_DATA] On A Cliff" at bounding box center [198, 223] width 85 height 7
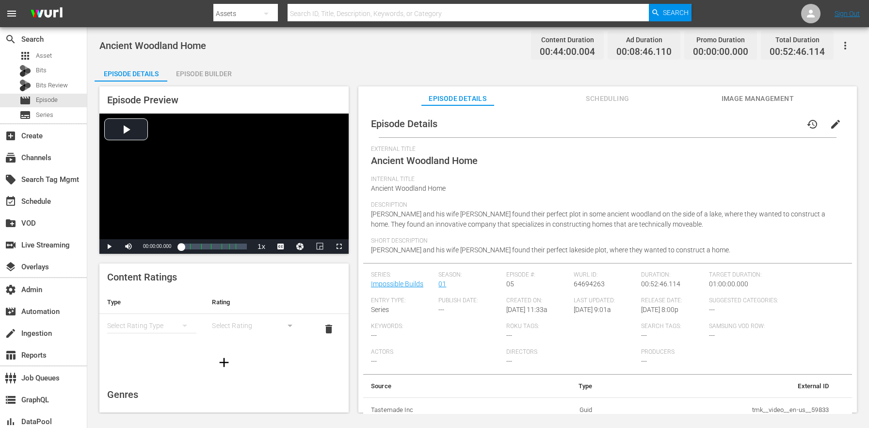
click at [594, 95] on span "Scheduling" at bounding box center [607, 99] width 73 height 12
click at [610, 105] on button "Scheduling" at bounding box center [607, 95] width 73 height 19
click at [592, 101] on span "Scheduling" at bounding box center [607, 99] width 73 height 12
click at [611, 97] on span "Scheduling" at bounding box center [607, 99] width 73 height 12
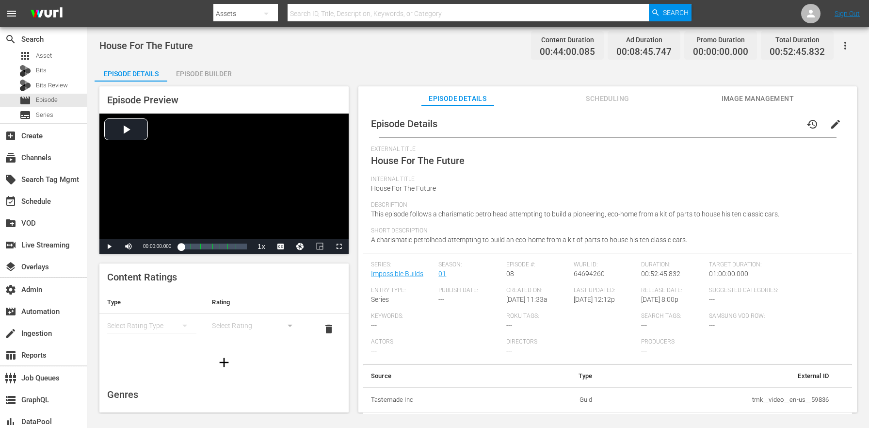
click at [608, 108] on div "Episode Details history edit External Title House For The Future Internal Title…" at bounding box center [607, 263] width 499 height 316
click at [603, 90] on button "Scheduling" at bounding box center [607, 95] width 73 height 19
